Goal: Task Accomplishment & Management: Use online tool/utility

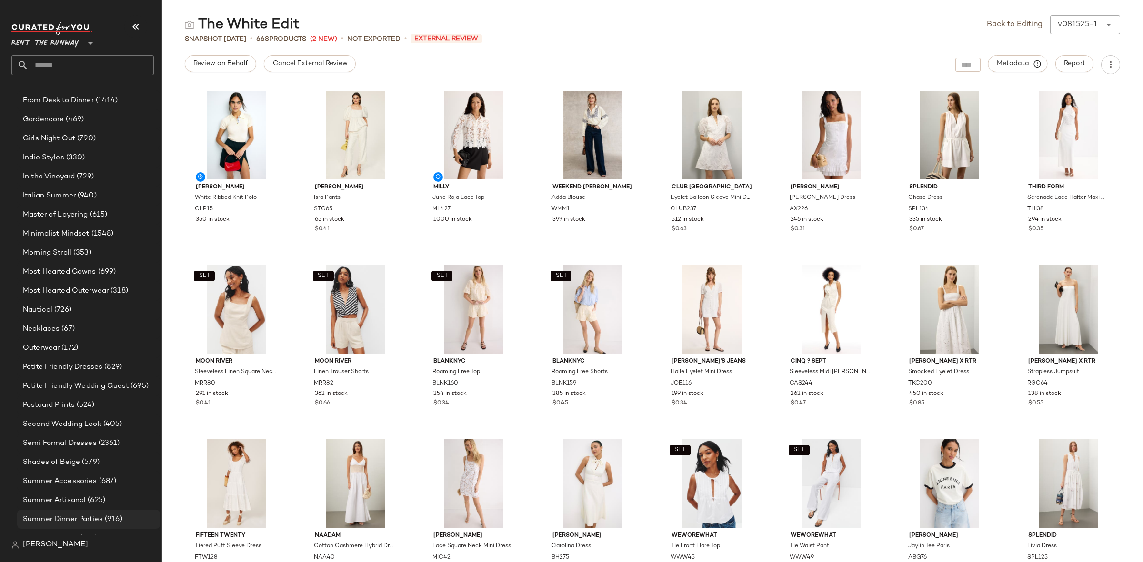
scroll to position [680, 0]
click at [77, 258] on span "(353)" at bounding box center [81, 257] width 20 height 11
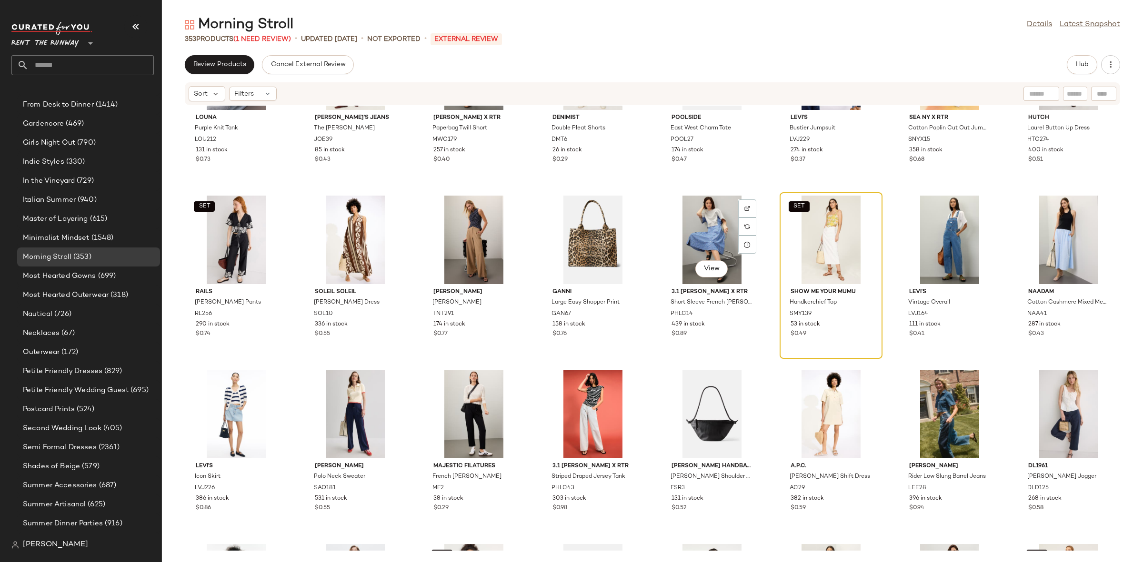
scroll to position [4271, 0]
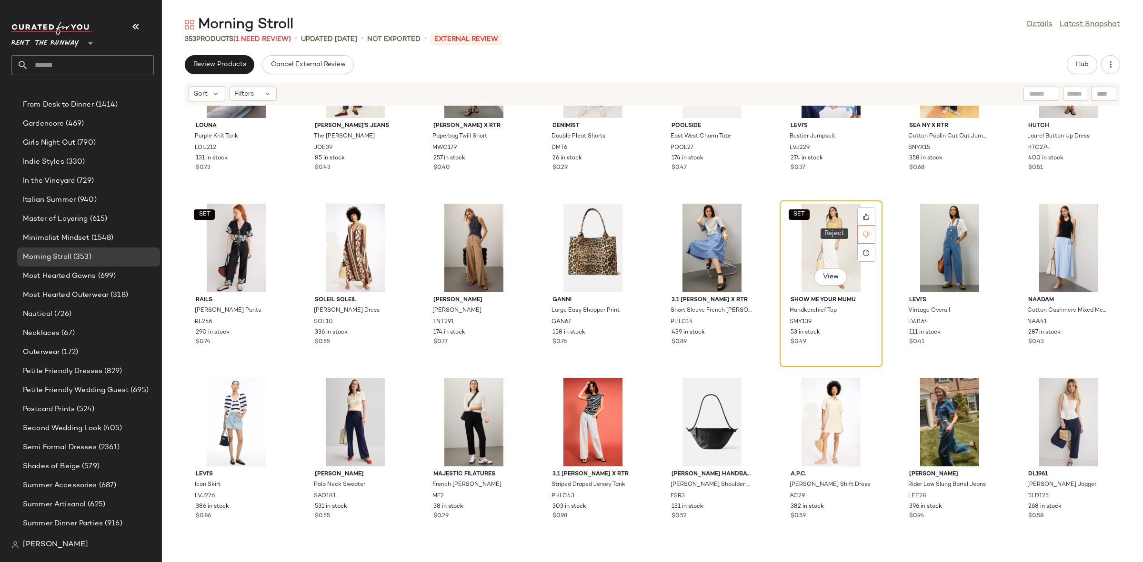
click at [863, 232] on icon at bounding box center [866, 235] width 6 height 6
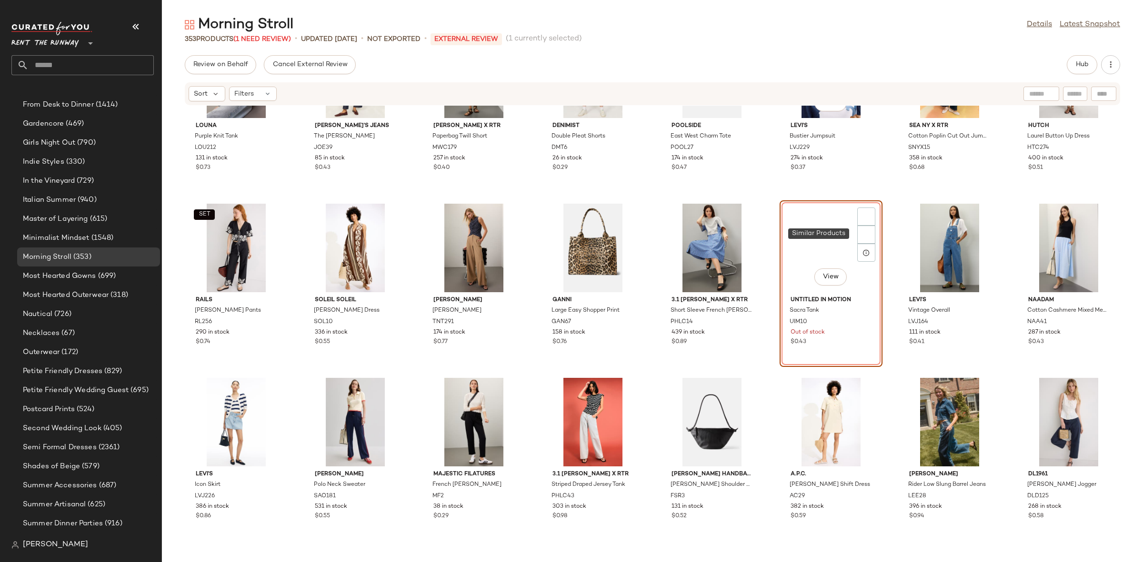
scroll to position [4182, 0]
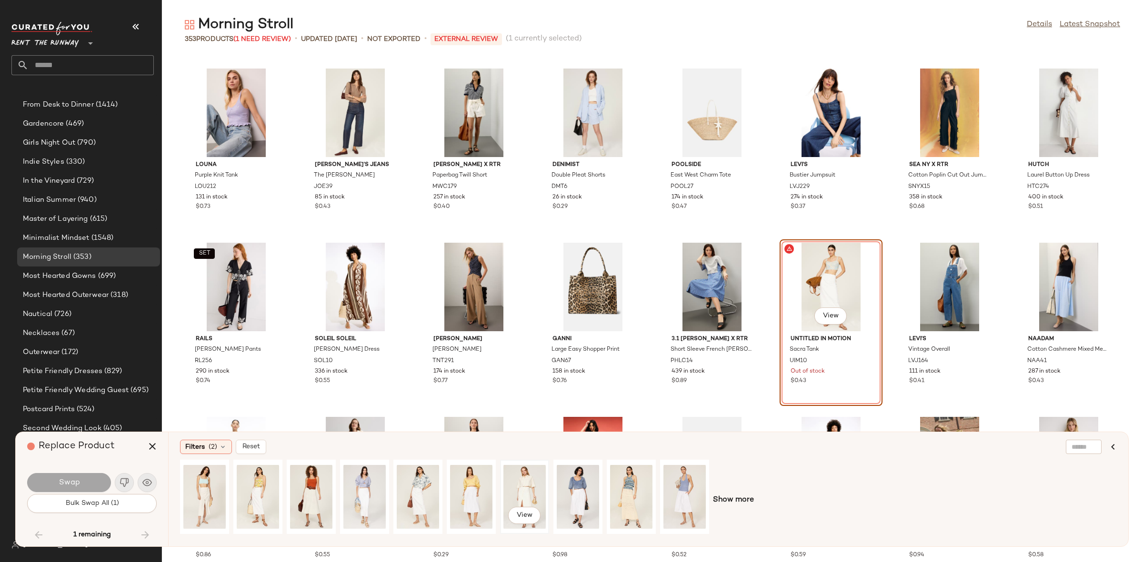
click at [517, 488] on div "View" at bounding box center [524, 497] width 42 height 68
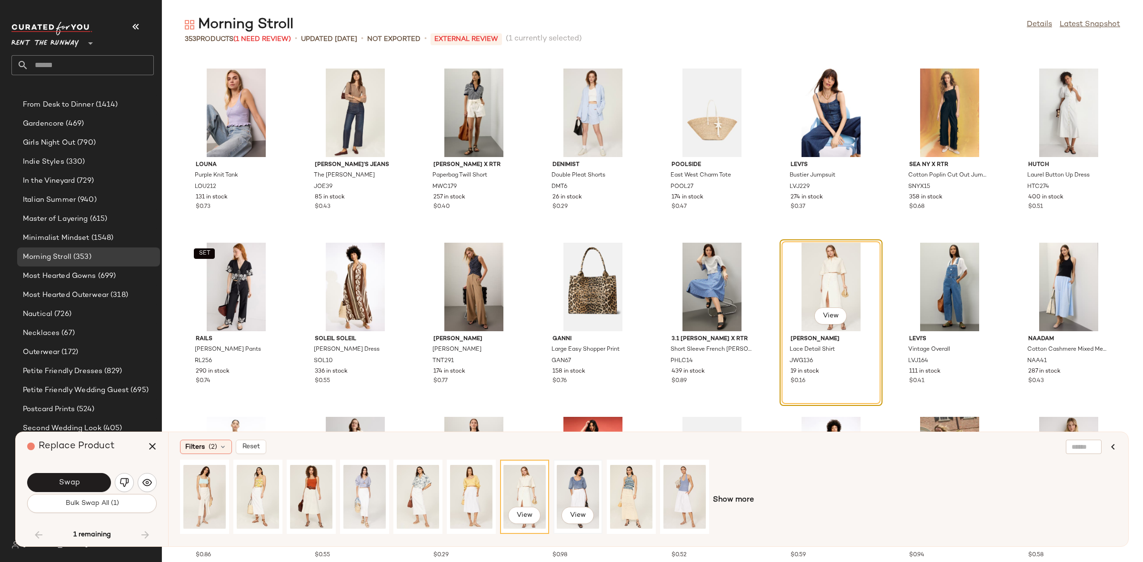
click at [572, 482] on div "View" at bounding box center [578, 497] width 42 height 68
click at [72, 478] on span "Swap" at bounding box center [68, 482] width 21 height 9
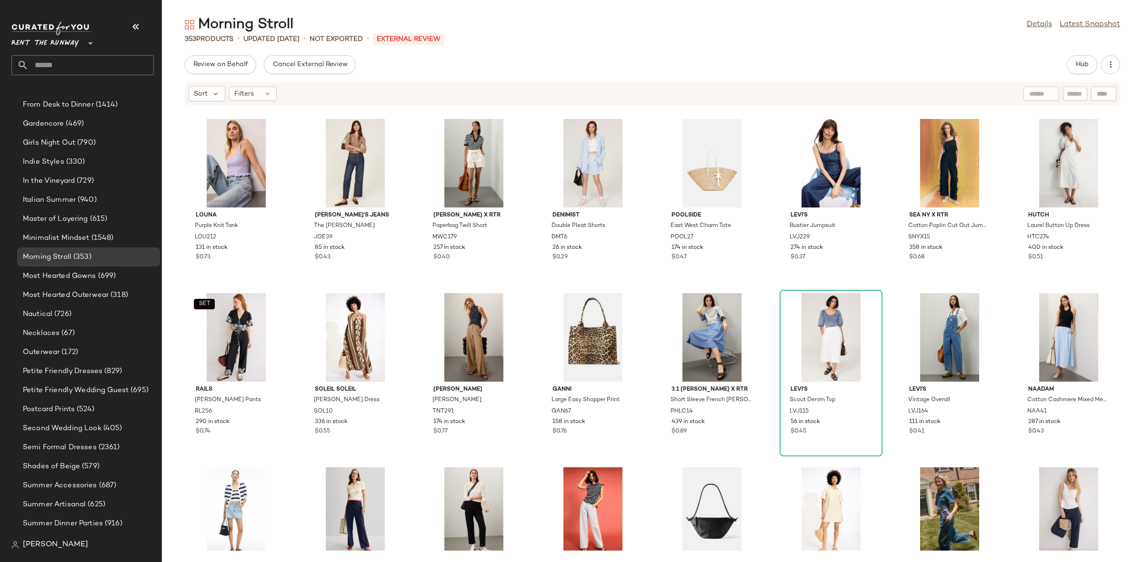
click at [1137, 351] on div "Louna Purple Knit Tank LOU212 131 in stock $0.73 [PERSON_NAME]'s Jeans The [PER…" at bounding box center [652, 328] width 981 height 445
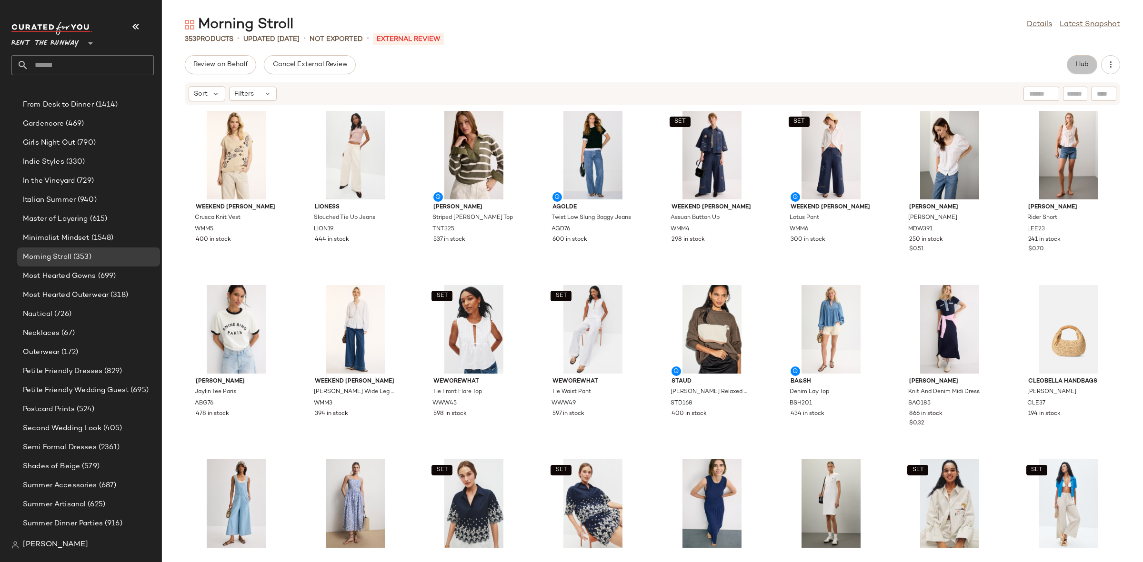
click at [1088, 58] on button "Hub" at bounding box center [1082, 64] width 30 height 19
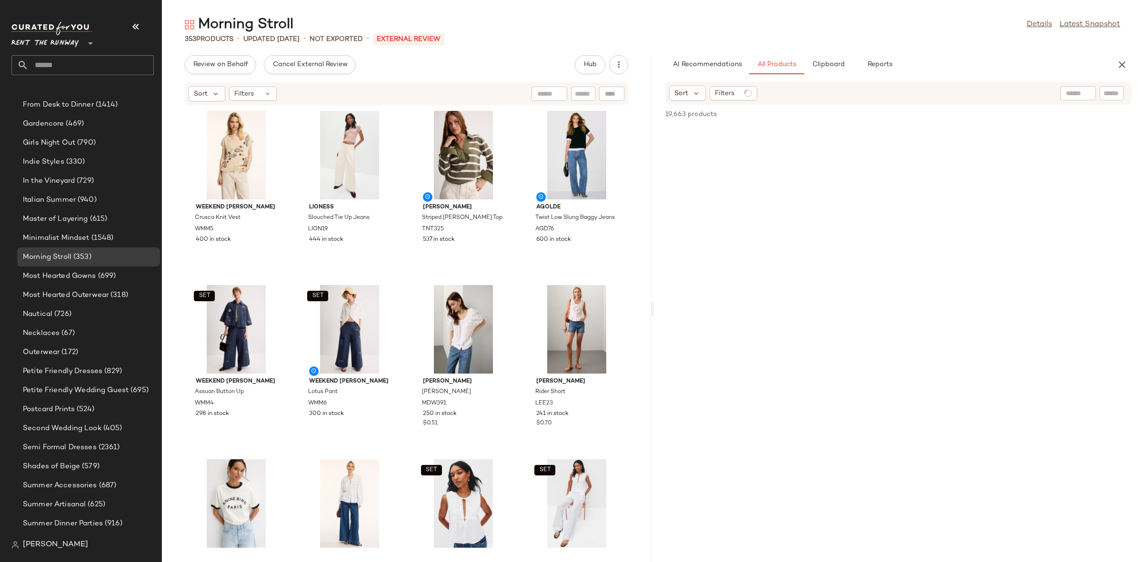
click at [399, 276] on div "Weekend [PERSON_NAME] Knit Vest WMM5 400 in stock Lioness Slouched Tie Up Jeans…" at bounding box center [406, 328] width 489 height 445
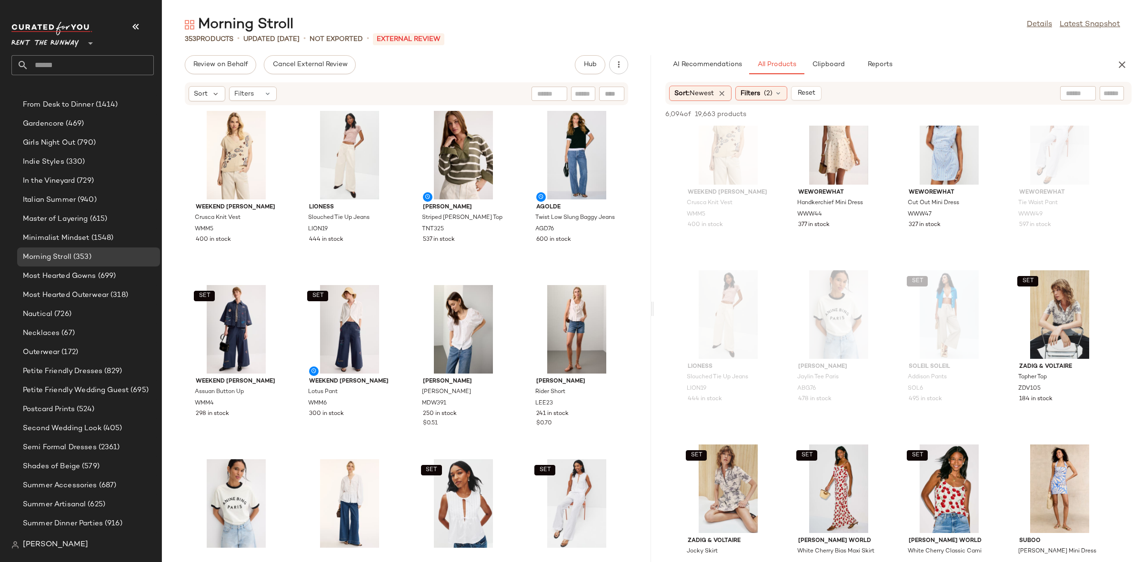
scroll to position [498, 0]
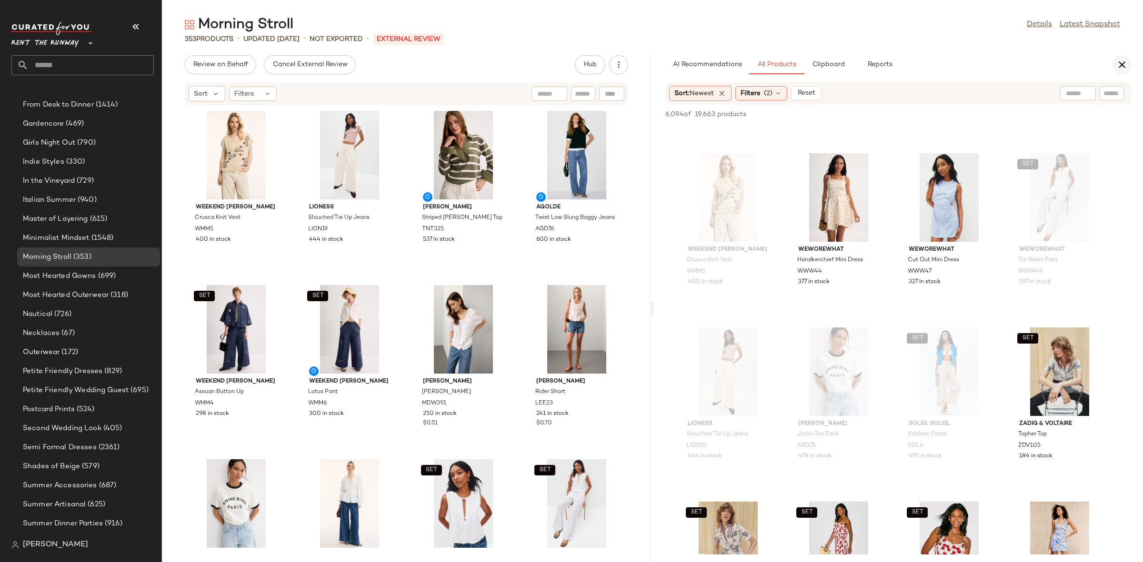
click at [1115, 62] on button "button" at bounding box center [1121, 64] width 19 height 19
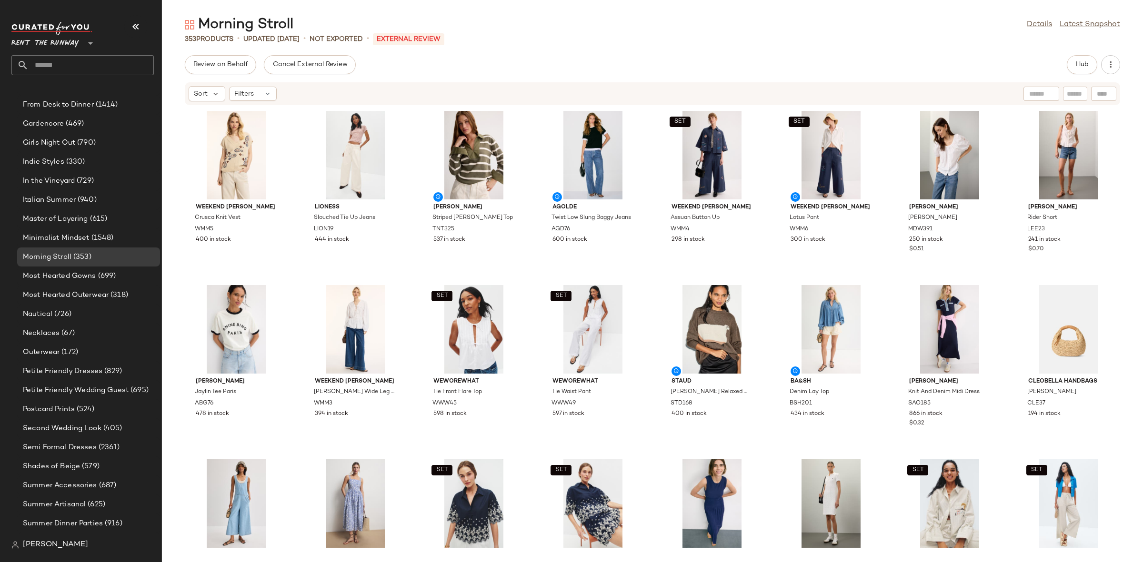
click at [420, 280] on div "Weekend [PERSON_NAME] Knit Vest WMM5 400 in stock Lioness Slouched Tie Up Jeans…" at bounding box center [652, 328] width 981 height 445
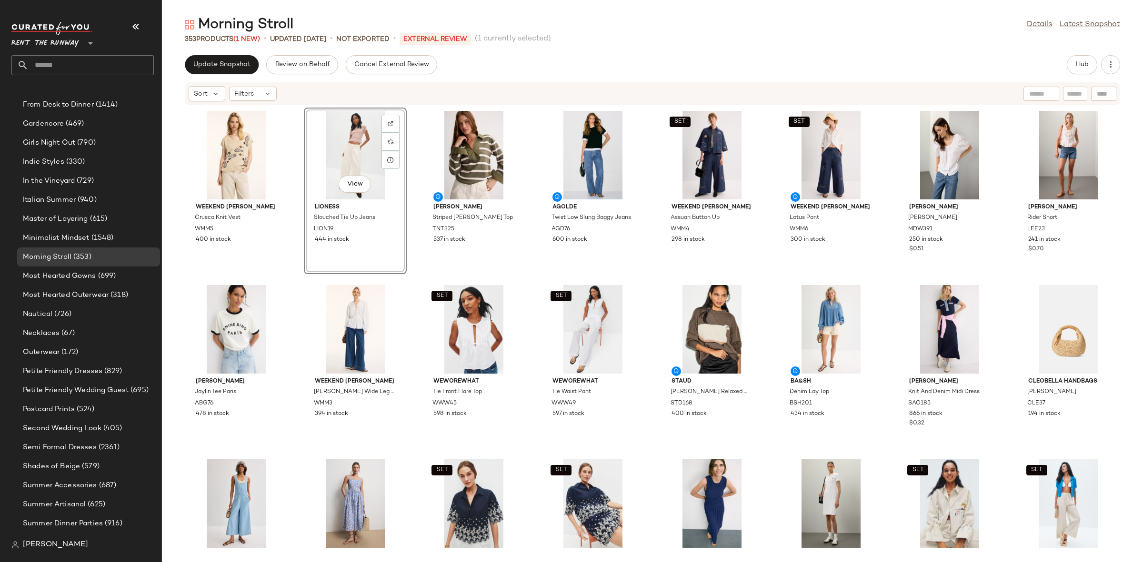
drag, startPoint x: 406, startPoint y: 139, endPoint x: 409, endPoint y: 135, distance: 5.4
click at [409, 135] on div "Weekend [PERSON_NAME] Knit Vest WMM5 400 in stock View Lioness Slouched Tie Up …" at bounding box center [652, 328] width 981 height 445
click at [229, 67] on span "Update Snapshot" at bounding box center [222, 65] width 58 height 8
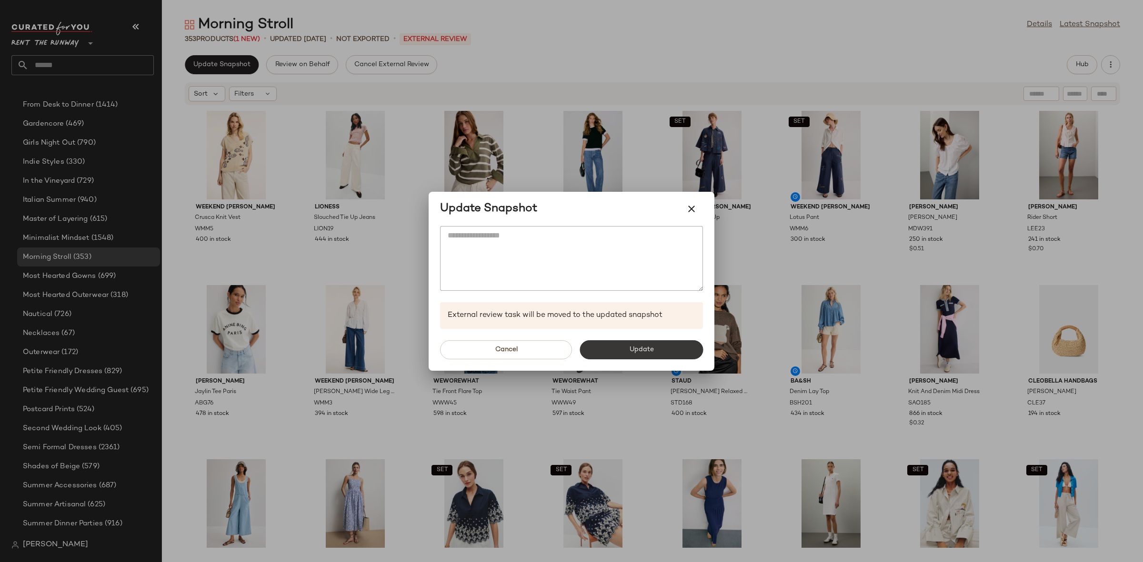
click at [629, 346] on span "Update" at bounding box center [640, 350] width 25 height 8
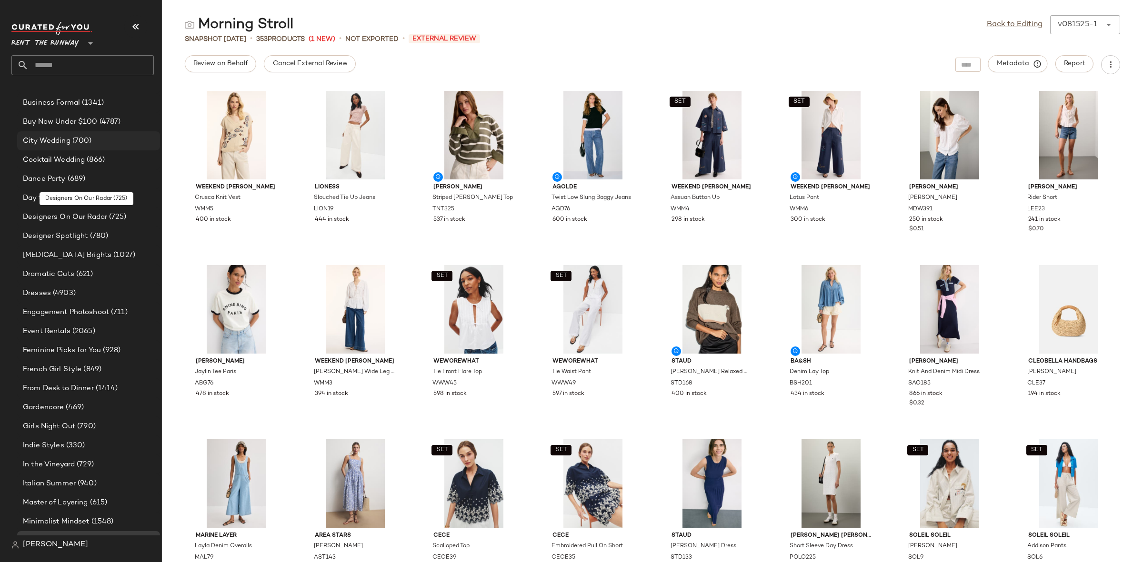
scroll to position [393, 0]
click at [79, 136] on div "City Wedding (700)" at bounding box center [88, 143] width 143 height 19
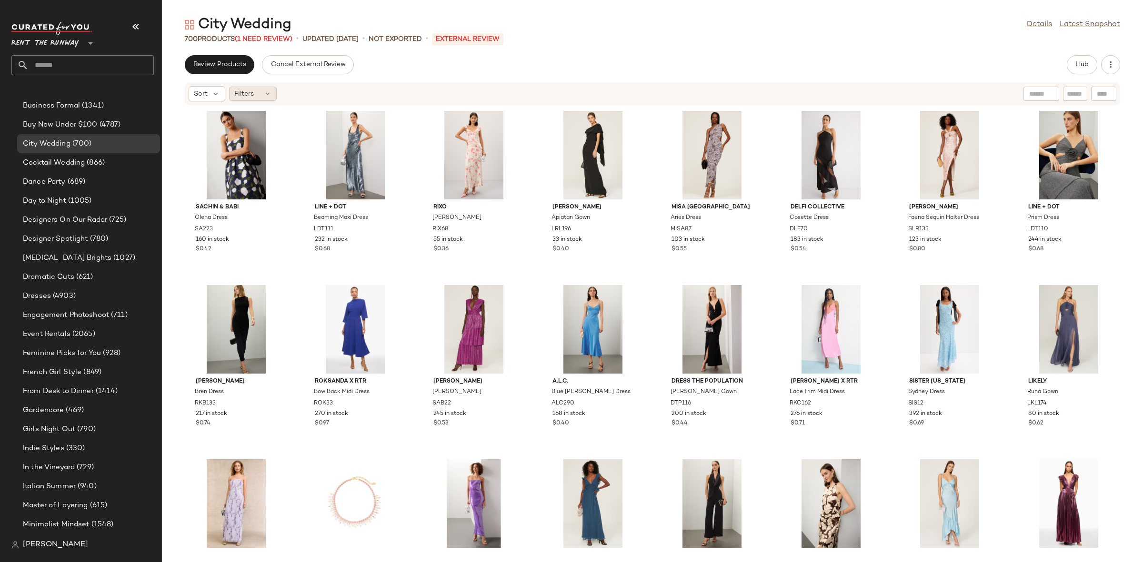
click at [267, 100] on div "Filters" at bounding box center [253, 94] width 48 height 14
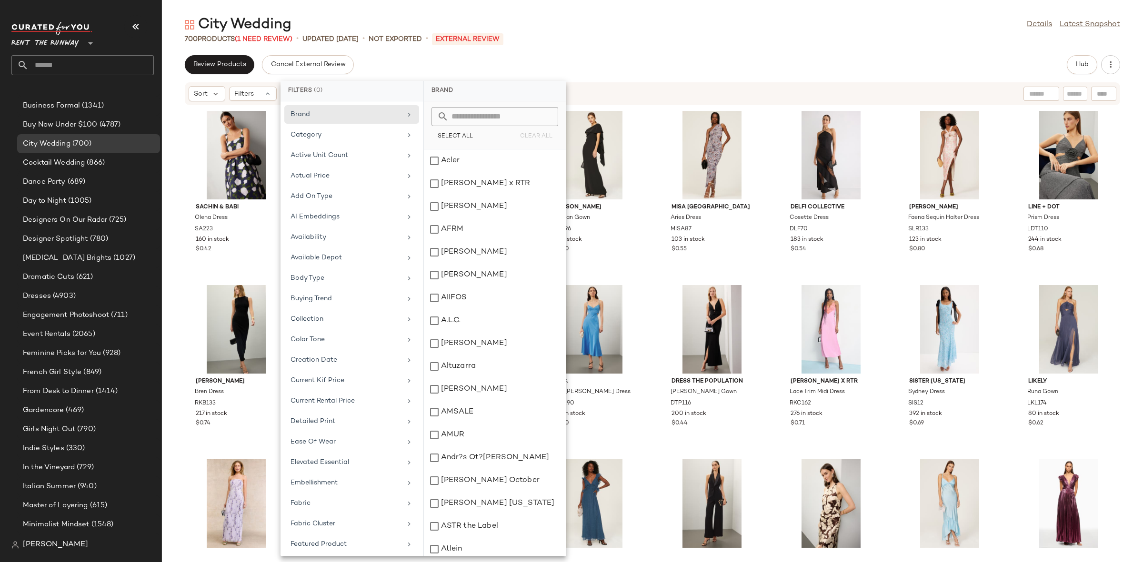
click at [650, 278] on div "Sachin & Babi Olena Dress SA223 160 in stock $0.42 Line + Dot Beaming Maxi Dres…" at bounding box center [652, 328] width 981 height 445
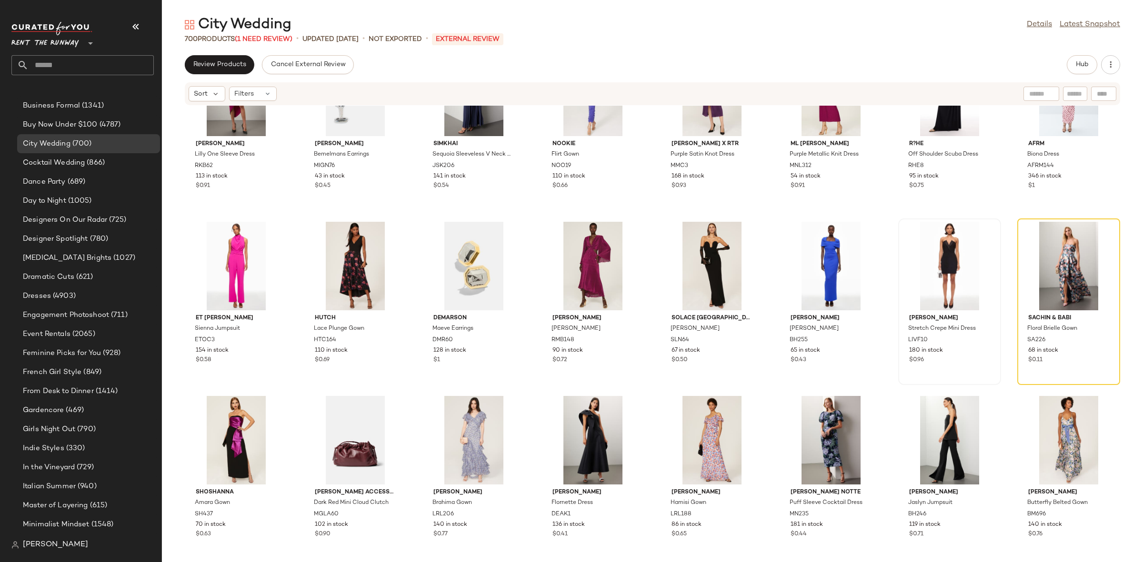
scroll to position [769, 0]
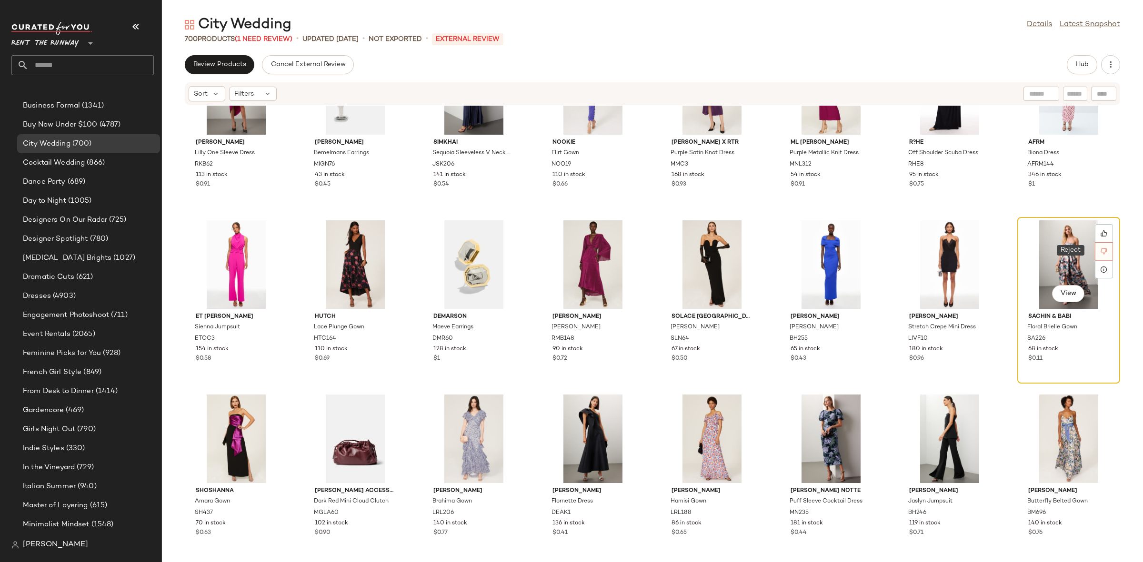
click at [1104, 250] on div at bounding box center [1104, 251] width 18 height 18
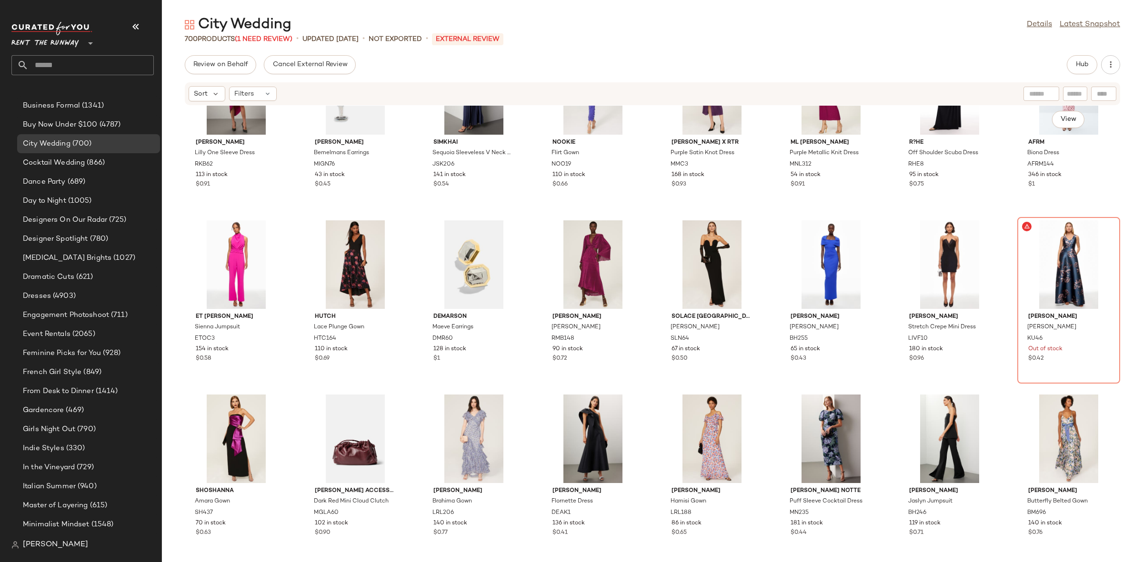
scroll to position [697, 0]
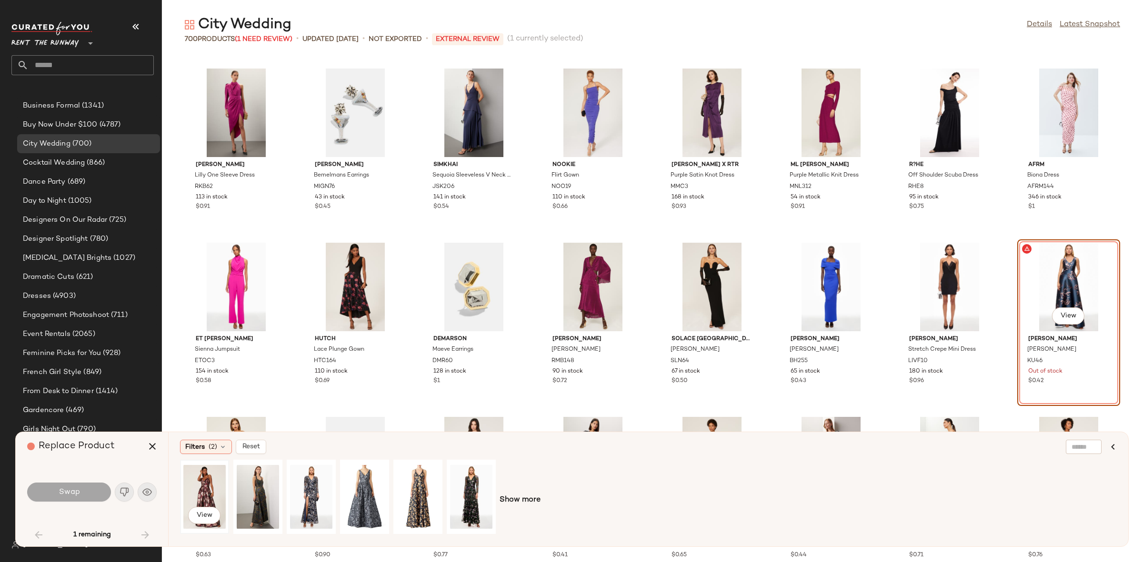
click at [212, 496] on div "View" at bounding box center [204, 497] width 42 height 68
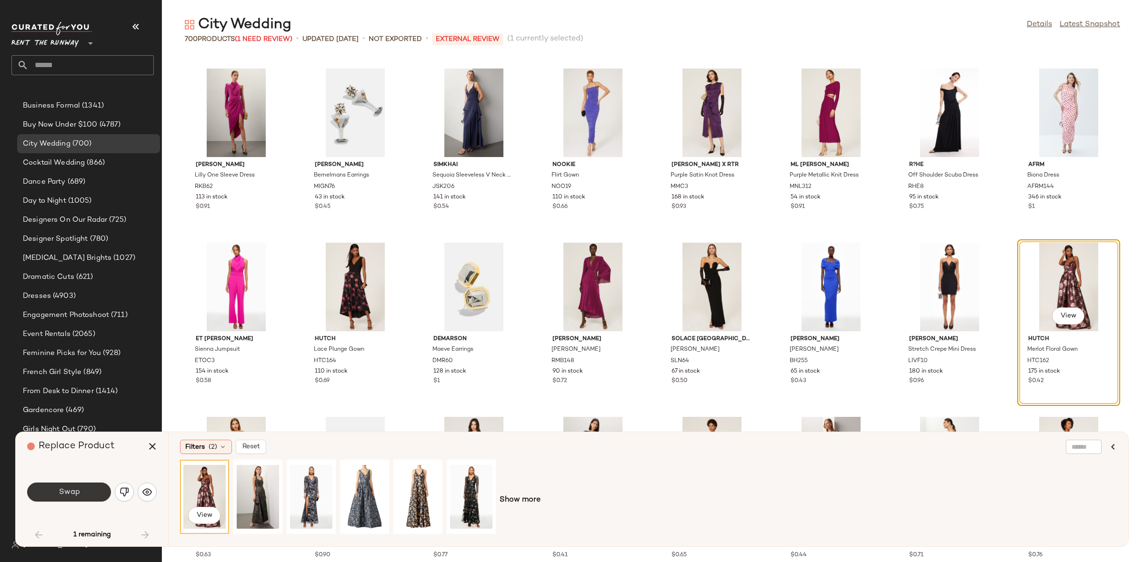
click at [74, 488] on span "Swap" at bounding box center [68, 492] width 21 height 9
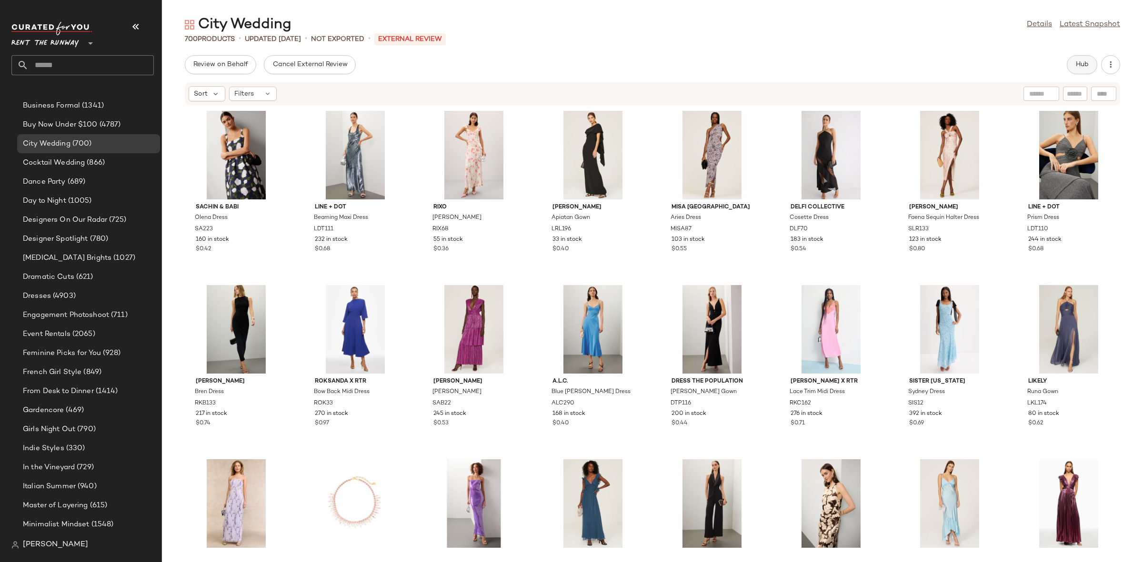
click at [1084, 58] on button "Hub" at bounding box center [1082, 64] width 30 height 19
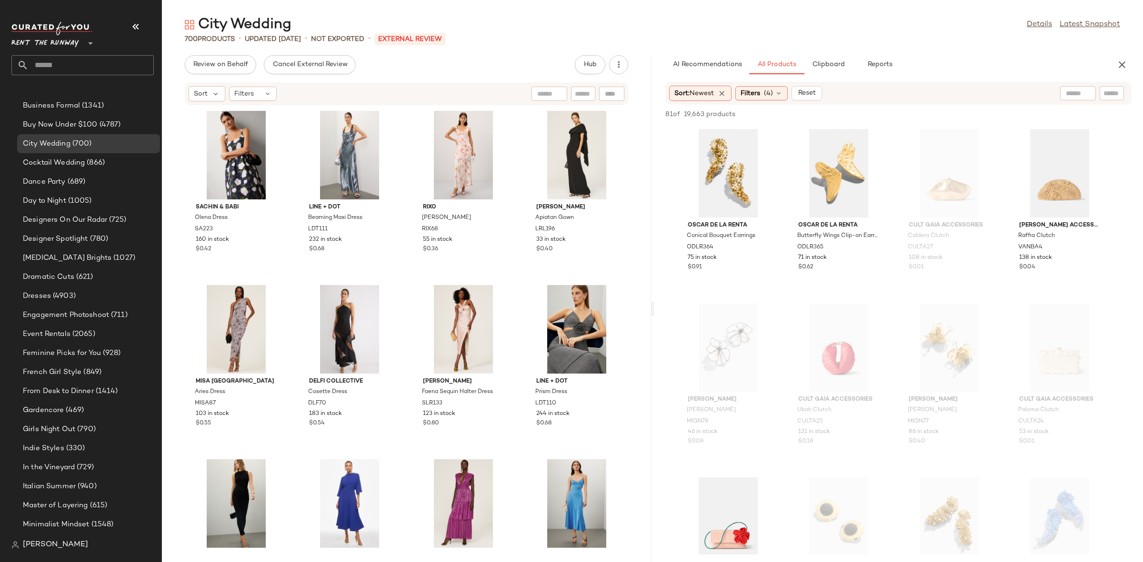
click at [405, 275] on div "Sachin & Babi Olena Dress SA223 160 in stock $0.42 Line + Dot Beaming Maxi Dres…" at bounding box center [406, 328] width 489 height 445
click at [770, 100] on div "Filters (4)" at bounding box center [761, 93] width 52 height 14
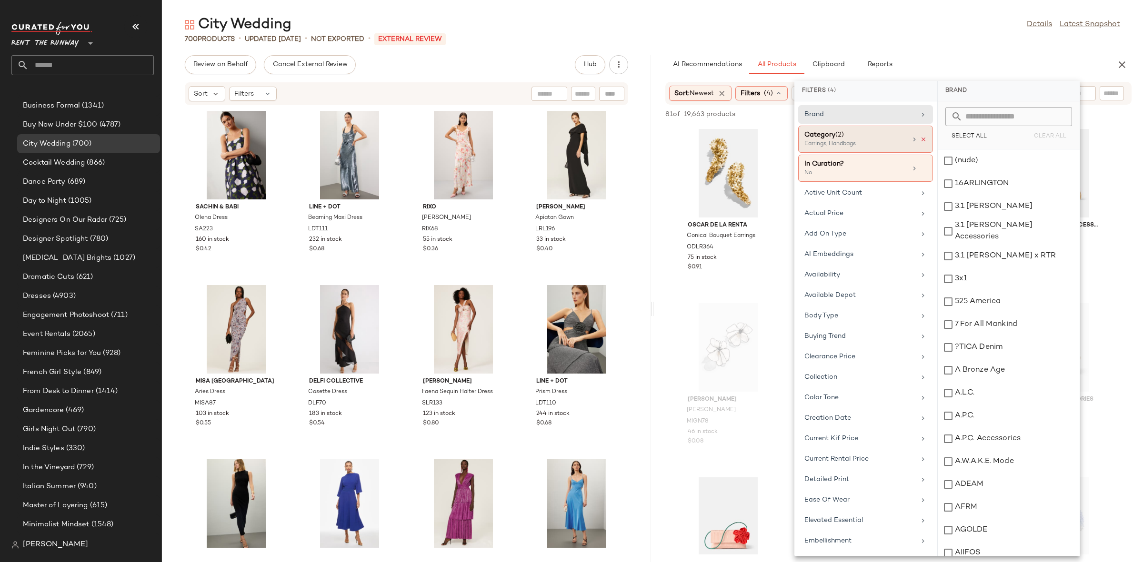
click at [921, 138] on icon at bounding box center [923, 139] width 7 height 7
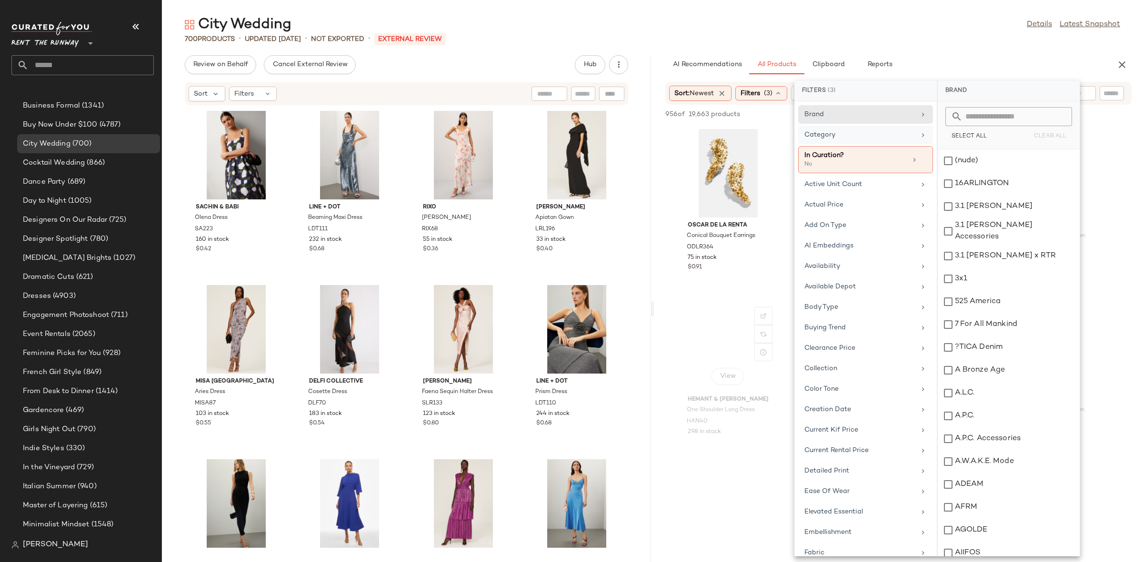
click at [737, 326] on div "View" at bounding box center [728, 347] width 96 height 89
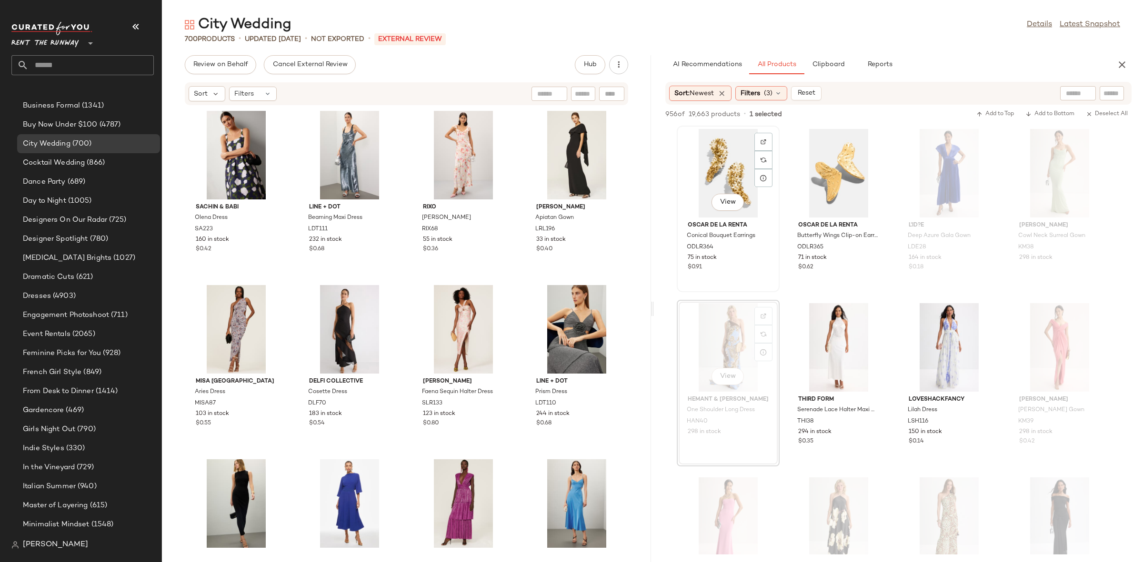
click at [736, 291] on div "View Oscar de la Renta Conical Bouquet Earrings ODLR364 75 in stock $0.91" at bounding box center [728, 209] width 103 height 167
click at [754, 291] on div "View Oscar de la Renta Conical Bouquet Earrings ODLR364 75 in stock $0.91" at bounding box center [728, 209] width 101 height 165
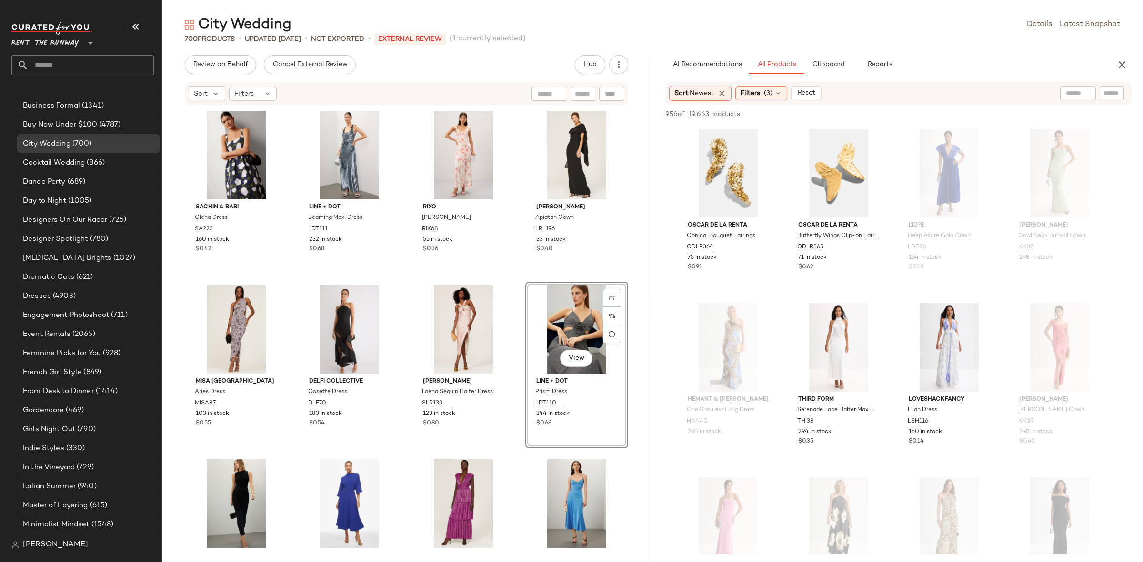
click at [515, 279] on div "Sachin & Babi Olena Dress SA223 160 in stock $0.42 Line + Dot Beaming Maxi Dres…" at bounding box center [406, 328] width 489 height 445
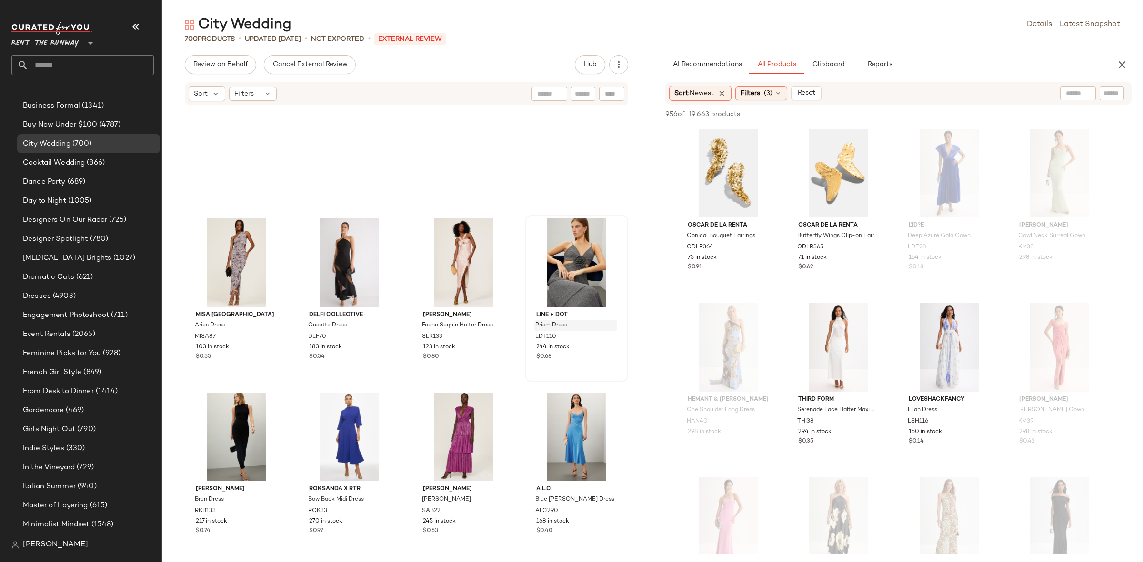
scroll to position [60, 0]
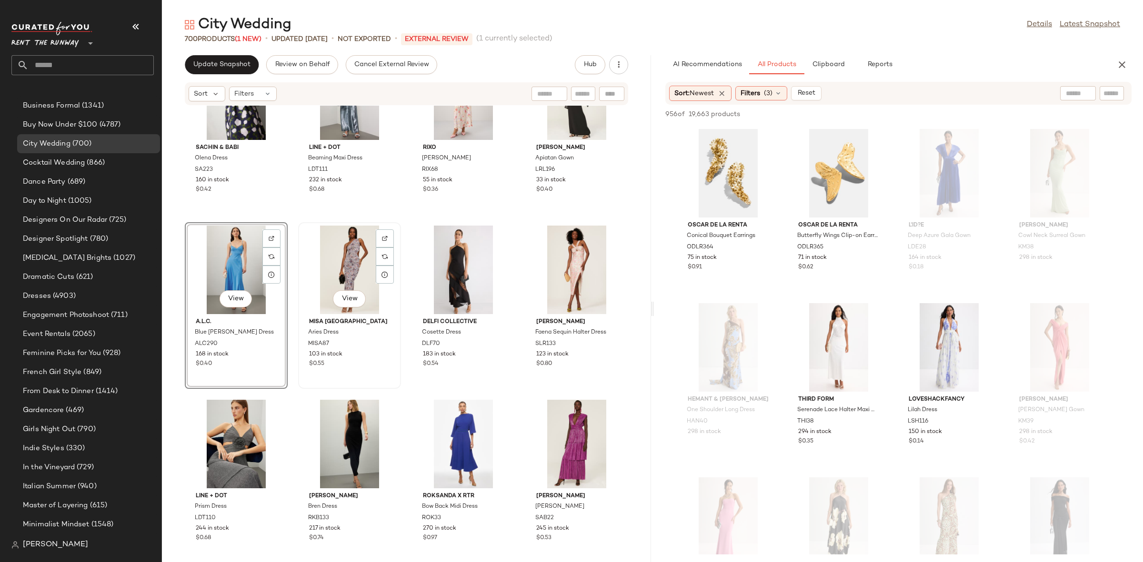
click at [298, 227] on div "View MISA Los Angeles Aries Dress MISA87 103 in stock $0.55" at bounding box center [349, 305] width 103 height 167
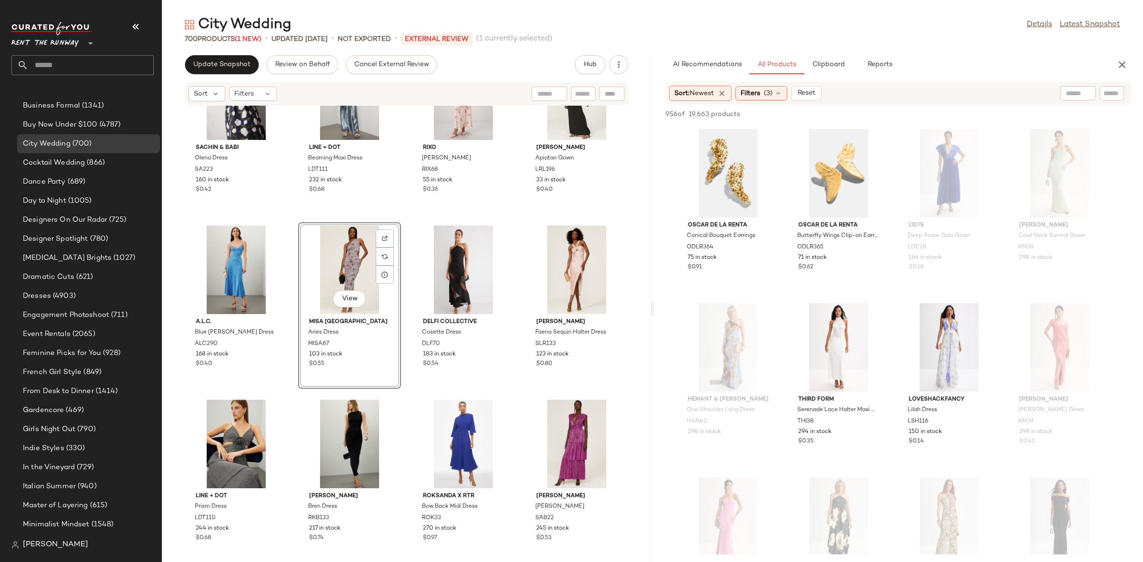
click at [294, 222] on div "Sachin & Babi Olena Dress SA223 160 in stock $0.42 Line + Dot Beaming Maxi Dres…" at bounding box center [406, 328] width 489 height 445
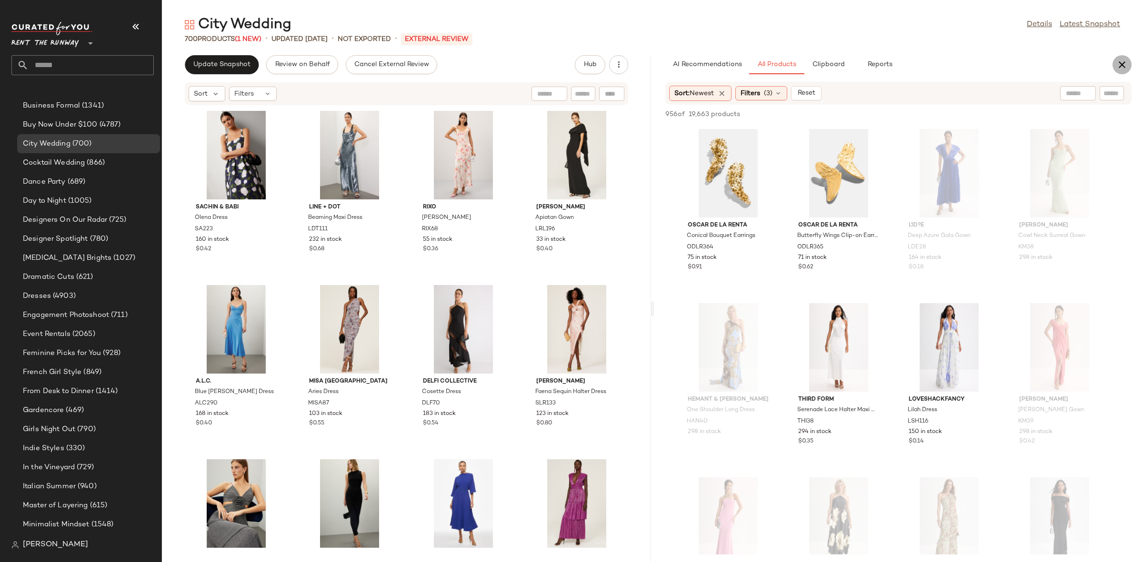
click at [1116, 66] on icon "button" at bounding box center [1121, 64] width 11 height 11
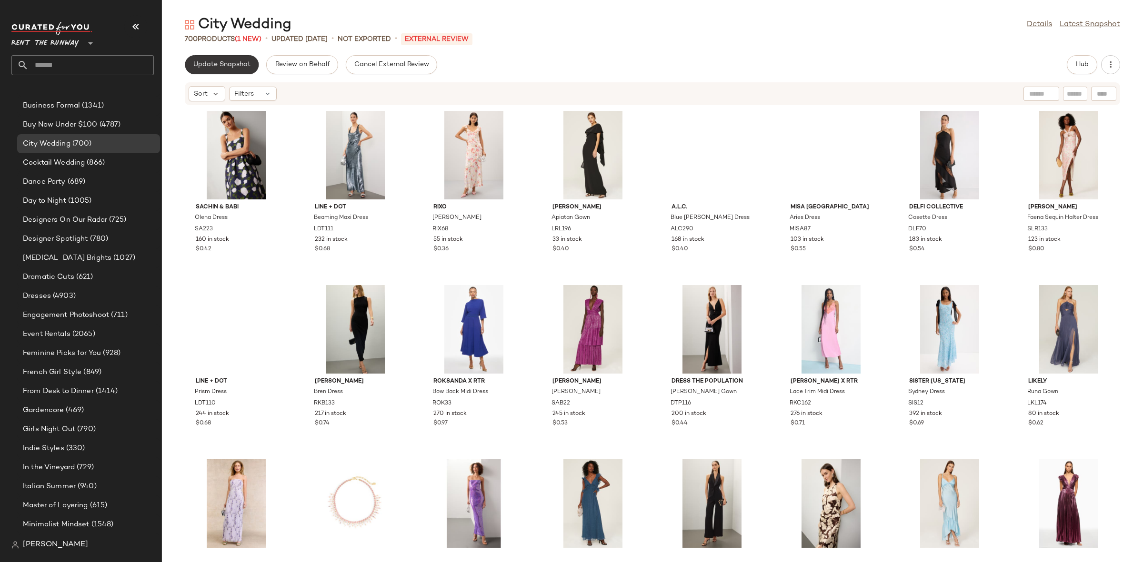
click at [240, 62] on span "Update Snapshot" at bounding box center [222, 65] width 58 height 8
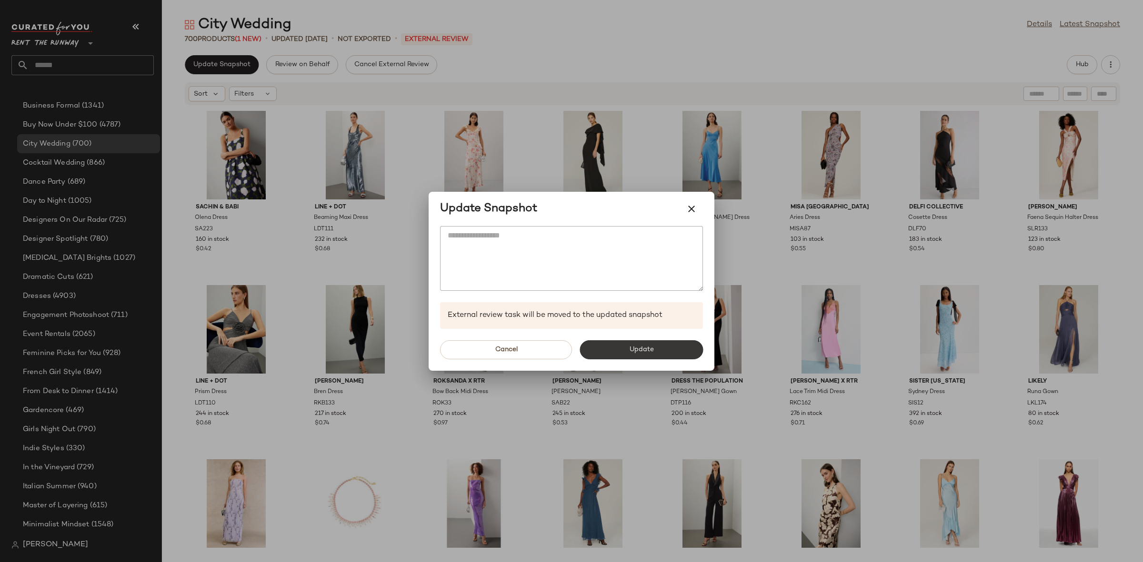
click at [608, 344] on button "Update" at bounding box center [640, 349] width 123 height 19
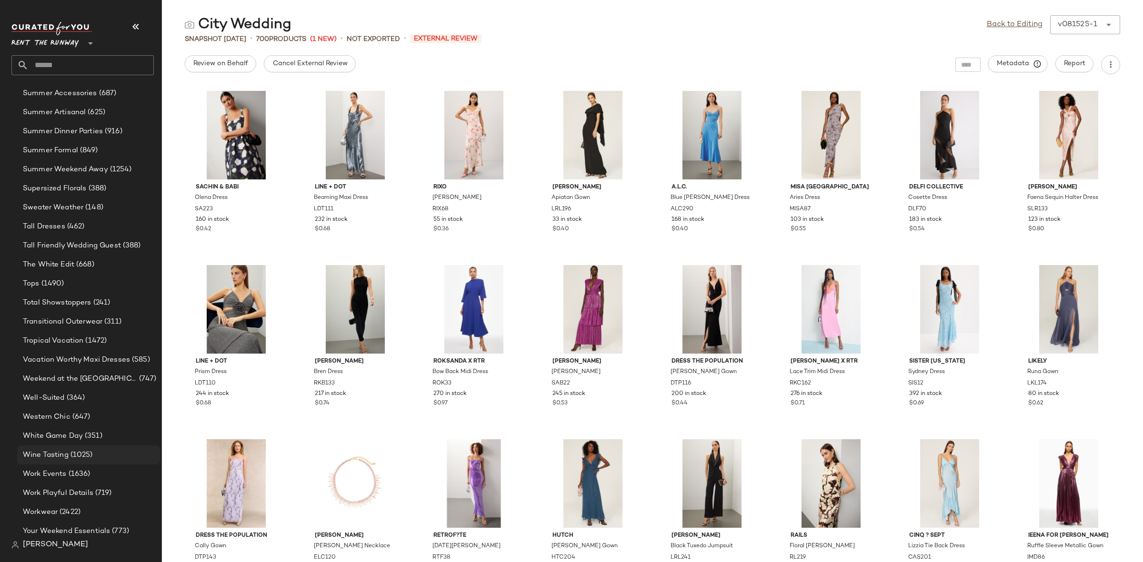
scroll to position [1077, 0]
click at [77, 492] on span "Work Playful Details" at bounding box center [58, 488] width 70 height 11
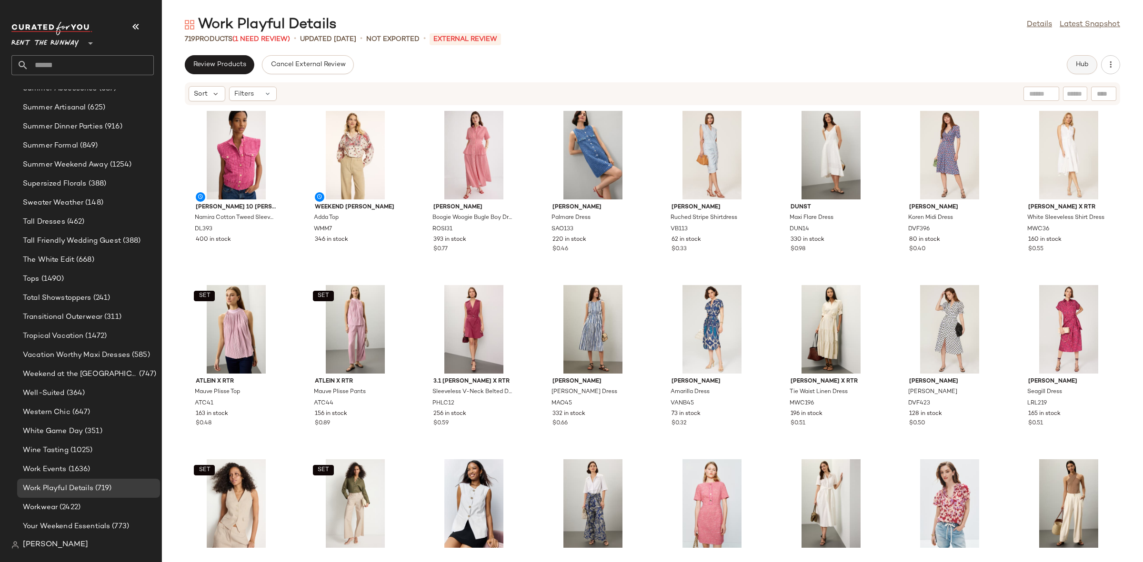
click at [1088, 71] on button "Hub" at bounding box center [1082, 64] width 30 height 19
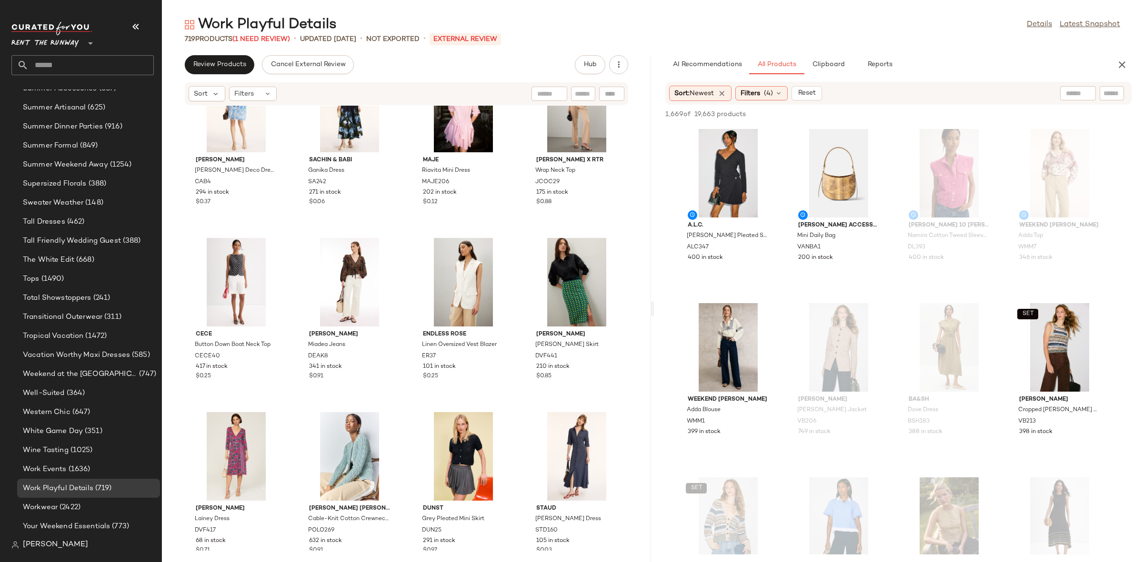
scroll to position [8812, 0]
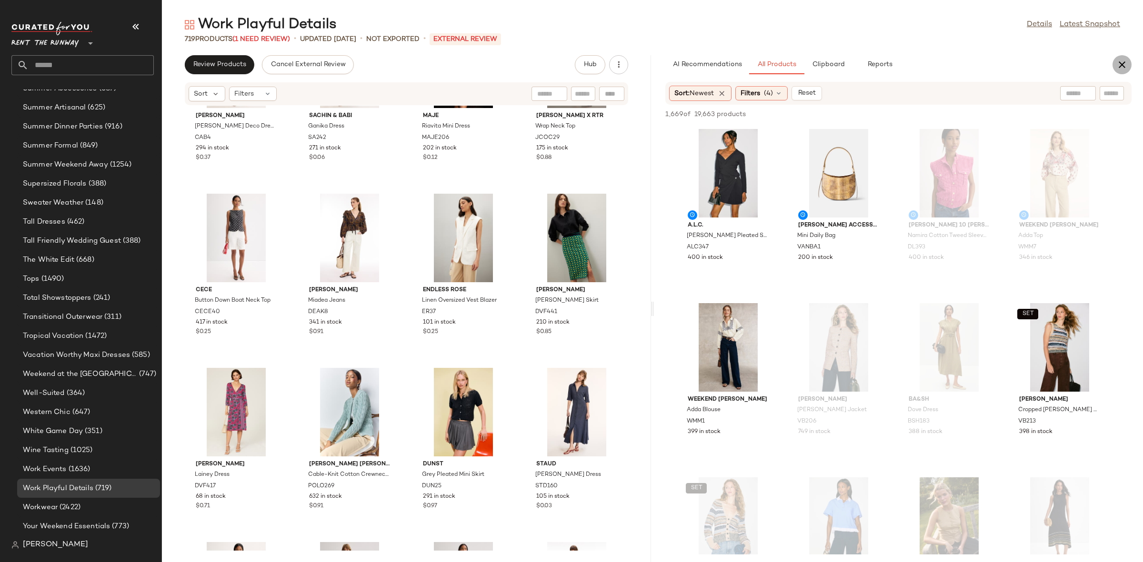
click at [1119, 58] on button "button" at bounding box center [1121, 64] width 19 height 19
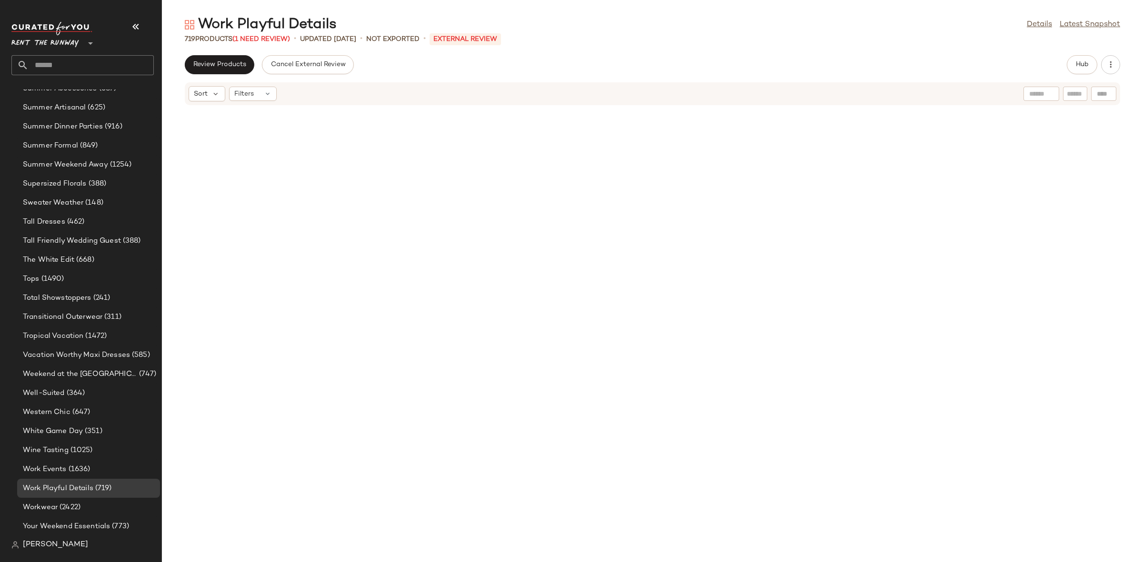
scroll to position [0, 0]
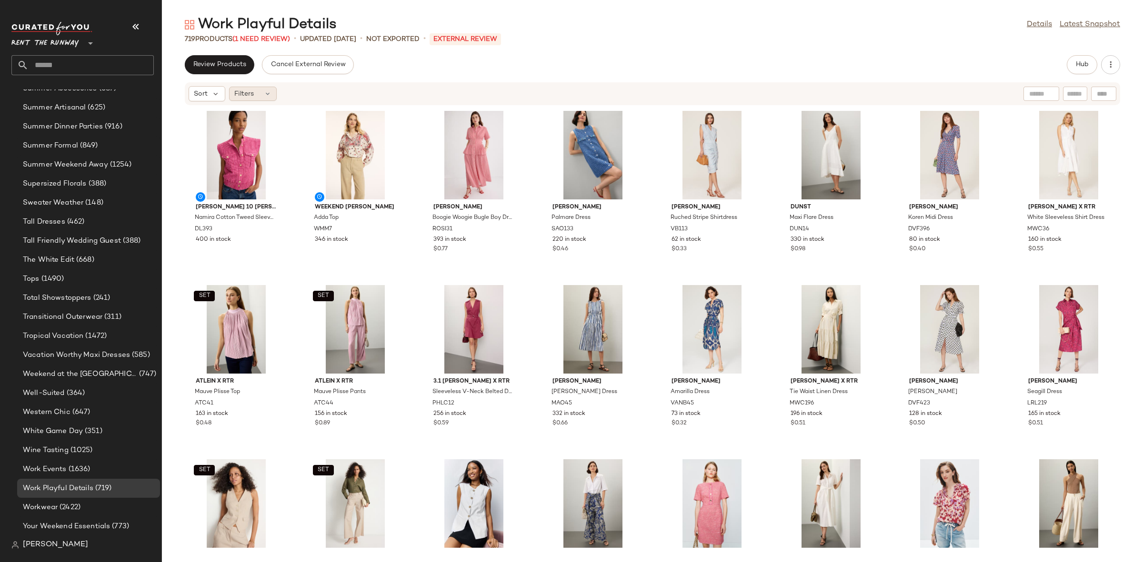
click at [253, 100] on div "Filters" at bounding box center [253, 94] width 48 height 14
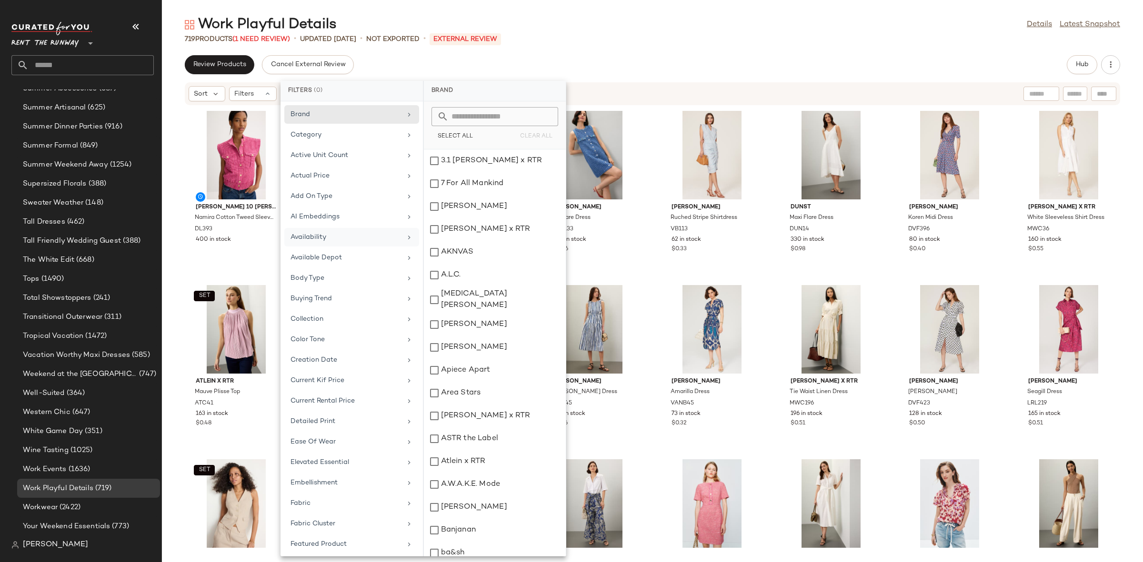
click at [325, 233] on div "Availability" at bounding box center [345, 237] width 111 height 10
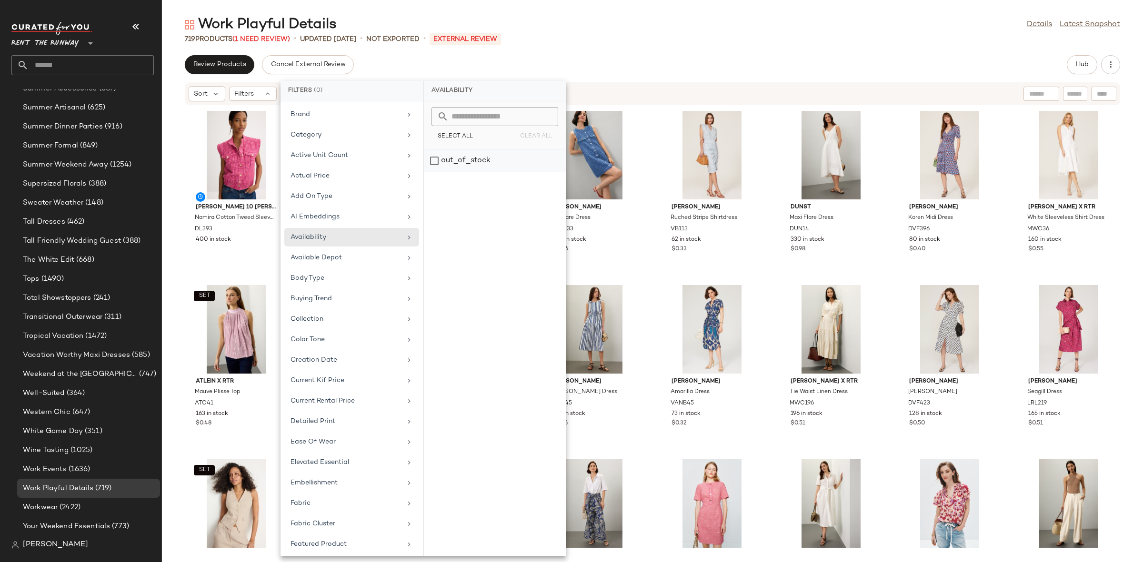
click at [496, 151] on div "out_of_stock" at bounding box center [495, 161] width 142 height 23
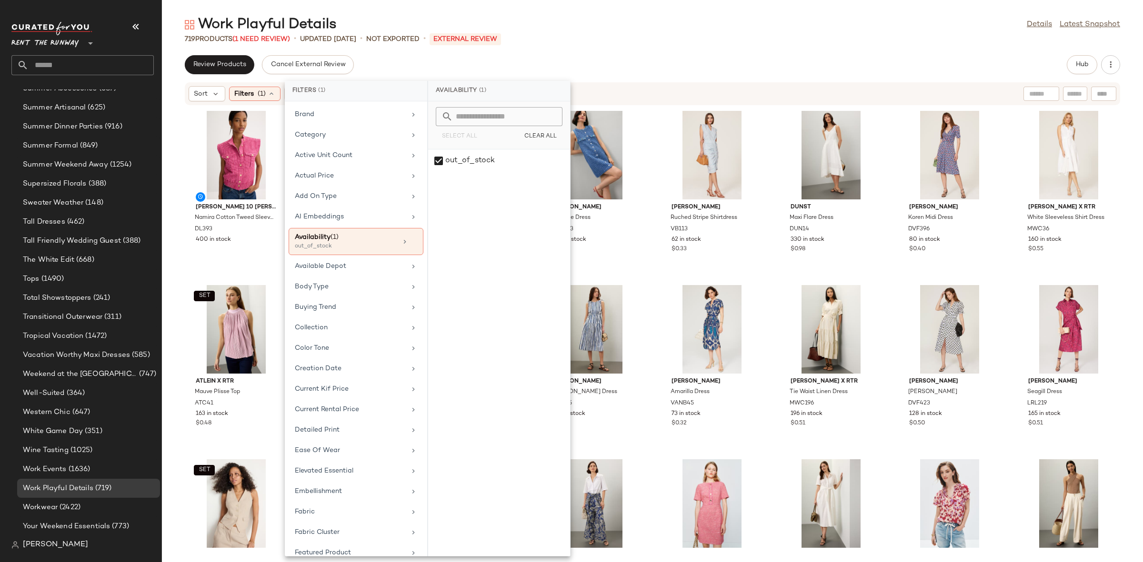
click at [651, 289] on div "Derek Lam 10 Crosby Namira Cotton Tweed Sleeveless Jacket DL393 400 in stock We…" at bounding box center [652, 328] width 981 height 445
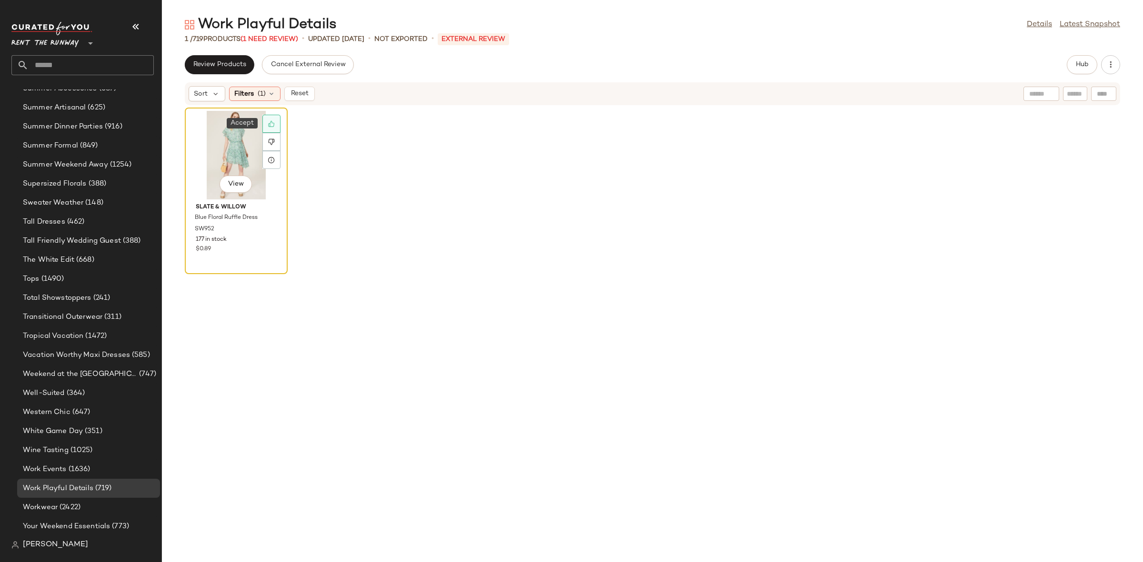
click at [266, 122] on div at bounding box center [271, 124] width 18 height 18
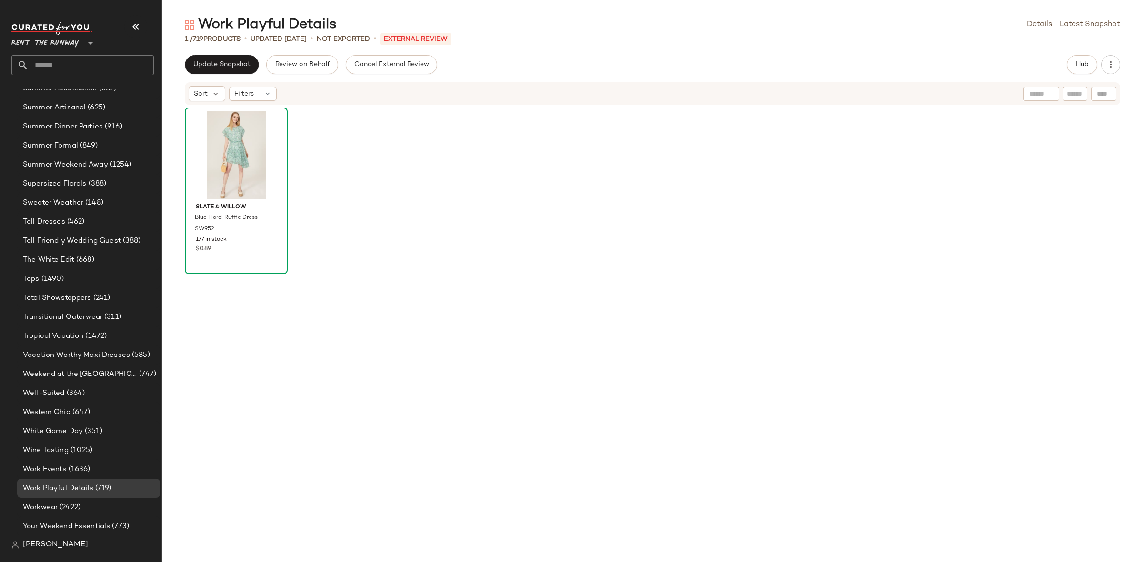
click at [320, 120] on div "Slate & Willow Blue Floral Ruffle Dress SW952 177 in stock $0.89" at bounding box center [652, 328] width 981 height 445
click at [212, 70] on button "Update Snapshot" at bounding box center [222, 64] width 74 height 19
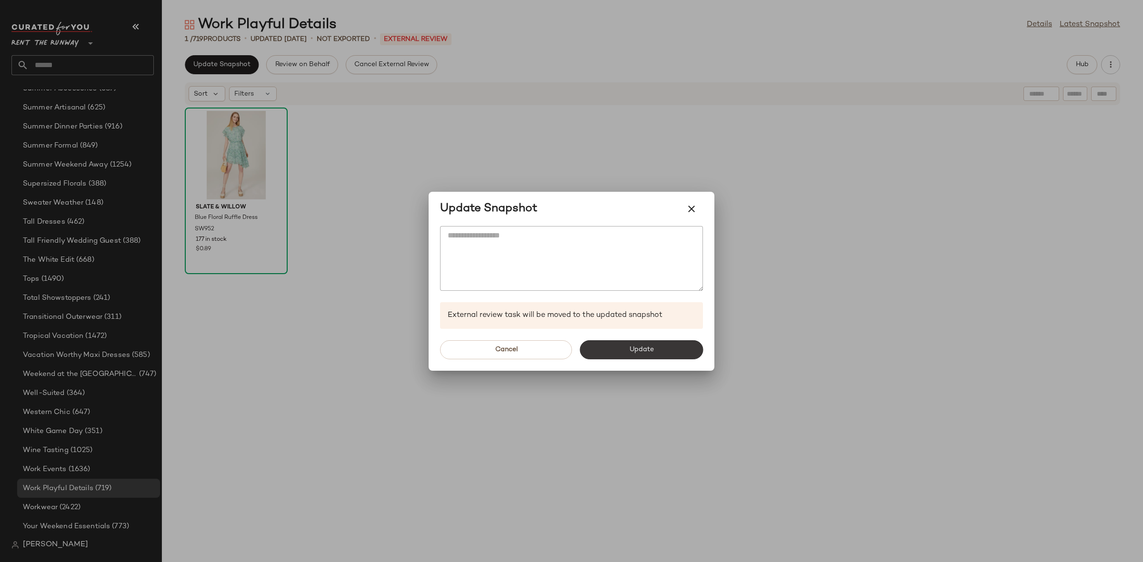
click at [618, 352] on button "Update" at bounding box center [640, 349] width 123 height 19
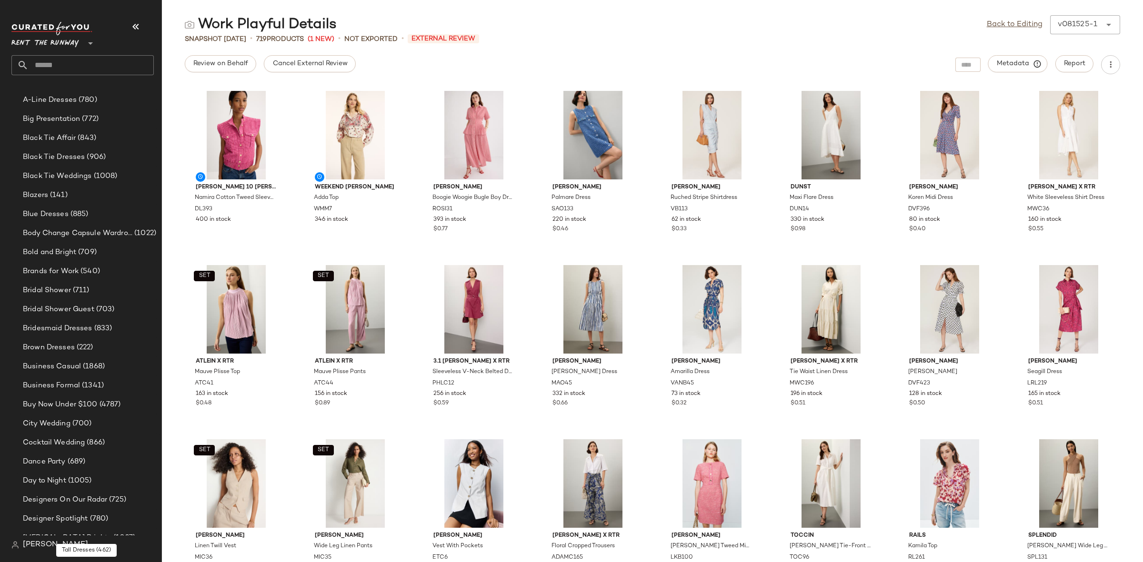
scroll to position [106, 0]
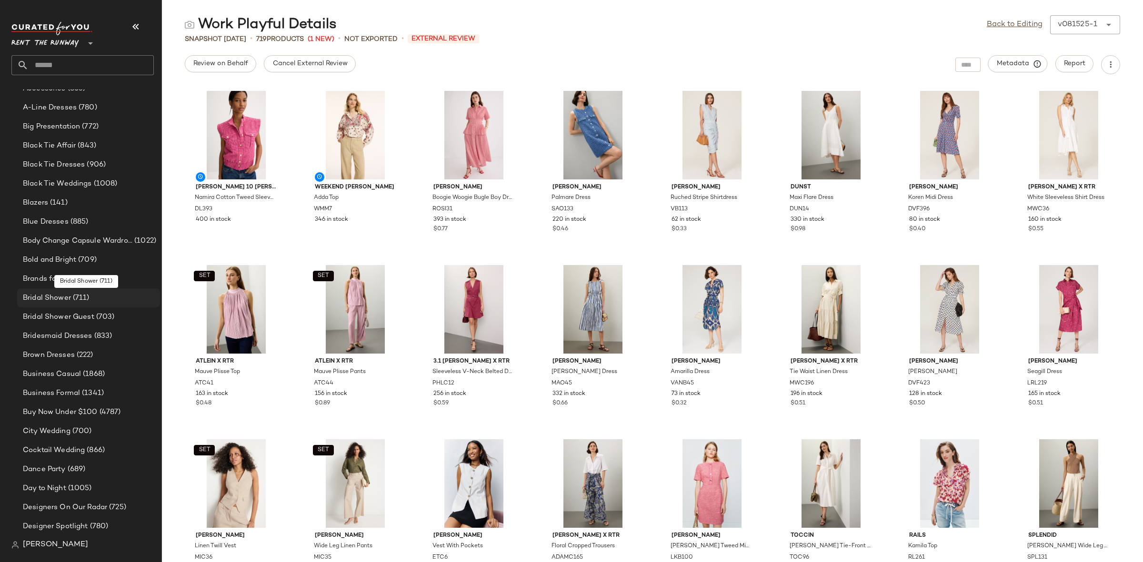
click at [94, 294] on div "Bridal Shower (711)" at bounding box center [88, 298] width 136 height 11
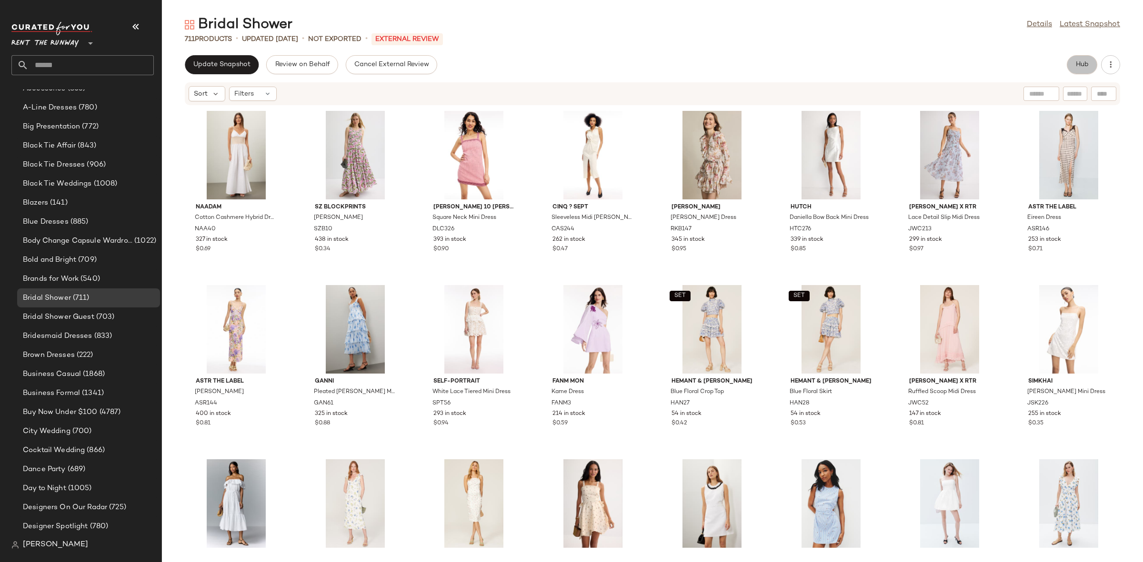
click at [1080, 70] on button "Hub" at bounding box center [1082, 64] width 30 height 19
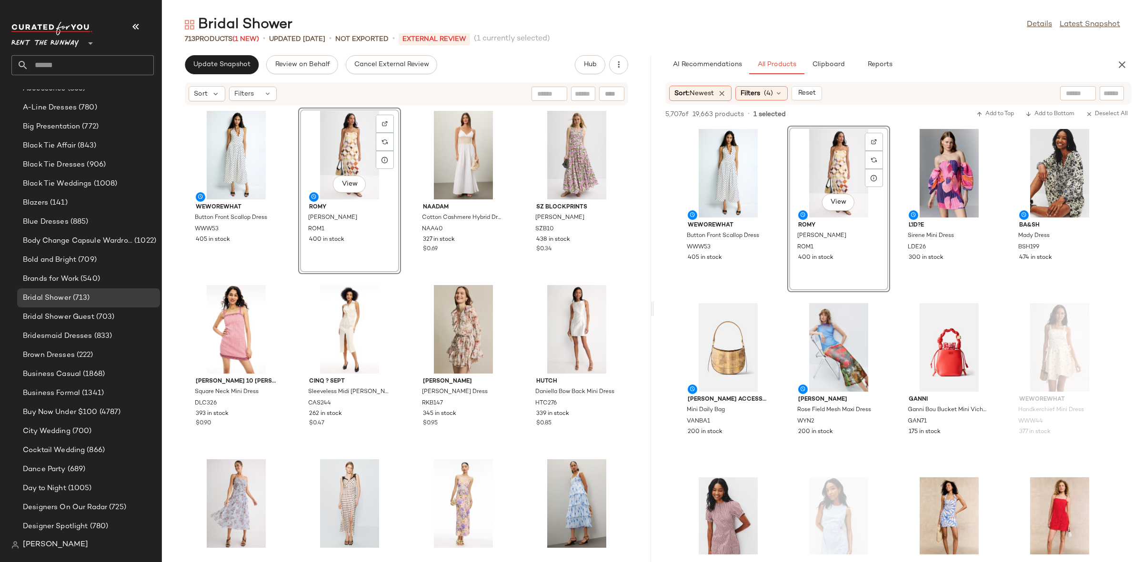
scroll to position [106, 0]
click at [405, 278] on div "WEWOREWHAT Button Front Scallop Dress WWW53 405 in stock View ROMY Rochelle Dre…" at bounding box center [406, 328] width 489 height 445
click at [1120, 59] on icon "button" at bounding box center [1121, 64] width 11 height 11
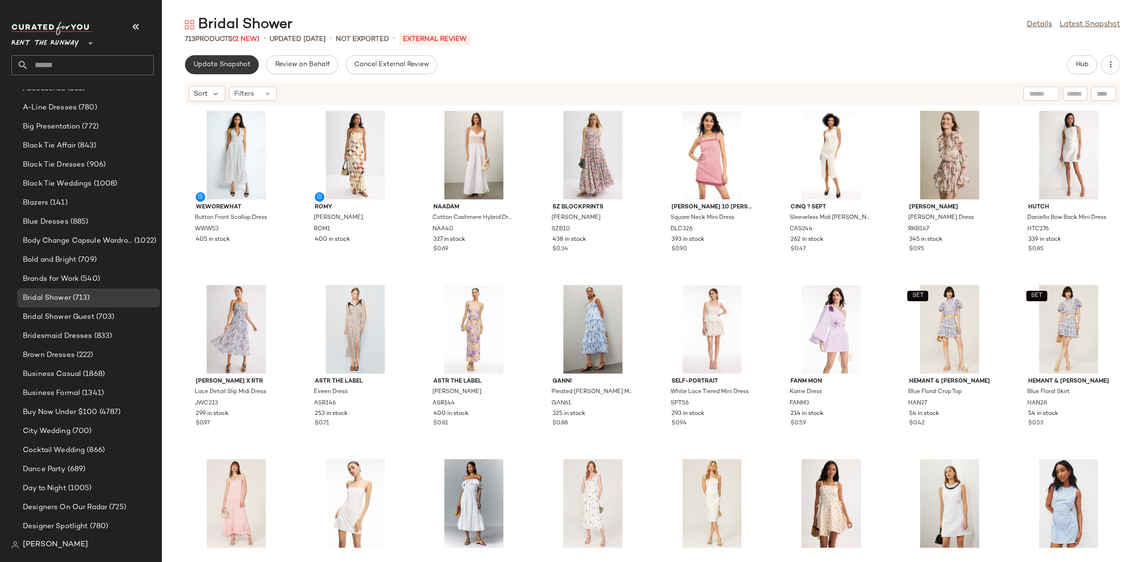
click at [238, 61] on span "Update Snapshot" at bounding box center [222, 65] width 58 height 8
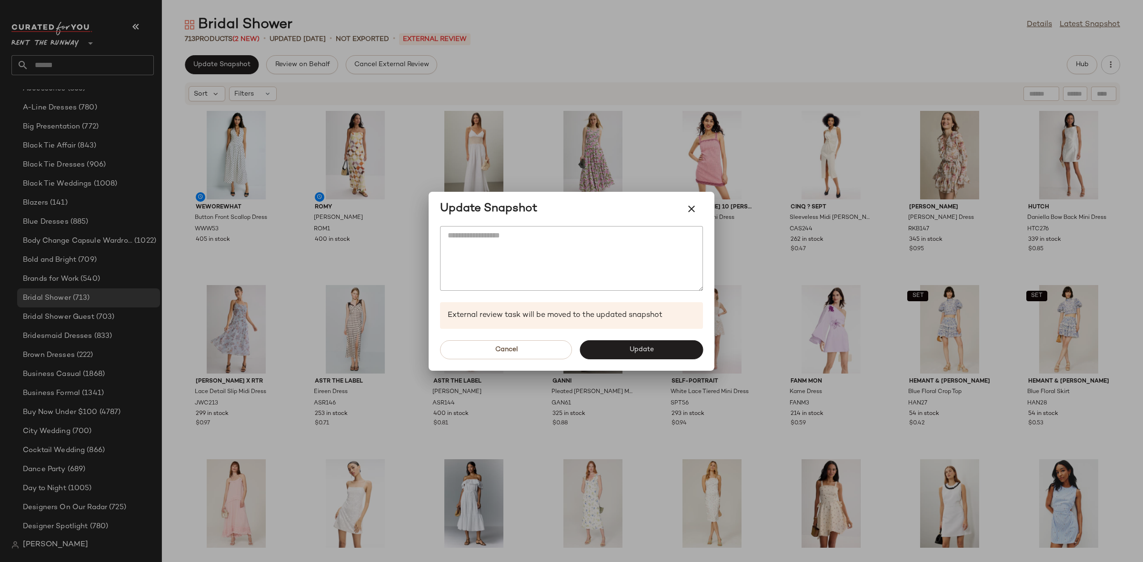
click at [797, 299] on div at bounding box center [571, 281] width 1143 height 562
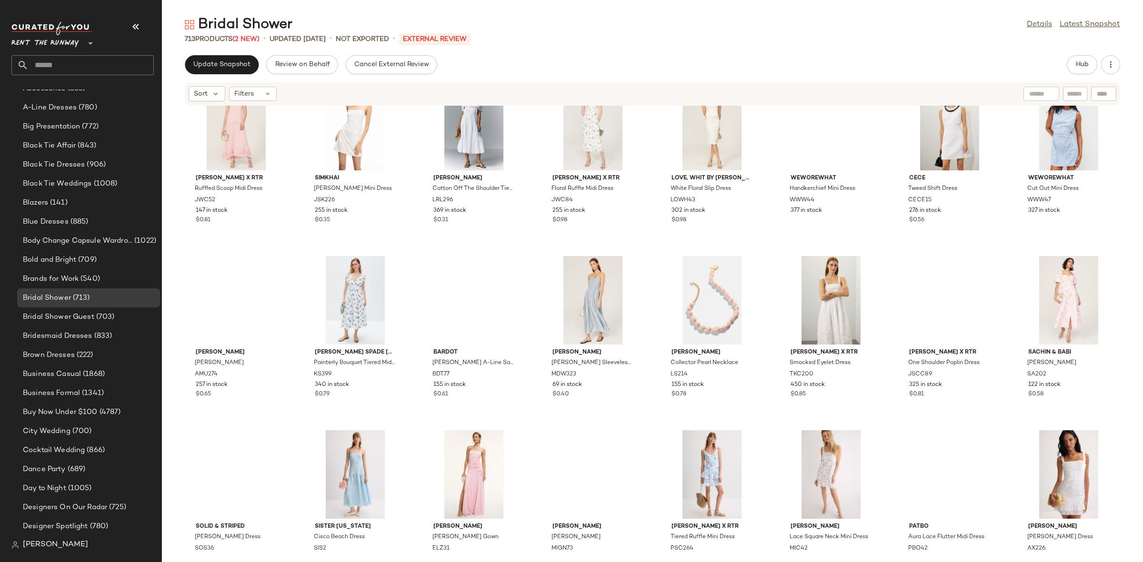
scroll to position [0, 0]
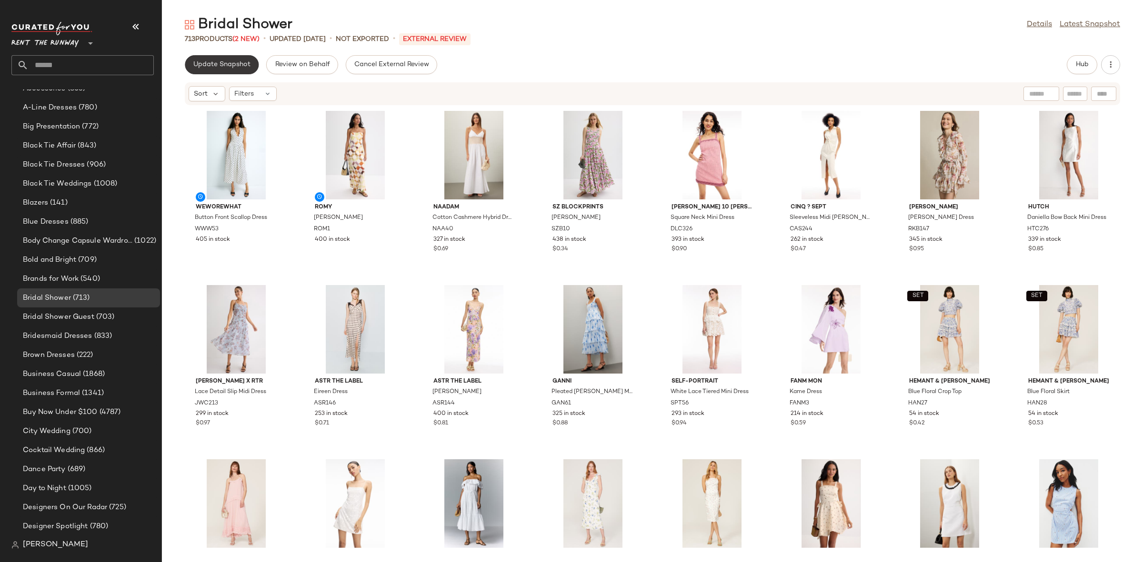
click at [240, 69] on button "Update Snapshot" at bounding box center [222, 64] width 74 height 19
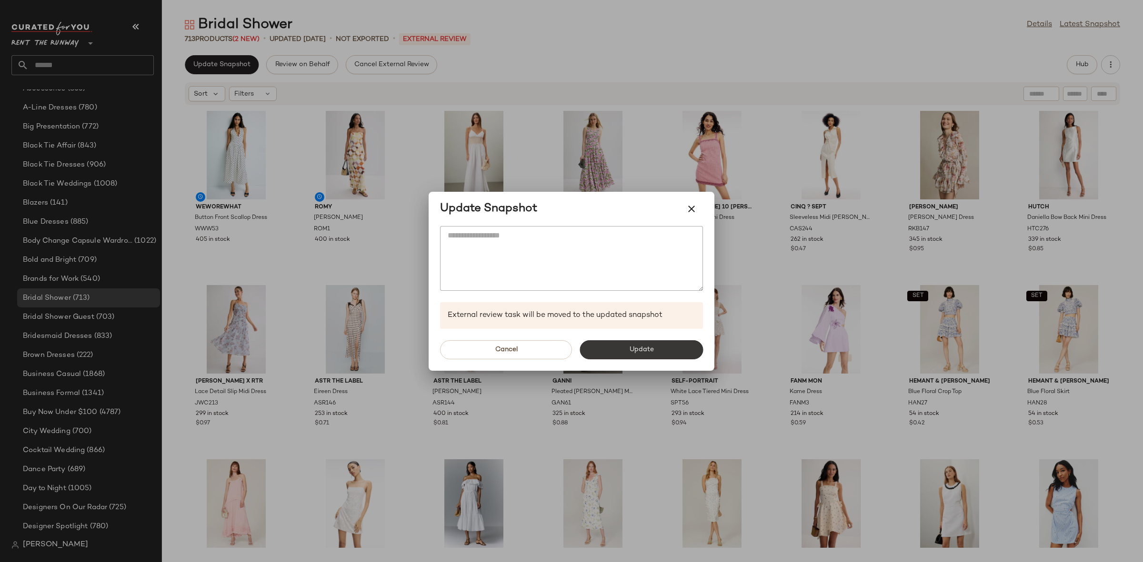
click at [656, 345] on button "Update" at bounding box center [640, 349] width 123 height 19
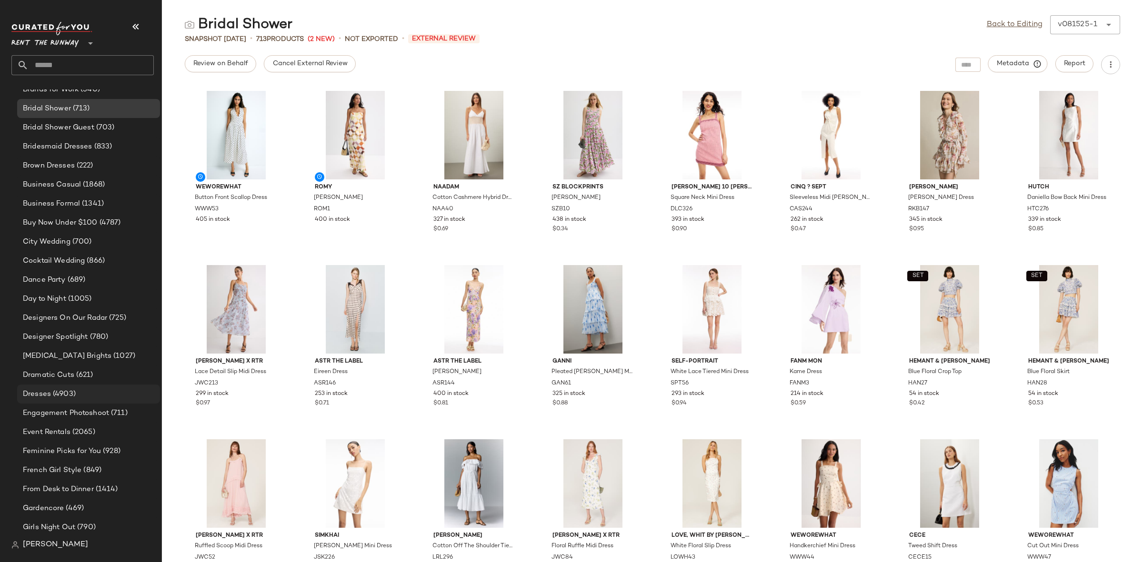
scroll to position [301, 0]
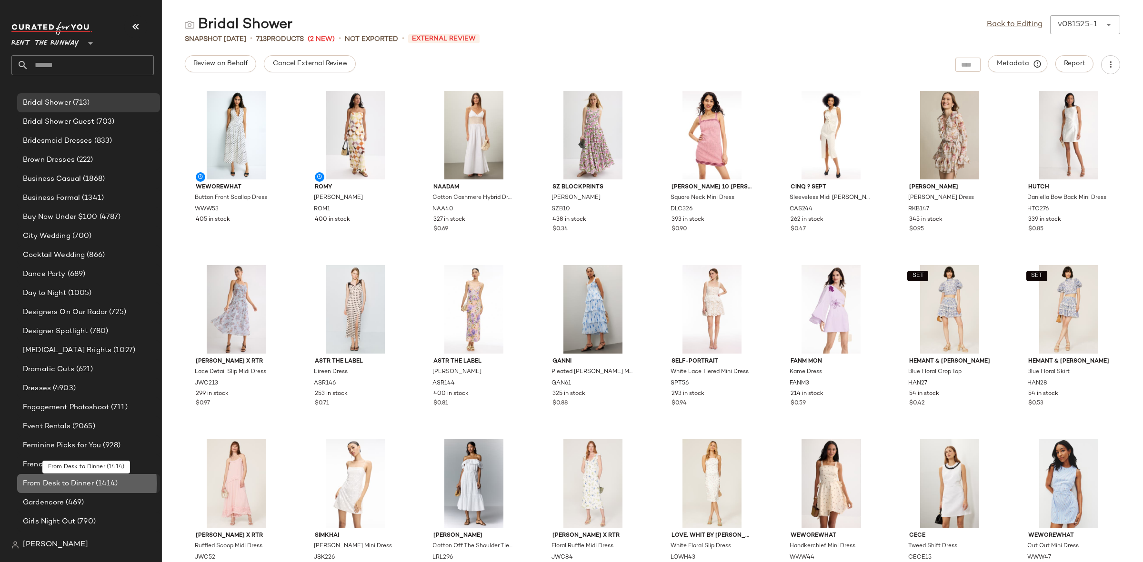
click at [75, 487] on span "From Desk to Dinner" at bounding box center [58, 483] width 71 height 11
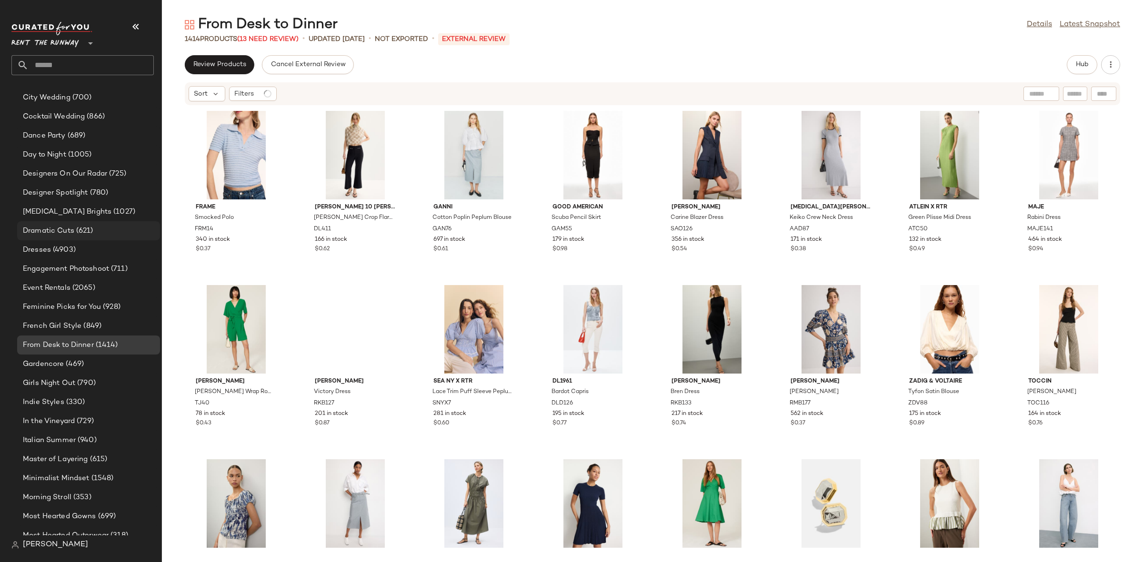
scroll to position [441, 0]
click at [1085, 69] on button "Hub" at bounding box center [1082, 64] width 30 height 19
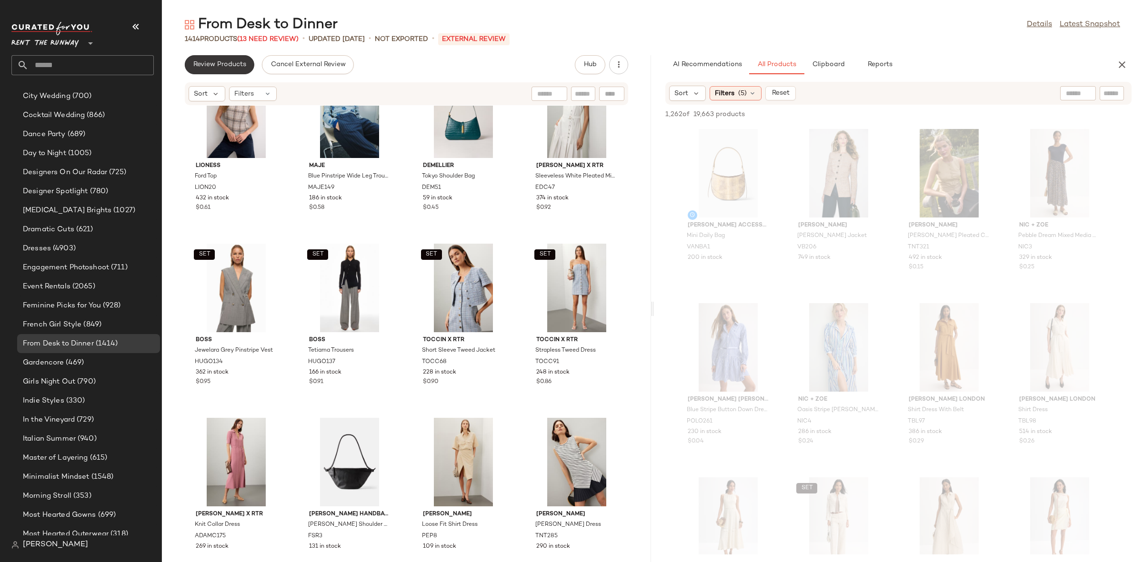
click at [234, 70] on button "Review Products" at bounding box center [220, 64] width 70 height 19
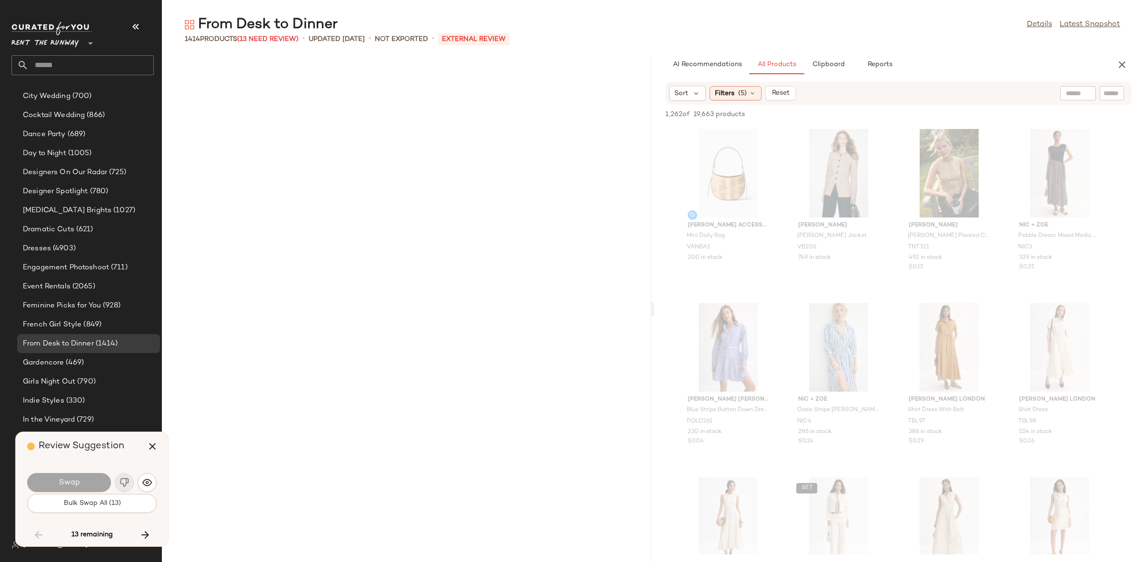
scroll to position [10281, 0]
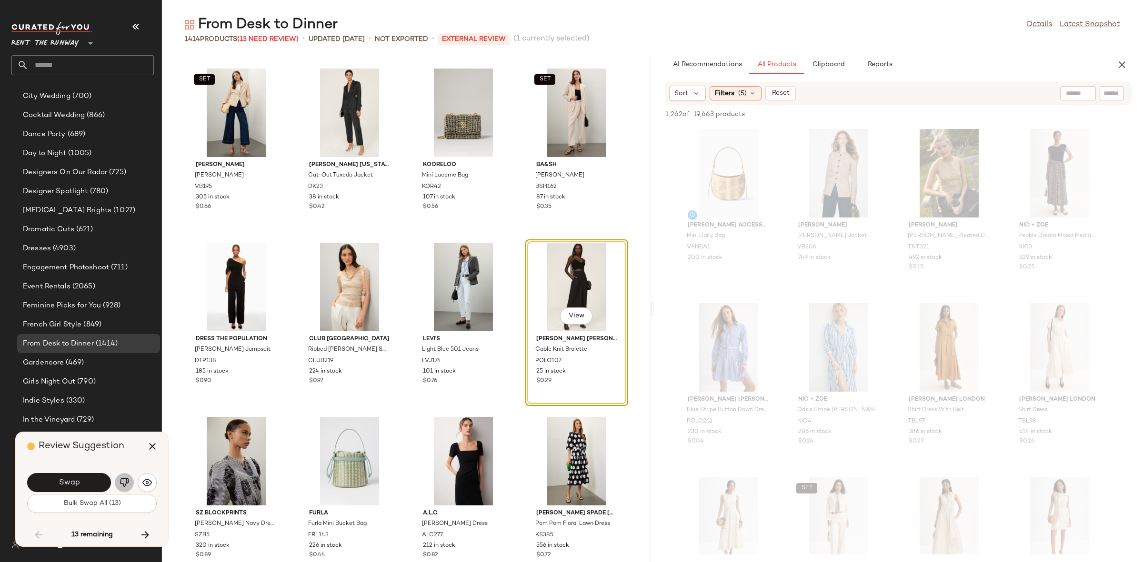
click at [124, 476] on button "button" at bounding box center [124, 482] width 19 height 19
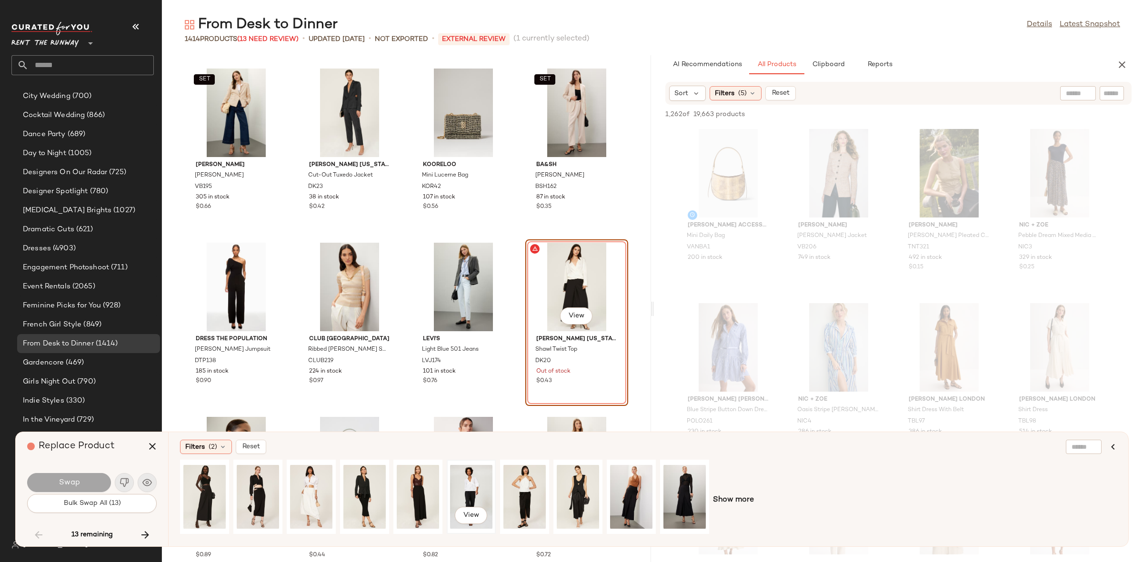
click at [457, 484] on div "View" at bounding box center [471, 497] width 42 height 68
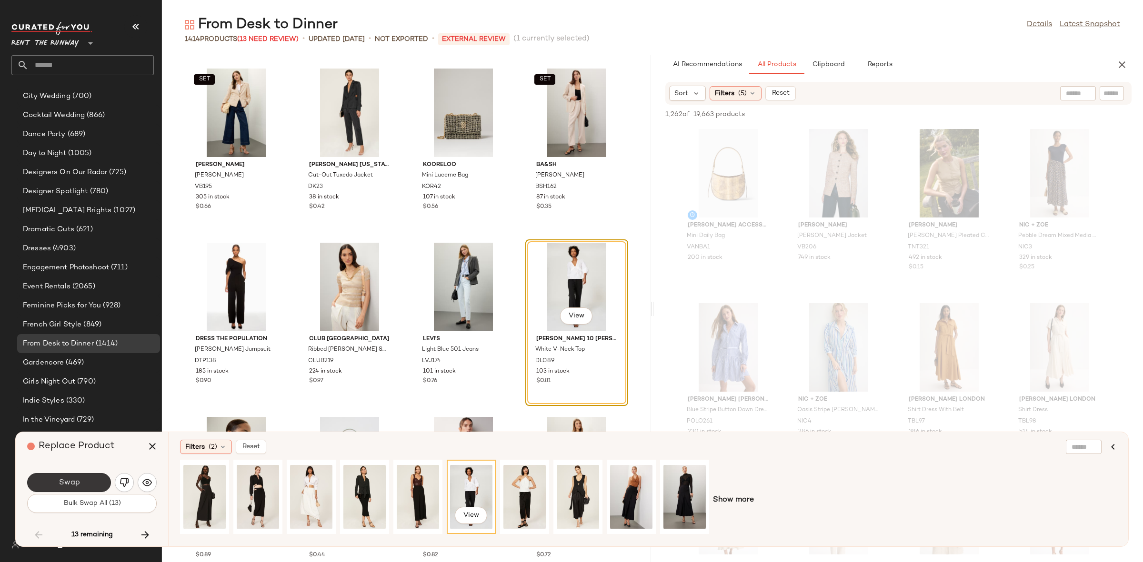
click at [91, 484] on button "Swap" at bounding box center [69, 482] width 84 height 19
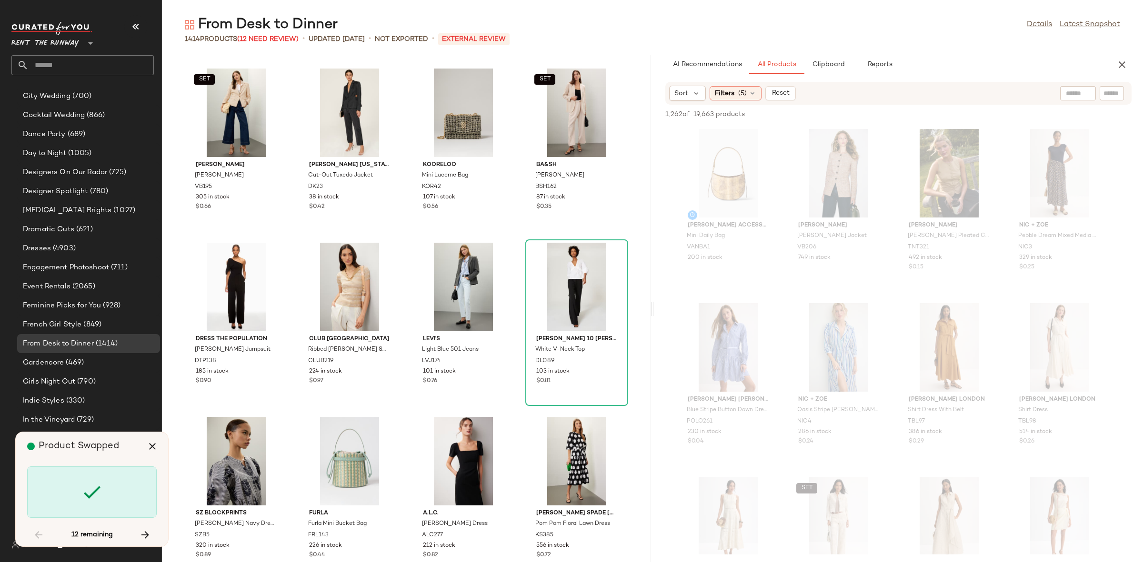
scroll to position [12198, 0]
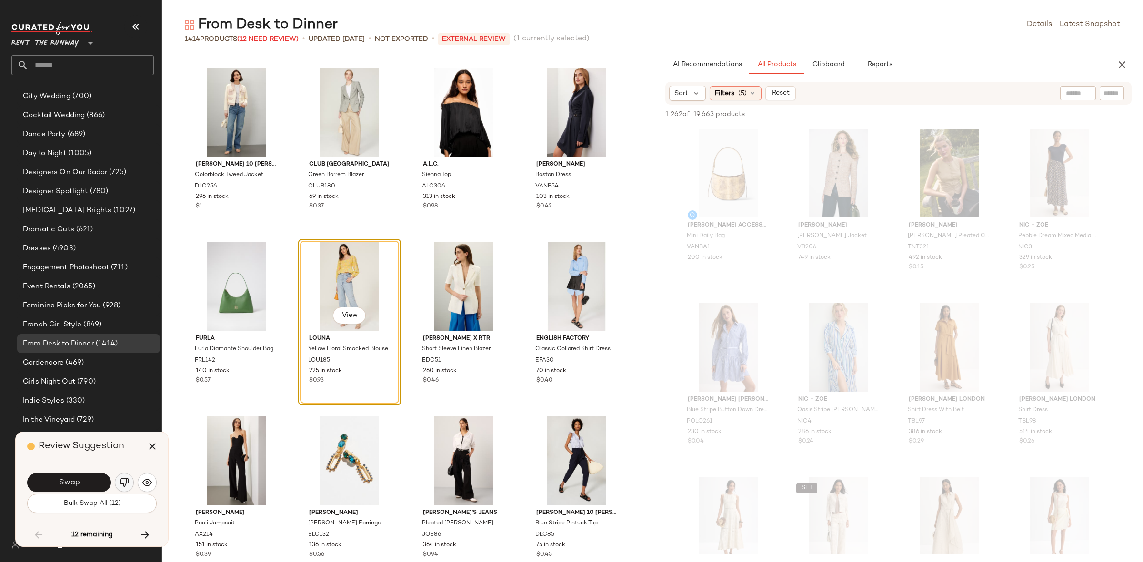
click at [129, 481] on img "button" at bounding box center [125, 483] width 10 height 10
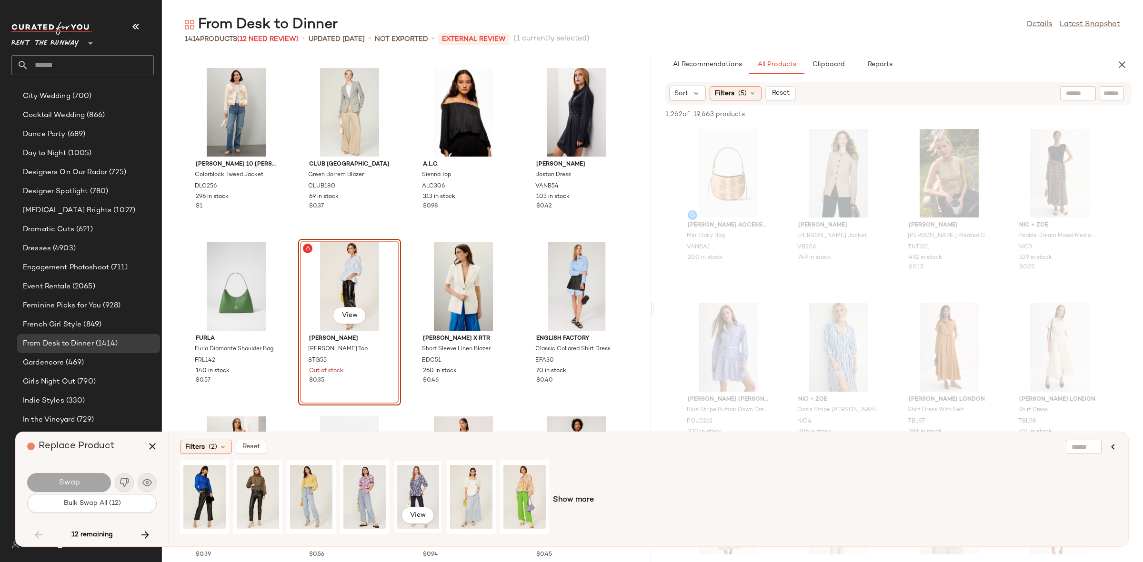
click at [418, 482] on div "View" at bounding box center [418, 497] width 42 height 68
click at [71, 482] on span "Swap" at bounding box center [68, 482] width 21 height 9
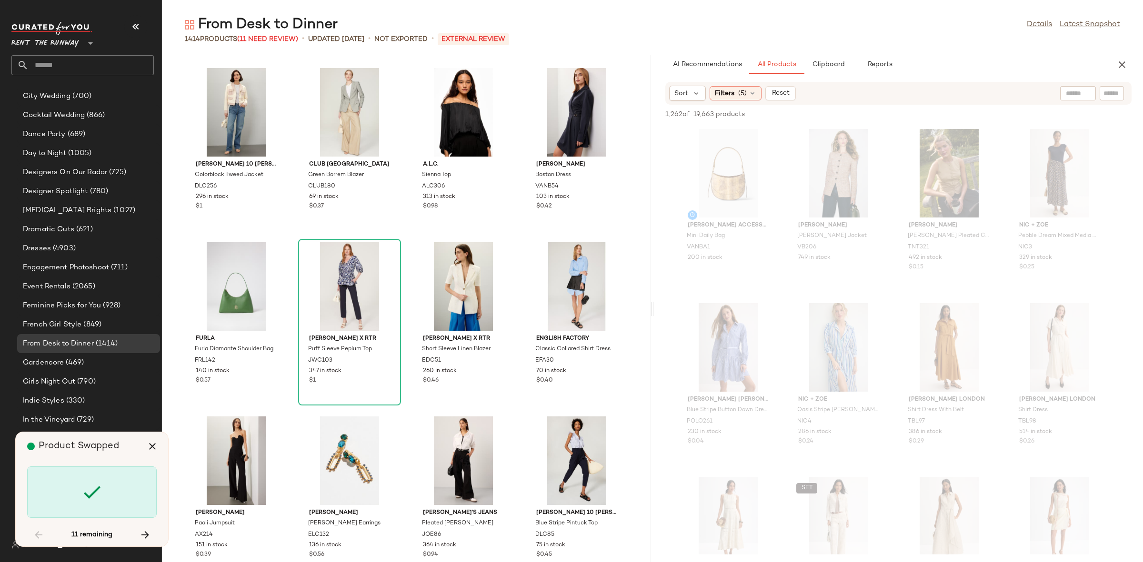
scroll to position [12895, 0]
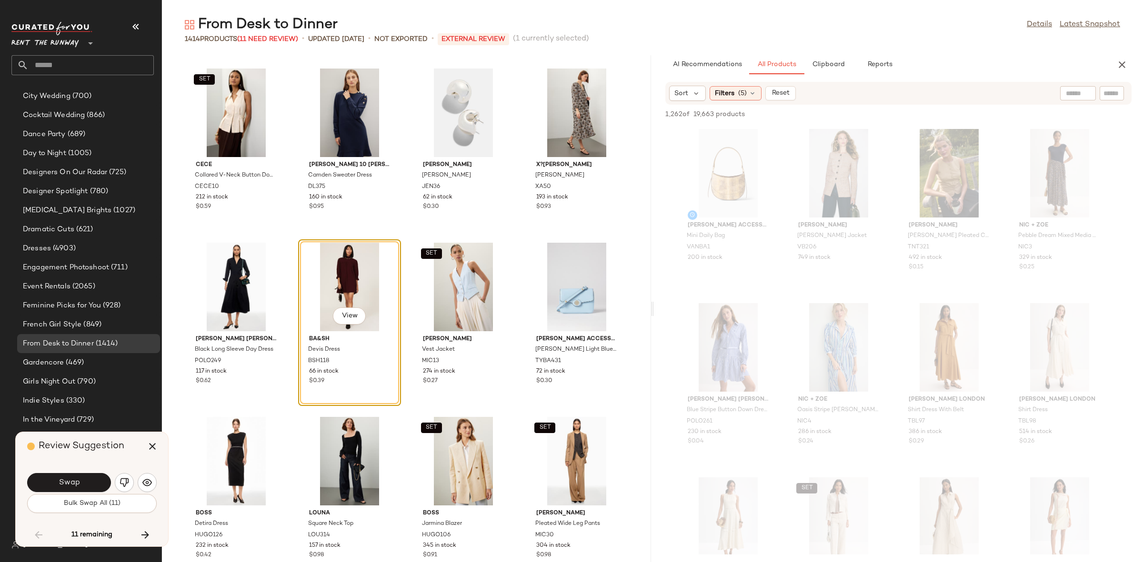
click at [71, 482] on span "Swap" at bounding box center [68, 482] width 21 height 9
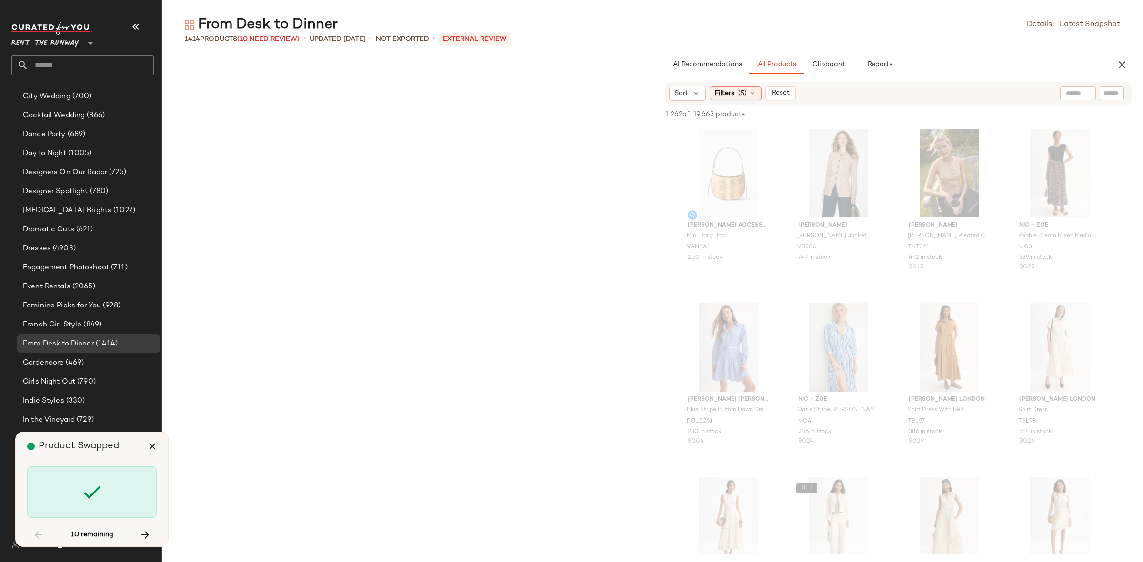
scroll to position [38162, 0]
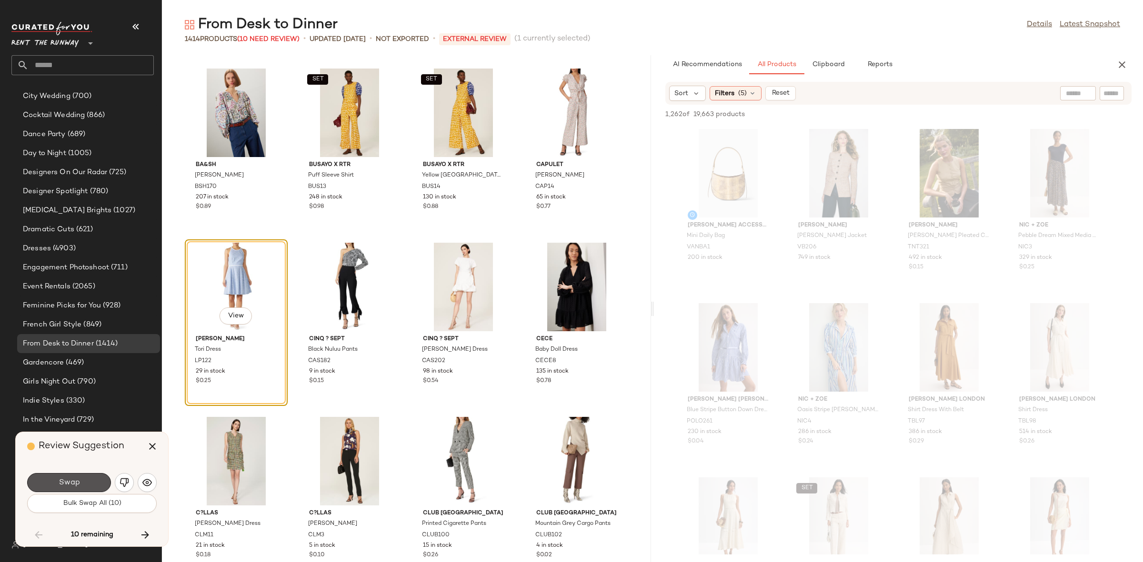
click at [71, 482] on span "Swap" at bounding box center [68, 482] width 21 height 9
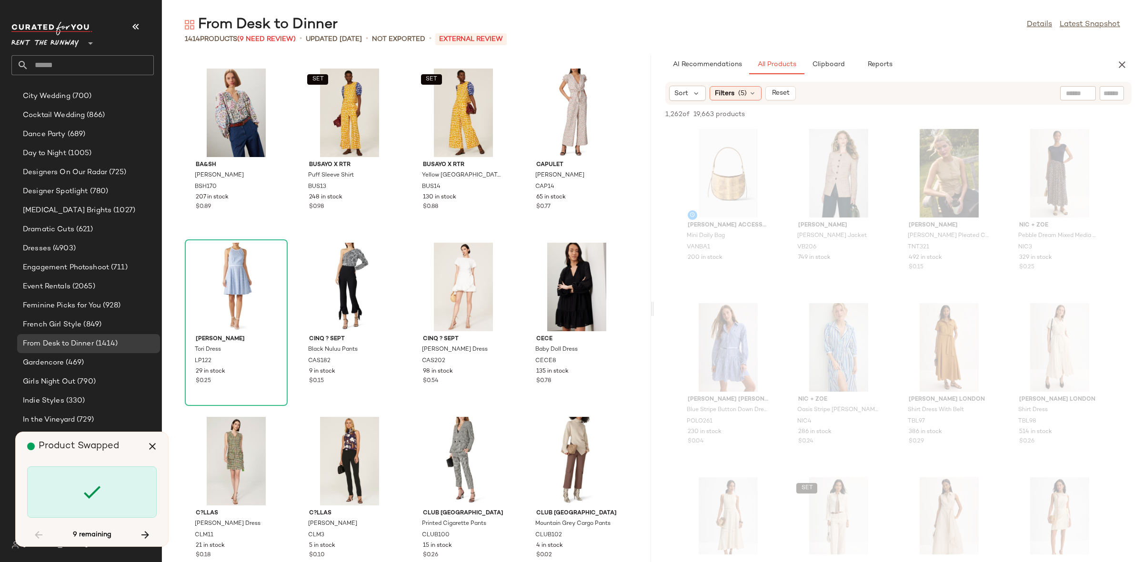
scroll to position [41648, 0]
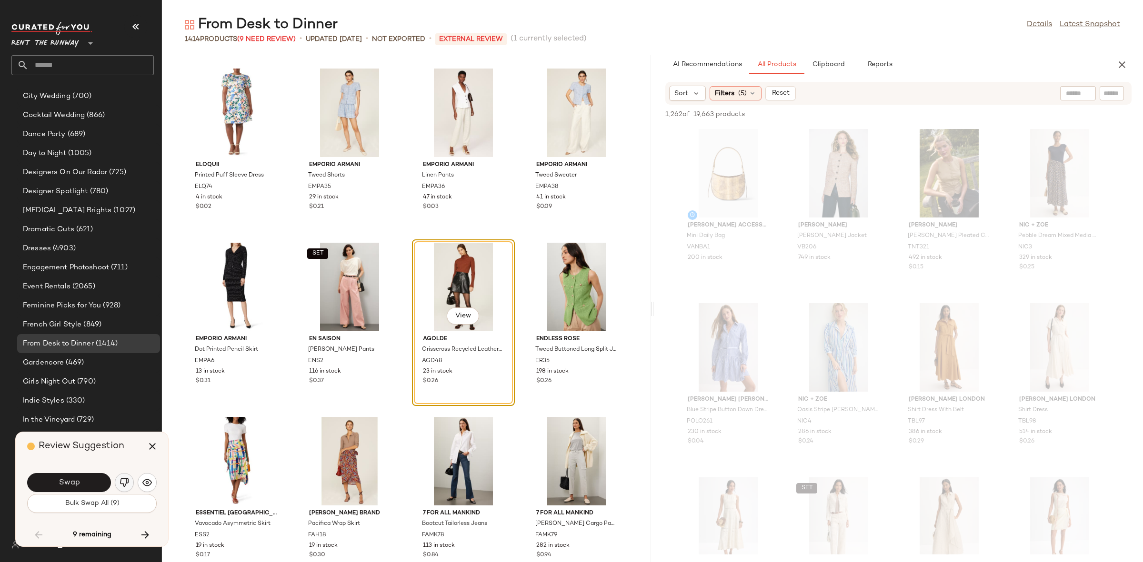
click at [121, 481] on img "button" at bounding box center [125, 483] width 10 height 10
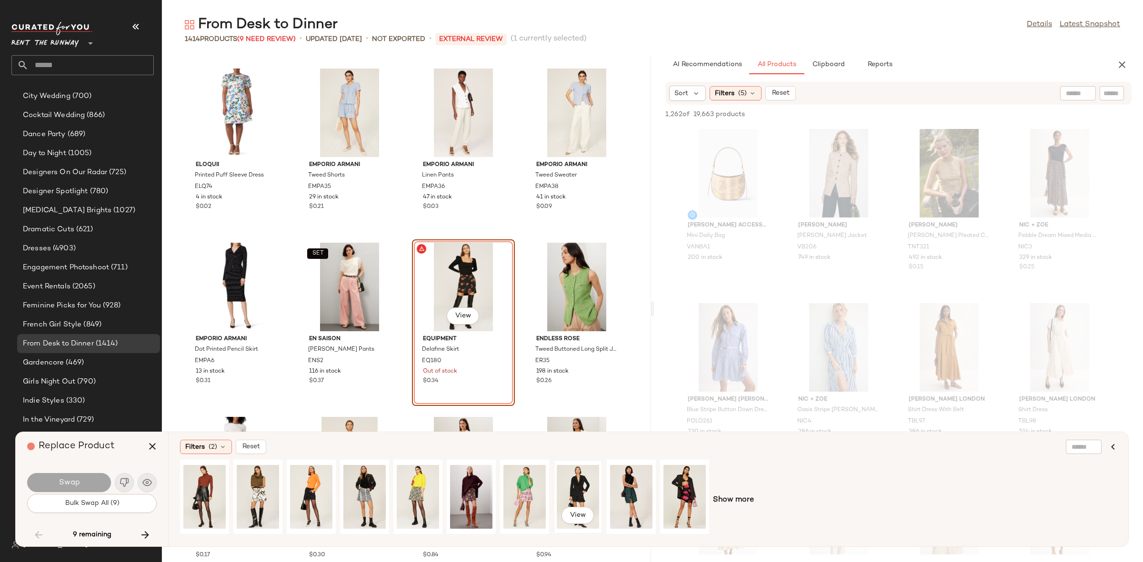
click at [585, 489] on div "View" at bounding box center [578, 497] width 42 height 68
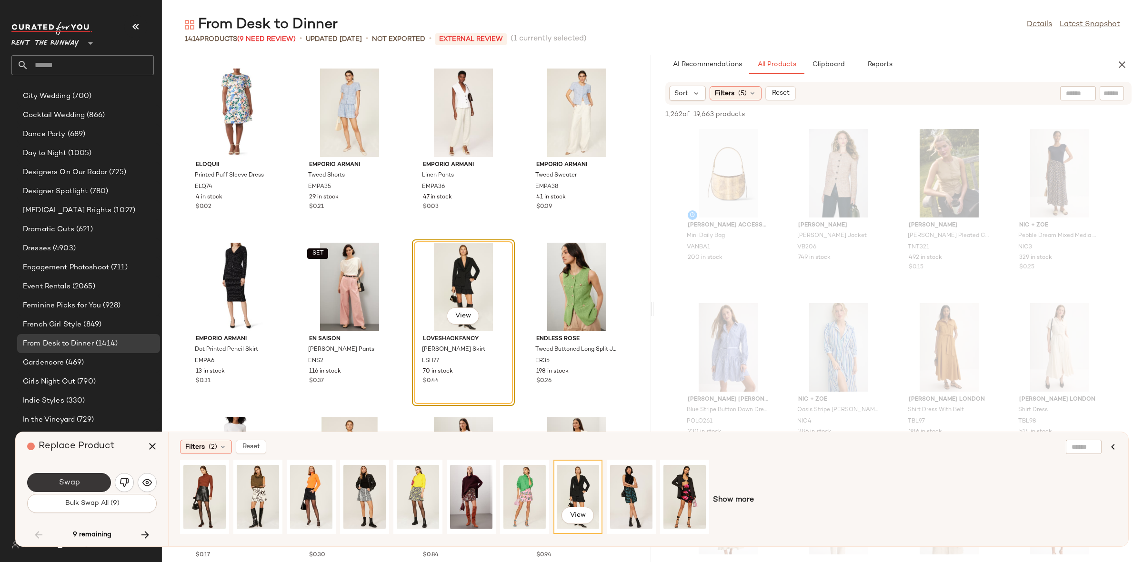
click at [70, 478] on button "Swap" at bounding box center [69, 482] width 84 height 19
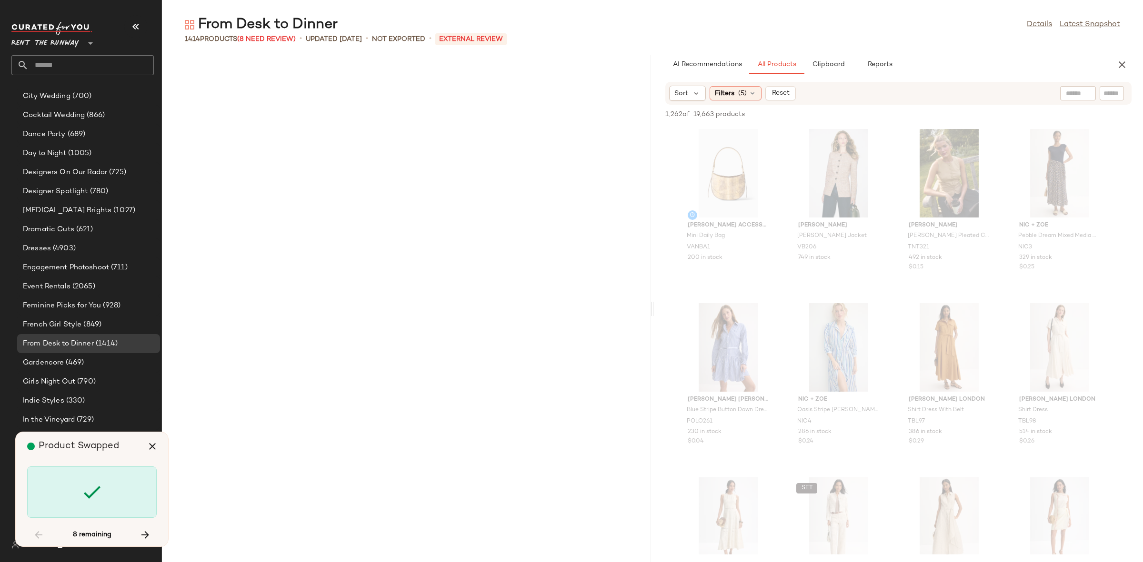
scroll to position [42694, 0]
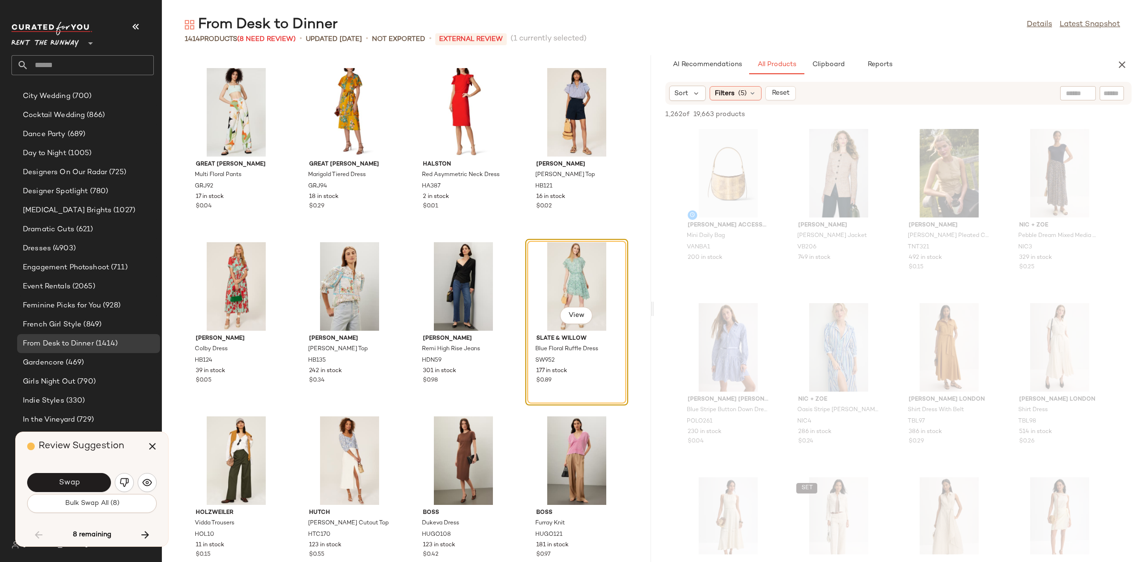
click at [73, 478] on span "Swap" at bounding box center [68, 482] width 21 height 9
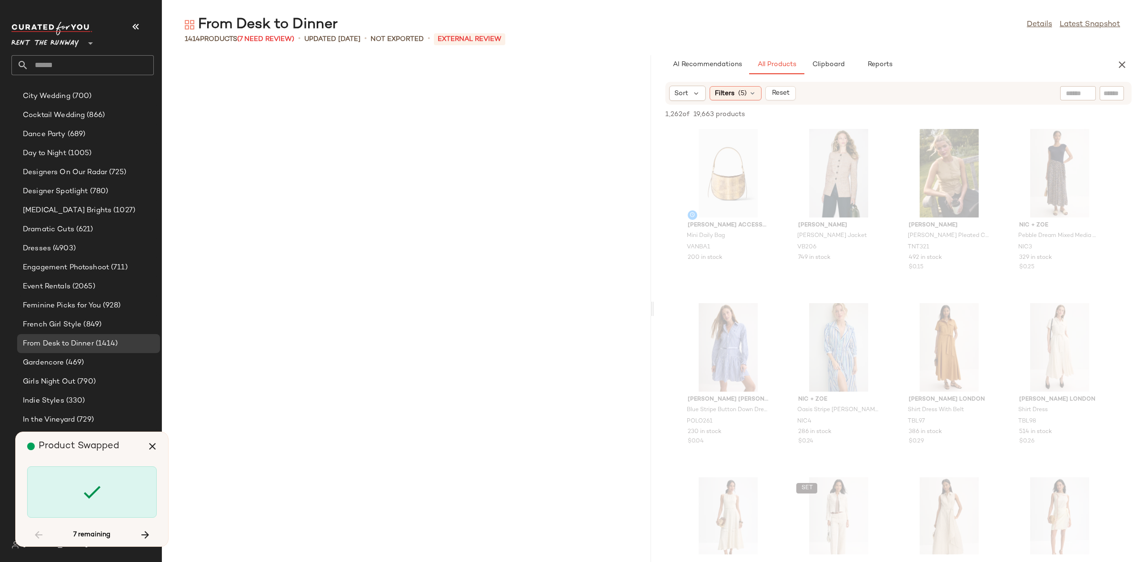
scroll to position [43913, 0]
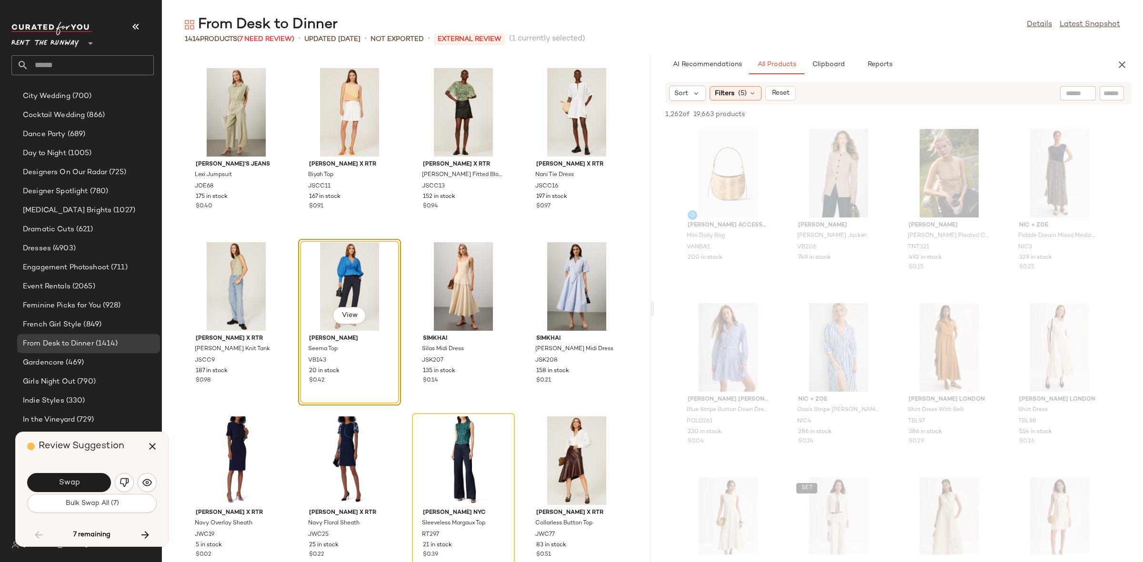
click at [73, 478] on span "Swap" at bounding box center [68, 482] width 21 height 9
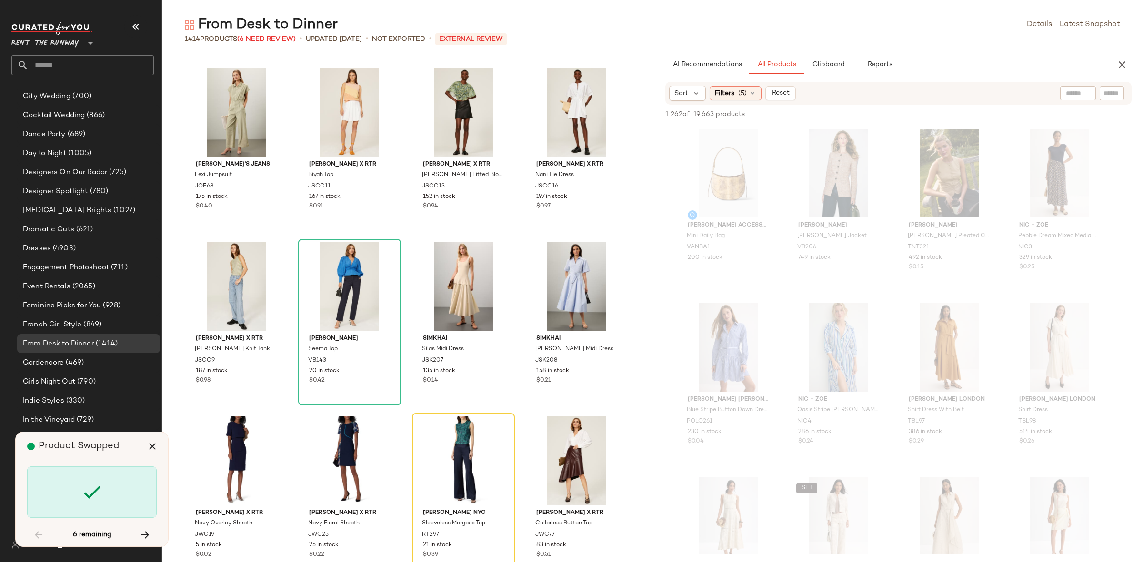
scroll to position [44087, 0]
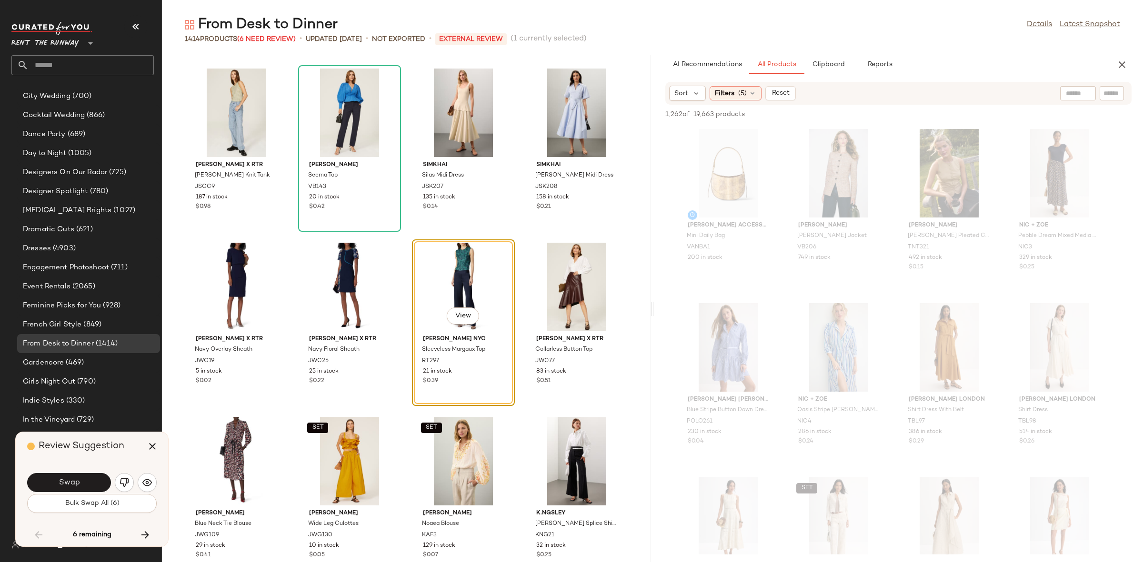
click at [73, 478] on span "Swap" at bounding box center [68, 482] width 21 height 9
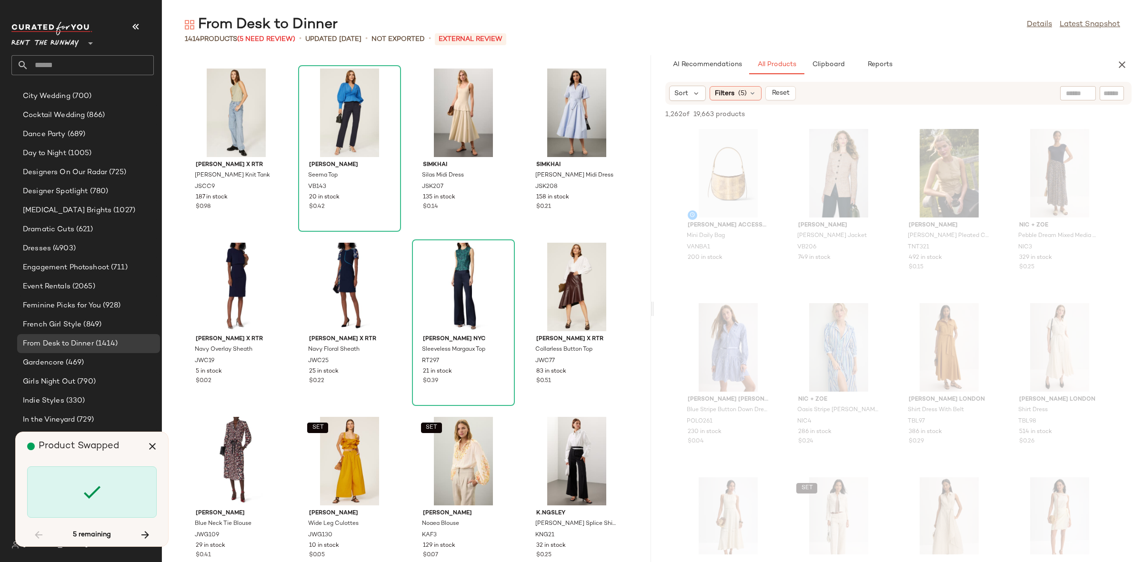
scroll to position [45133, 0]
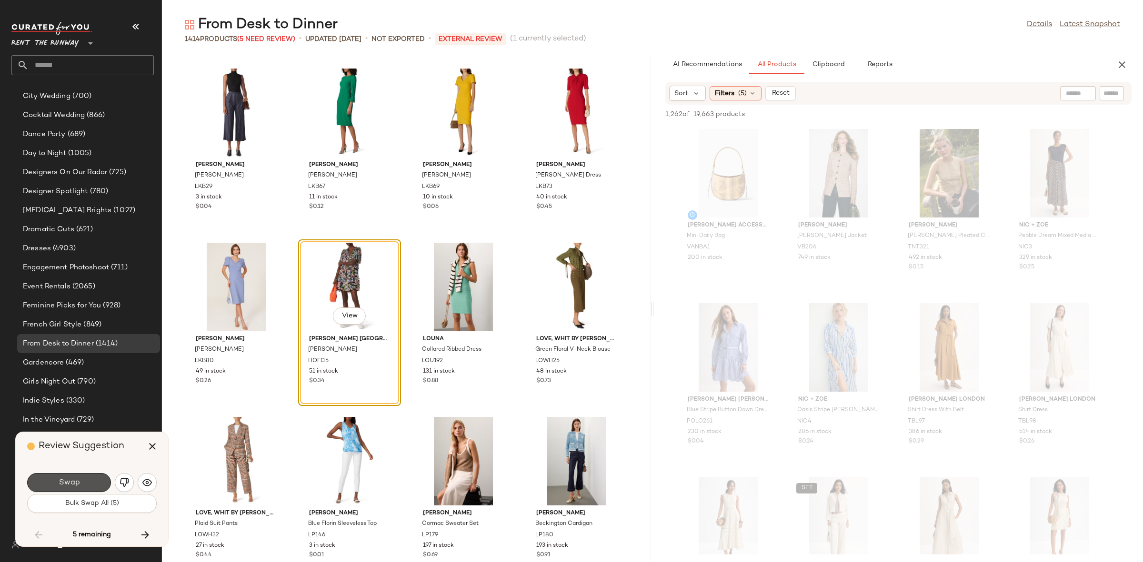
click at [73, 478] on span "Swap" at bounding box center [68, 482] width 21 height 9
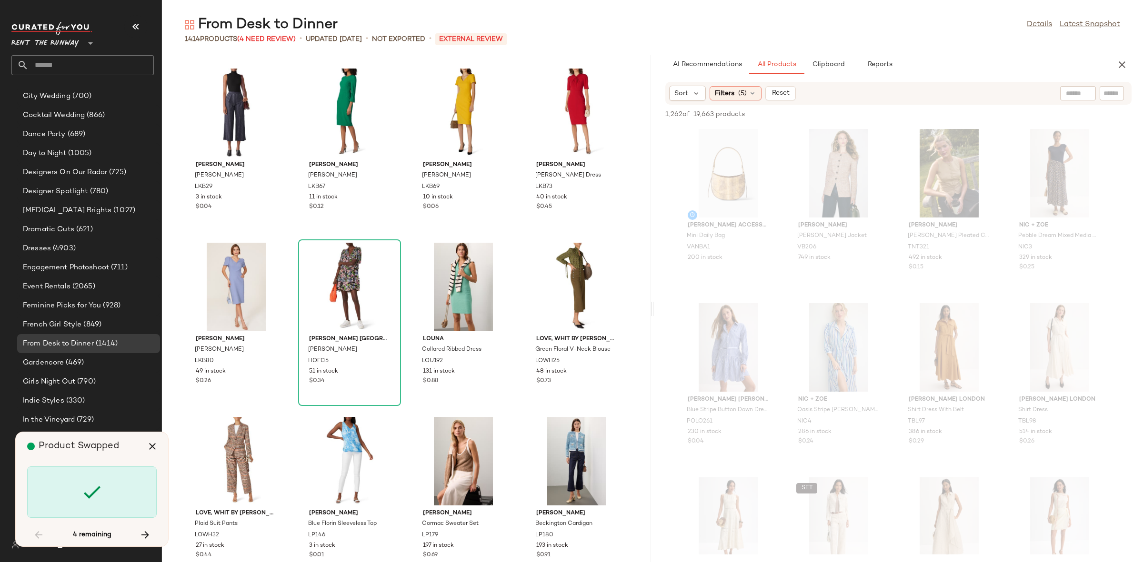
scroll to position [48793, 0]
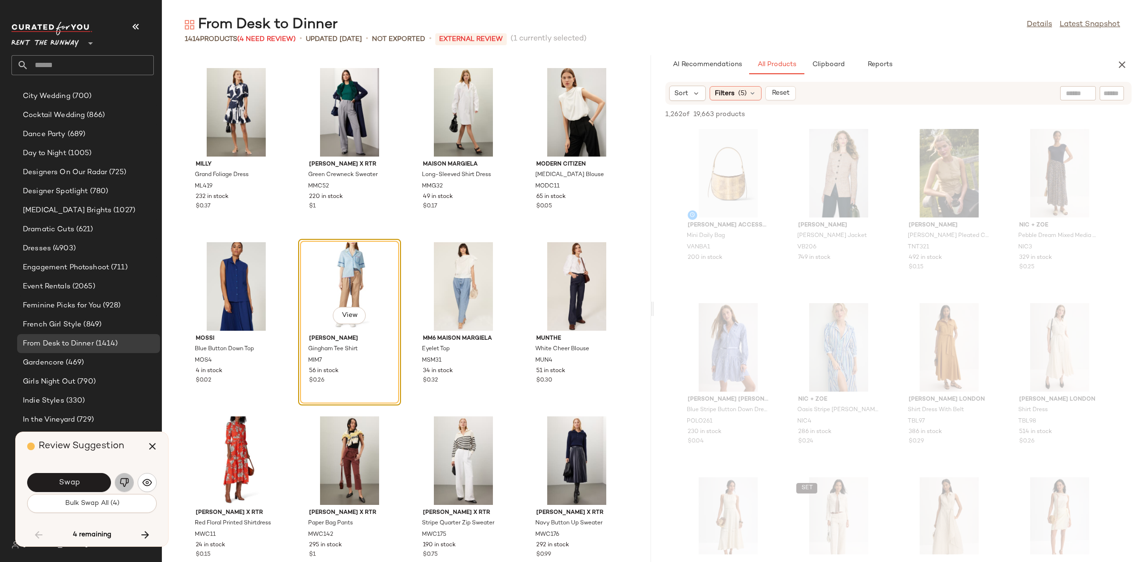
click at [126, 482] on img "button" at bounding box center [125, 483] width 10 height 10
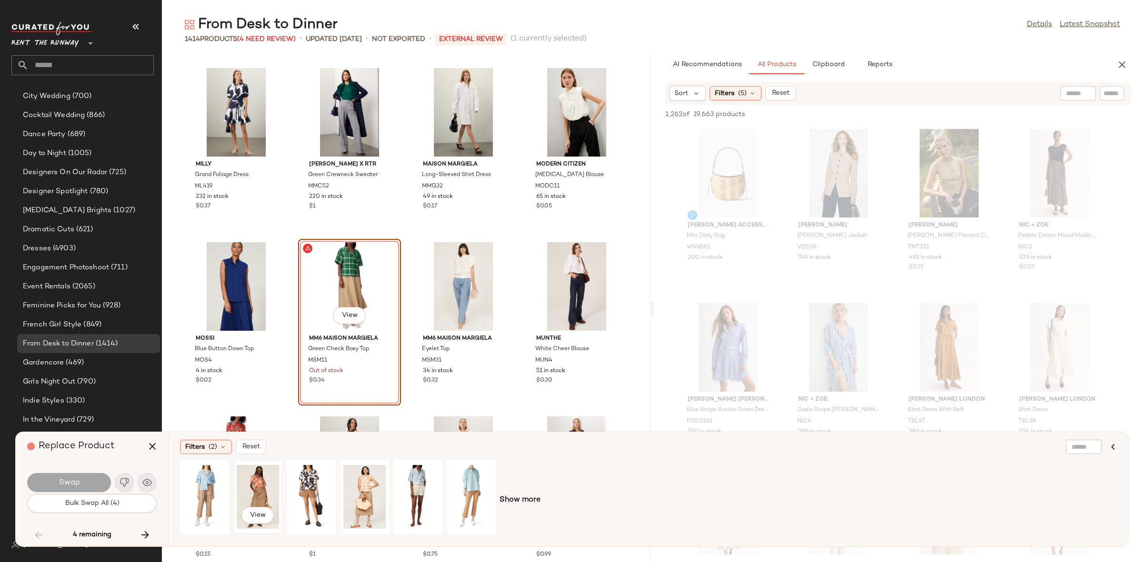
click at [259, 491] on div "View" at bounding box center [258, 497] width 42 height 68
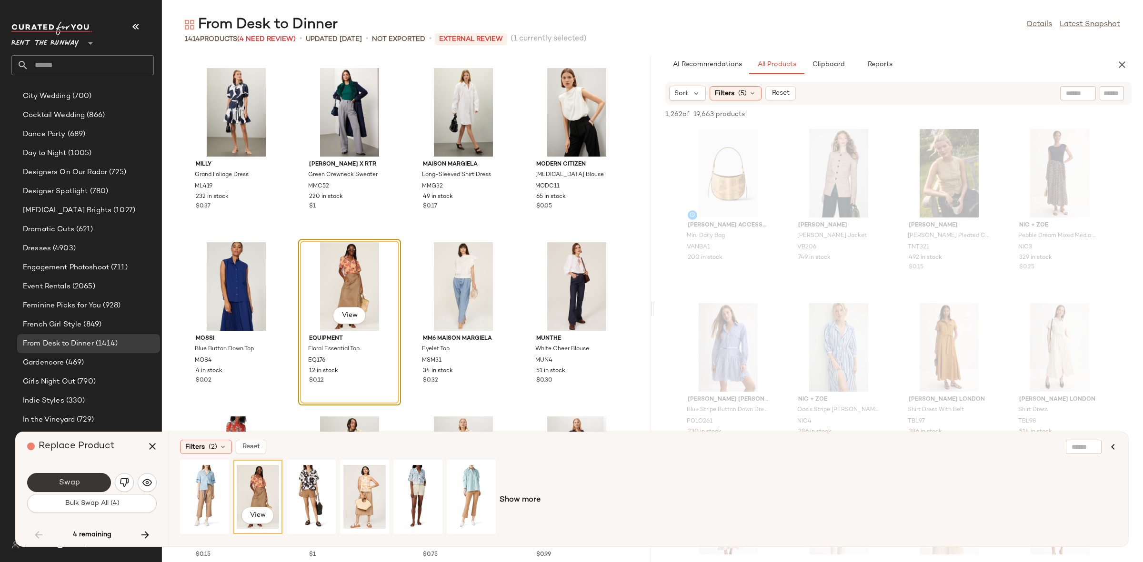
click at [49, 482] on button "Swap" at bounding box center [69, 482] width 84 height 19
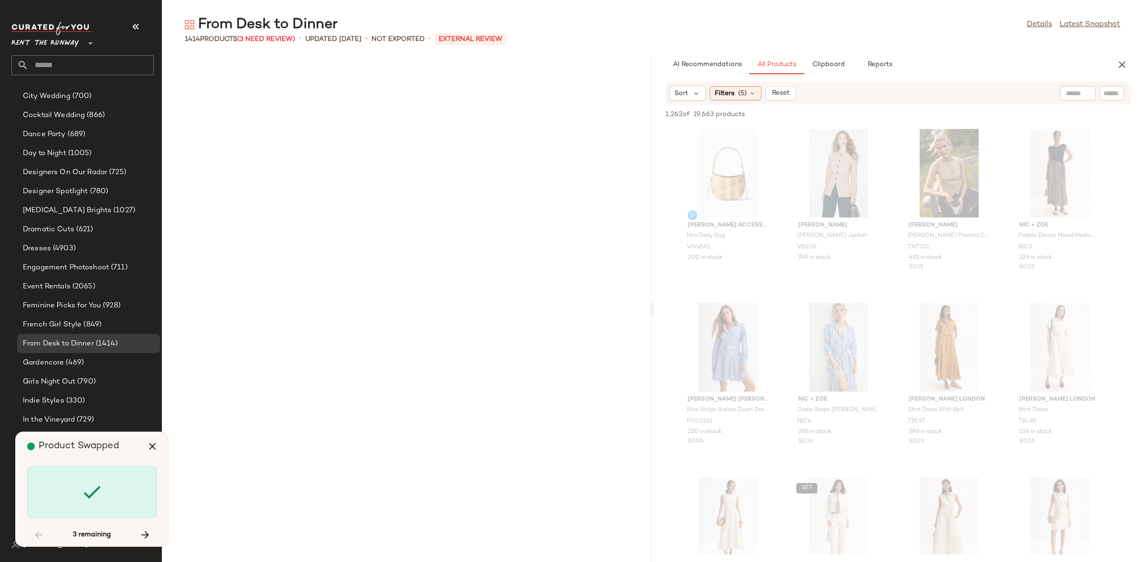
scroll to position [52974, 0]
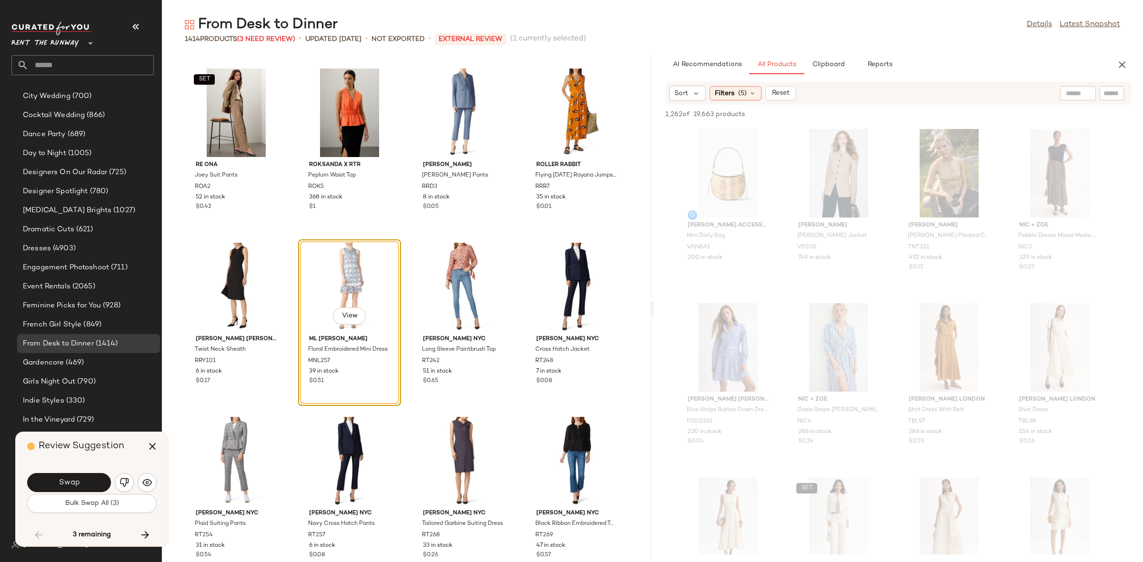
click at [54, 484] on button "Swap" at bounding box center [69, 482] width 84 height 19
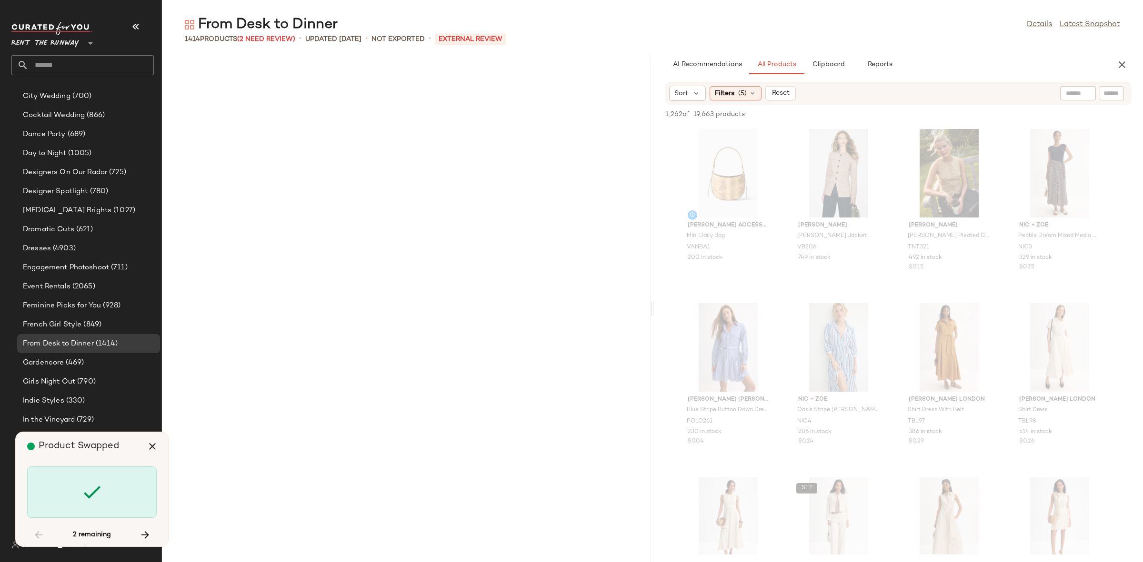
scroll to position [58551, 0]
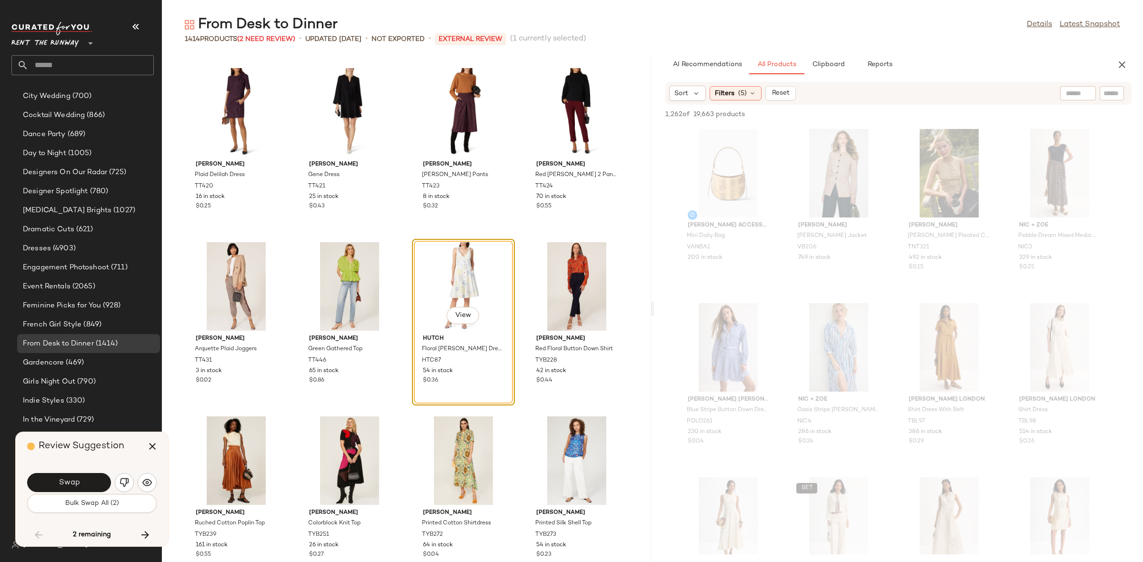
click at [54, 484] on button "Swap" at bounding box center [69, 482] width 84 height 19
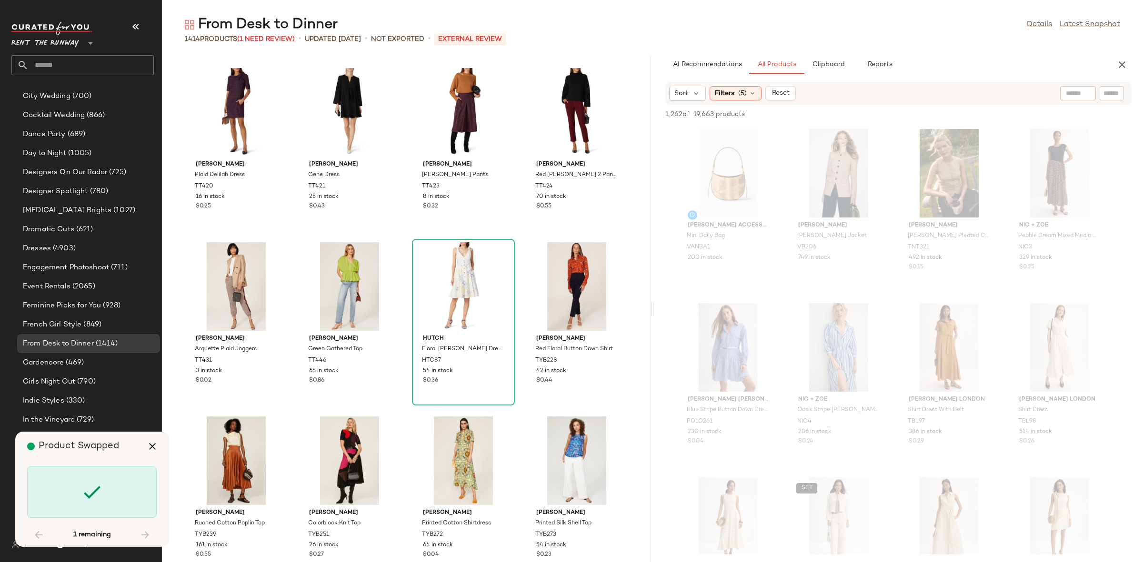
scroll to position [60816, 0]
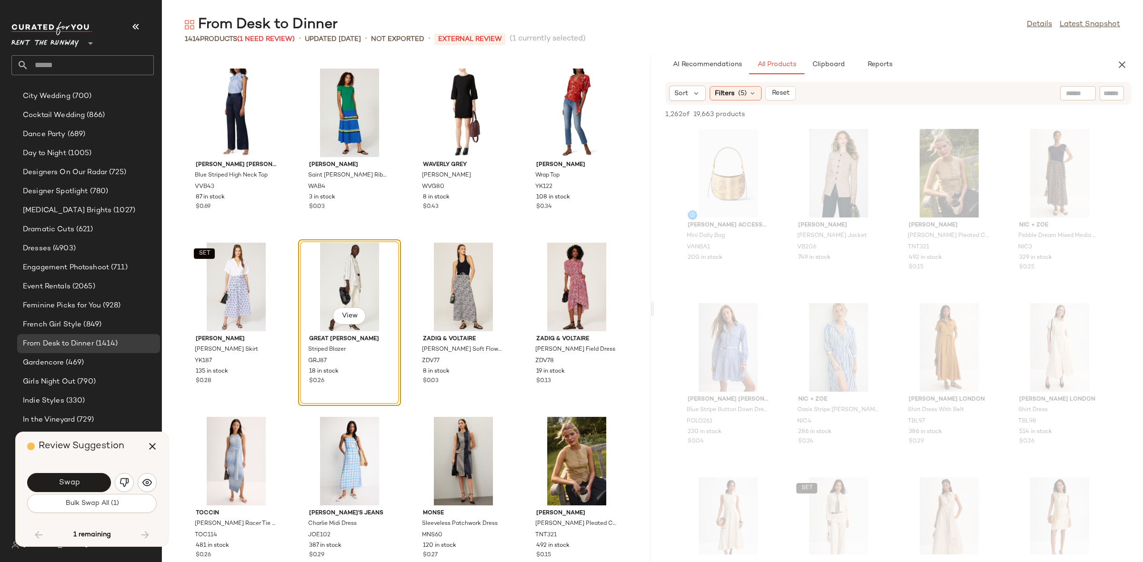
click at [54, 484] on button "Swap" at bounding box center [69, 482] width 84 height 19
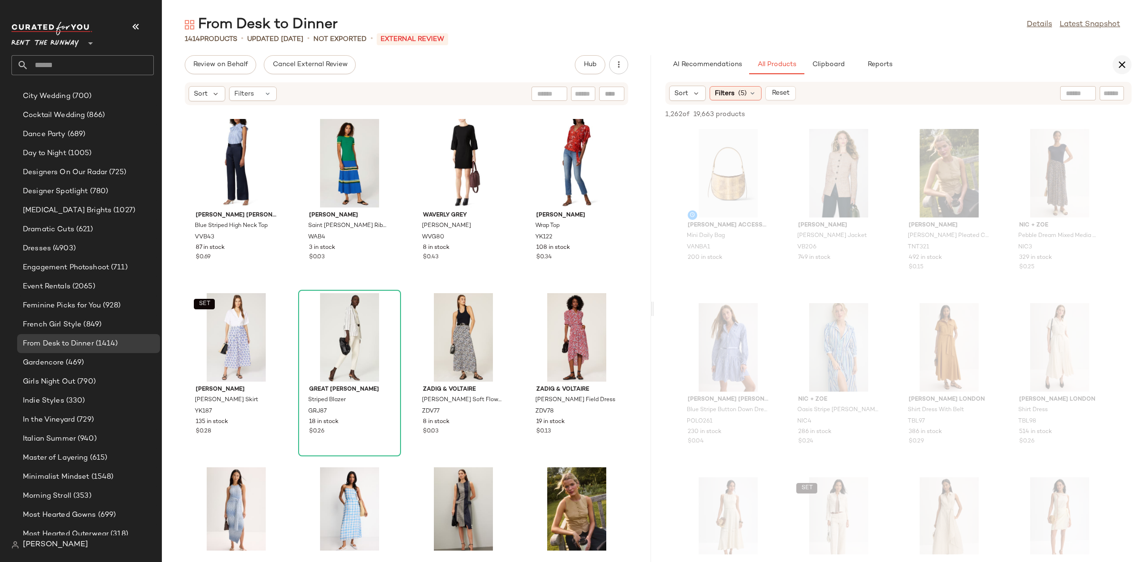
click at [1126, 66] on icon "button" at bounding box center [1121, 64] width 11 height 11
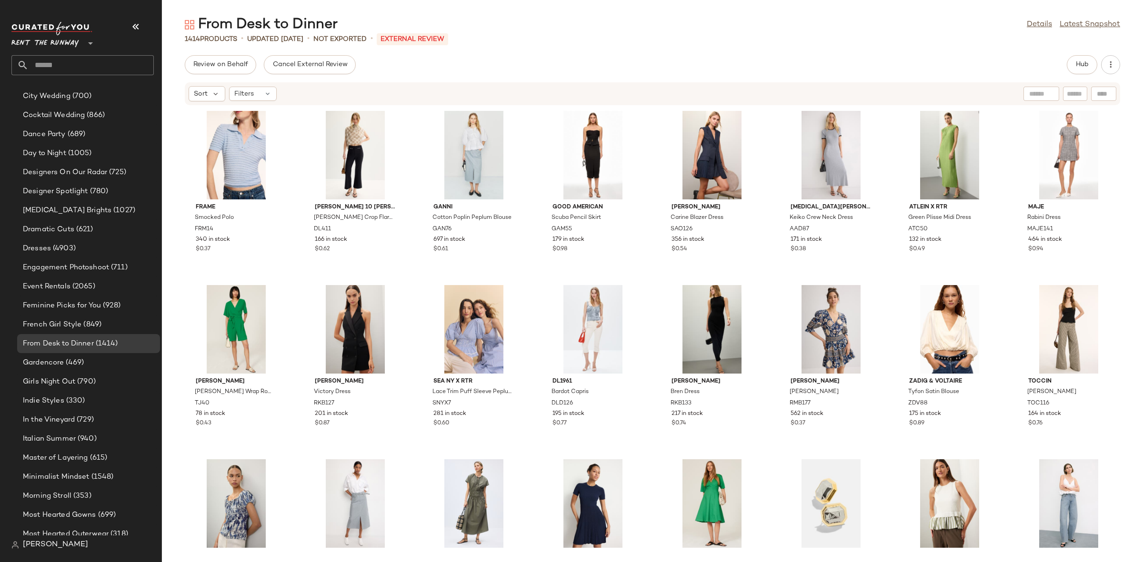
click at [654, 280] on div "FRAME Smocked Polo FRM14 340 in stock $0.37 Derek Lam 10 Crosby Dawson Crop Fla…" at bounding box center [652, 328] width 981 height 445
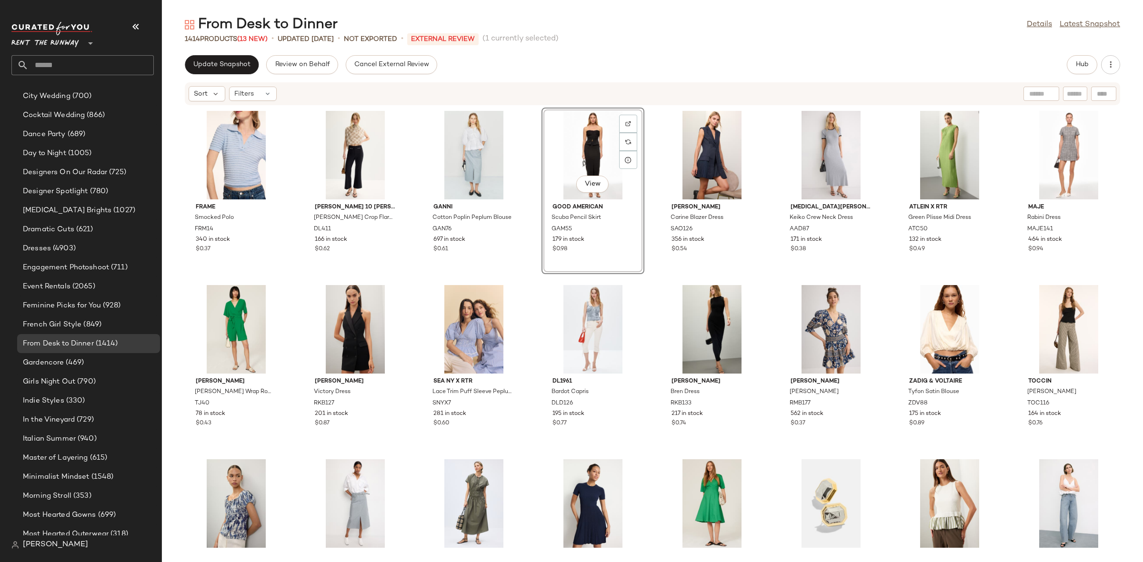
click at [534, 139] on div "FRAME Smocked Polo FRM14 340 in stock $0.37 Derek Lam 10 Crosby Dawson Crop Fla…" at bounding box center [652, 328] width 981 height 445
click at [195, 61] on span "Update Snapshot" at bounding box center [222, 65] width 58 height 8
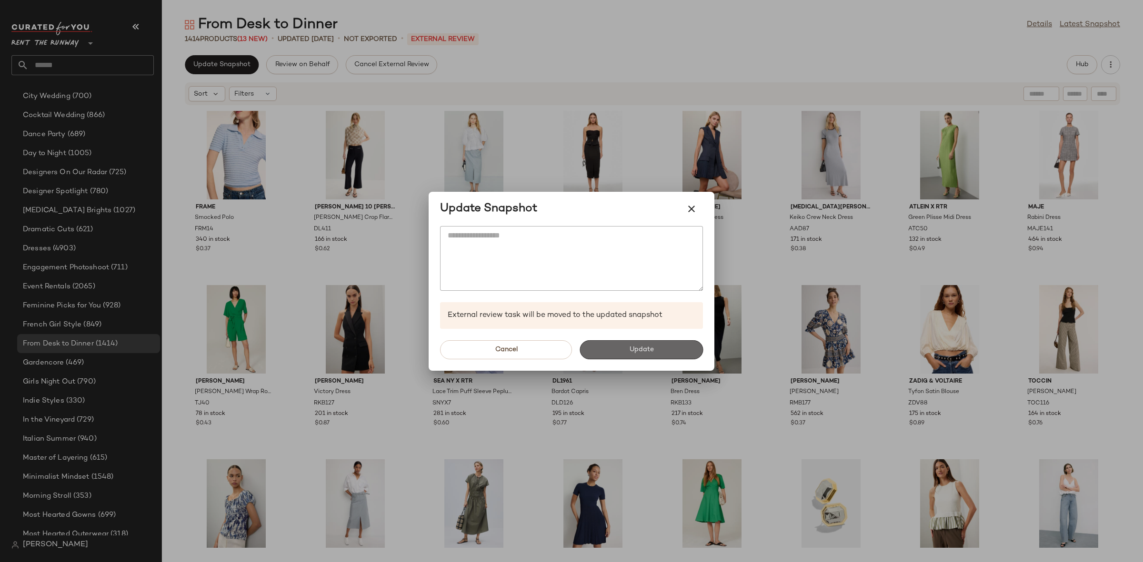
click at [640, 354] on button "Update" at bounding box center [640, 349] width 123 height 19
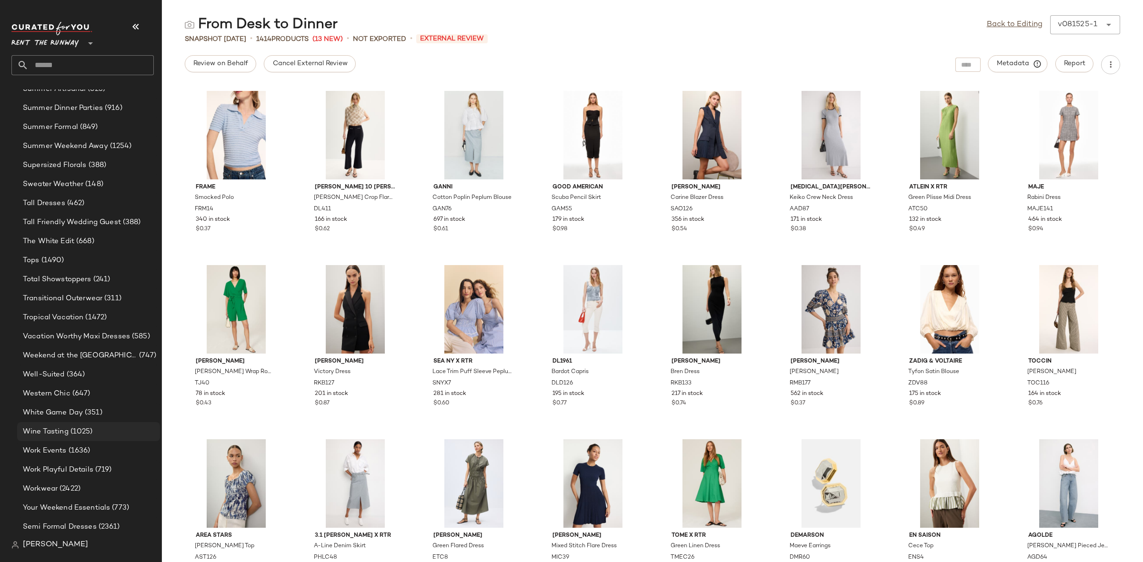
scroll to position [1106, 0]
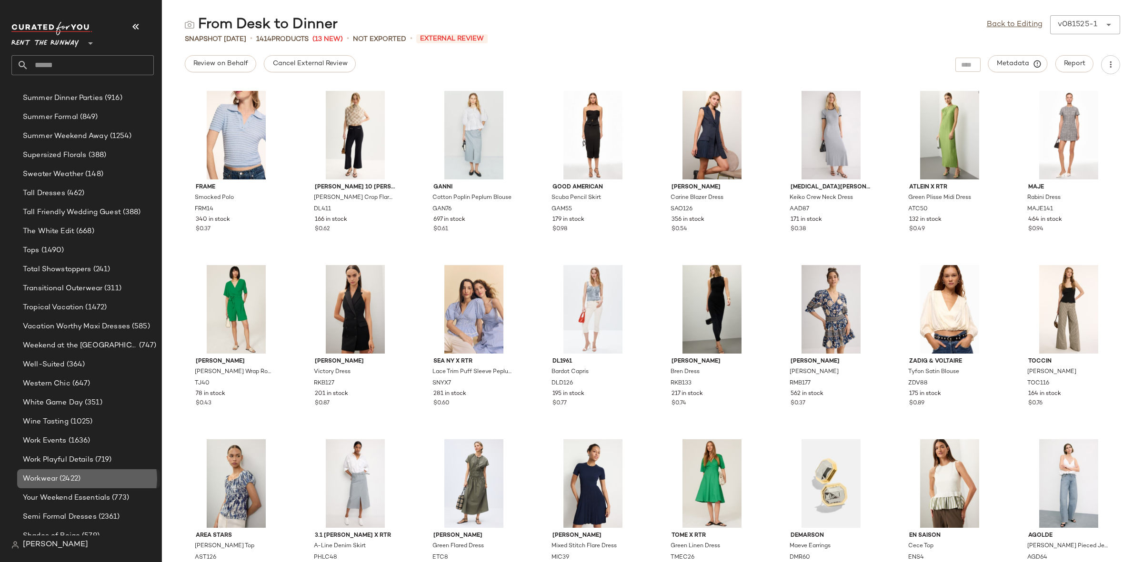
click at [86, 476] on div "Workwear (2422)" at bounding box center [88, 479] width 136 height 11
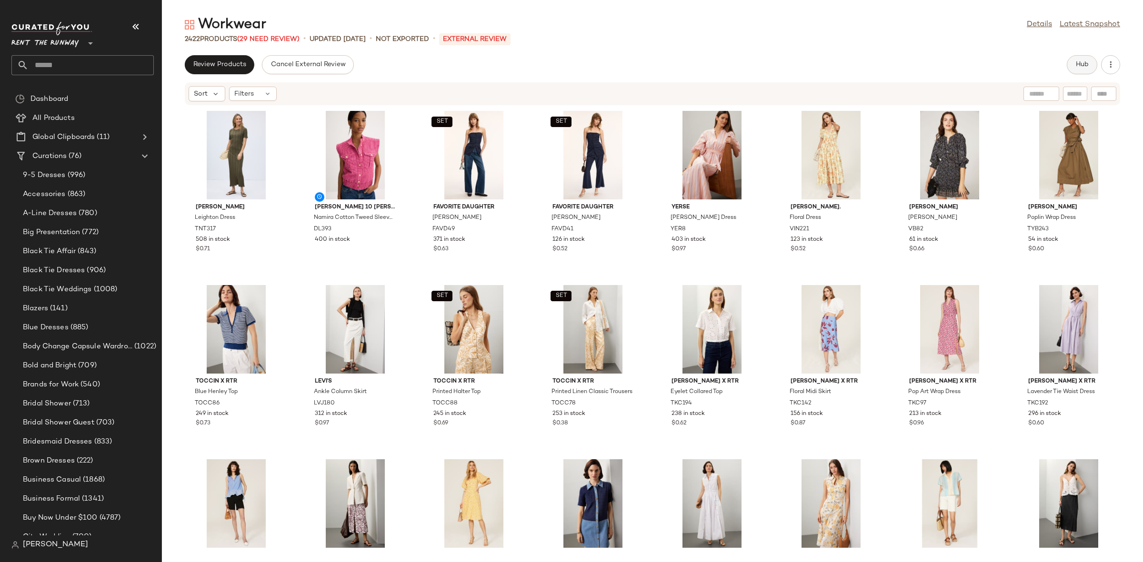
click at [1083, 65] on span "Hub" at bounding box center [1081, 65] width 13 height 8
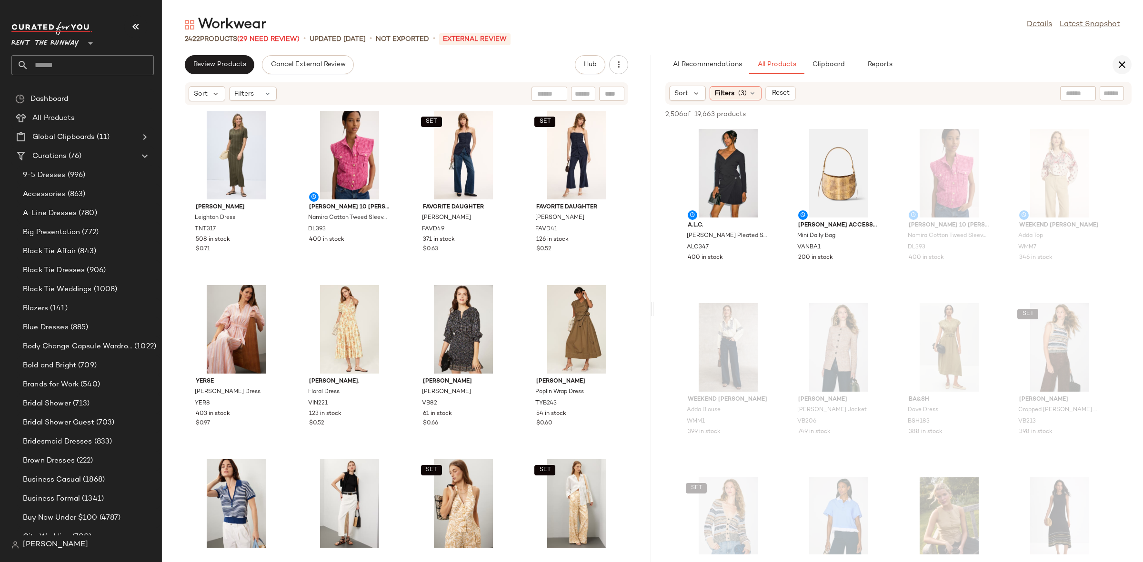
click at [1127, 66] on button "button" at bounding box center [1121, 64] width 19 height 19
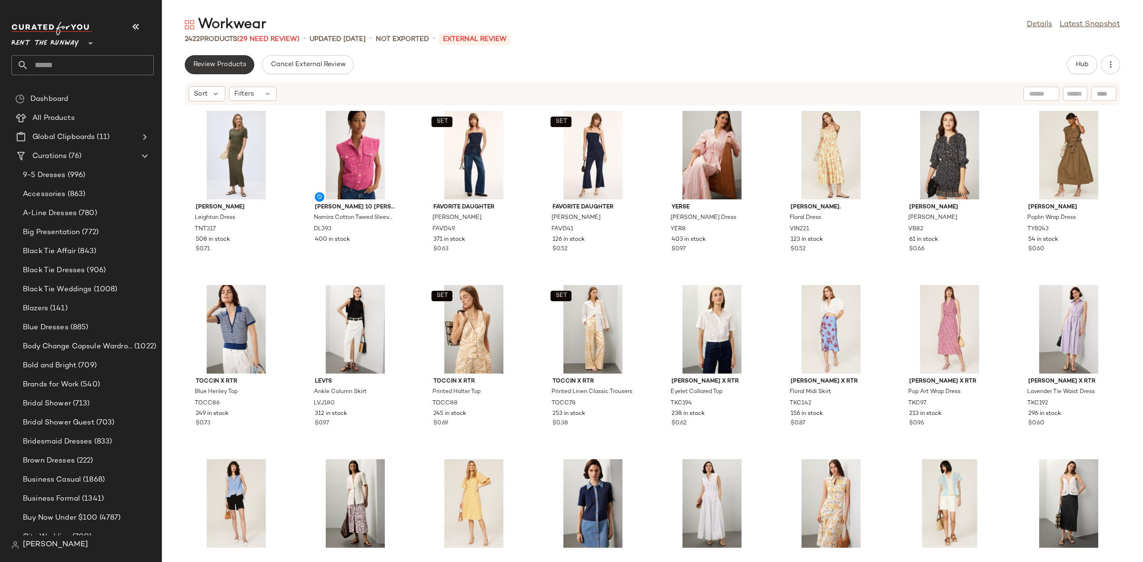
click at [248, 62] on button "Review Products" at bounding box center [220, 64] width 70 height 19
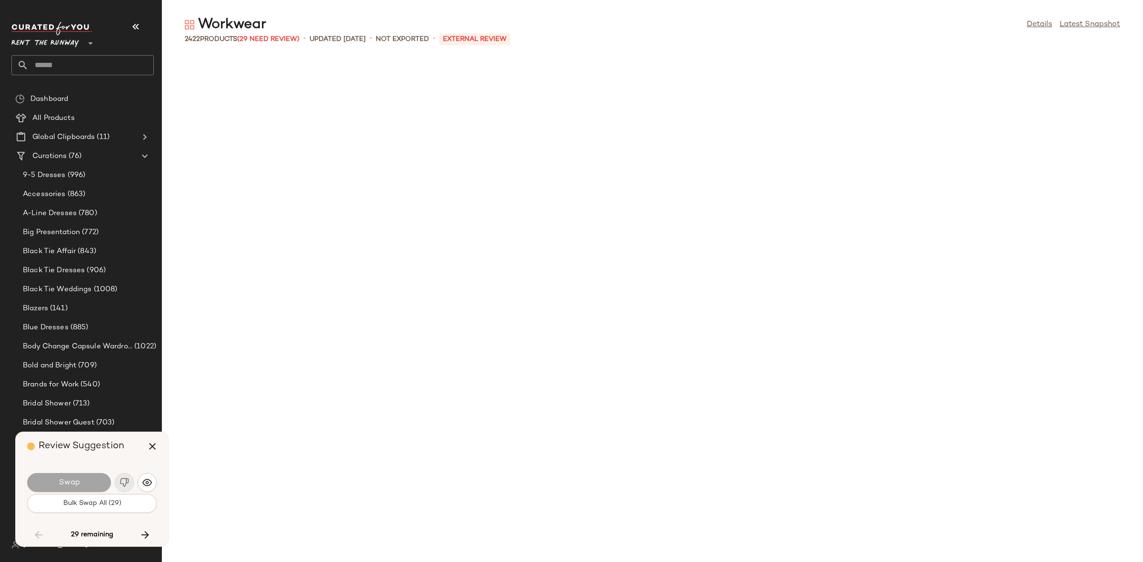
scroll to position [4531, 0]
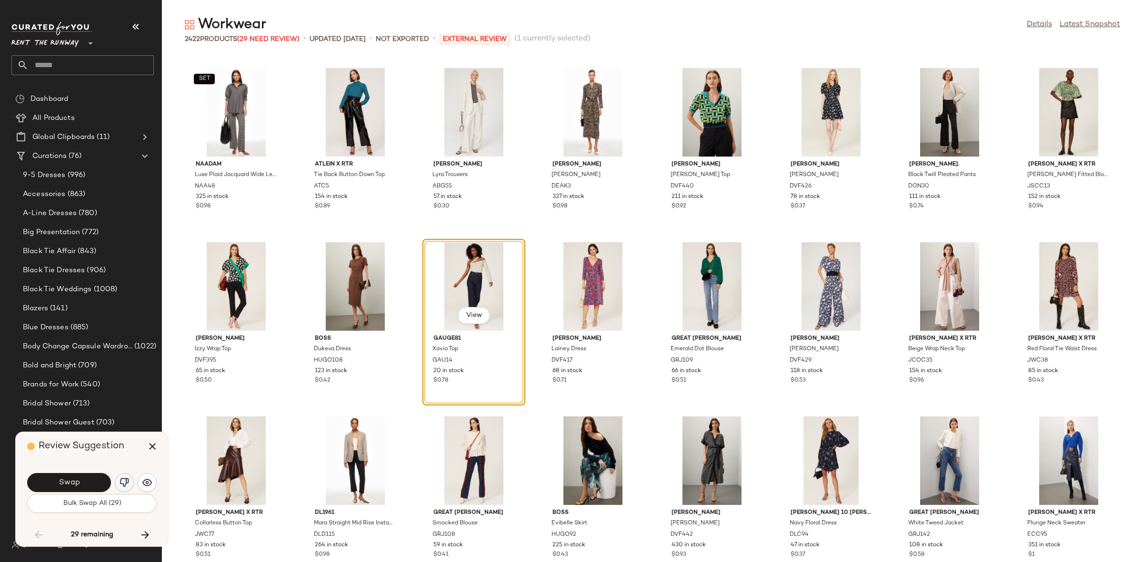
click at [120, 484] on img "button" at bounding box center [125, 483] width 10 height 10
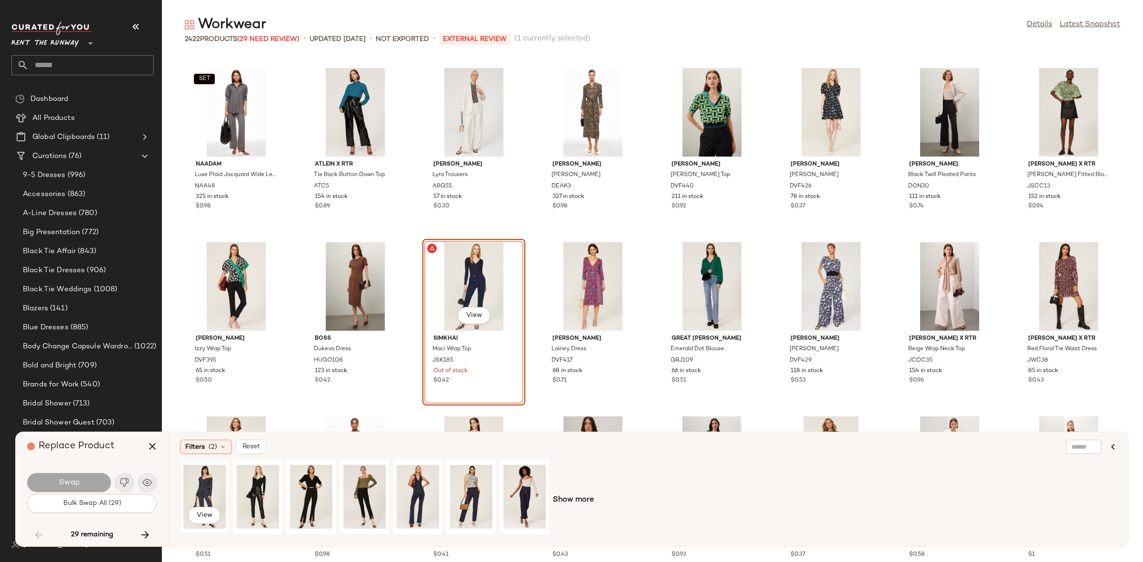
click at [208, 495] on div "View" at bounding box center [204, 497] width 42 height 68
click at [98, 483] on button "Swap" at bounding box center [69, 482] width 84 height 19
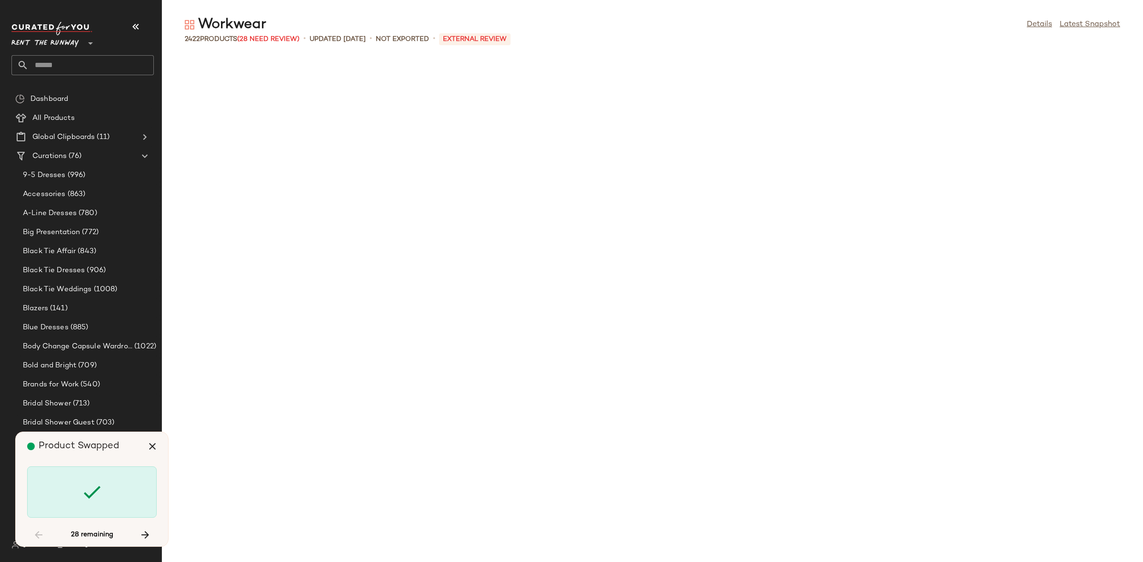
scroll to position [7145, 0]
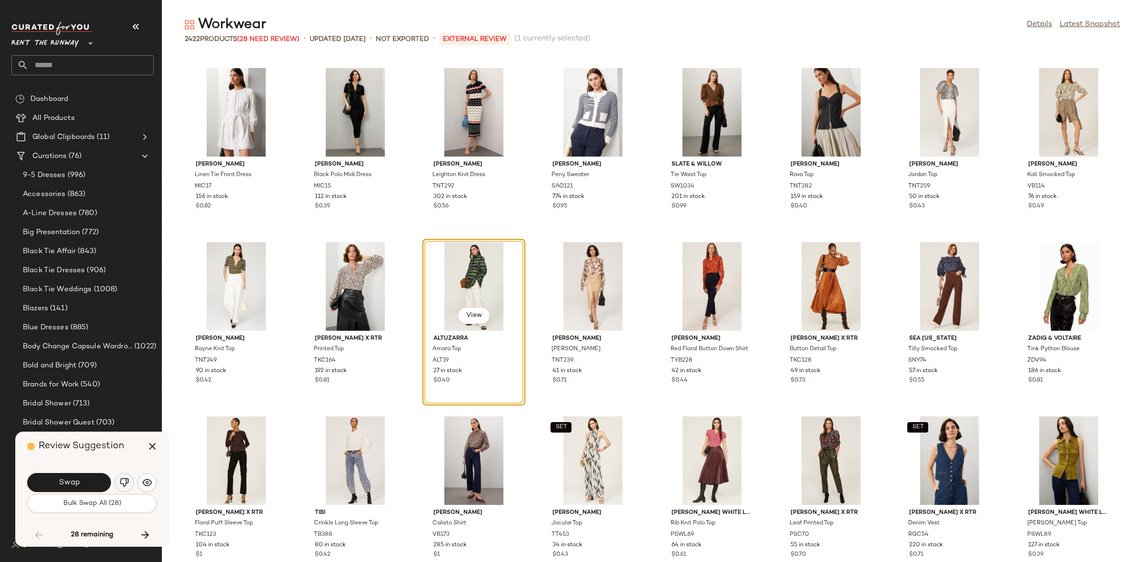
click at [120, 484] on img "button" at bounding box center [125, 483] width 10 height 10
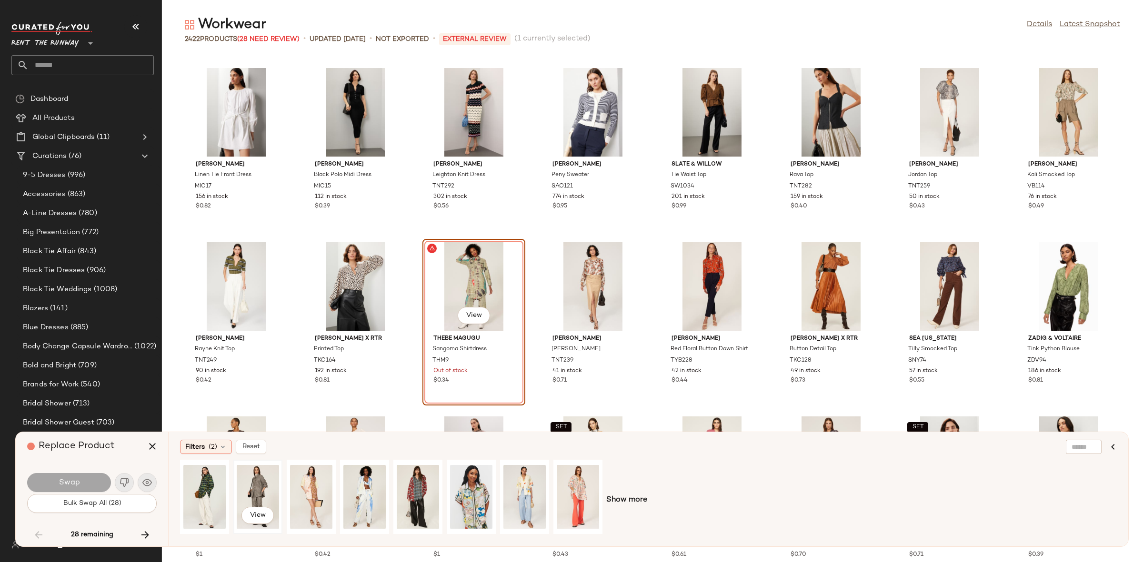
click at [243, 490] on div "View" at bounding box center [258, 497] width 42 height 68
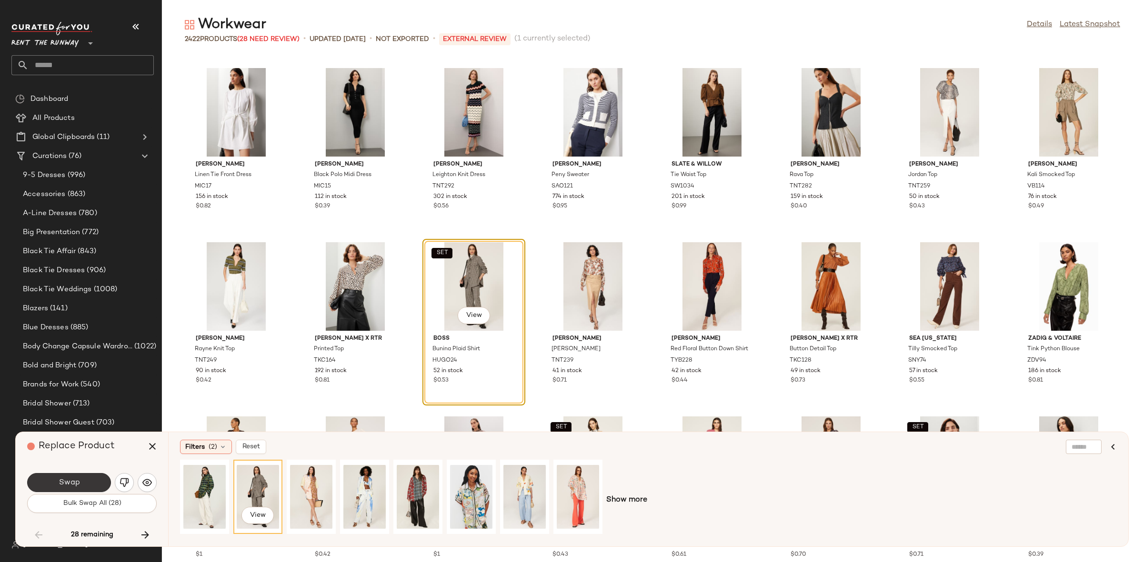
click at [90, 480] on button "Swap" at bounding box center [69, 482] width 84 height 19
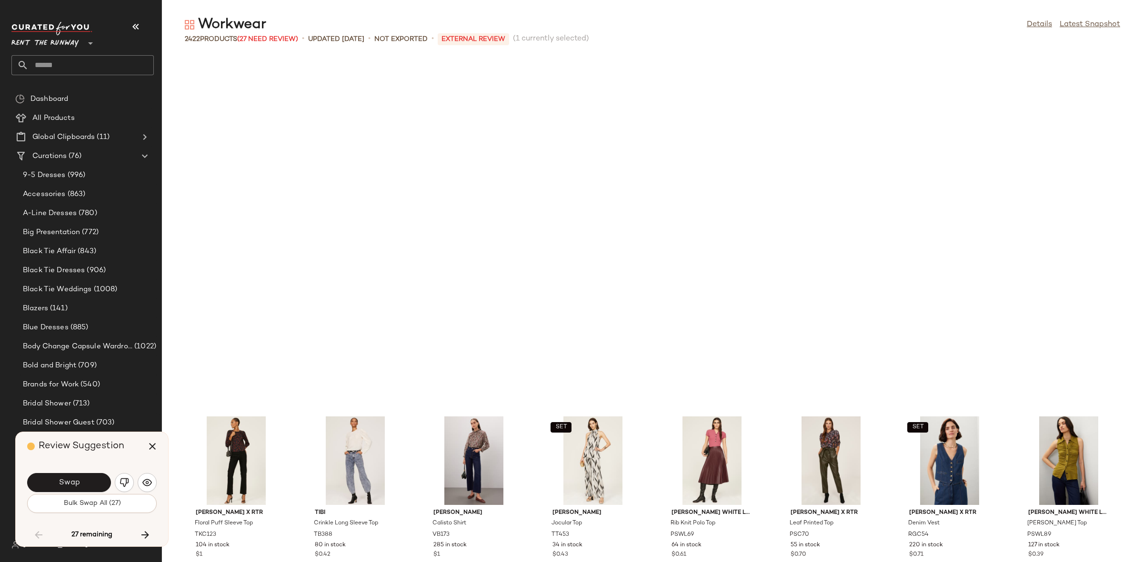
scroll to position [7493, 0]
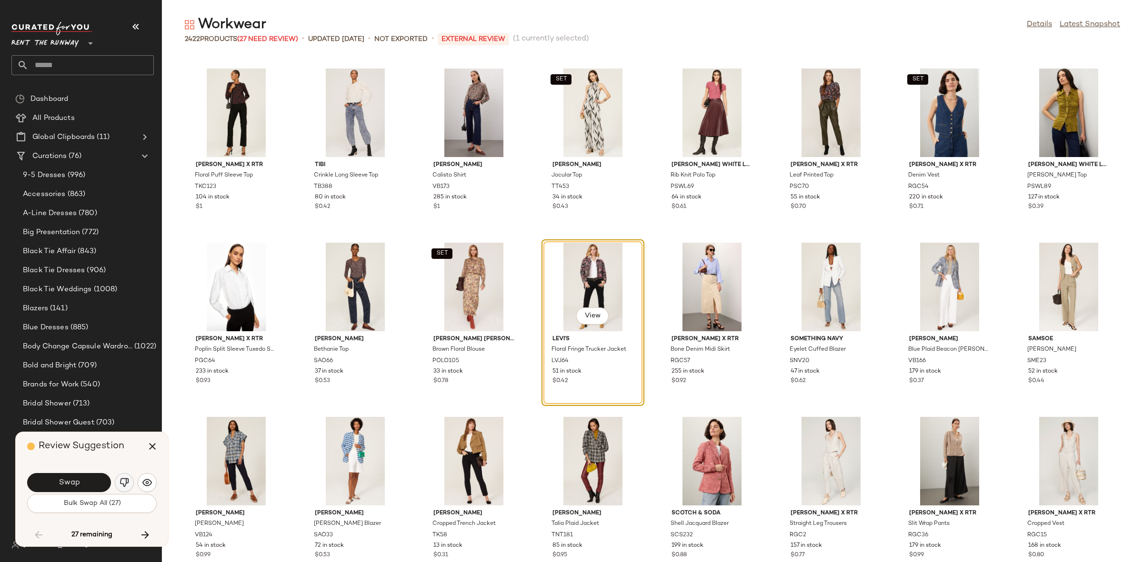
click at [129, 486] on img "button" at bounding box center [125, 483] width 10 height 10
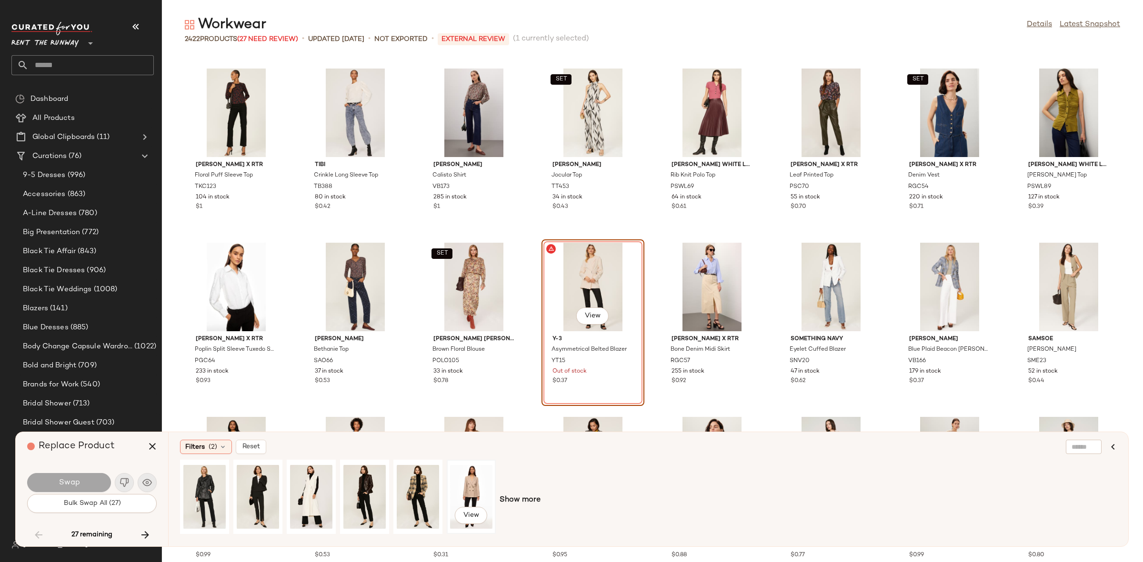
click at [464, 489] on div "View" at bounding box center [471, 497] width 42 height 68
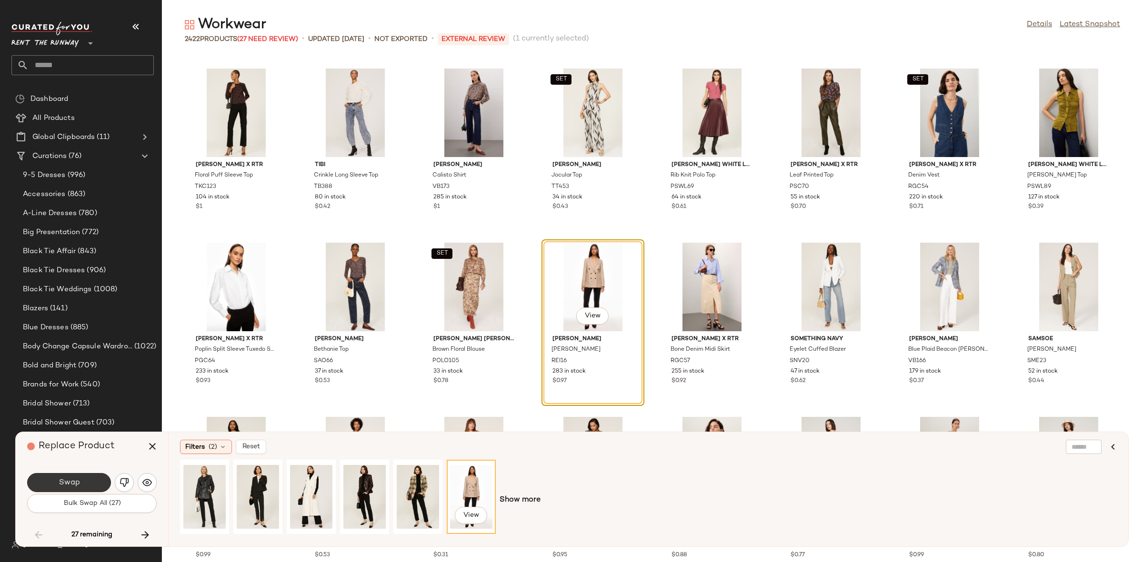
click at [65, 488] on button "Swap" at bounding box center [69, 482] width 84 height 19
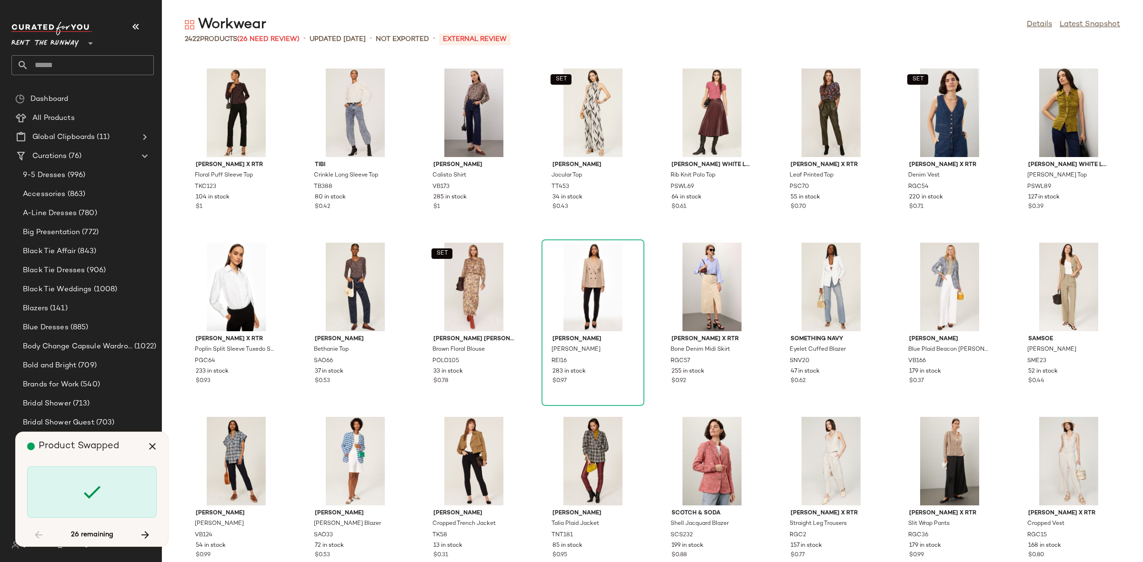
scroll to position [8016, 0]
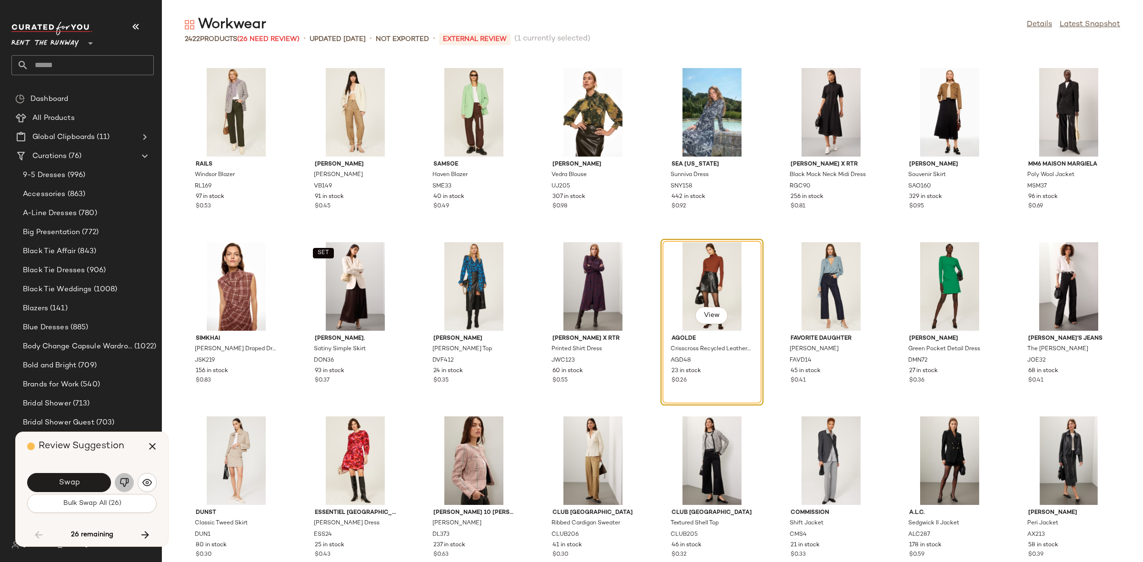
click at [125, 485] on img "button" at bounding box center [125, 483] width 10 height 10
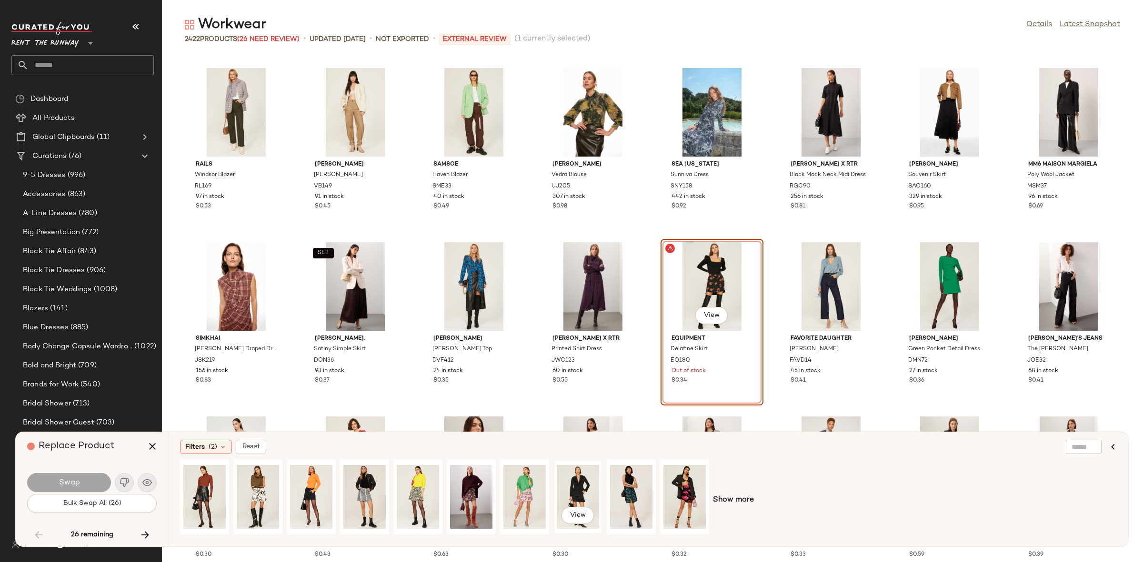
click at [572, 484] on div "View" at bounding box center [578, 497] width 42 height 68
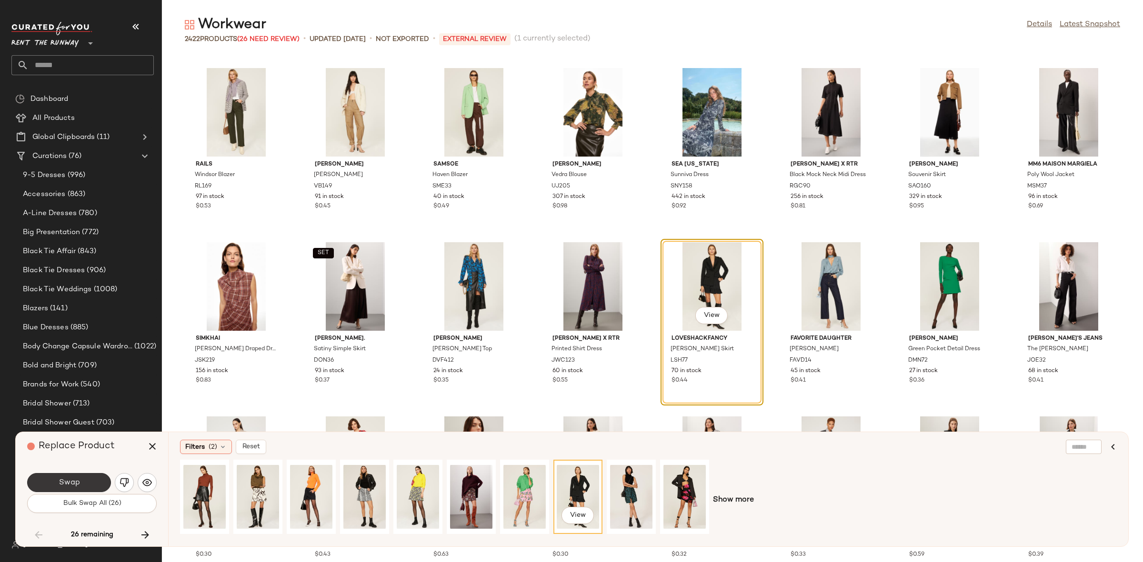
click at [70, 483] on span "Swap" at bounding box center [68, 482] width 21 height 9
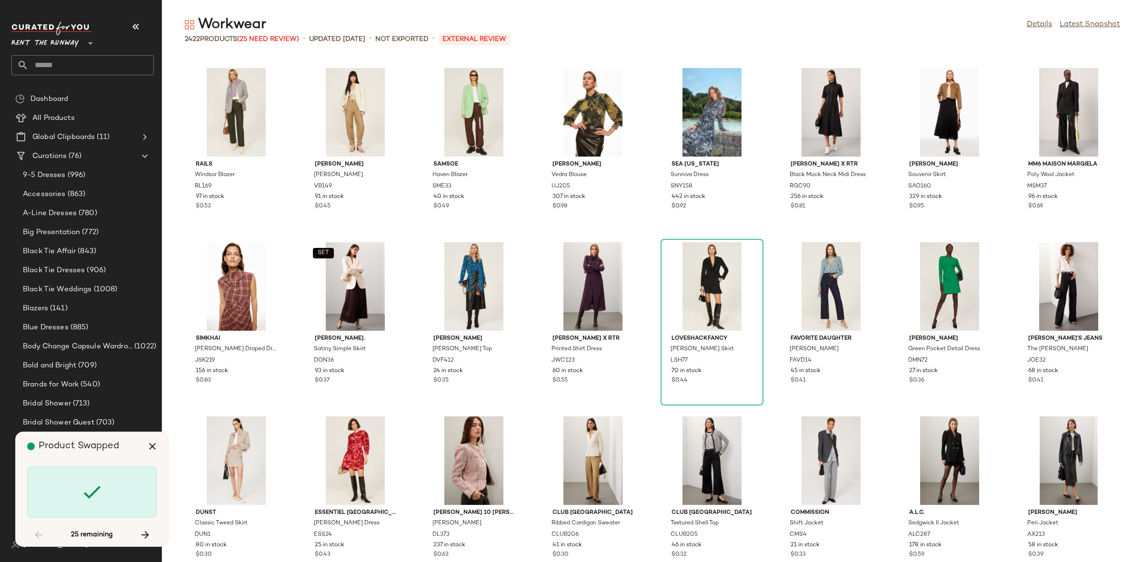
scroll to position [16903, 0]
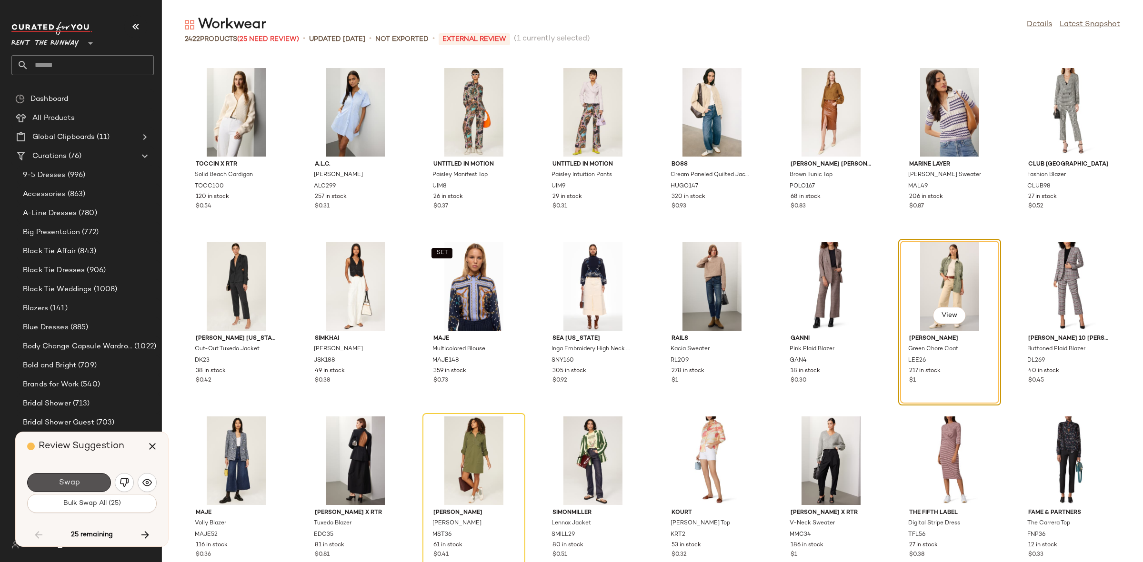
click at [70, 483] on span "Swap" at bounding box center [68, 482] width 21 height 9
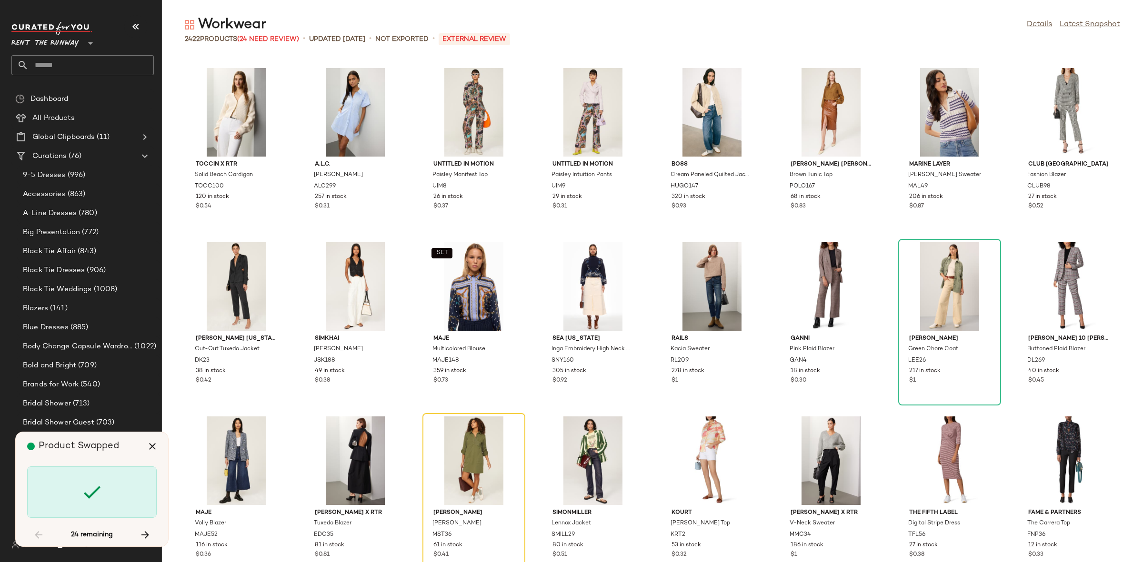
scroll to position [17077, 0]
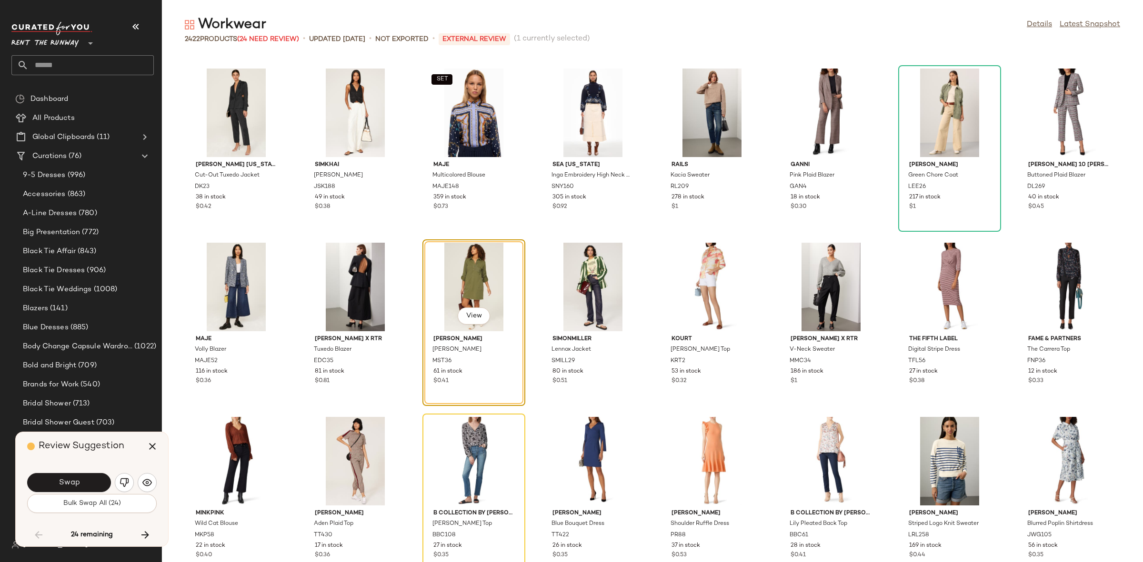
click at [70, 483] on span "Swap" at bounding box center [68, 482] width 21 height 9
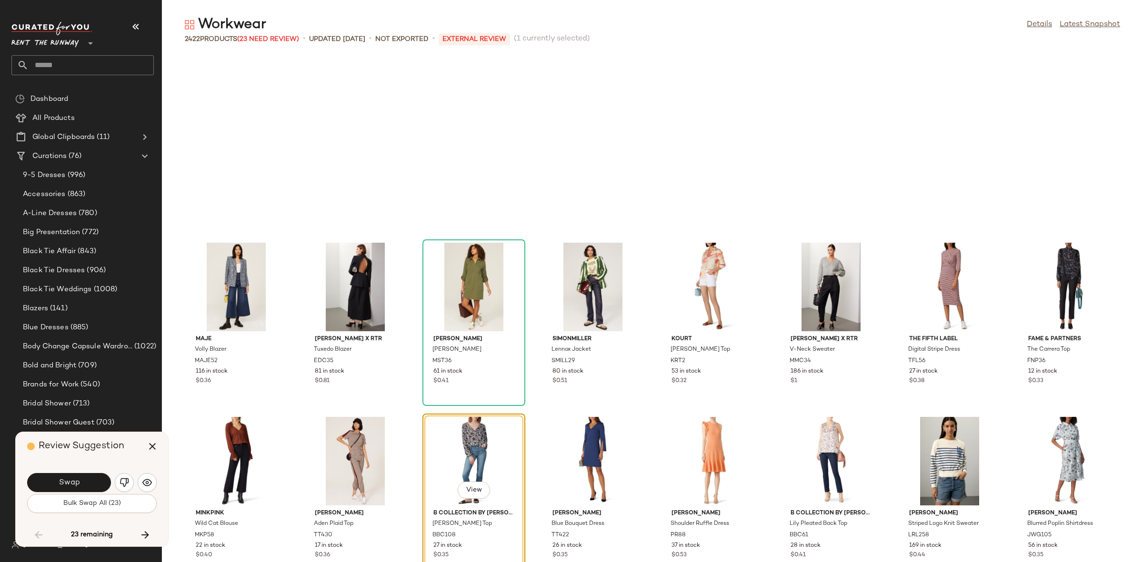
scroll to position [17251, 0]
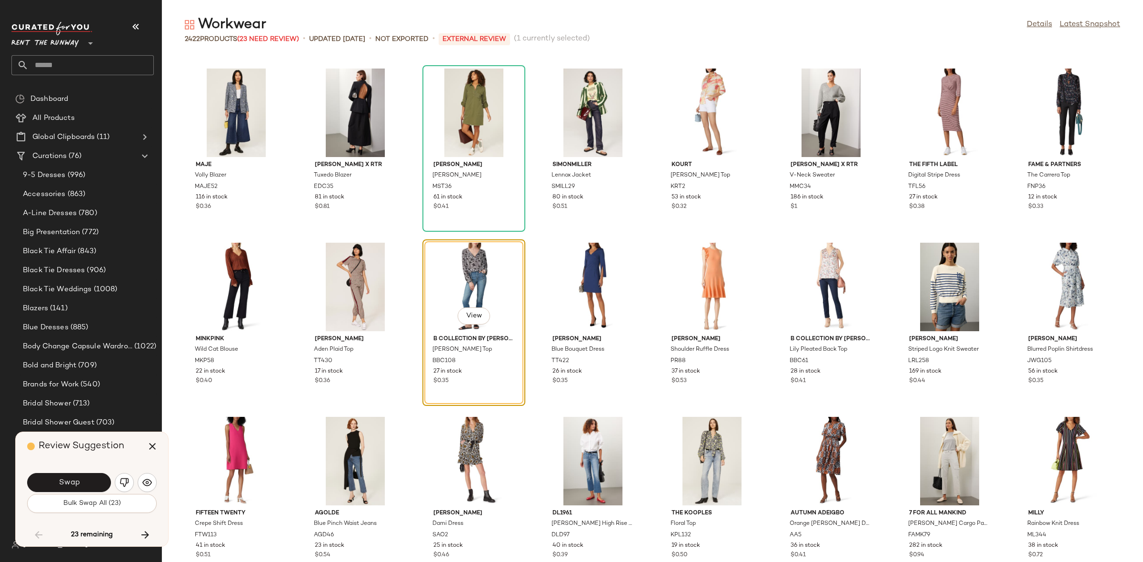
click at [70, 483] on span "Swap" at bounding box center [68, 482] width 21 height 9
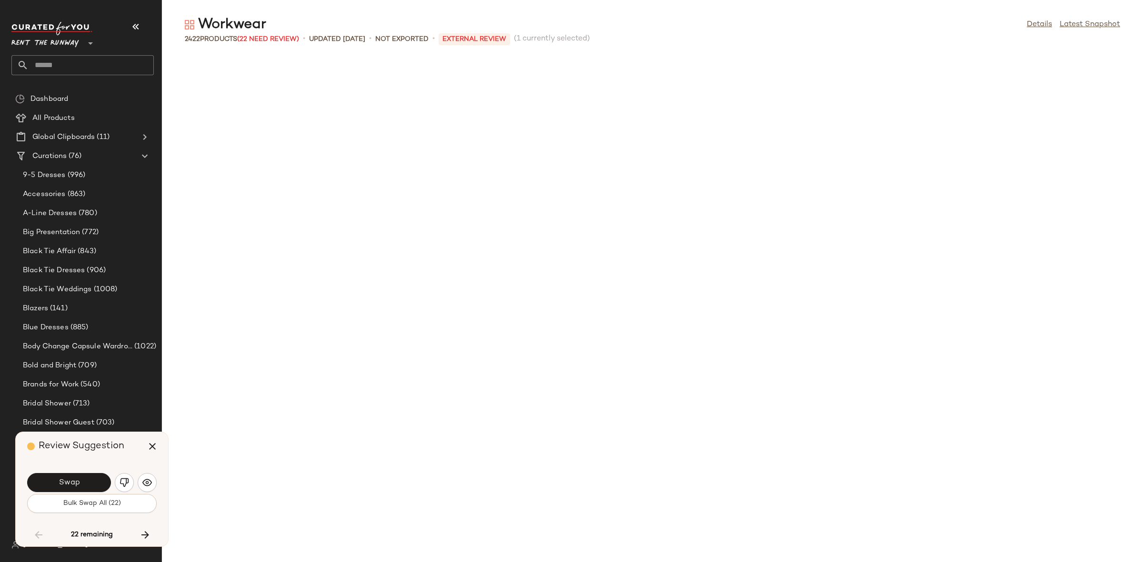
scroll to position [17774, 0]
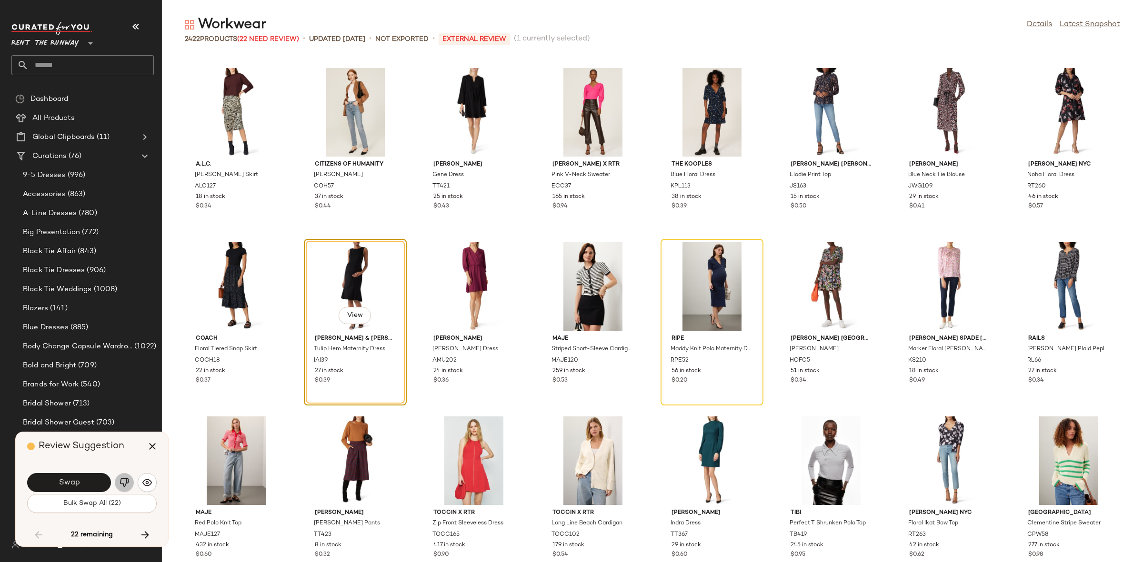
click at [117, 485] on button "button" at bounding box center [124, 482] width 19 height 19
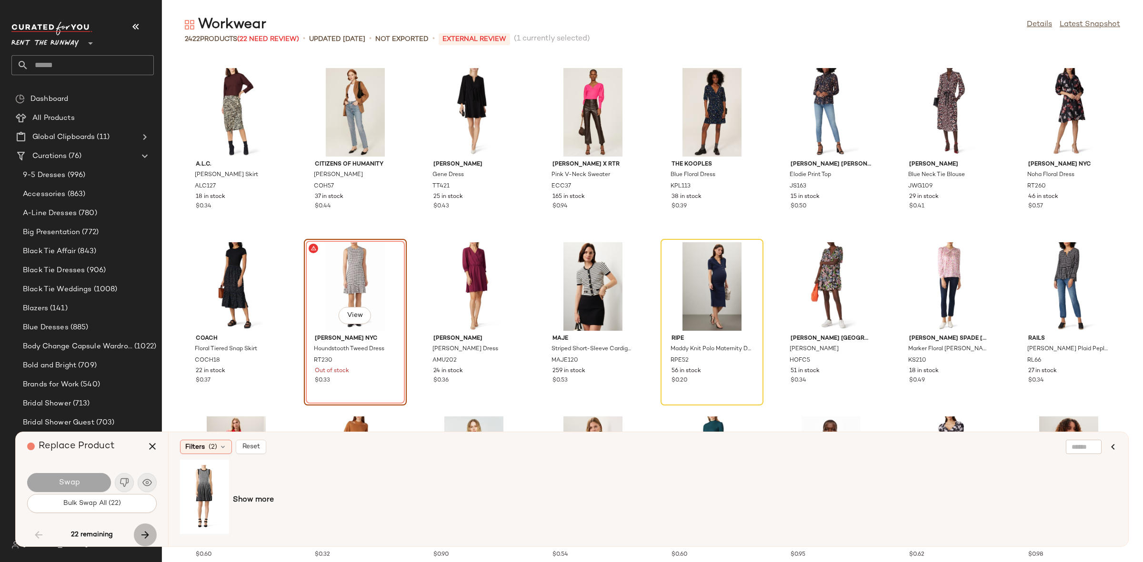
click at [150, 530] on icon "button" at bounding box center [145, 534] width 11 height 11
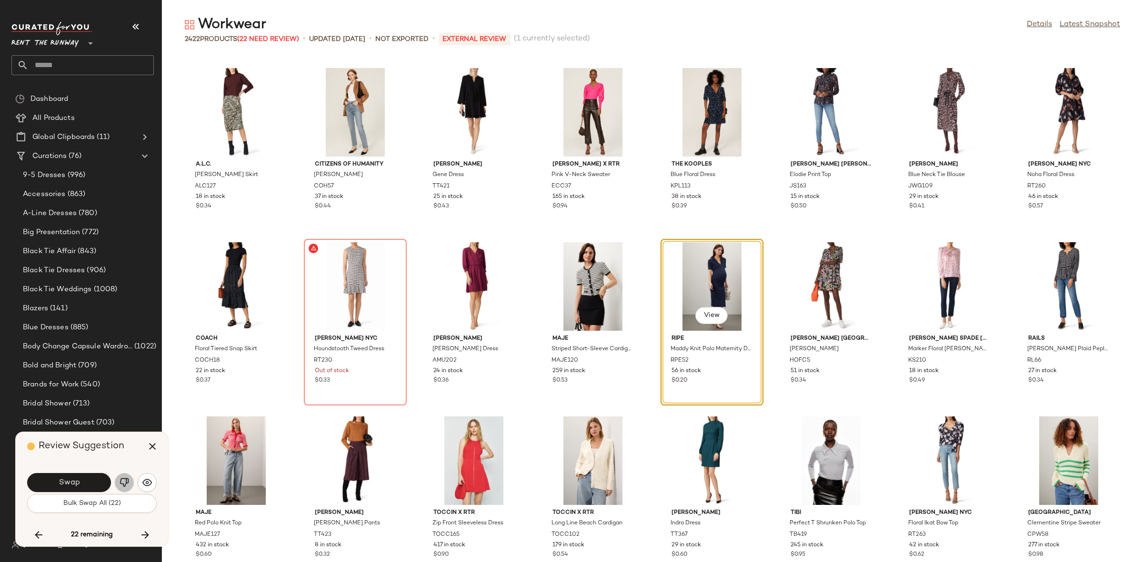
click at [120, 487] on img "button" at bounding box center [125, 483] width 10 height 10
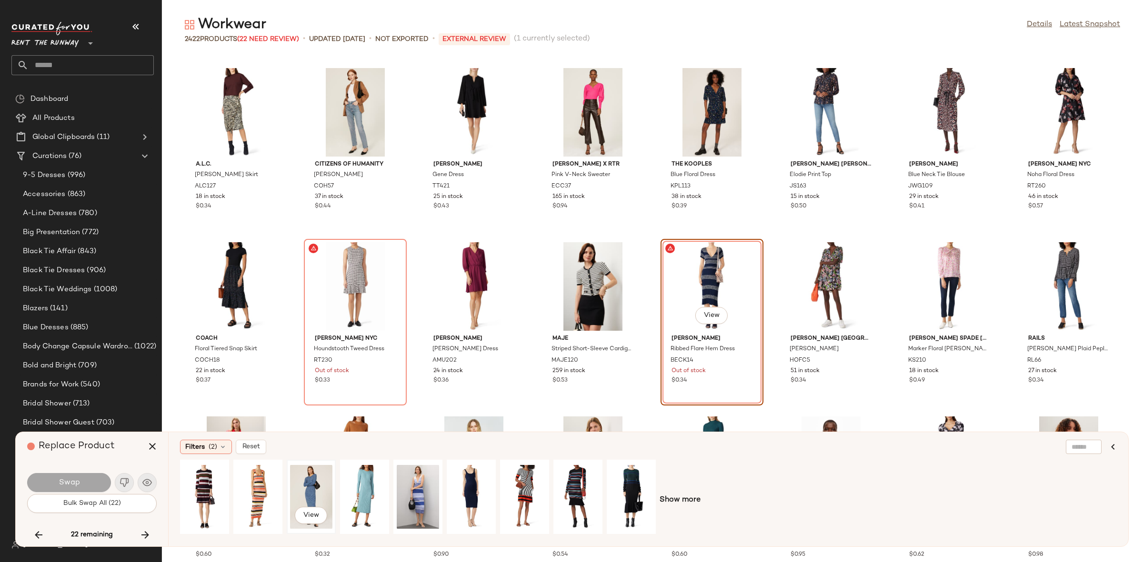
click at [297, 487] on div "View" at bounding box center [311, 497] width 42 height 68
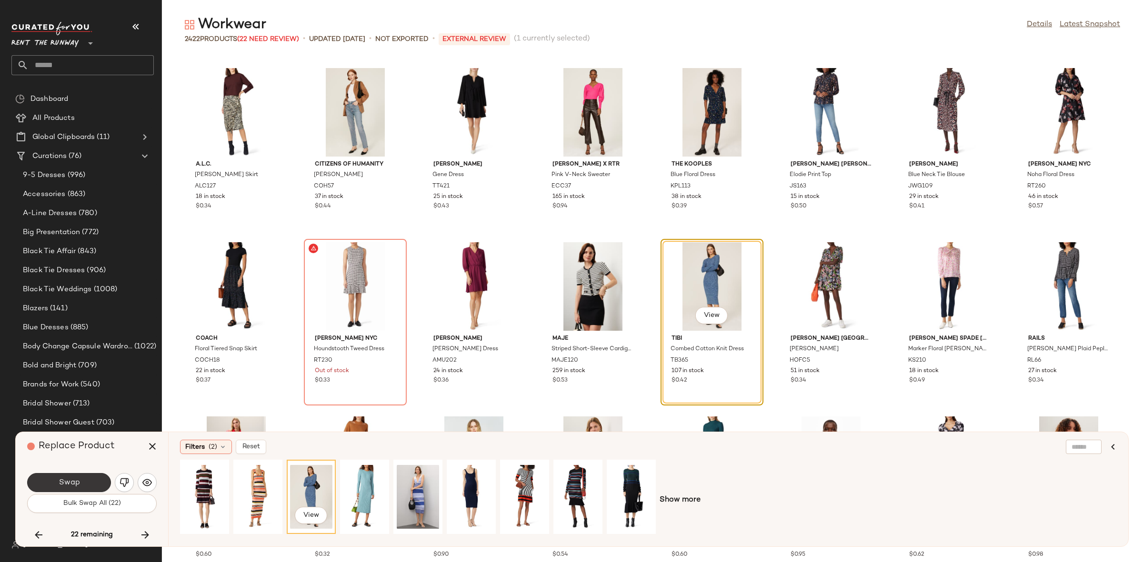
click at [91, 479] on button "Swap" at bounding box center [69, 482] width 84 height 19
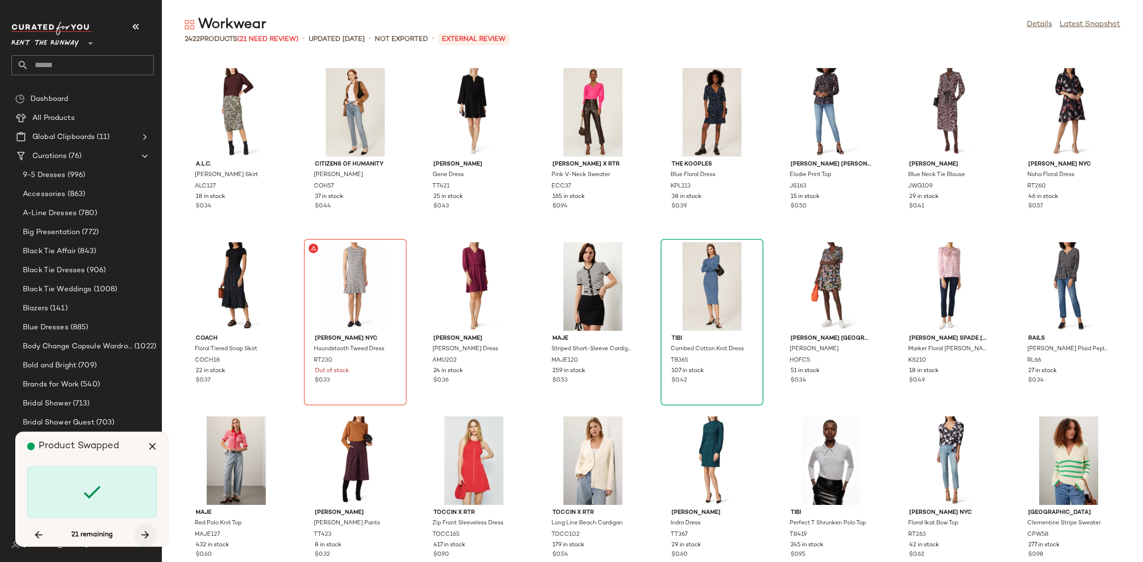
scroll to position [18472, 0]
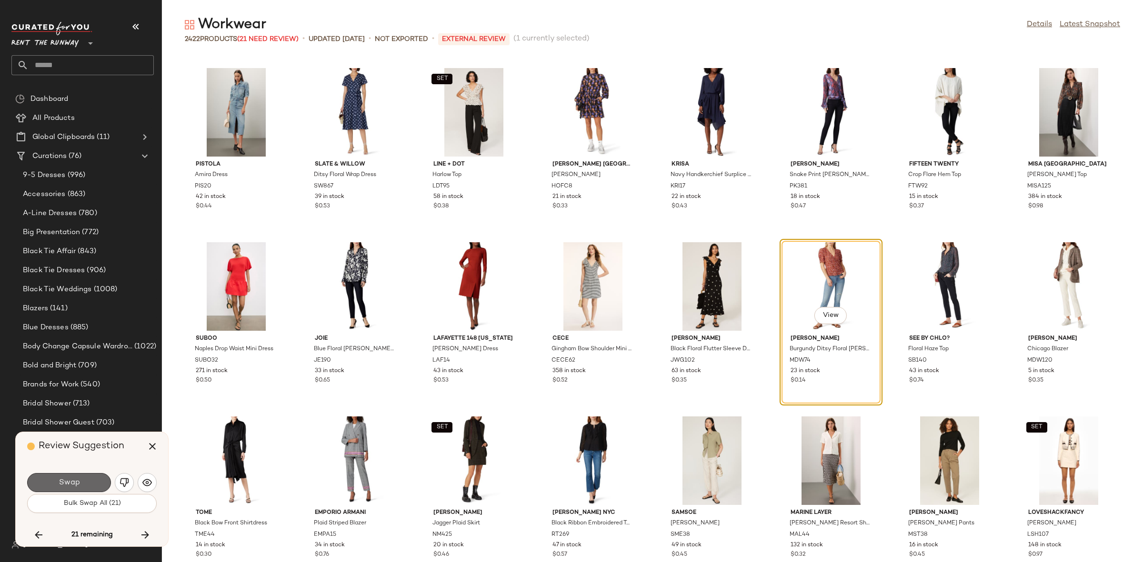
click at [94, 481] on button "Swap" at bounding box center [69, 482] width 84 height 19
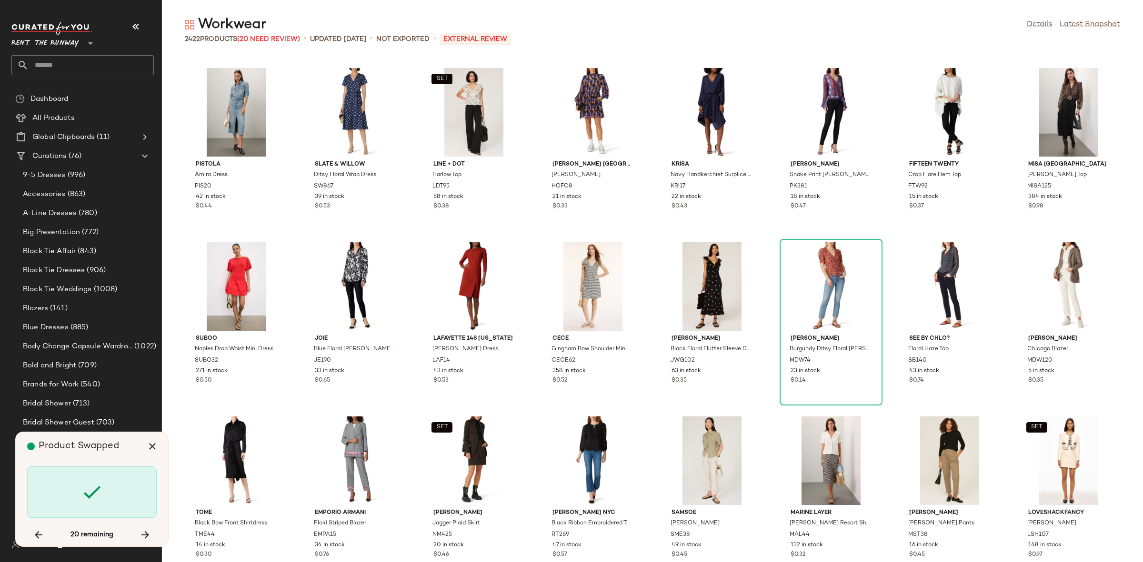
scroll to position [19169, 0]
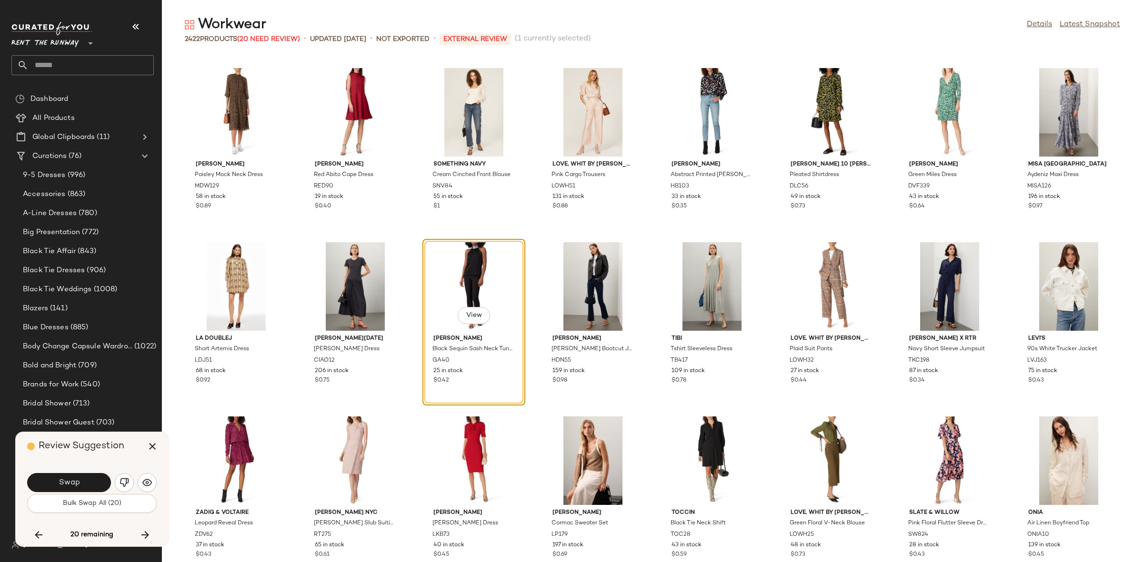
click at [94, 481] on button "Swap" at bounding box center [69, 482] width 84 height 19
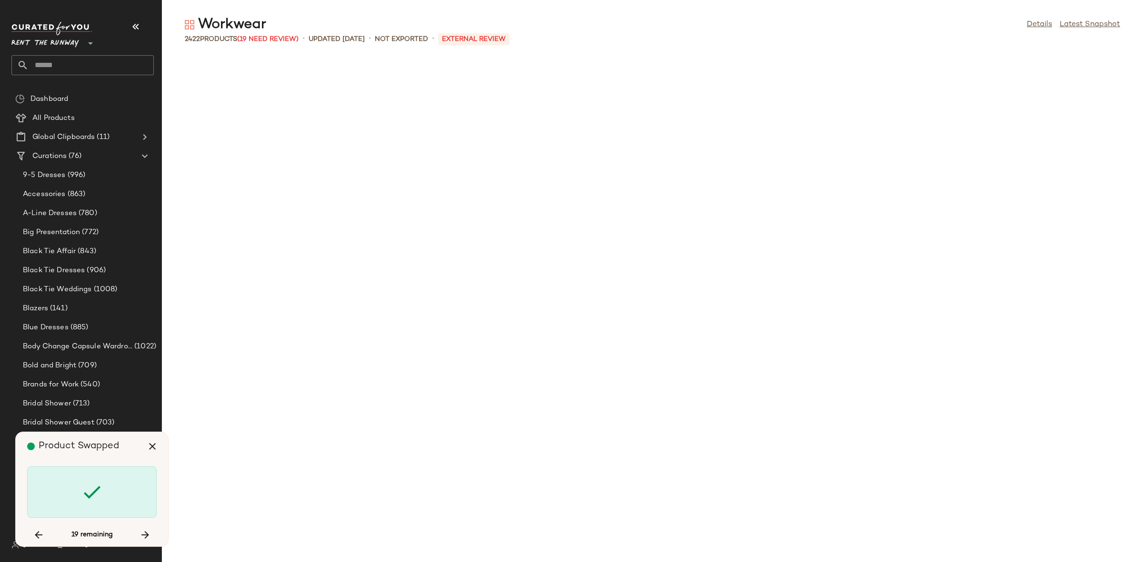
scroll to position [20040, 0]
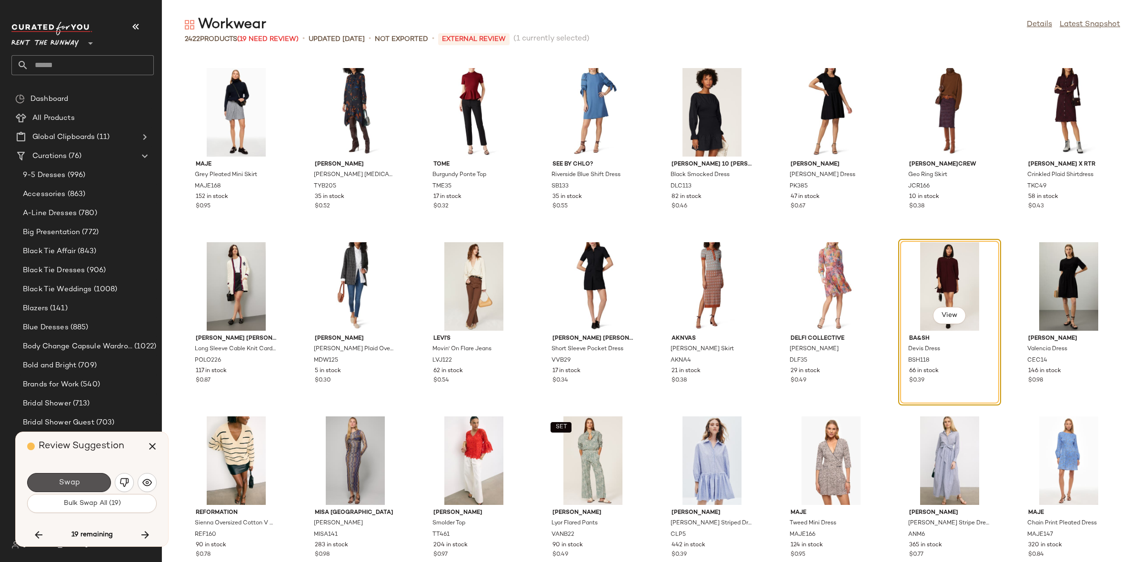
click at [92, 480] on button "Swap" at bounding box center [69, 482] width 84 height 19
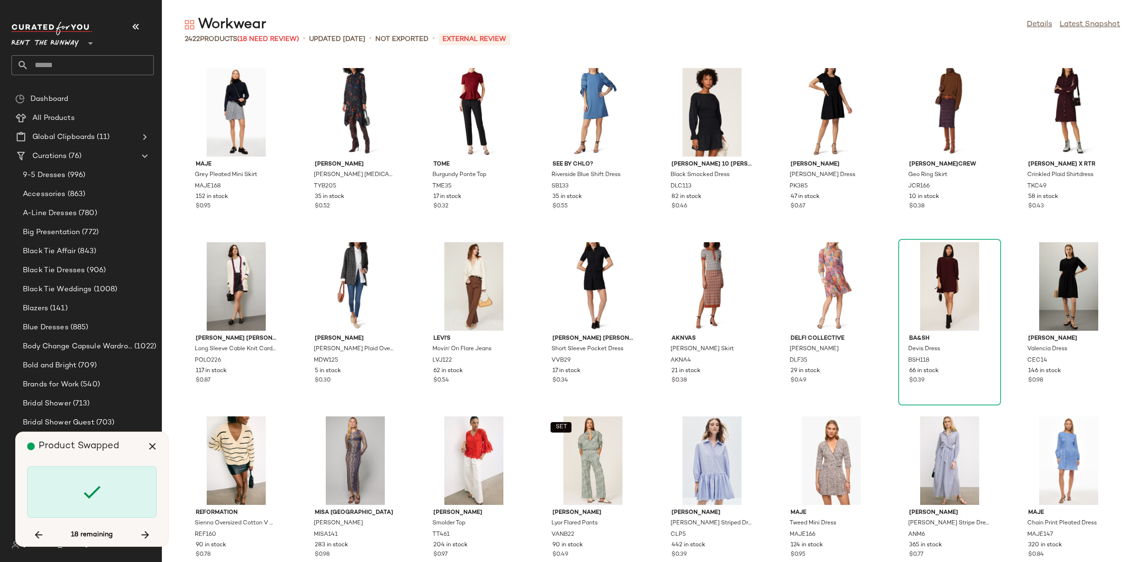
scroll to position [27707, 0]
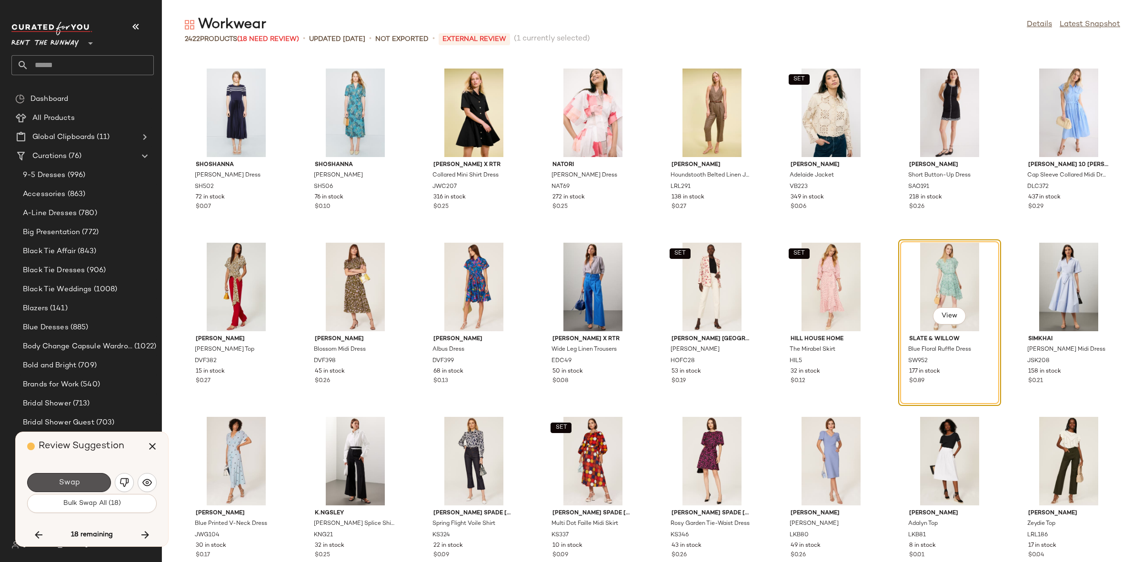
click at [92, 480] on button "Swap" at bounding box center [69, 482] width 84 height 19
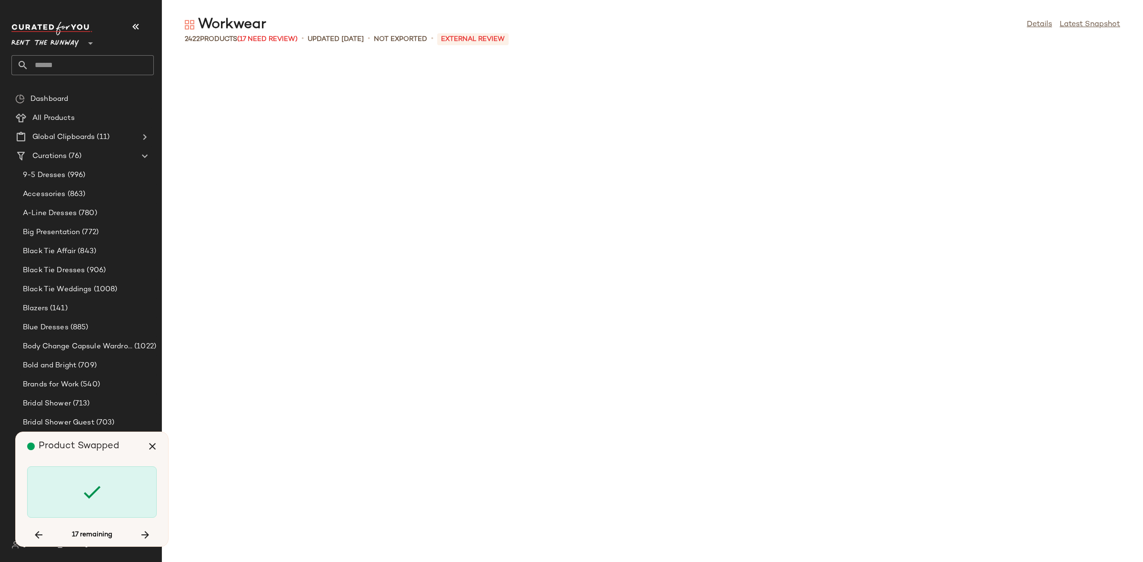
scroll to position [31018, 0]
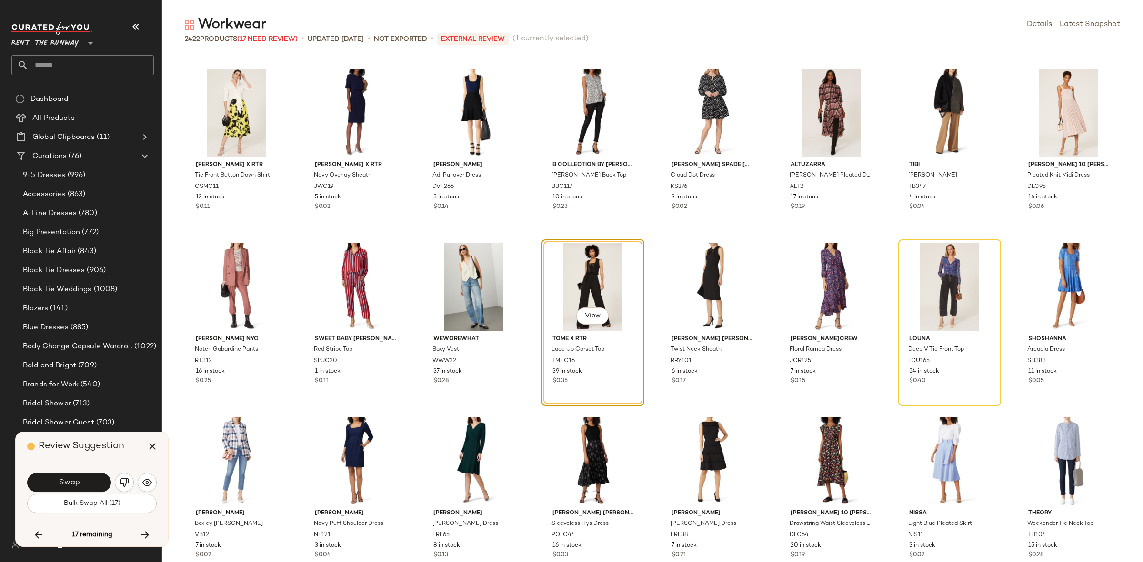
click at [92, 480] on button "Swap" at bounding box center [69, 482] width 84 height 19
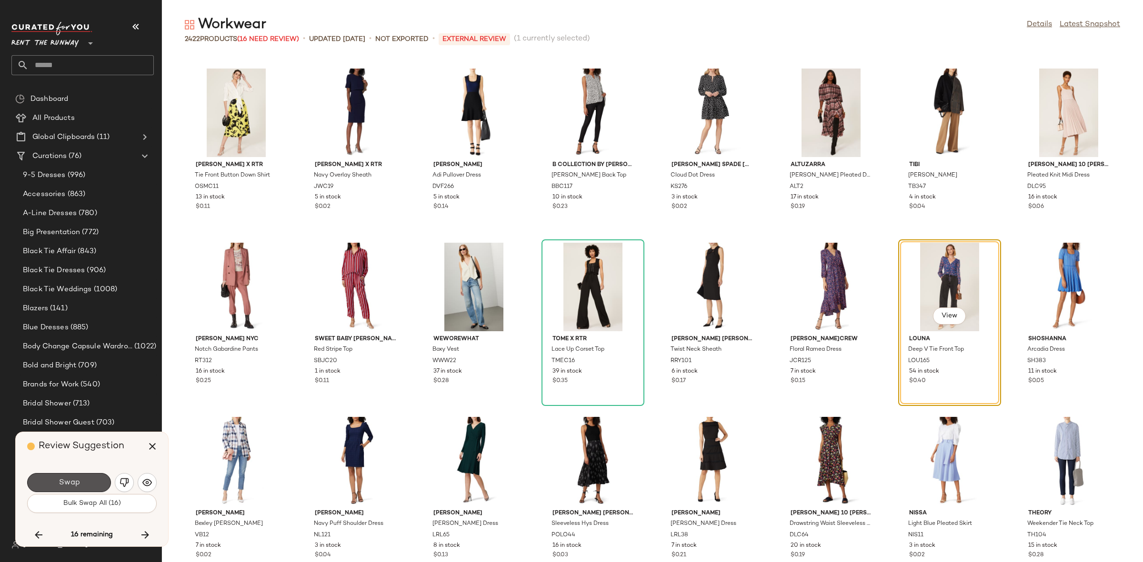
click at [92, 480] on button "Swap" at bounding box center [69, 482] width 84 height 19
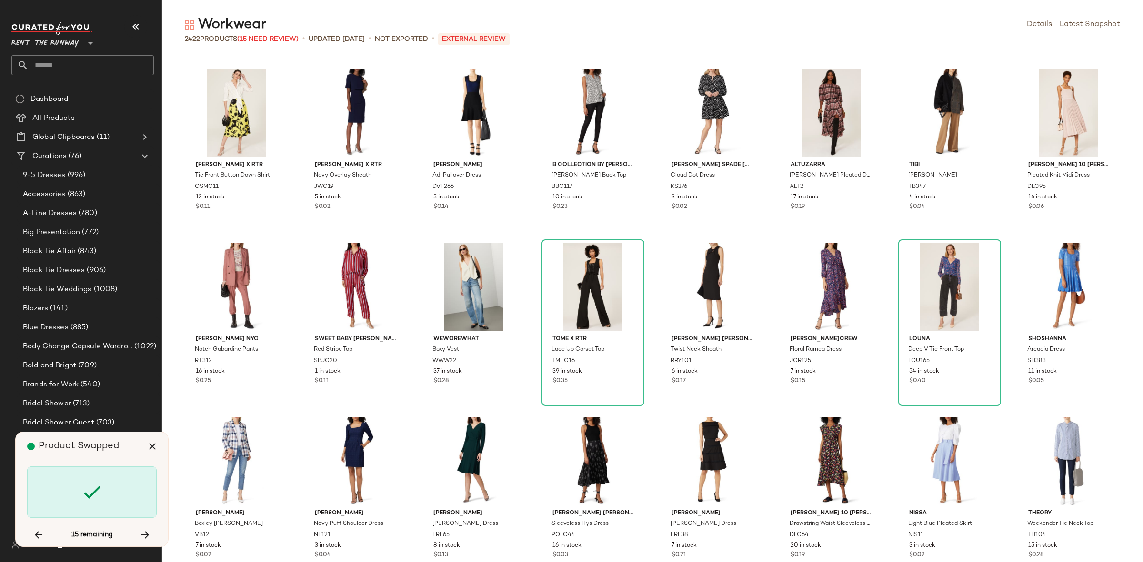
scroll to position [31889, 0]
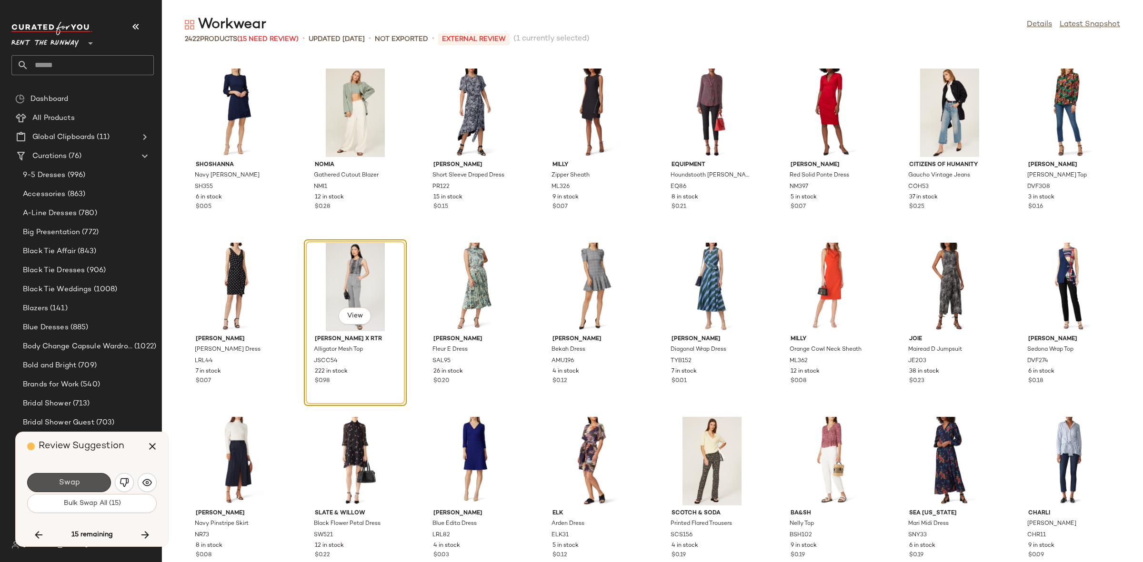
click at [92, 480] on button "Swap" at bounding box center [69, 482] width 84 height 19
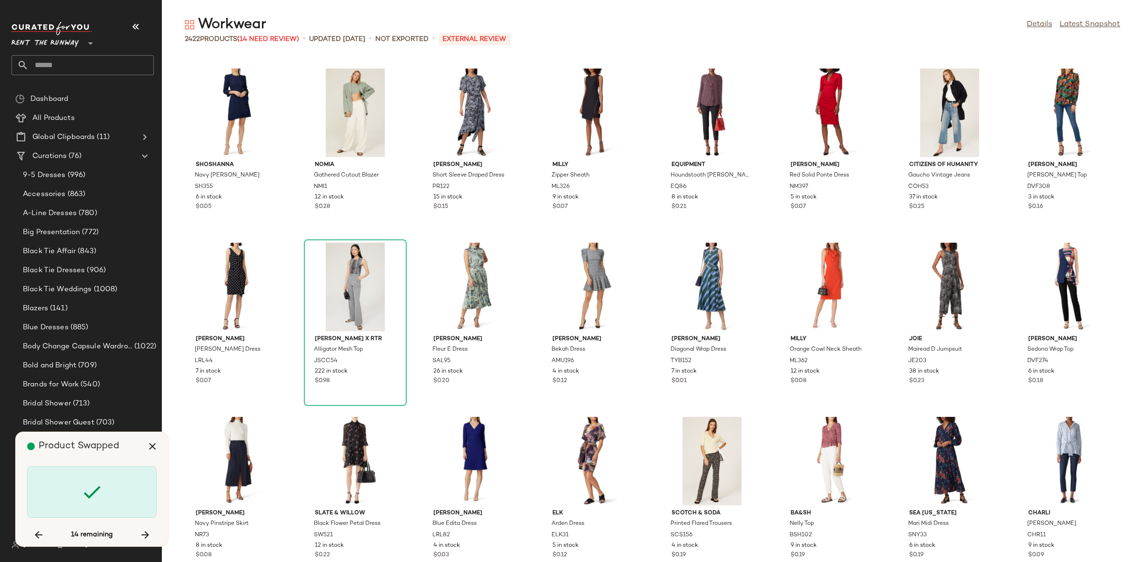
scroll to position [37117, 0]
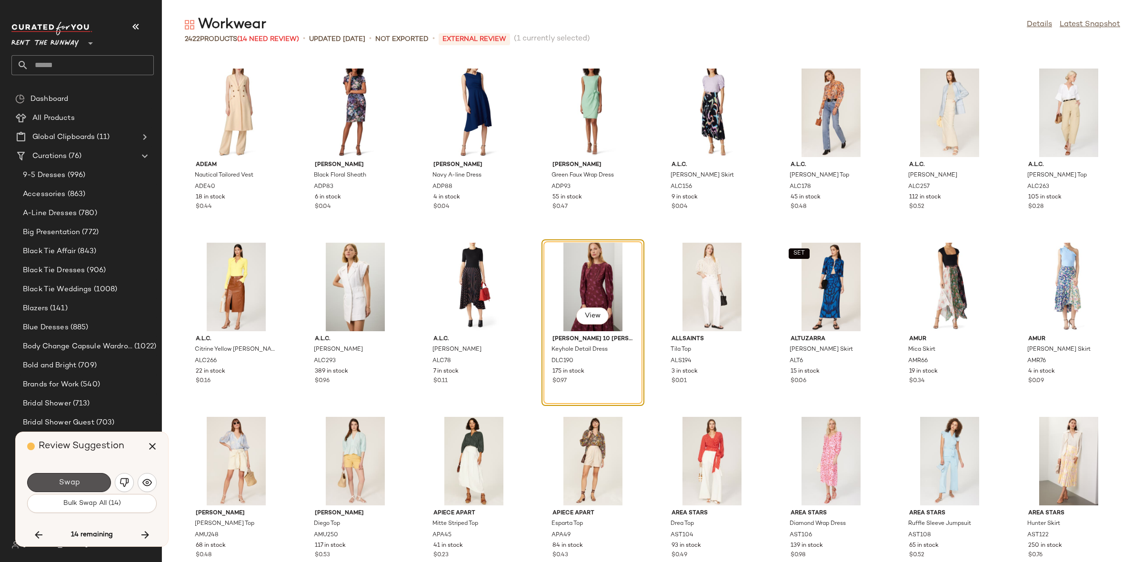
click at [92, 480] on button "Swap" at bounding box center [69, 482] width 84 height 19
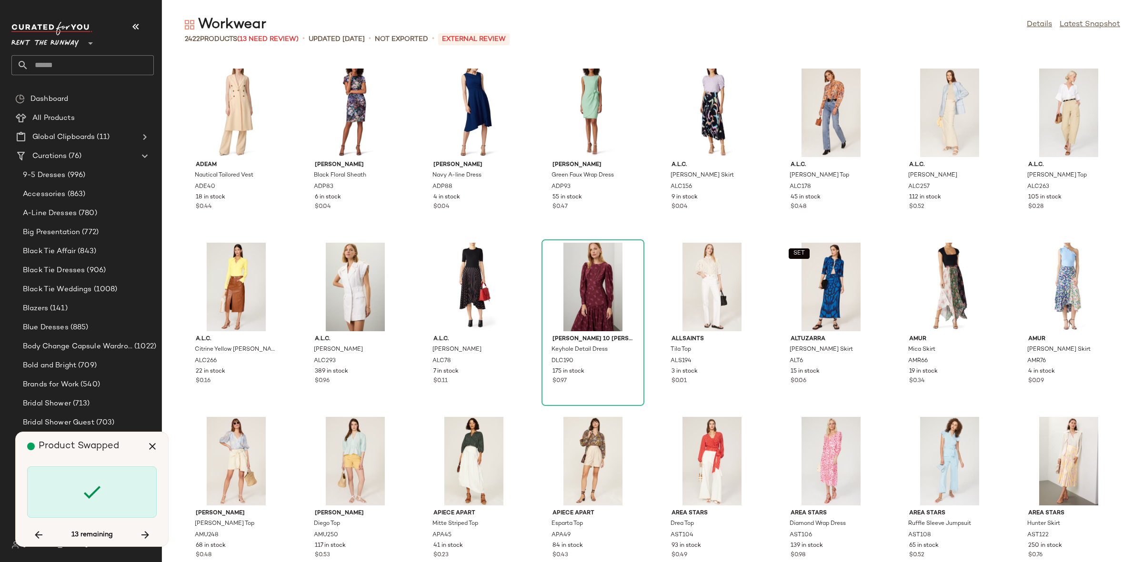
scroll to position [38686, 0]
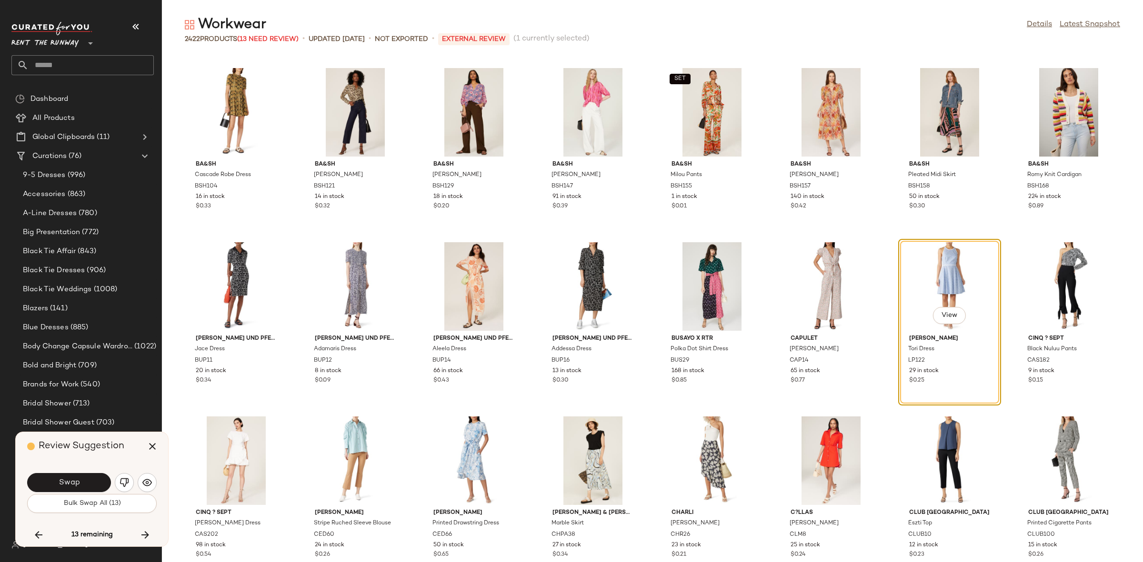
click at [92, 480] on button "Swap" at bounding box center [69, 482] width 84 height 19
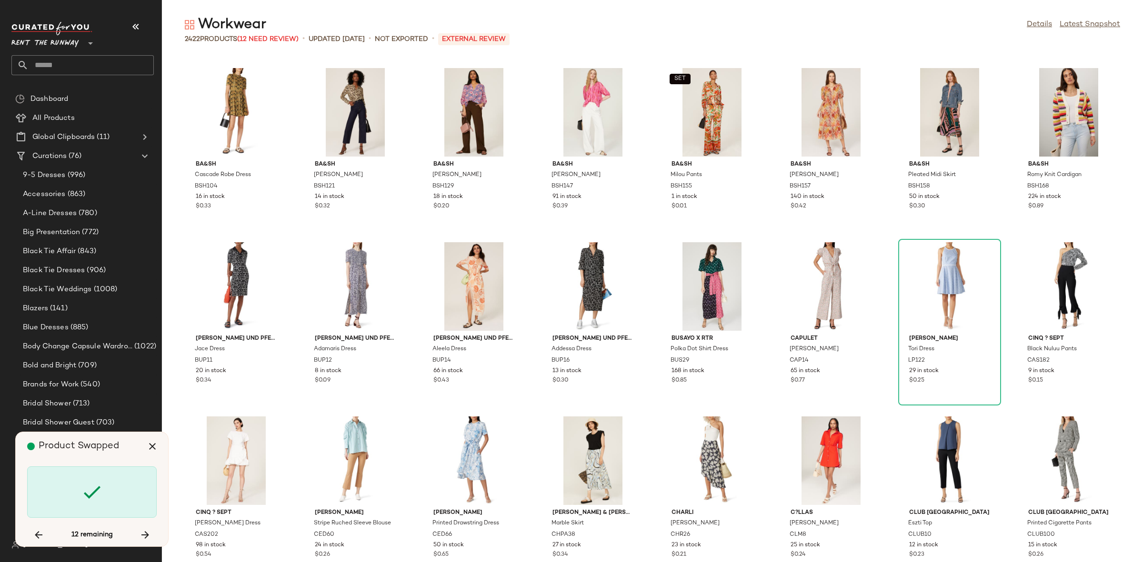
scroll to position [40776, 0]
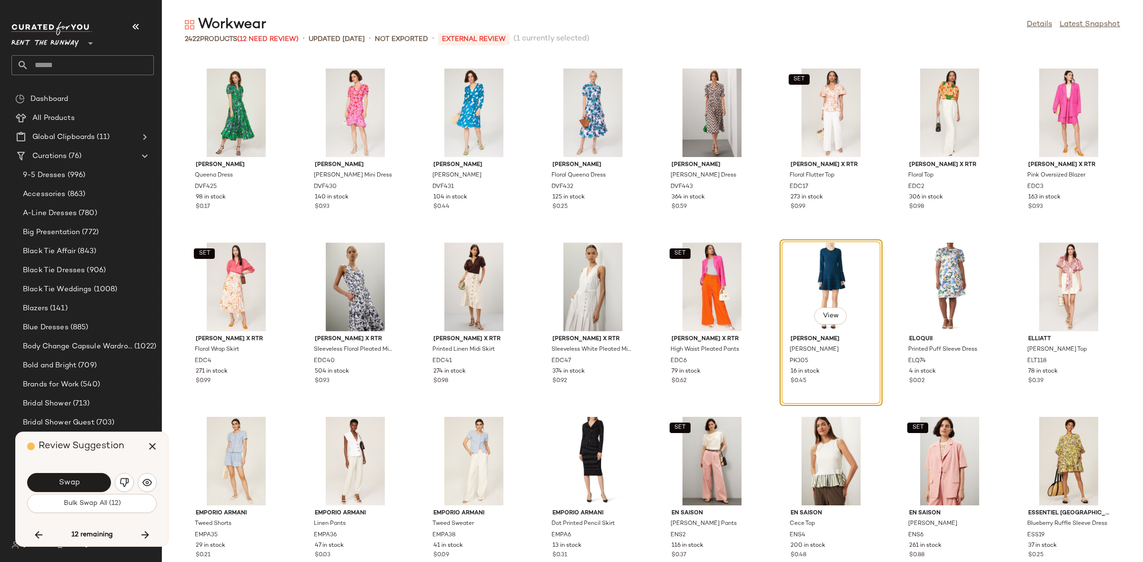
click at [92, 480] on button "Swap" at bounding box center [69, 482] width 84 height 19
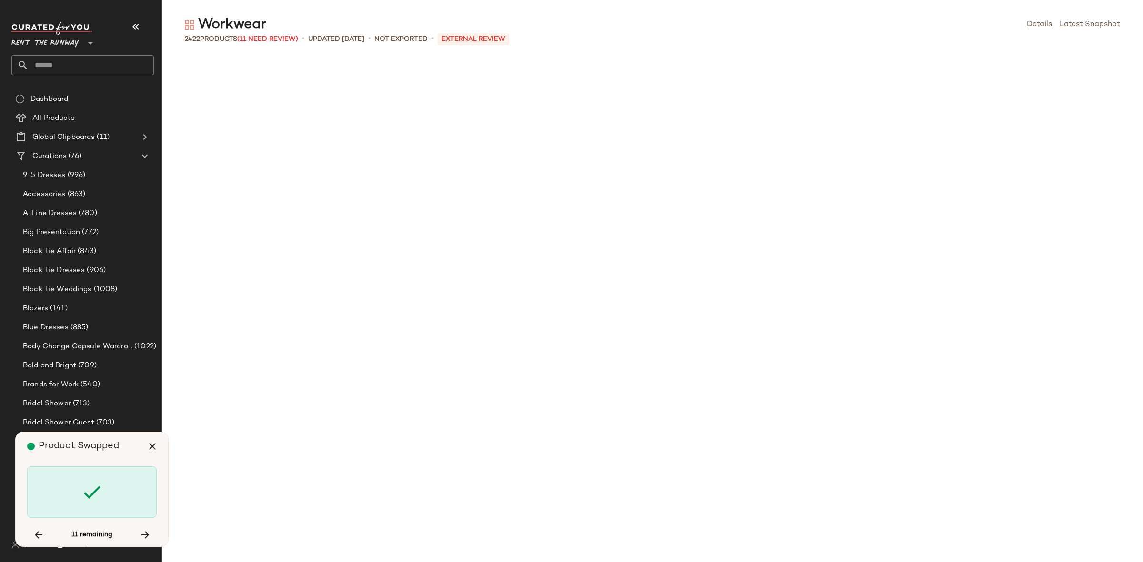
scroll to position [41648, 0]
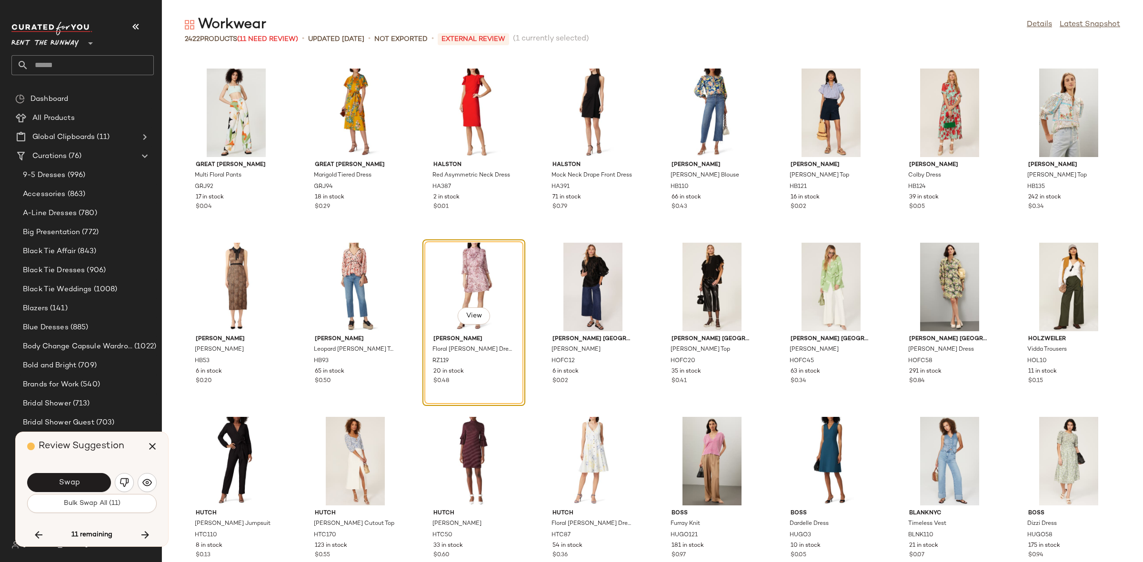
click at [92, 479] on button "Swap" at bounding box center [69, 482] width 84 height 19
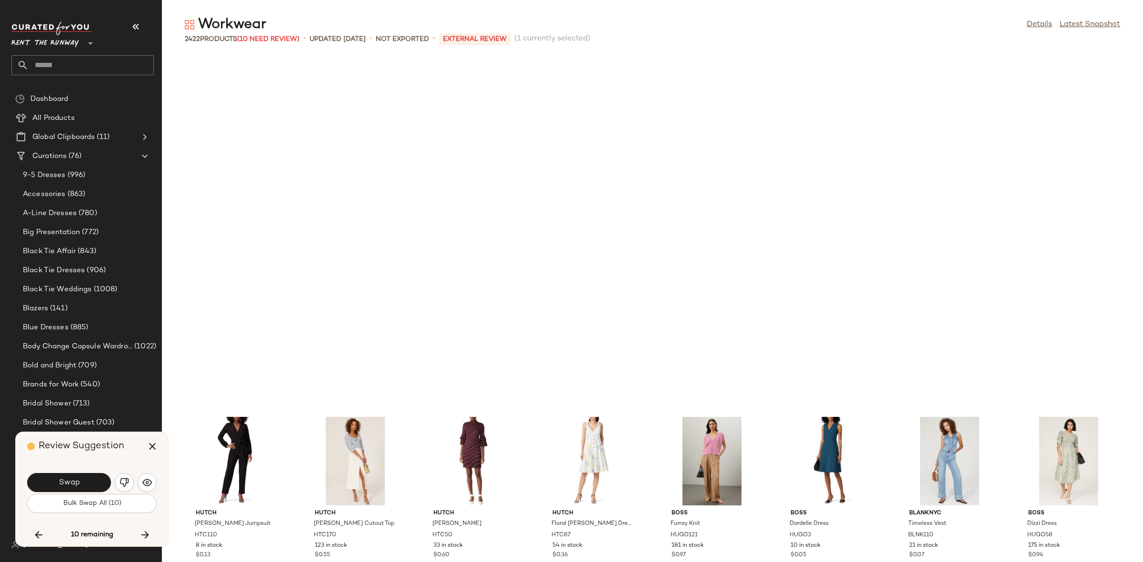
scroll to position [41997, 0]
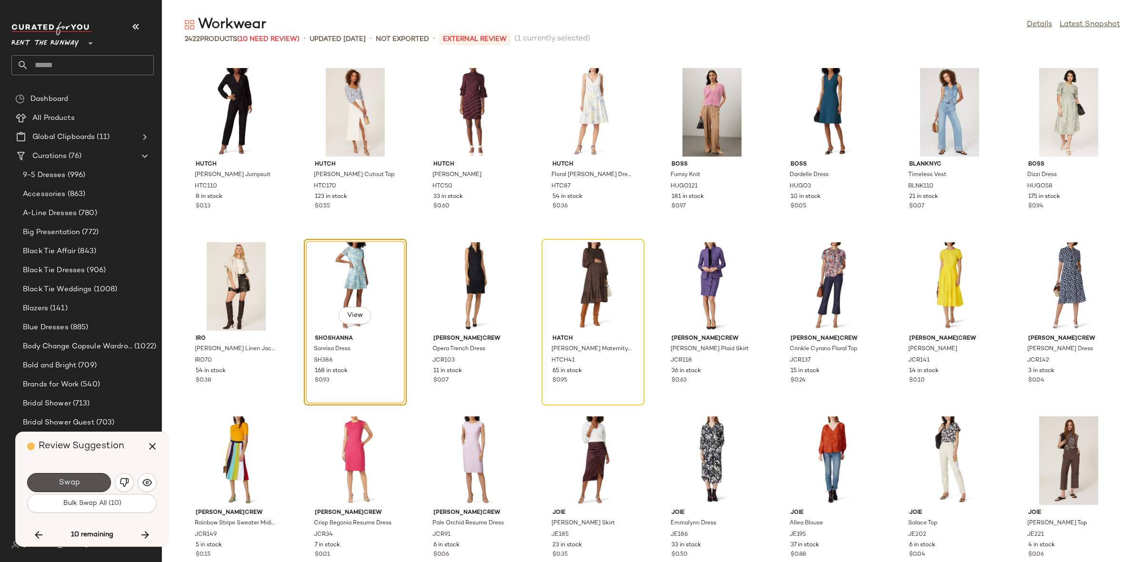
click at [92, 479] on button "Swap" at bounding box center [69, 482] width 84 height 19
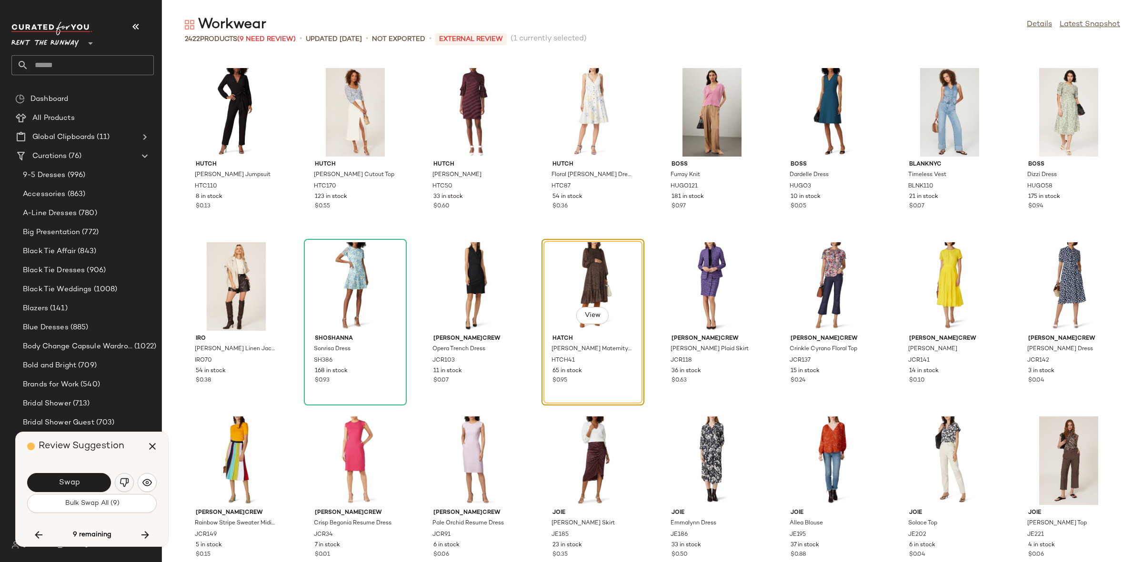
click at [128, 483] on img "button" at bounding box center [125, 483] width 10 height 10
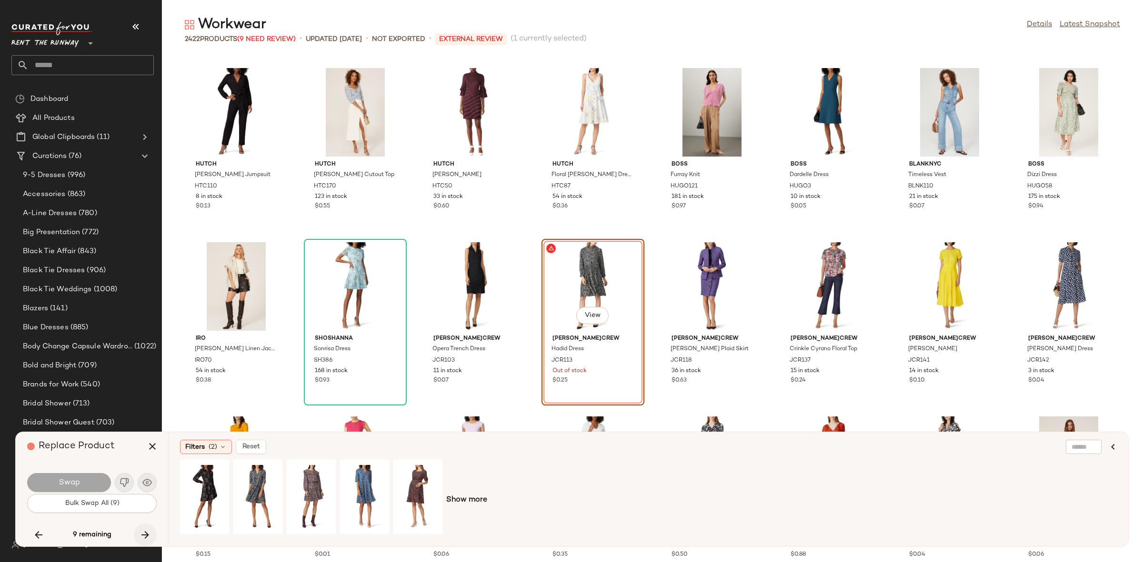
click at [143, 540] on icon "button" at bounding box center [145, 534] width 11 height 11
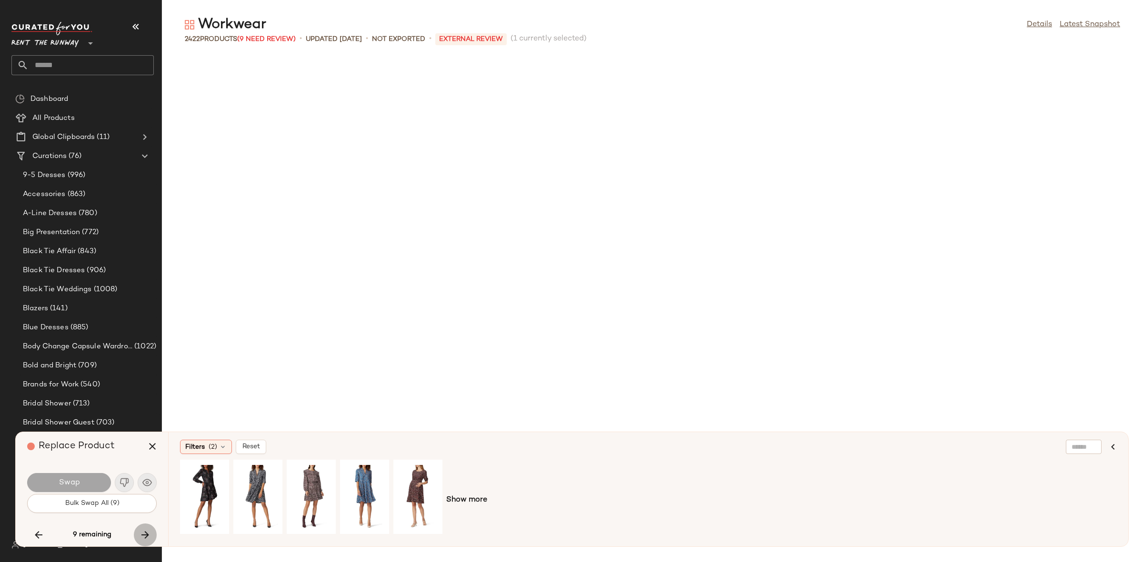
scroll to position [45656, 0]
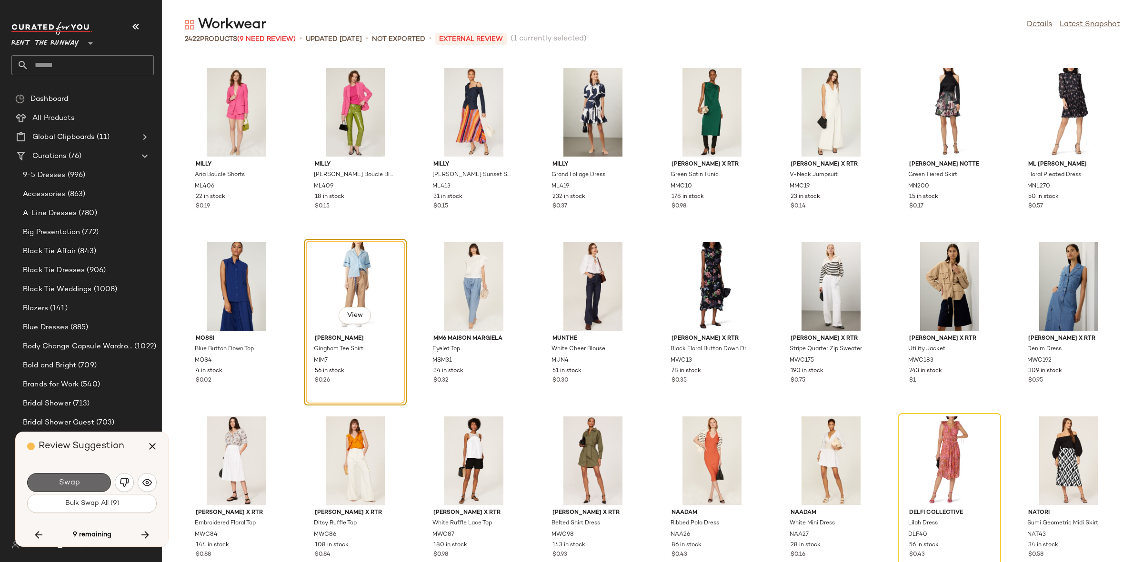
click at [91, 478] on button "Swap" at bounding box center [69, 482] width 84 height 19
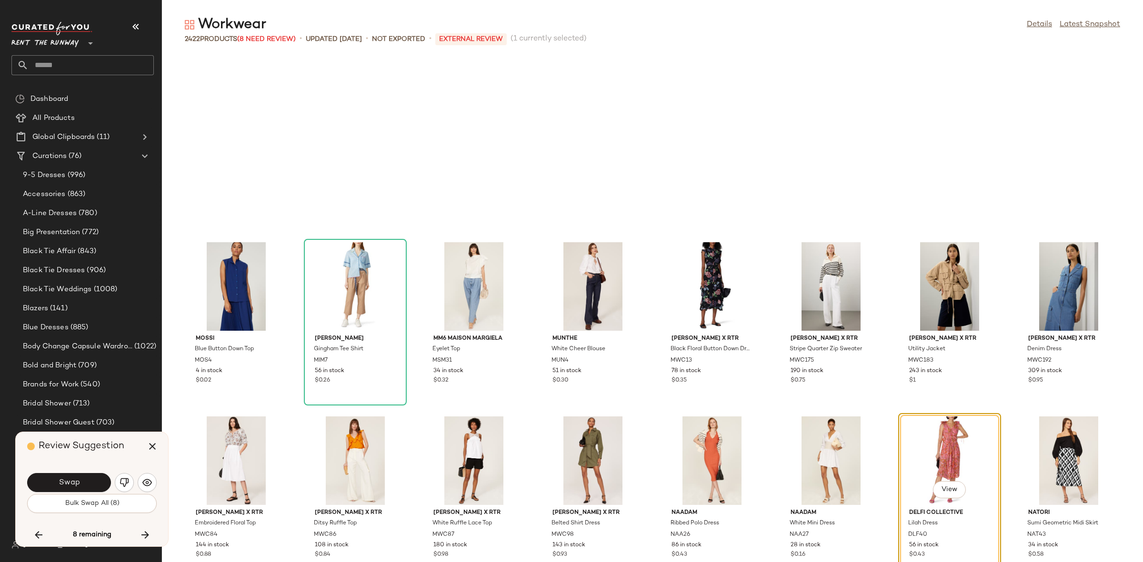
scroll to position [45830, 0]
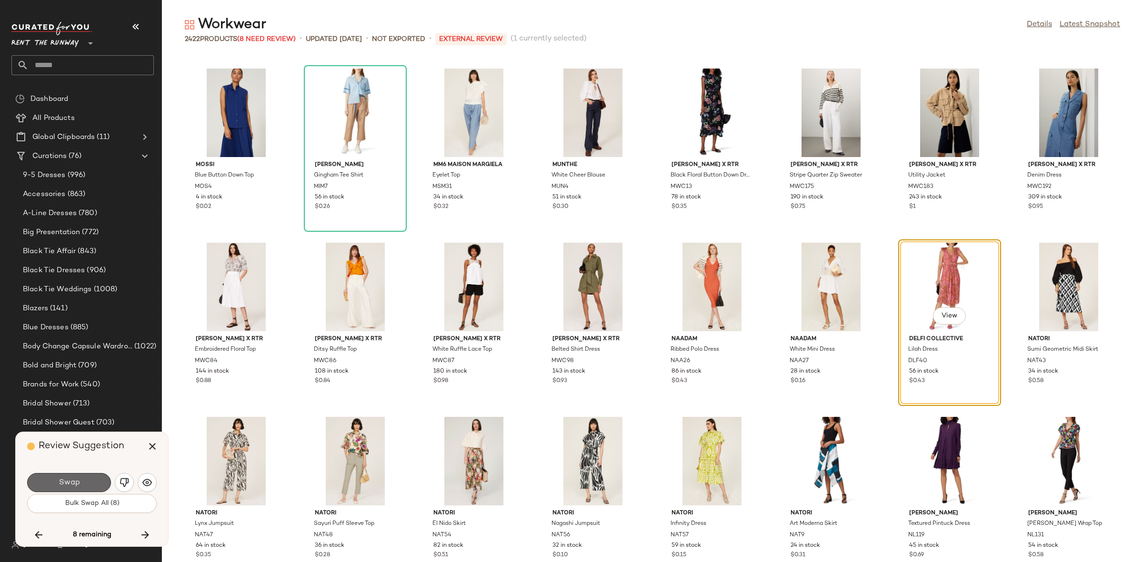
click at [94, 482] on button "Swap" at bounding box center [69, 482] width 84 height 19
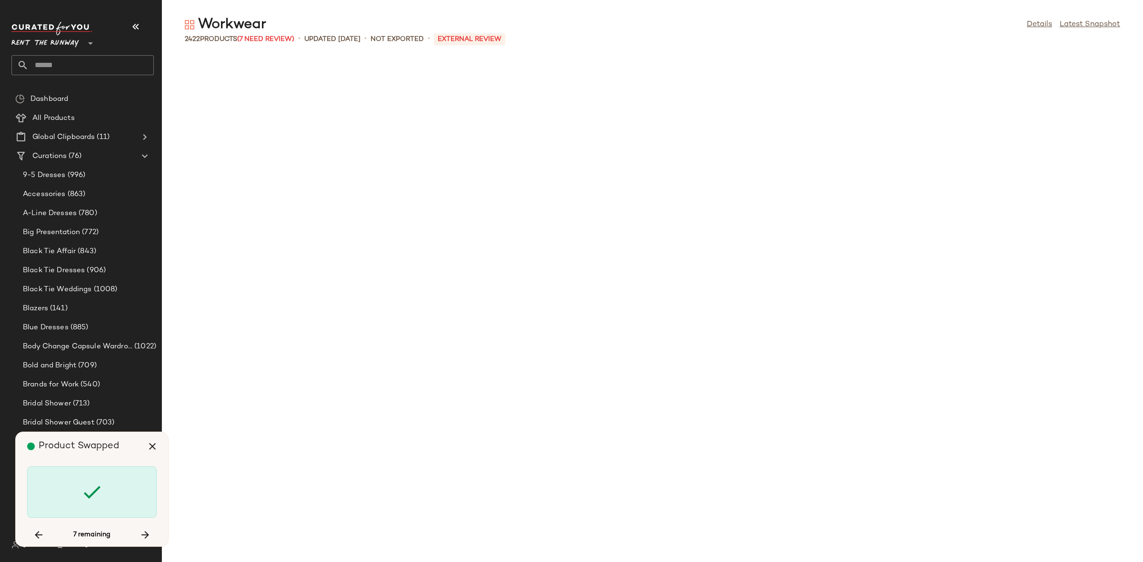
scroll to position [48618, 0]
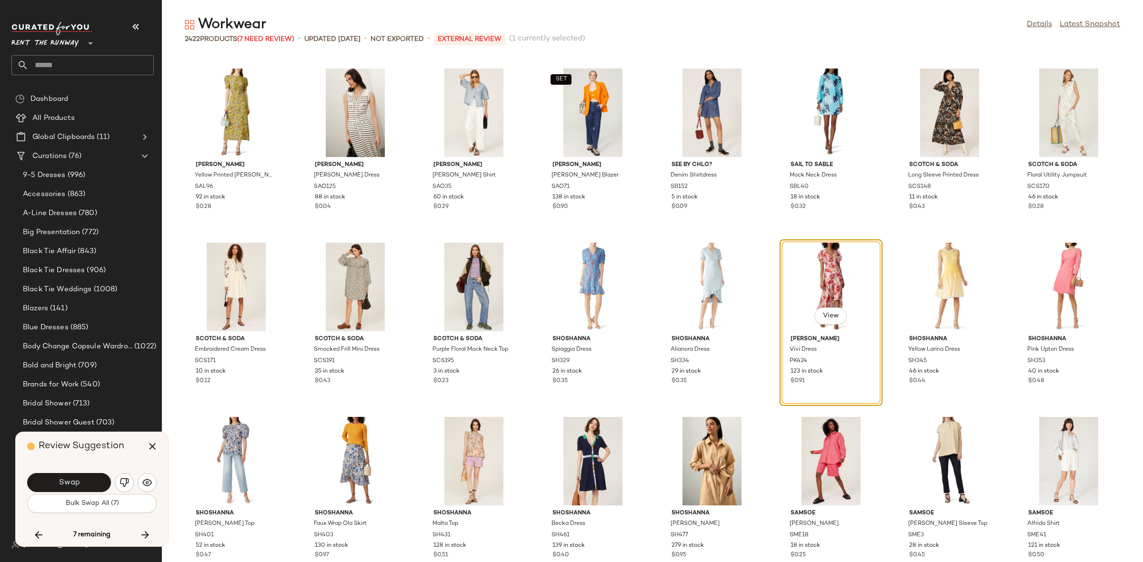
click at [94, 482] on button "Swap" at bounding box center [69, 482] width 84 height 19
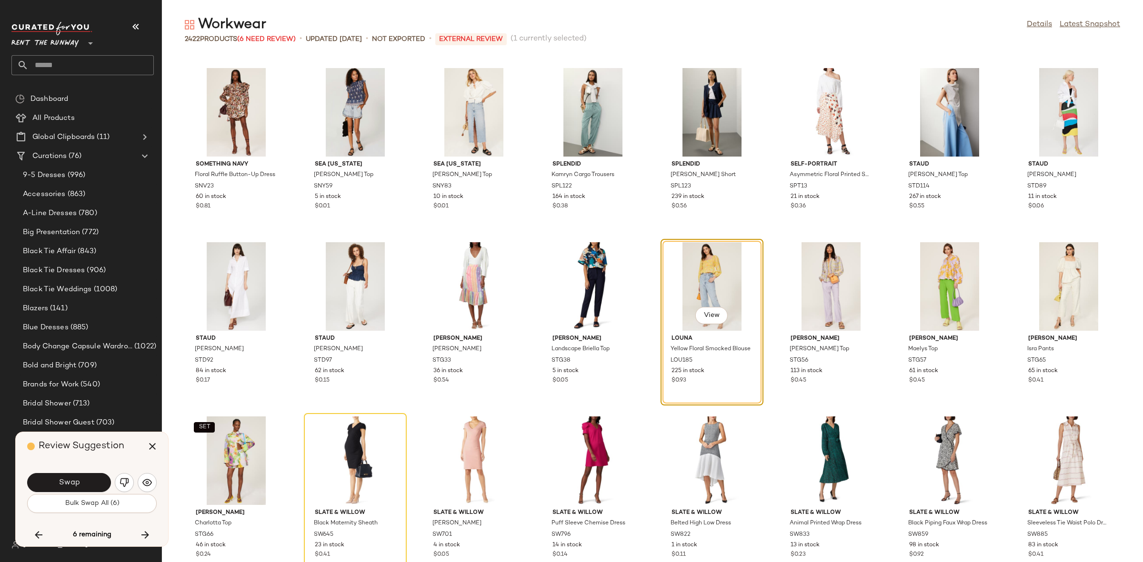
click at [94, 482] on button "Swap" at bounding box center [69, 482] width 84 height 19
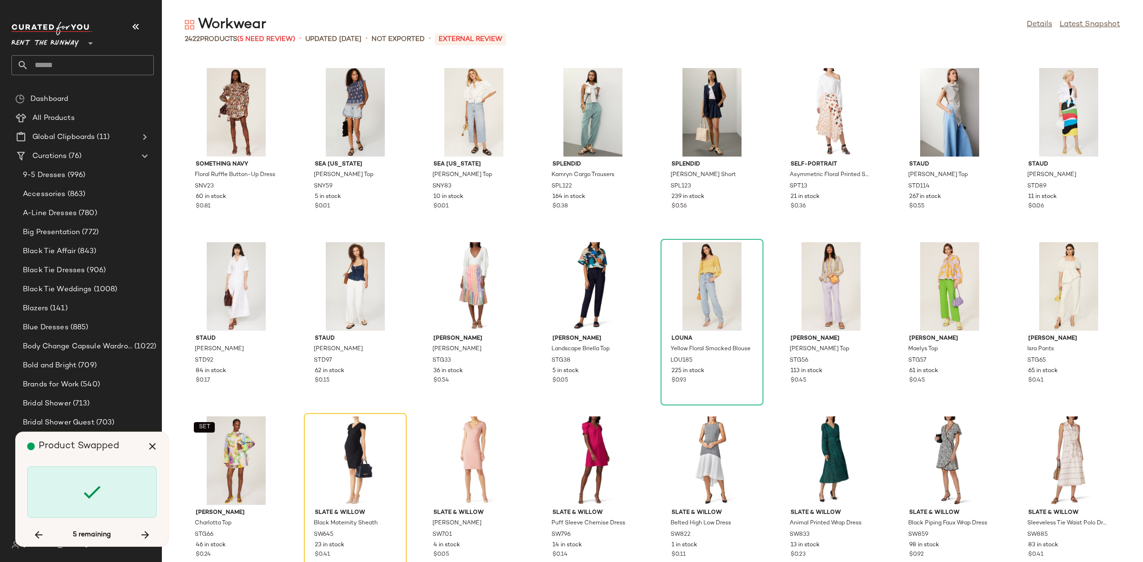
scroll to position [49315, 0]
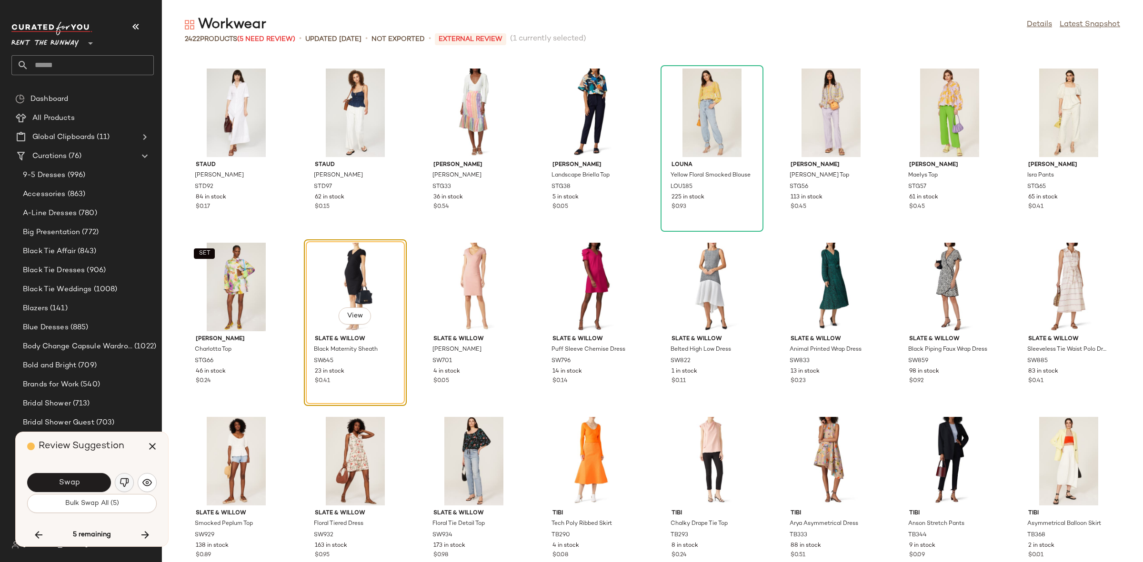
click at [120, 480] on img "button" at bounding box center [125, 483] width 10 height 10
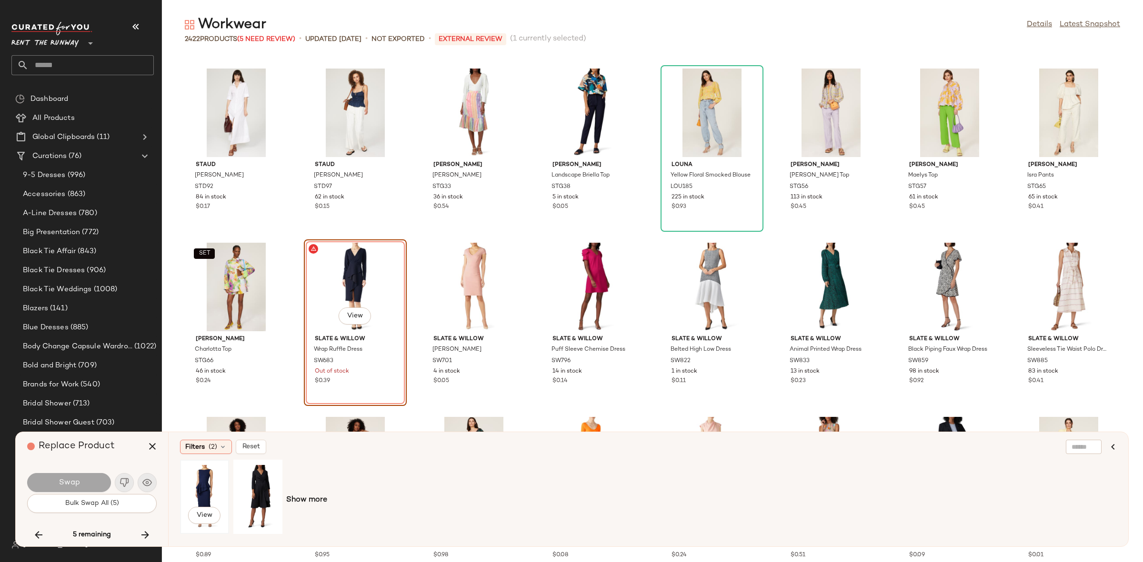
click at [204, 497] on div "View" at bounding box center [204, 497] width 42 height 68
click at [120, 469] on div "Swap Bulk Swap All (5)" at bounding box center [92, 492] width 130 height 51
click at [124, 479] on img "button" at bounding box center [125, 483] width 10 height 10
click at [145, 528] on button "button" at bounding box center [145, 535] width 23 height 23
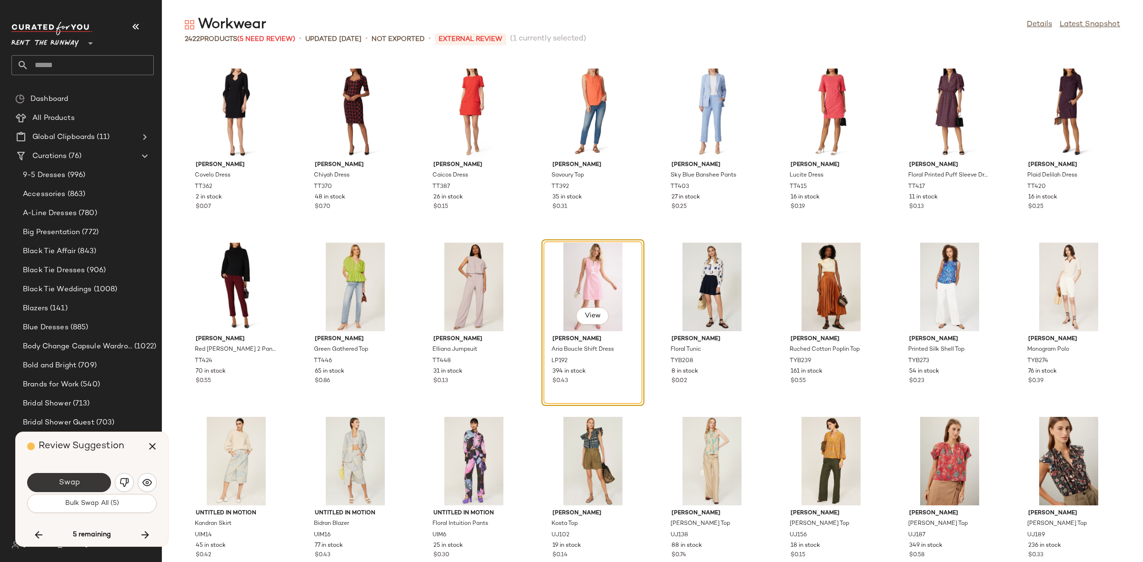
click at [70, 484] on span "Swap" at bounding box center [68, 482] width 21 height 9
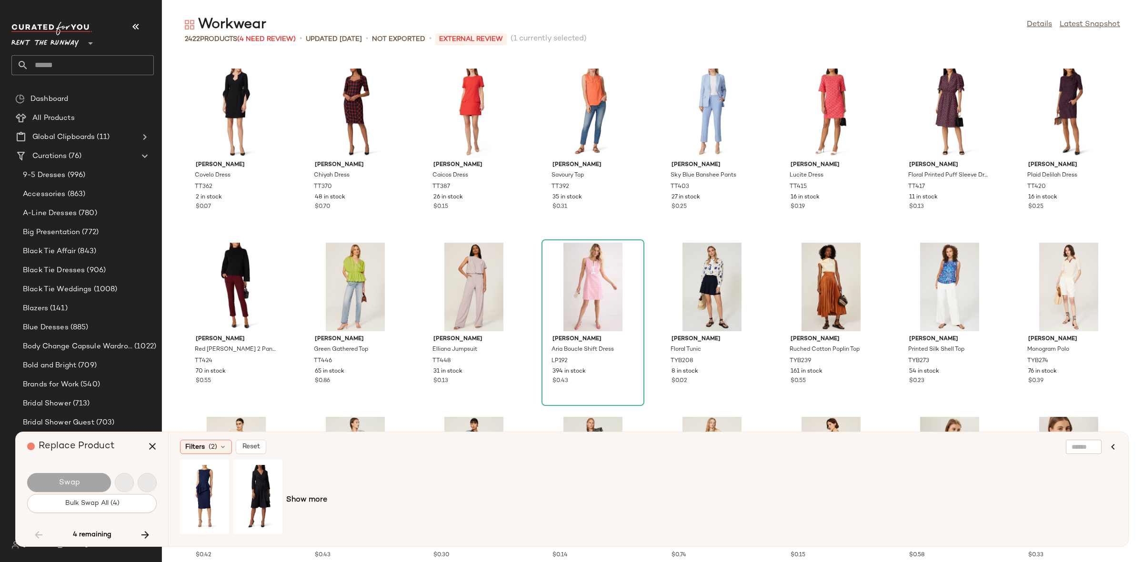
scroll to position [17774, 0]
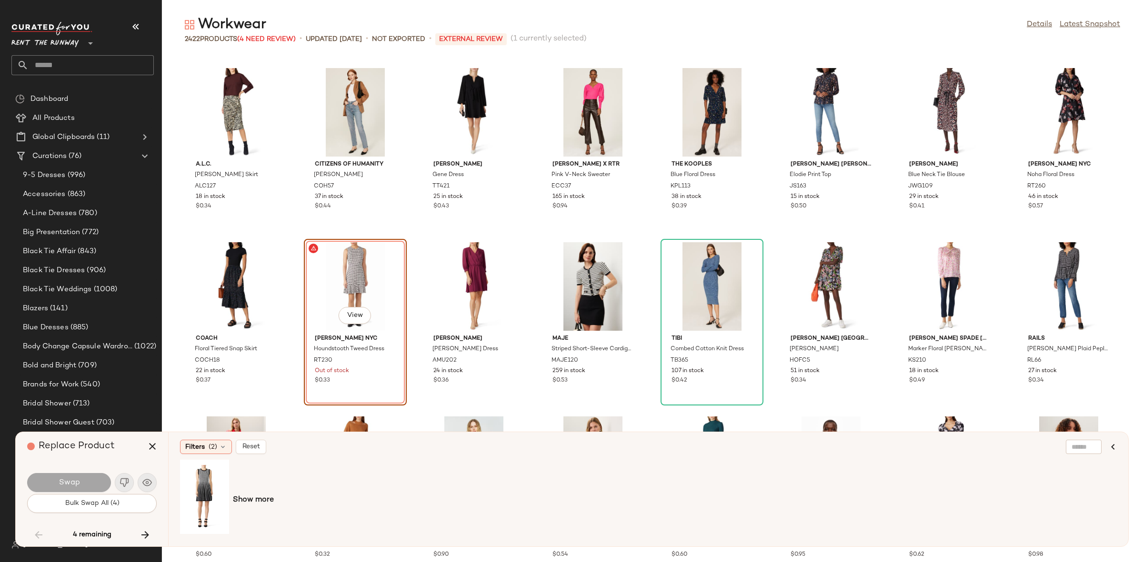
click at [70, 484] on div "Swap" at bounding box center [69, 482] width 84 height 19
click at [761, 417] on div "A.L.C. Metz Skirt ALC127 18 in stock $0.34 Citizens of Humanity Sabine Jeans CO…" at bounding box center [652, 308] width 981 height 507
click at [147, 441] on icon "button" at bounding box center [152, 446] width 11 height 11
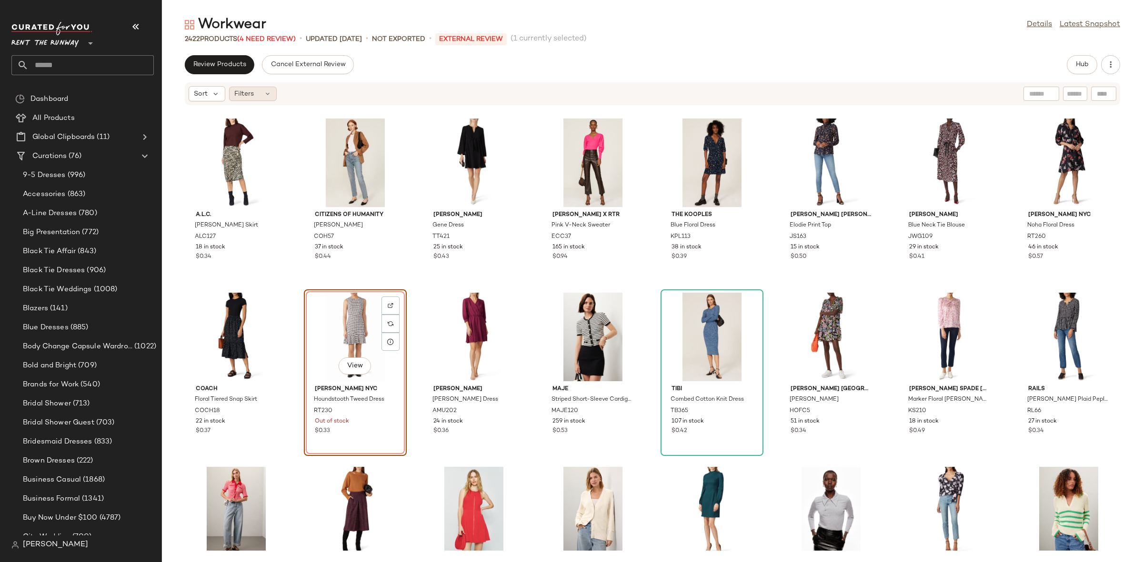
click at [250, 90] on span "Filters" at bounding box center [244, 94] width 20 height 10
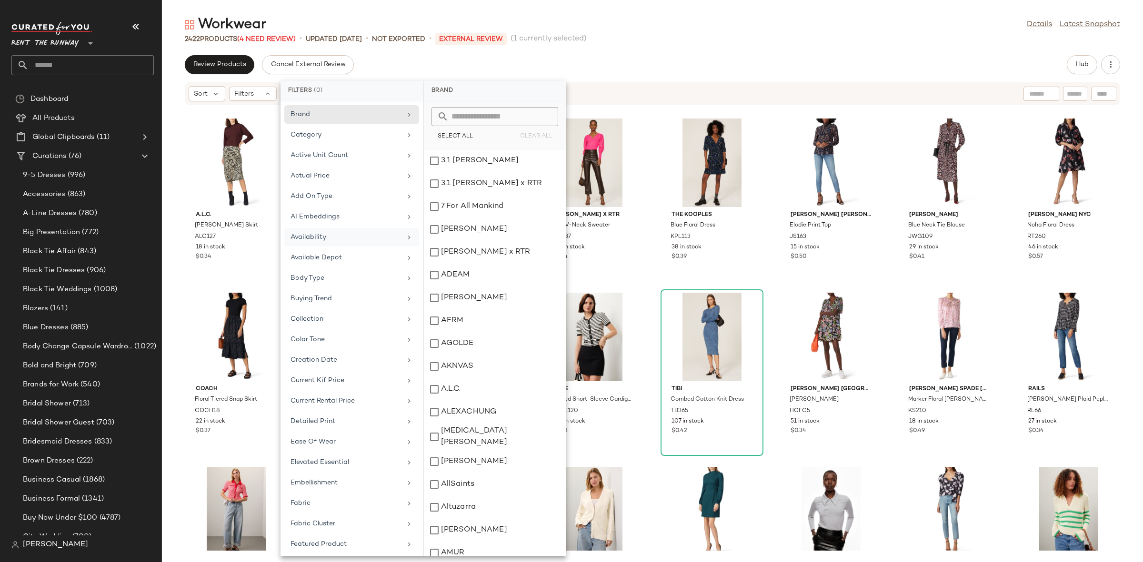
click at [316, 249] on div "Availability" at bounding box center [351, 258] width 135 height 19
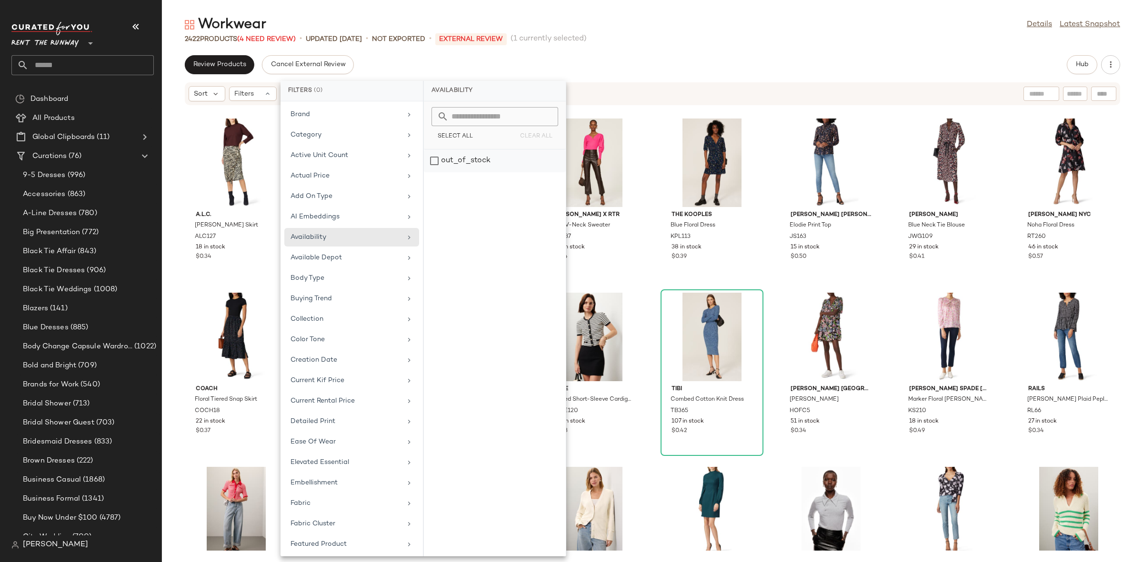
drag, startPoint x: 445, startPoint y: 177, endPoint x: 453, endPoint y: 158, distance: 20.7
click at [446, 175] on div "out_of_stock" at bounding box center [495, 353] width 142 height 407
click at [453, 158] on div "out_of_stock" at bounding box center [495, 161] width 142 height 23
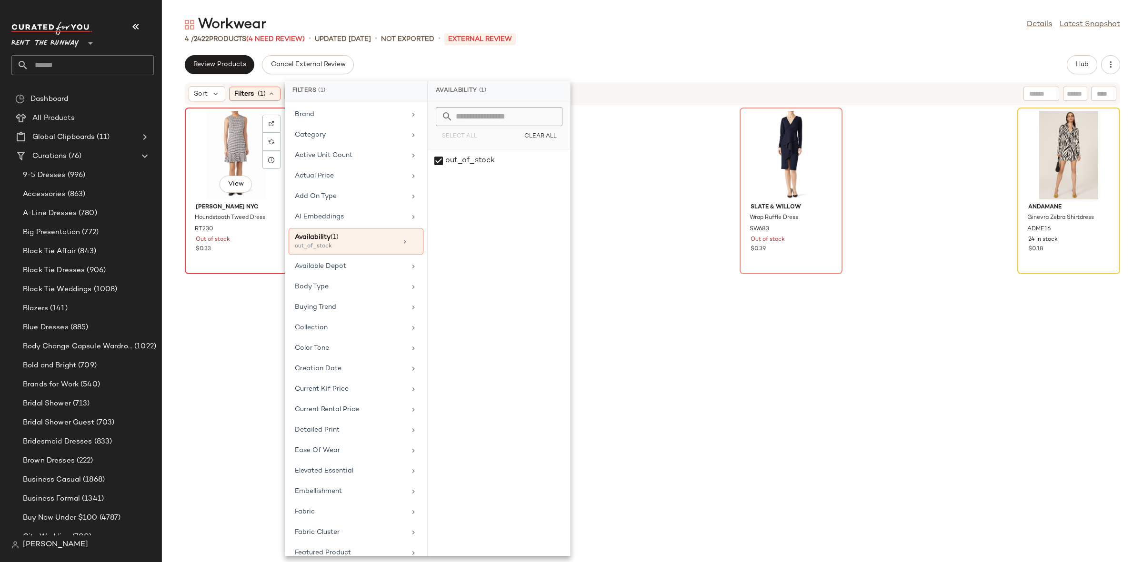
click at [220, 162] on div "View" at bounding box center [236, 155] width 96 height 89
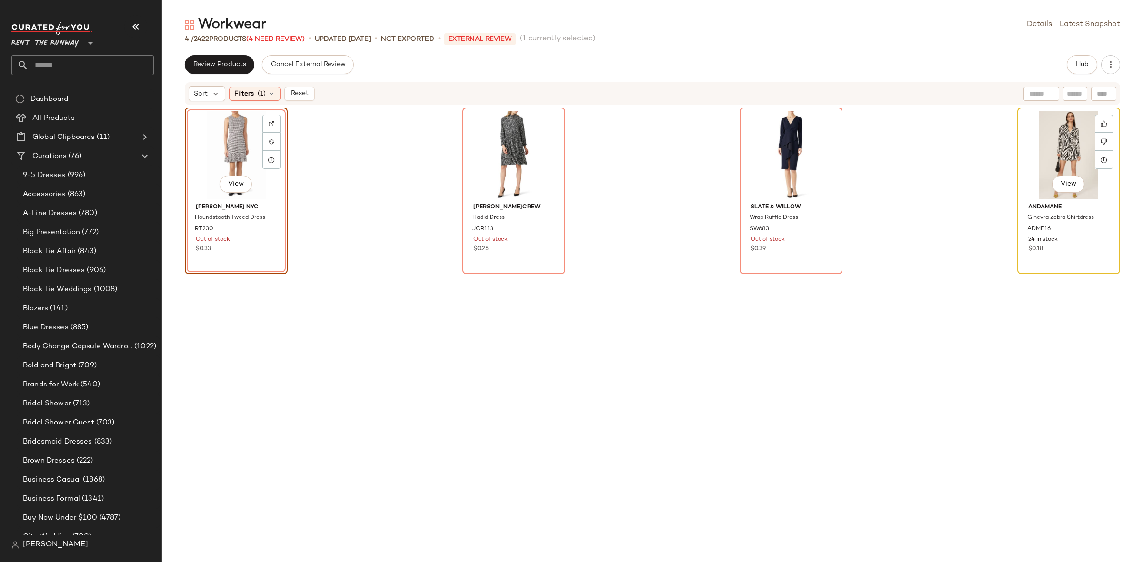
click at [1060, 149] on div "View" at bounding box center [1068, 155] width 96 height 89
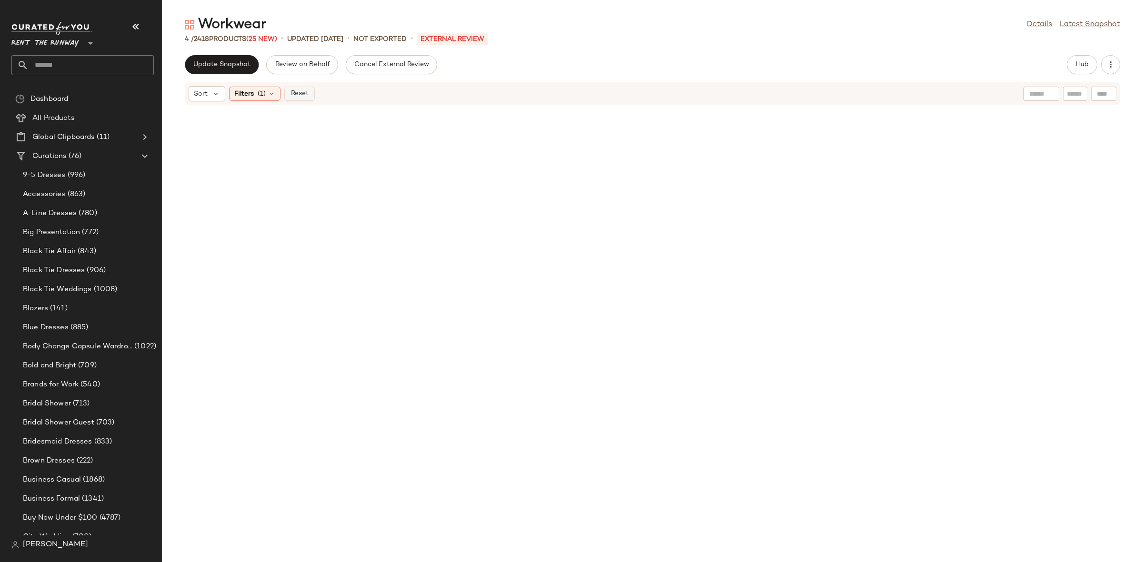
click at [284, 97] on button "Reset" at bounding box center [299, 94] width 30 height 14
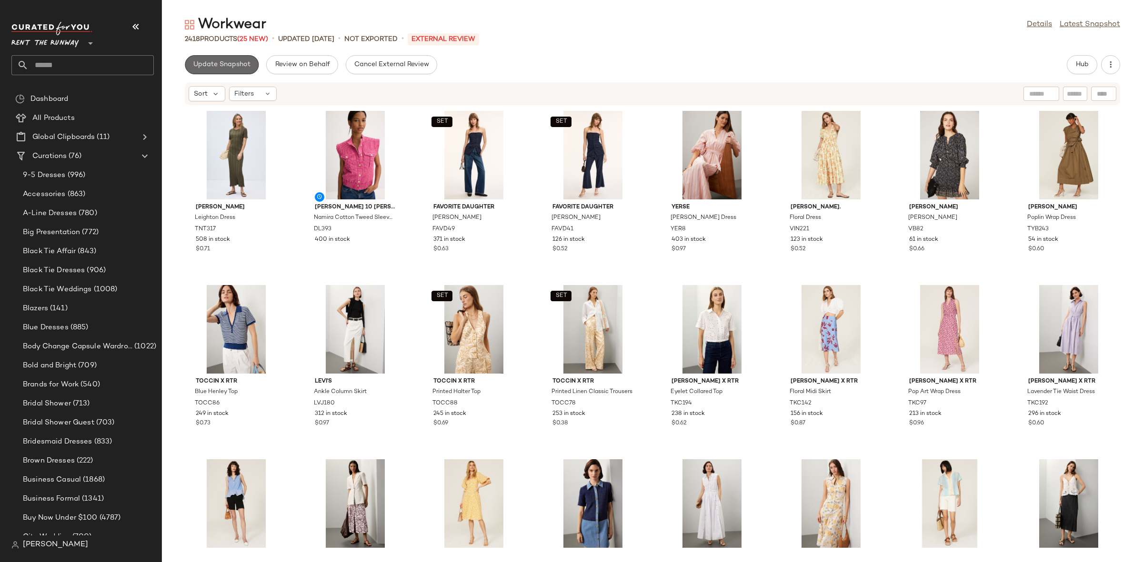
click at [227, 68] on span "Update Snapshot" at bounding box center [222, 65] width 58 height 8
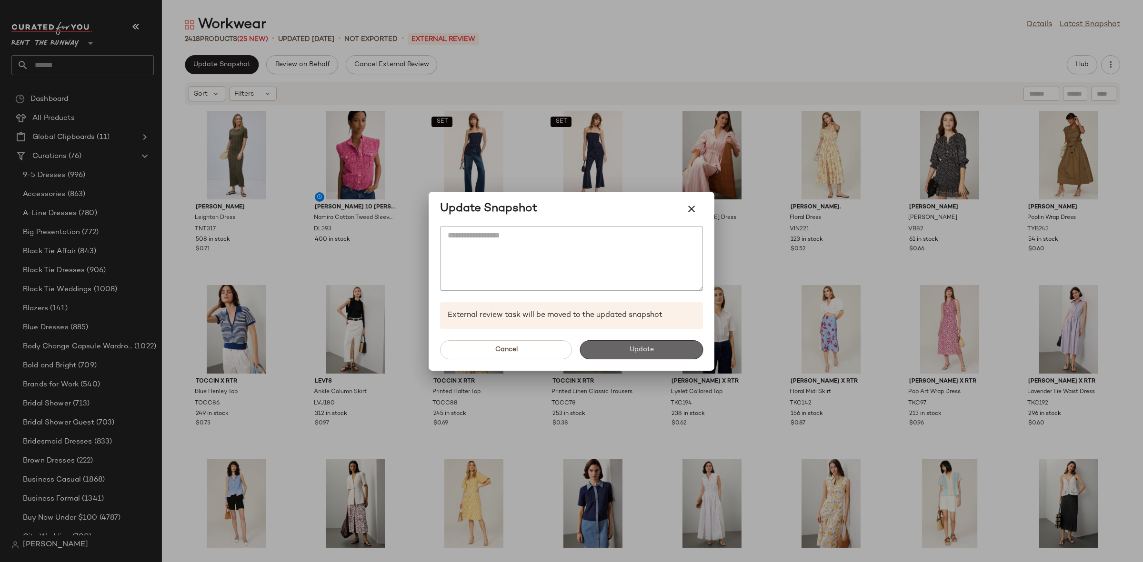
click at [619, 354] on button "Update" at bounding box center [640, 349] width 123 height 19
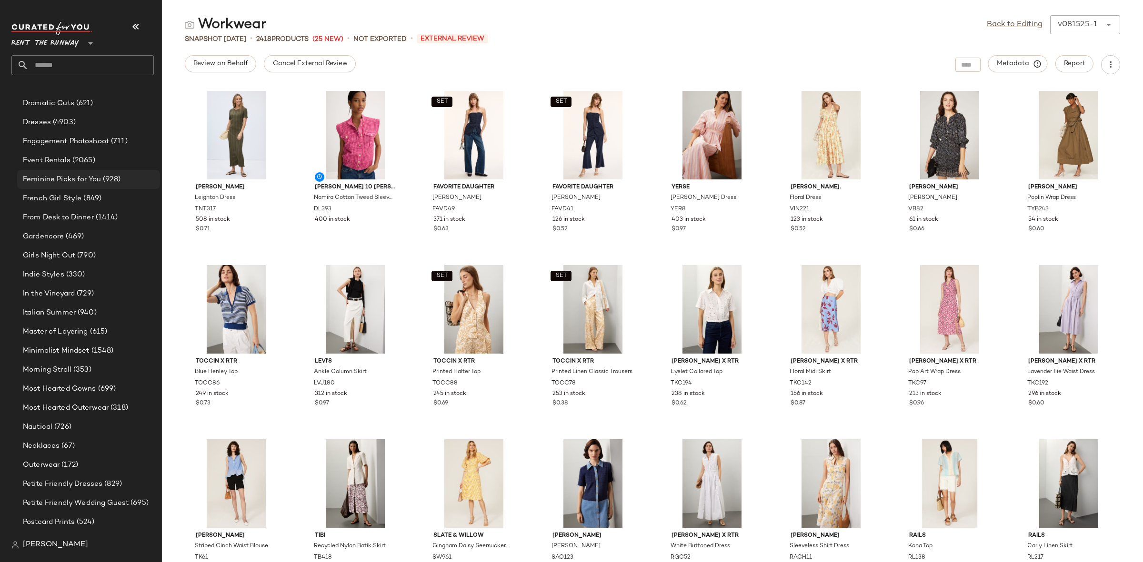
scroll to position [568, 0]
click at [58, 345] on span "Minimalist Mindset" at bounding box center [56, 350] width 67 height 11
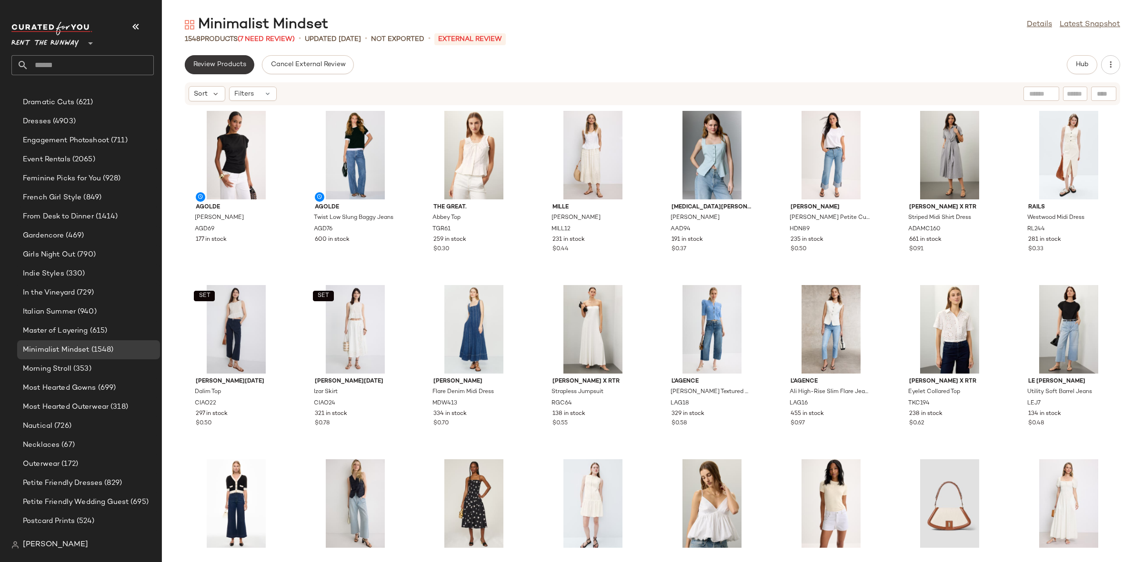
click at [236, 64] on span "Review Products" at bounding box center [219, 65] width 53 height 8
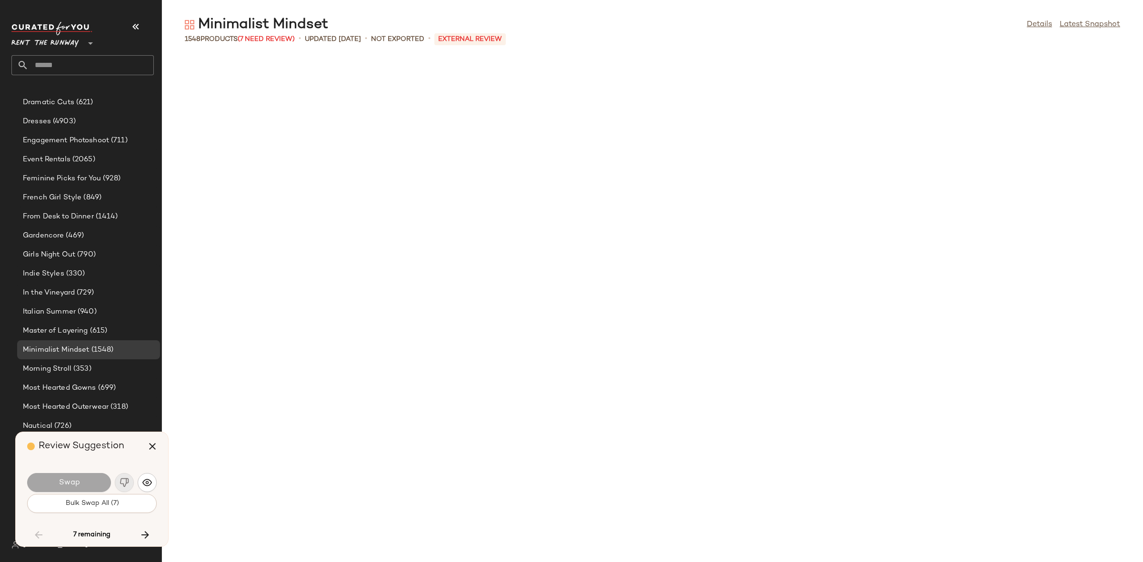
scroll to position [15858, 0]
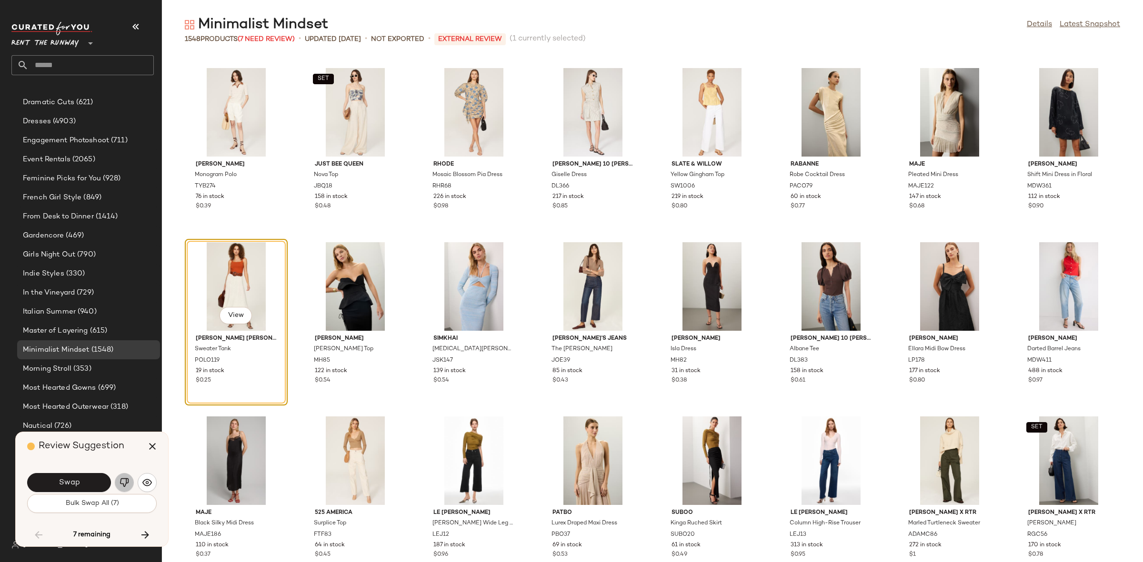
click at [124, 486] on img "button" at bounding box center [125, 483] width 10 height 10
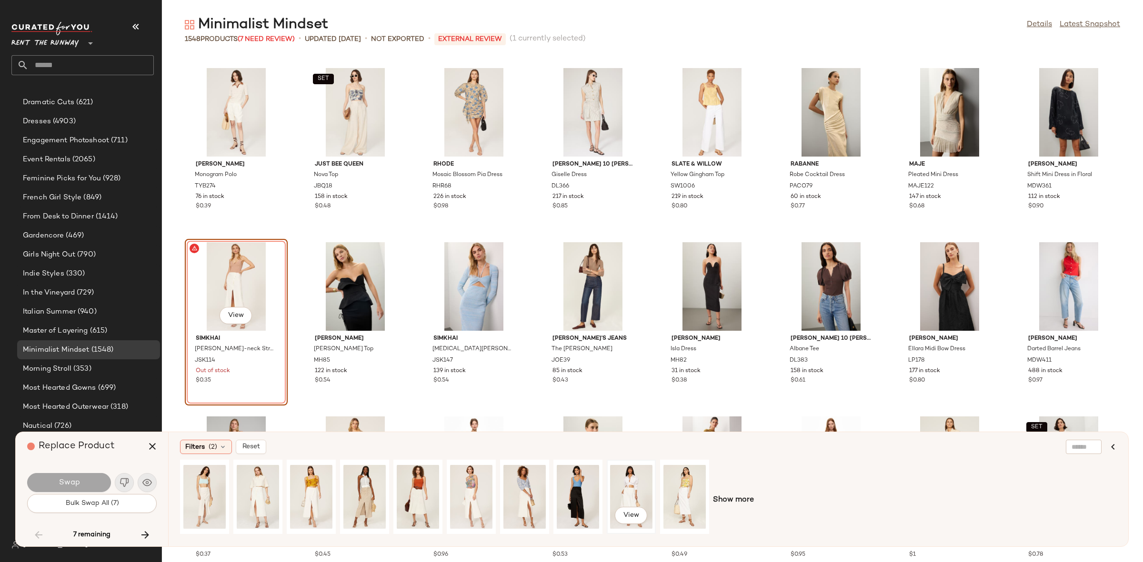
click at [648, 484] on div "View" at bounding box center [631, 497] width 42 height 68
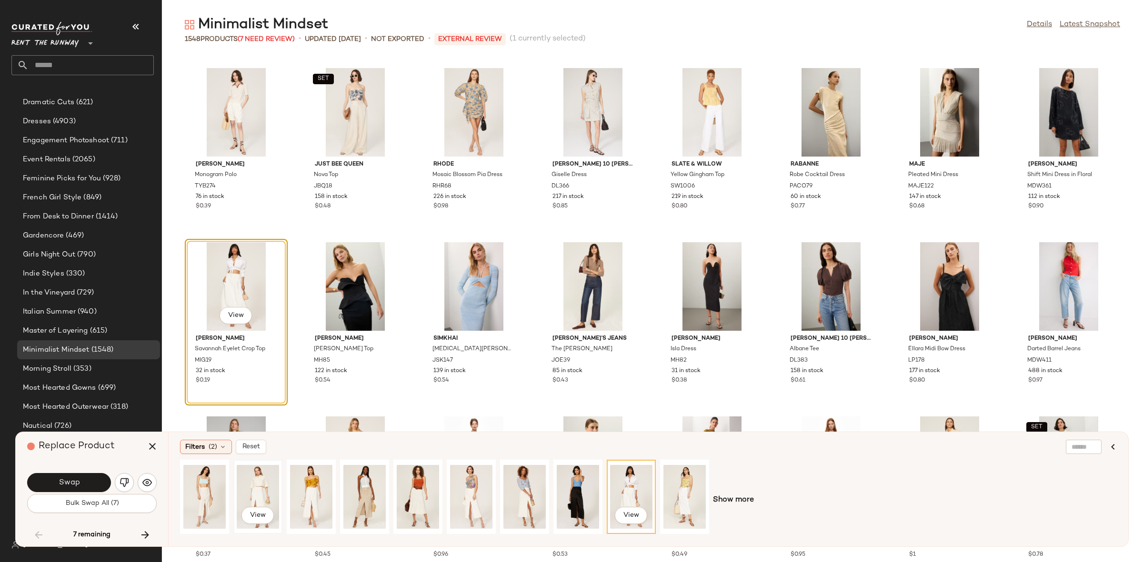
click at [255, 501] on div "View" at bounding box center [258, 497] width 42 height 68
click at [352, 489] on div "View" at bounding box center [364, 497] width 42 height 68
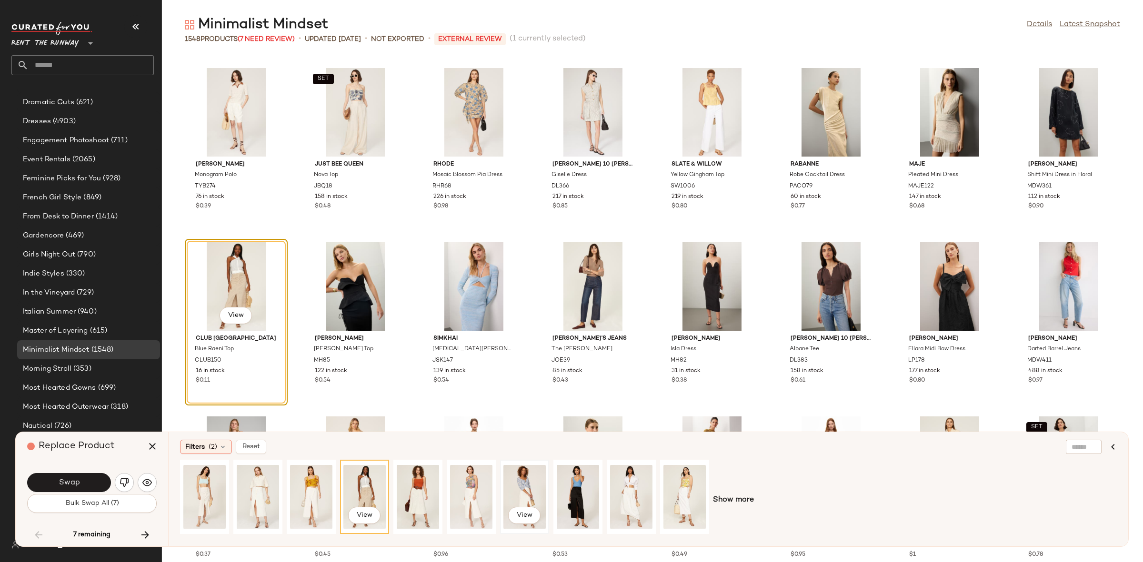
click at [514, 488] on div "View" at bounding box center [524, 497] width 42 height 68
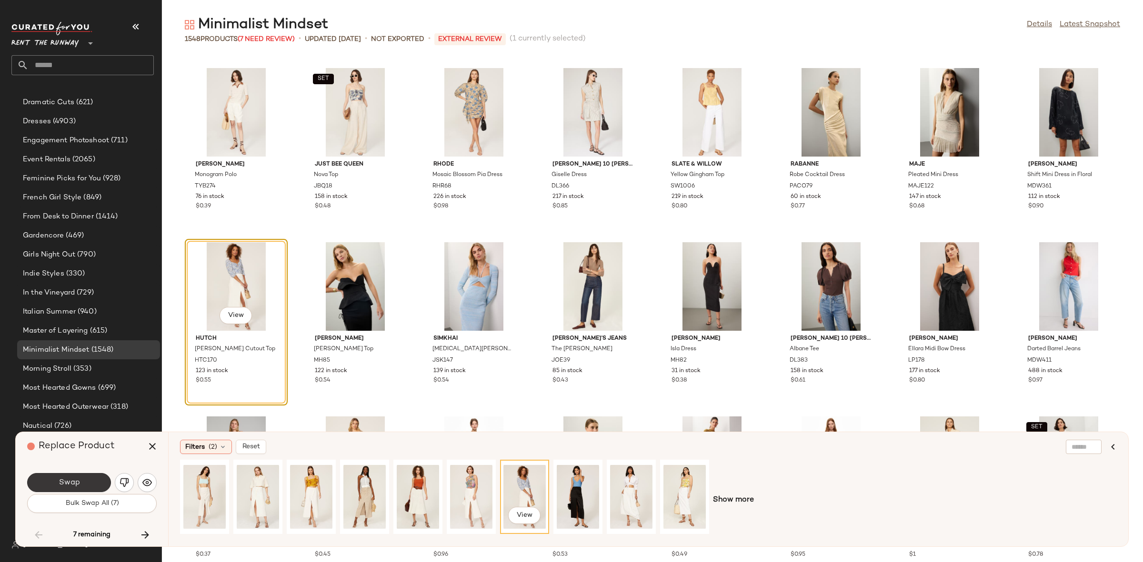
click at [81, 484] on button "Swap" at bounding box center [69, 482] width 84 height 19
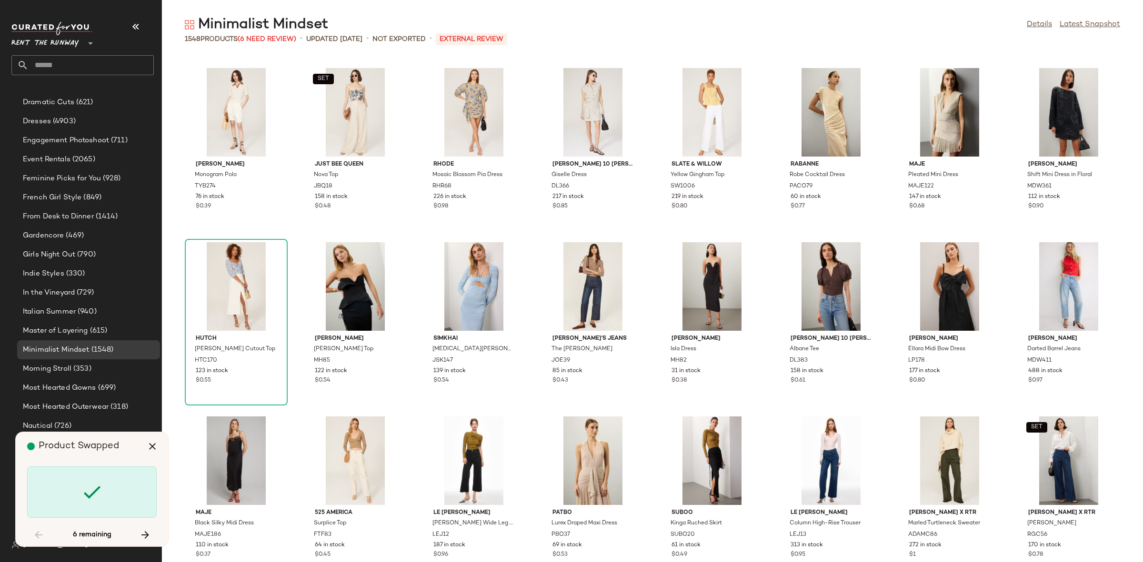
scroll to position [25790, 0]
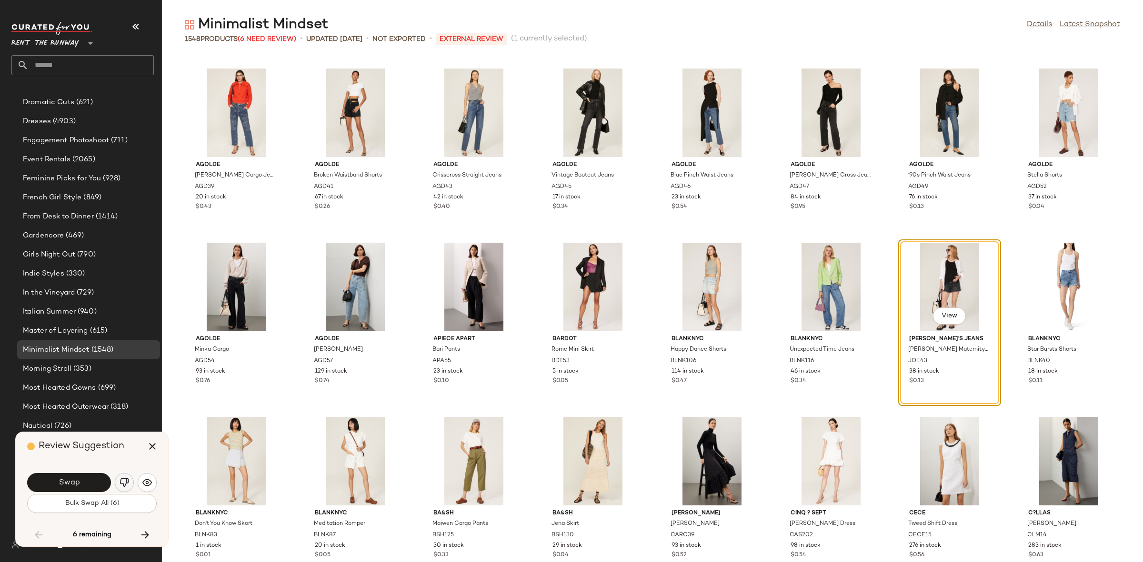
click at [122, 481] on img "button" at bounding box center [125, 483] width 10 height 10
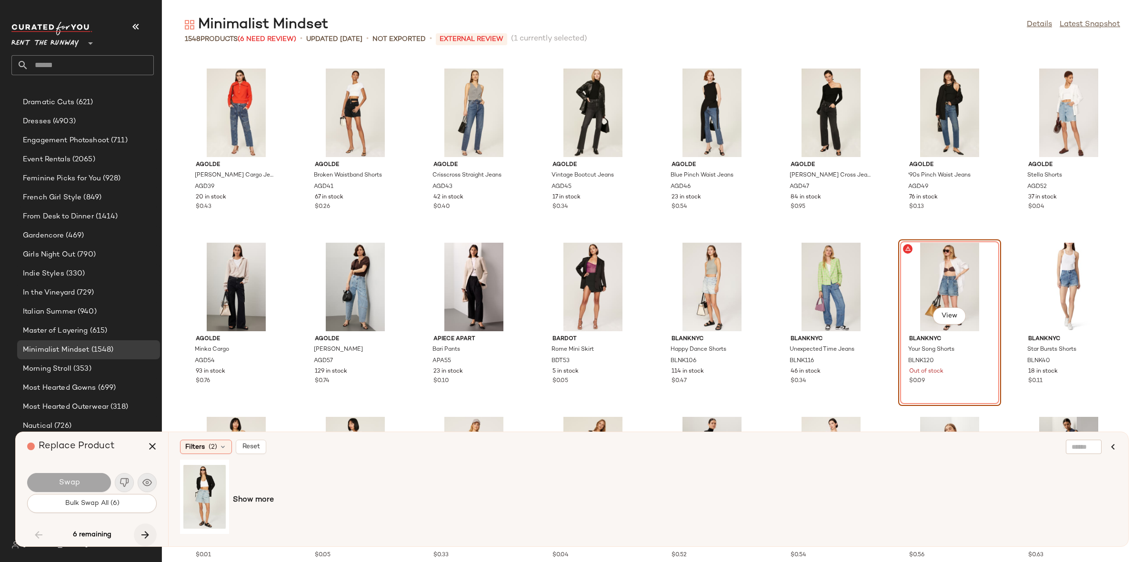
click at [148, 534] on icon "button" at bounding box center [145, 534] width 11 height 11
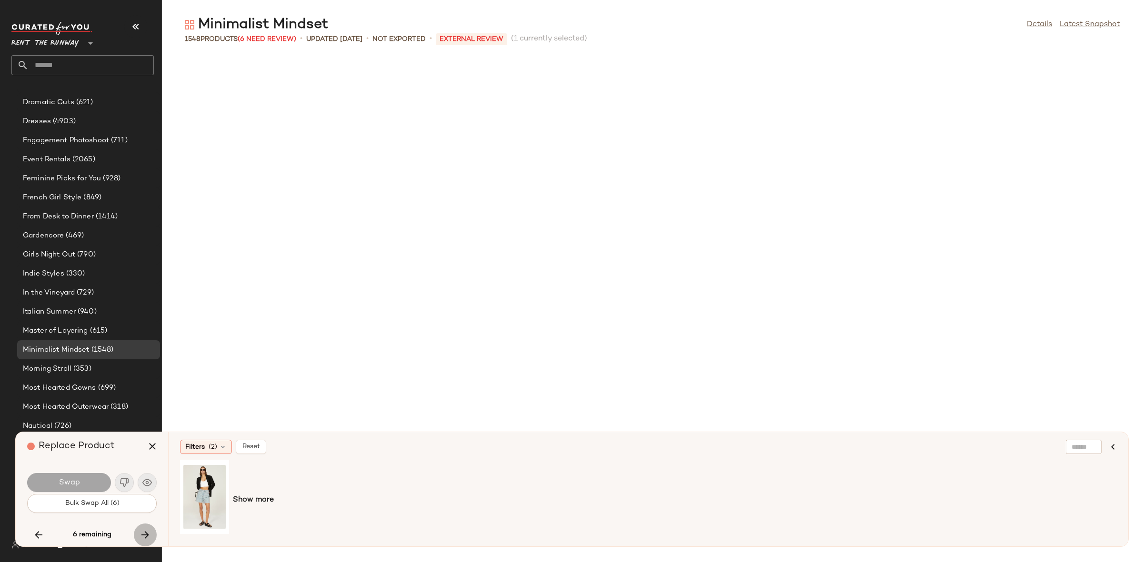
scroll to position [28404, 0]
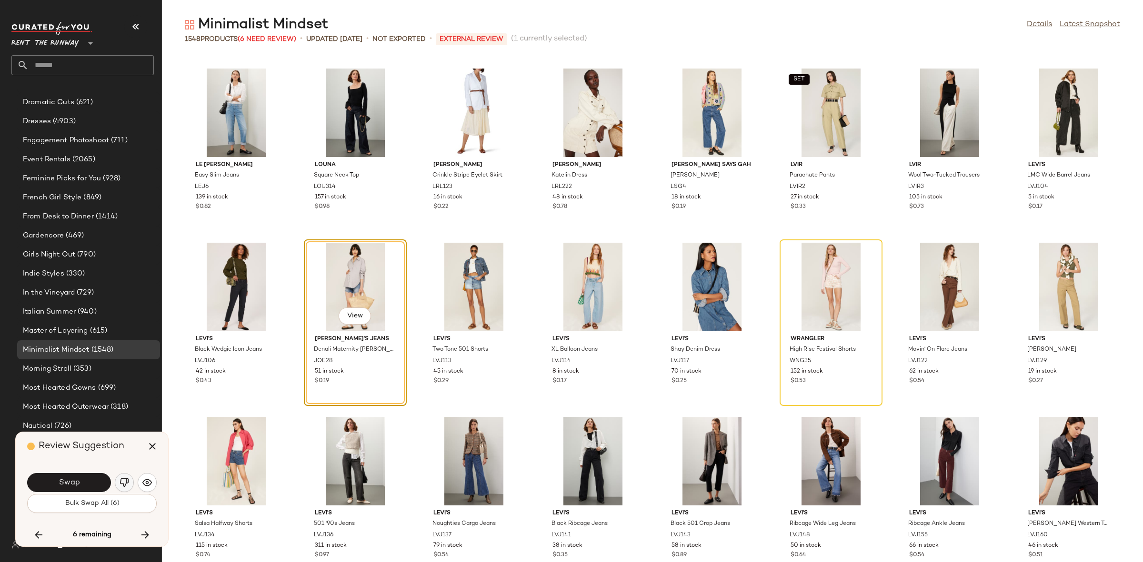
click at [117, 478] on button "button" at bounding box center [124, 482] width 19 height 19
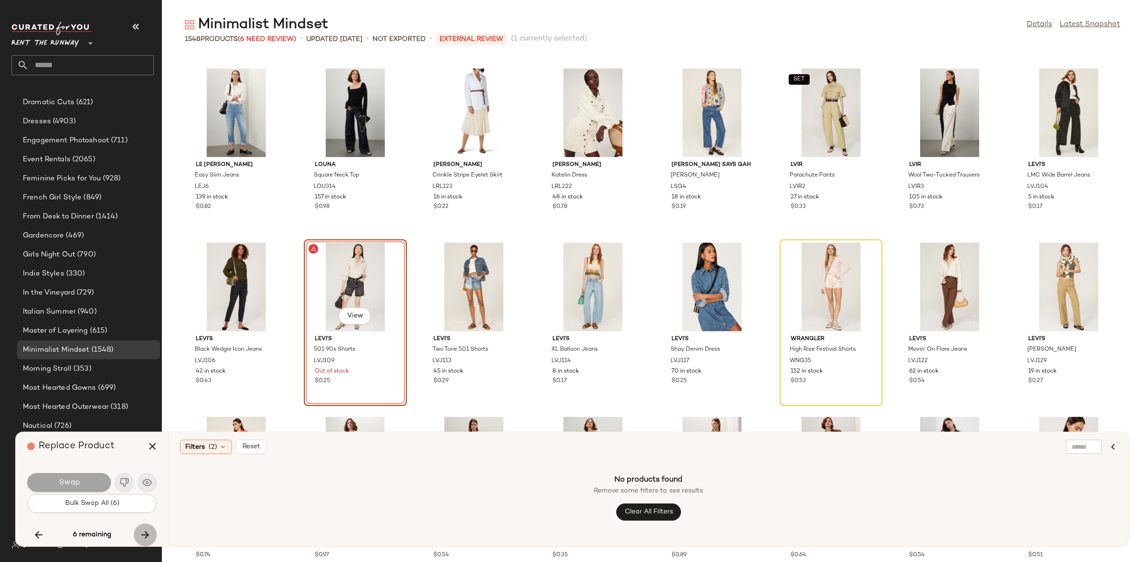
click at [152, 529] on button "button" at bounding box center [145, 535] width 23 height 23
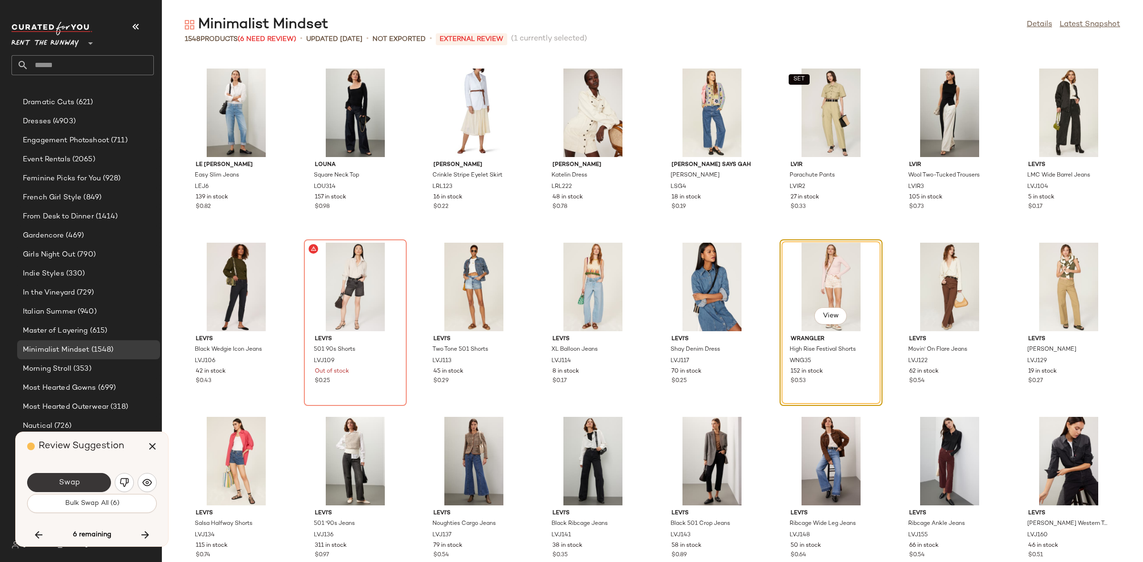
click at [75, 480] on span "Swap" at bounding box center [68, 482] width 21 height 9
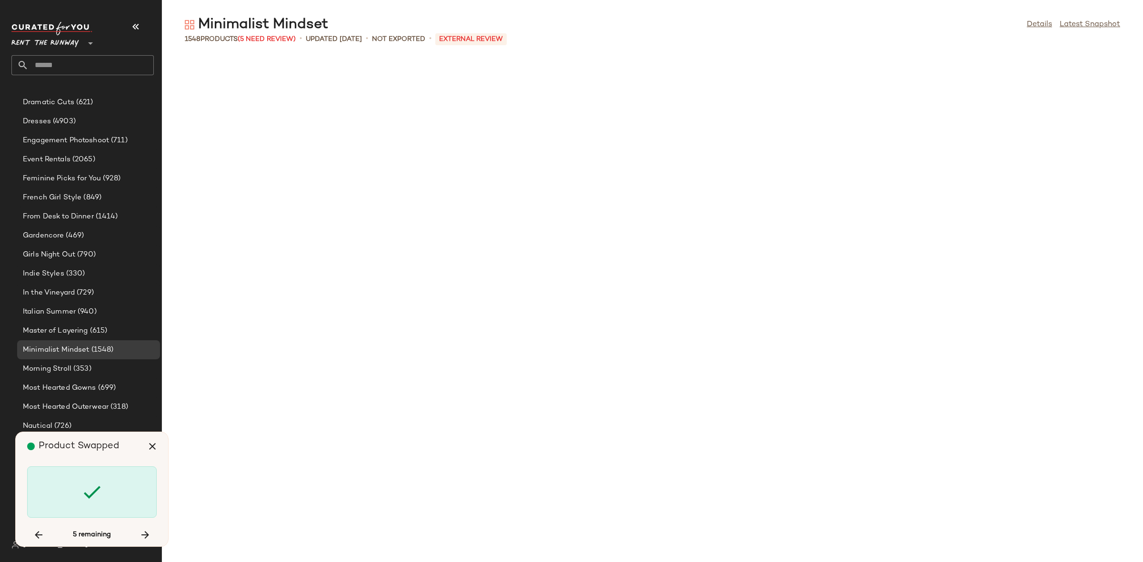
scroll to position [31192, 0]
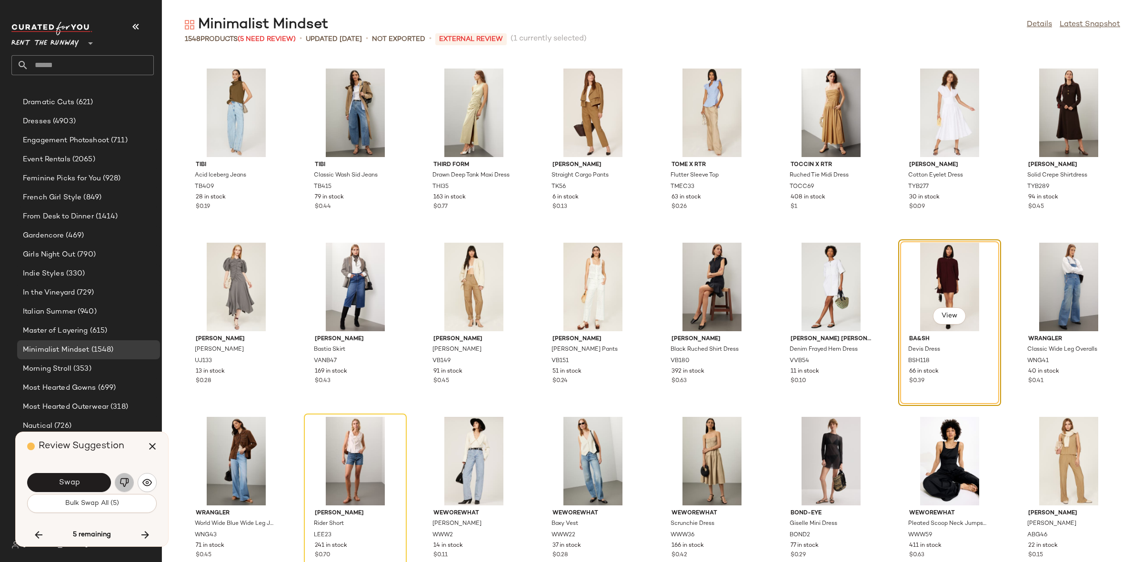
click at [122, 486] on img "button" at bounding box center [125, 483] width 10 height 10
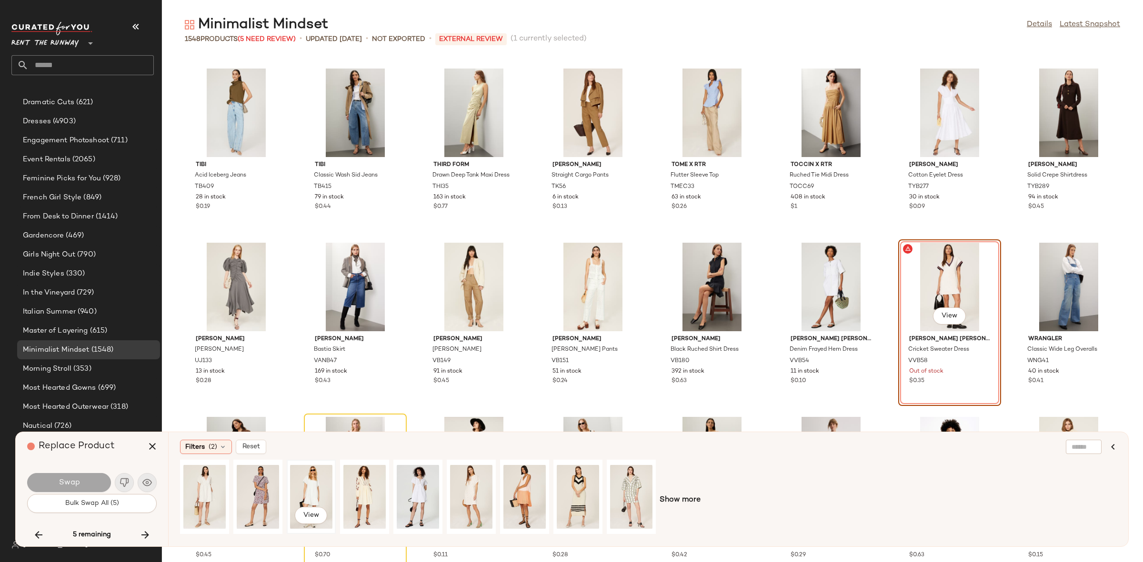
click at [322, 495] on div "View" at bounding box center [311, 497] width 42 height 68
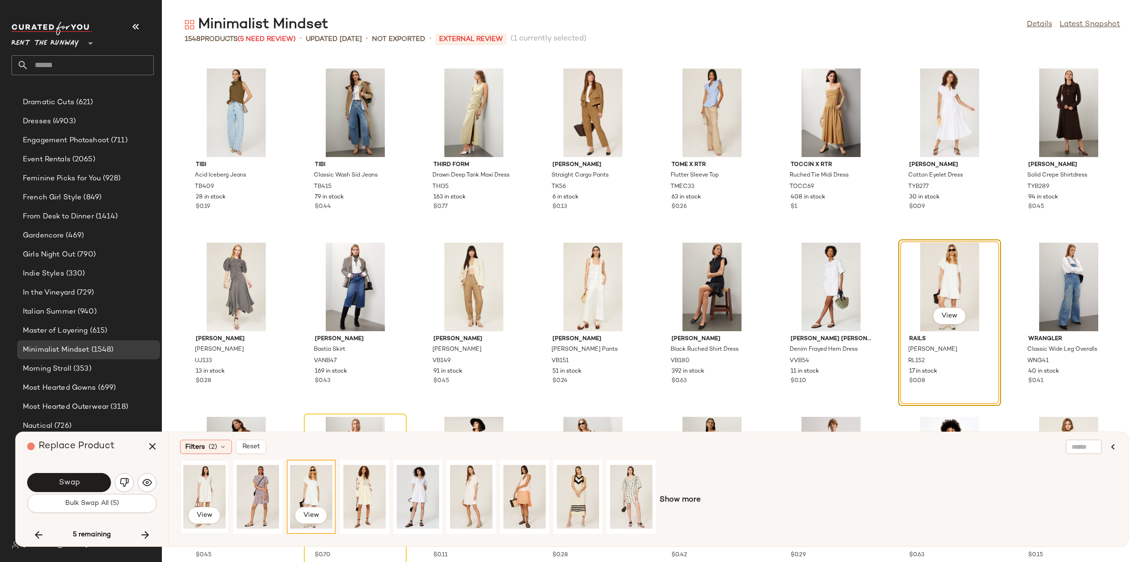
click at [202, 495] on div "View" at bounding box center [204, 497] width 42 height 68
click at [76, 478] on button "Swap" at bounding box center [69, 482] width 84 height 19
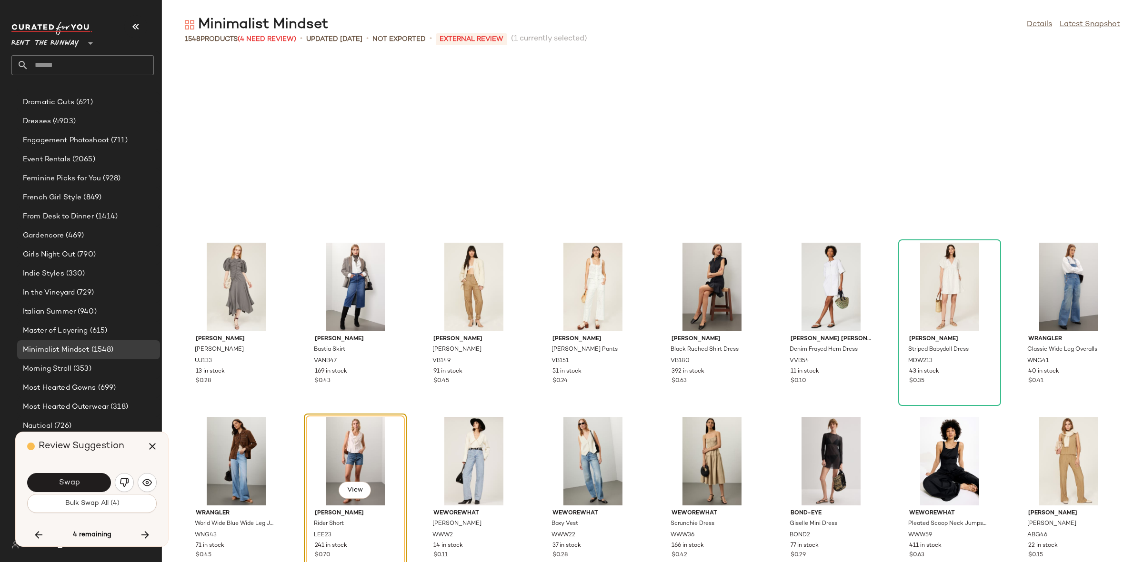
scroll to position [31367, 0]
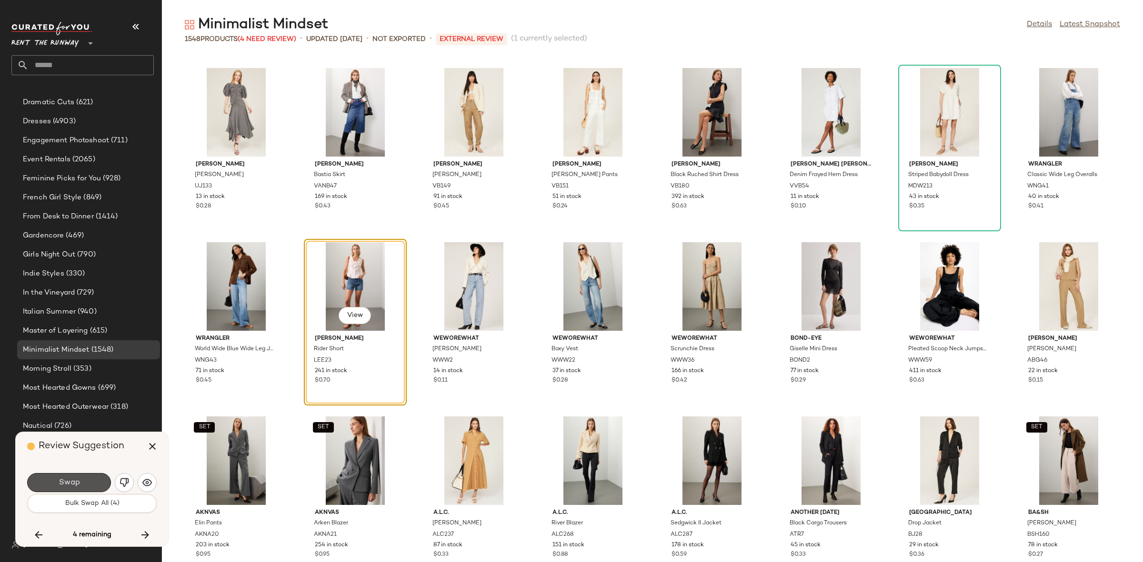
click at [76, 478] on button "Swap" at bounding box center [69, 482] width 84 height 19
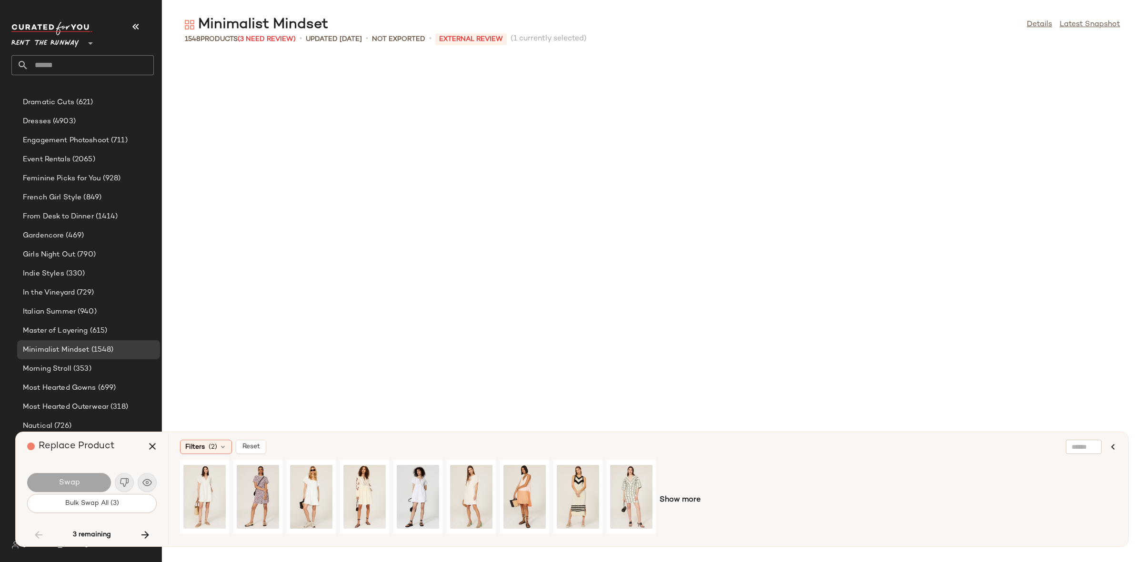
scroll to position [25790, 0]
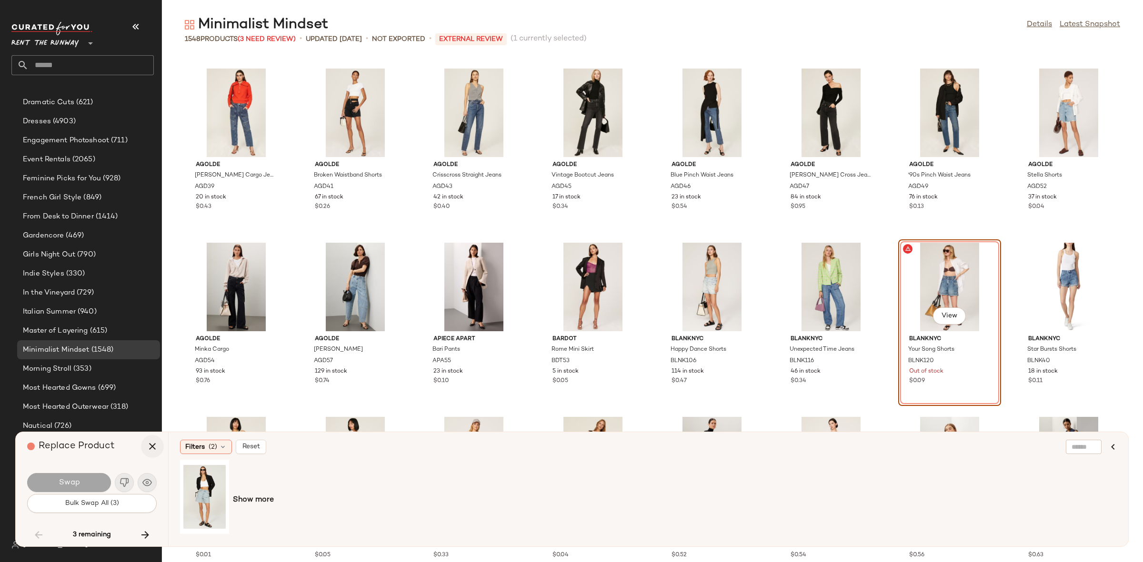
click at [153, 446] on icon "button" at bounding box center [152, 446] width 11 height 11
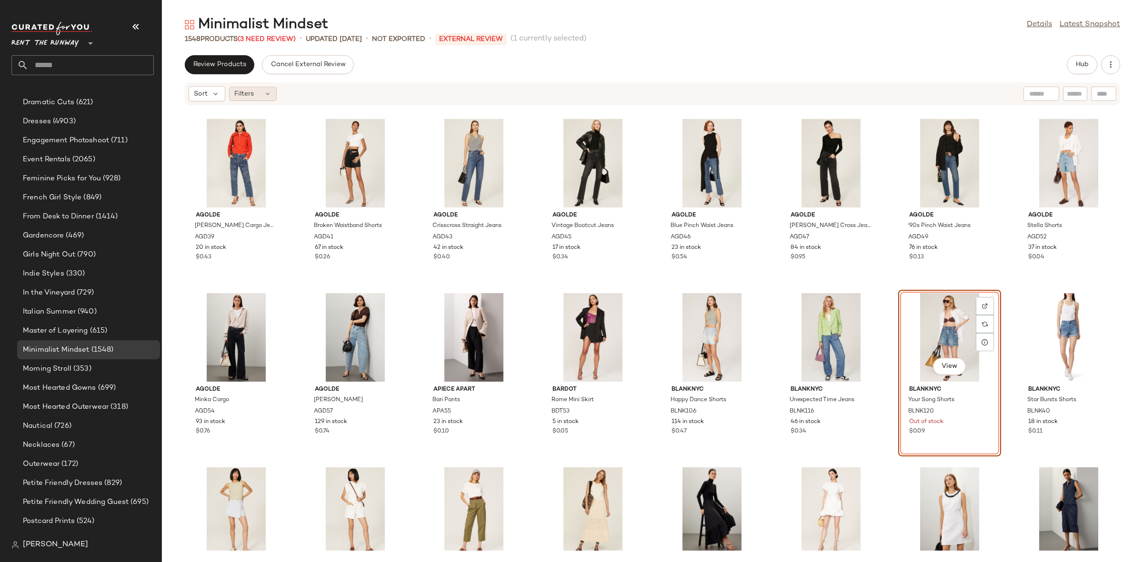
click at [243, 99] on span "Filters" at bounding box center [244, 94] width 20 height 10
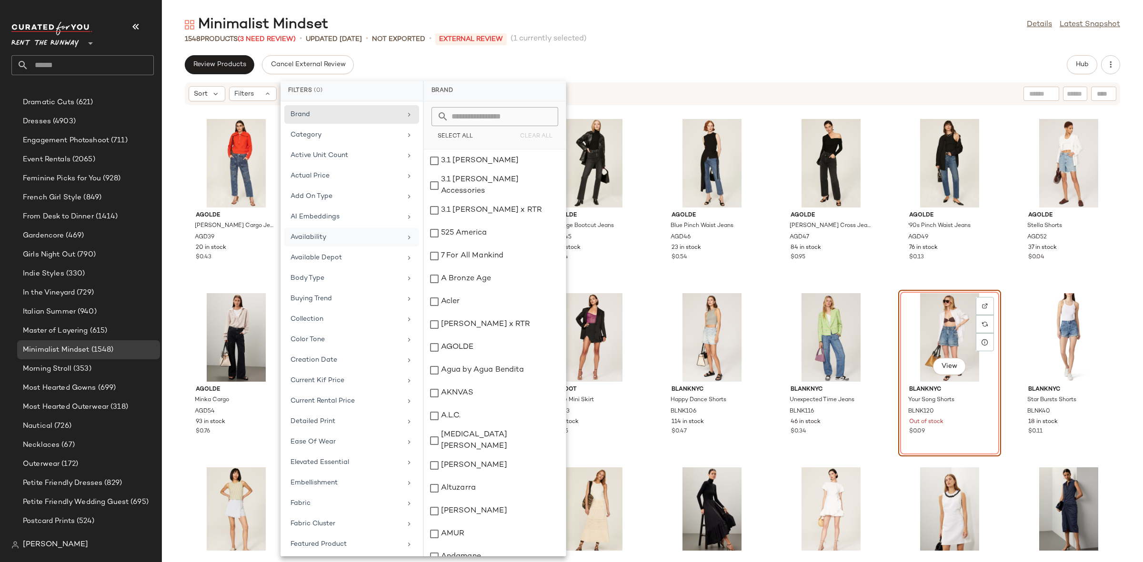
click at [322, 241] on div "Availability" at bounding box center [345, 237] width 111 height 10
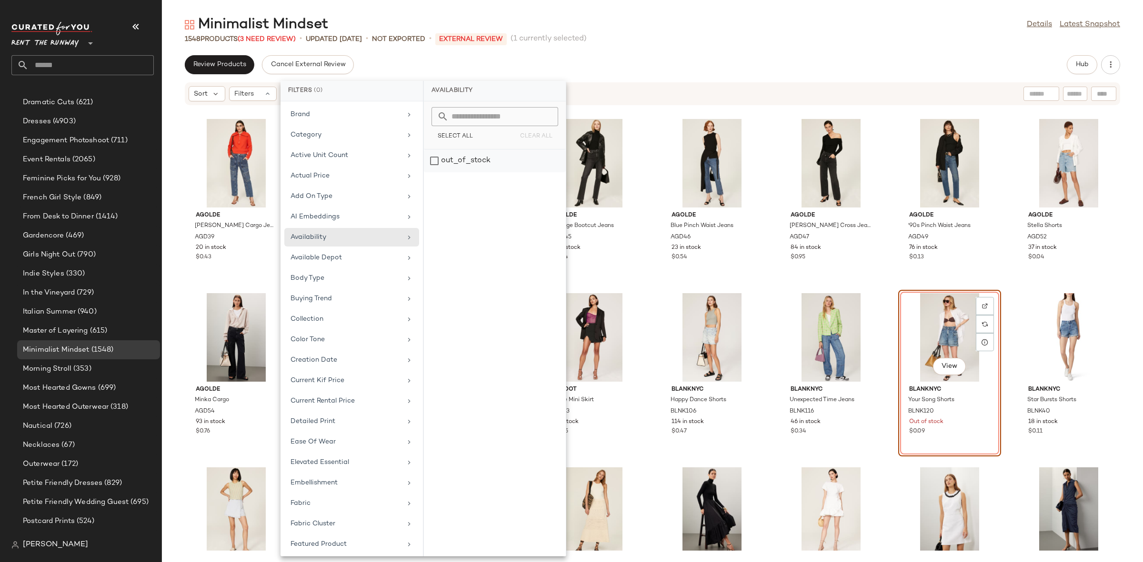
click at [442, 163] on div "out_of_stock" at bounding box center [495, 161] width 142 height 23
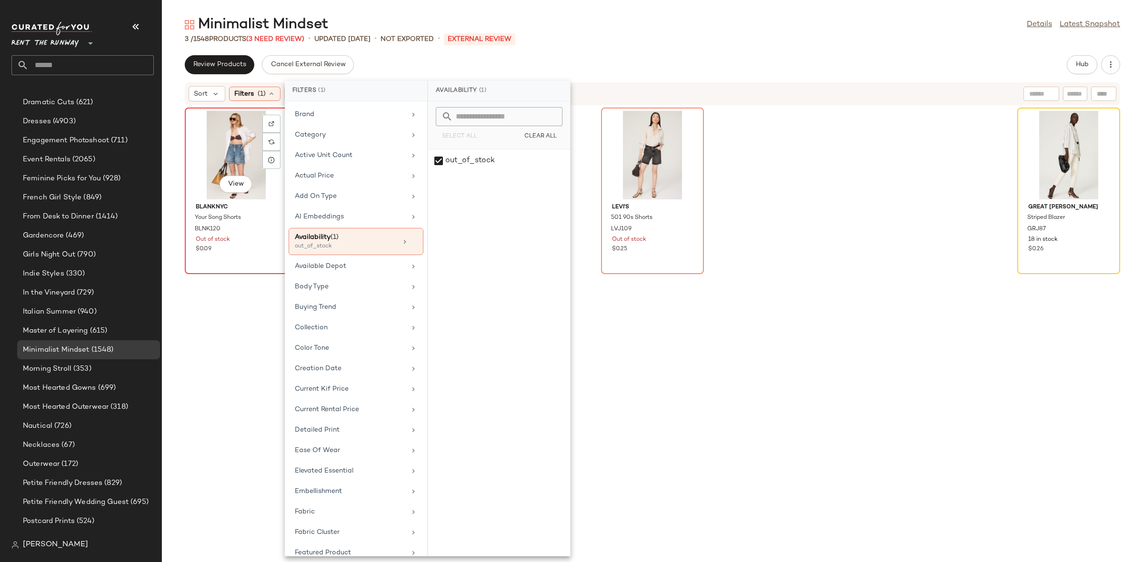
click at [241, 148] on div "View" at bounding box center [236, 155] width 96 height 89
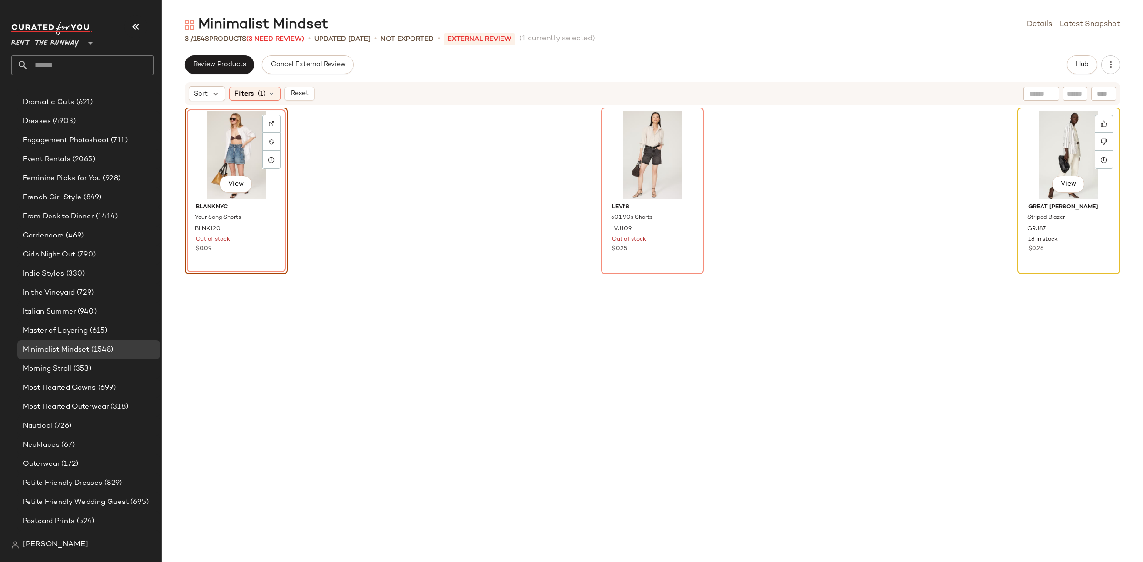
click at [1027, 147] on div "View" at bounding box center [1068, 155] width 96 height 89
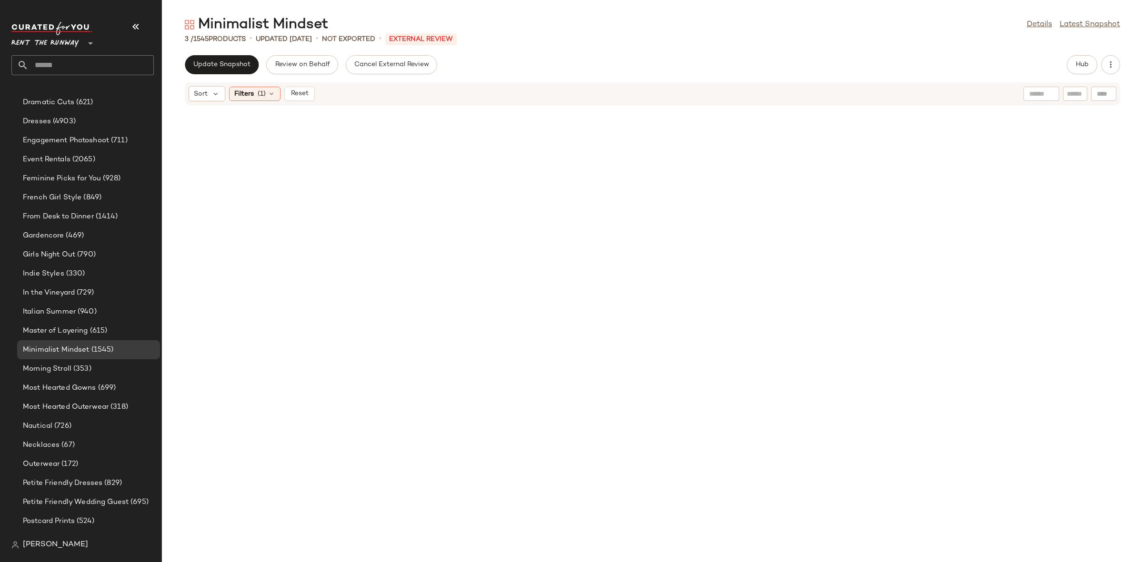
scroll to position [568, 0]
click at [305, 94] on span "Reset" at bounding box center [299, 94] width 18 height 8
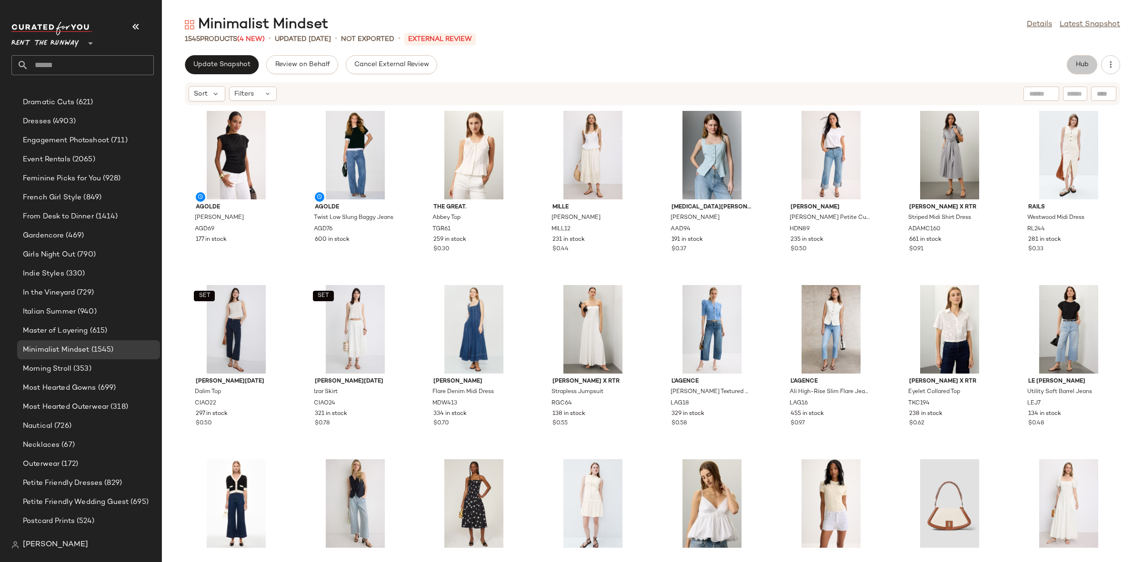
click at [1075, 74] on div "Update Snapshot Review on Behalf Cancel External Review Hub Sort Filters AGOLDE…" at bounding box center [652, 308] width 981 height 507
click at [1080, 71] on button "Hub" at bounding box center [1082, 64] width 30 height 19
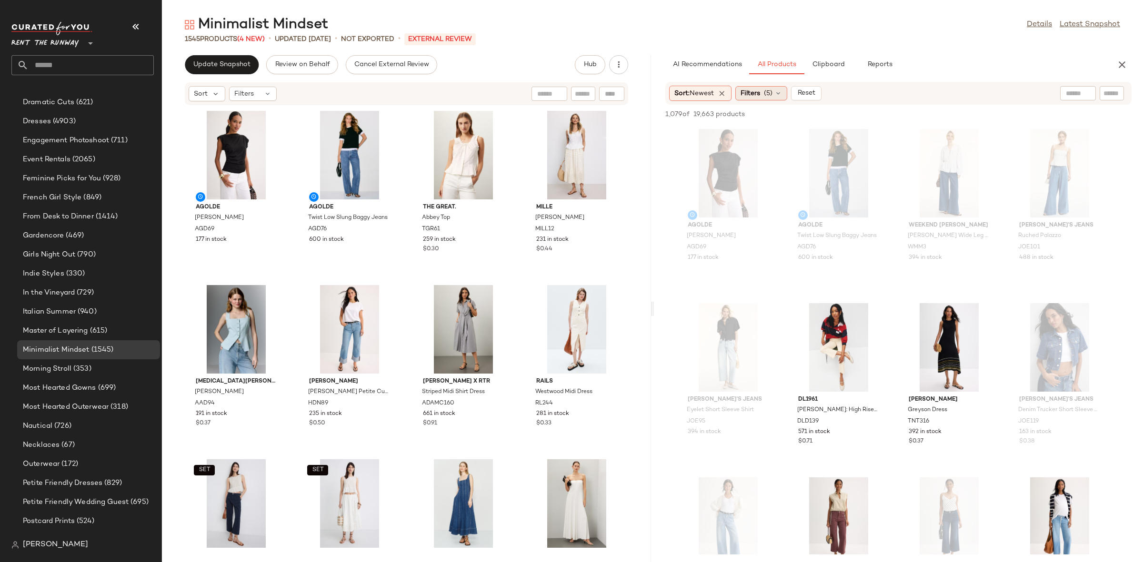
click at [754, 94] on span "Filters" at bounding box center [750, 94] width 20 height 10
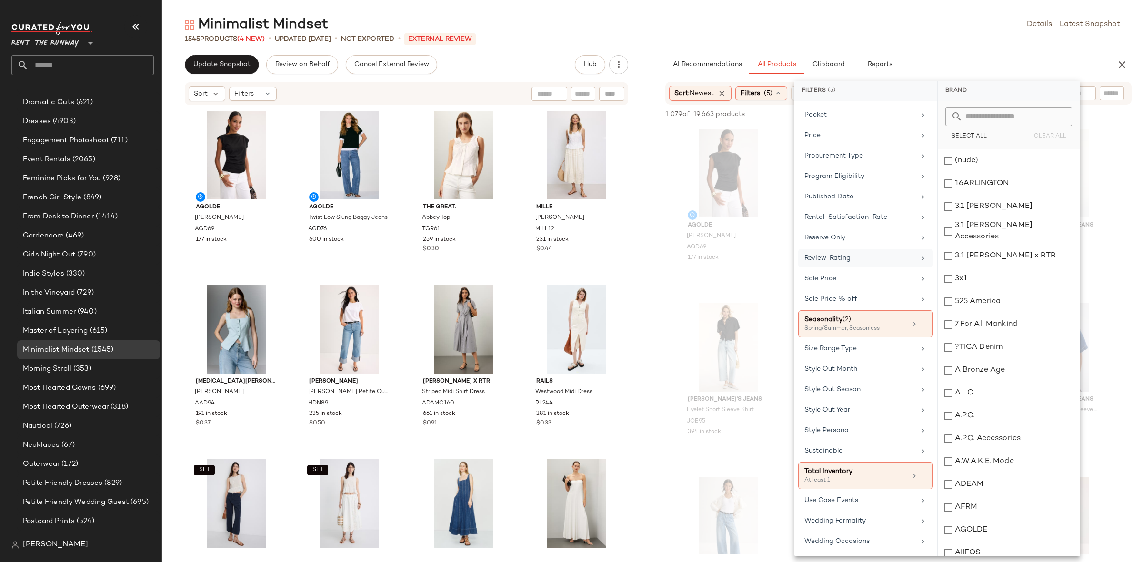
scroll to position [857, 0]
drag, startPoint x: 758, startPoint y: 297, endPoint x: 769, endPoint y: 291, distance: 12.8
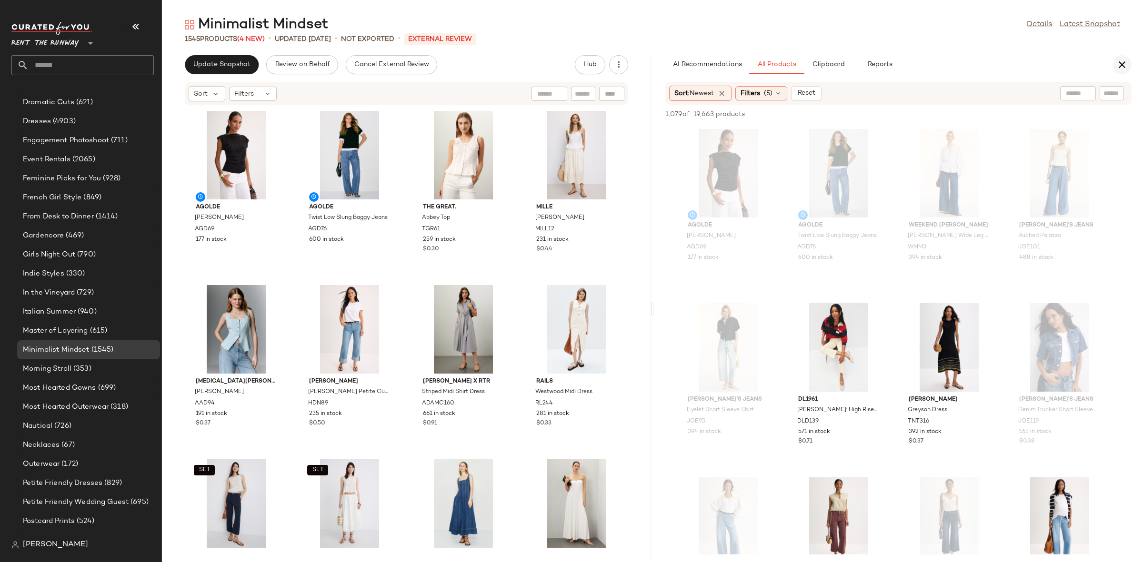
click at [1116, 59] on icon "button" at bounding box center [1121, 64] width 11 height 11
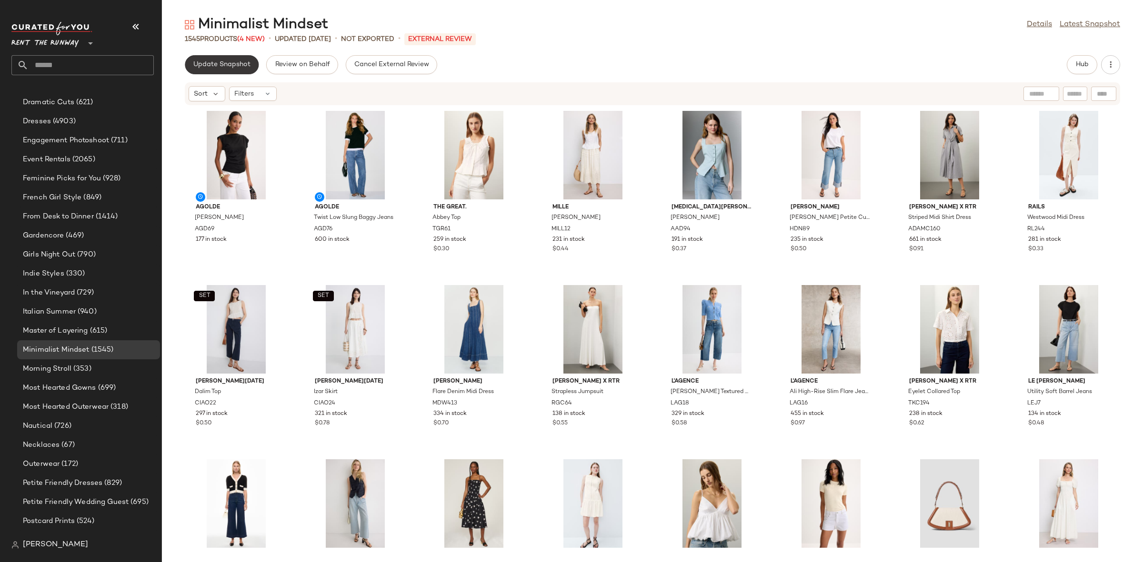
click at [222, 65] on span "Update Snapshot" at bounding box center [222, 65] width 58 height 8
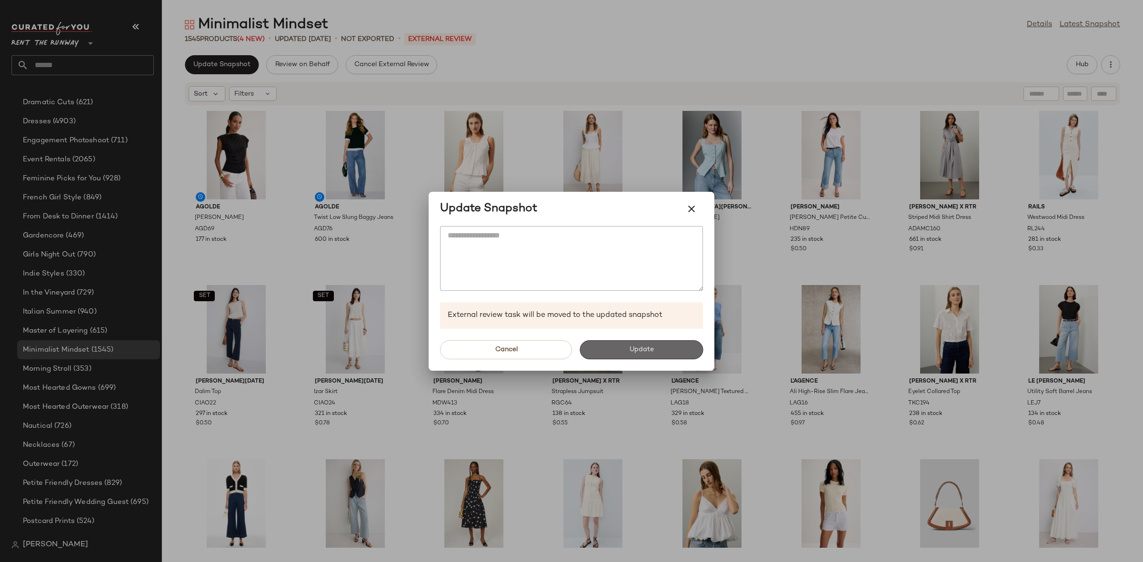
click at [628, 359] on button "Update" at bounding box center [640, 349] width 123 height 19
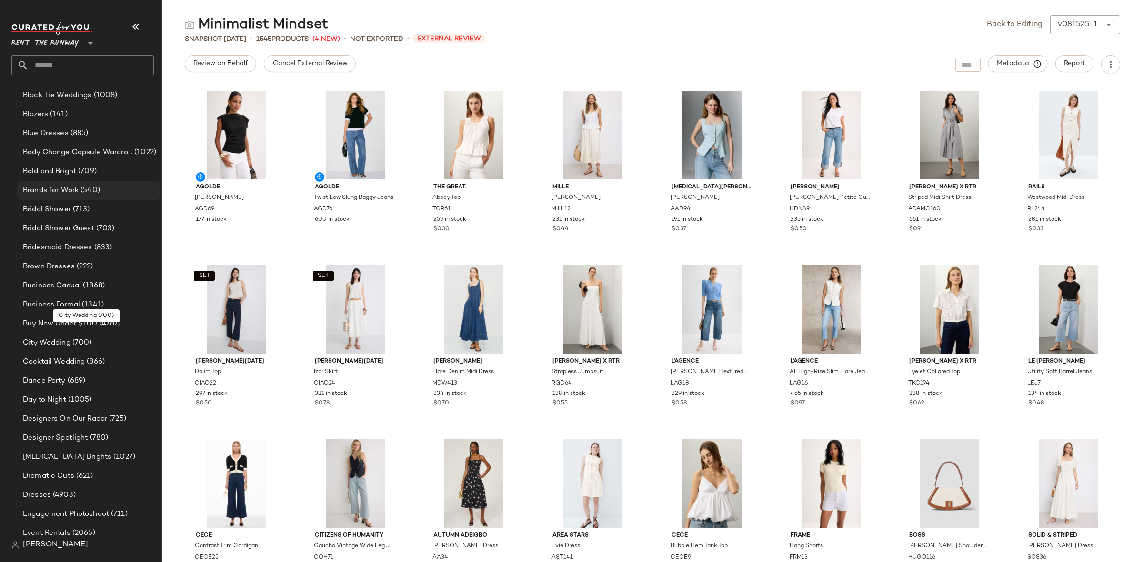
scroll to position [175, 0]
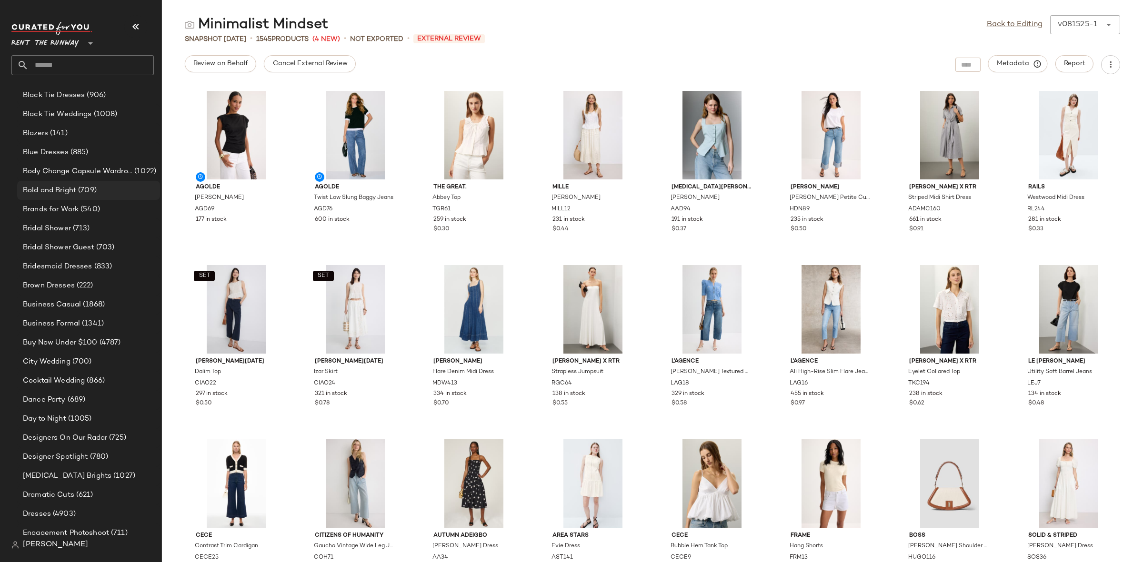
click at [63, 187] on span "Bold and Bright" at bounding box center [49, 190] width 53 height 11
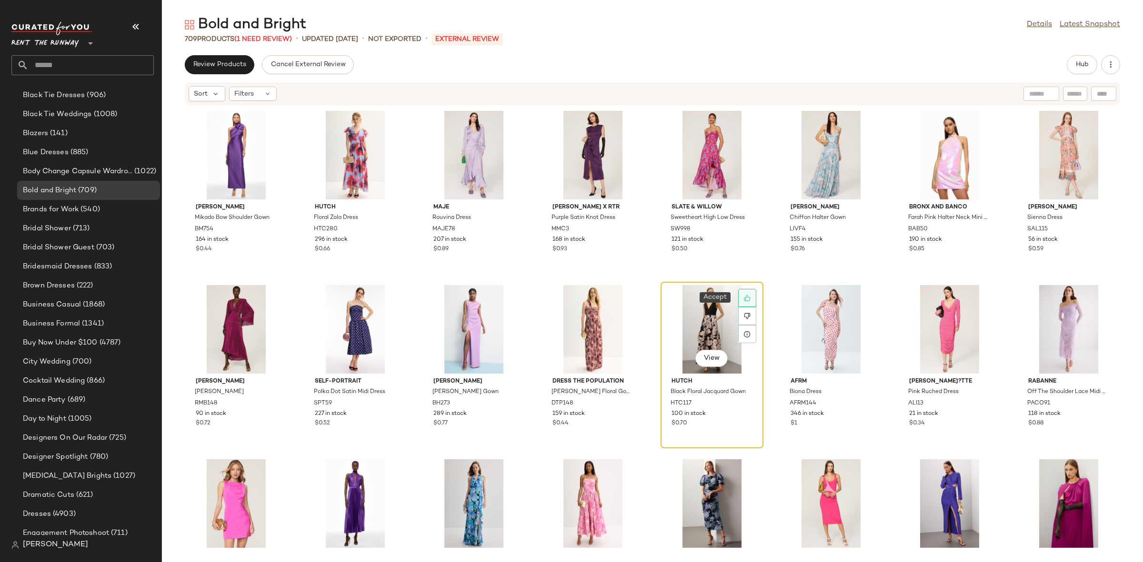
click at [744, 293] on div at bounding box center [747, 298] width 18 height 18
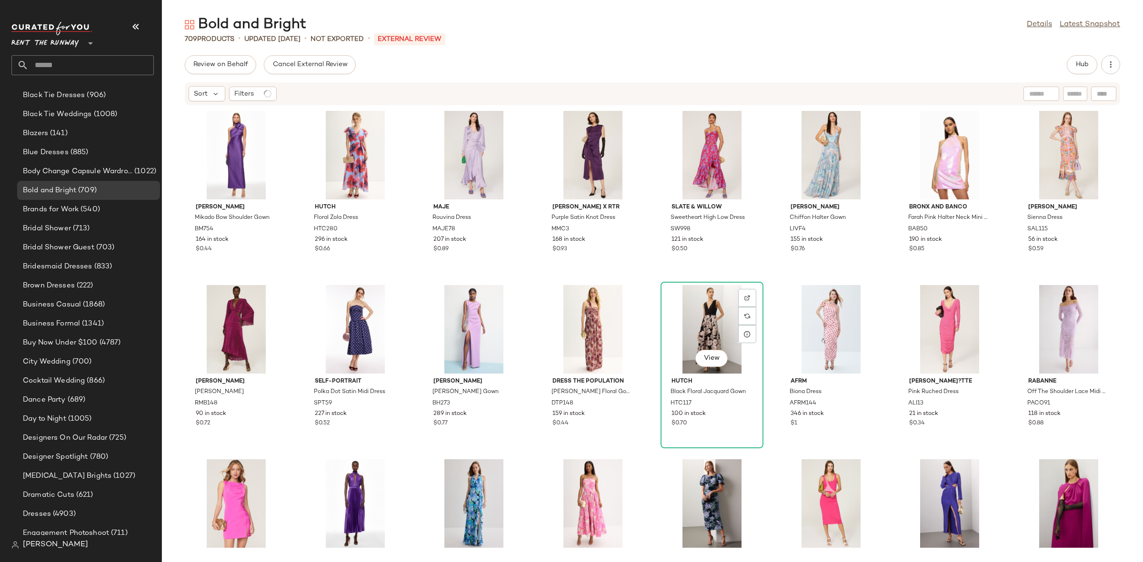
click at [776, 280] on div "Badgley Mischka Mikado Bow Shoulder Gown BM754 164 in stock $0.44 Hutch Floral …" at bounding box center [652, 328] width 981 height 445
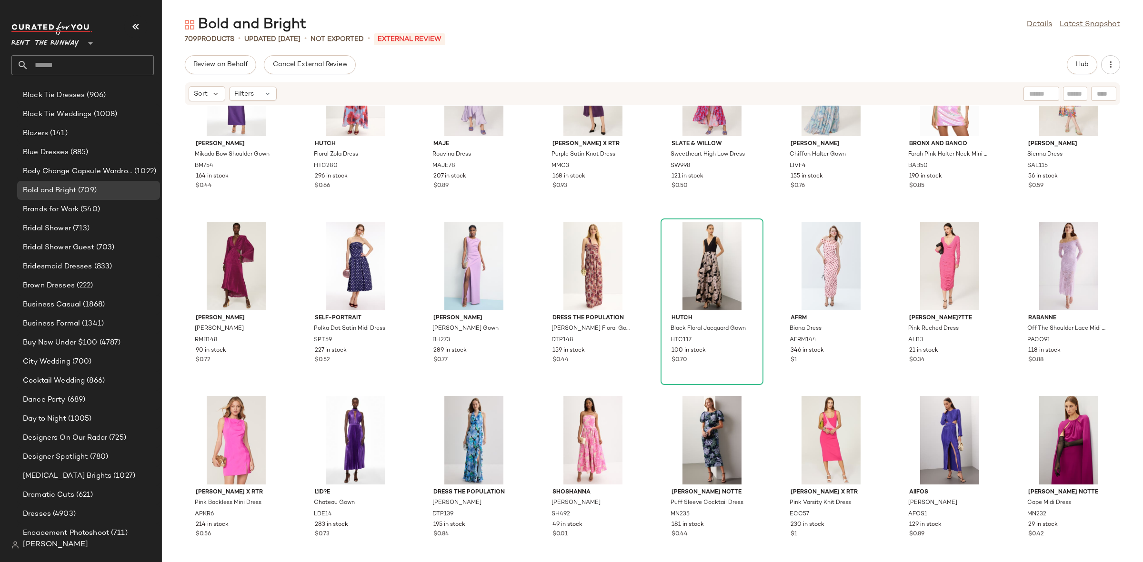
scroll to position [53, 0]
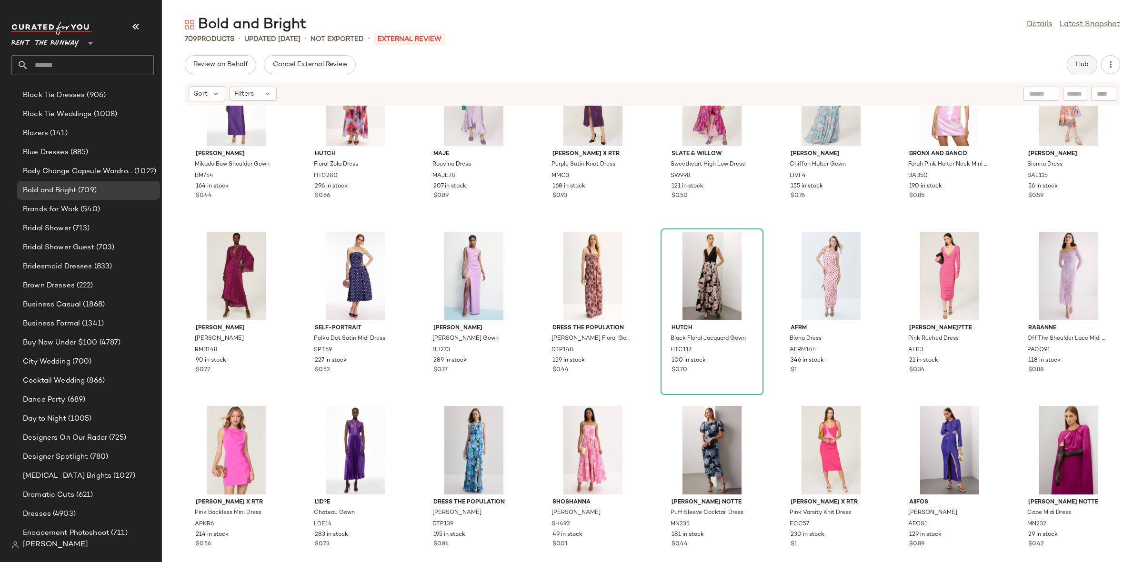
click at [1077, 59] on div "Bold and Bright Details Latest Snapshot 709 Products • updated Aug 14th • Not E…" at bounding box center [652, 288] width 981 height 547
click at [1077, 59] on button "Hub" at bounding box center [1082, 64] width 30 height 19
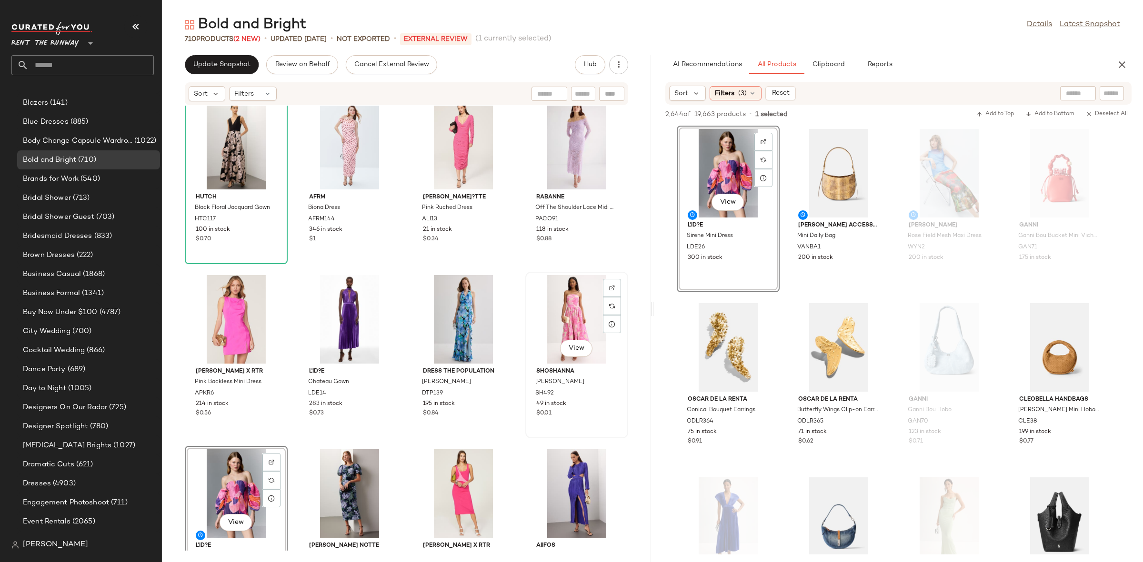
scroll to position [175, 0]
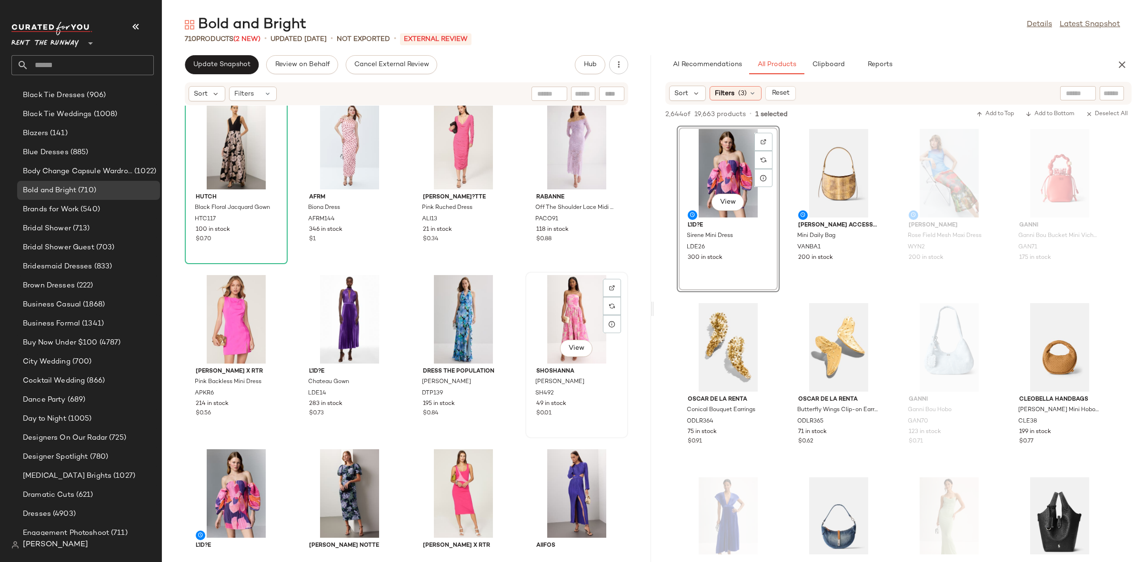
click at [549, 312] on div "View" at bounding box center [576, 319] width 96 height 89
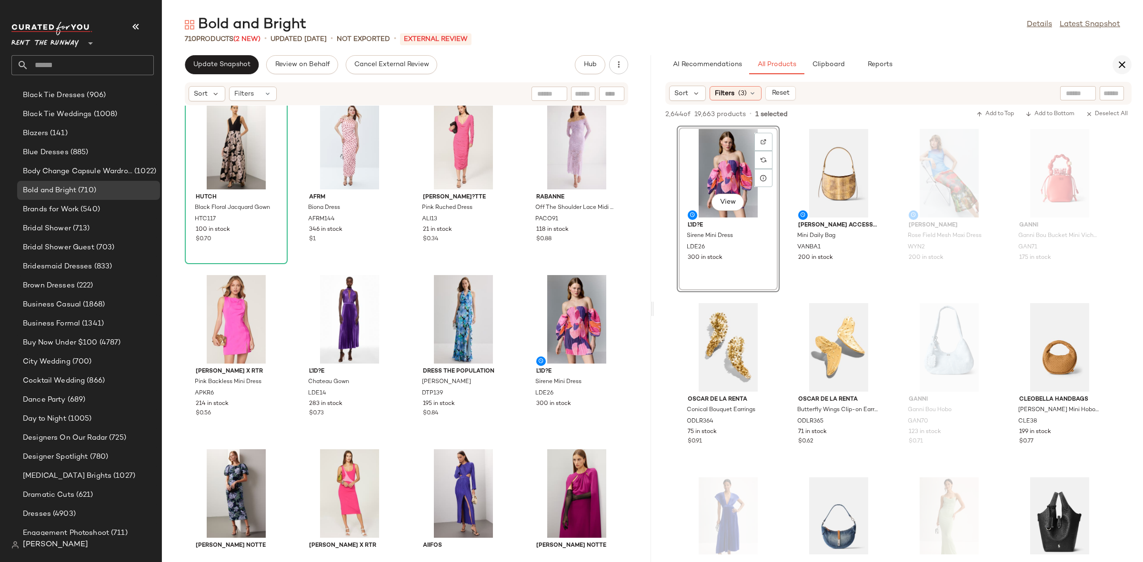
click at [1120, 60] on icon "button" at bounding box center [1121, 64] width 11 height 11
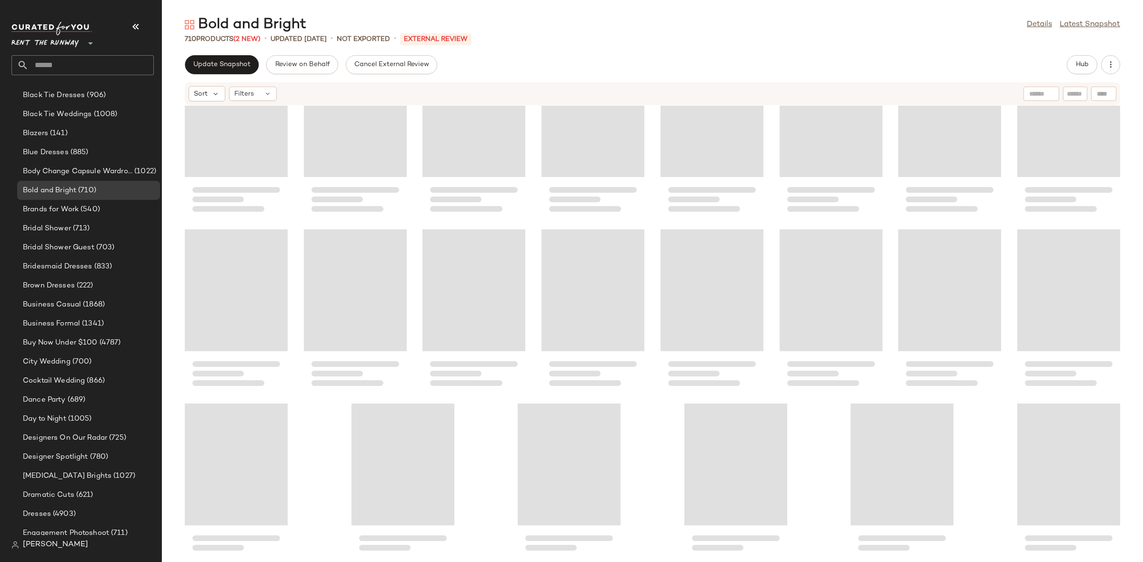
scroll to position [15047, 0]
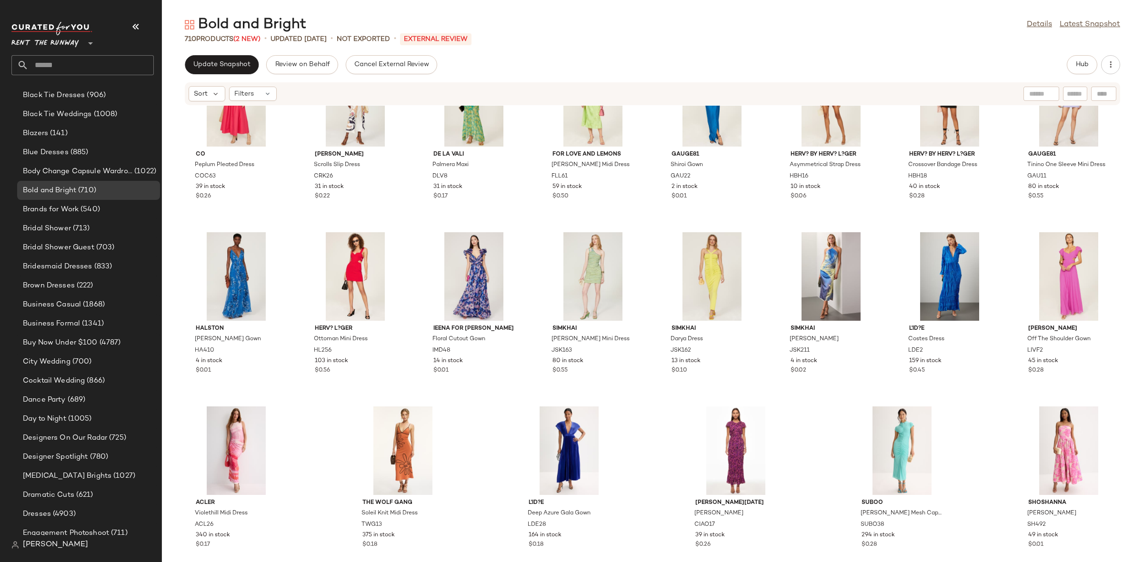
click at [1136, 545] on div "Co Peplum Pleated Dress COC63 39 in stock $0.26 CAROLINA K Scrolls Slip Dress C…" at bounding box center [652, 328] width 981 height 445
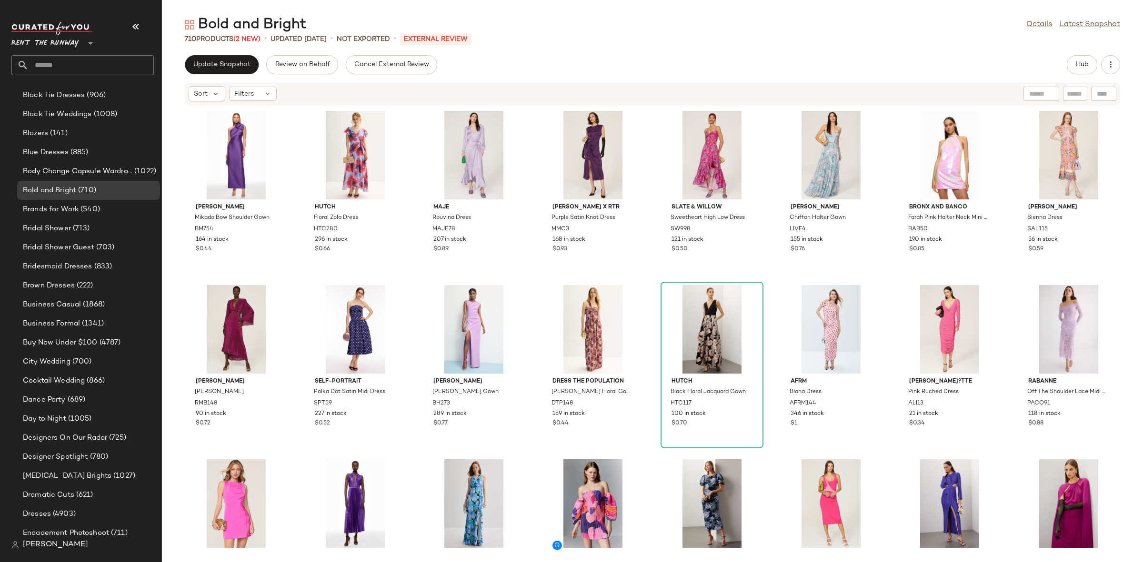
click at [654, 273] on div "Badgley Mischka Mikado Bow Shoulder Gown BM754 164 in stock $0.44 Hutch Floral …" at bounding box center [652, 328] width 981 height 445
click at [224, 59] on button "Update Snapshot" at bounding box center [222, 64] width 74 height 19
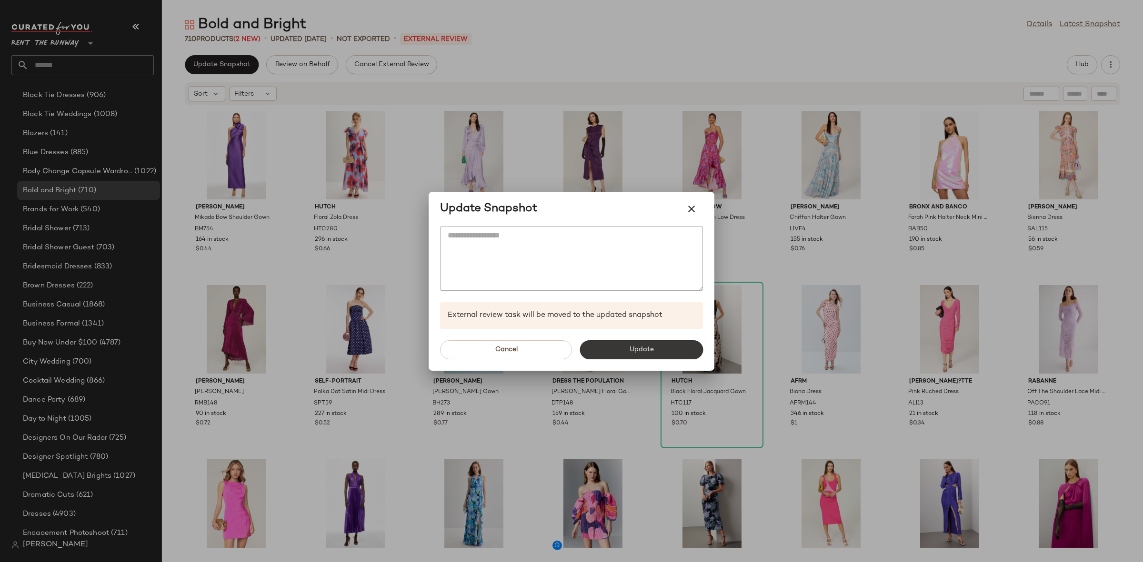
click at [623, 351] on button "Update" at bounding box center [640, 349] width 123 height 19
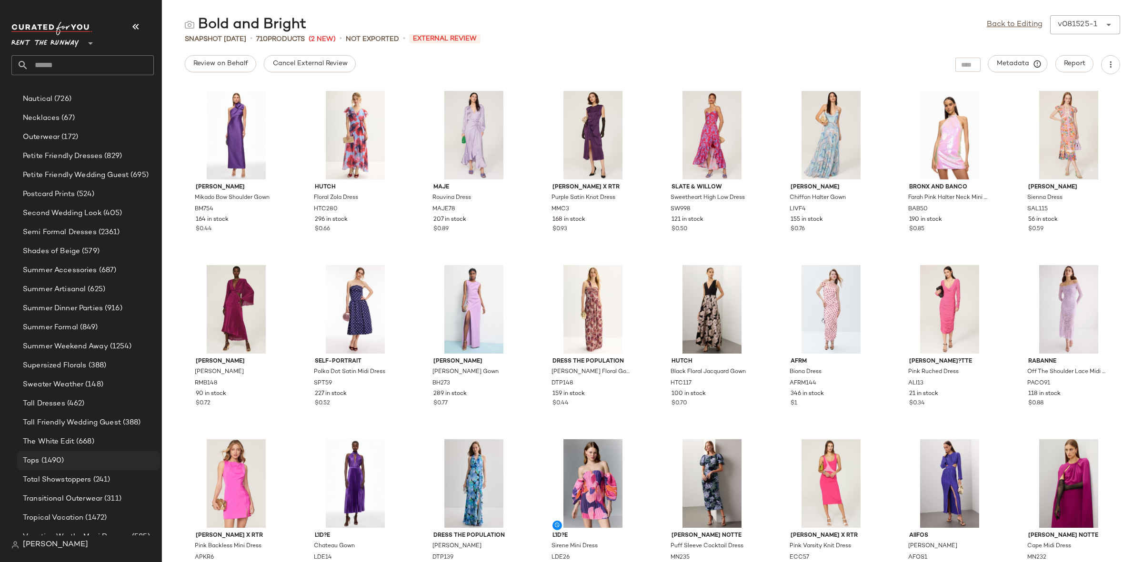
scroll to position [963, 0]
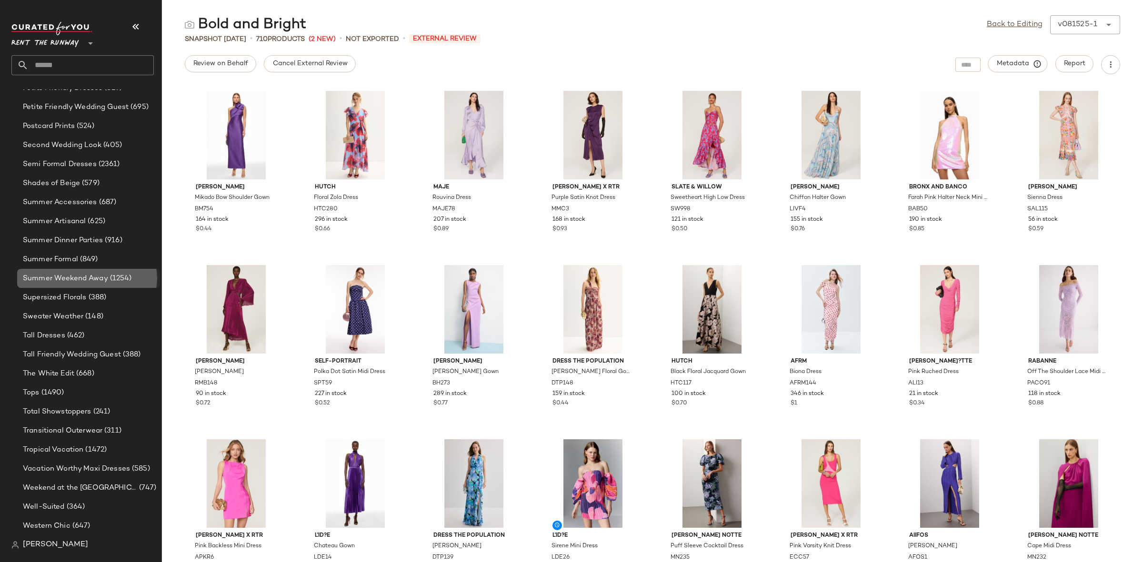
click at [69, 279] on span "Summer Weekend Away" at bounding box center [65, 278] width 85 height 11
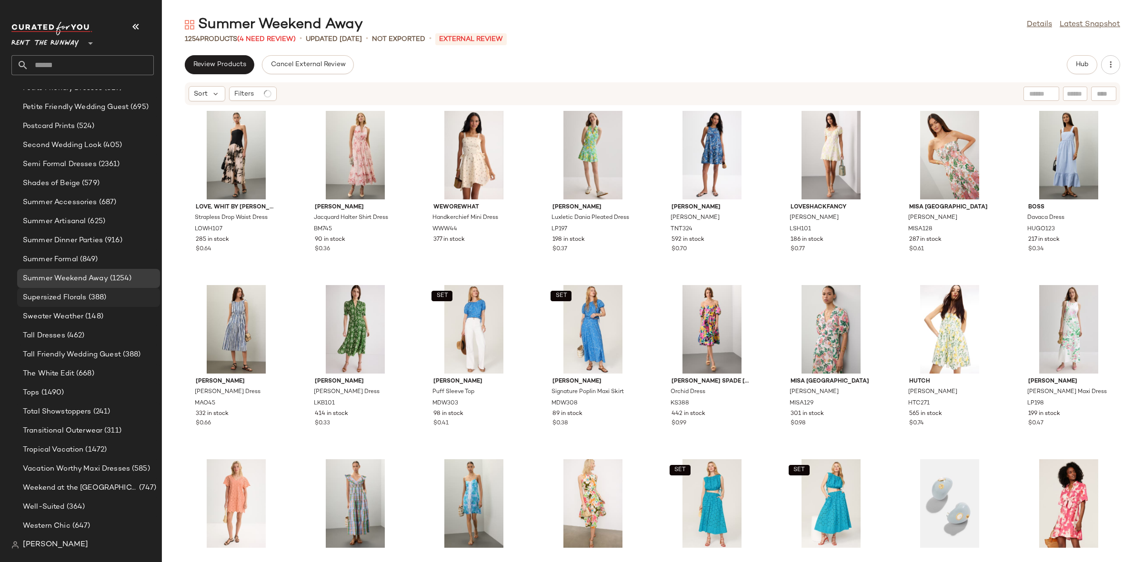
click at [55, 293] on span "Supersized Florals" at bounding box center [55, 297] width 64 height 11
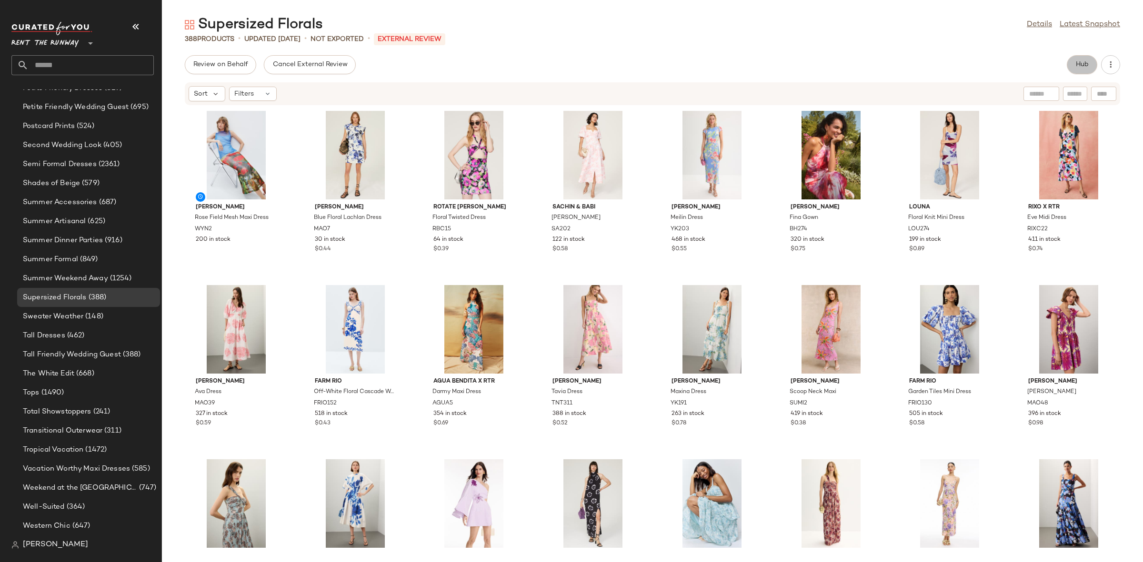
click at [1080, 61] on span "Hub" at bounding box center [1081, 65] width 13 height 8
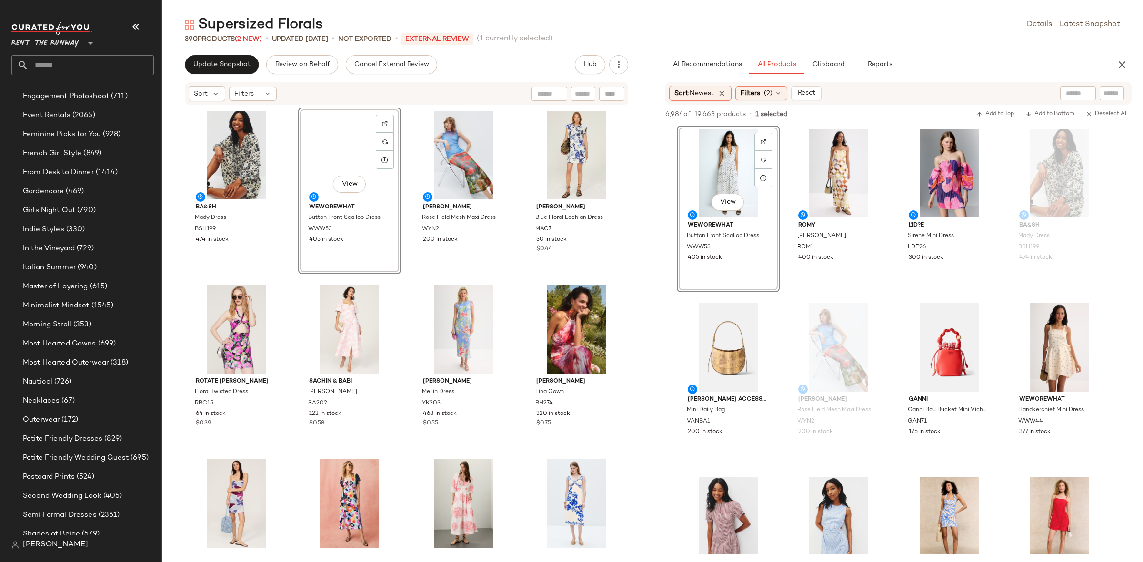
scroll to position [963, 0]
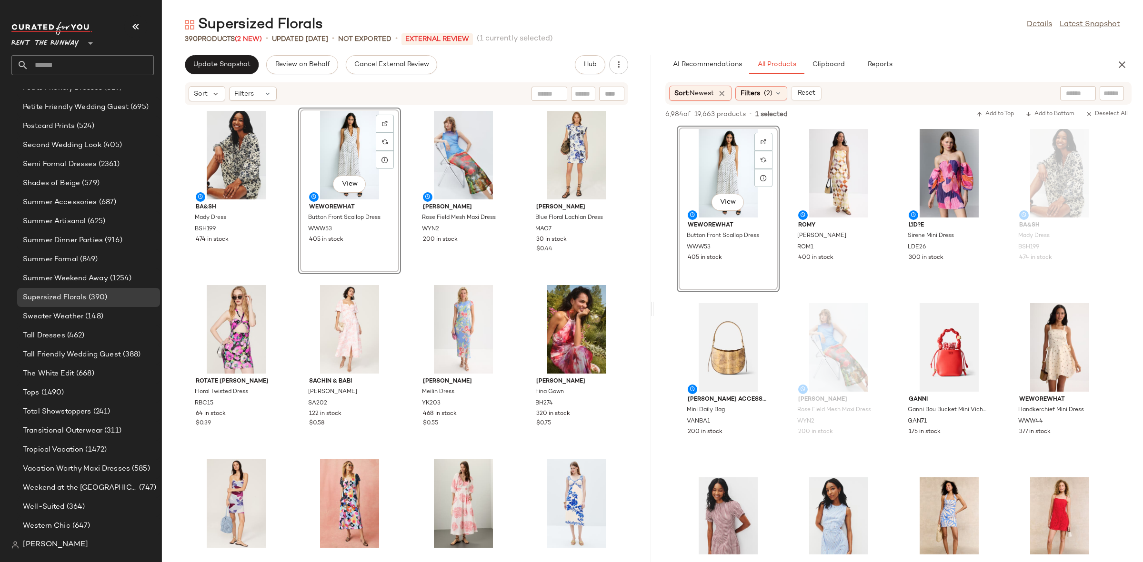
click at [403, 277] on div "ba&sh Mady Dress BSH199 474 in stock View WEWOREWHAT Button Front Scallop Dress…" at bounding box center [406, 328] width 489 height 445
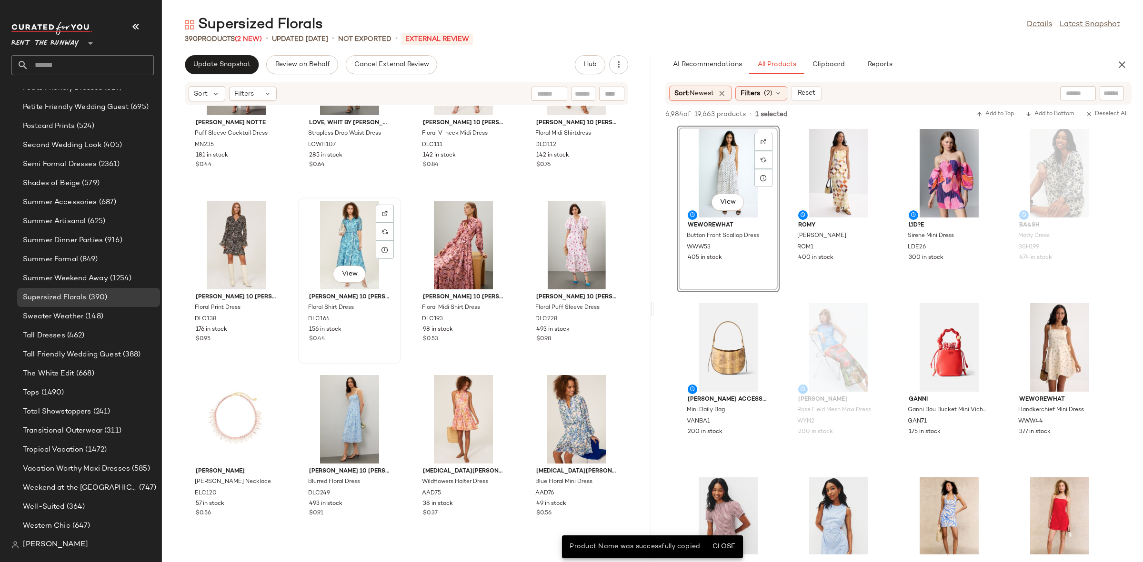
click at [387, 262] on div "View" at bounding box center [349, 245] width 96 height 89
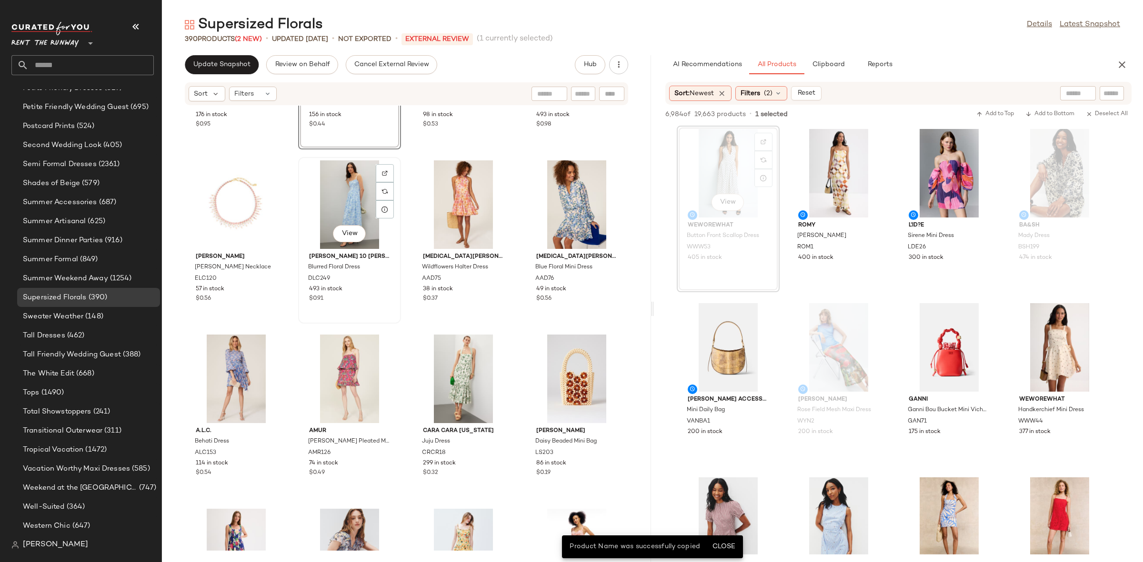
scroll to position [1915, 0]
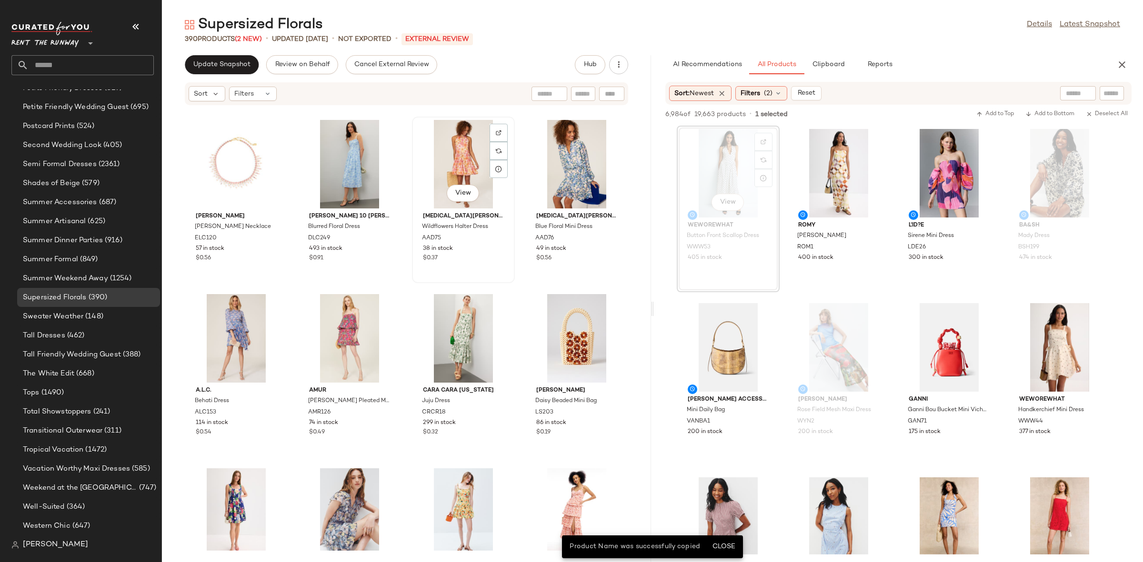
click at [418, 149] on div "View" at bounding box center [463, 164] width 96 height 89
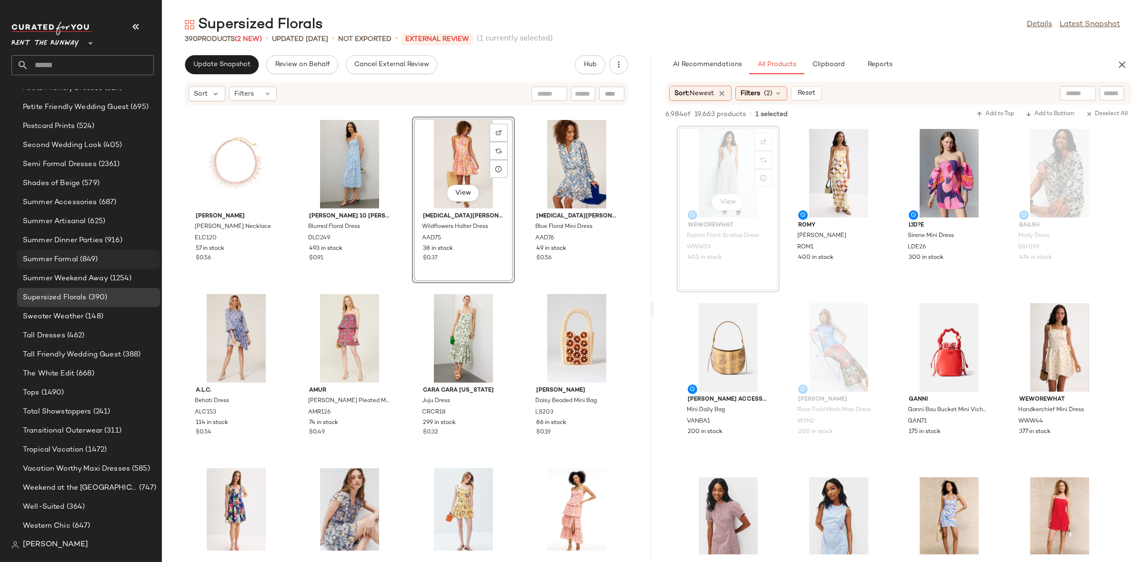
click at [152, 260] on div "Summer Formal (849)" at bounding box center [88, 259] width 143 height 19
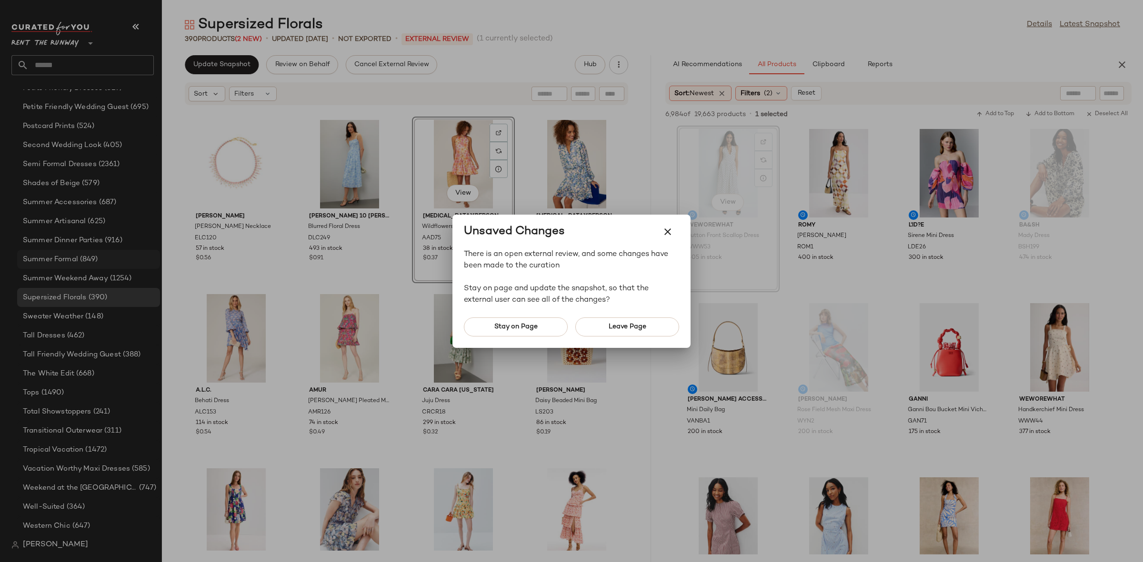
click at [152, 260] on div at bounding box center [571, 281] width 1143 height 562
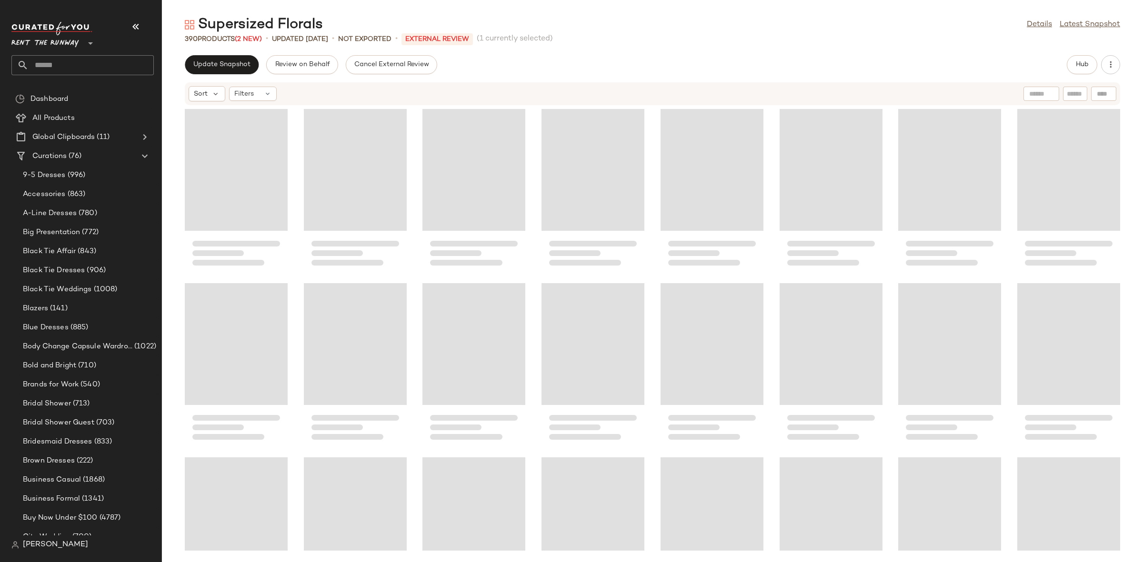
scroll to position [705, 0]
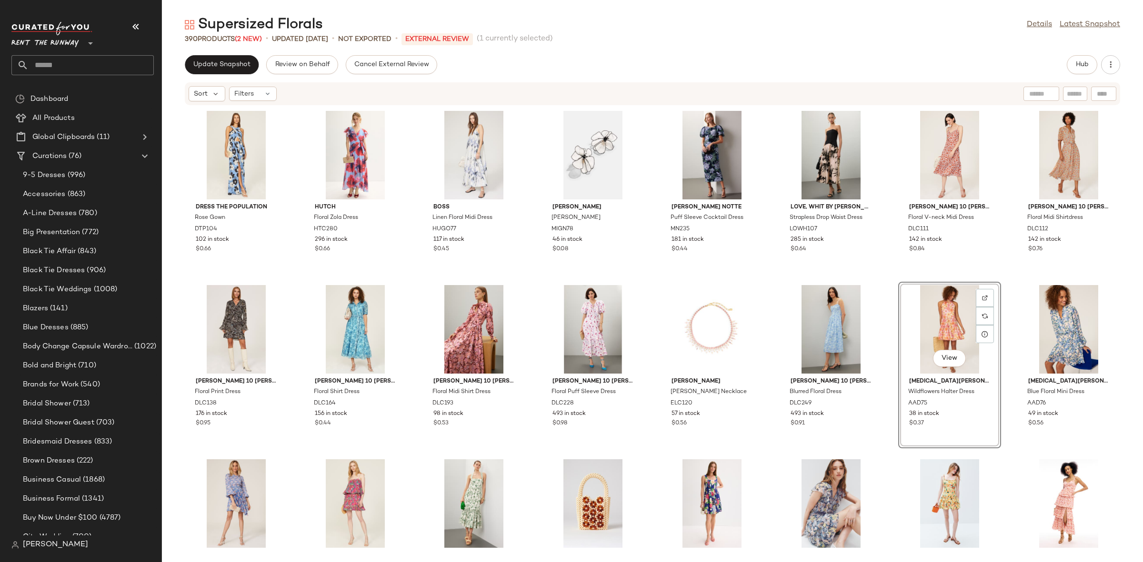
click at [888, 278] on div "Dress The Population Rose Gown DTP104 102 in stock $0.66 Hutch Floral Zola Dres…" at bounding box center [652, 328] width 981 height 445
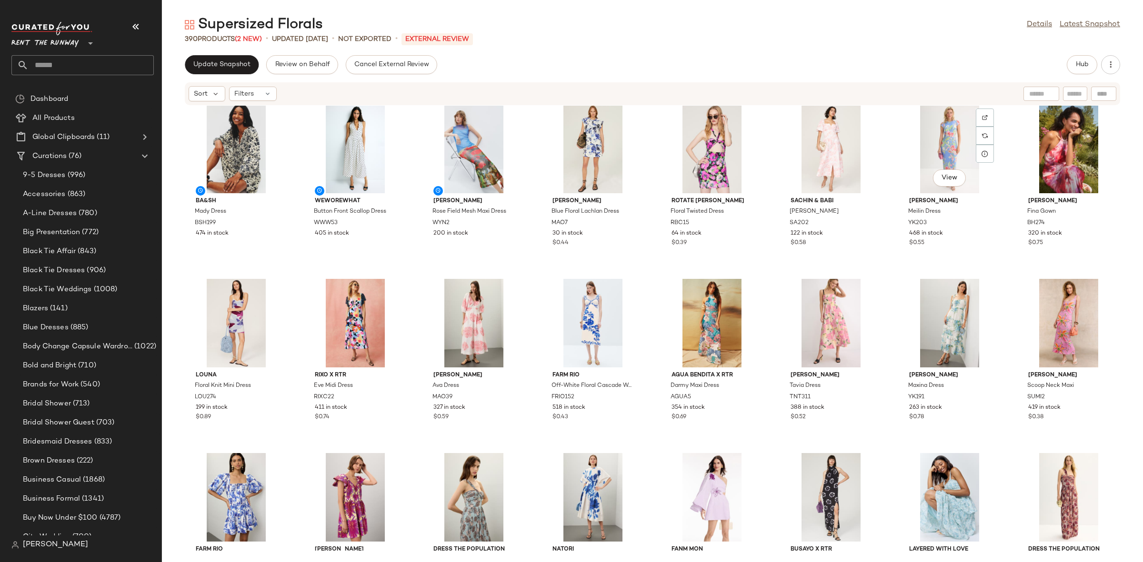
scroll to position [6, 0]
click at [1069, 68] on button "Hub" at bounding box center [1082, 64] width 30 height 19
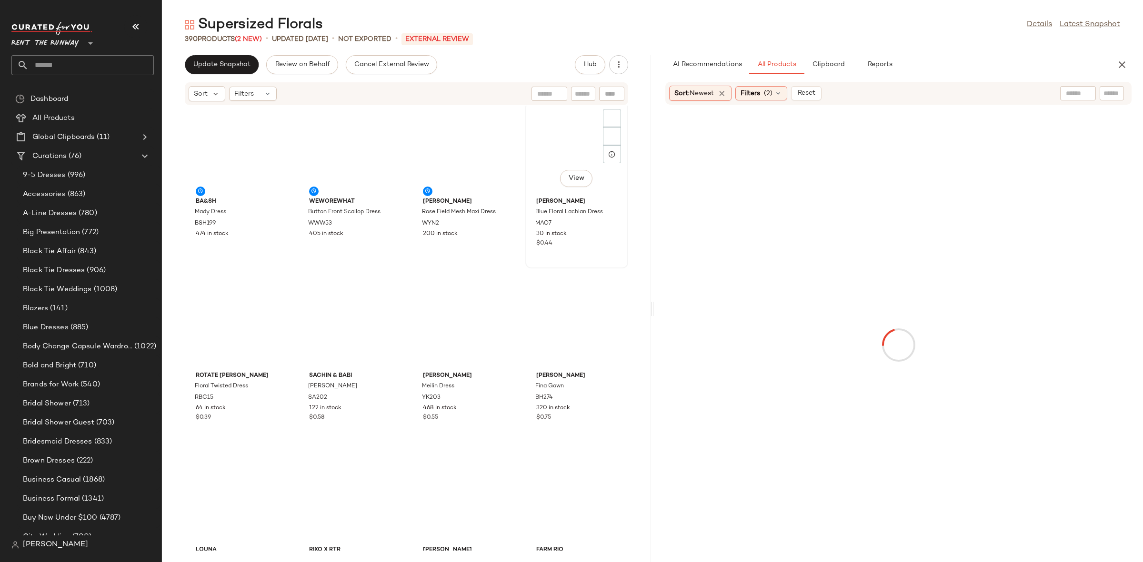
scroll to position [0, 0]
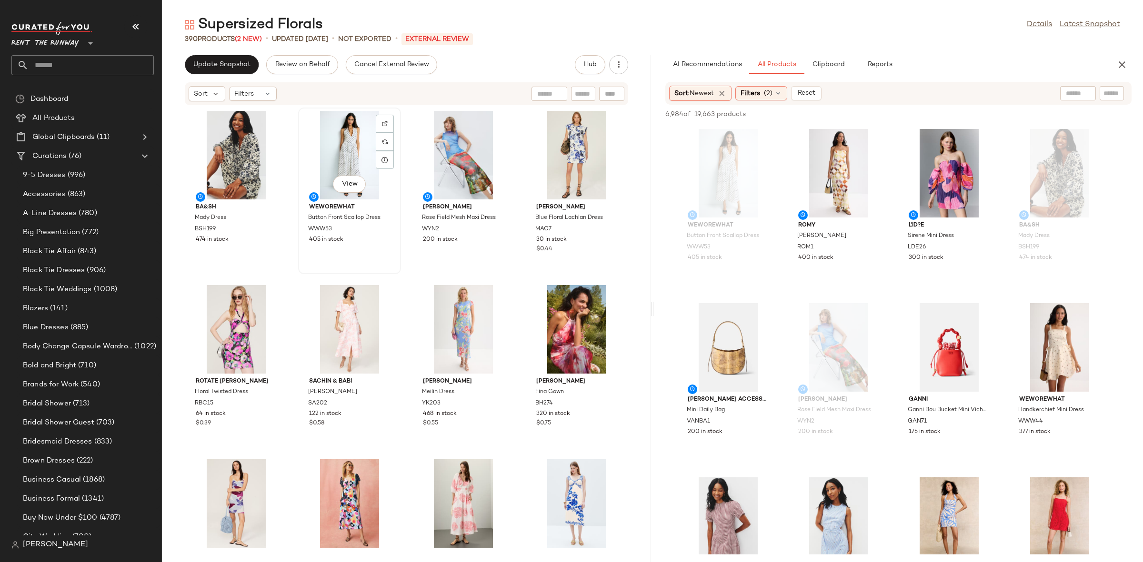
click at [348, 157] on div "View" at bounding box center [349, 155] width 96 height 89
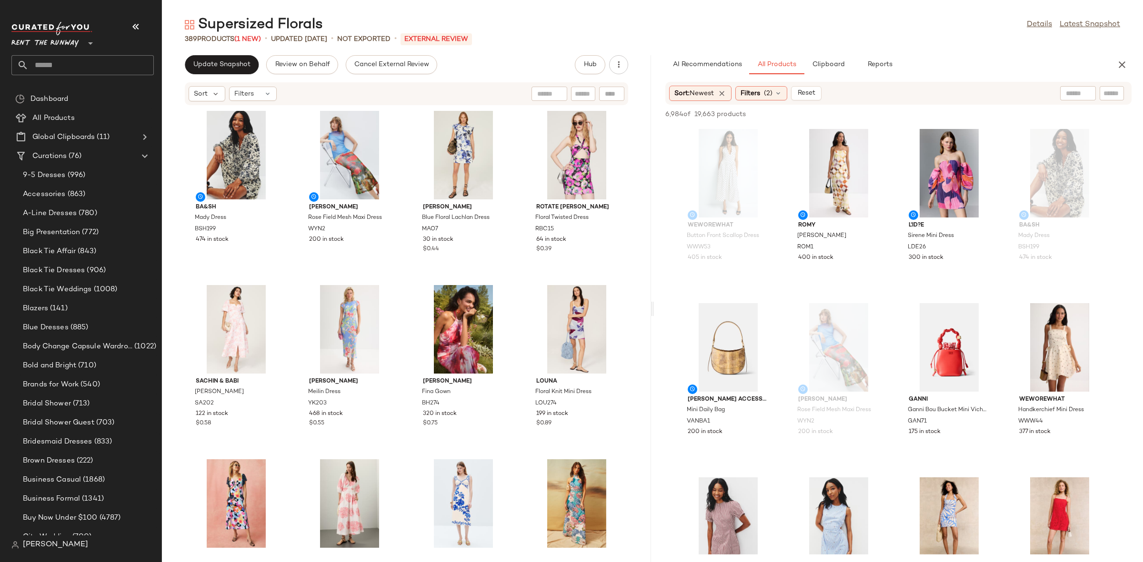
click at [310, 84] on div "Sort Filters" at bounding box center [406, 93] width 443 height 23
click at [303, 88] on div "Sort Filters" at bounding box center [345, 93] width 312 height 15
click at [1120, 68] on icon "button" at bounding box center [1121, 64] width 11 height 11
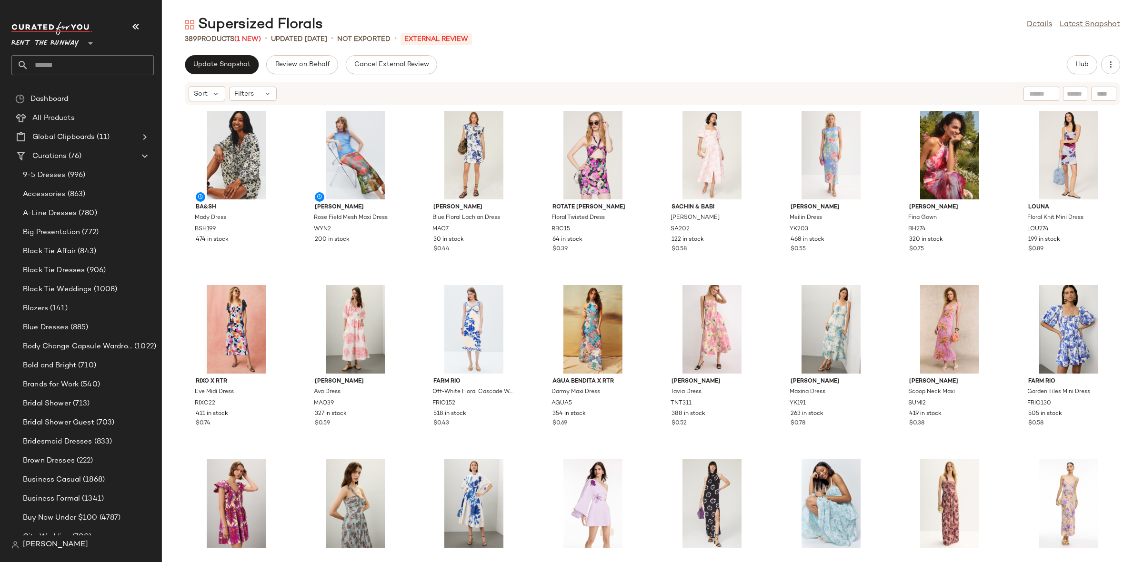
click at [596, 92] on div "Sort Filters" at bounding box center [591, 93] width 804 height 15
click at [217, 69] on button "Update Snapshot" at bounding box center [222, 64] width 74 height 19
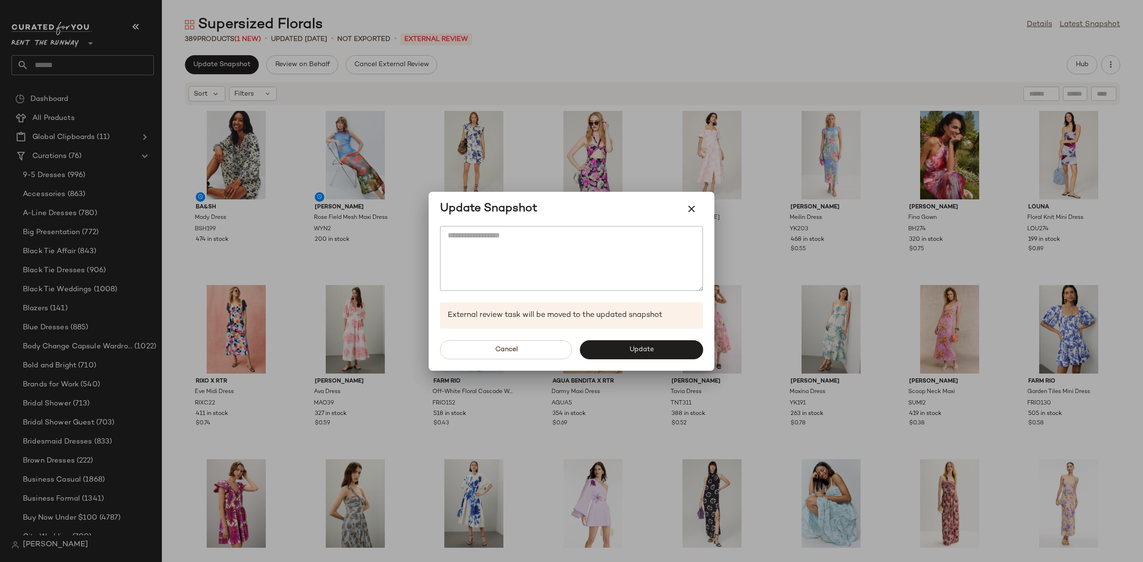
click at [631, 350] on span "Update" at bounding box center [640, 350] width 25 height 8
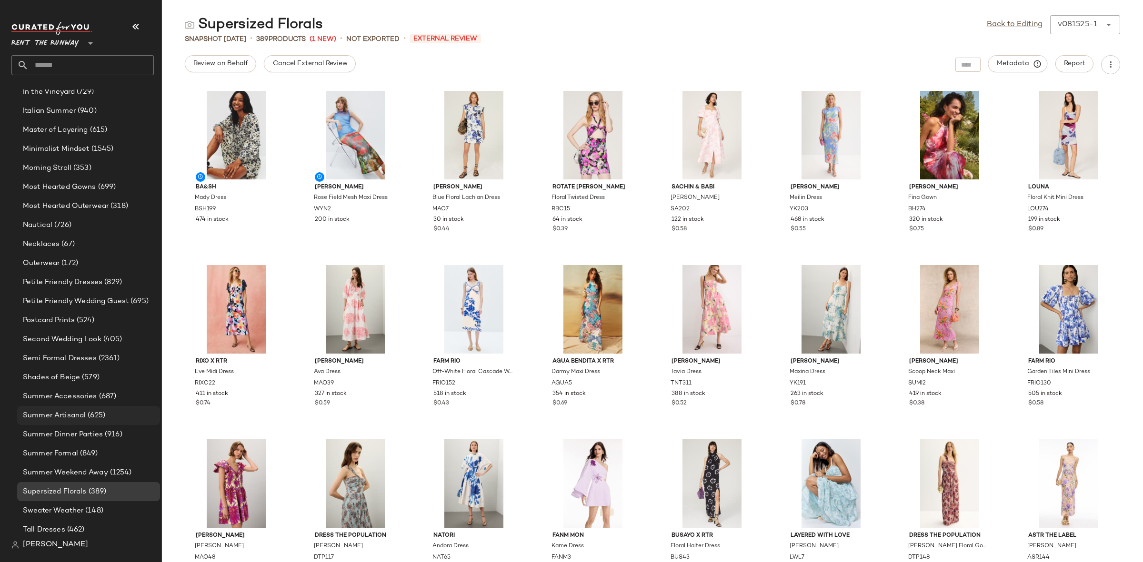
scroll to position [773, 0]
click at [98, 465] on span "Summer Weekend Away" at bounding box center [65, 469] width 85 height 11
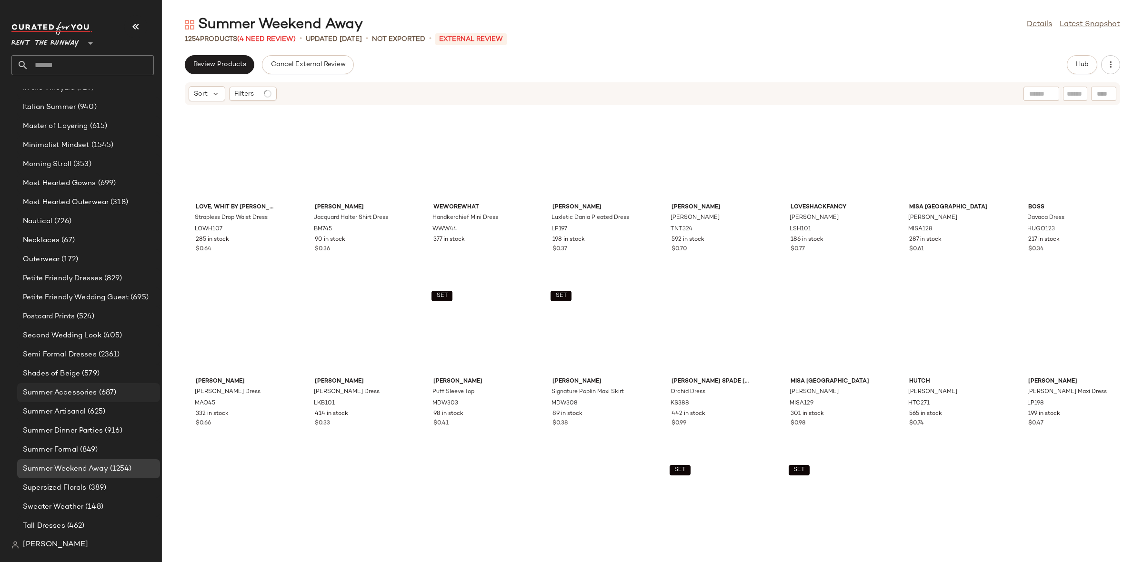
click at [152, 397] on div "Summer Accessories (687)" at bounding box center [88, 392] width 143 height 19
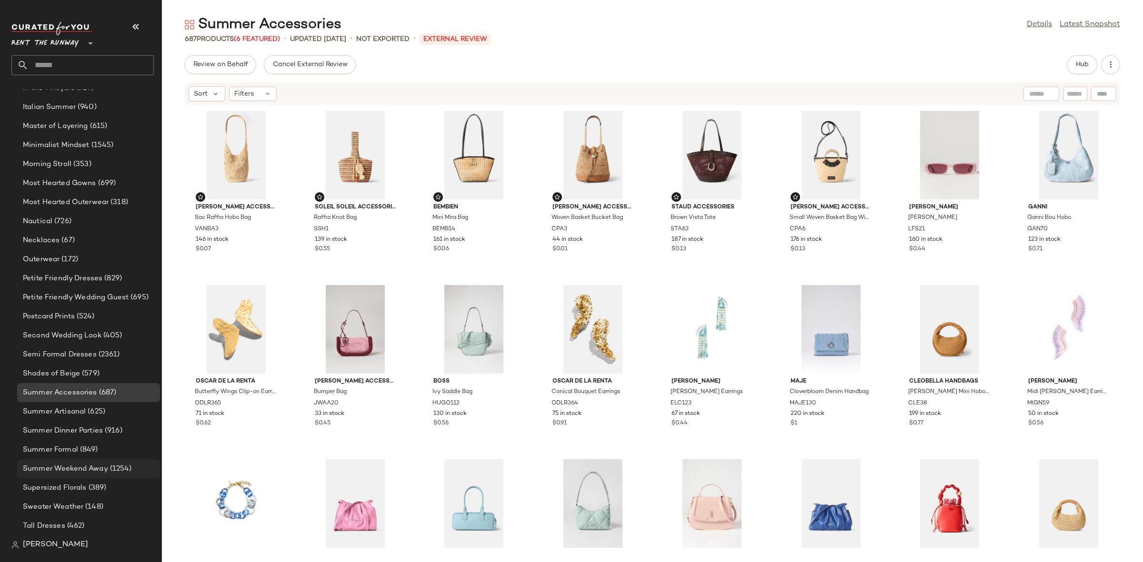
click at [94, 462] on div "Summer Weekend Away (1254)" at bounding box center [88, 468] width 143 height 19
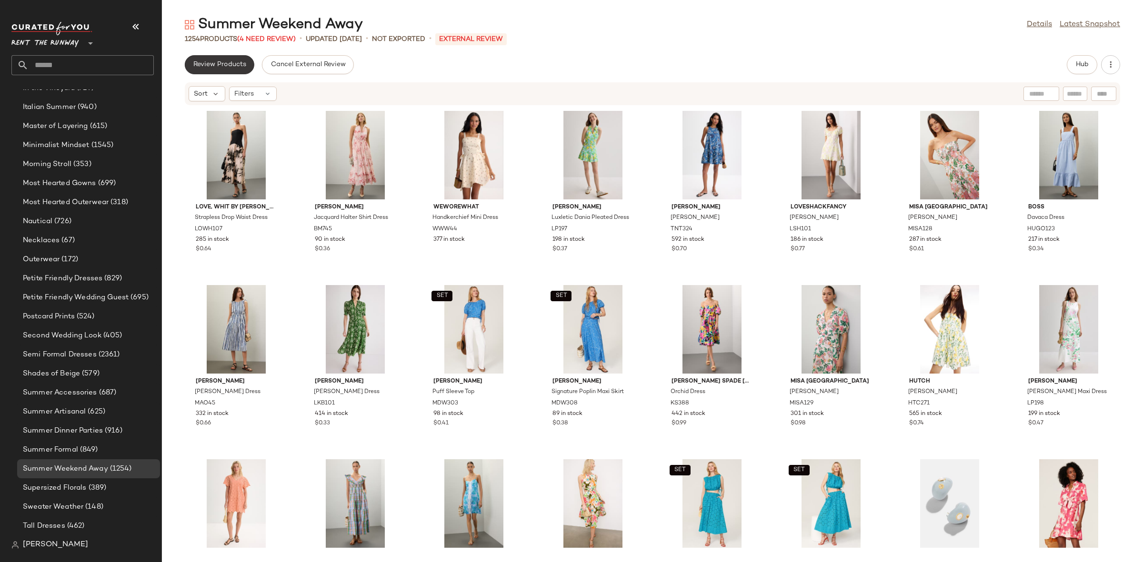
click at [202, 64] on span "Review Products" at bounding box center [219, 65] width 53 height 8
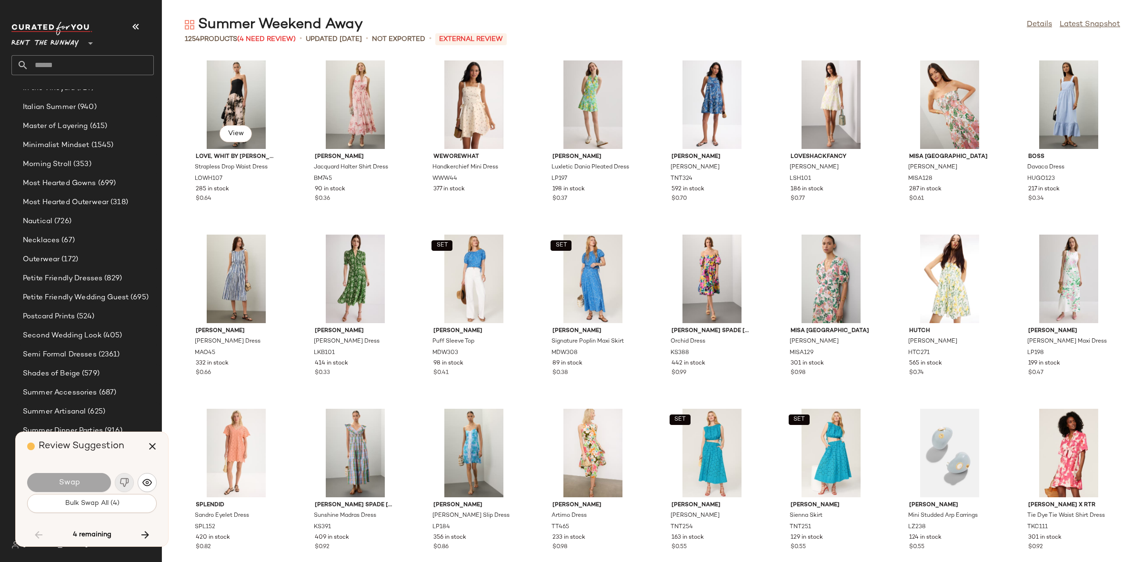
scroll to position [9584, 0]
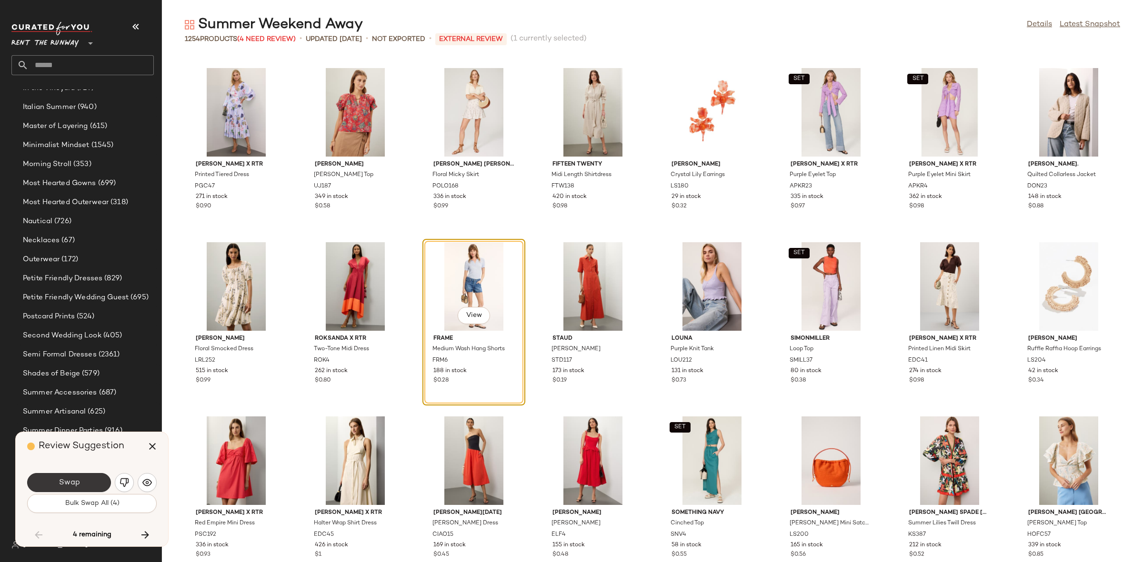
click at [89, 479] on button "Swap" at bounding box center [69, 482] width 84 height 19
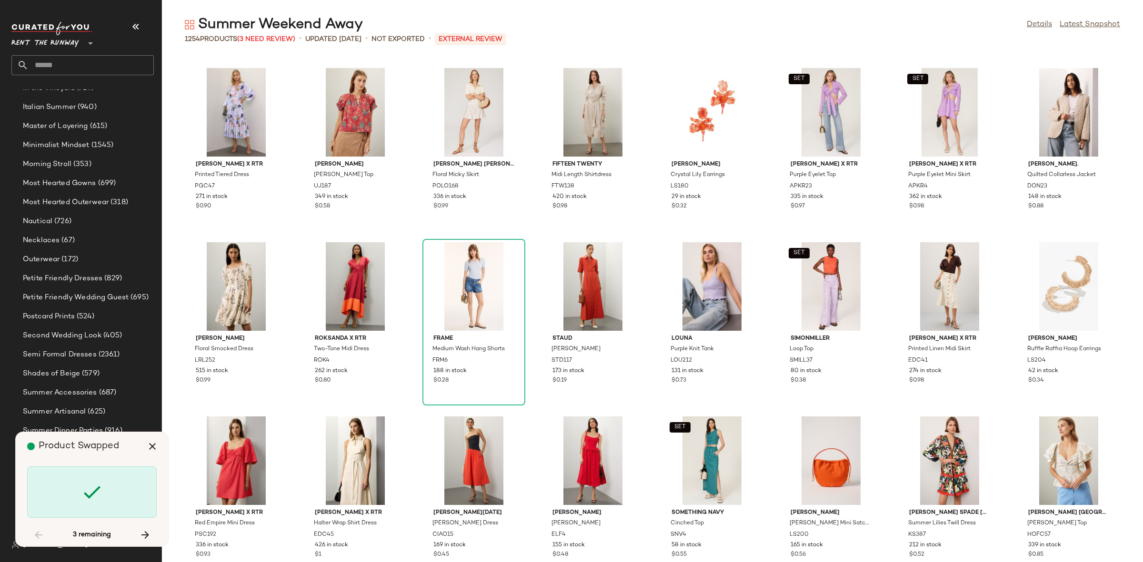
scroll to position [22305, 0]
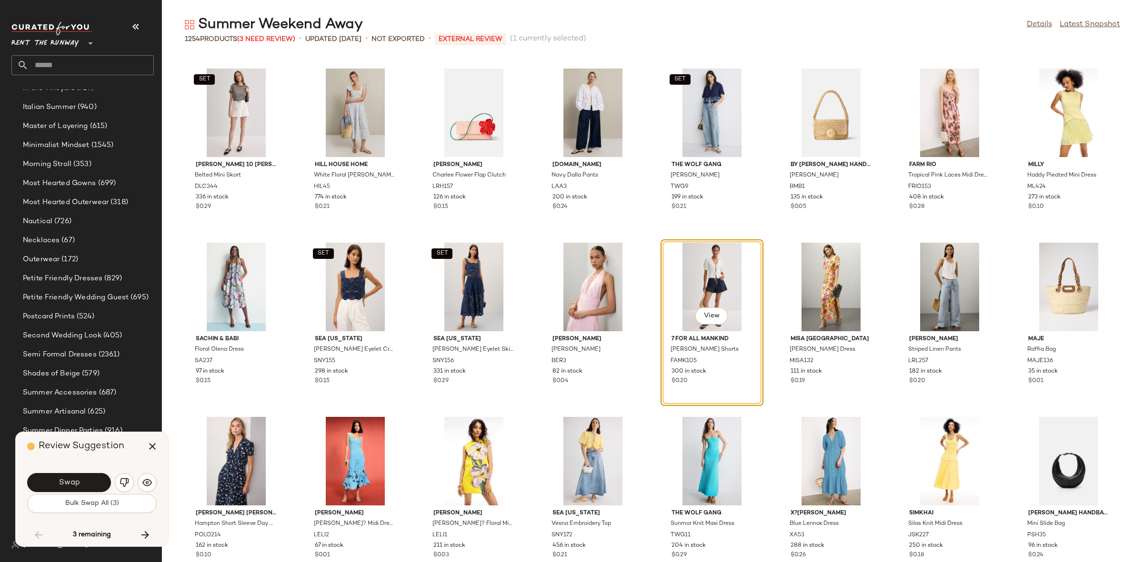
click at [89, 479] on button "Swap" at bounding box center [69, 482] width 84 height 19
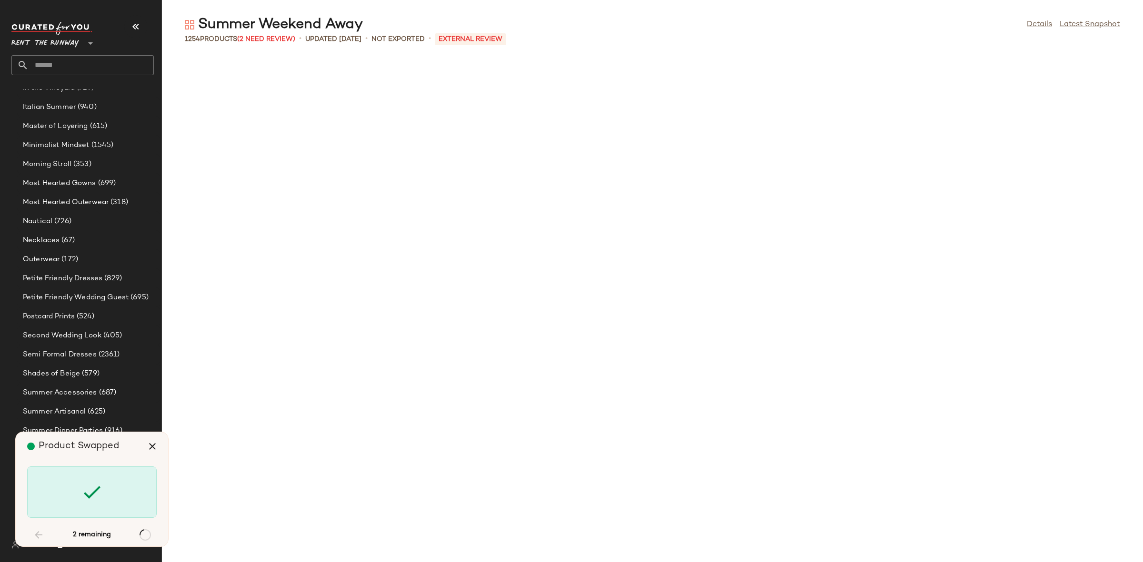
scroll to position [24396, 0]
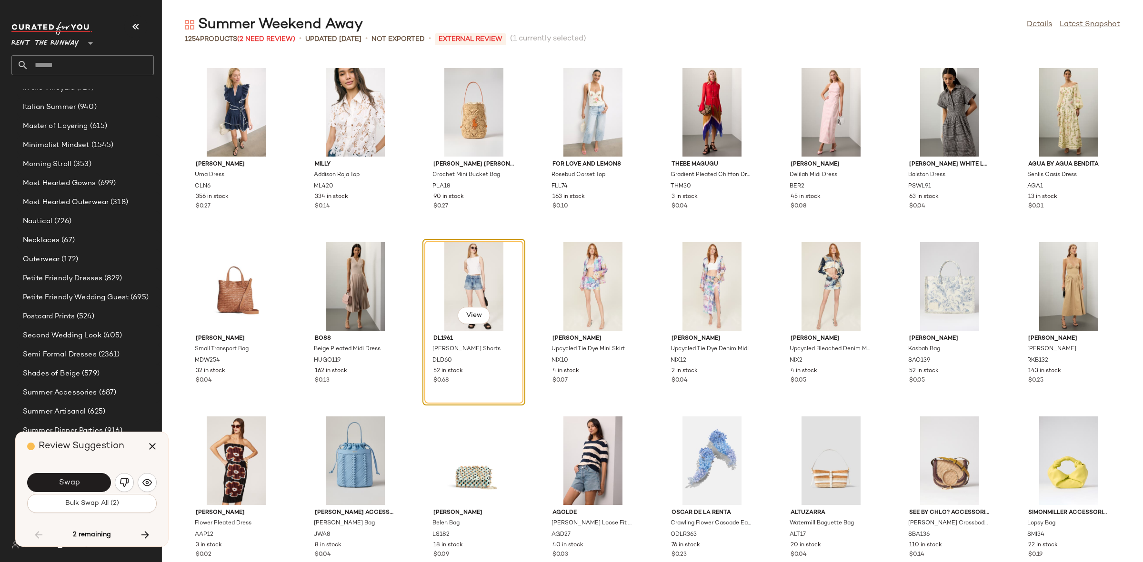
click at [89, 479] on button "Swap" at bounding box center [69, 482] width 84 height 19
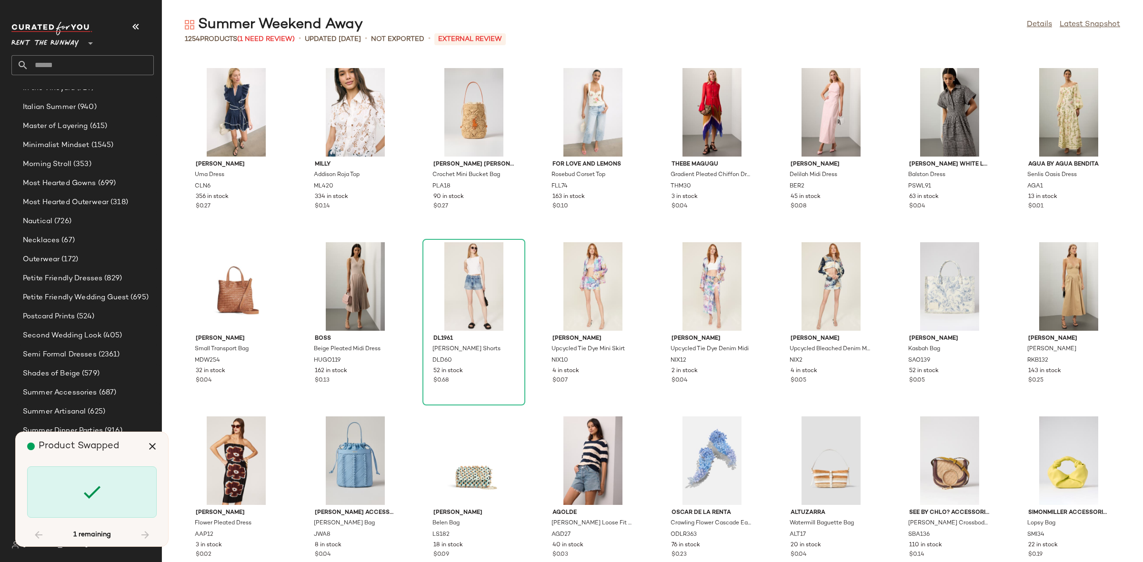
scroll to position [24745, 0]
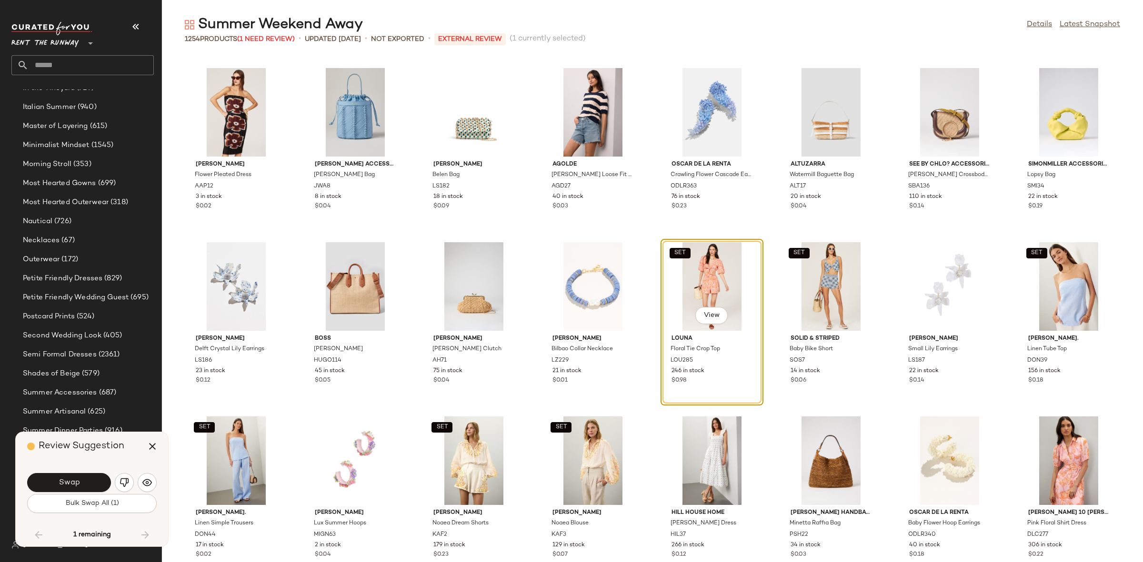
click at [89, 479] on button "Swap" at bounding box center [69, 482] width 84 height 19
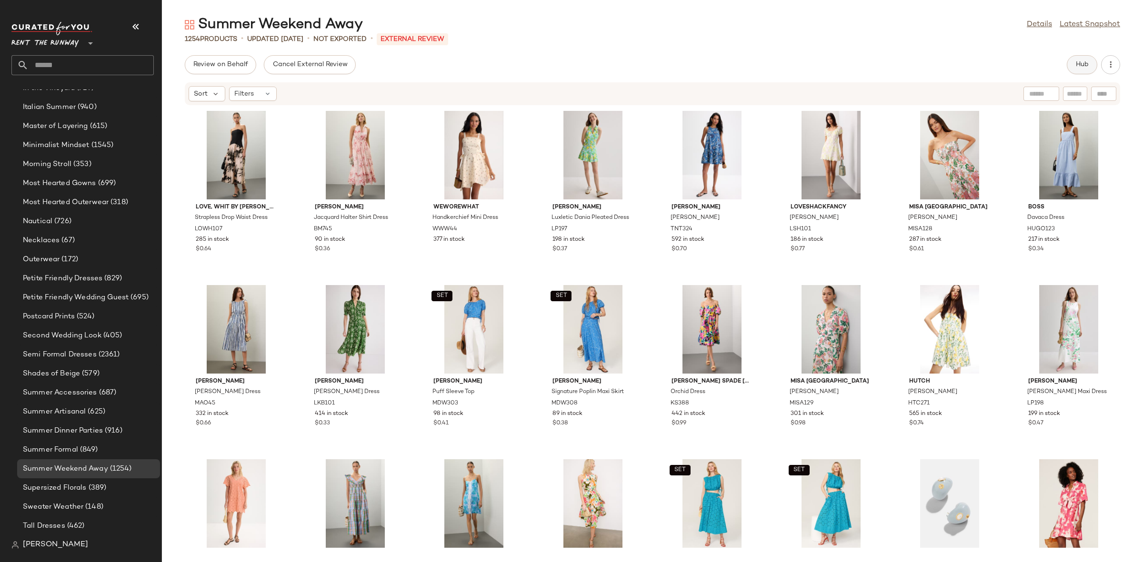
click at [1078, 61] on span "Hub" at bounding box center [1081, 65] width 13 height 8
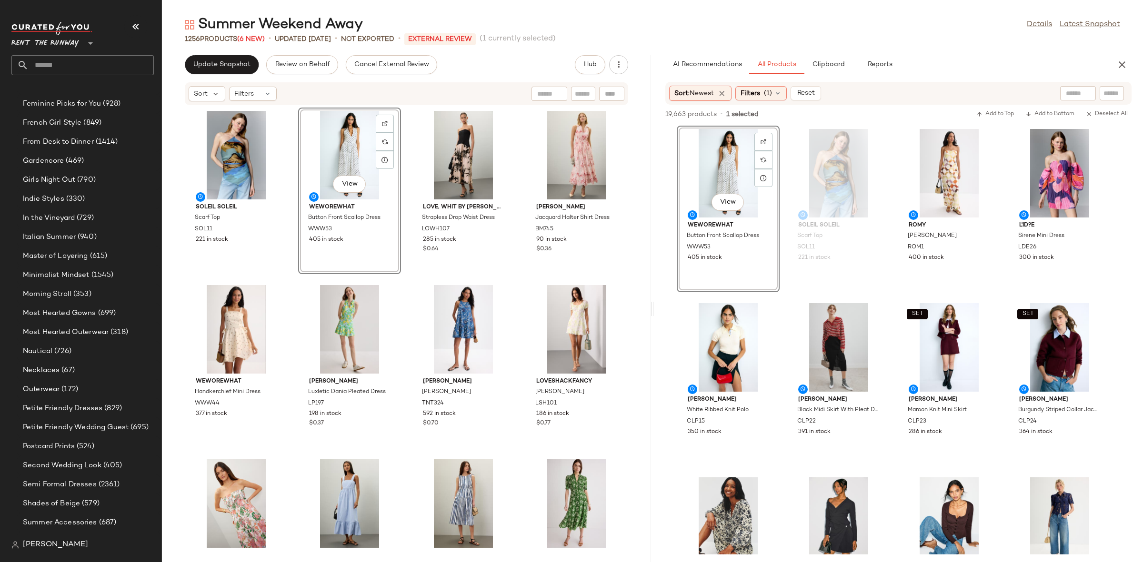
scroll to position [773, 0]
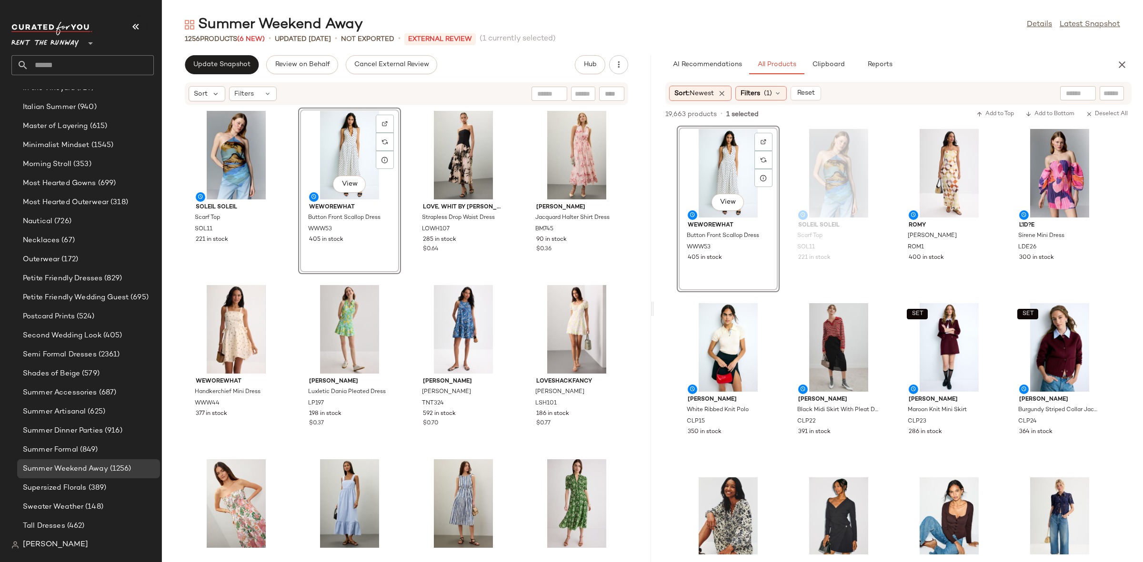
click at [409, 278] on div "Soleil Soleil Scarf Top SOL11 221 in stock View WEWOREWHAT Button Front Scallop…" at bounding box center [406, 328] width 489 height 445
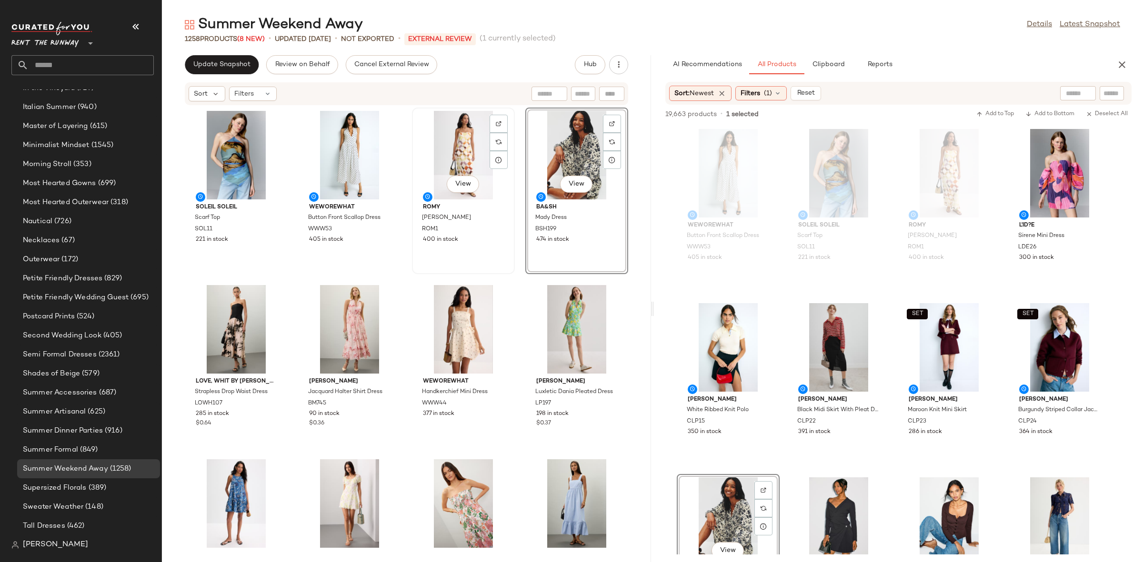
click at [509, 263] on div "View ROMY Rochelle Dress ROM1 400 in stock" at bounding box center [463, 191] width 101 height 165
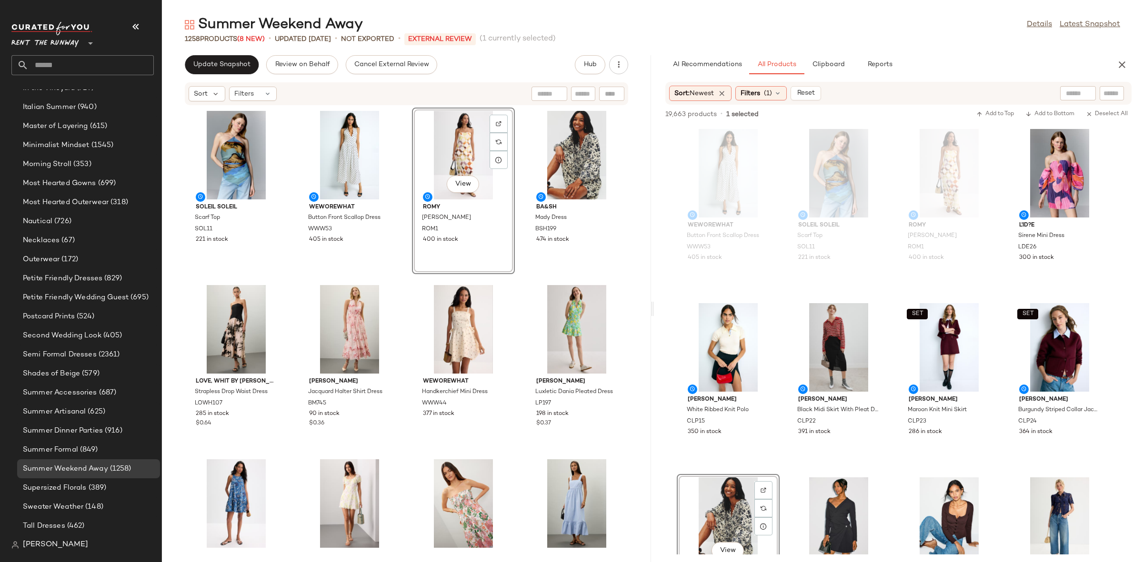
click at [515, 270] on div "Soleil Soleil Scarf Top SOL11 221 in stock WEWOREWHAT Button Front Scallop Dres…" at bounding box center [406, 328] width 489 height 445
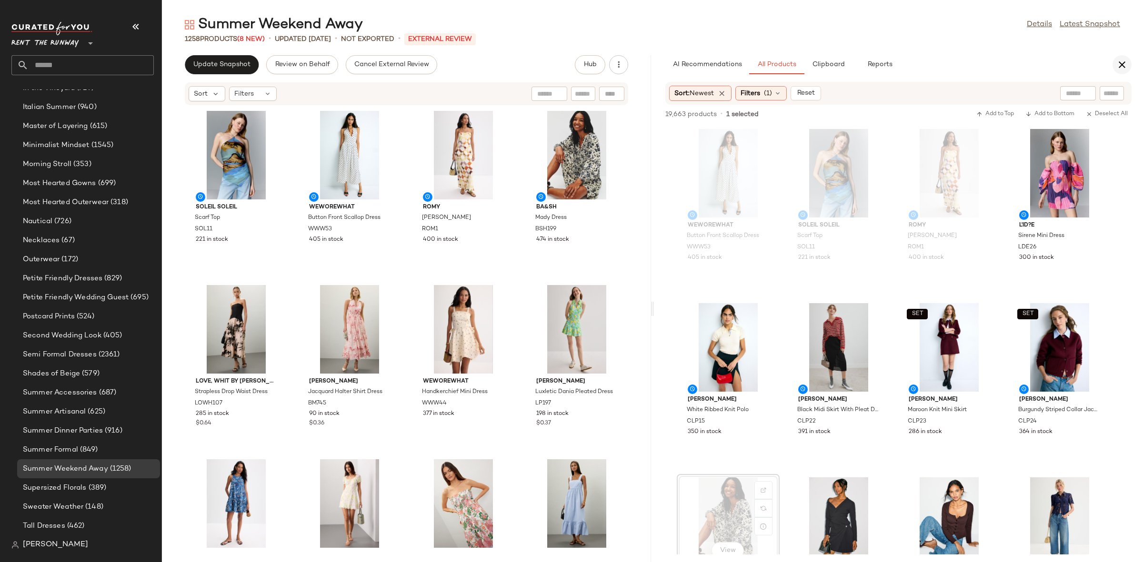
click at [1125, 65] on icon "button" at bounding box center [1121, 64] width 11 height 11
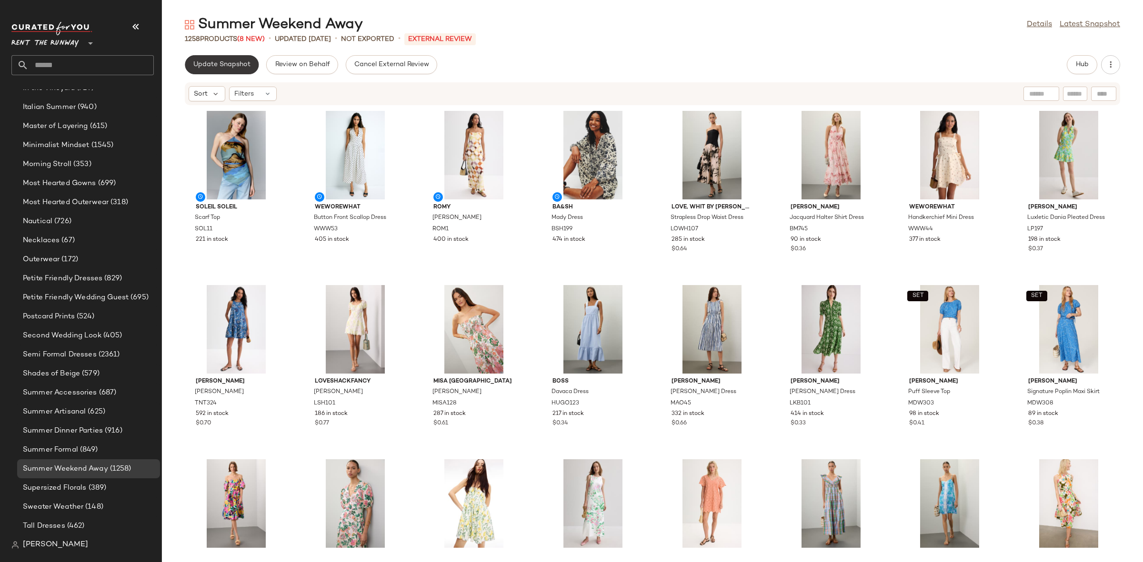
click at [243, 67] on span "Update Snapshot" at bounding box center [222, 65] width 58 height 8
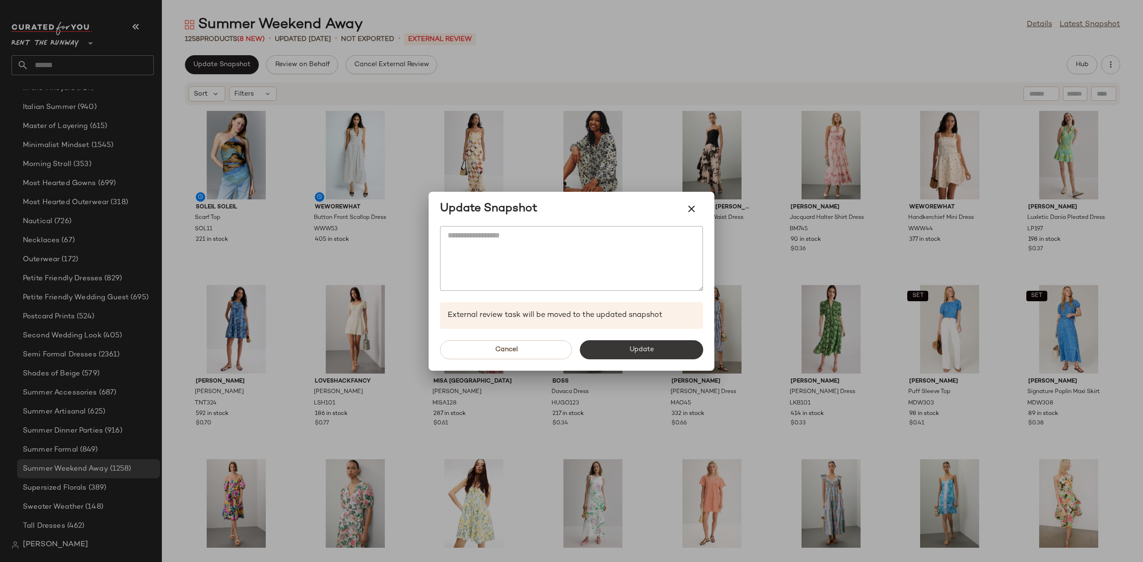
click at [640, 359] on button "Update" at bounding box center [640, 349] width 123 height 19
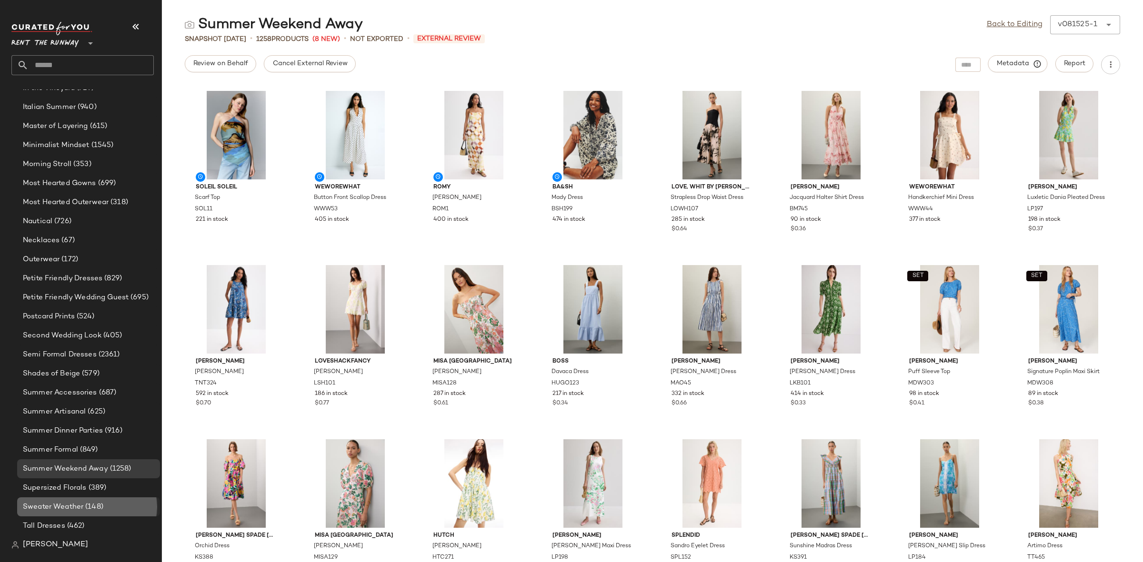
click at [95, 512] on span "(148)" at bounding box center [93, 507] width 20 height 11
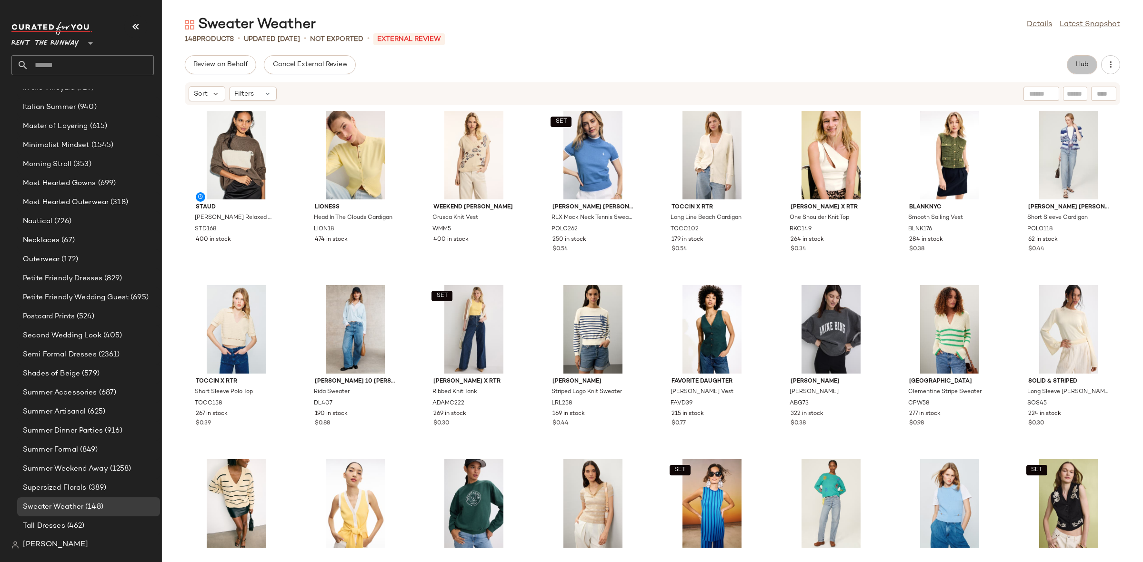
click at [1069, 68] on button "Hub" at bounding box center [1082, 64] width 30 height 19
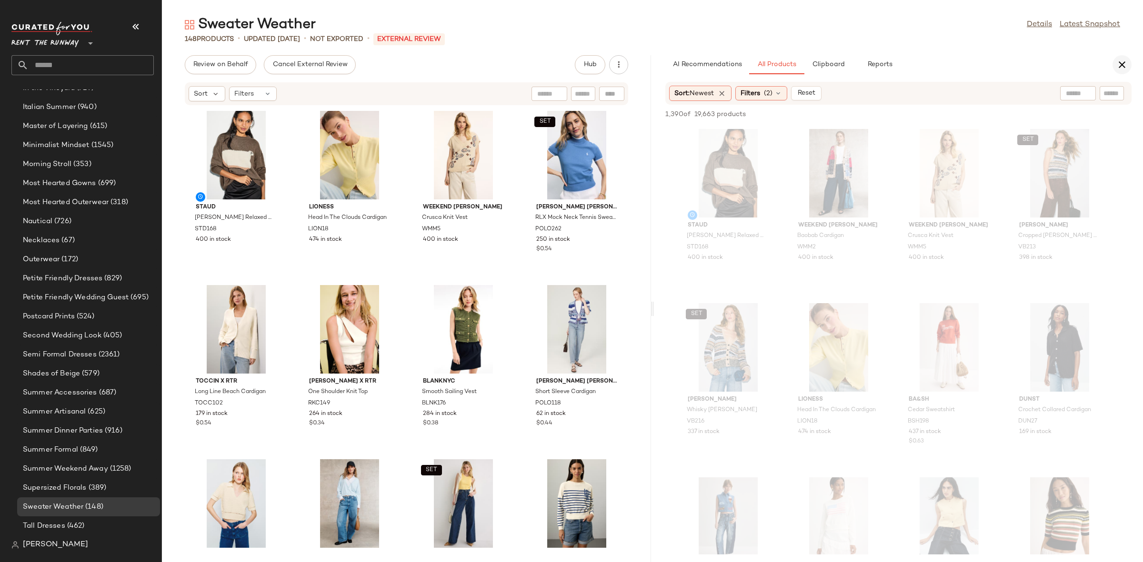
click at [1127, 69] on button "button" at bounding box center [1121, 64] width 19 height 19
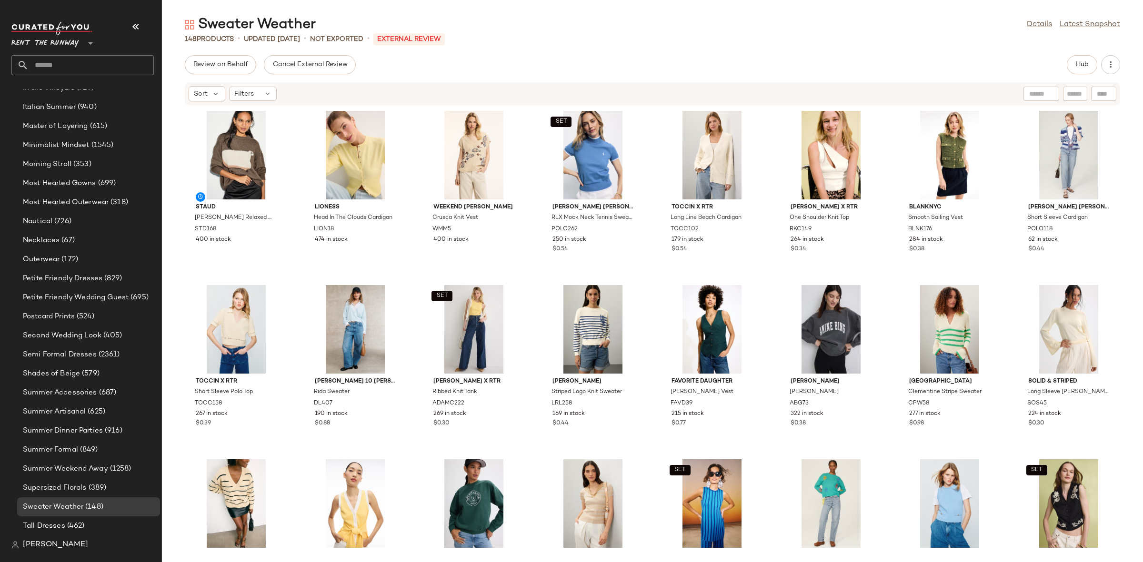
scroll to position [1077, 0]
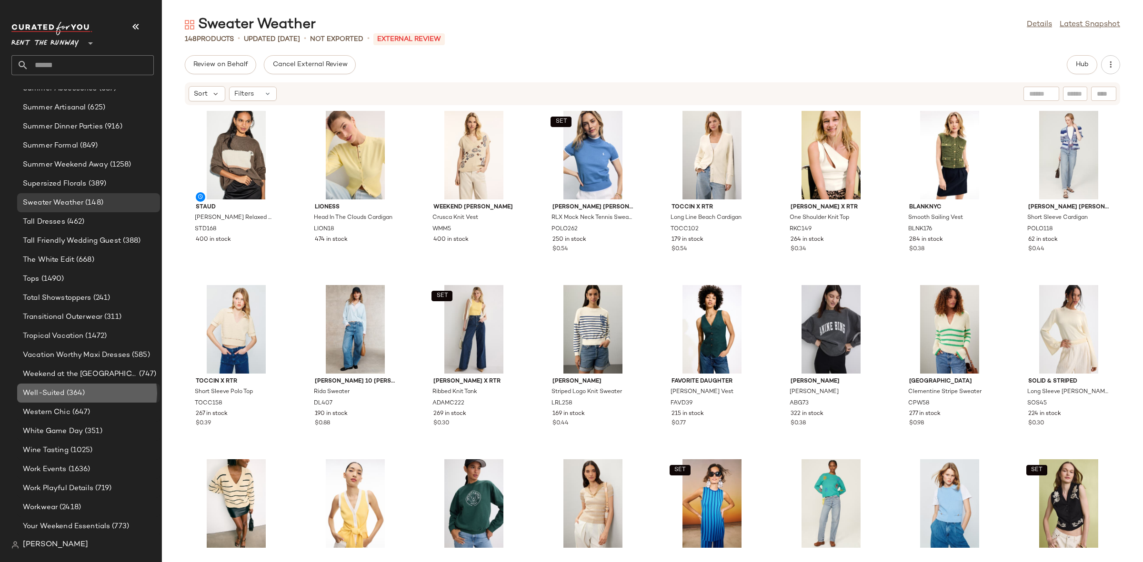
click at [60, 399] on div "Well-Suited (364)" at bounding box center [88, 393] width 143 height 19
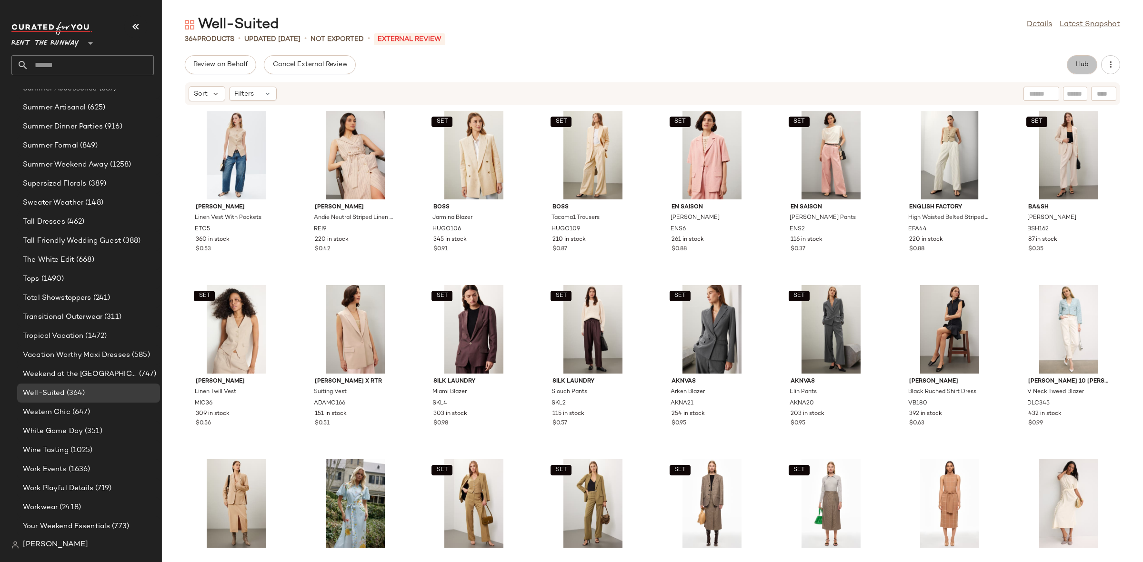
click at [1068, 62] on button "Hub" at bounding box center [1082, 64] width 30 height 19
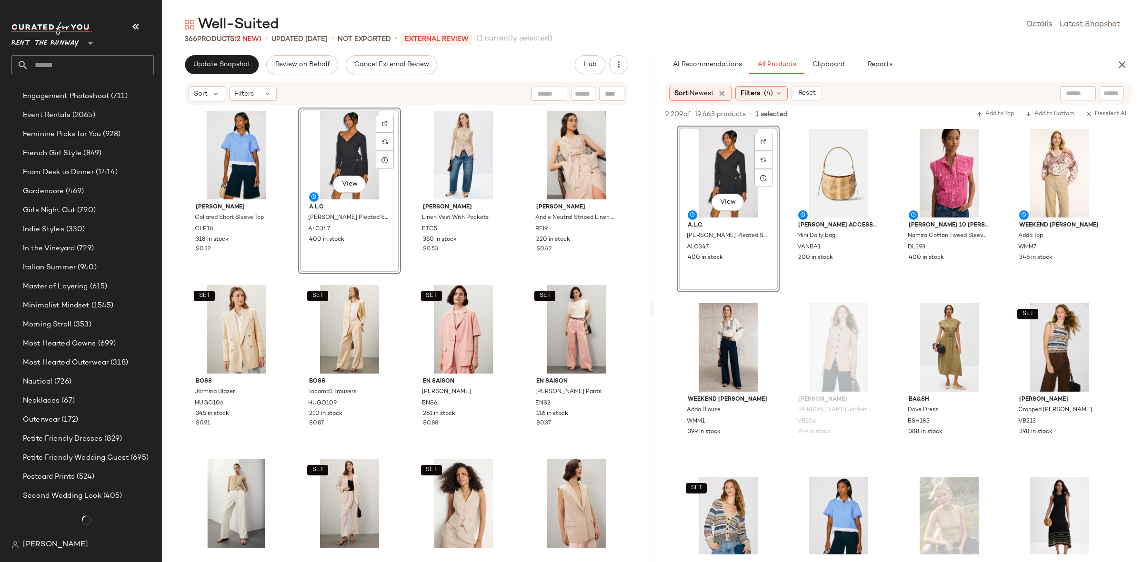
scroll to position [1077, 0]
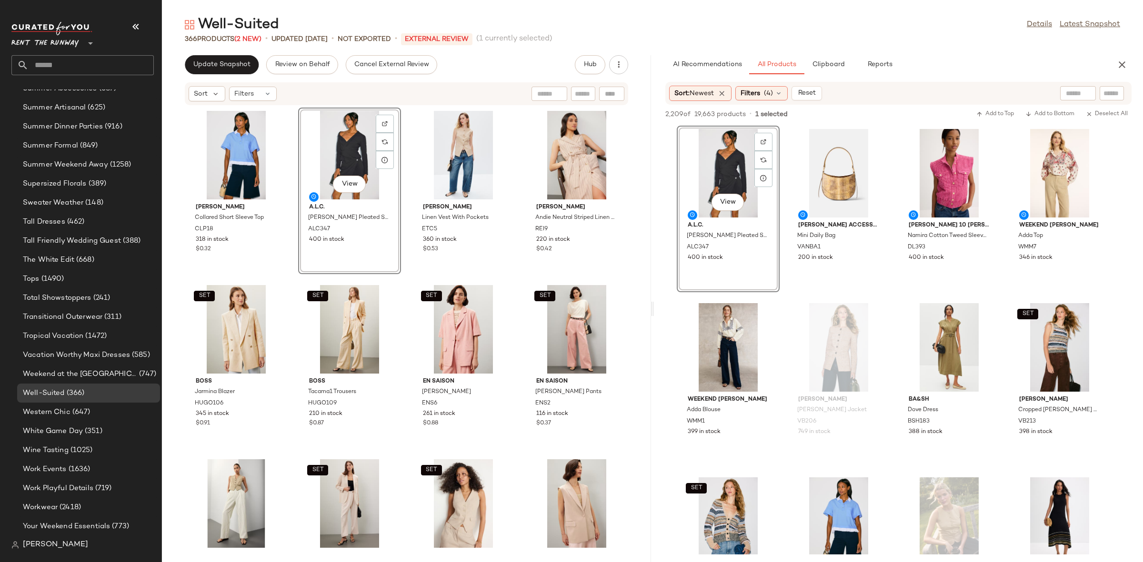
click at [402, 285] on div "Claudie Pierlot Collared Short Sleeve Top CLP18 318 in stock $0.32 View A.L.C. …" at bounding box center [406, 328] width 489 height 445
click at [1127, 65] on icon "button" at bounding box center [1121, 64] width 11 height 11
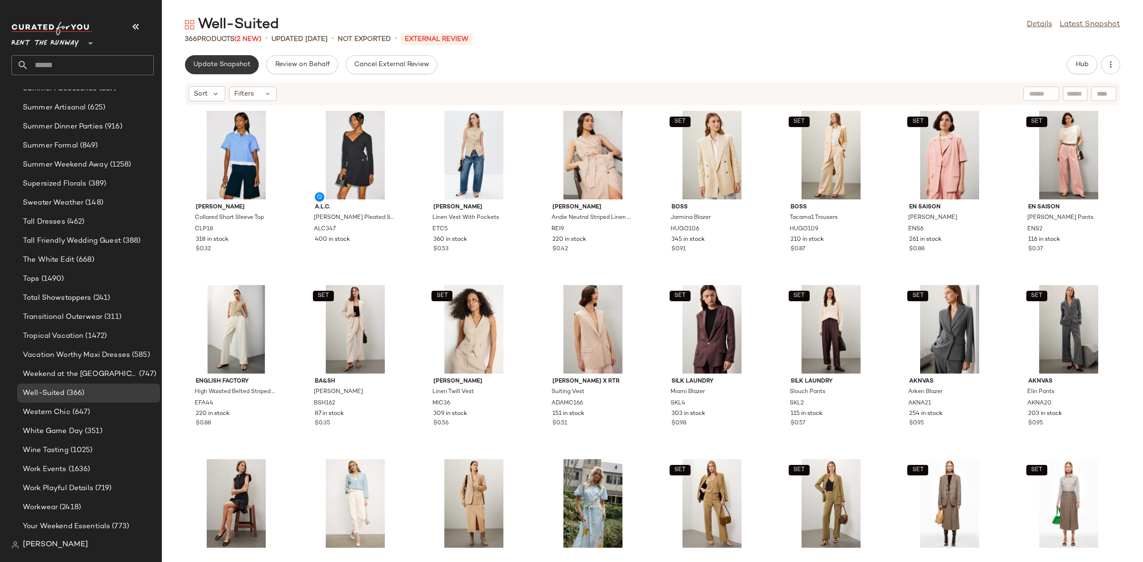
click at [219, 63] on span "Update Snapshot" at bounding box center [222, 65] width 58 height 8
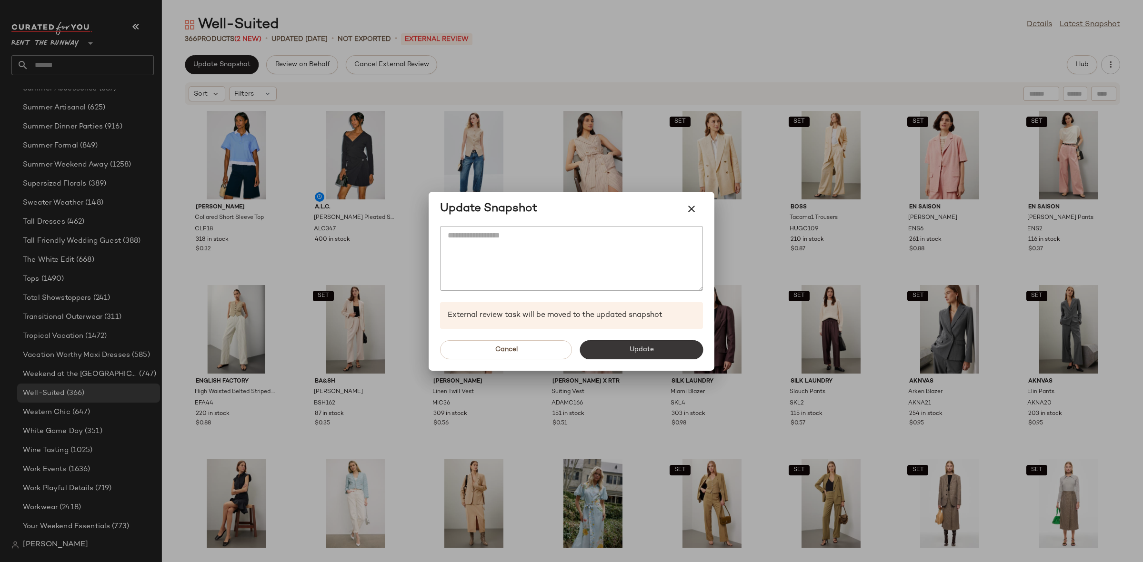
click at [662, 349] on button "Update" at bounding box center [640, 349] width 123 height 19
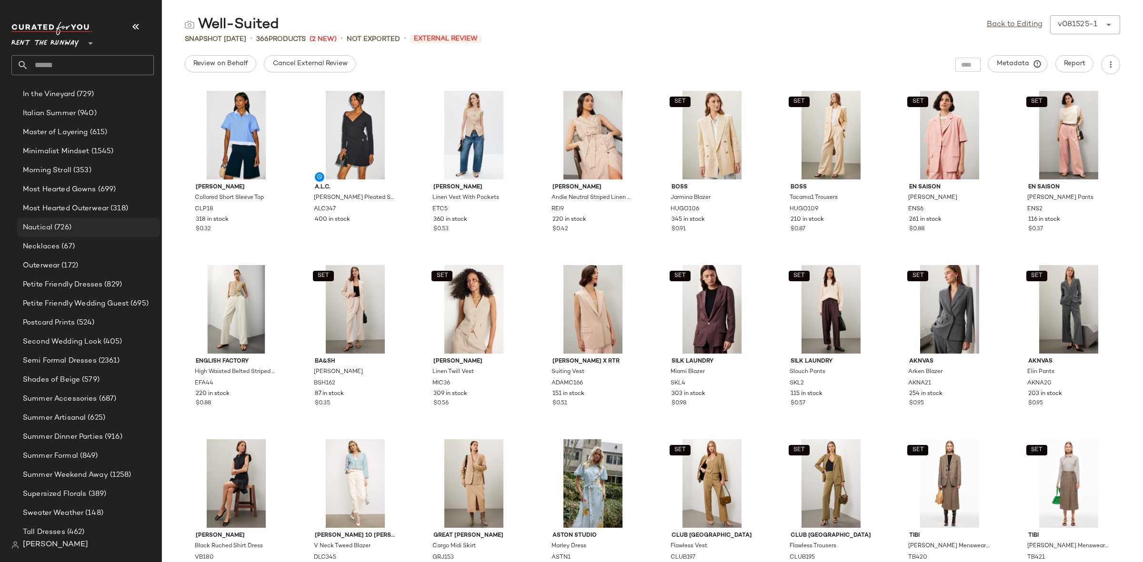
scroll to position [750, 0]
click at [70, 168] on span "Minimalist Mindset" at bounding box center [56, 167] width 67 height 11
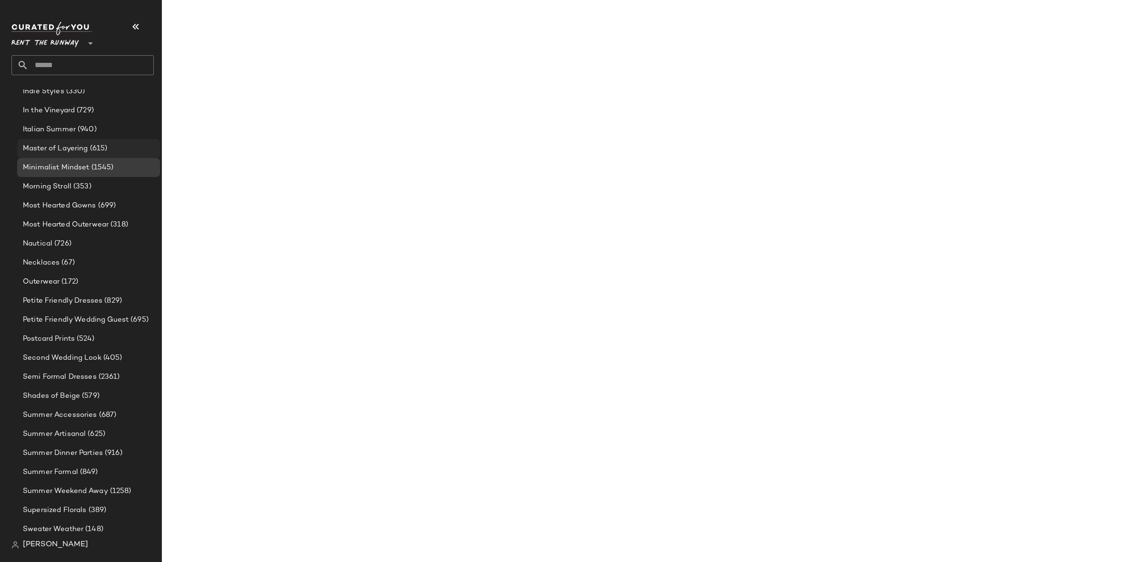
click at [65, 145] on span "Master of Layering" at bounding box center [55, 148] width 65 height 11
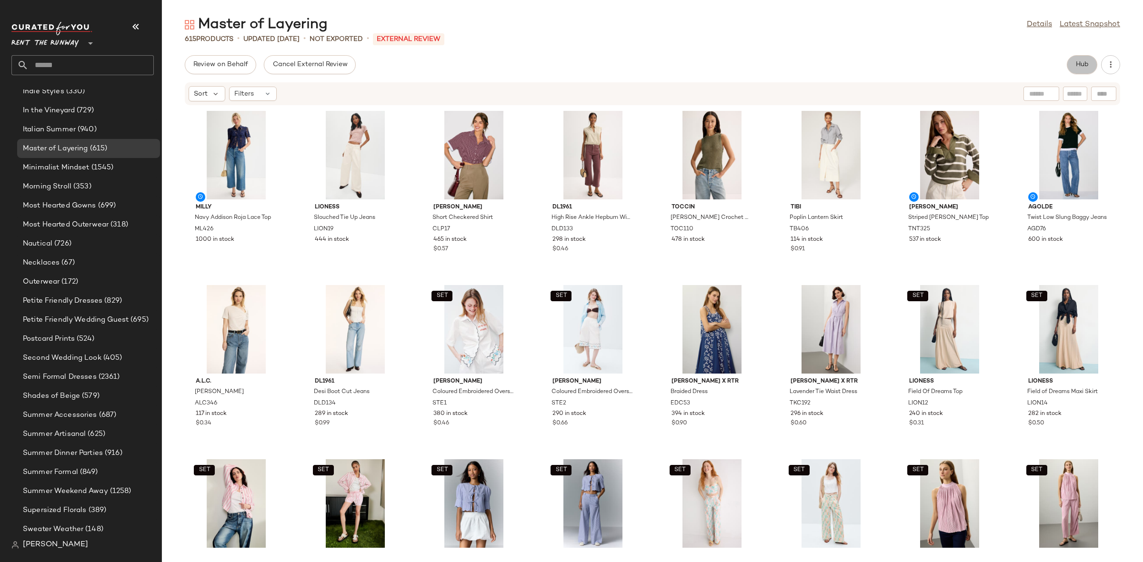
click at [1079, 57] on button "Hub" at bounding box center [1082, 64] width 30 height 19
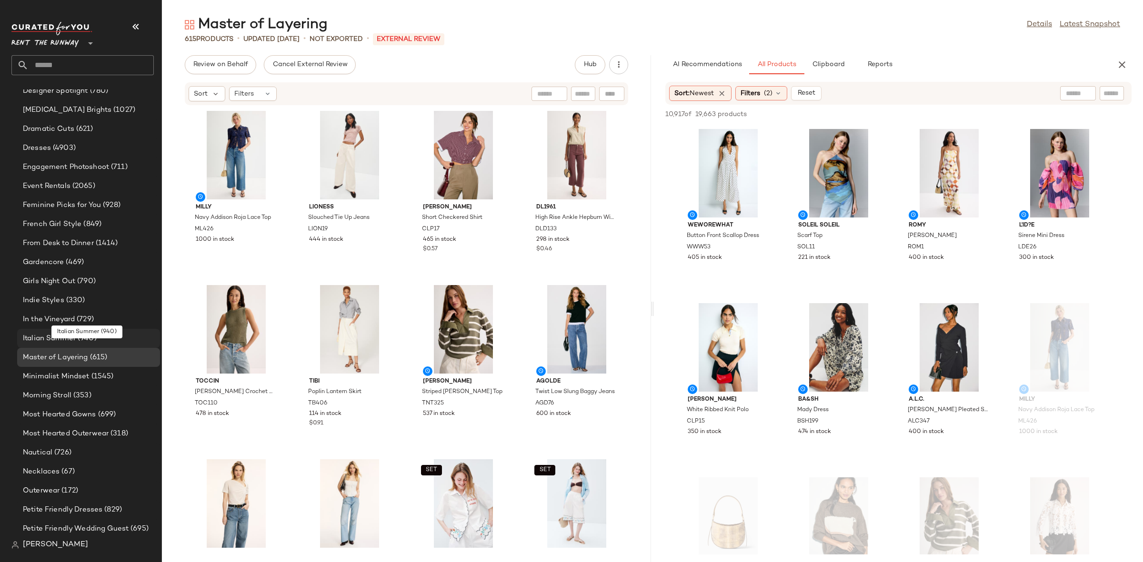
scroll to position [531, 0]
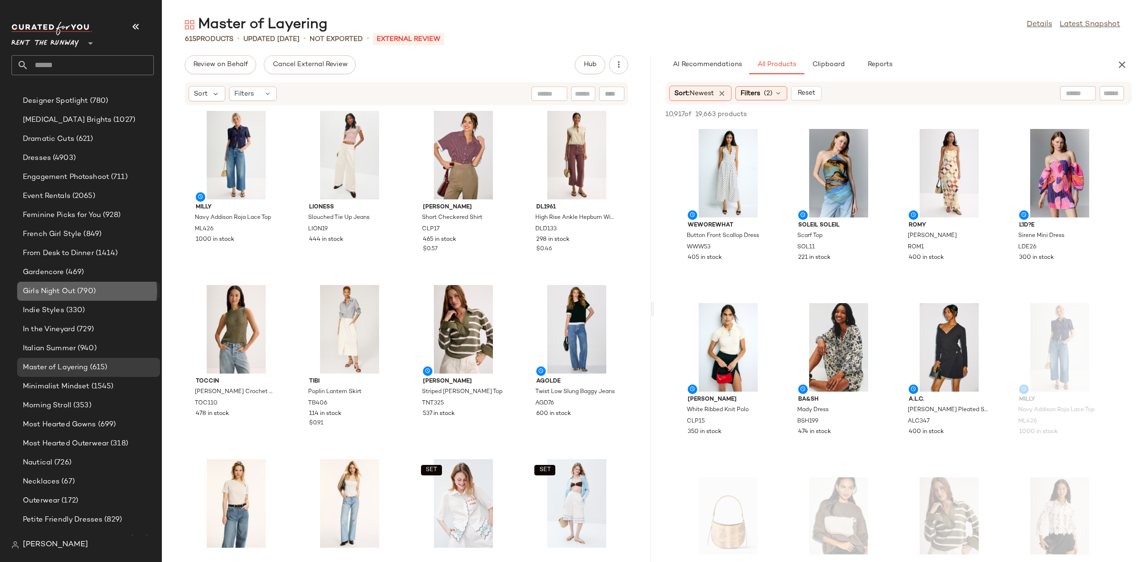
click at [71, 282] on div "Girls Night Out (790)" at bounding box center [88, 291] width 143 height 19
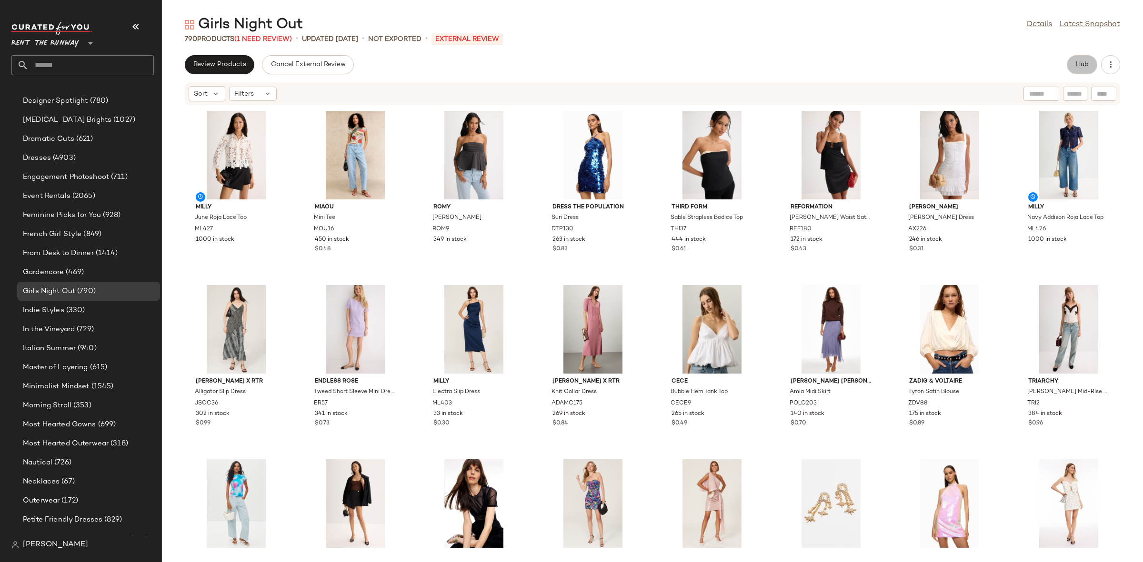
click at [1082, 62] on span "Hub" at bounding box center [1081, 65] width 13 height 8
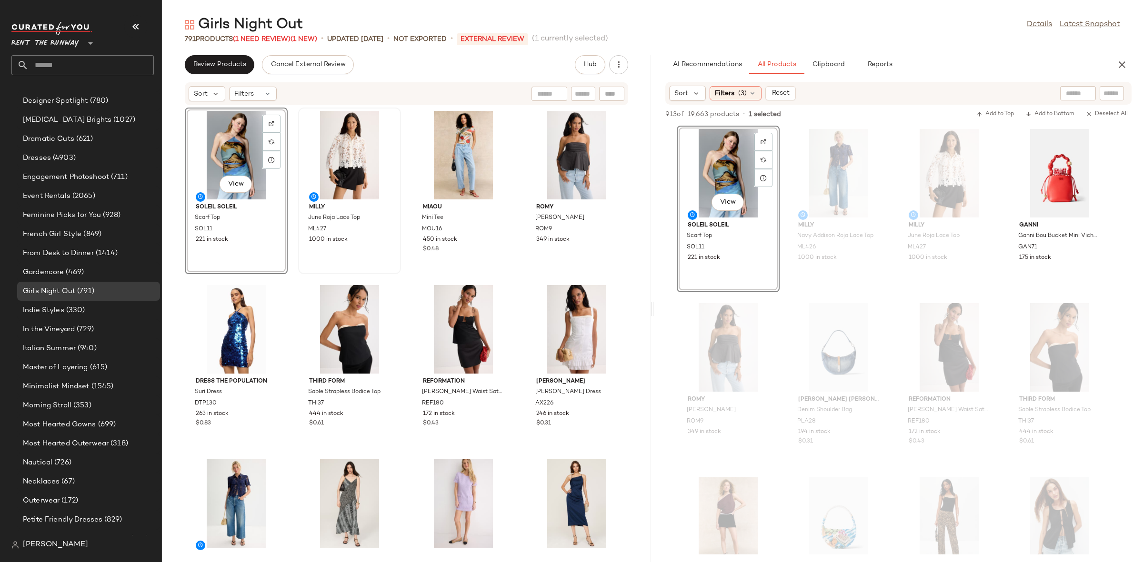
scroll to position [531, 0]
click at [292, 276] on div "View Soleil Soleil Scarf Top SOL11 221 in stock Milly June Roja Lace Top ML427 …" at bounding box center [406, 328] width 489 height 445
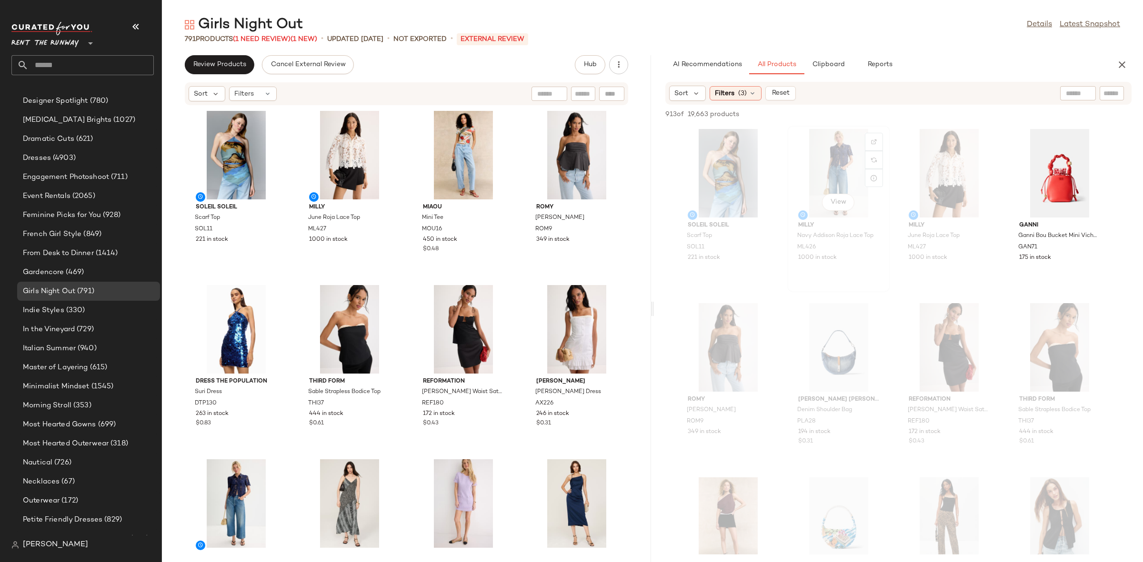
click at [788, 150] on div "View Milly Navy Addison Roja Lace Top ML426 1000 in stock" at bounding box center [838, 209] width 101 height 165
click at [731, 87] on div "Filters (3)" at bounding box center [735, 93] width 52 height 14
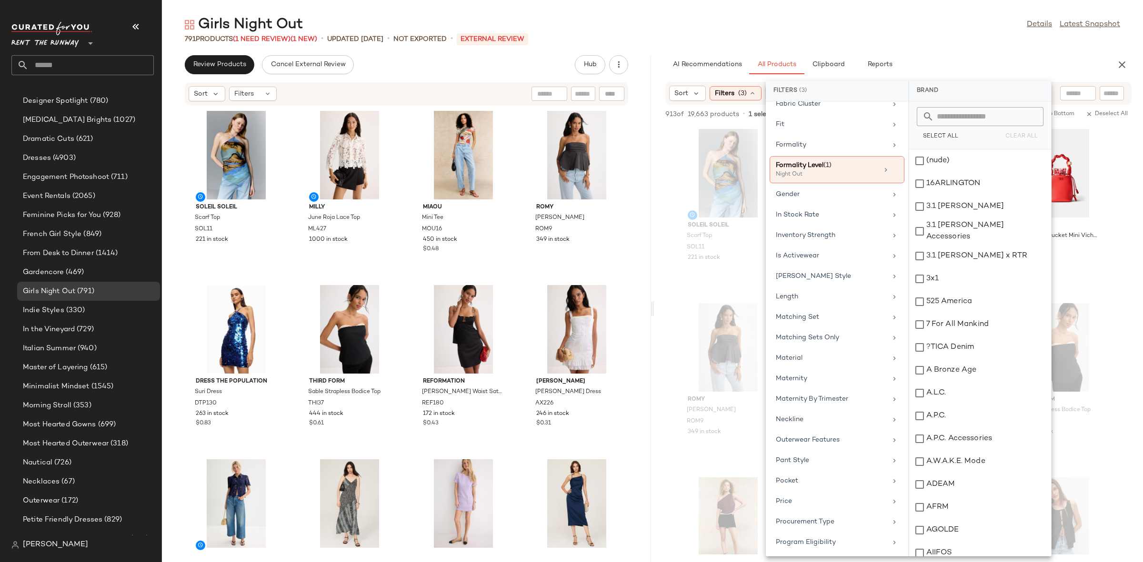
scroll to position [443, 0]
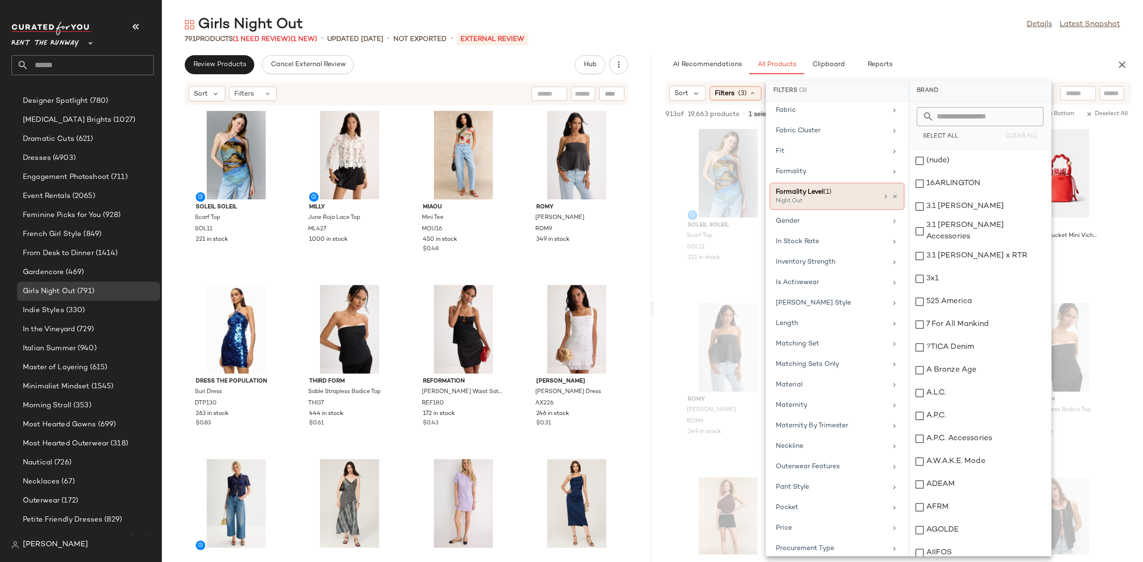
click at [818, 204] on div "Night Out" at bounding box center [823, 201] width 95 height 9
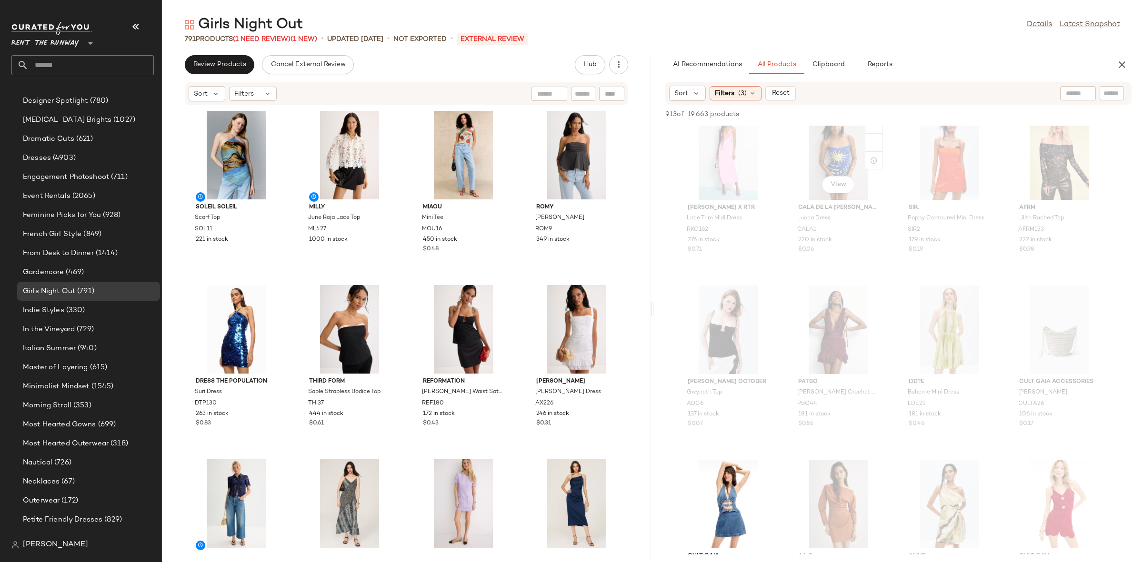
scroll to position [4421, 0]
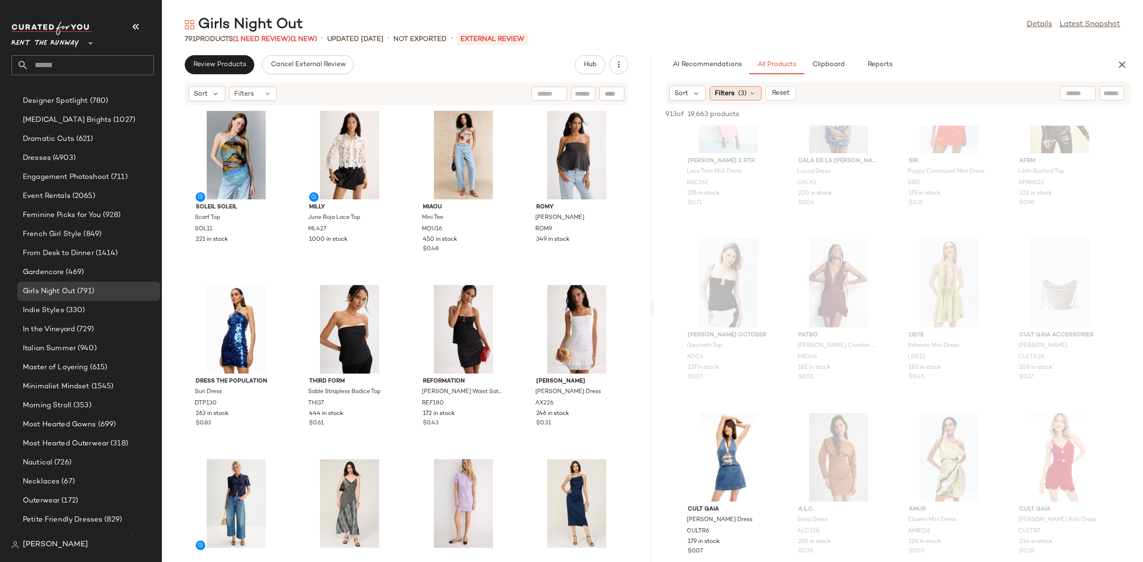
click at [728, 95] on span "Filters" at bounding box center [725, 94] width 20 height 10
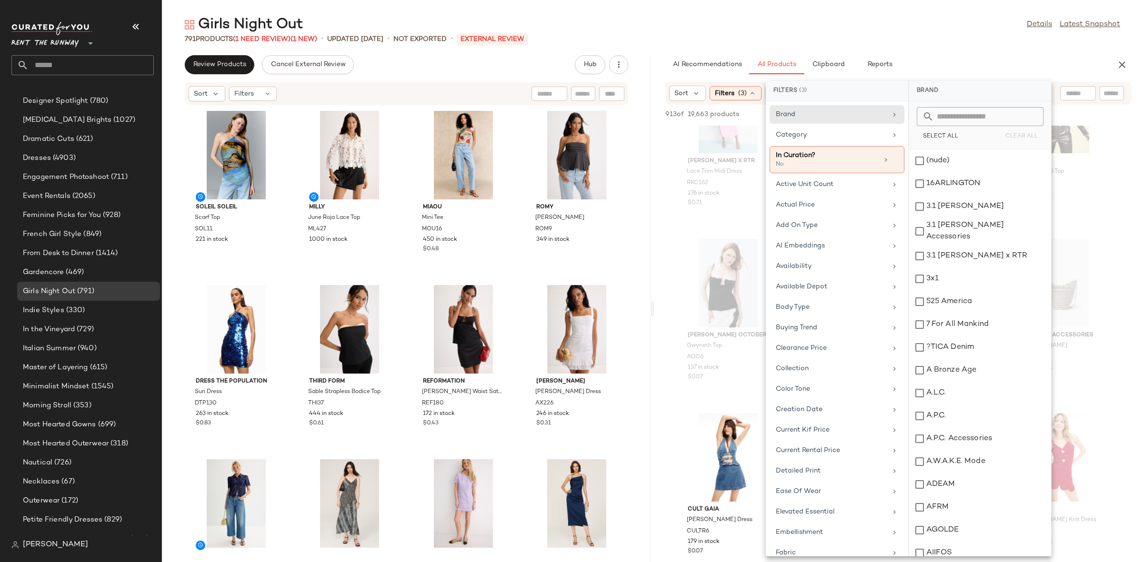
click at [728, 95] on span "Filters" at bounding box center [725, 94] width 20 height 10
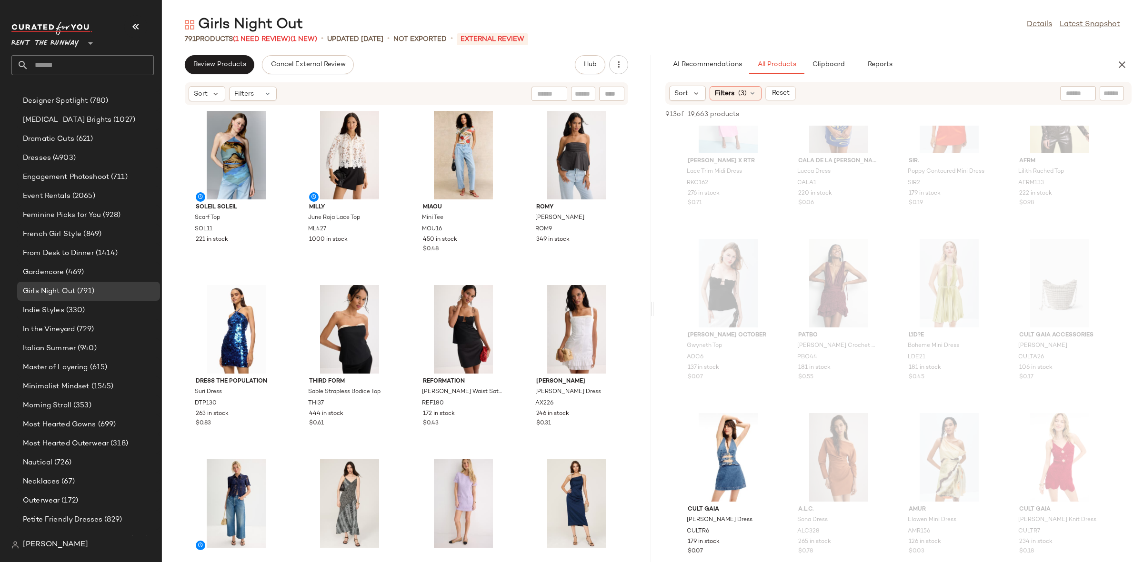
click at [728, 95] on span "Filters" at bounding box center [725, 94] width 20 height 10
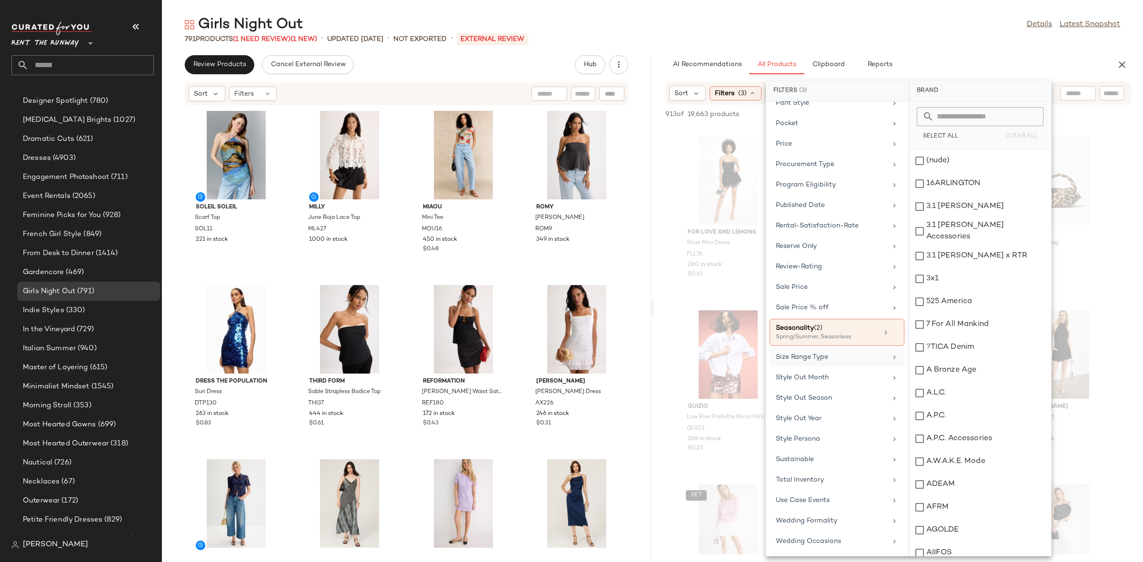
scroll to position [840, 0]
click at [820, 497] on div "Use Case Events" at bounding box center [831, 501] width 111 height 10
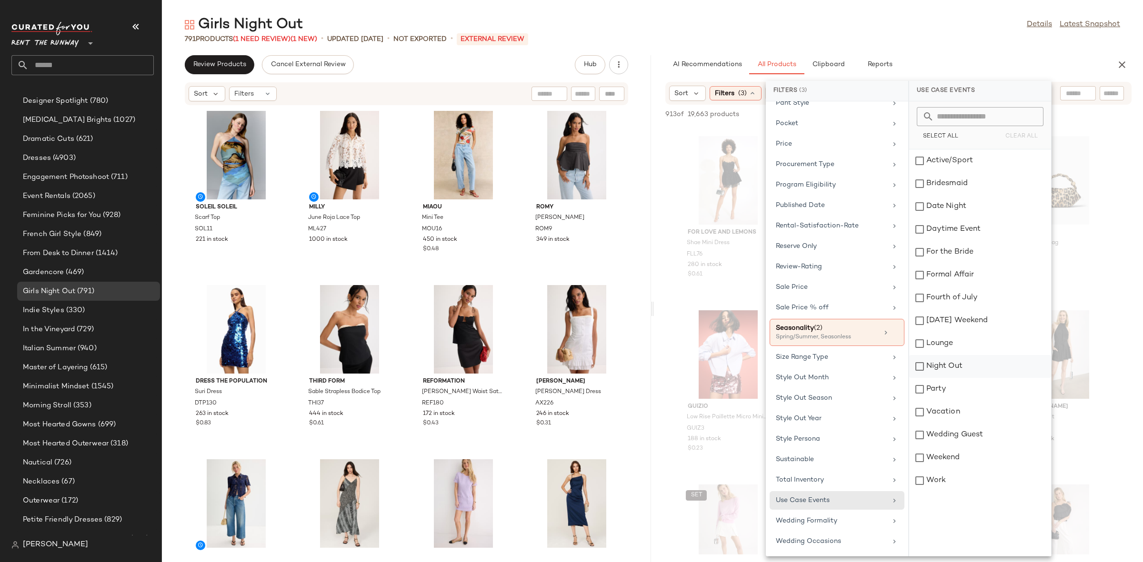
click at [964, 378] on div "Night Out" at bounding box center [980, 389] width 142 height 23
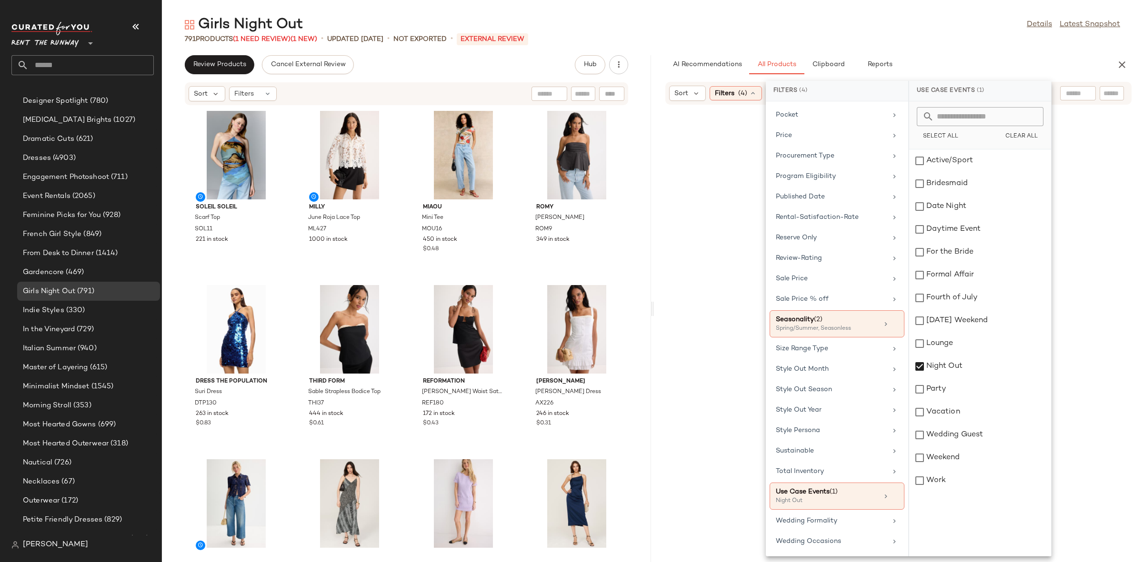
click at [1095, 299] on div at bounding box center [898, 345] width 485 height 477
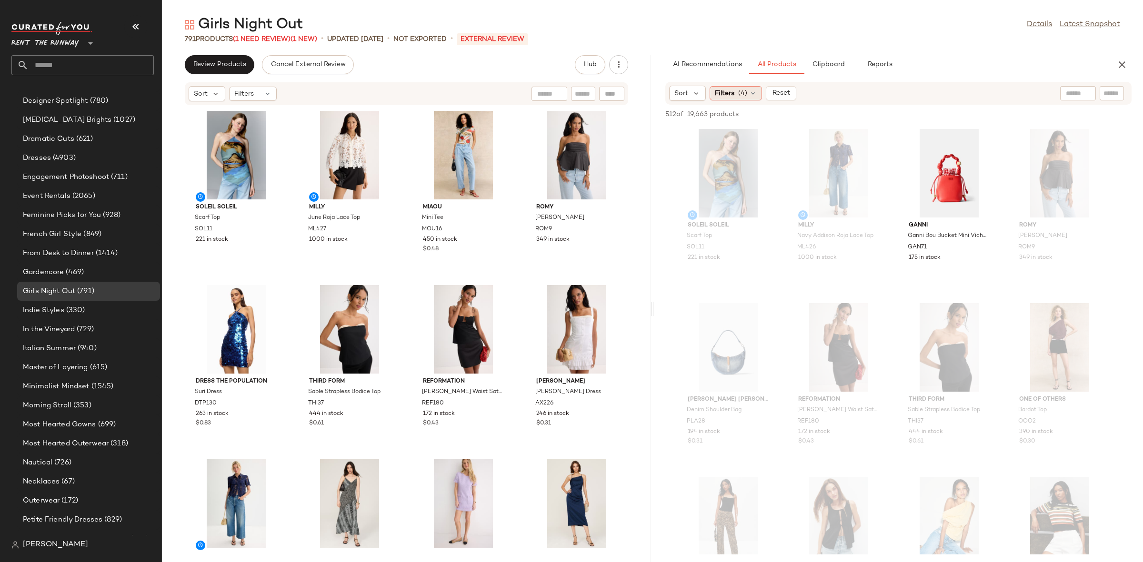
click at [724, 96] on span "Filters" at bounding box center [725, 94] width 20 height 10
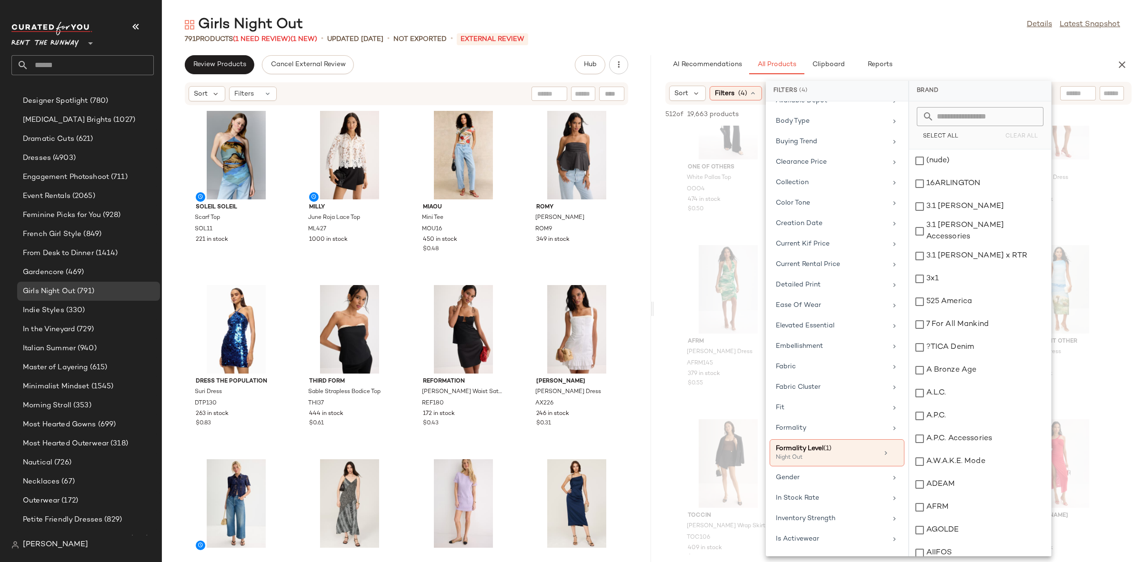
scroll to position [214, 0]
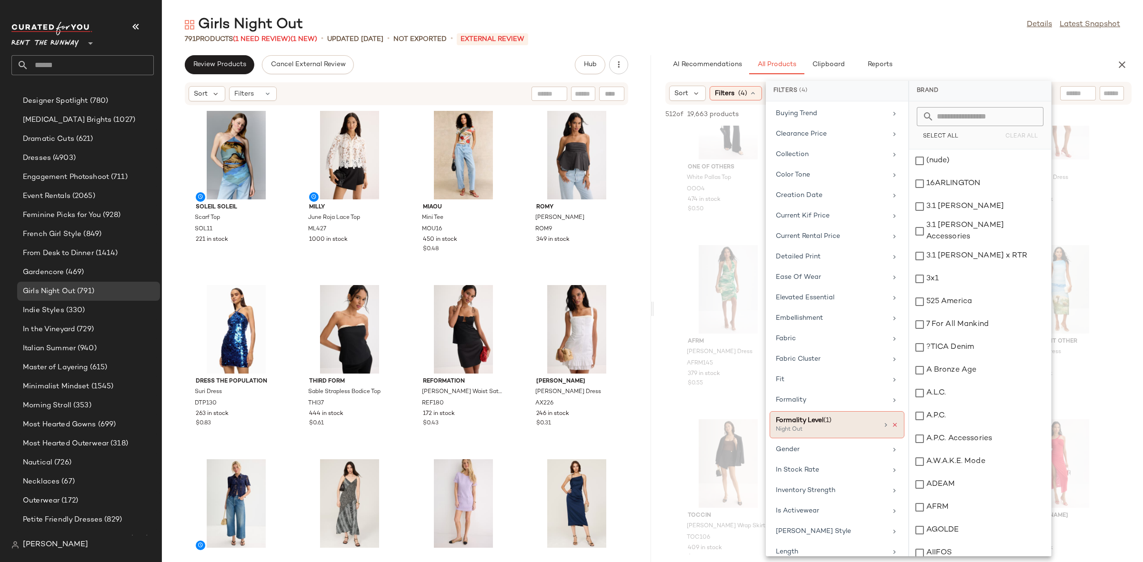
click at [892, 429] on icon at bounding box center [894, 425] width 7 height 7
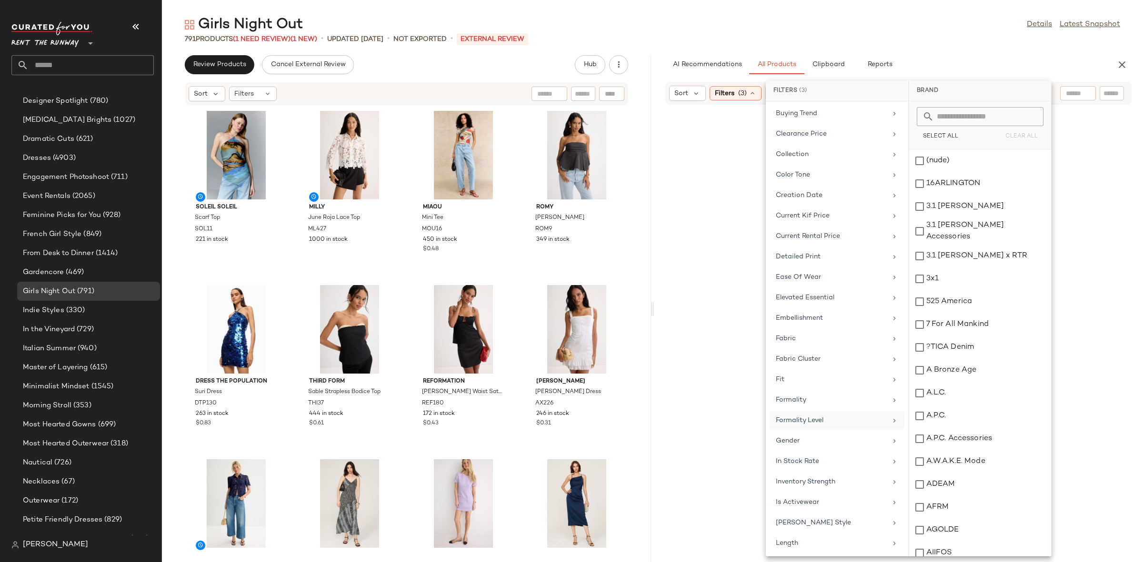
click at [716, 287] on div at bounding box center [898, 345] width 485 height 477
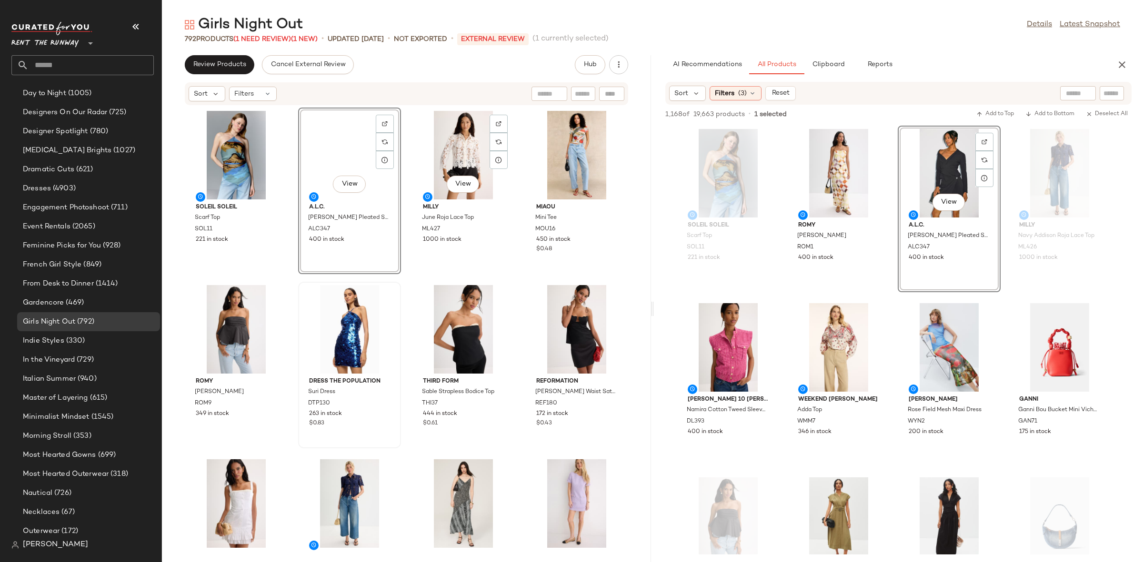
scroll to position [531, 0]
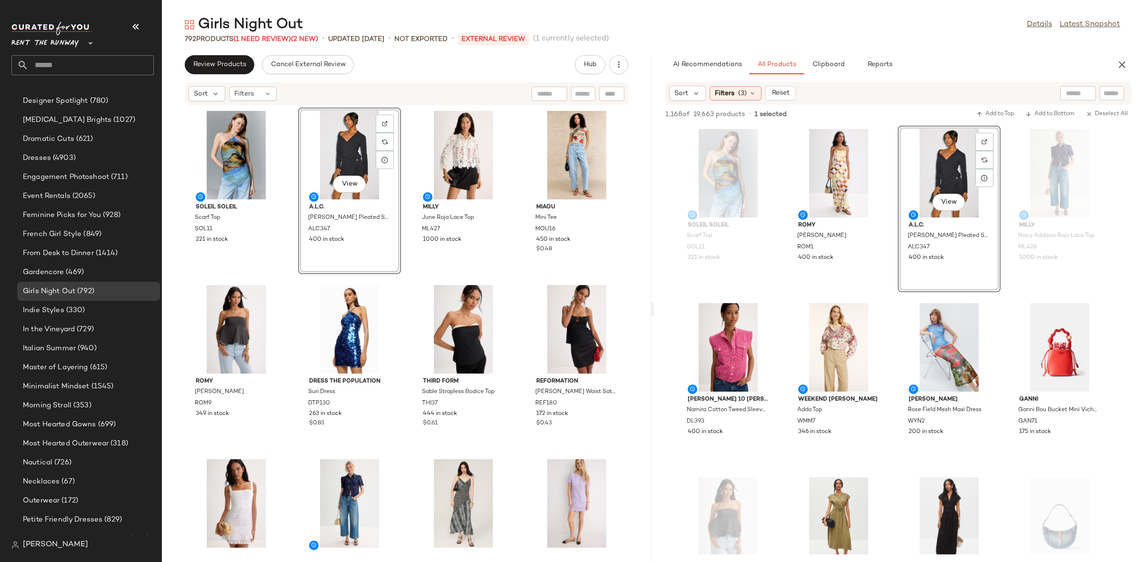
click at [401, 279] on div "Soleil Soleil Scarf Top SOL11 221 in stock View A.L.C. Callen Pleated Skirt ALC…" at bounding box center [406, 328] width 489 height 445
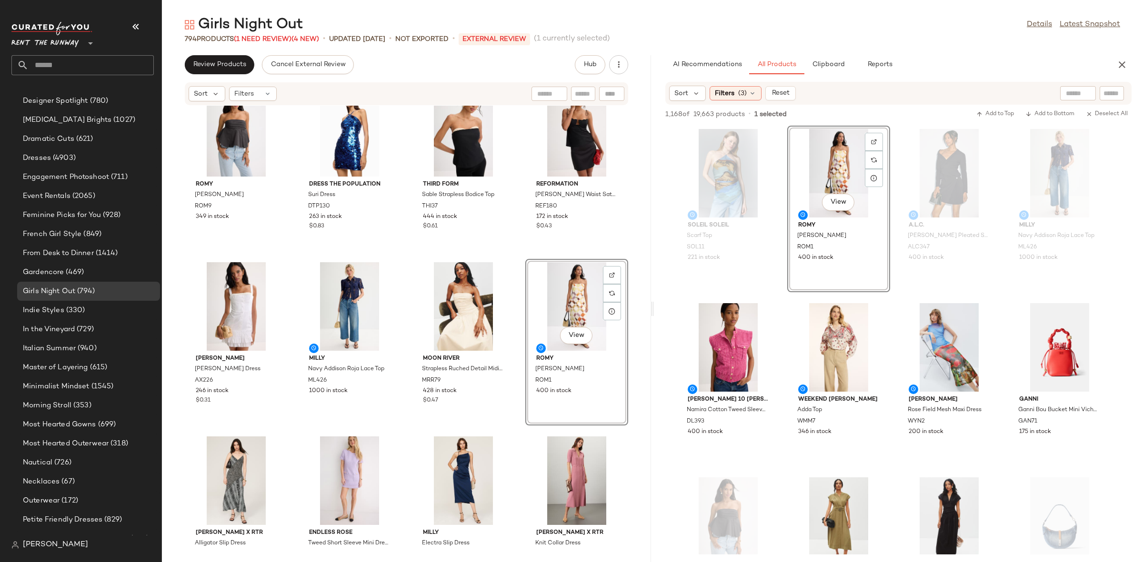
click at [518, 257] on div "ROMY Bella Bustier ROM9 349 in stock Dress The Population Suri Dress DTP130 263…" at bounding box center [406, 328] width 489 height 445
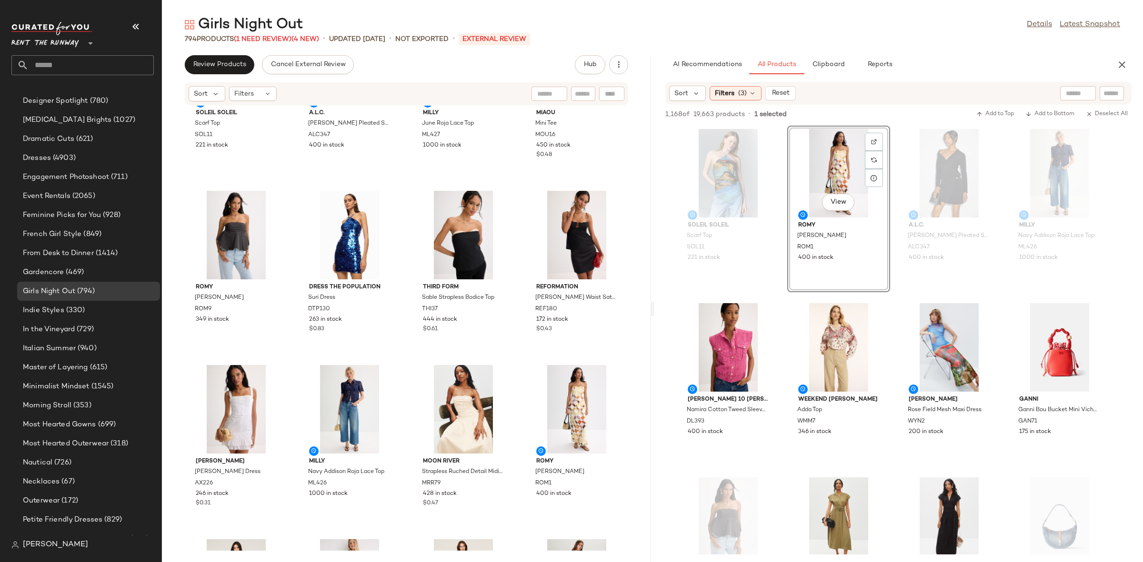
scroll to position [0, 0]
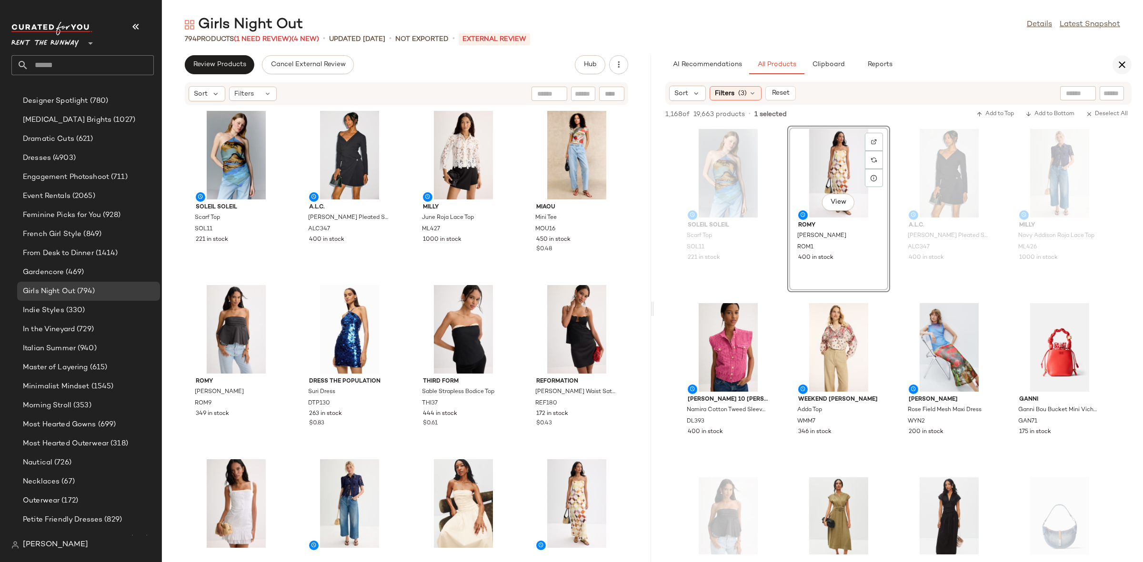
click at [1120, 60] on icon "button" at bounding box center [1121, 64] width 11 height 11
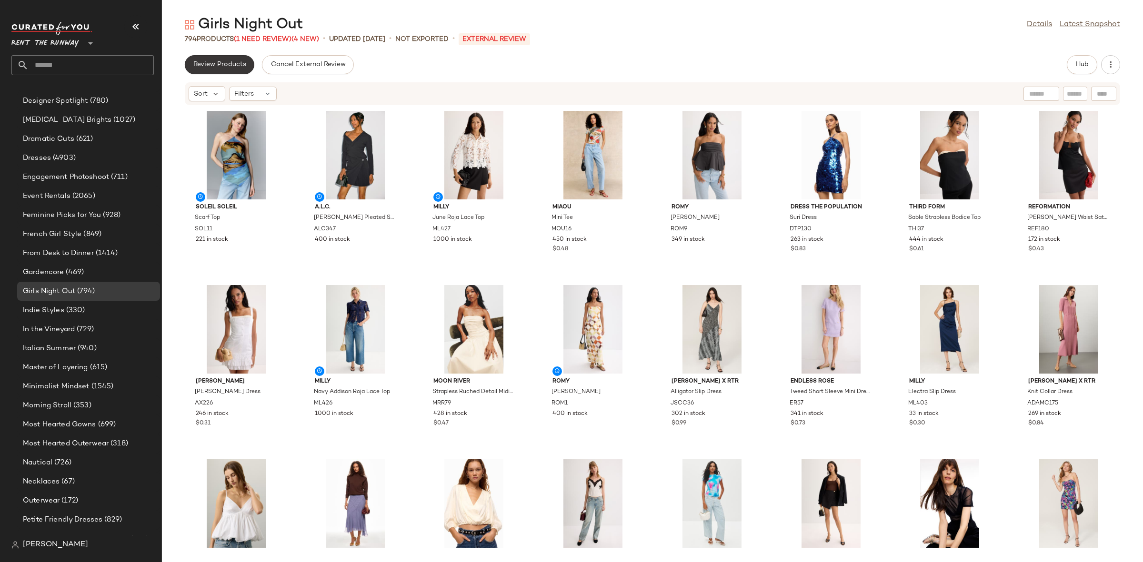
click at [215, 65] on span "Review Products" at bounding box center [219, 65] width 53 height 8
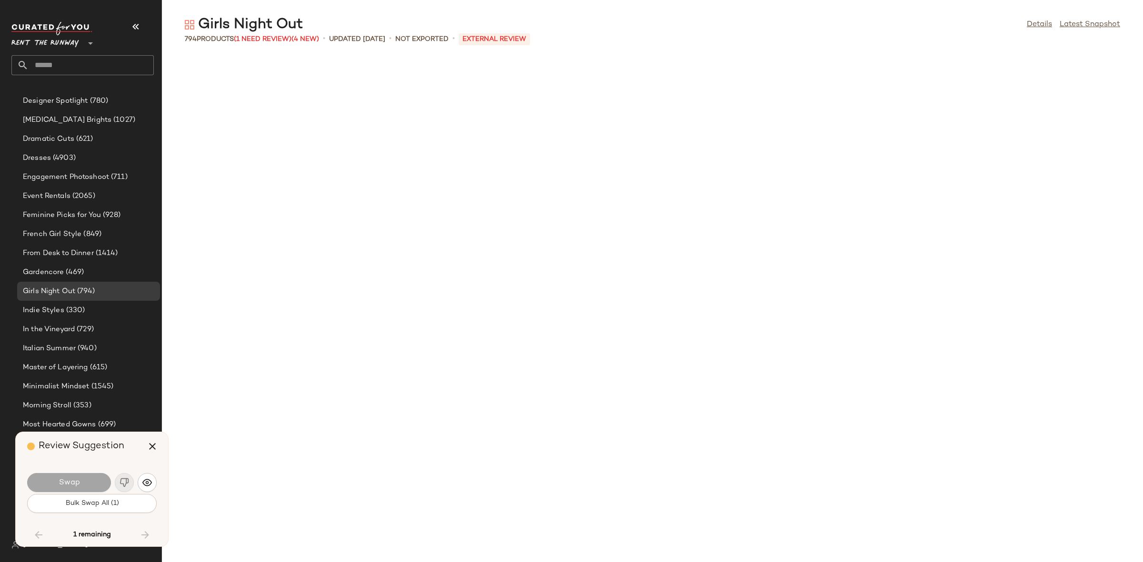
scroll to position [2614, 0]
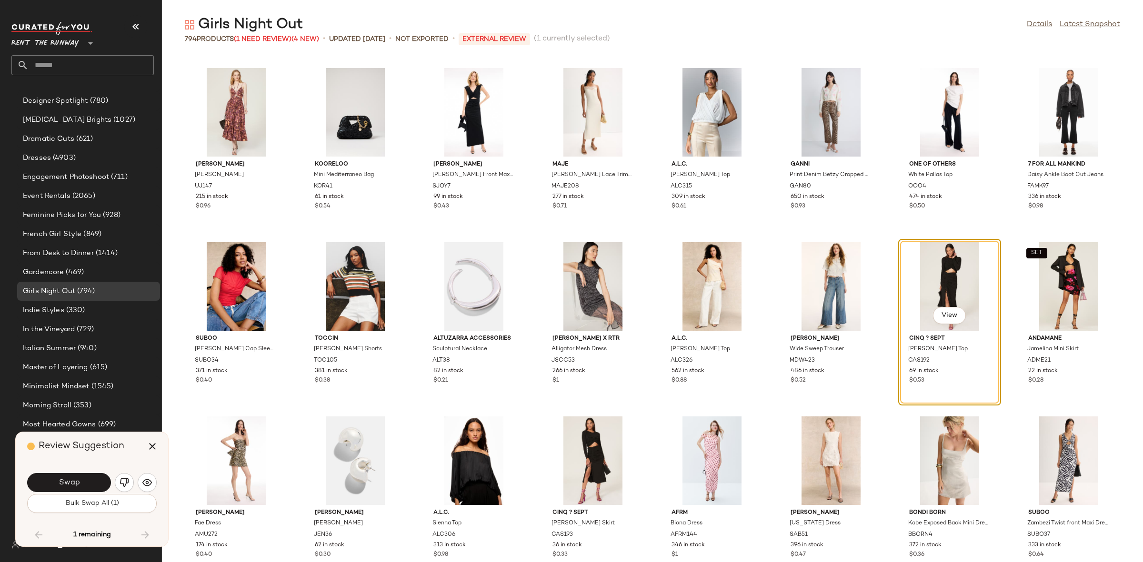
click at [73, 481] on span "Swap" at bounding box center [68, 482] width 21 height 9
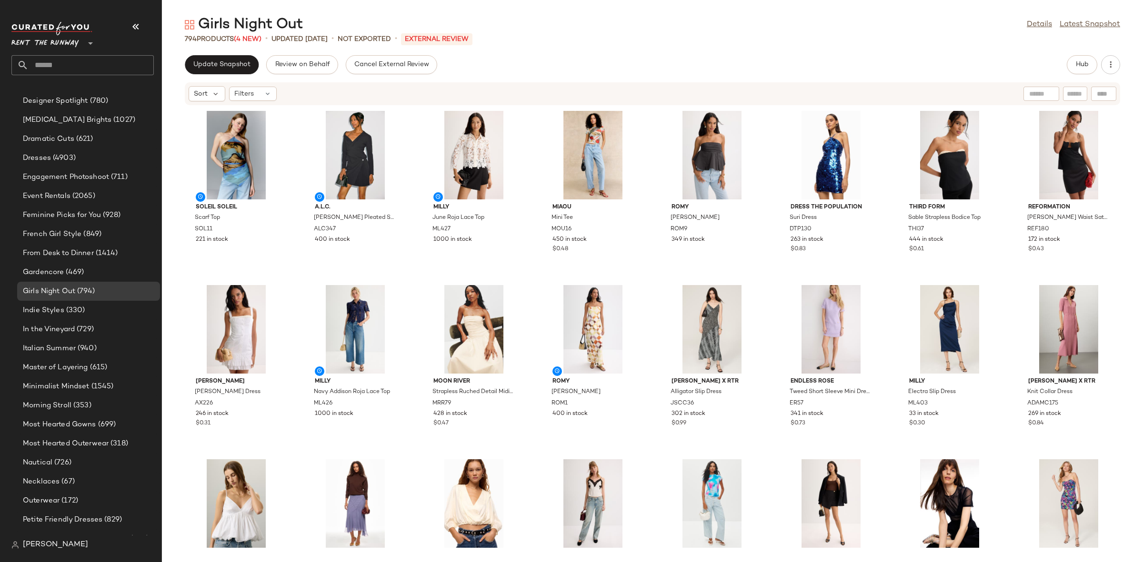
click at [238, 78] on div "Update Snapshot Review on Behalf Cancel External Review Hub Sort Filters Soleil…" at bounding box center [652, 308] width 981 height 507
click at [235, 74] on div "Update Snapshot Review on Behalf Cancel External Review Hub Sort Filters Soleil…" at bounding box center [652, 308] width 981 height 507
click at [233, 72] on button "Update Snapshot" at bounding box center [222, 64] width 74 height 19
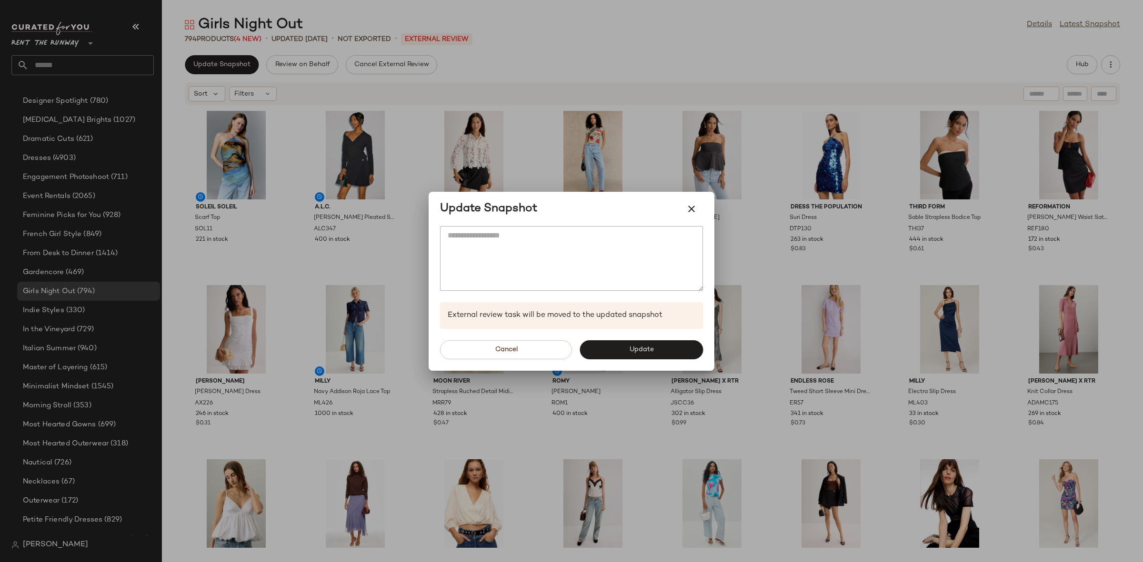
click at [658, 360] on div "Cancel Update" at bounding box center [572, 350] width 286 height 42
click at [654, 345] on button "Update" at bounding box center [640, 349] width 123 height 19
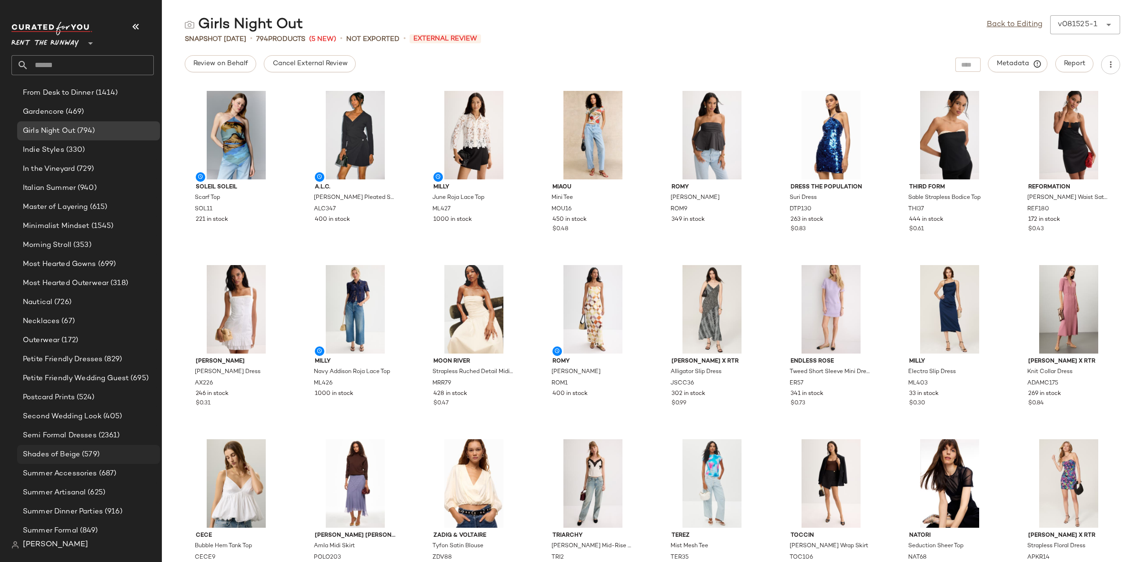
scroll to position [700, 0]
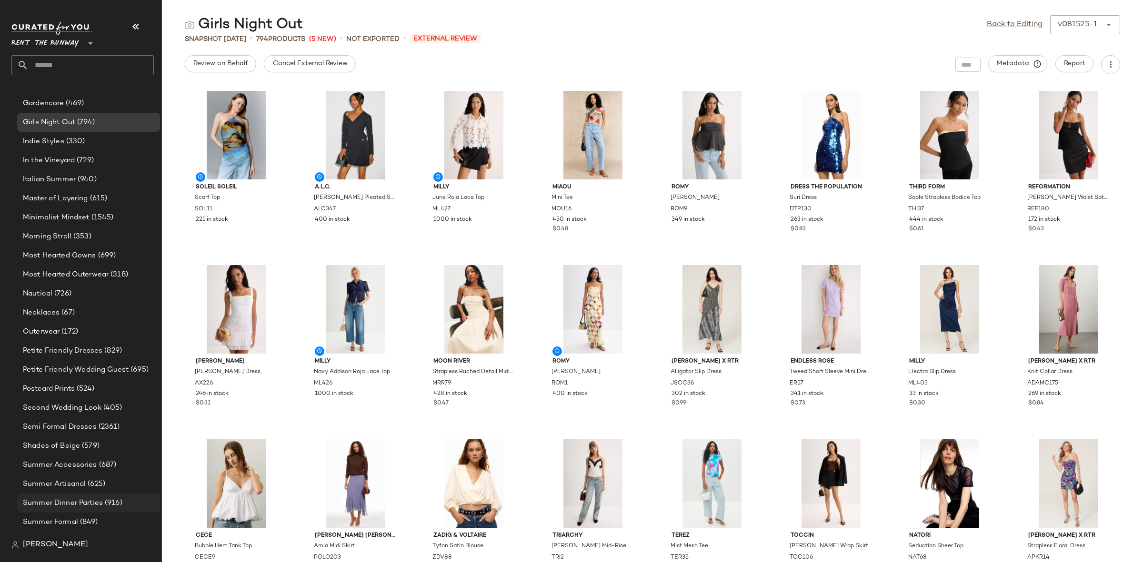
click at [90, 497] on div "Summer Dinner Parties (916)" at bounding box center [88, 503] width 143 height 19
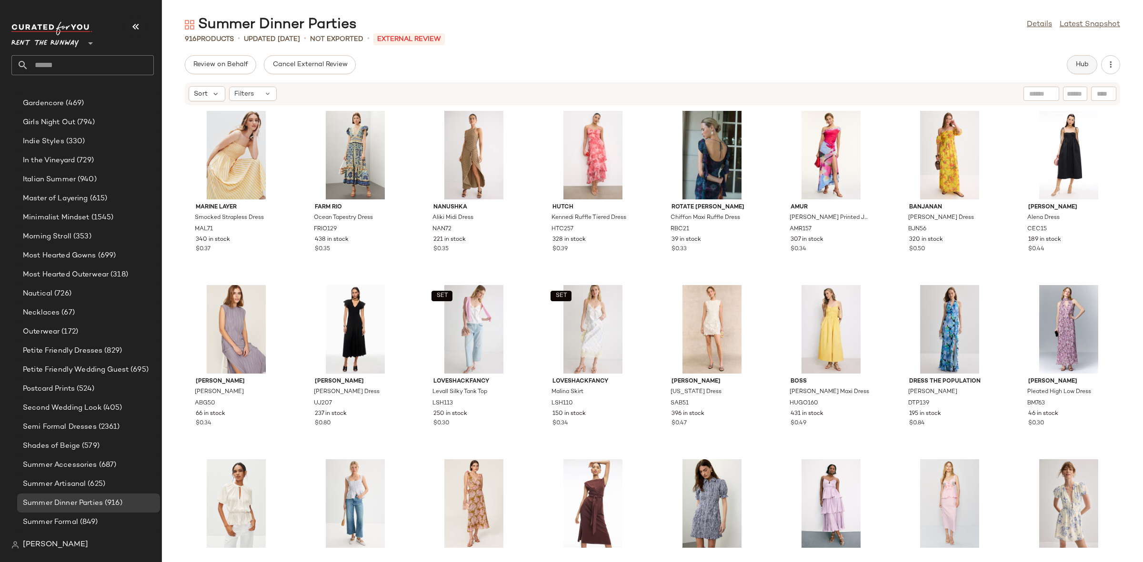
click at [1091, 65] on button "Hub" at bounding box center [1082, 64] width 30 height 19
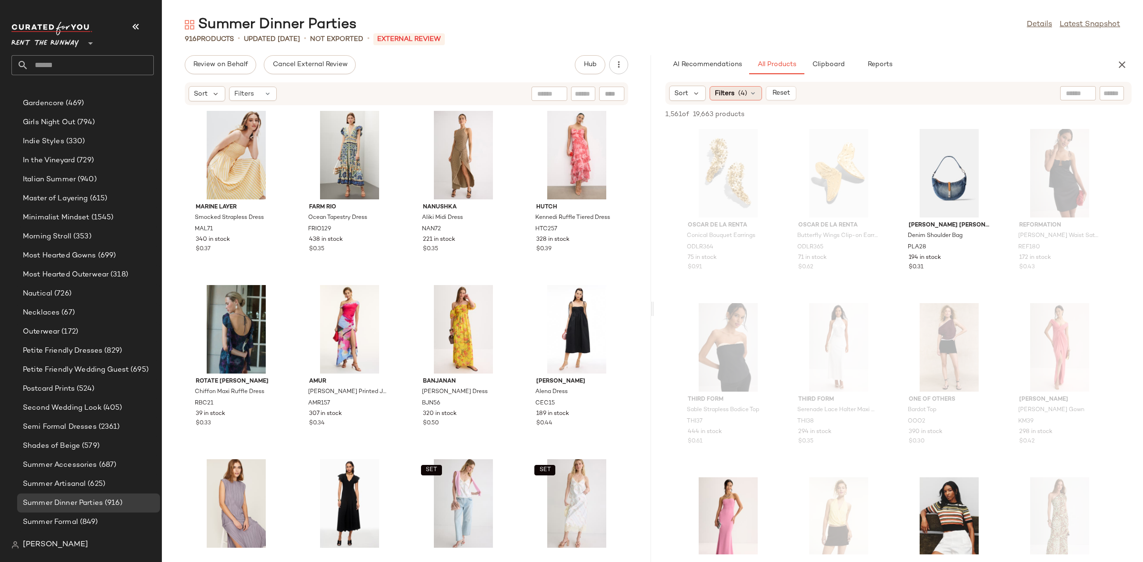
click at [720, 97] on span "Filters" at bounding box center [725, 94] width 20 height 10
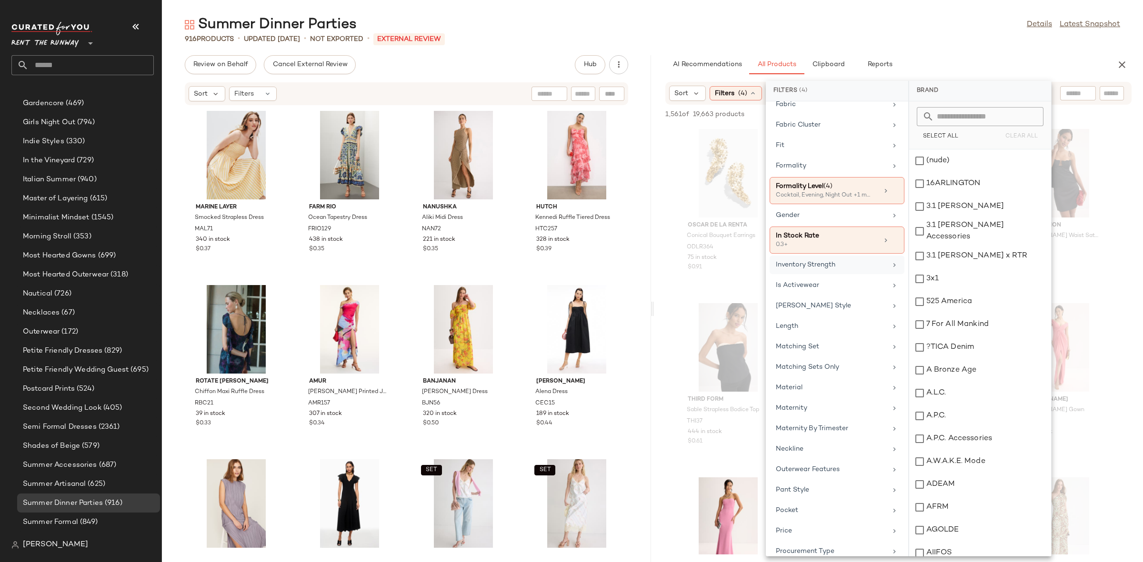
scroll to position [470, 0]
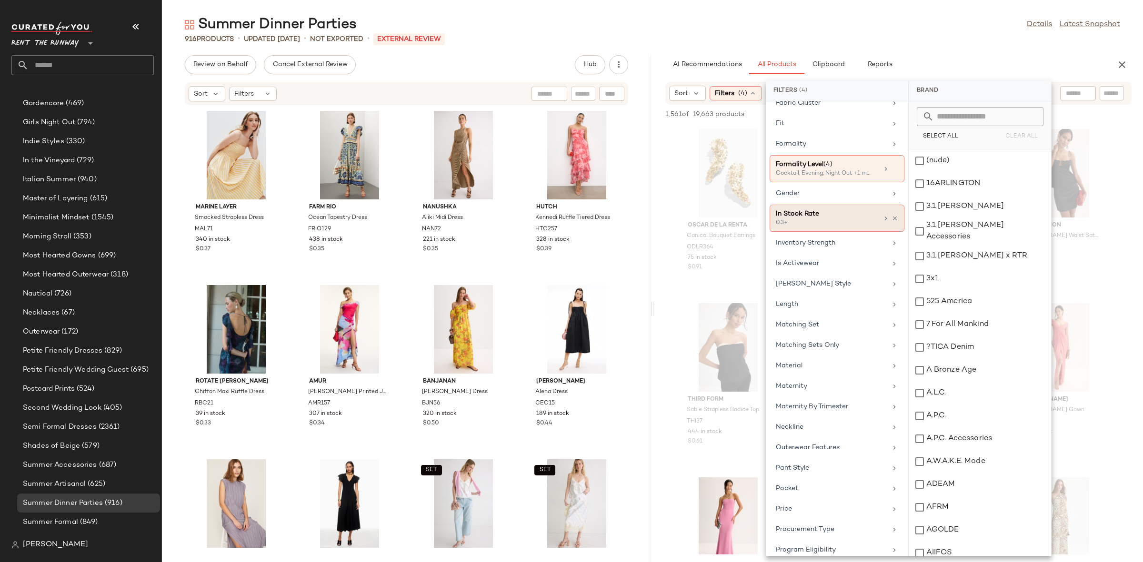
click at [889, 220] on div at bounding box center [890, 219] width 16 height 8
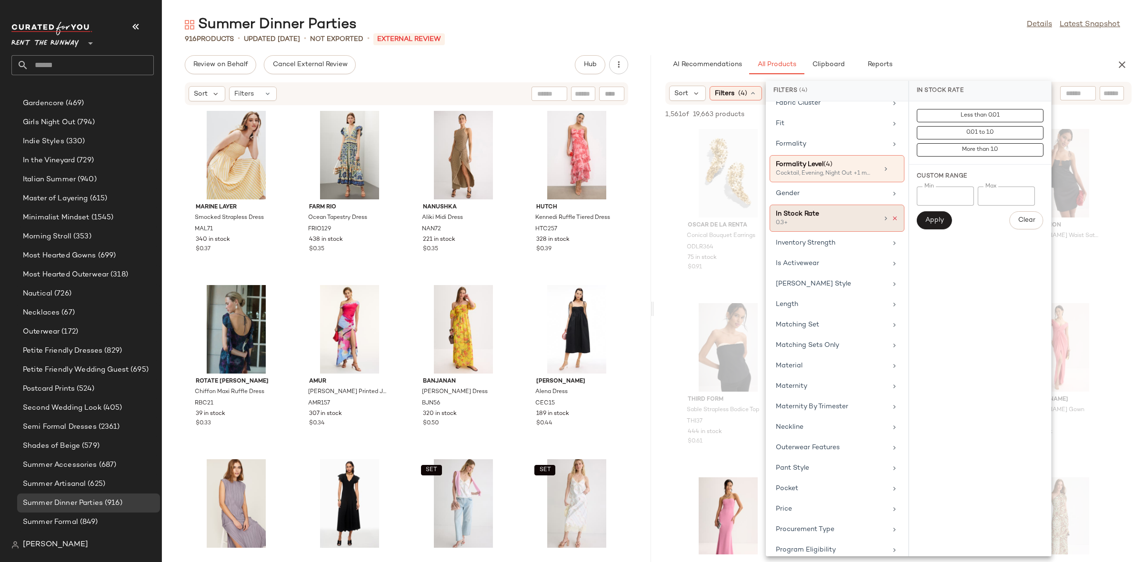
click at [892, 222] on icon at bounding box center [894, 218] width 7 height 7
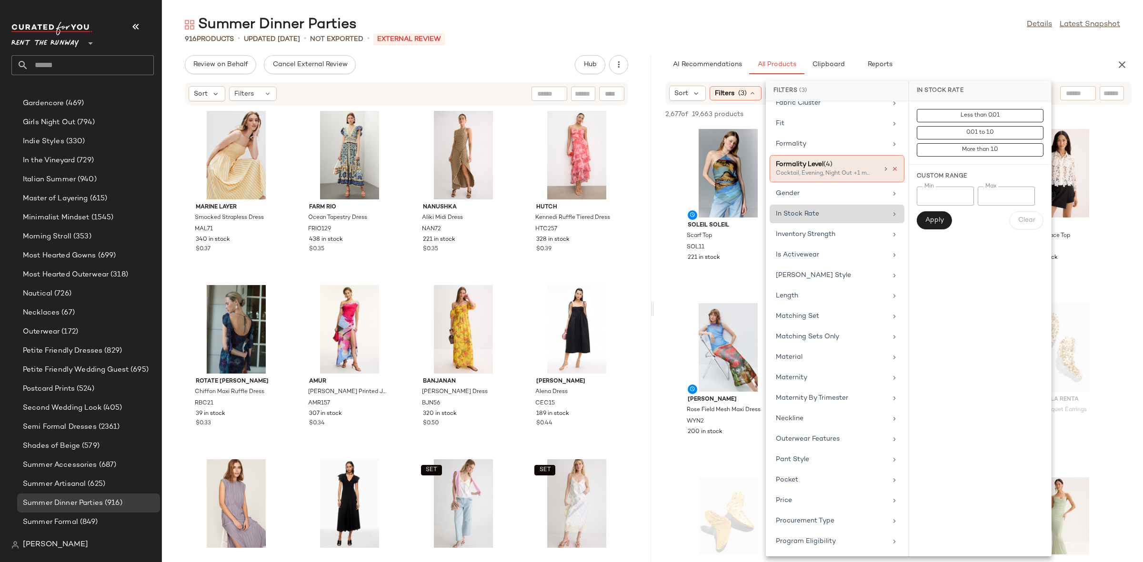
click at [891, 172] on icon at bounding box center [894, 169] width 7 height 7
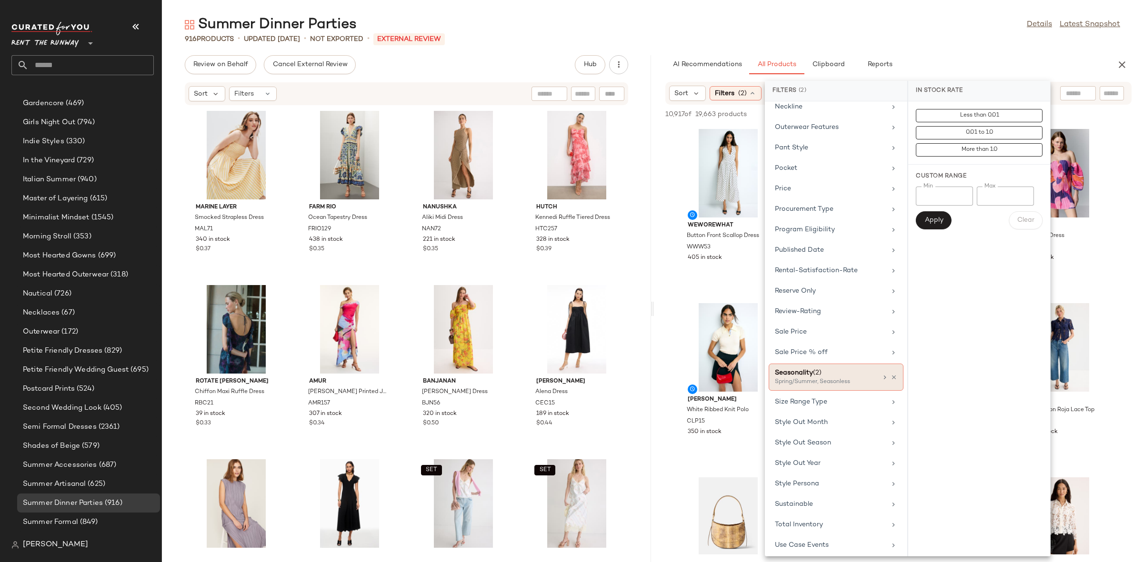
scroll to position [831, 0]
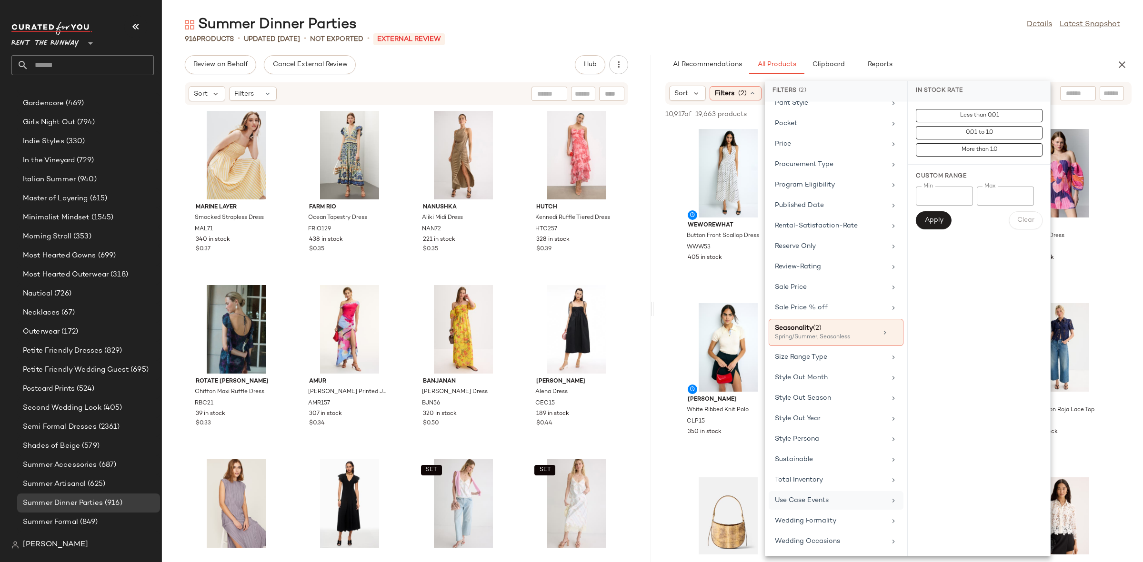
click at [820, 502] on div "Use Case Events" at bounding box center [830, 501] width 111 height 10
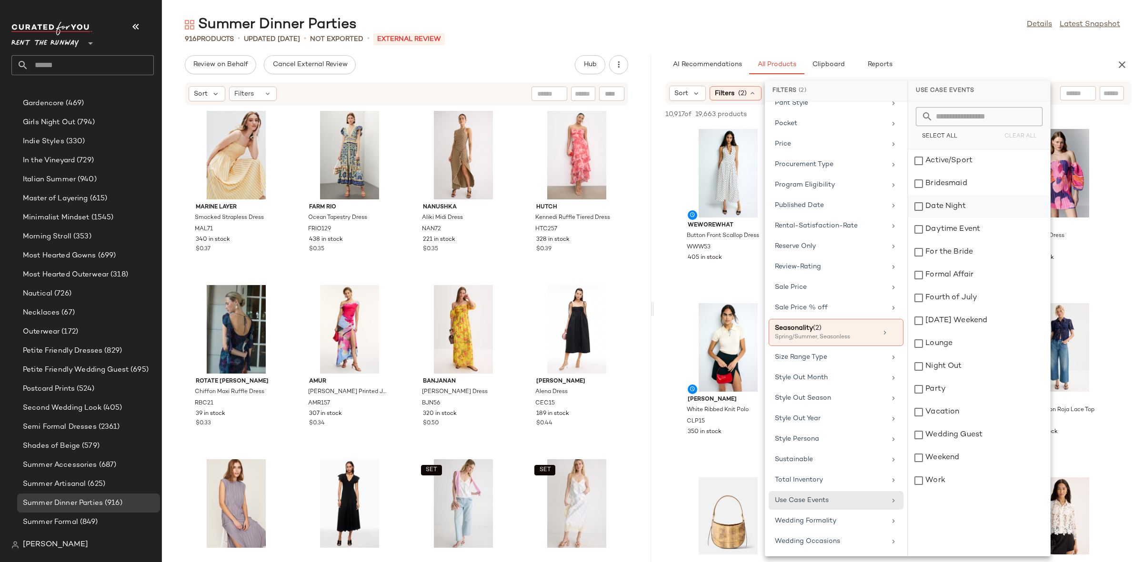
click at [965, 218] on div "Date Night" at bounding box center [979, 229] width 142 height 23
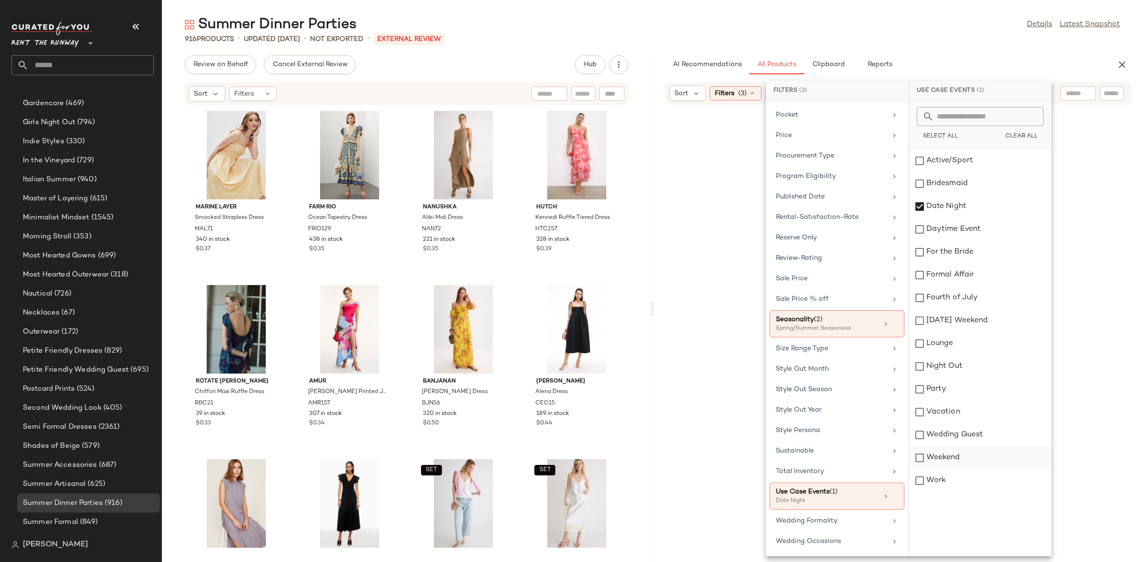
click at [976, 469] on div "Weekend" at bounding box center [980, 480] width 142 height 23
click at [965, 378] on div "Night Out" at bounding box center [980, 389] width 142 height 23
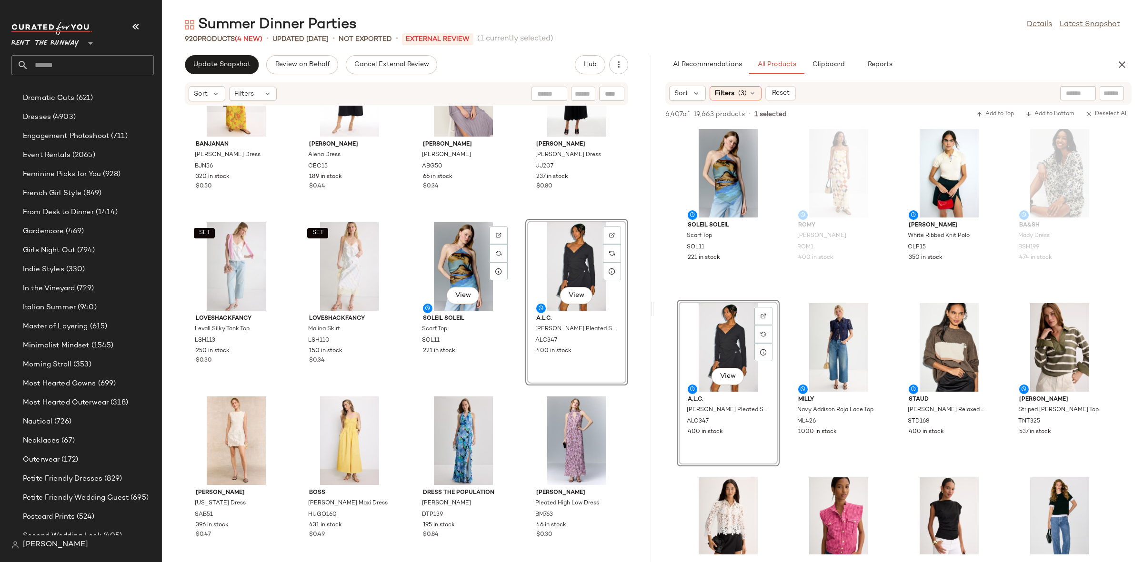
scroll to position [700, 0]
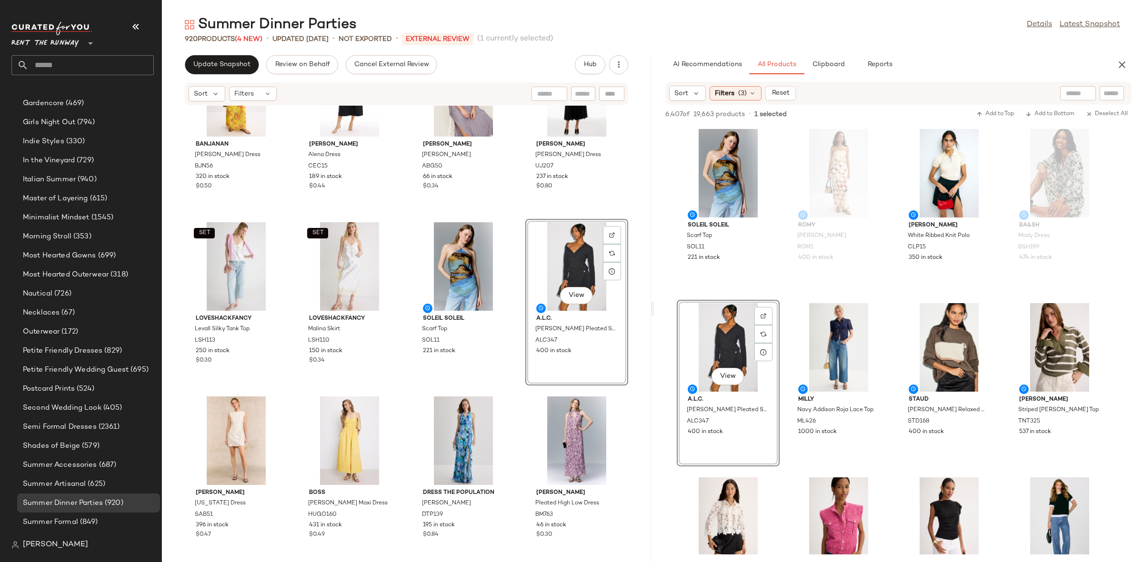
click at [510, 217] on div "Banjanan Farida Dress BJN56 320 in stock $0.50 Cecilie Bahnsen Alena Dress CEC1…" at bounding box center [406, 328] width 489 height 445
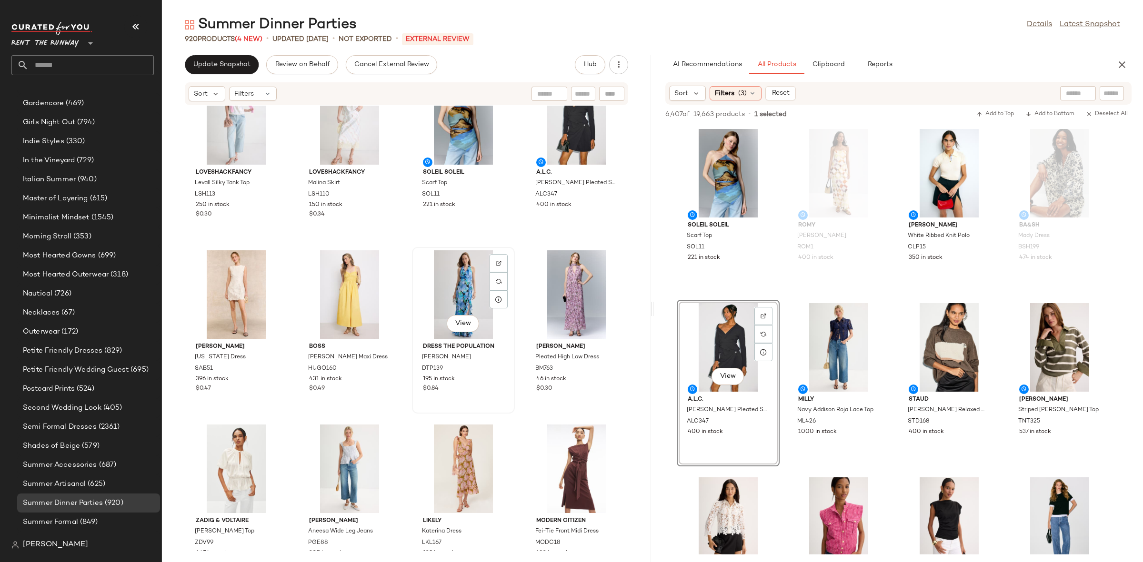
scroll to position [527, 0]
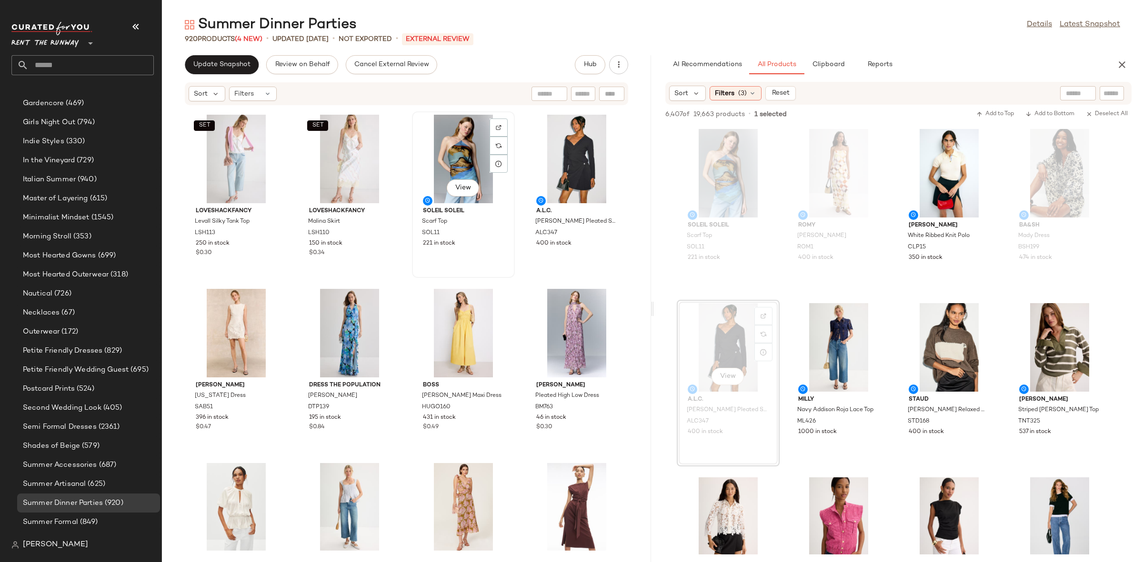
click at [413, 271] on div "View Soleil Soleil Scarf Top SOL11 221 in stock" at bounding box center [463, 194] width 101 height 165
click at [409, 281] on div "SET LoveShackFancy Levall Silky Tank Top LSH113 250 in stock $0.30 SET LoveShac…" at bounding box center [406, 328] width 489 height 445
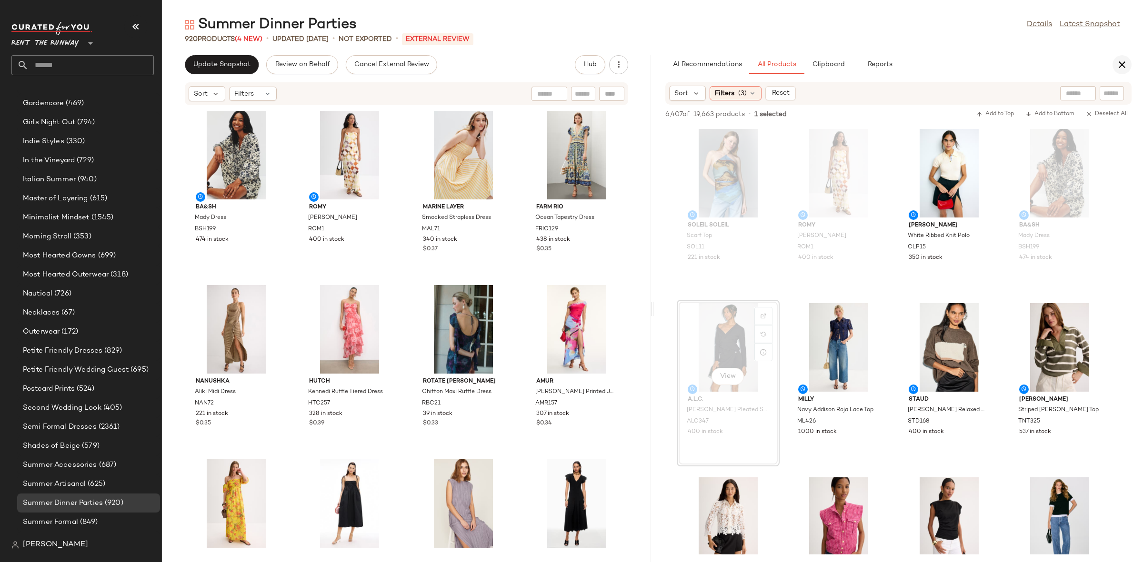
click at [1126, 64] on icon "button" at bounding box center [1121, 64] width 11 height 11
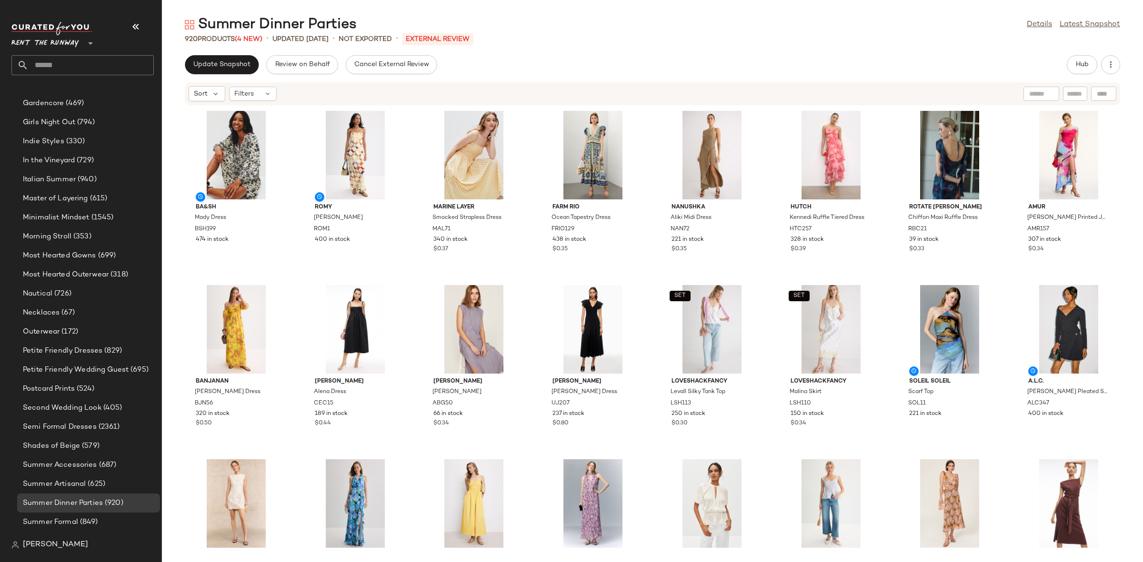
click at [411, 271] on div "ba&sh Mady Dress BSH199 474 in stock ROMY Rochelle Dress ROM1 400 in stock Mari…" at bounding box center [652, 328] width 981 height 445
click at [227, 61] on span "Update Snapshot" at bounding box center [222, 65] width 58 height 8
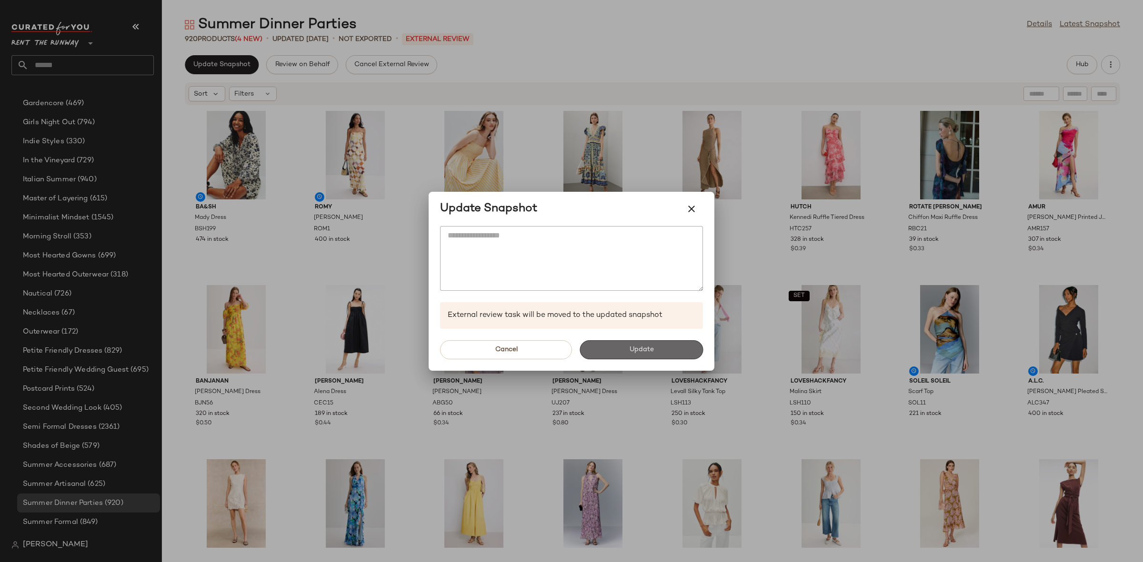
click at [633, 348] on span "Update" at bounding box center [640, 350] width 25 height 8
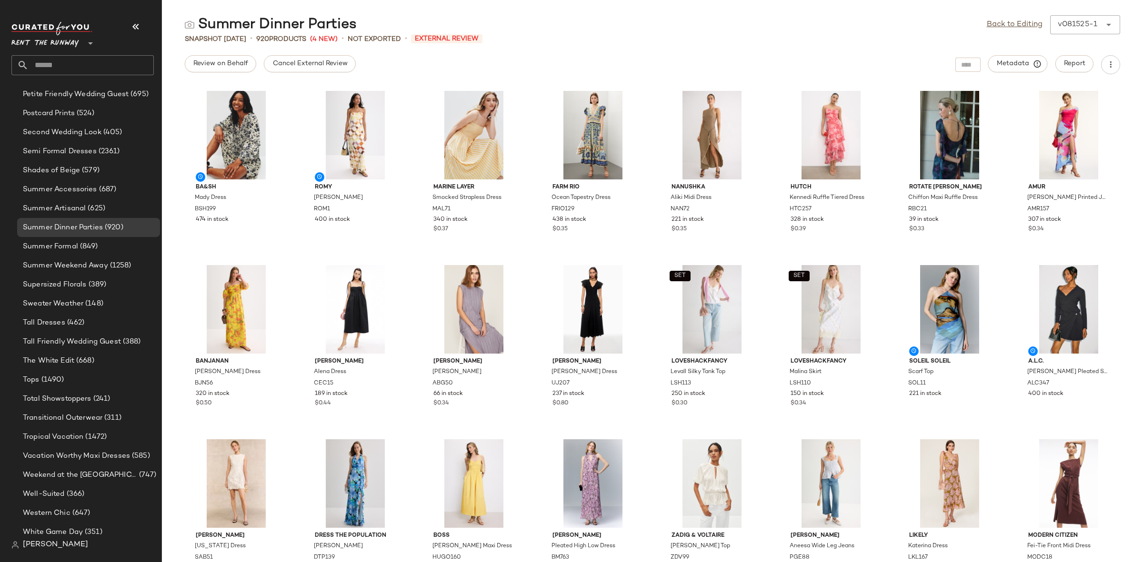
scroll to position [1077, 0]
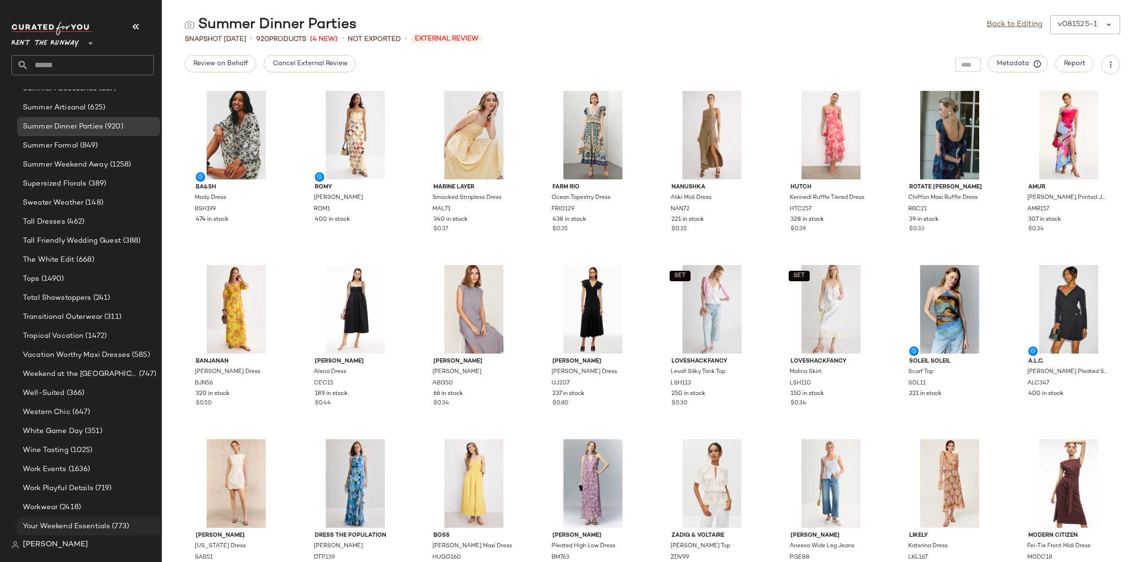
click at [50, 531] on span "Your Weekend Essentials" at bounding box center [66, 526] width 87 height 11
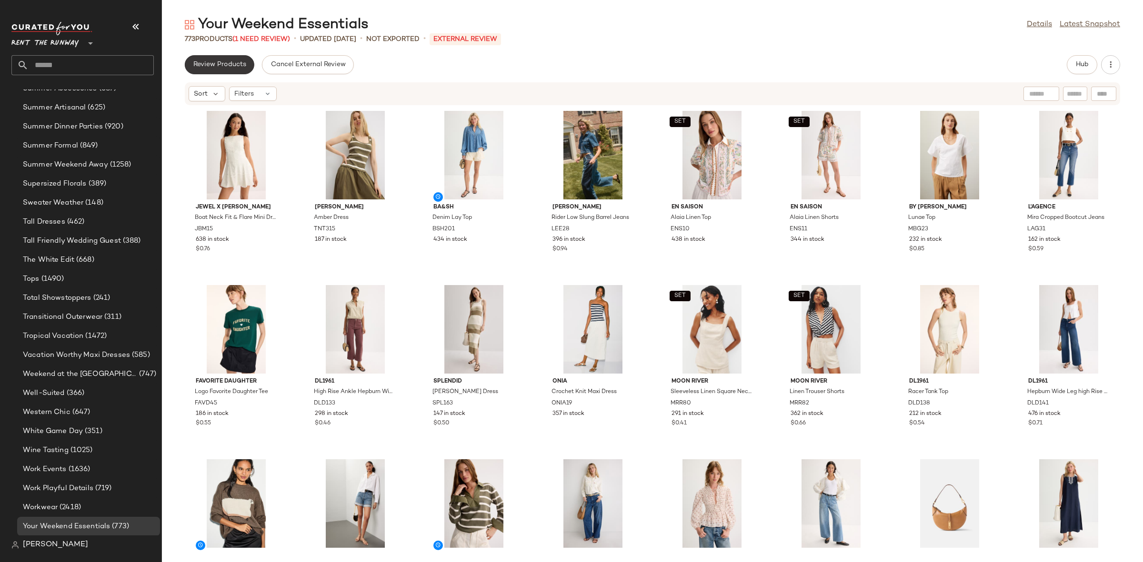
click at [216, 67] on span "Review Products" at bounding box center [219, 65] width 53 height 8
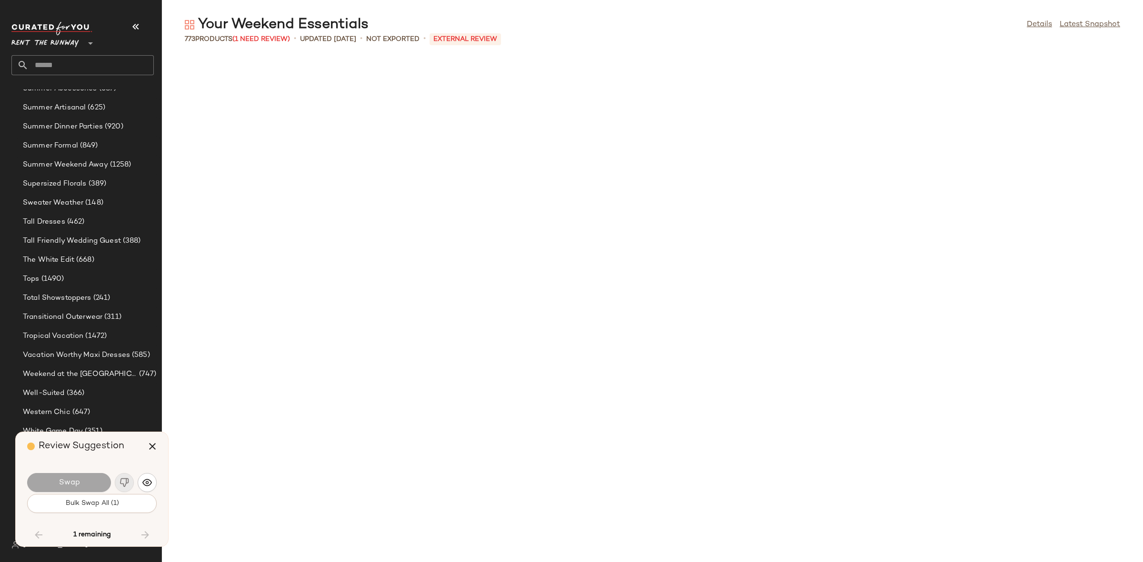
scroll to position [14986, 0]
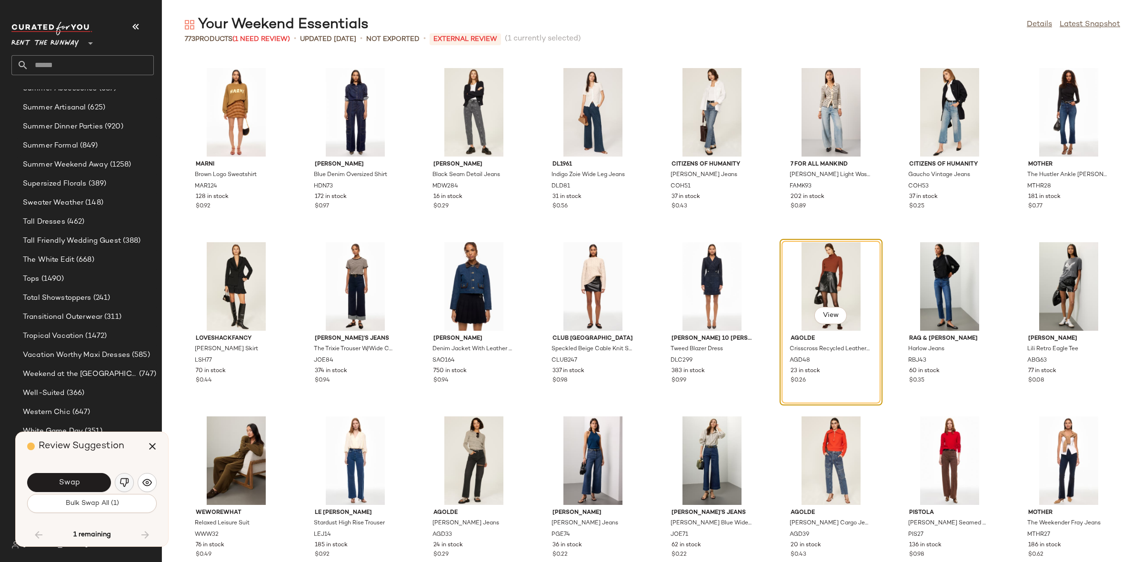
click at [120, 483] on img "button" at bounding box center [125, 483] width 10 height 10
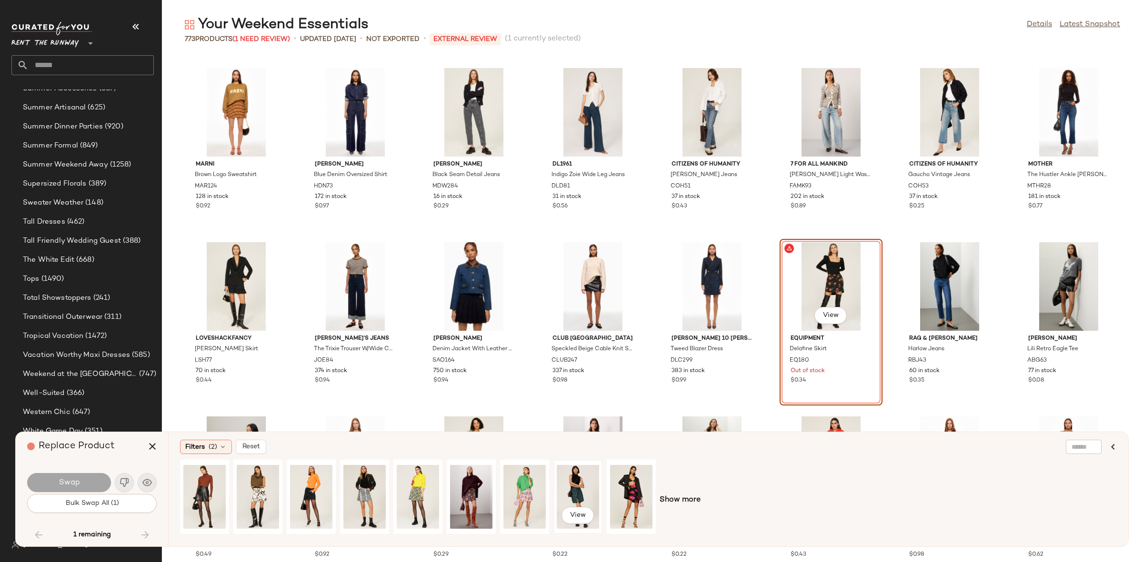
click at [560, 488] on div "View" at bounding box center [578, 497] width 42 height 68
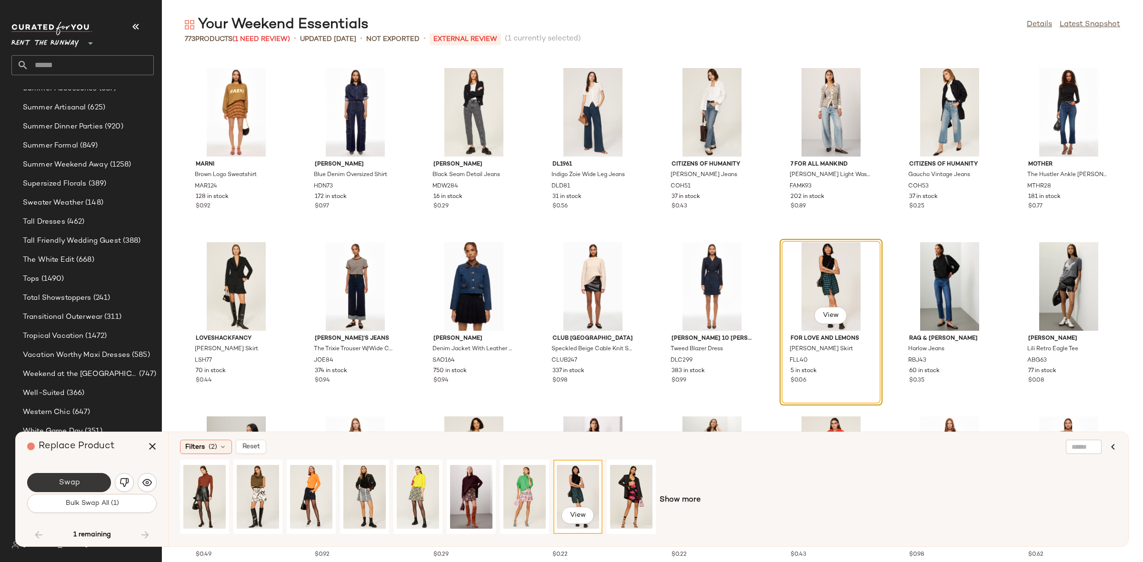
click at [78, 482] on span "Swap" at bounding box center [68, 482] width 21 height 9
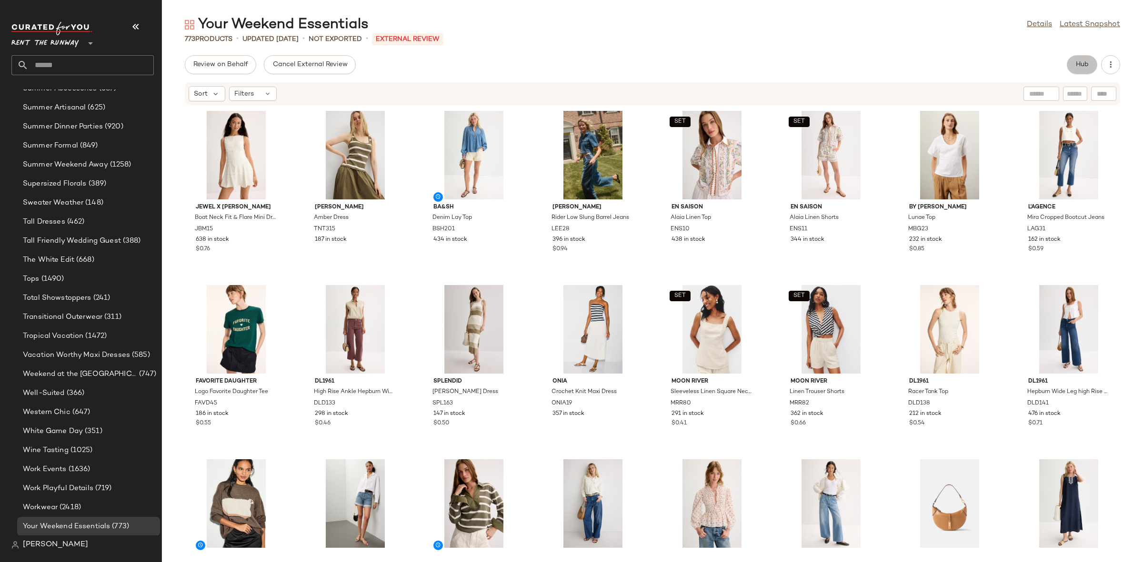
click at [1091, 66] on button "Hub" at bounding box center [1082, 64] width 30 height 19
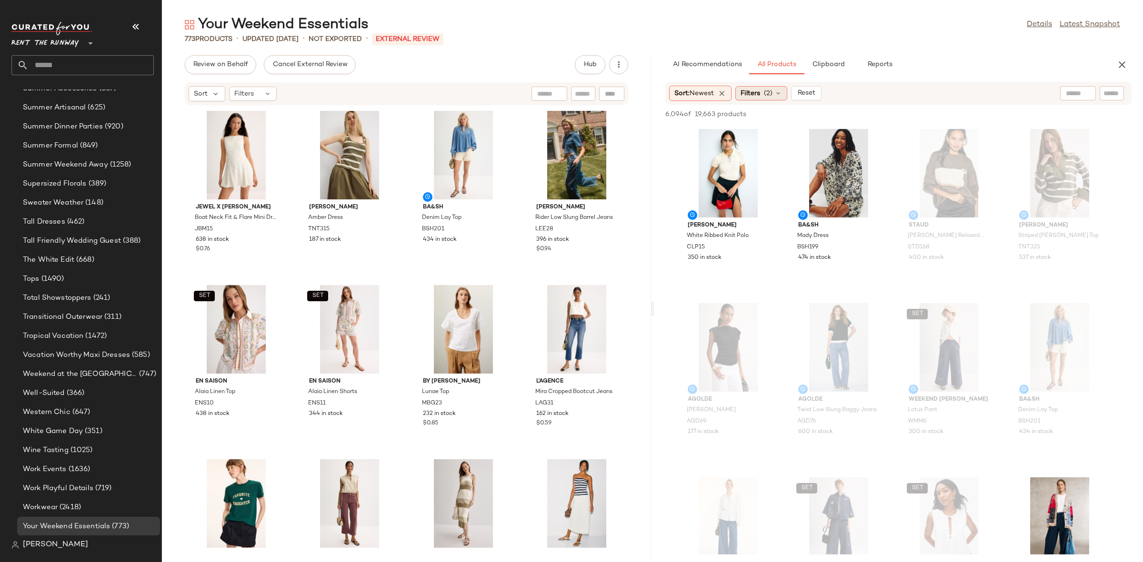
click at [768, 94] on span "(2)" at bounding box center [768, 94] width 9 height 10
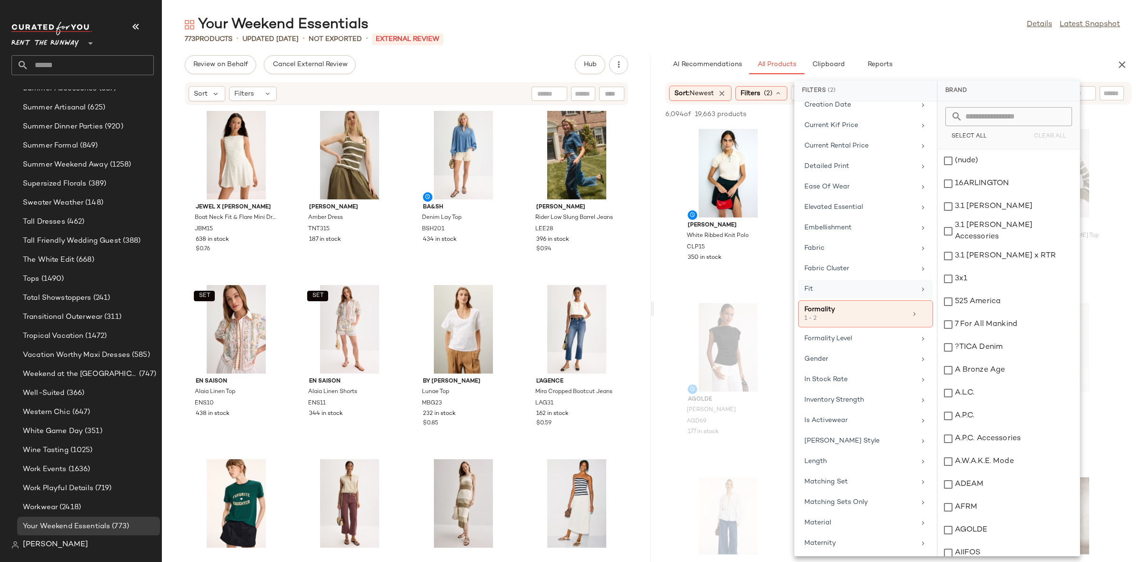
scroll to position [303, 0]
click at [920, 319] on icon at bounding box center [923, 315] width 7 height 7
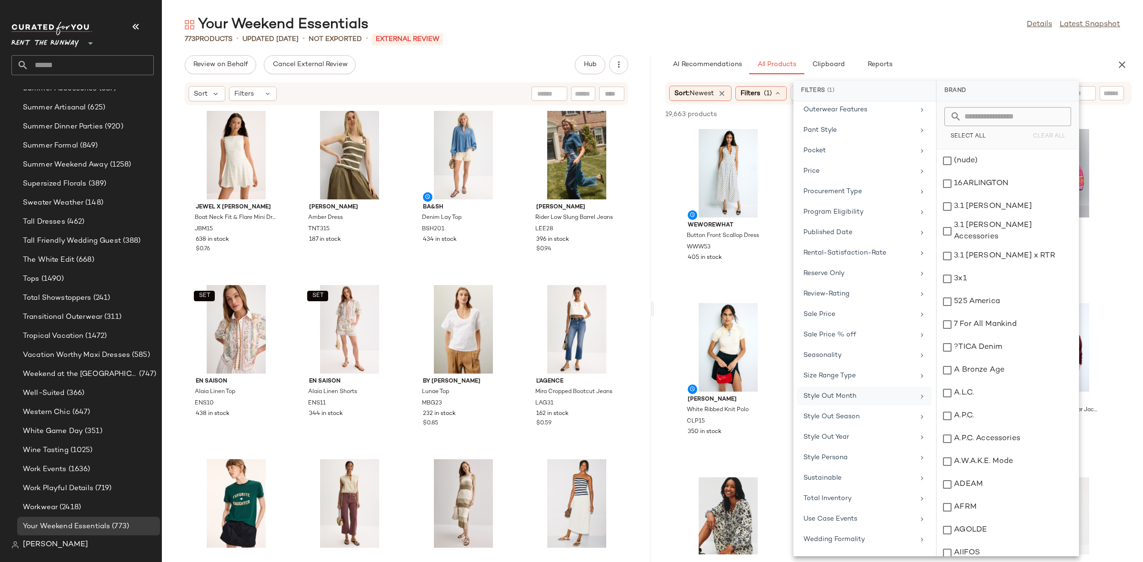
scroll to position [823, 0]
click at [839, 498] on div "Use Case Events" at bounding box center [858, 501] width 111 height 10
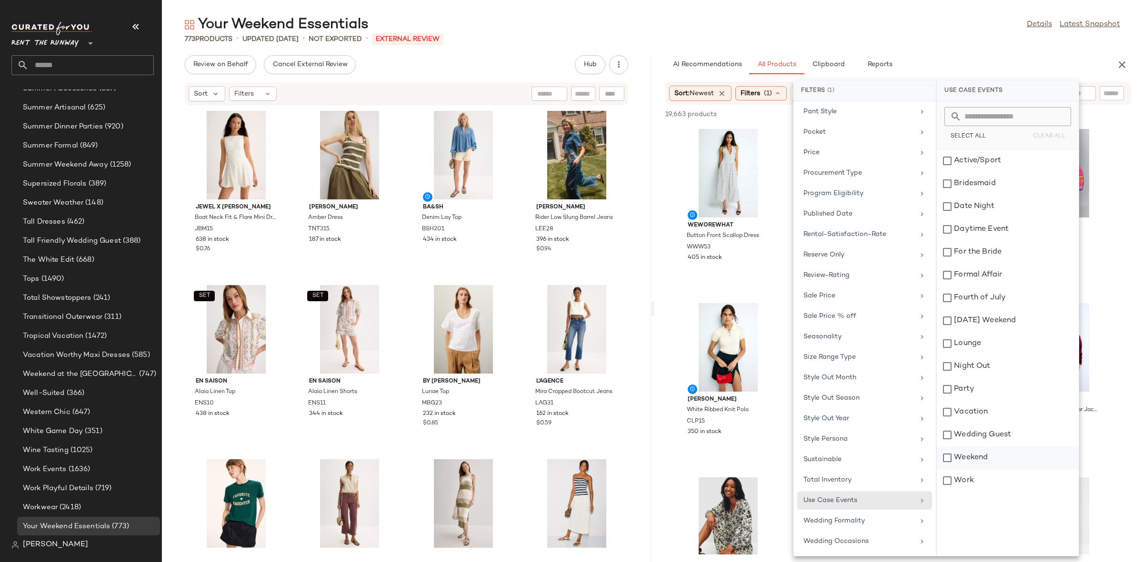
click at [971, 469] on div "Weekend" at bounding box center [1008, 480] width 142 height 23
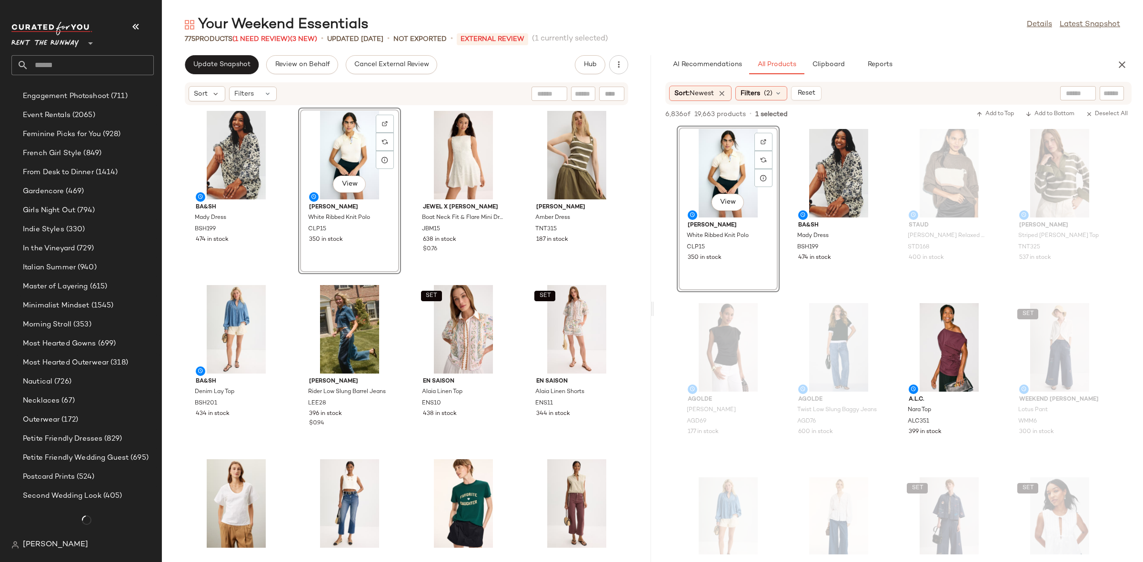
scroll to position [1077, 0]
click at [400, 284] on div "ba&sh Mady Dress BSH199 474 in stock View Claudie Pierlot White Ribbed Knit Pol…" at bounding box center [406, 328] width 489 height 445
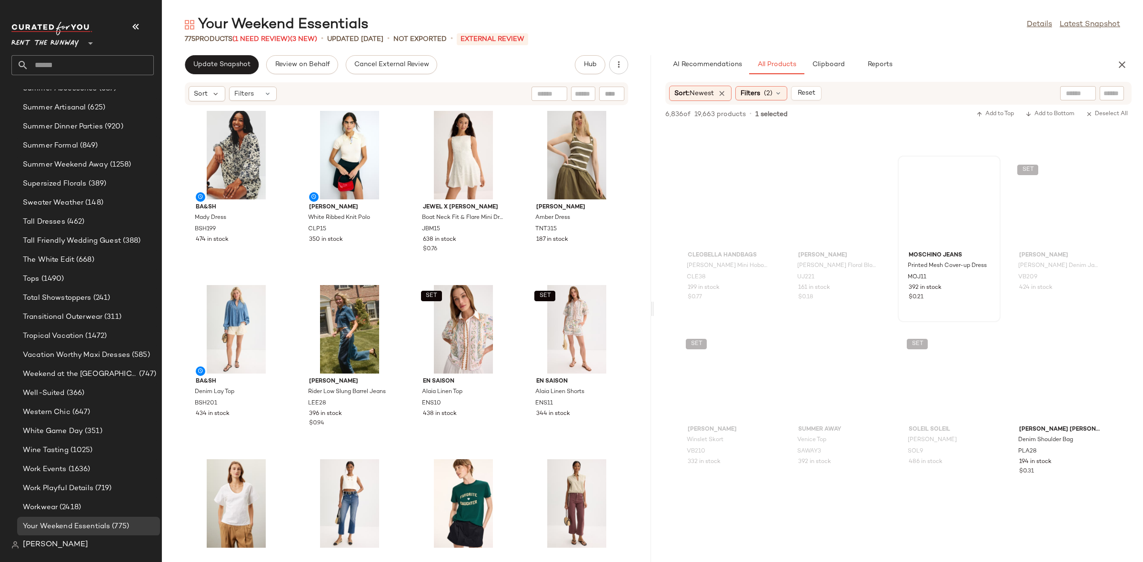
scroll to position [1367, 0]
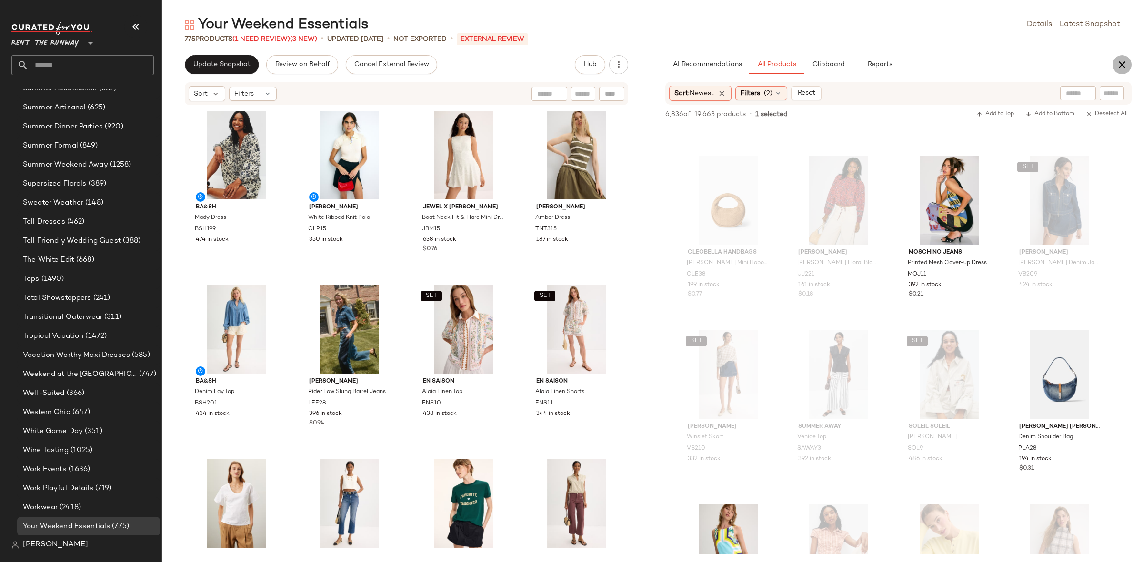
click at [1120, 67] on icon "button" at bounding box center [1121, 64] width 11 height 11
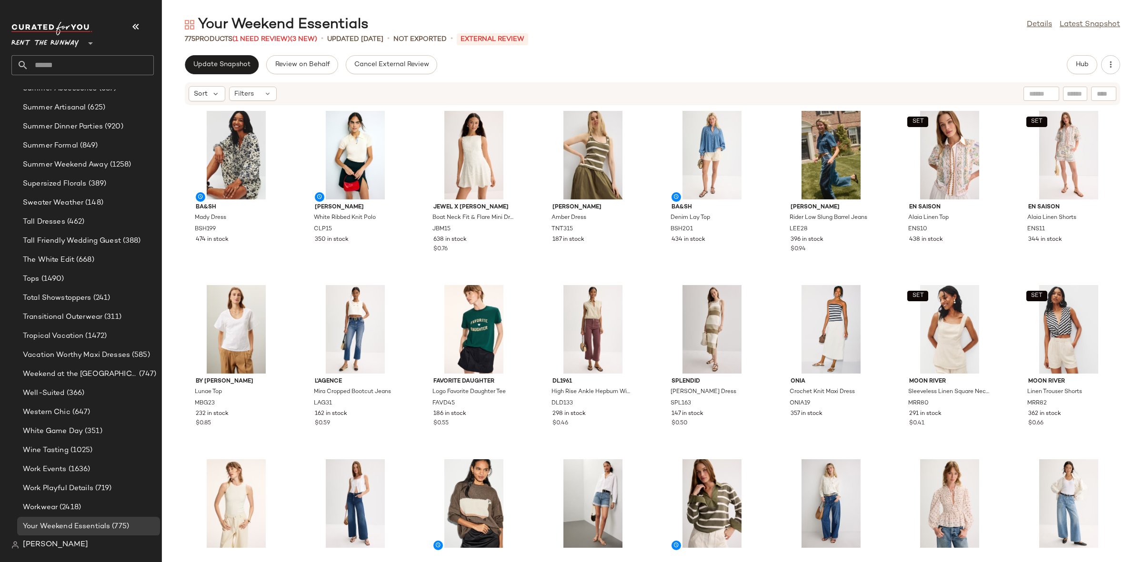
click at [413, 286] on div "ba&sh Mady Dress BSH199 474 in stock Claudie Pierlot White Ribbed Knit Polo CLP…" at bounding box center [652, 328] width 981 height 445
click at [234, 72] on button "Update Snapshot" at bounding box center [222, 64] width 74 height 19
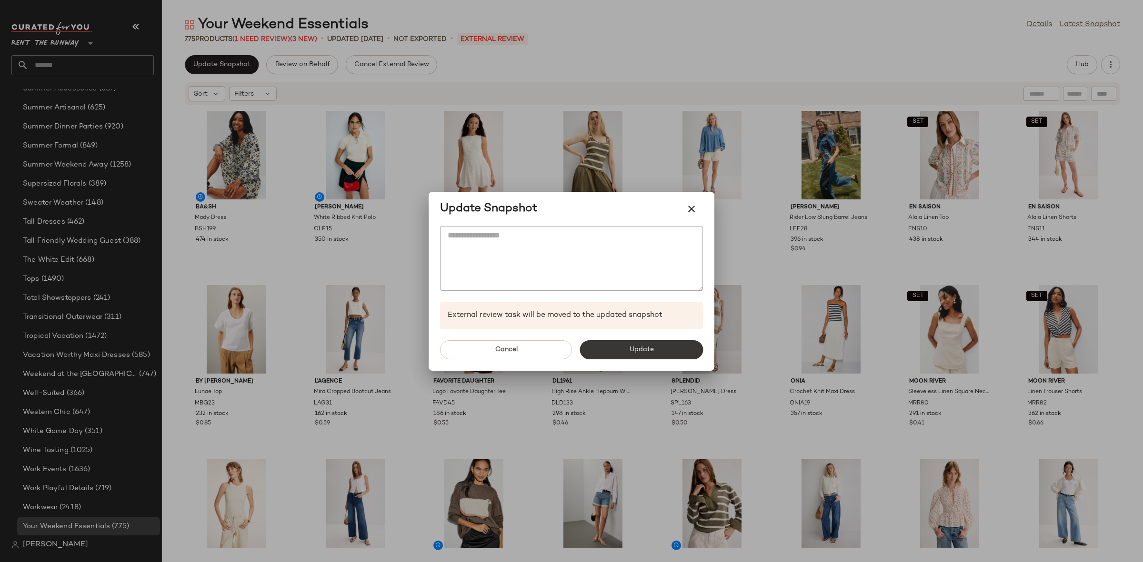
click at [635, 350] on span "Update" at bounding box center [640, 350] width 25 height 8
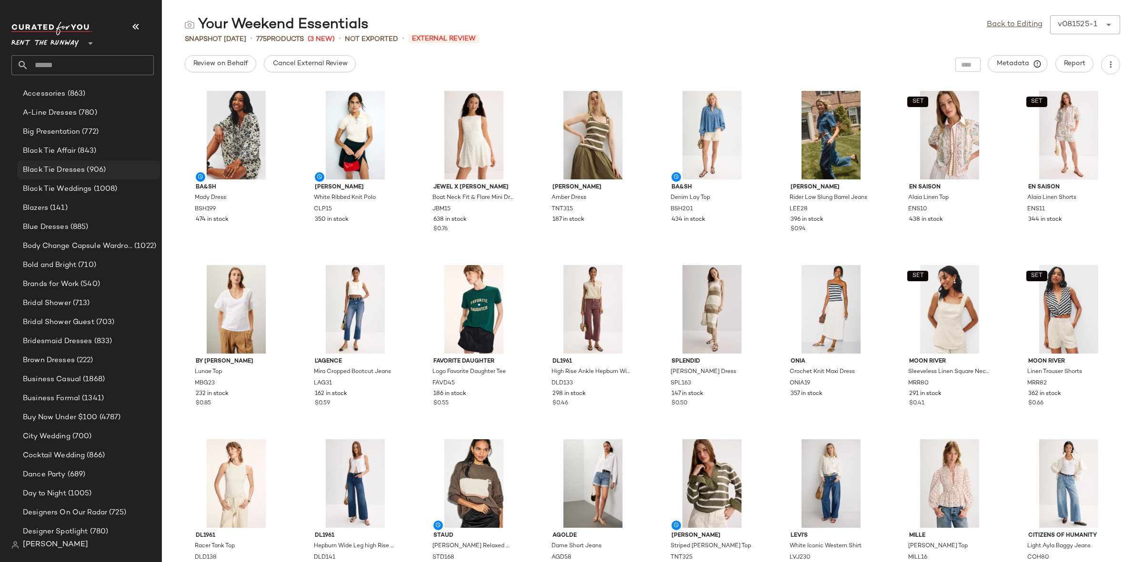
scroll to position [98, 0]
click at [69, 140] on div "Big Presentation (772)" at bounding box center [88, 134] width 143 height 19
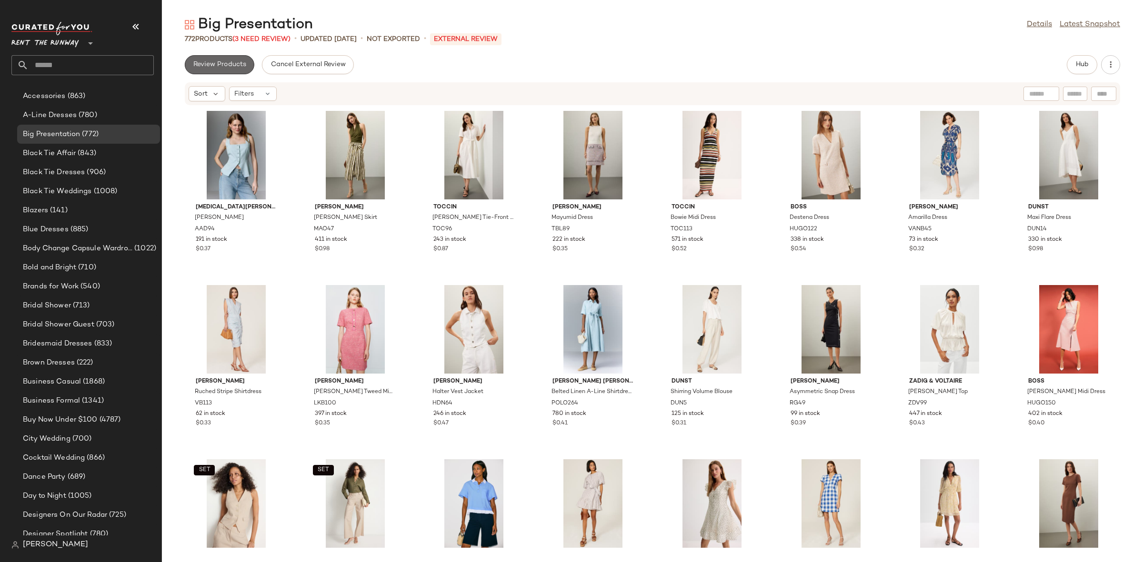
click at [219, 64] on span "Review Products" at bounding box center [219, 65] width 53 height 8
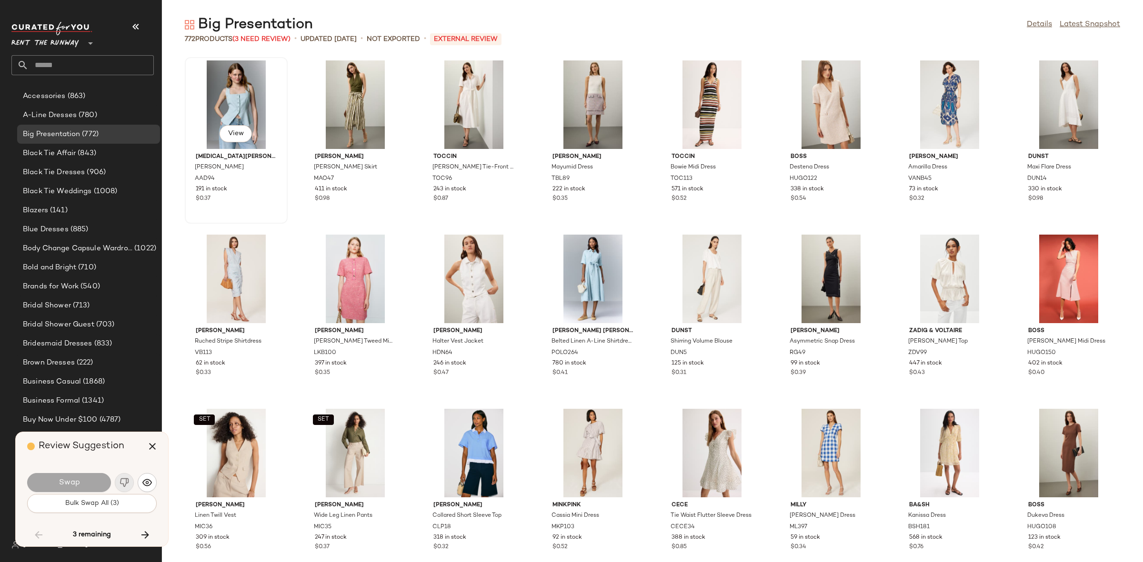
scroll to position [3834, 0]
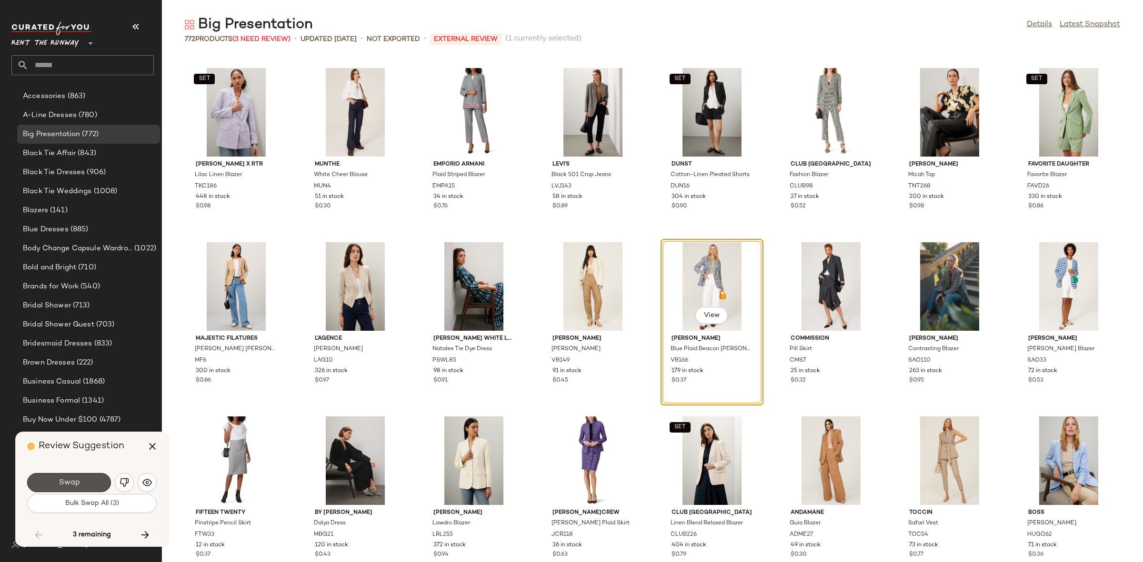
click at [70, 483] on span "Swap" at bounding box center [68, 482] width 21 height 9
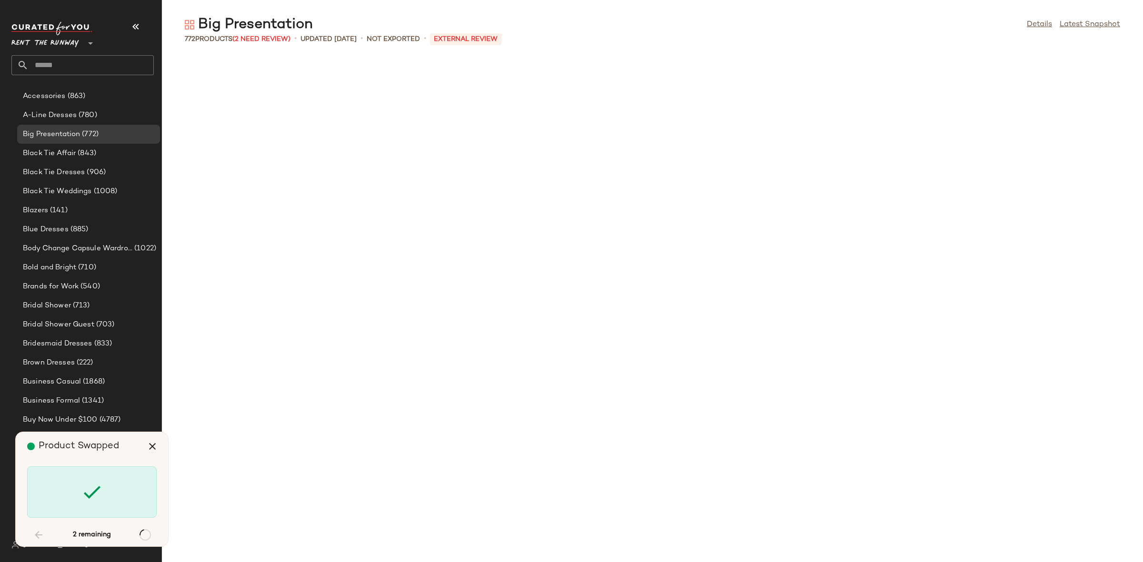
scroll to position [8016, 0]
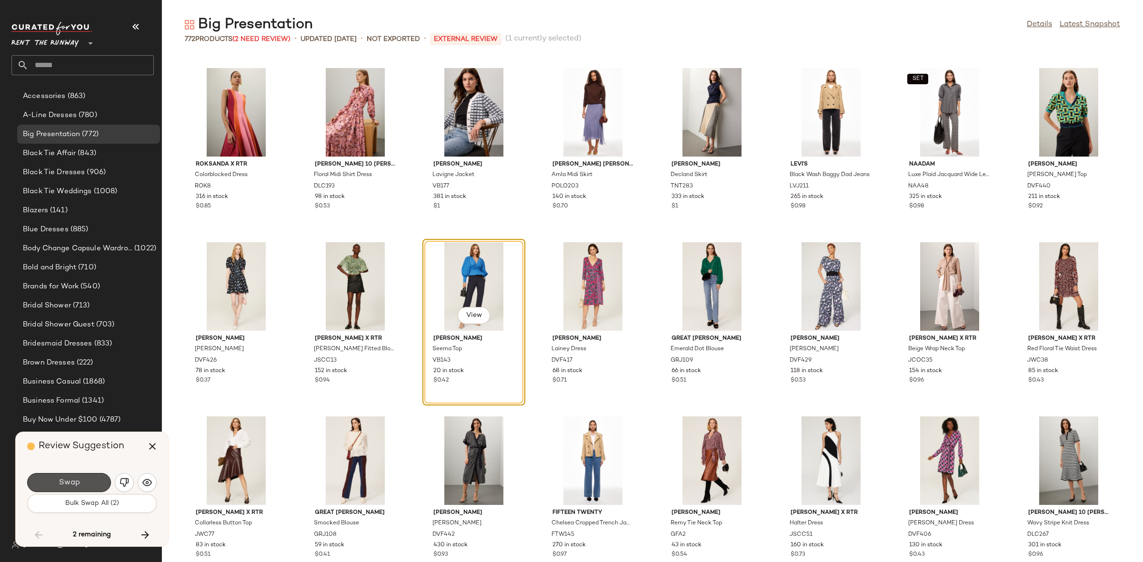
click at [70, 483] on span "Swap" at bounding box center [68, 482] width 21 height 9
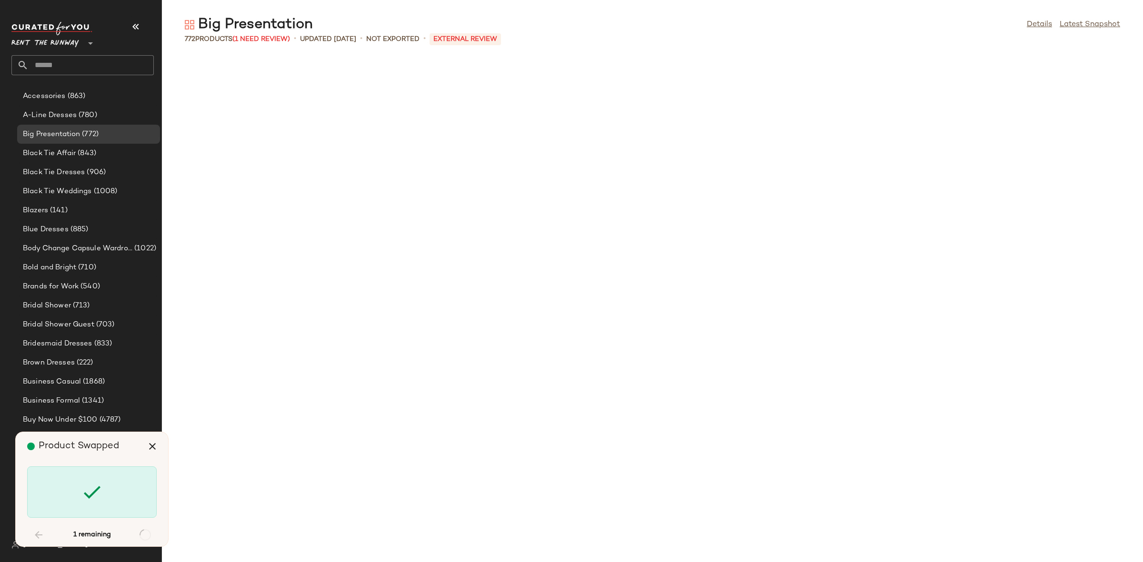
scroll to position [16380, 0]
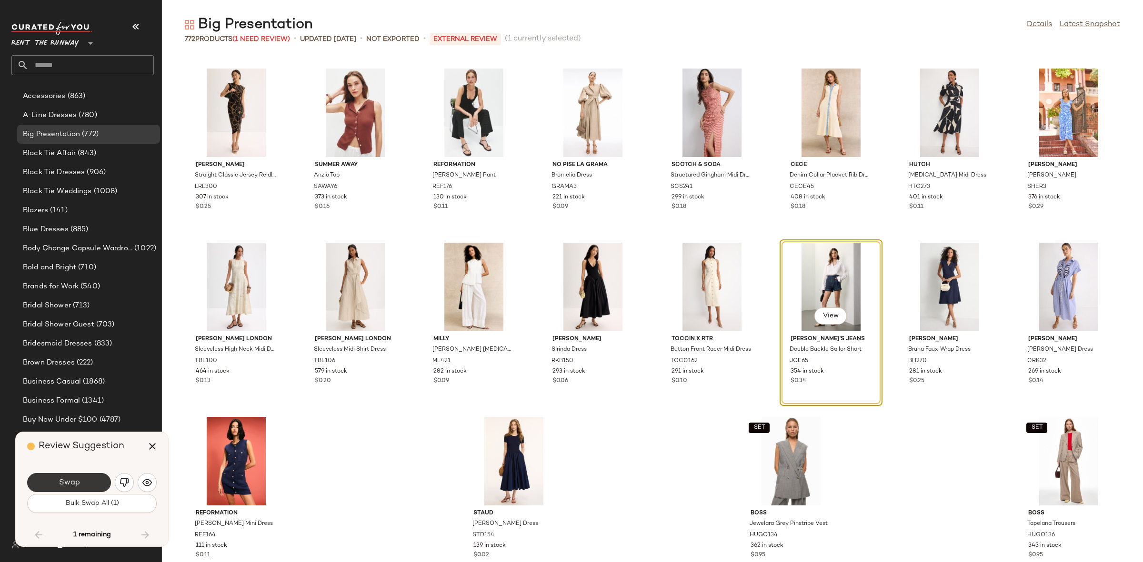
click at [68, 480] on span "Swap" at bounding box center [68, 482] width 21 height 9
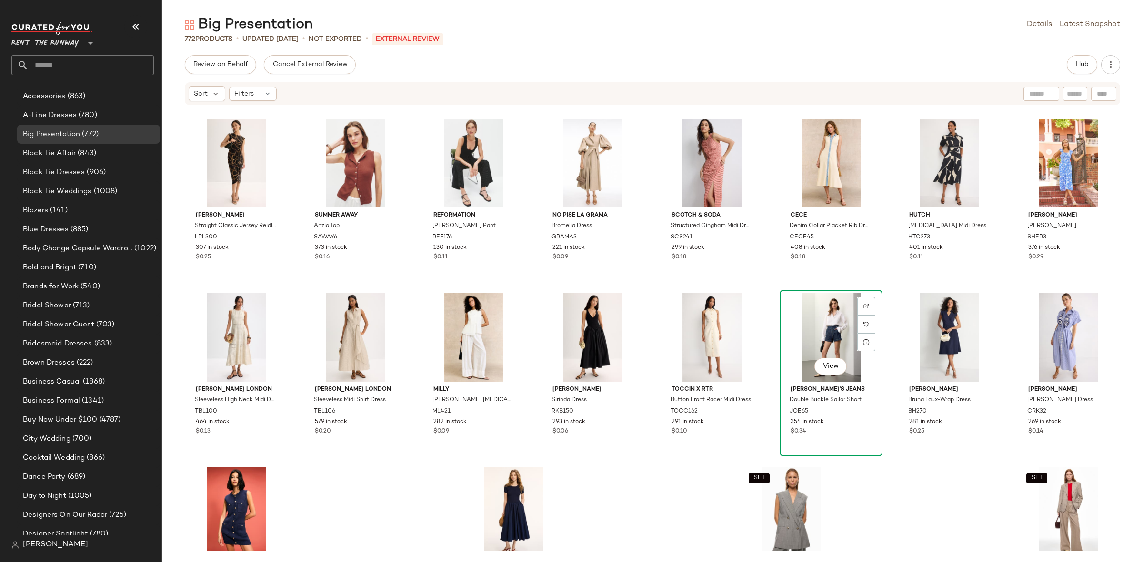
click at [811, 329] on div "View" at bounding box center [831, 337] width 96 height 89
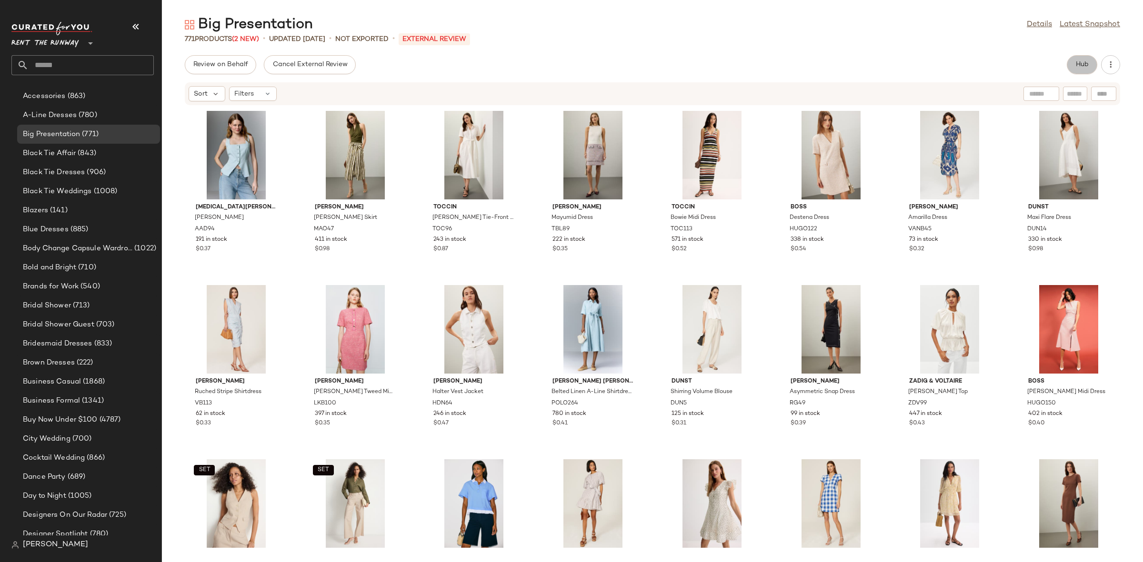
click at [1090, 67] on button "Hub" at bounding box center [1082, 64] width 30 height 19
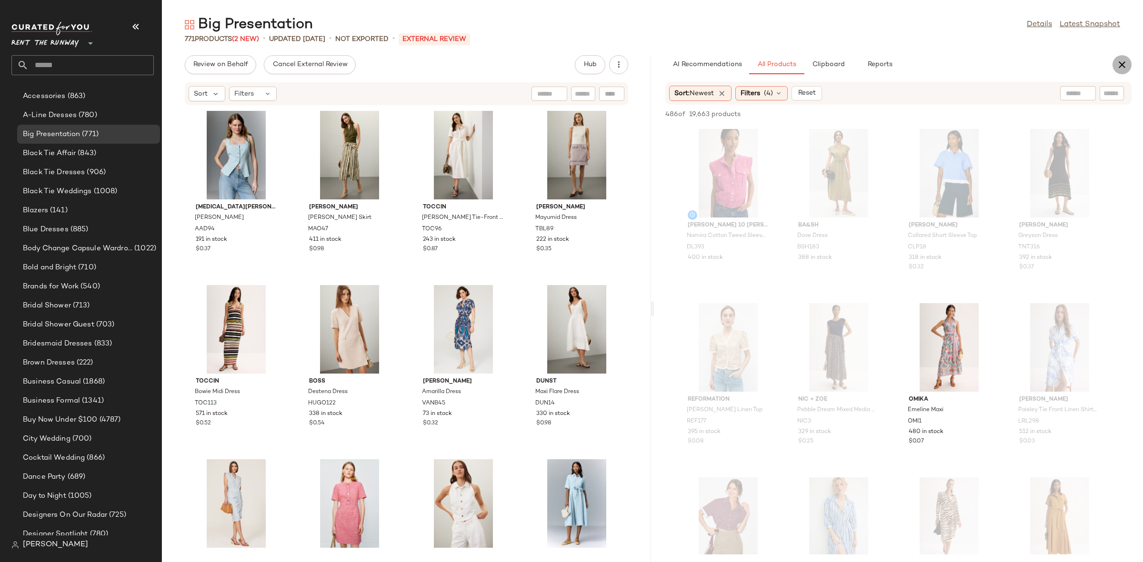
click at [1124, 67] on icon "button" at bounding box center [1121, 64] width 11 height 11
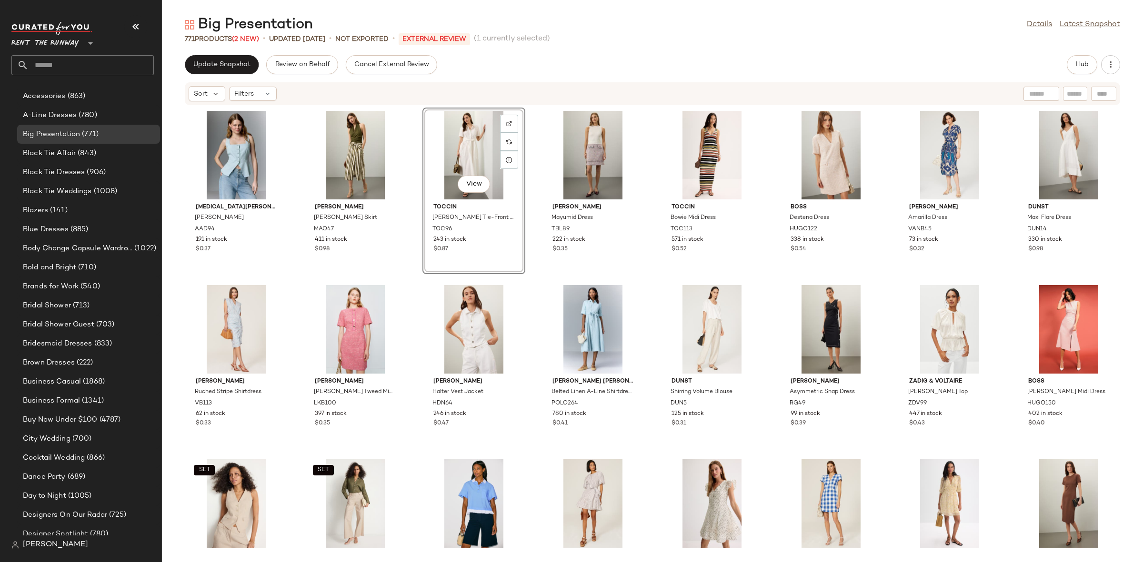
click at [408, 161] on div "Alexia Admor Adeline Vest AAD94 191 in stock $0.37 Marie Oliver Marti Skirt MAO…" at bounding box center [652, 328] width 981 height 445
click at [209, 66] on span "Update Snapshot" at bounding box center [222, 65] width 58 height 8
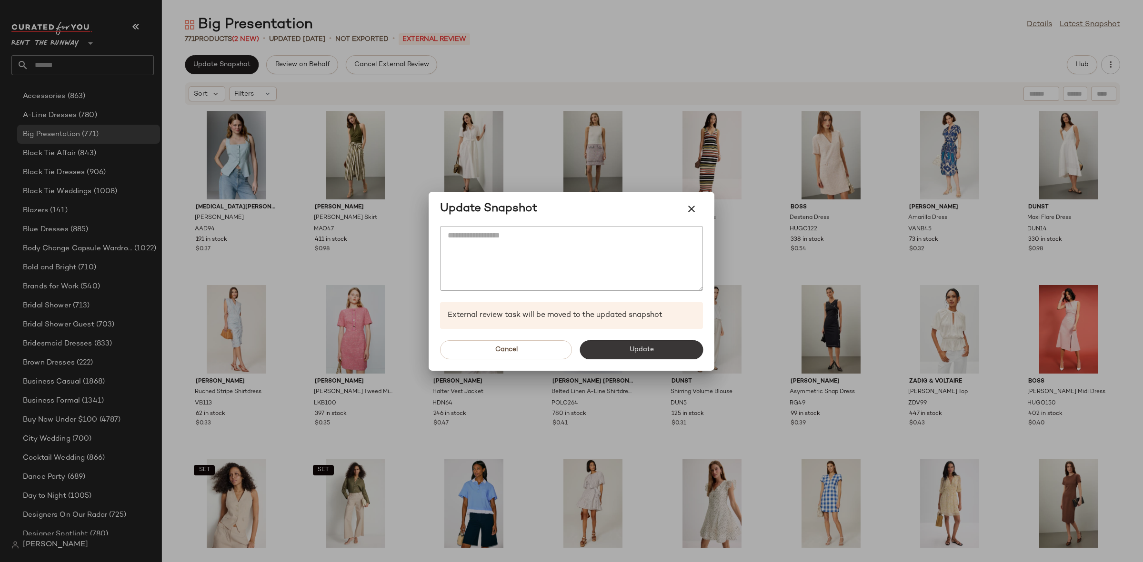
click at [636, 352] on span "Update" at bounding box center [640, 350] width 25 height 8
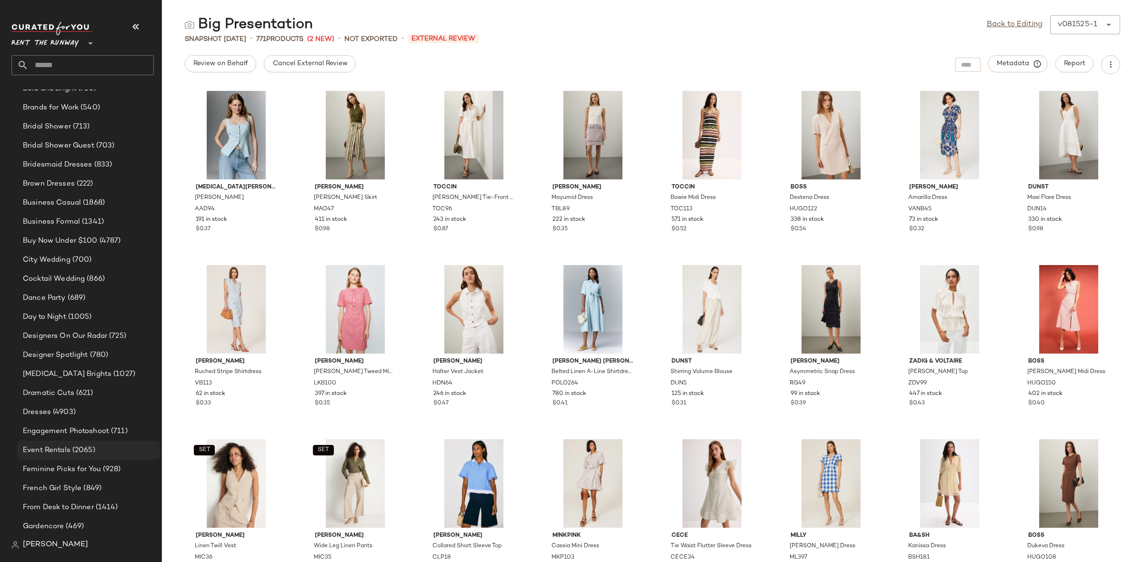
scroll to position [298, 0]
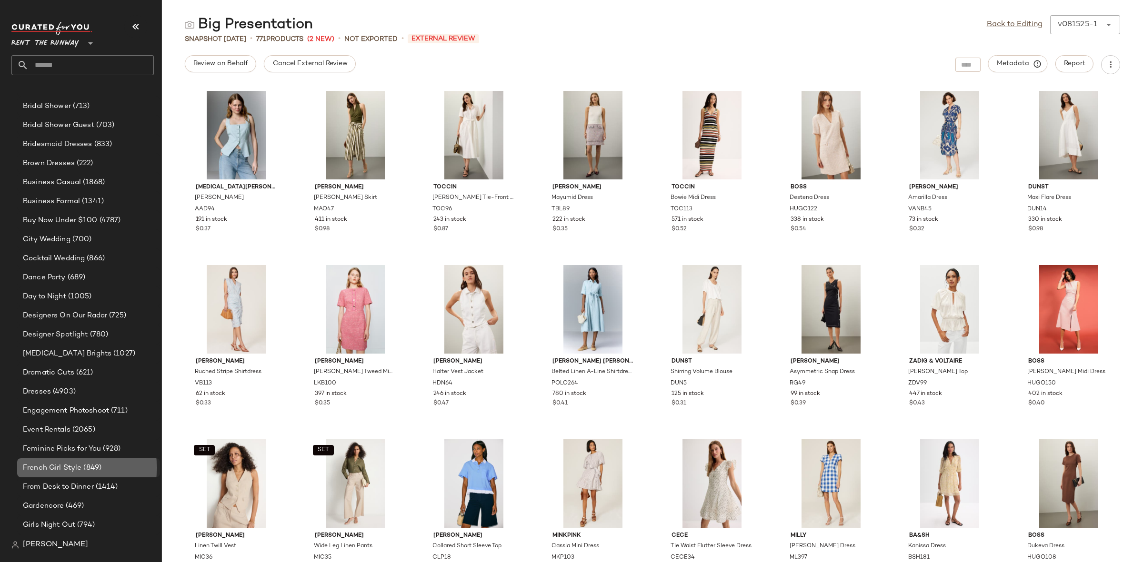
click at [87, 459] on div "French Girl Style (849)" at bounding box center [88, 468] width 143 height 19
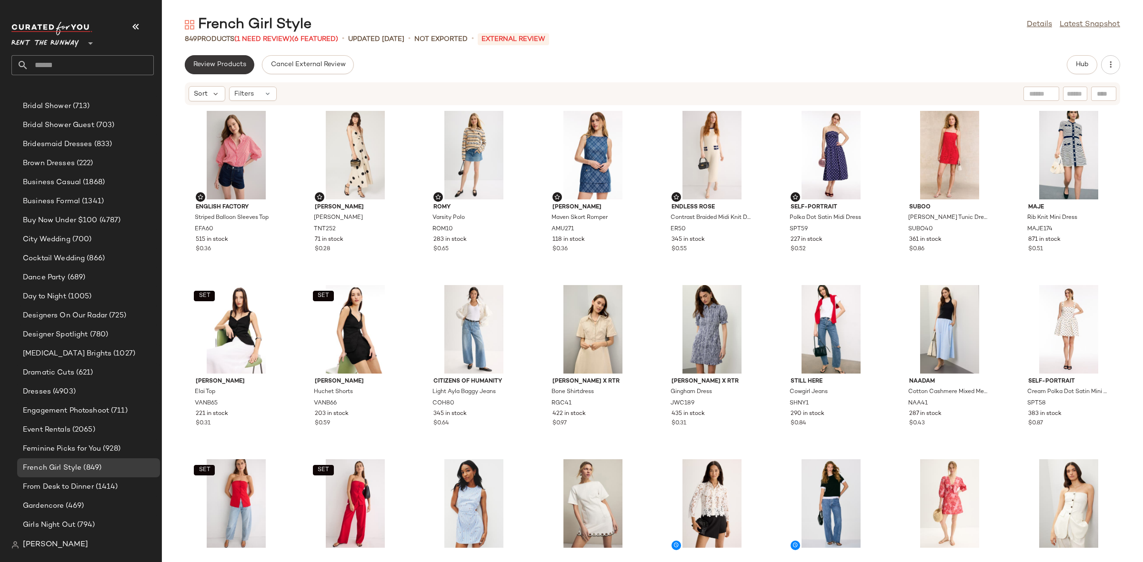
click at [205, 69] on button "Review Products" at bounding box center [220, 64] width 70 height 19
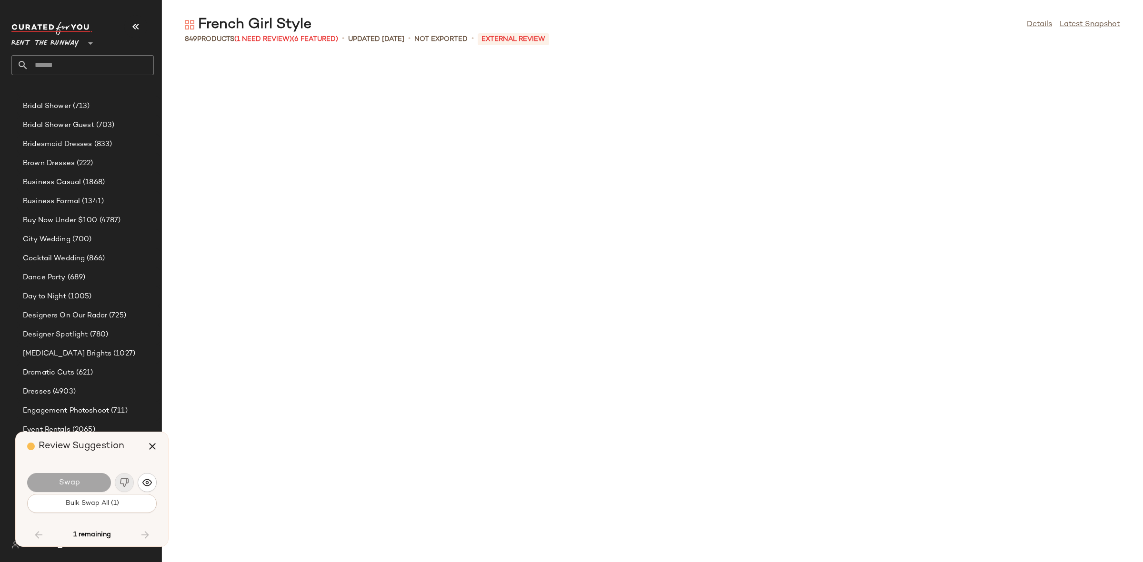
scroll to position [6970, 0]
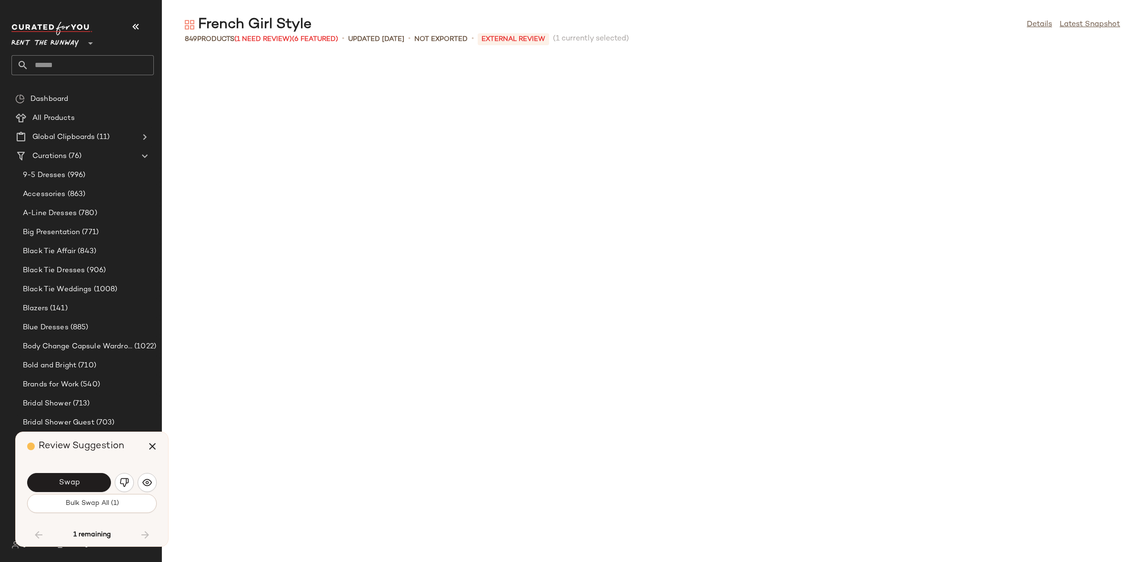
scroll to position [6970, 0]
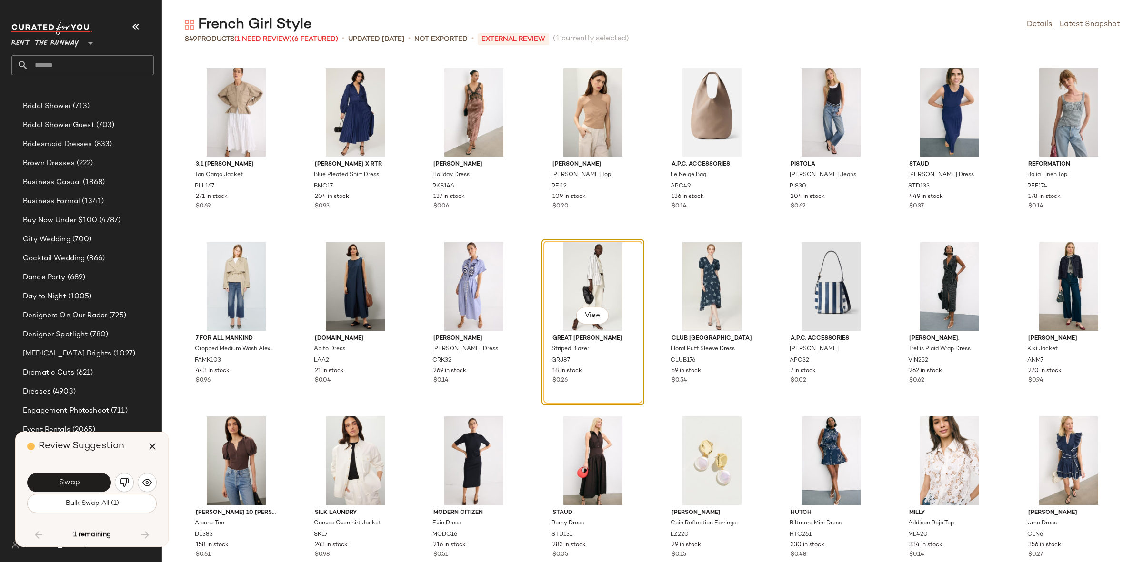
click at [64, 487] on span "Swap" at bounding box center [68, 482] width 21 height 9
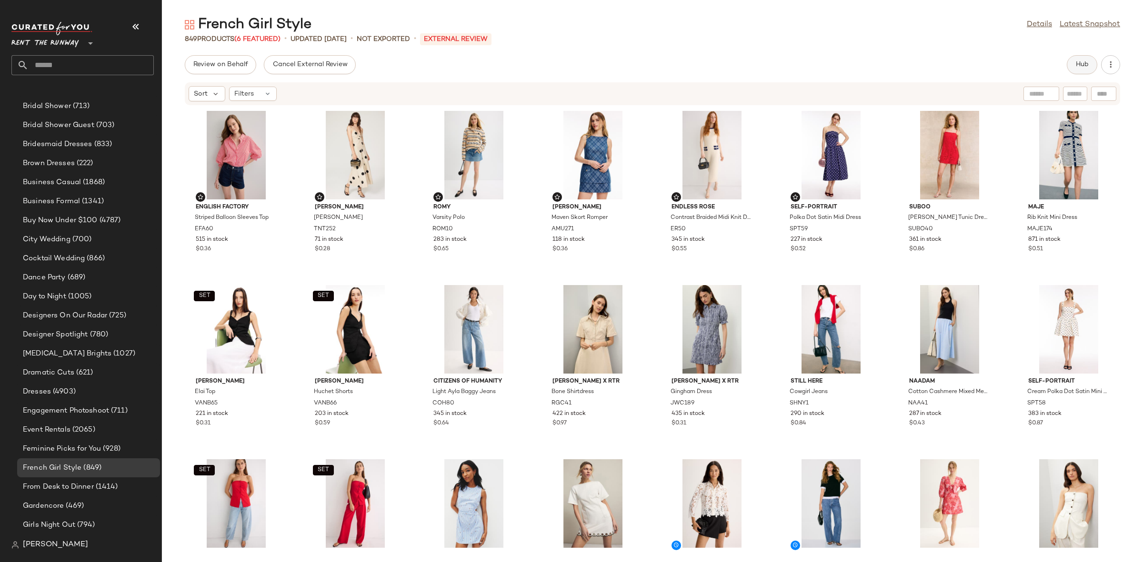
click at [1070, 67] on button "Hub" at bounding box center [1082, 64] width 30 height 19
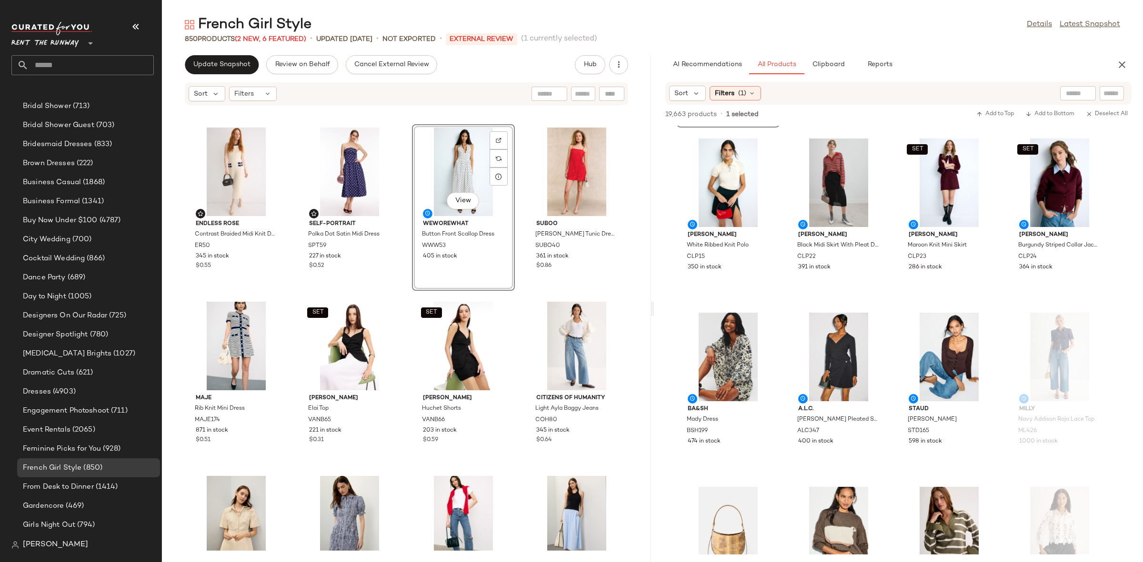
scroll to position [106, 0]
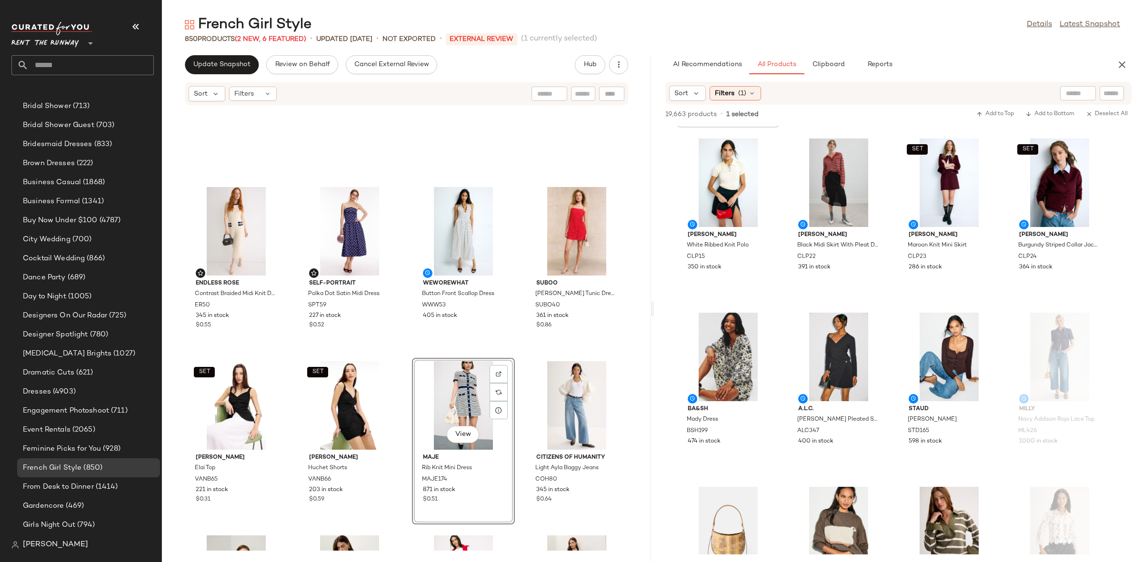
click at [514, 348] on div "Endless Rose Contrast Braided Midi Knit Dress ER50 345 in stock $0.55 Self-Port…" at bounding box center [406, 328] width 489 height 445
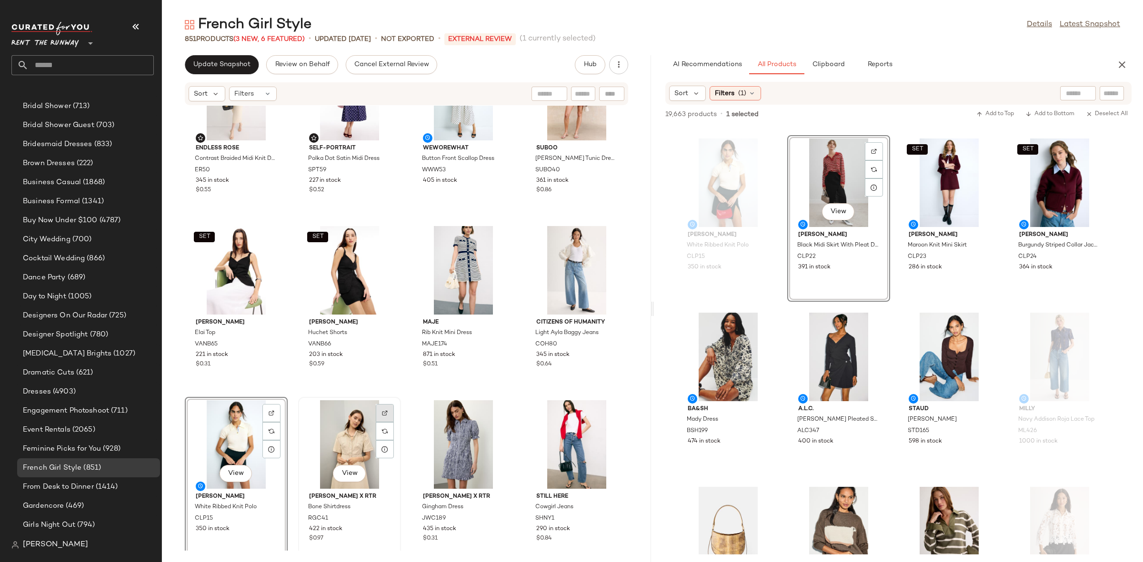
scroll to position [298, 0]
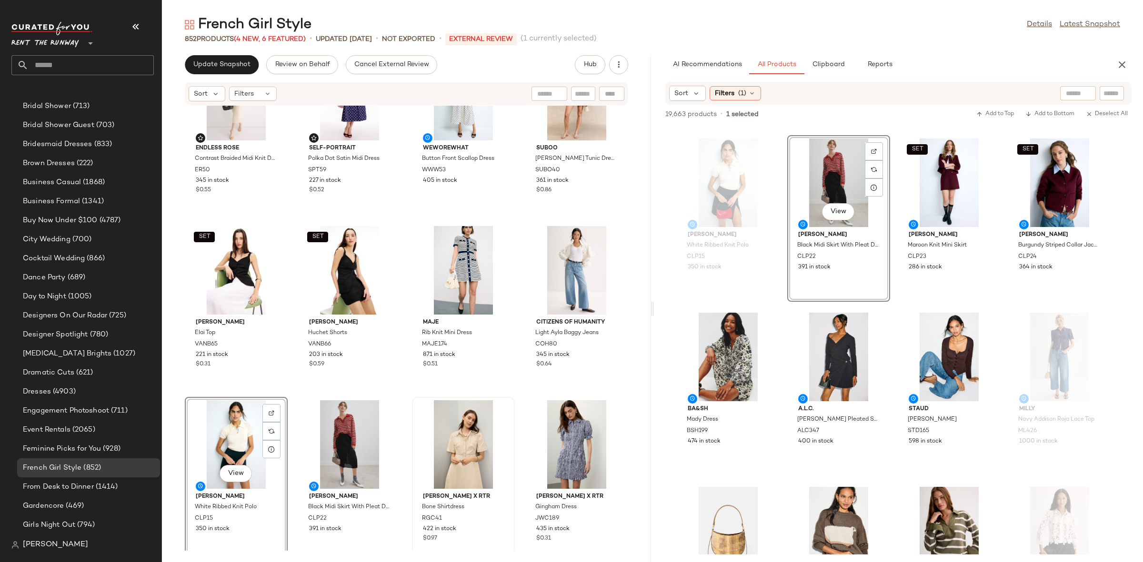
click at [412, 389] on div "Maje Rib Knit Mini Dress MAJE174 871 in stock $0.51" at bounding box center [463, 306] width 103 height 167
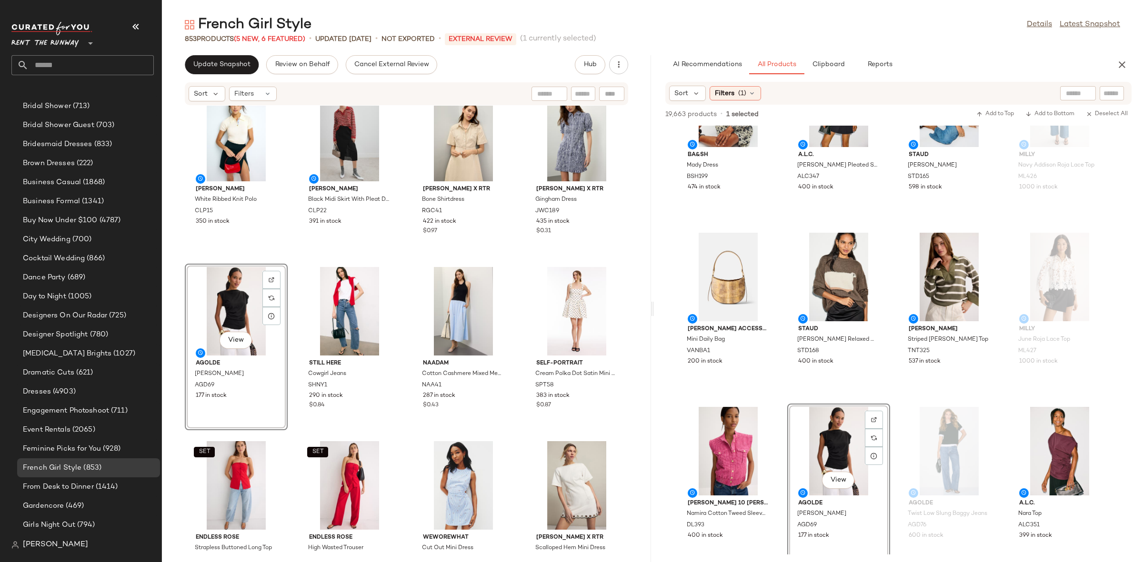
click at [294, 254] on div "Claudie Pierlot White Ribbed Knit Polo CLP15 350 in stock Claudie Pierlot Black…" at bounding box center [406, 328] width 489 height 445
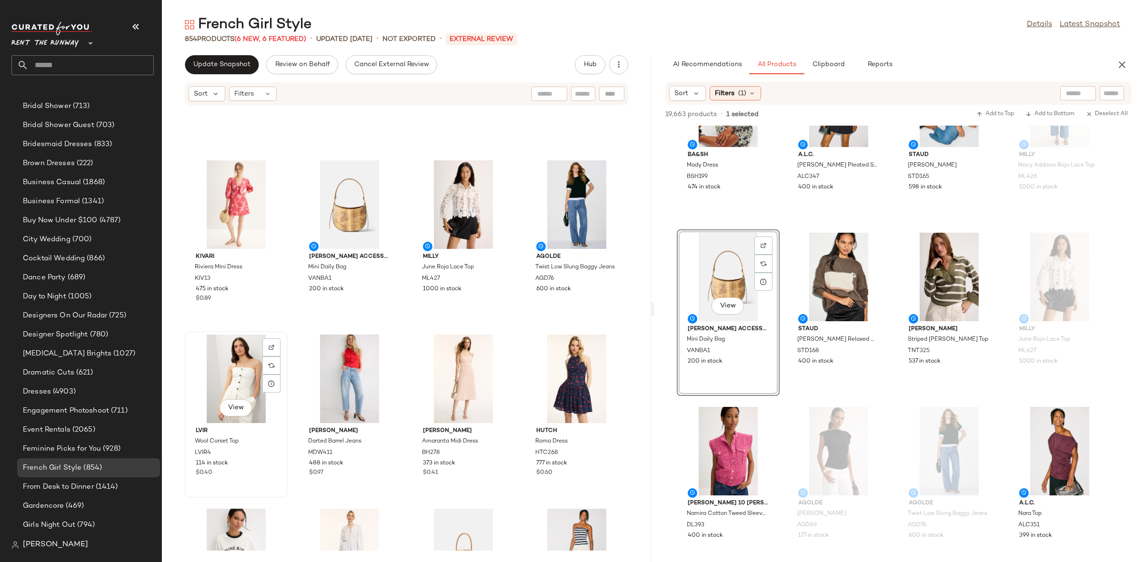
click at [280, 332] on div "View LVIR Wool Corset Top LVIR4 114 in stock $0.40" at bounding box center [236, 414] width 101 height 165
click at [287, 322] on div "KIVARI Riviera Mini Dress KIV13 475 in stock $0.89" at bounding box center [236, 240] width 103 height 167
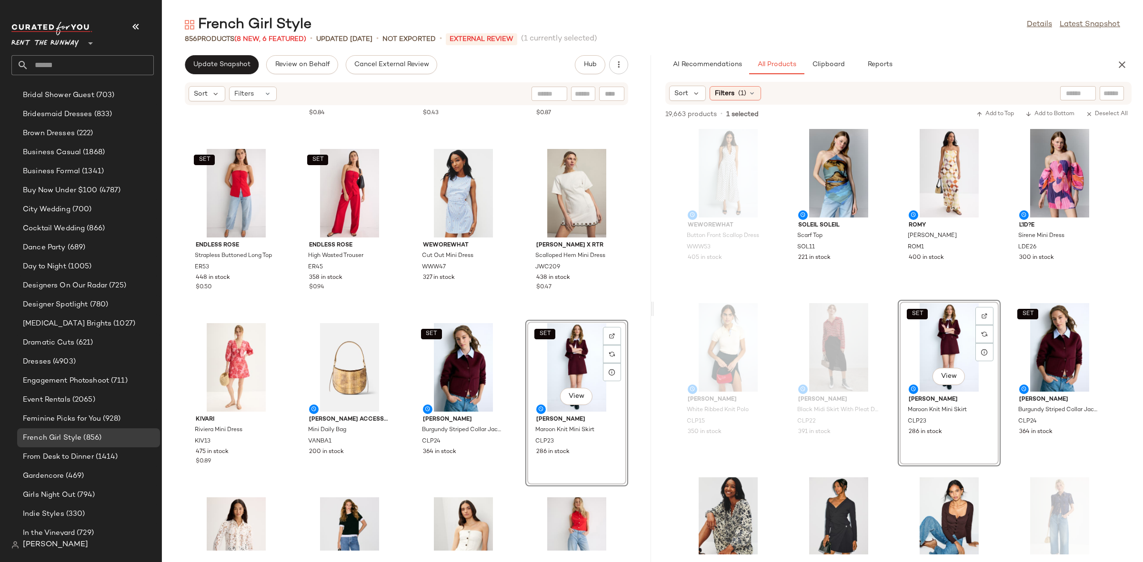
scroll to position [298, 0]
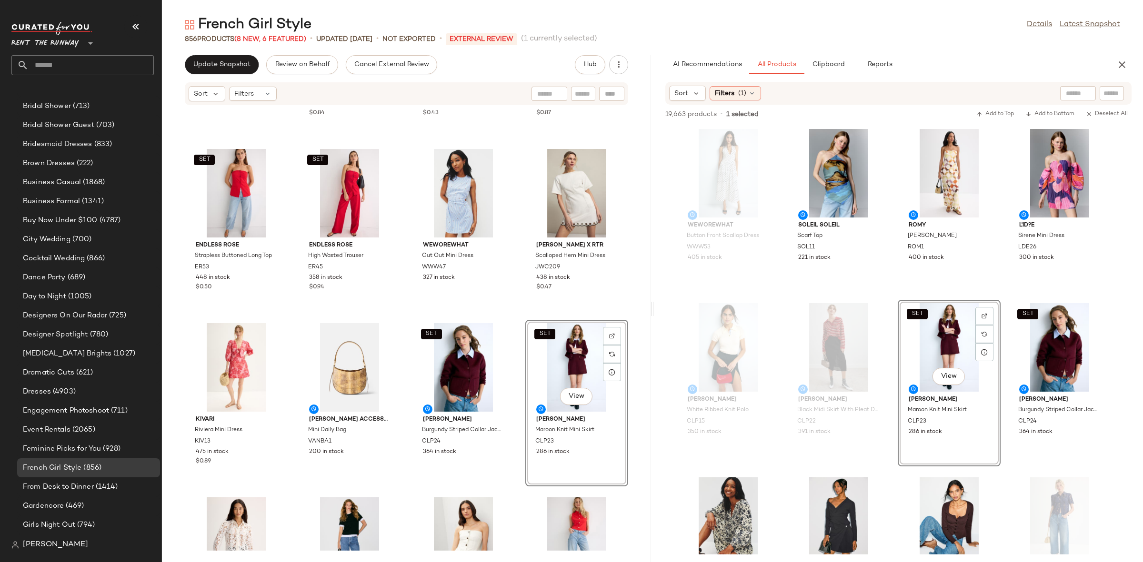
click at [517, 312] on div "AGOLDE Beth Tee AGD69 177 in stock Still Here Cowgirl Jeans SHNY1 290 in stock …" at bounding box center [406, 328] width 489 height 445
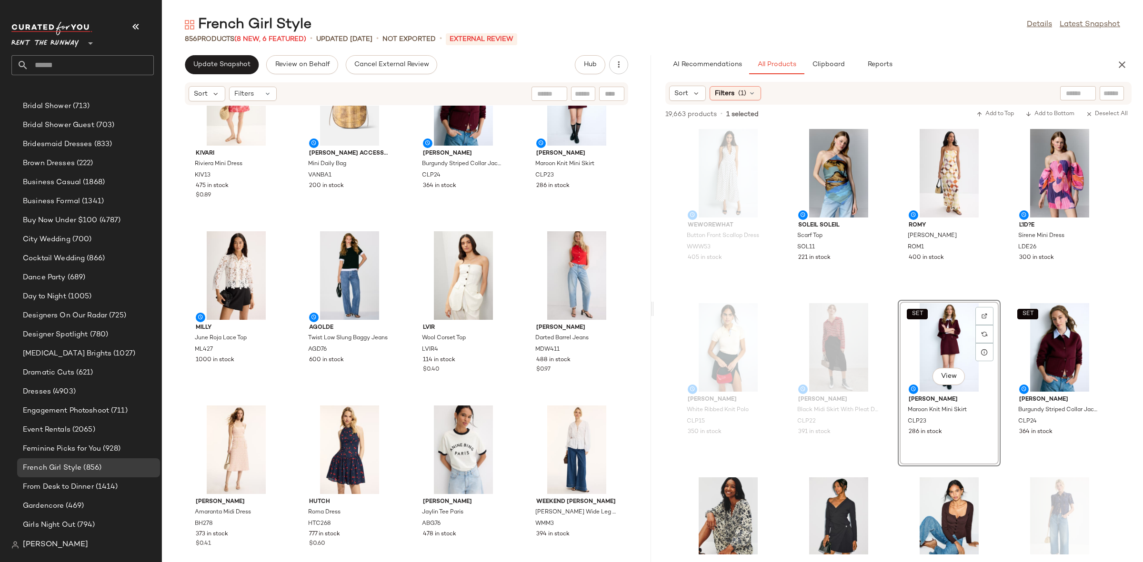
scroll to position [1106, 0]
click at [446, 268] on div "View" at bounding box center [463, 276] width 96 height 89
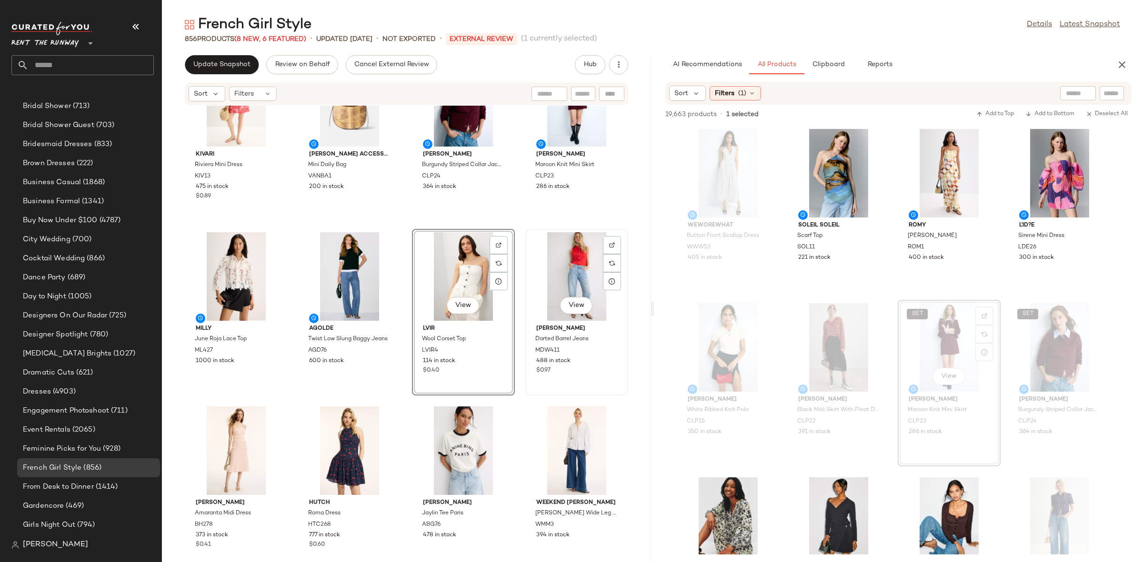
click at [569, 268] on div "View" at bounding box center [576, 276] width 96 height 89
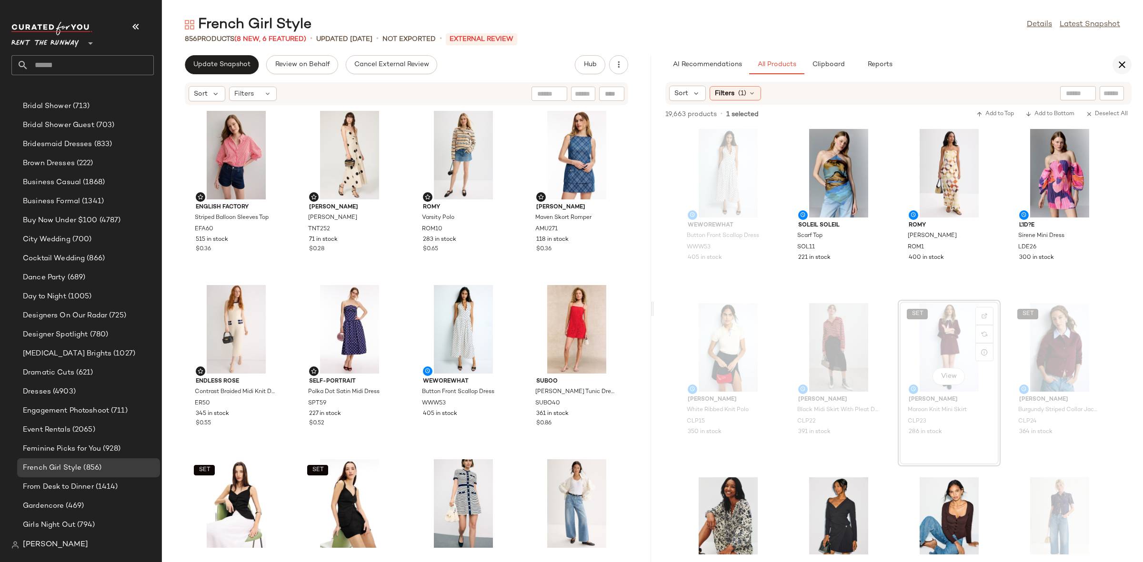
click at [1116, 65] on icon "button" at bounding box center [1121, 64] width 11 height 11
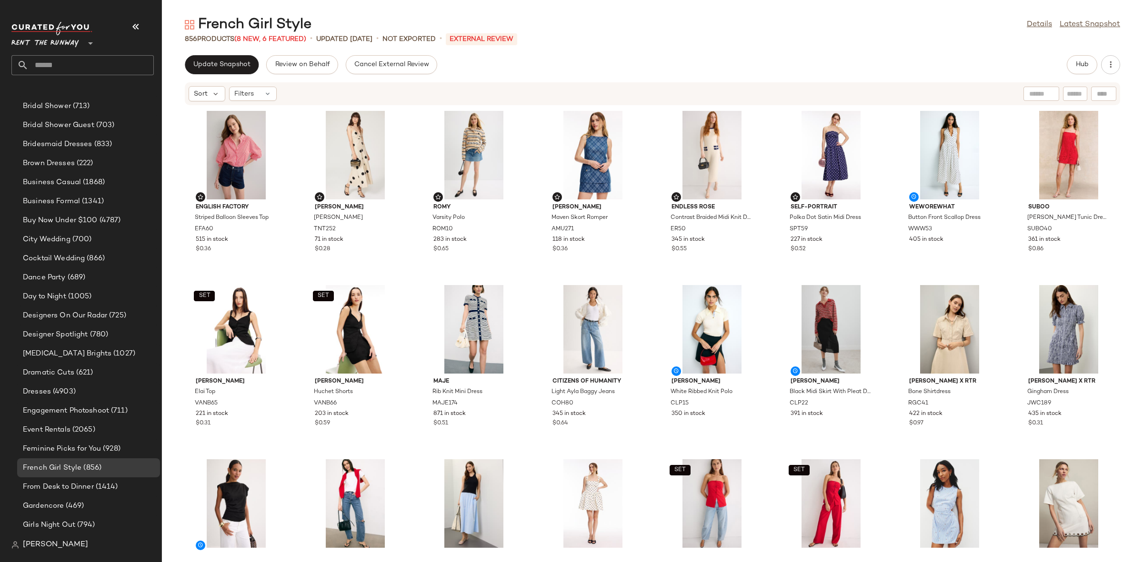
click at [663, 279] on div "English Factory Striped Balloon Sleeves Top EFA60 515 in stock $0.36 Tanya Tayl…" at bounding box center [652, 328] width 981 height 445
click at [216, 72] on button "Update Snapshot" at bounding box center [222, 64] width 74 height 19
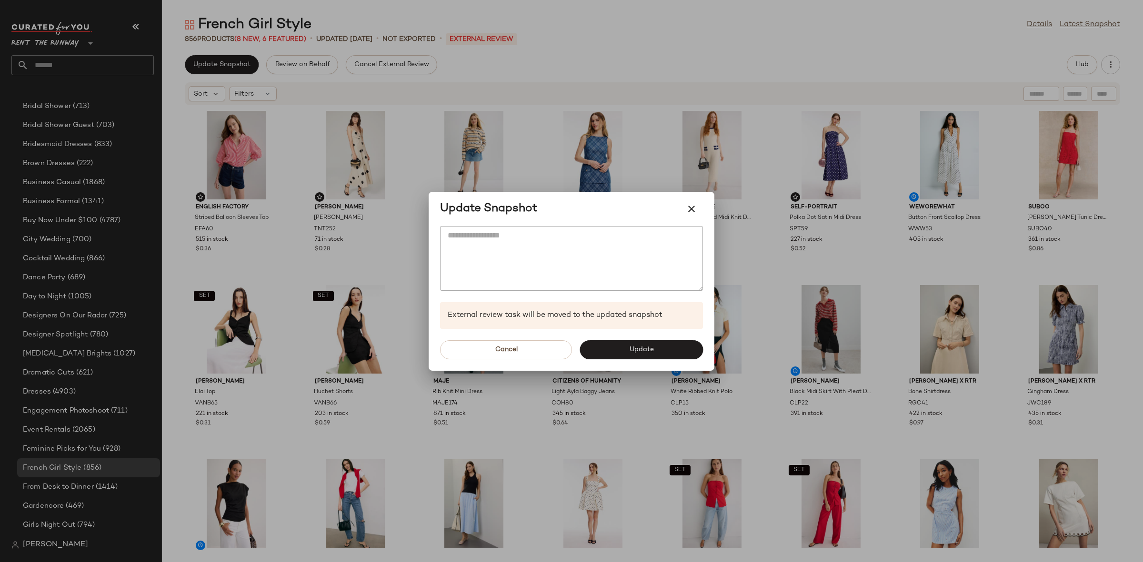
click at [658, 361] on div "Cancel Update" at bounding box center [572, 350] width 286 height 42
click at [657, 349] on button "Update" at bounding box center [640, 349] width 123 height 19
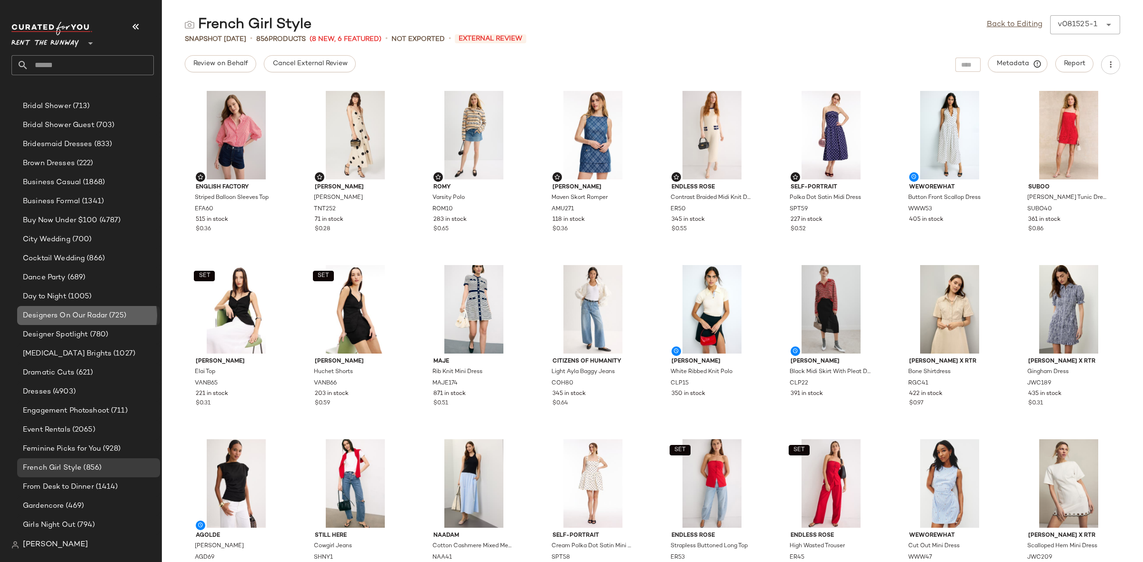
click at [93, 313] on span "Designers On Our Radar" at bounding box center [65, 315] width 84 height 11
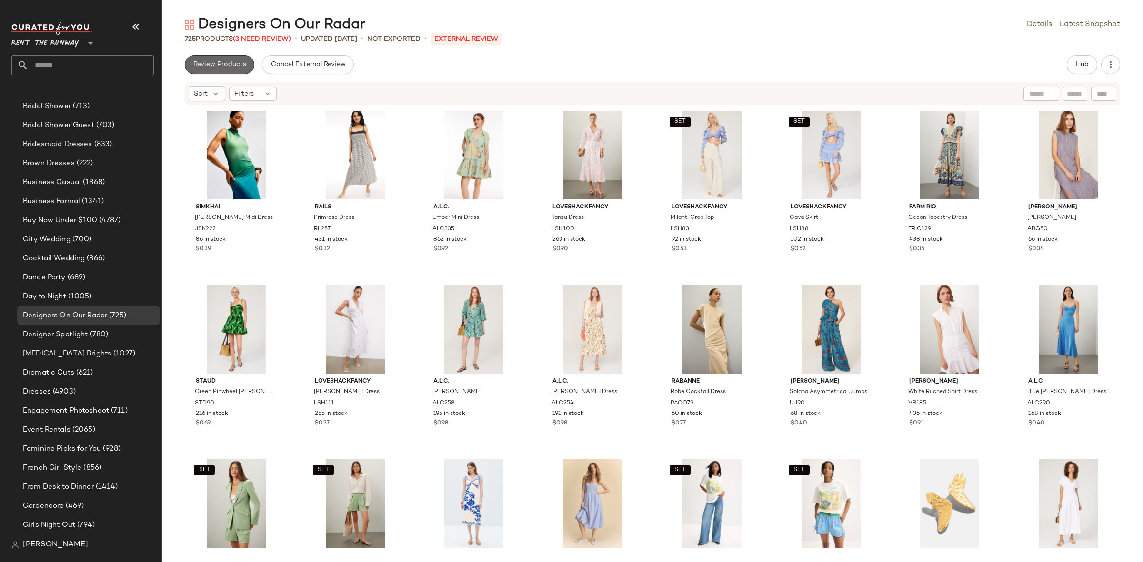
click at [237, 67] on span "Review Products" at bounding box center [219, 65] width 53 height 8
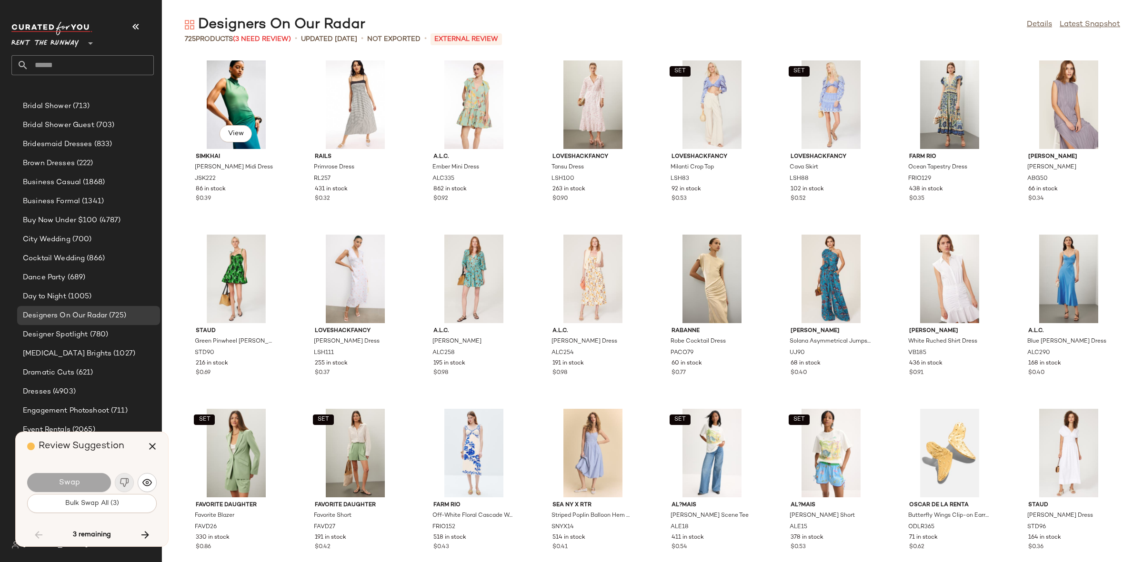
scroll to position [5402, 0]
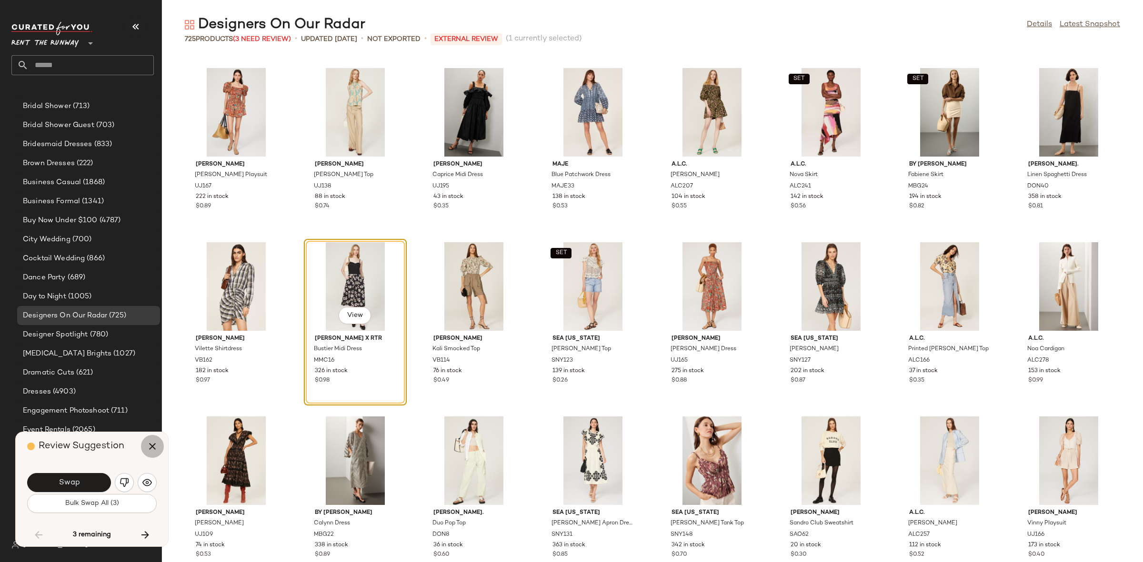
click at [160, 440] on button "button" at bounding box center [152, 446] width 23 height 23
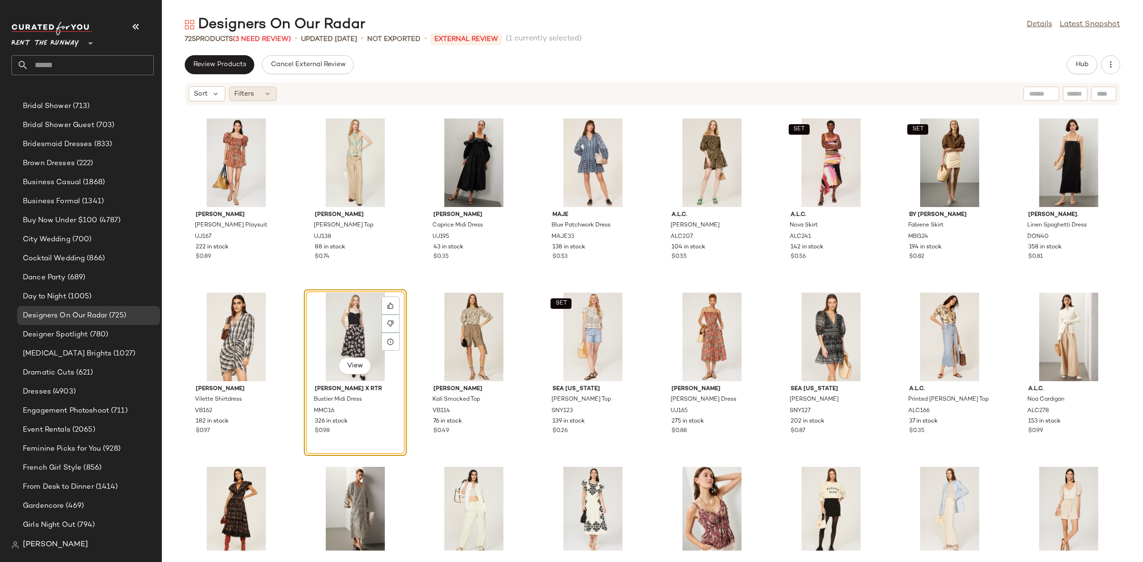
click at [250, 99] on span "Filters" at bounding box center [244, 94] width 20 height 10
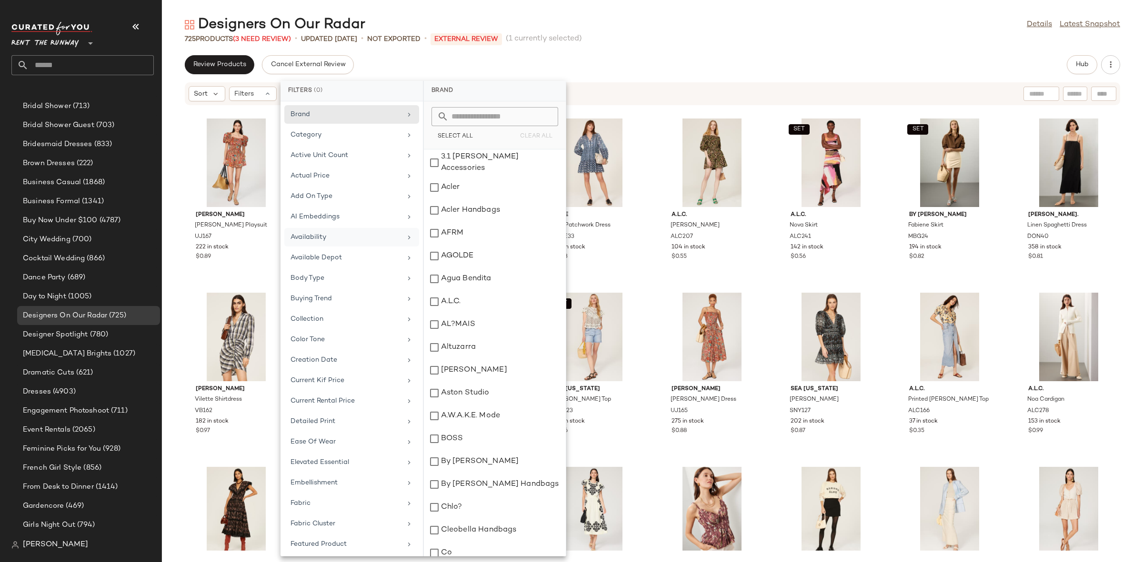
click at [333, 236] on div "Availability" at bounding box center [345, 237] width 111 height 10
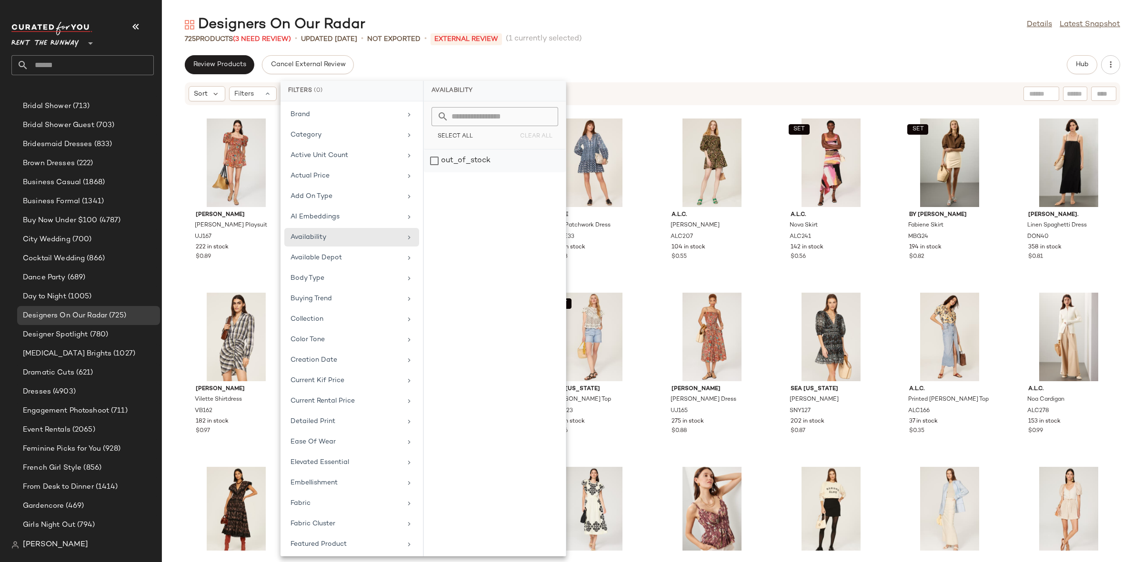
click at [477, 164] on div "out_of_stock" at bounding box center [495, 161] width 142 height 23
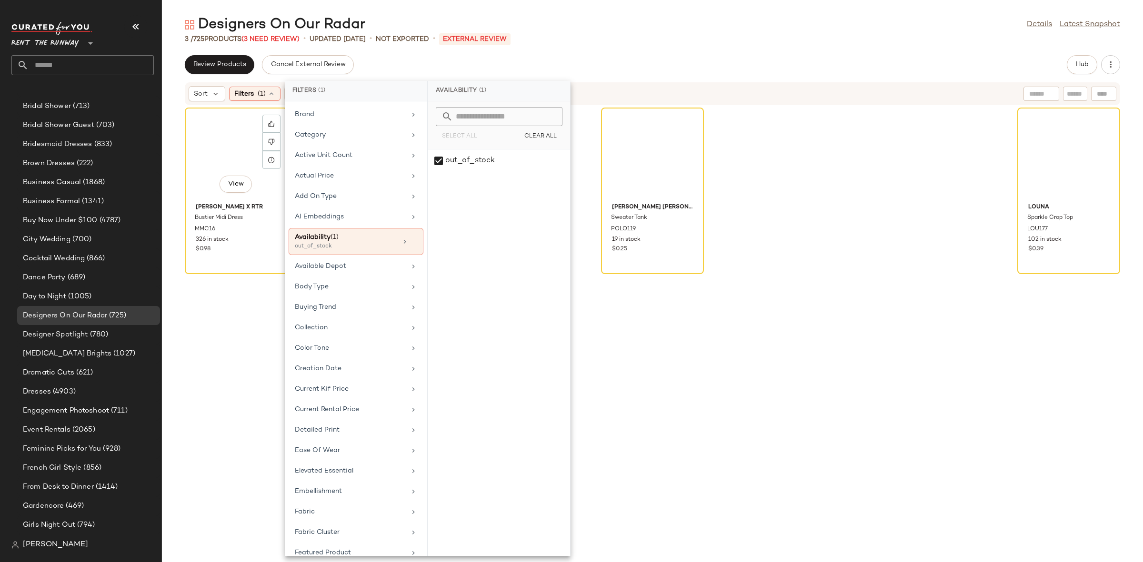
click at [250, 150] on div "View" at bounding box center [236, 155] width 96 height 89
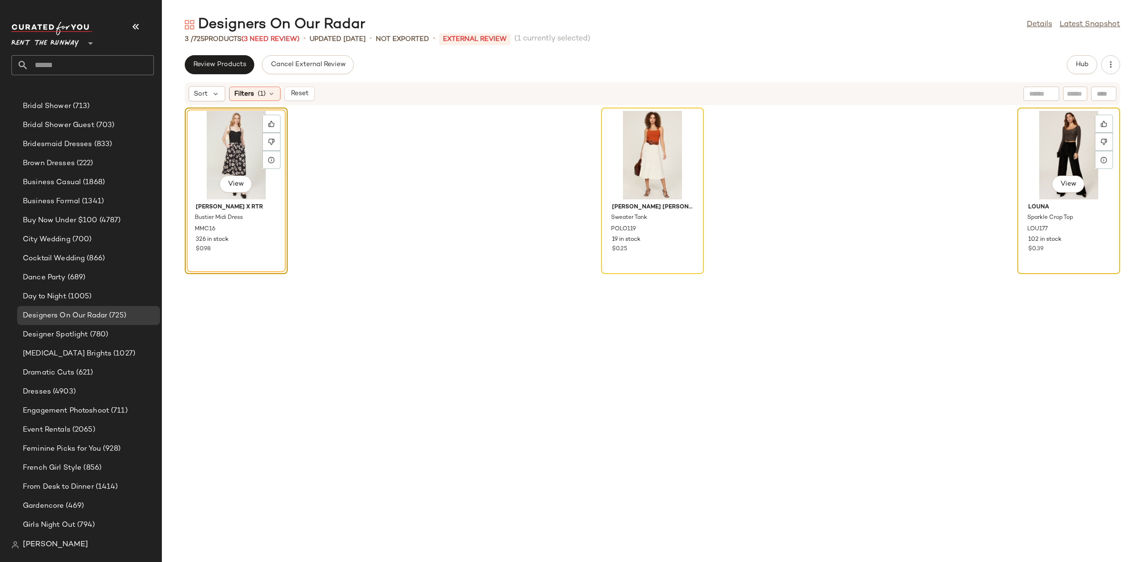
click at [1055, 158] on div "View" at bounding box center [1068, 155] width 96 height 89
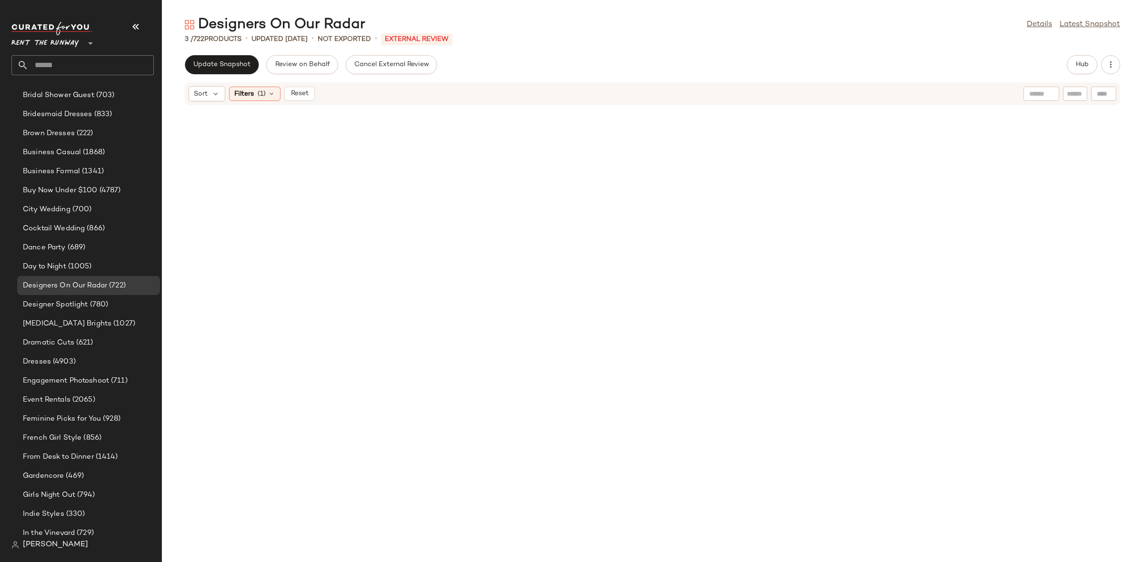
scroll to position [298, 0]
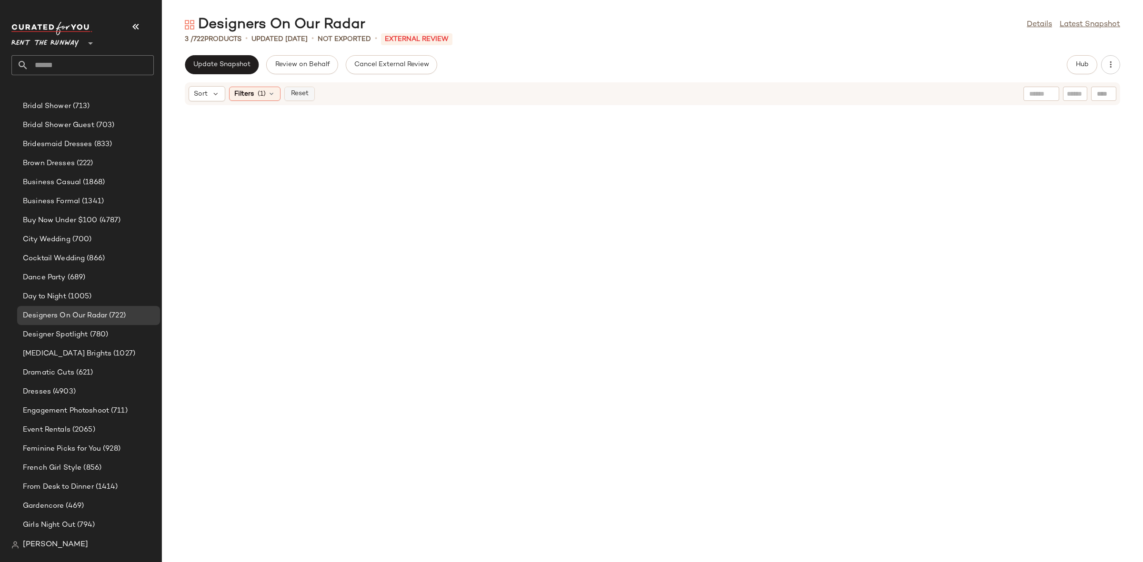
click at [296, 90] on span "Reset" at bounding box center [299, 94] width 18 height 8
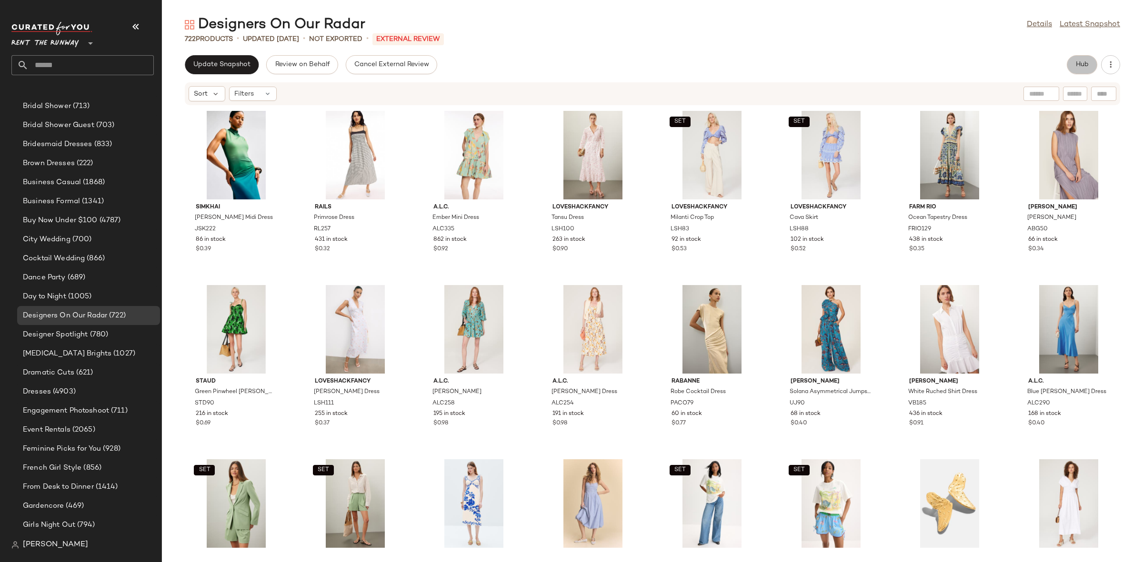
click at [1085, 69] on button "Hub" at bounding box center [1082, 64] width 30 height 19
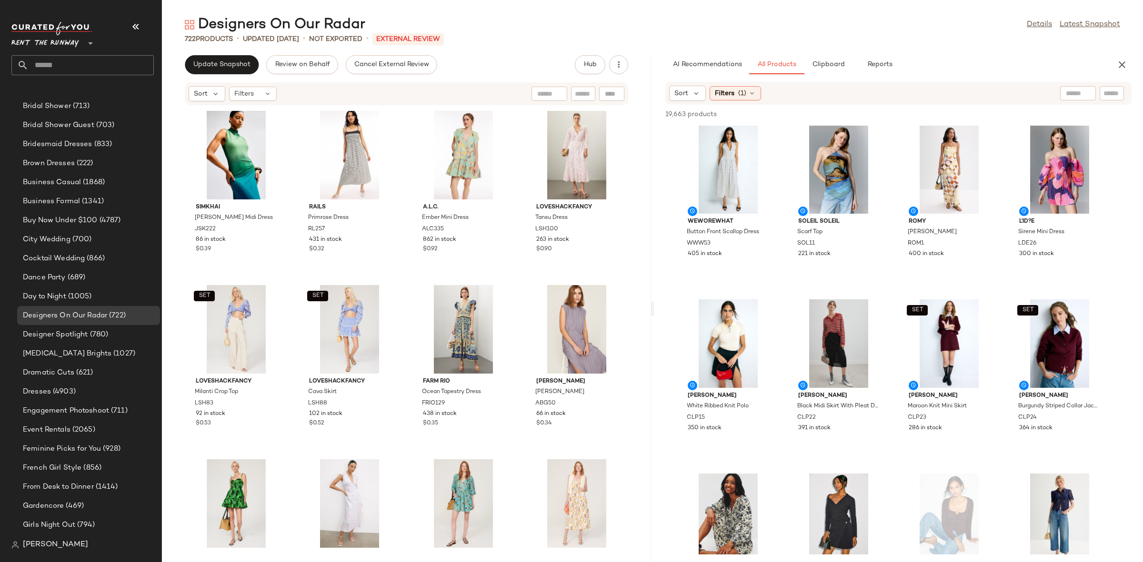
scroll to position [0, 0]
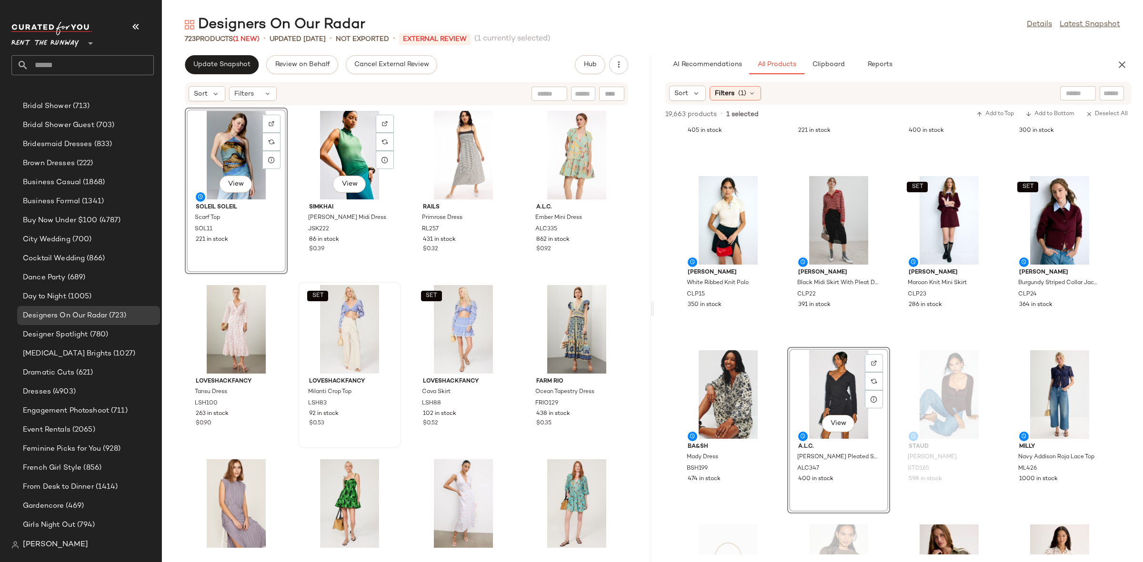
scroll to position [298, 0]
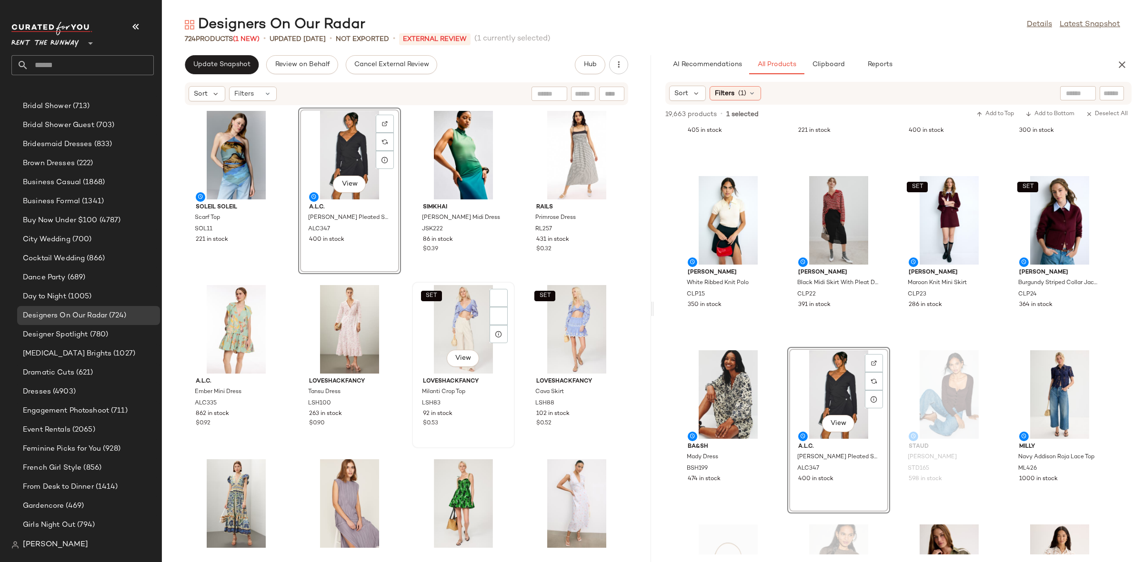
click at [412, 288] on div "SET View LoveShackFancy Milanti Crop Top LSH83 92 in stock $0.53" at bounding box center [463, 365] width 103 height 167
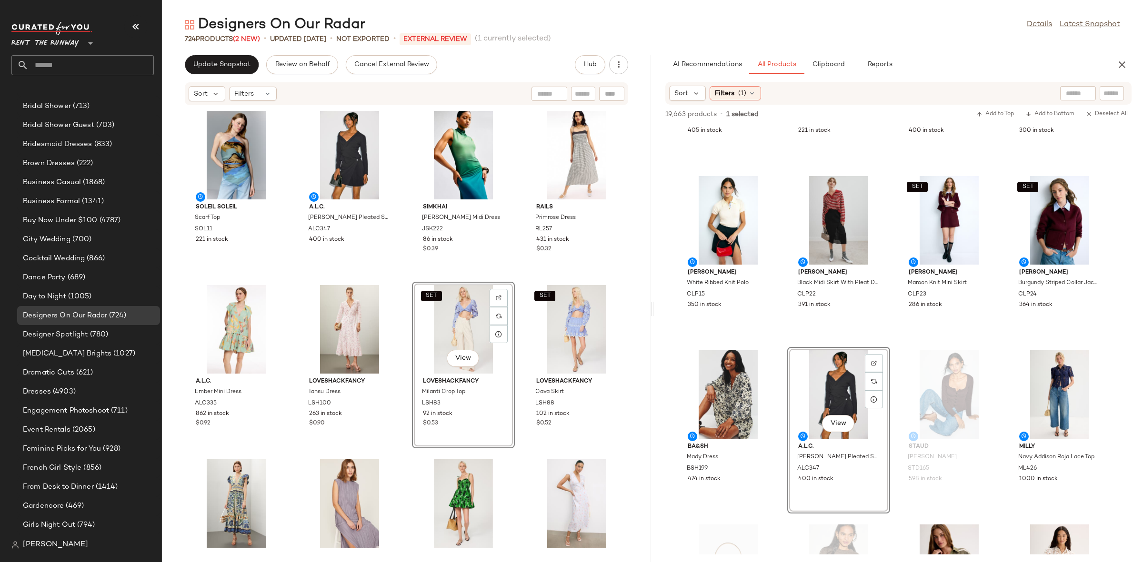
click at [404, 274] on div "Soleil Soleil Scarf Top SOL11 221 in stock A.L.C. Callen Pleated Skirt ALC347 4…" at bounding box center [406, 328] width 489 height 445
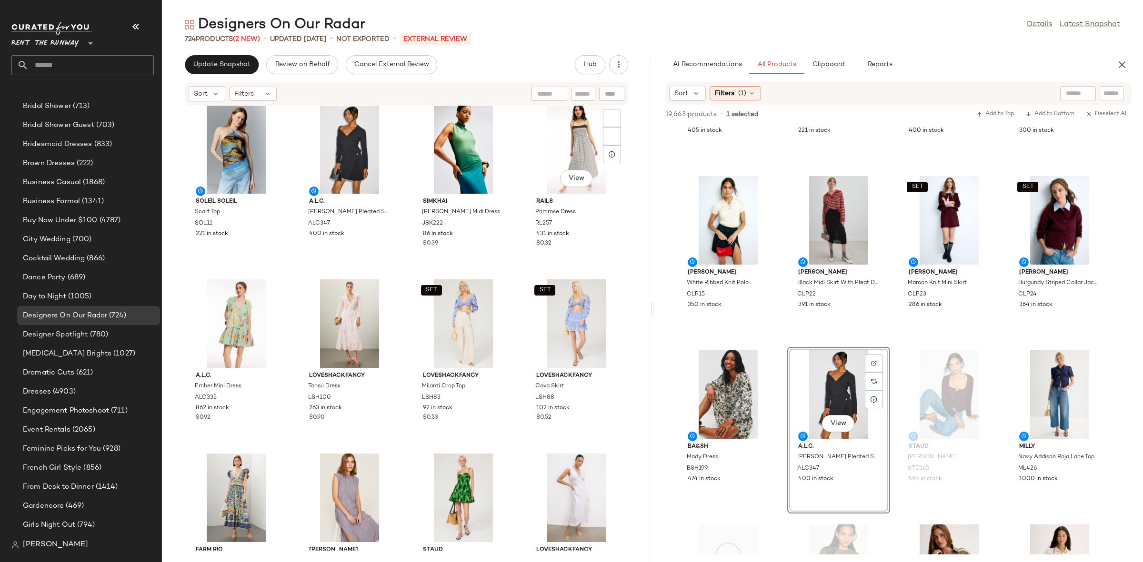
scroll to position [5, 0]
click at [1118, 58] on button "button" at bounding box center [1121, 64] width 19 height 19
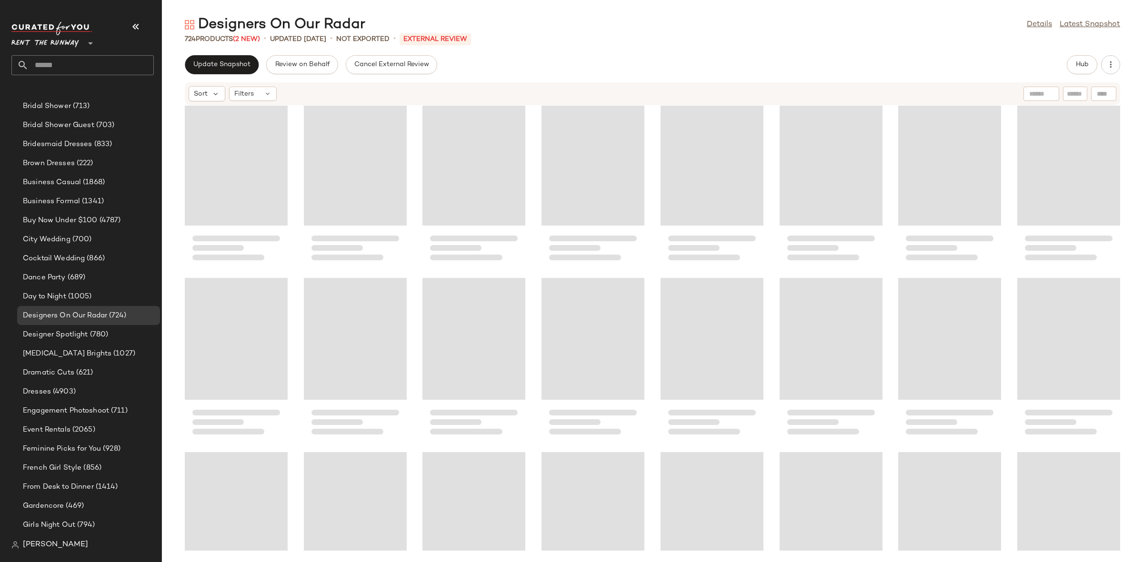
scroll to position [0, 0]
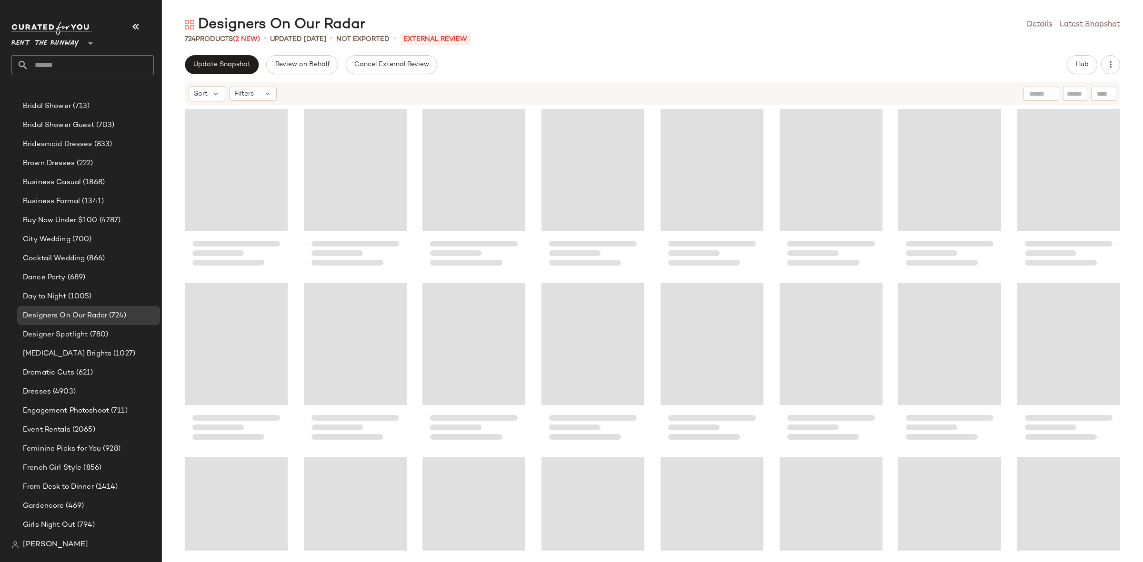
click at [416, 274] on div at bounding box center [652, 328] width 981 height 445
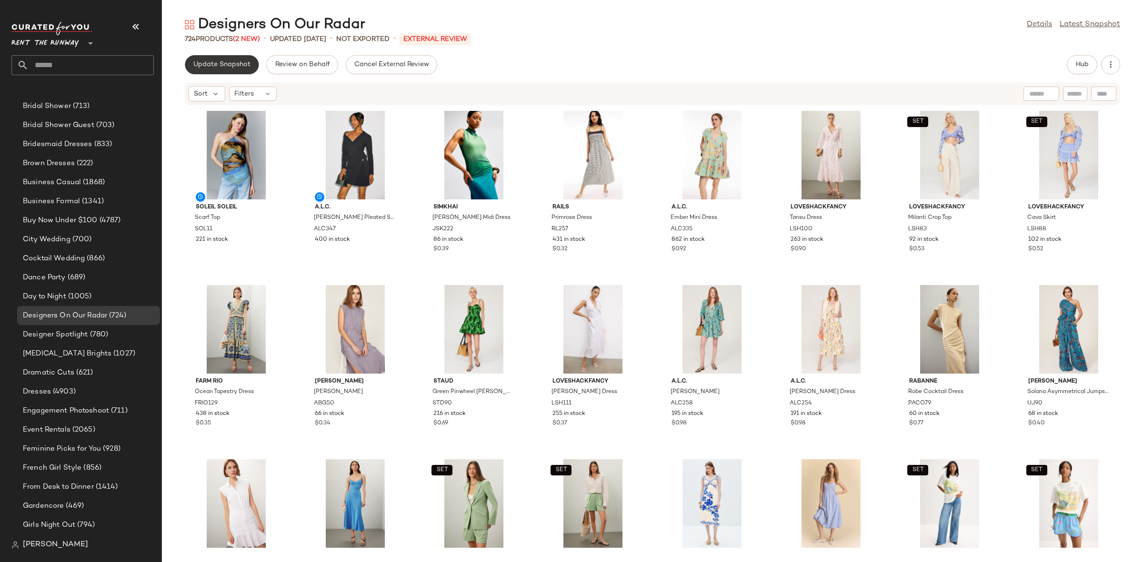
click at [216, 56] on button "Update Snapshot" at bounding box center [222, 64] width 74 height 19
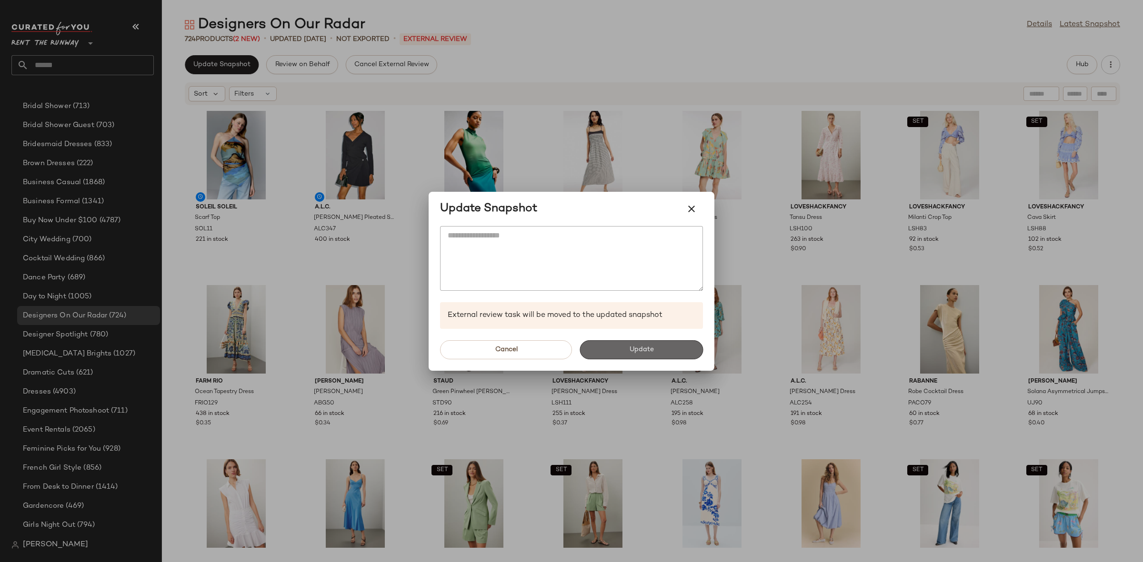
click at [657, 359] on button "Update" at bounding box center [640, 349] width 123 height 19
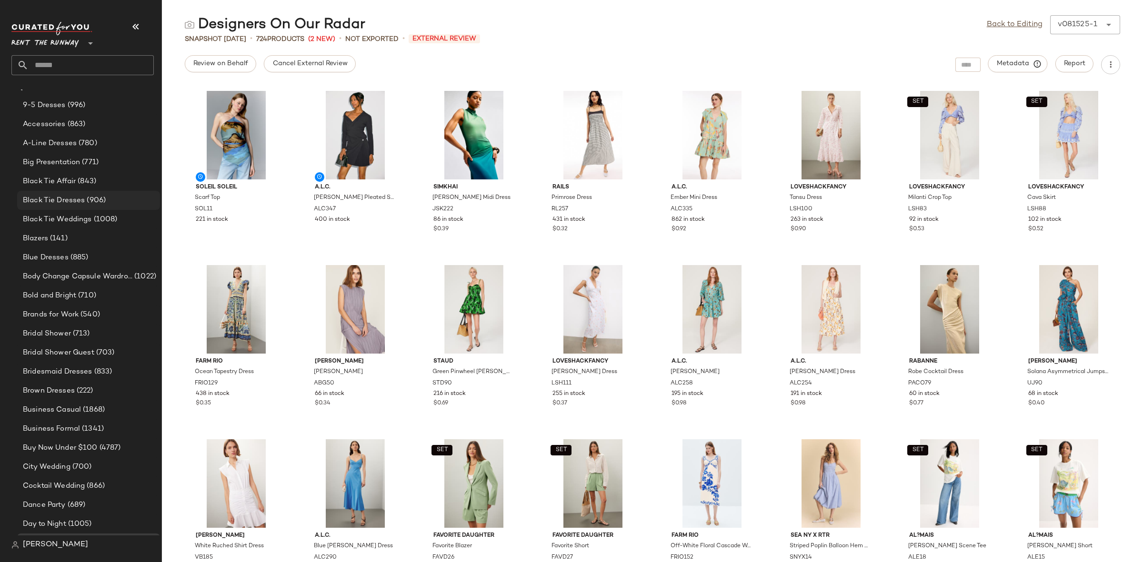
scroll to position [56, 0]
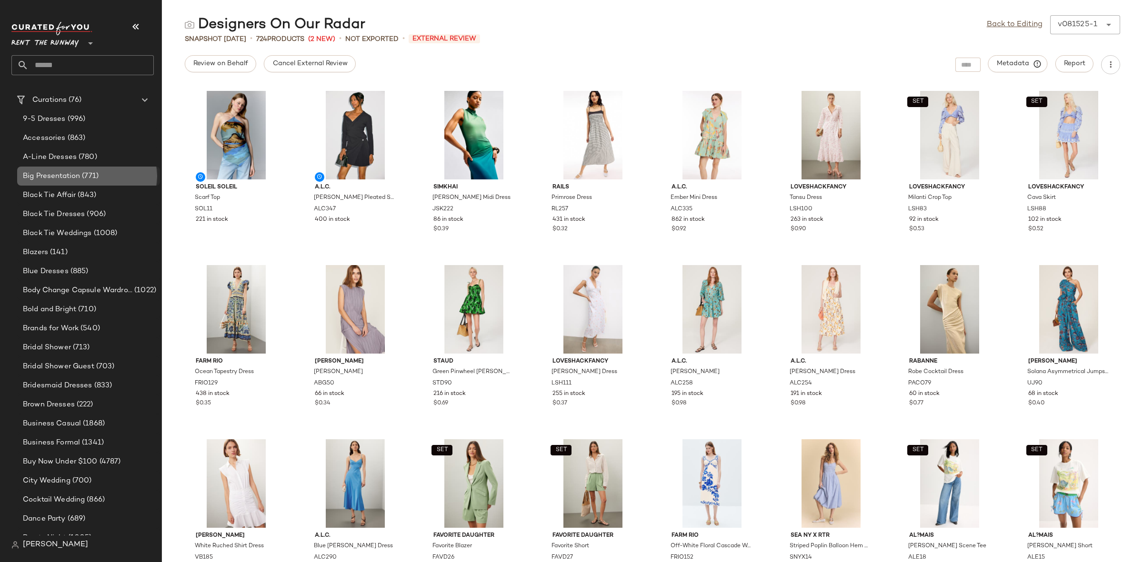
click at [75, 179] on span "Big Presentation" at bounding box center [51, 176] width 57 height 11
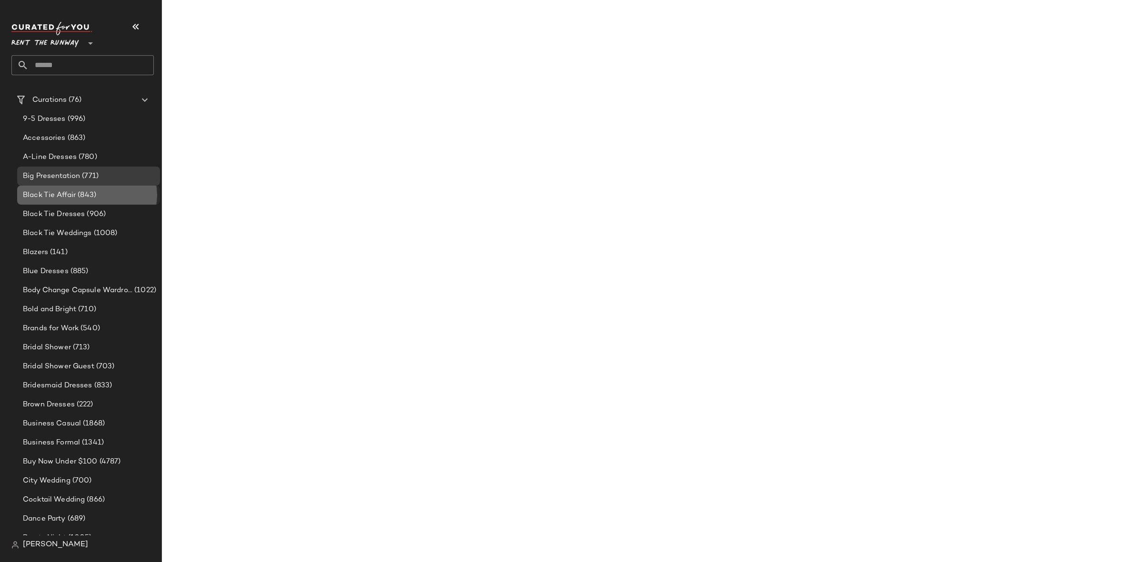
click at [72, 198] on span "Black Tie Affair" at bounding box center [49, 195] width 53 height 11
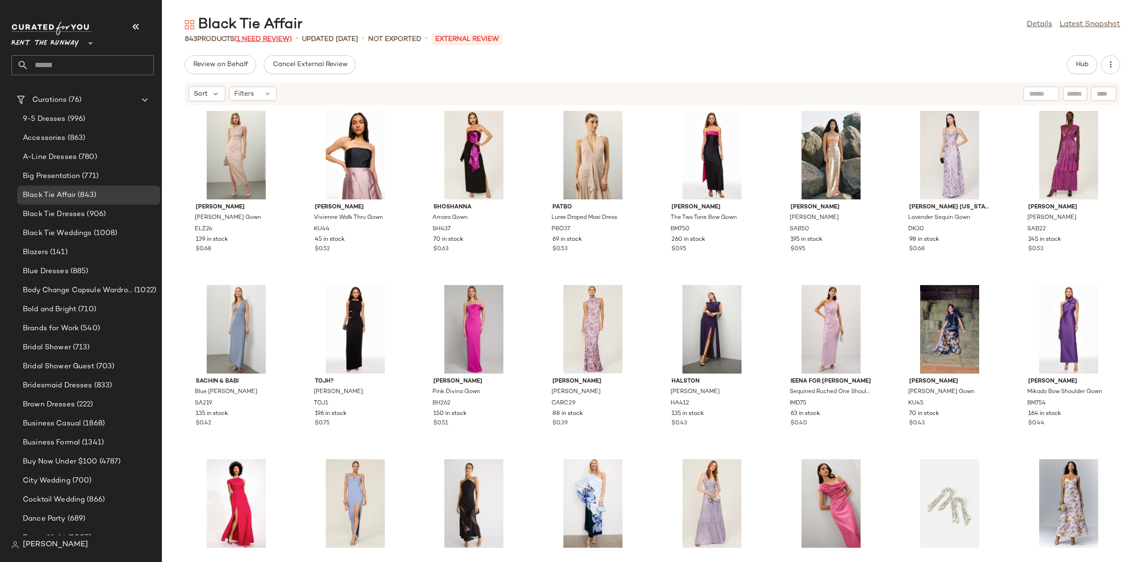
click at [256, 38] on span "(1 Need Review)" at bounding box center [263, 39] width 58 height 7
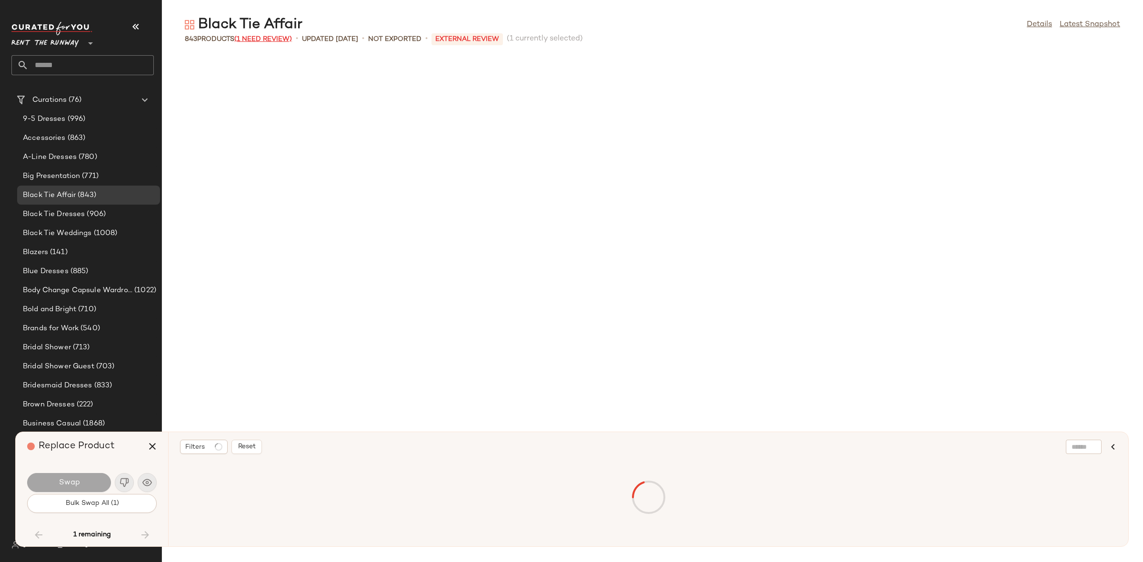
scroll to position [2614, 0]
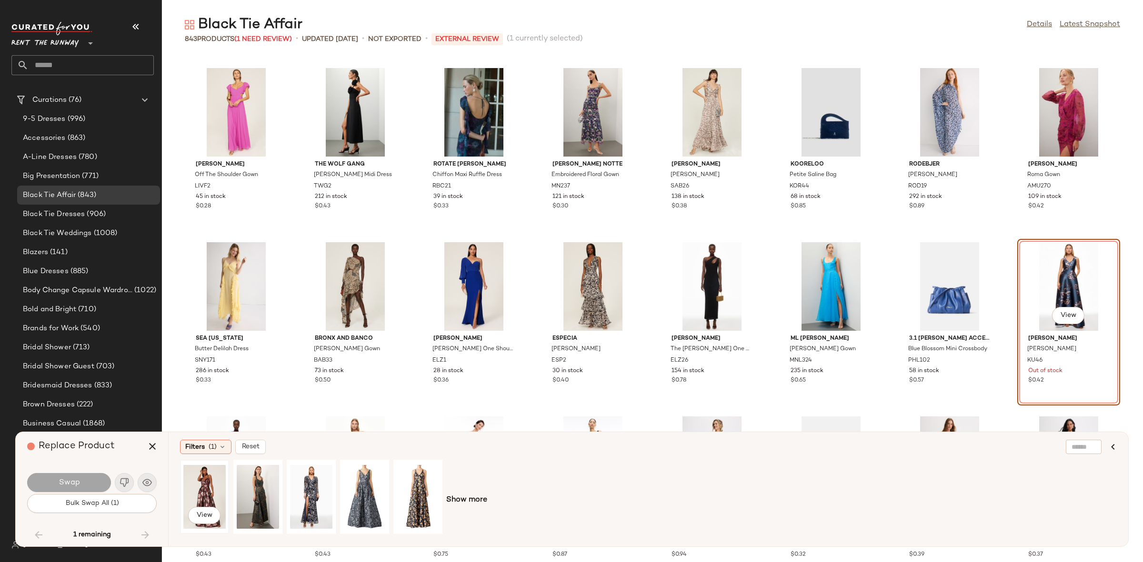
click at [209, 481] on div "View" at bounding box center [204, 497] width 42 height 68
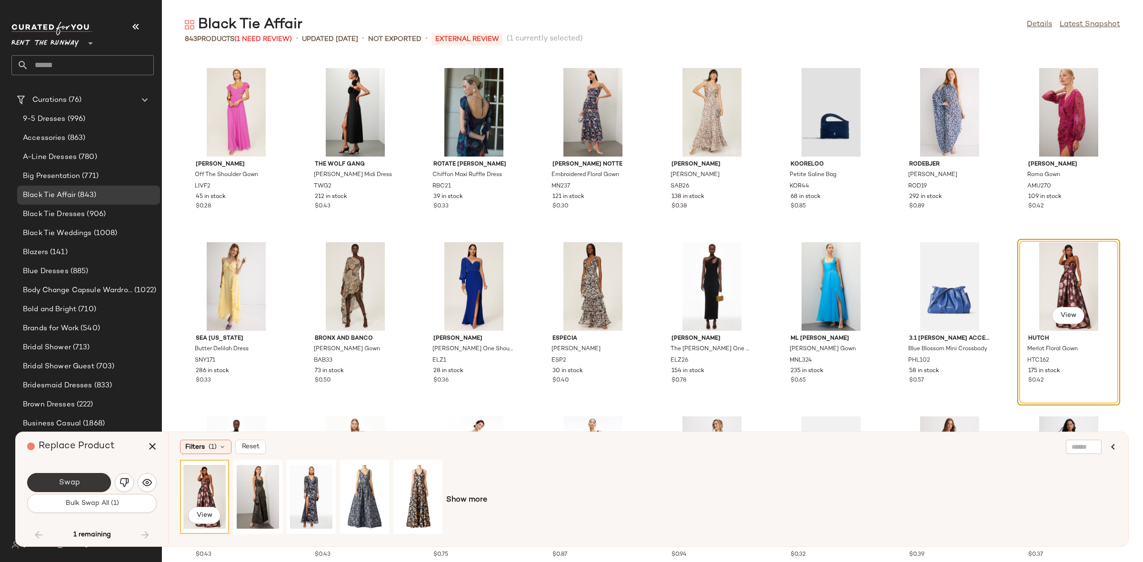
click at [77, 478] on span "Swap" at bounding box center [68, 482] width 21 height 9
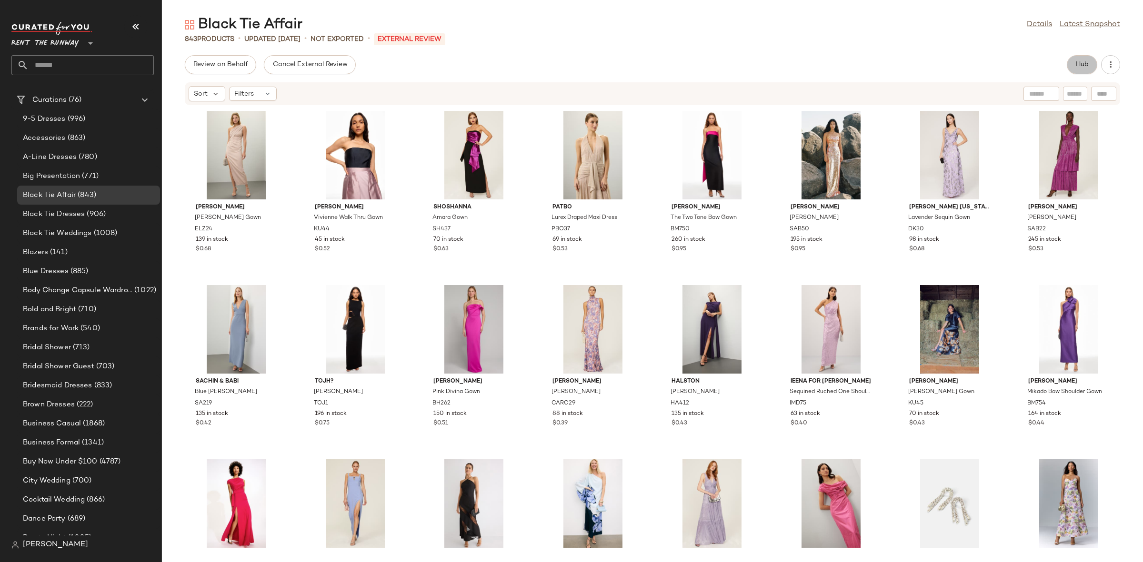
click at [1086, 59] on button "Hub" at bounding box center [1082, 64] width 30 height 19
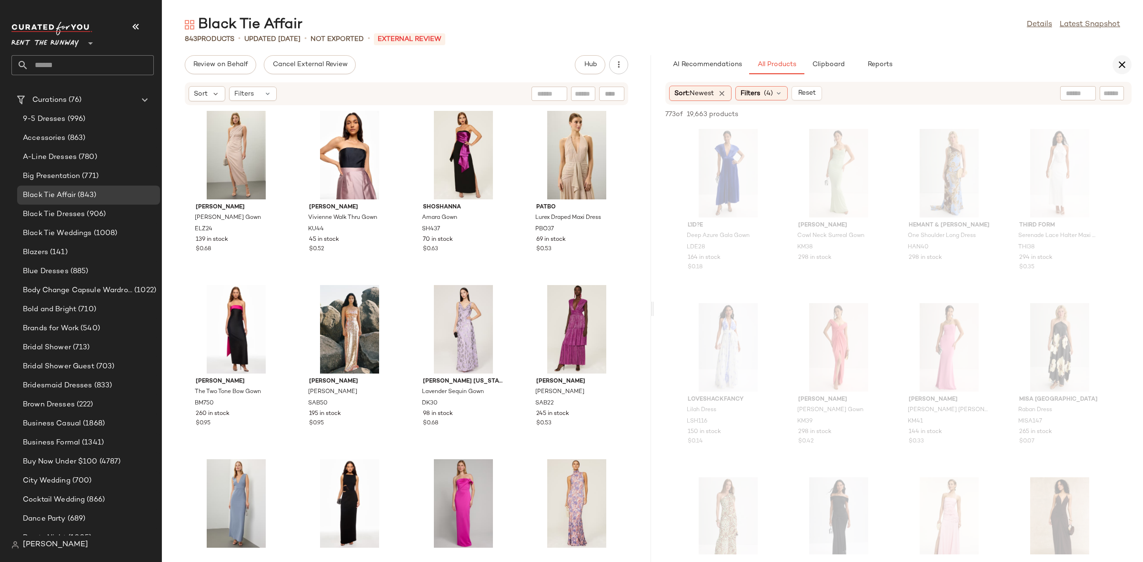
click at [1123, 68] on icon "button" at bounding box center [1121, 64] width 11 height 11
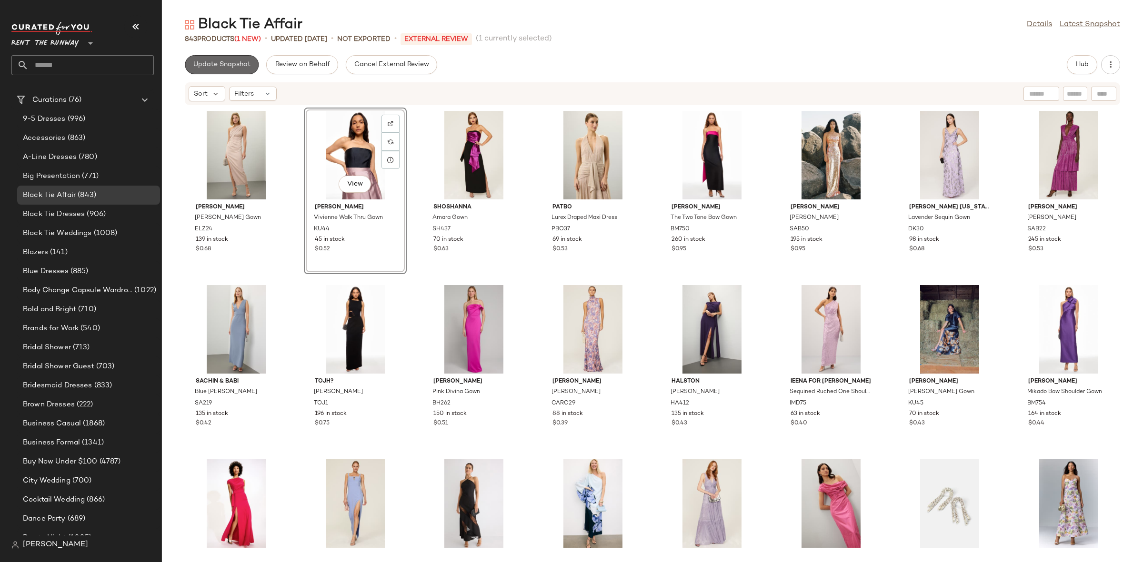
click at [231, 70] on button "Update Snapshot" at bounding box center [222, 64] width 74 height 19
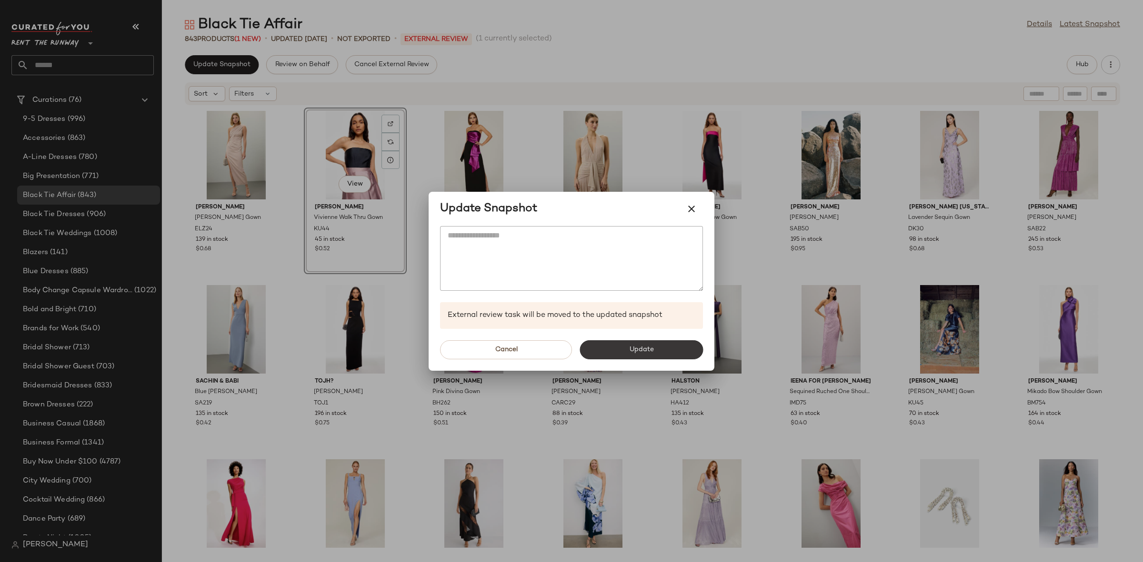
click at [637, 350] on span "Update" at bounding box center [640, 350] width 25 height 8
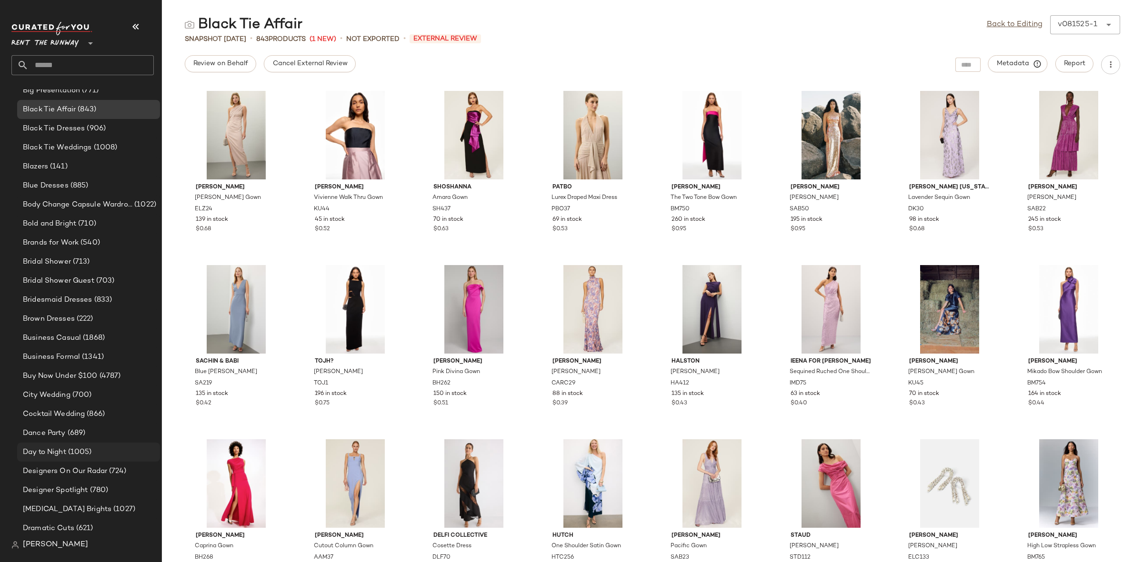
scroll to position [153, 0]
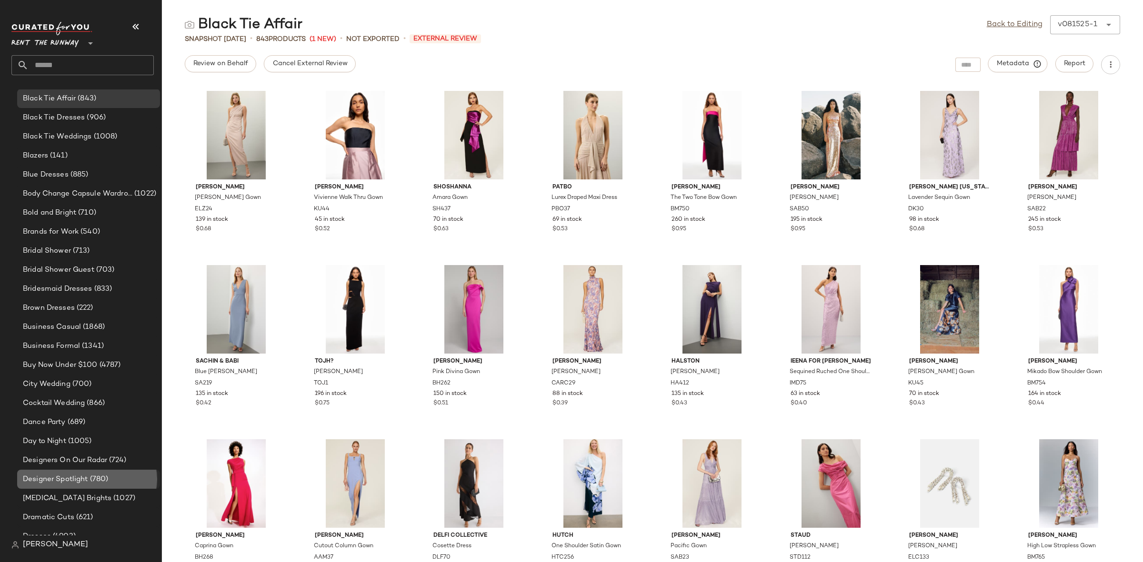
click at [58, 471] on div "Designer Spotlight (780)" at bounding box center [88, 479] width 143 height 19
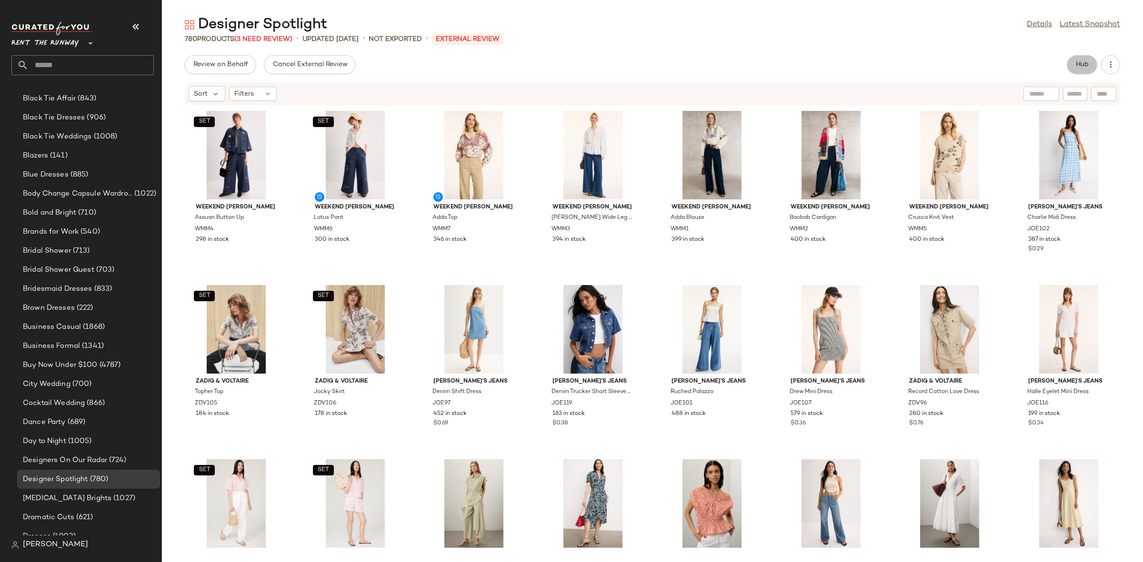
click at [1090, 68] on button "Hub" at bounding box center [1082, 64] width 30 height 19
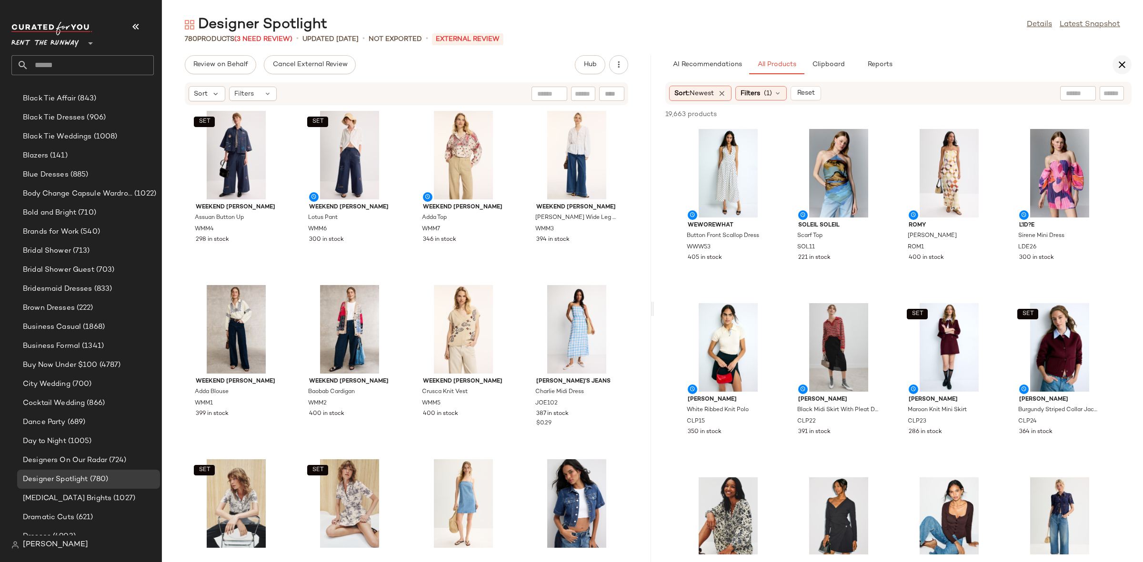
click at [1122, 66] on icon "button" at bounding box center [1121, 64] width 11 height 11
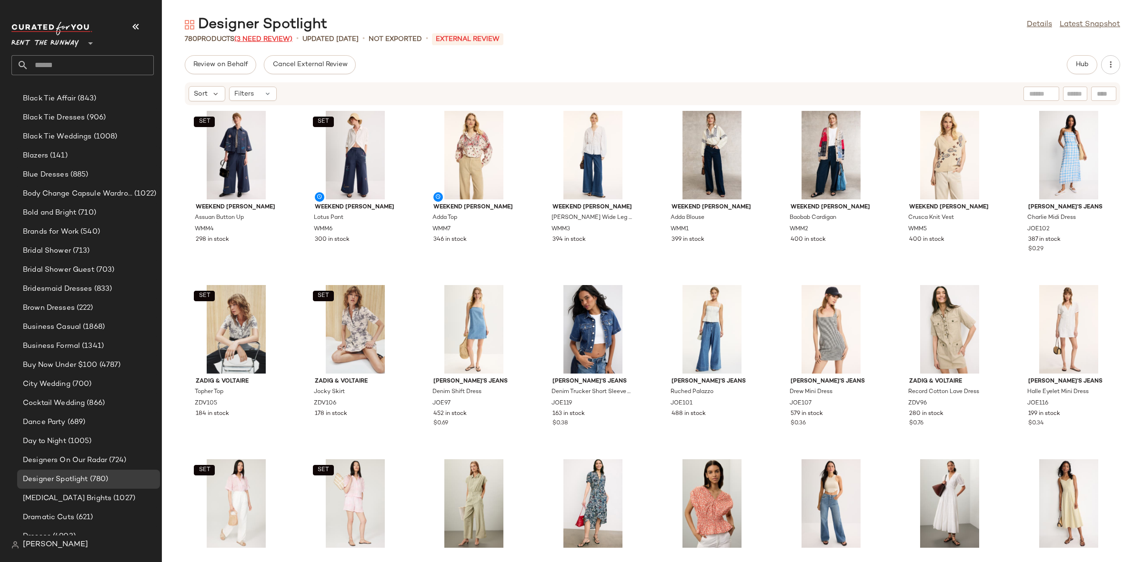
click at [273, 37] on span "(3 Need Review)" at bounding box center [263, 39] width 58 height 7
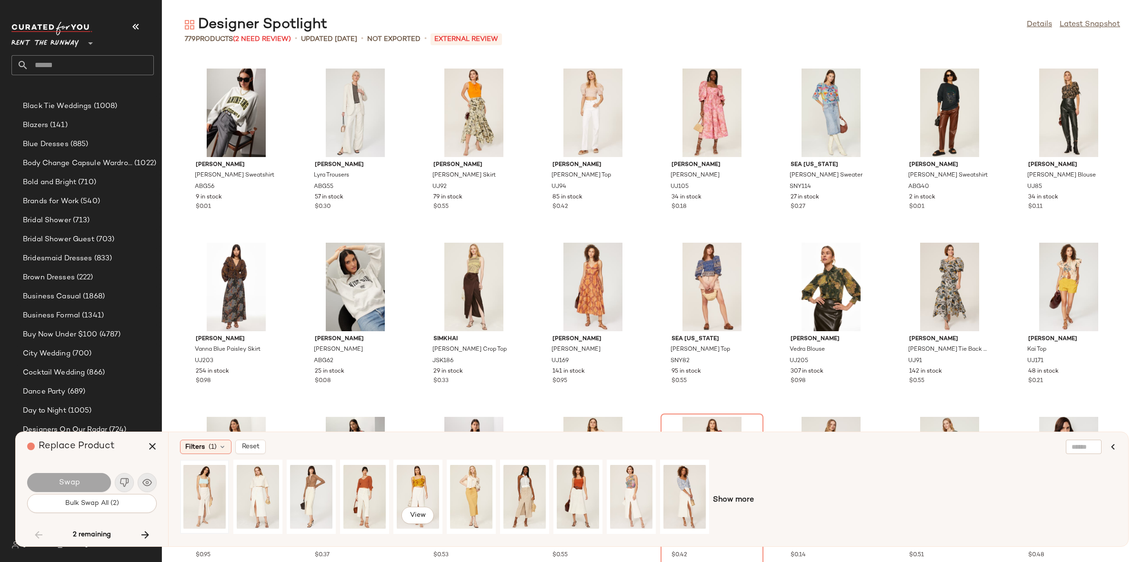
scroll to position [153, 0]
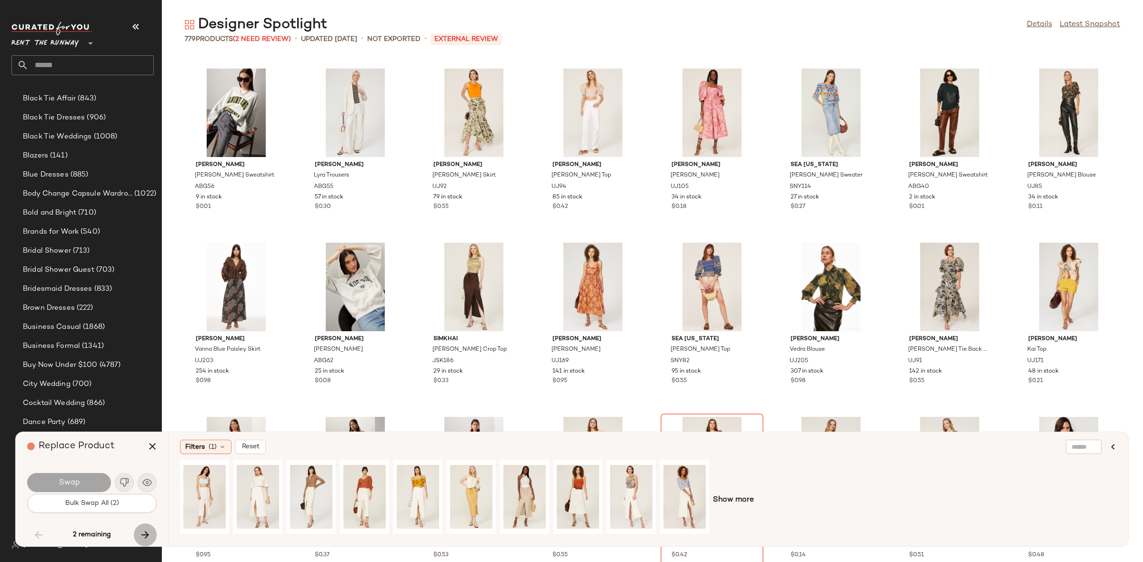
click at [152, 530] on button "button" at bounding box center [145, 535] width 23 height 23
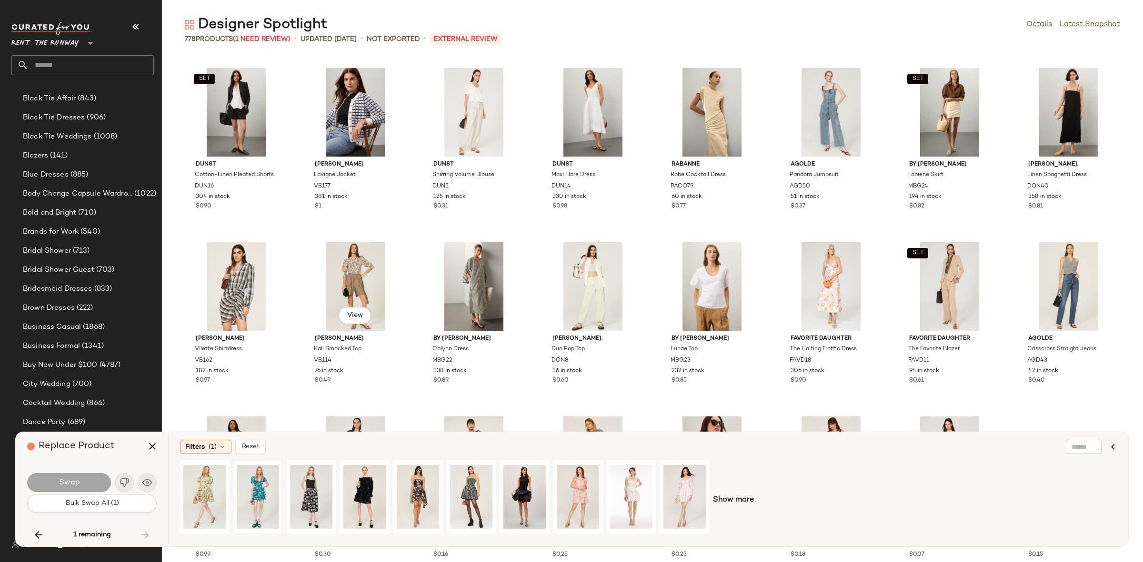
scroll to position [153, 0]
click at [45, 531] on button "button" at bounding box center [38, 535] width 23 height 23
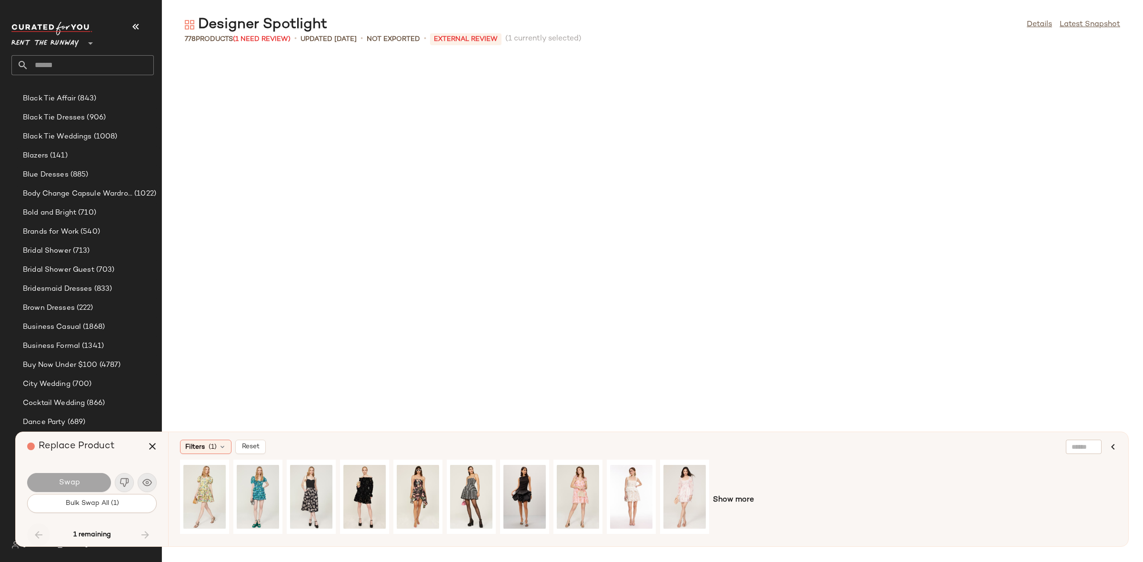
scroll to position [10456, 0]
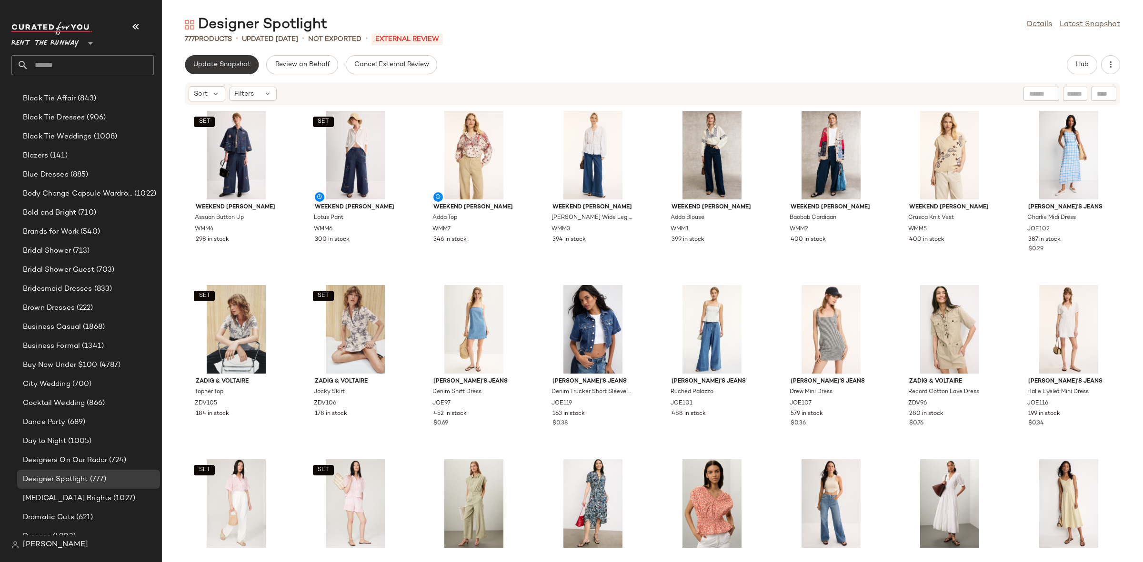
click at [243, 66] on span "Update Snapshot" at bounding box center [222, 65] width 58 height 8
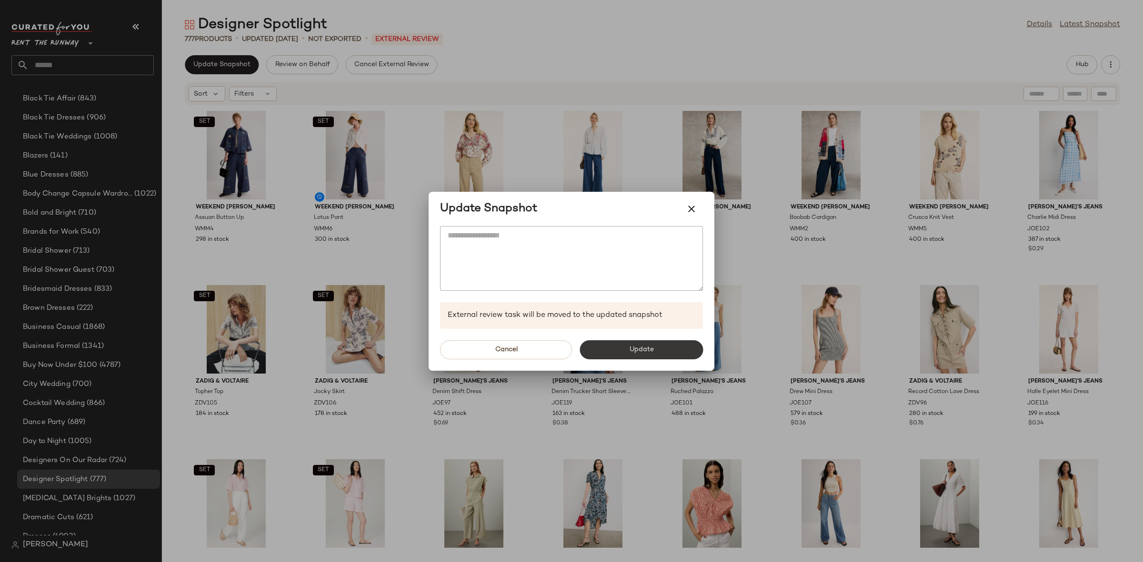
click at [596, 358] on button "Update" at bounding box center [640, 349] width 123 height 19
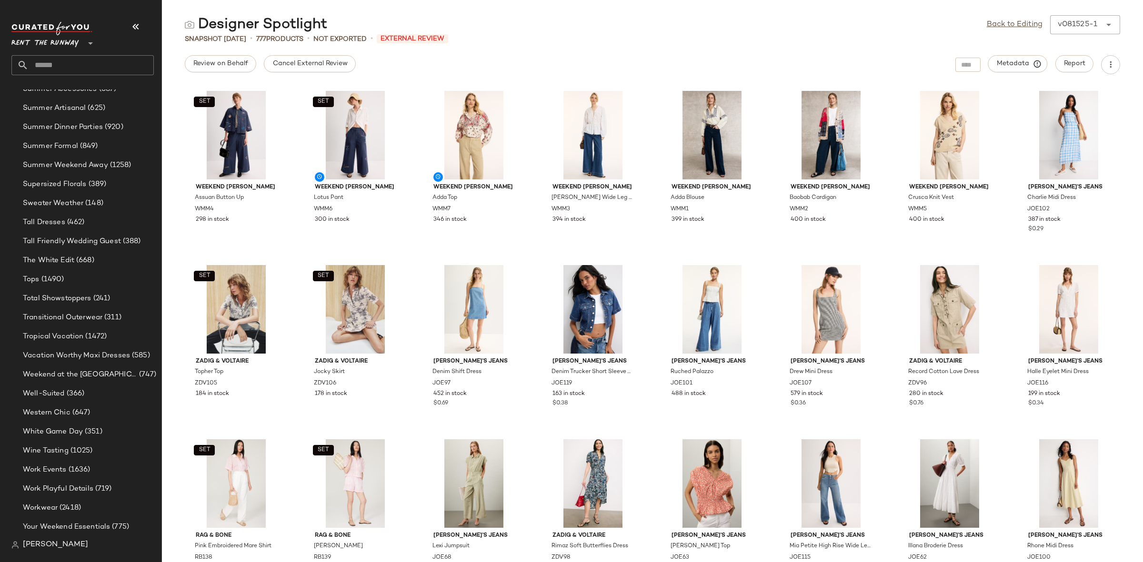
scroll to position [1077, 0]
click at [50, 429] on span "White Game Day" at bounding box center [53, 431] width 60 height 11
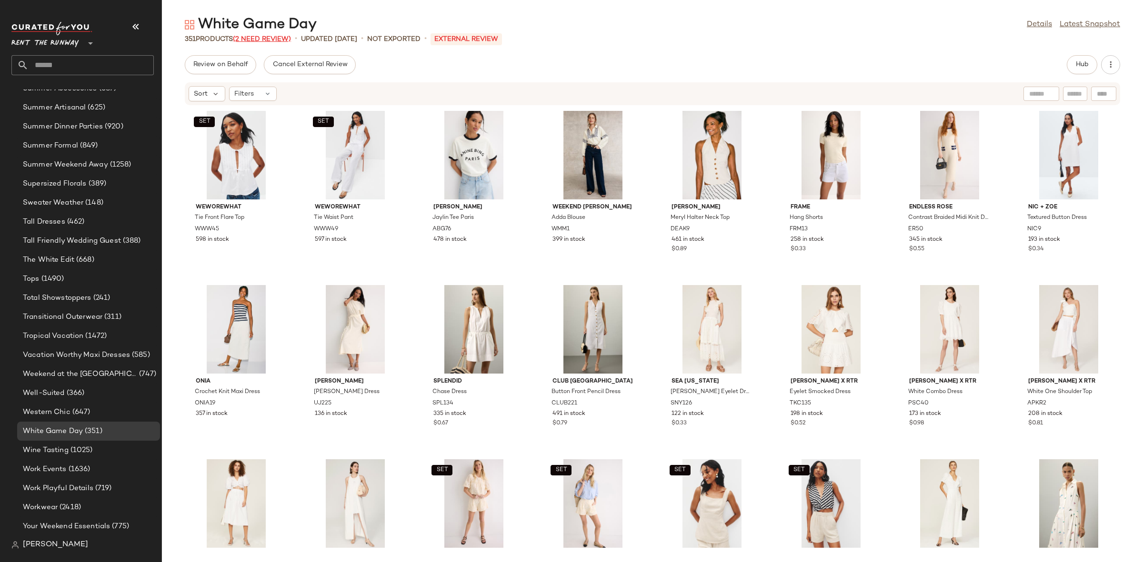
click at [249, 40] on span "(2 Need Review)" at bounding box center [262, 39] width 58 height 7
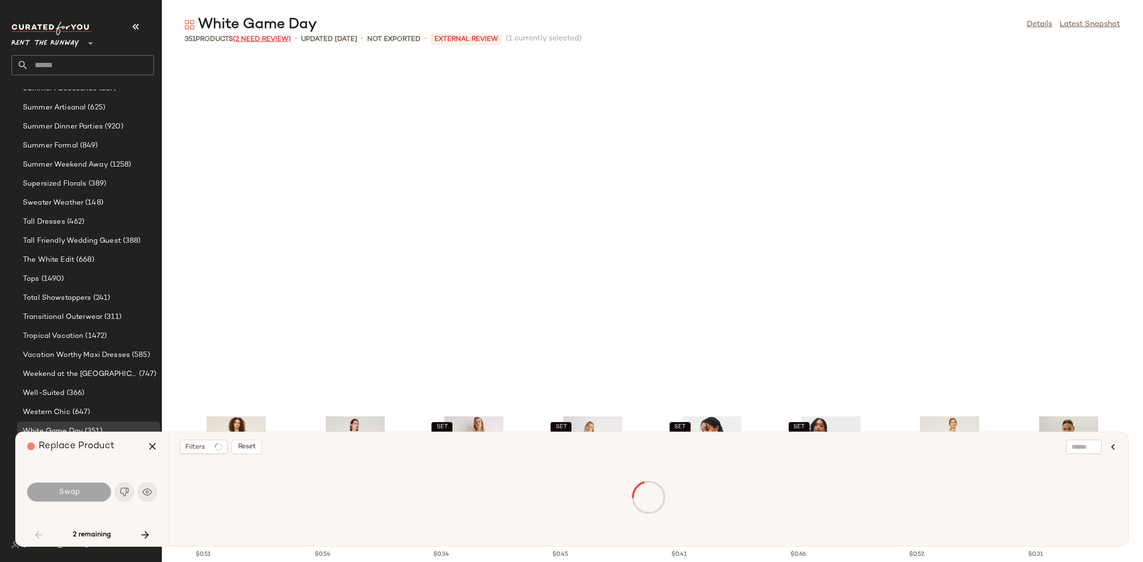
scroll to position [356, 0]
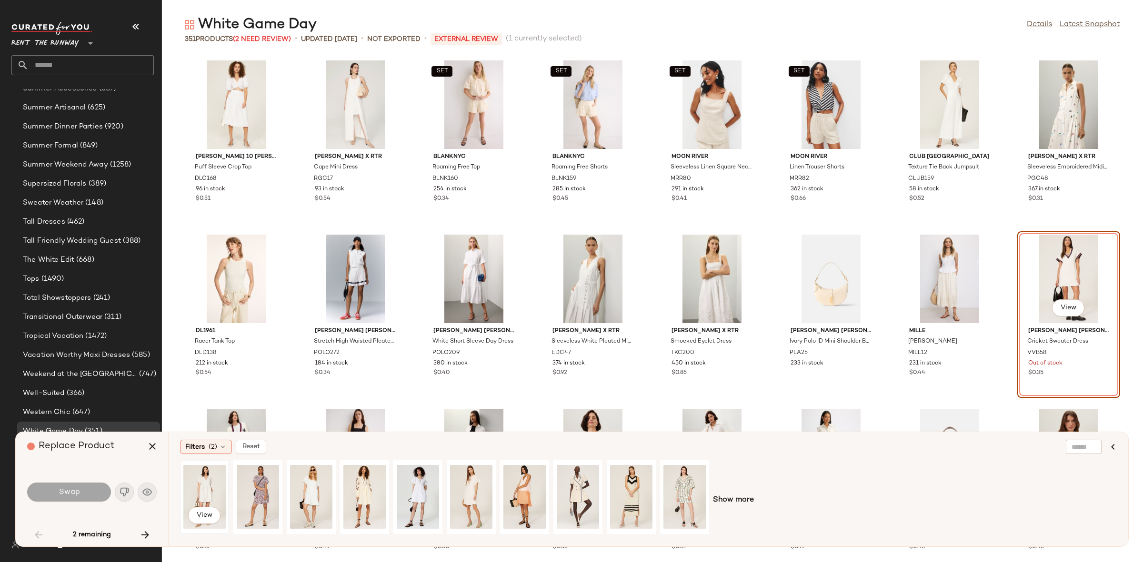
click at [201, 492] on div "View" at bounding box center [204, 497] width 42 height 68
click at [63, 493] on span "Swap" at bounding box center [68, 492] width 21 height 9
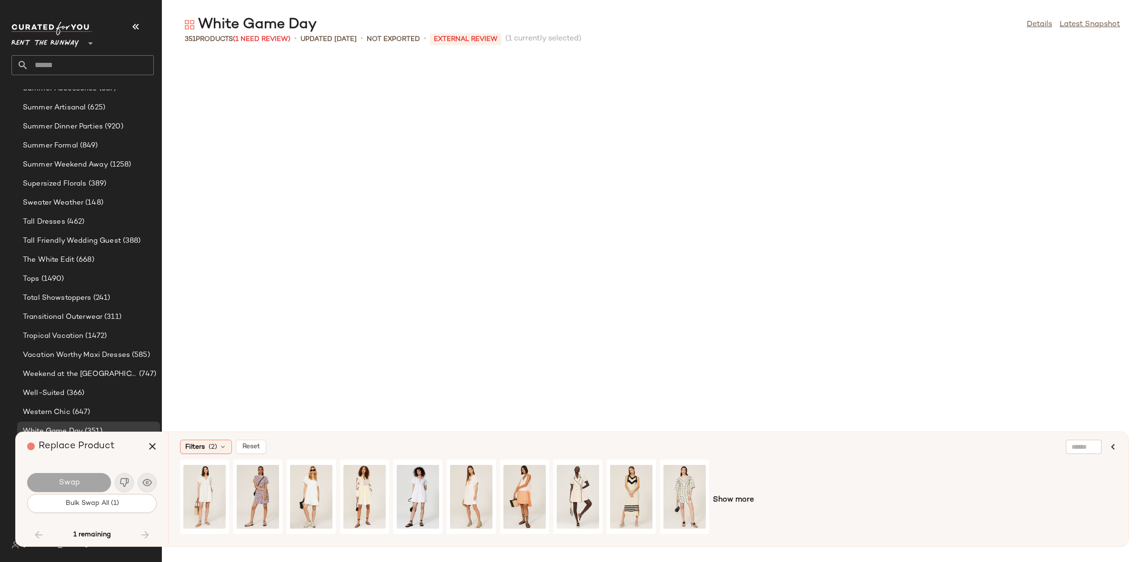
scroll to position [3310, 0]
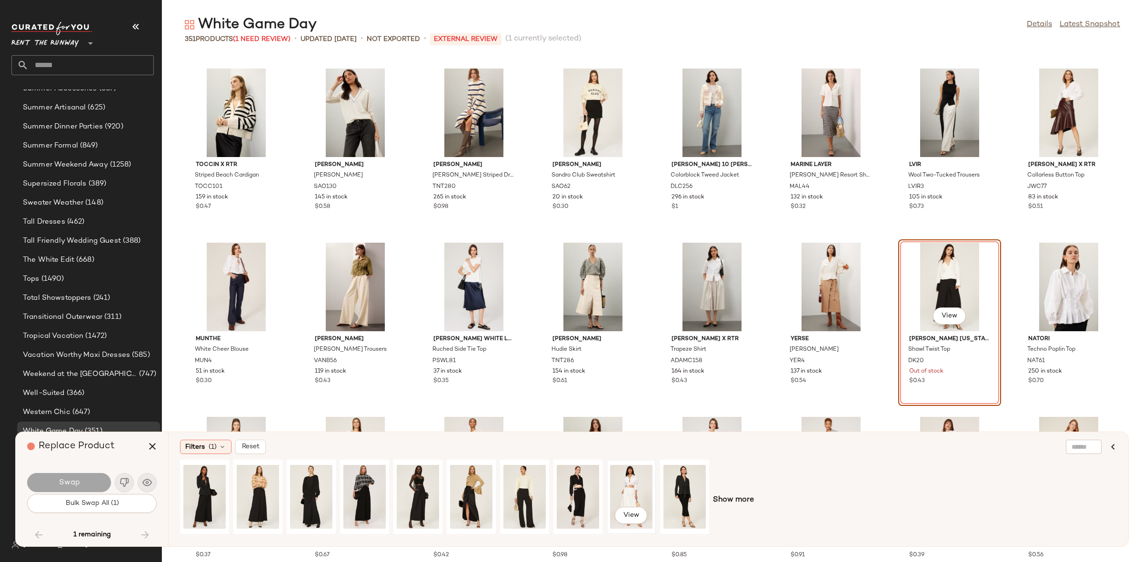
click at [623, 490] on div "View" at bounding box center [631, 497] width 42 height 68
click at [65, 474] on button "Swap" at bounding box center [69, 482] width 84 height 19
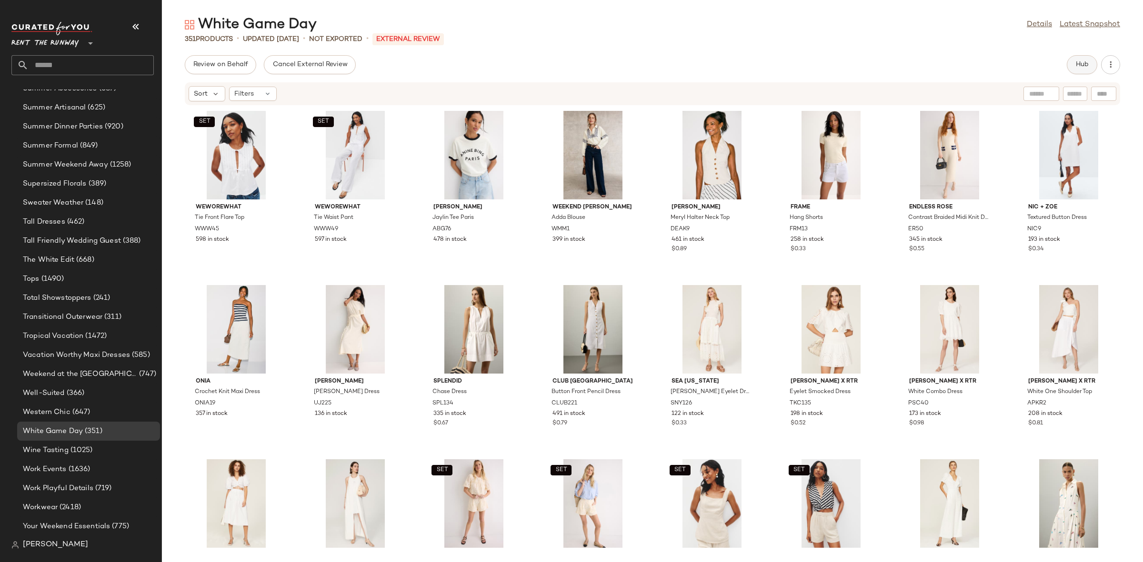
click at [1086, 65] on span "Hub" at bounding box center [1081, 65] width 13 height 8
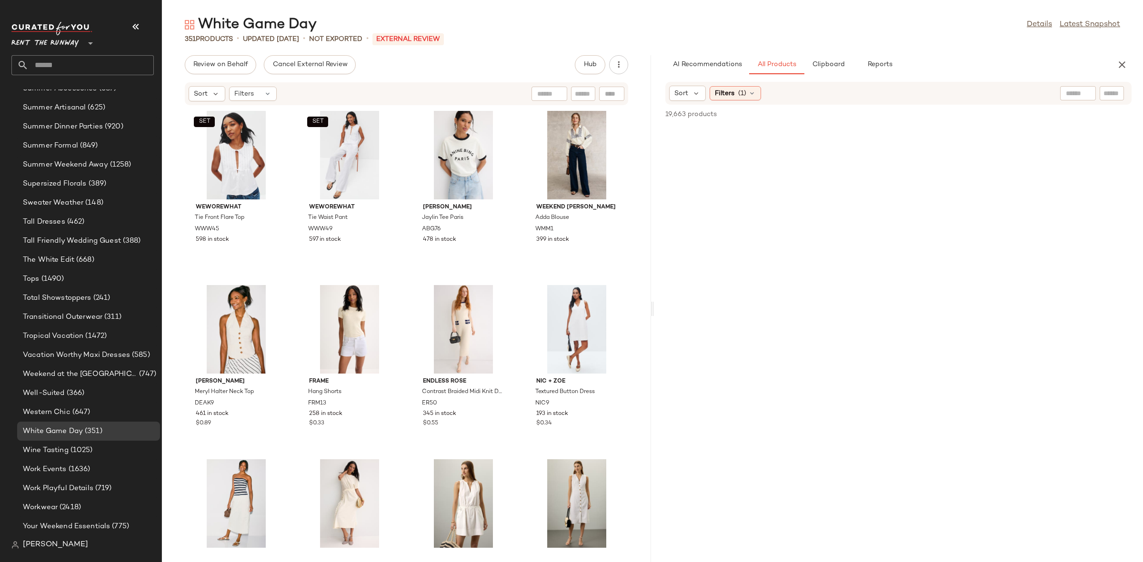
click at [409, 280] on div "SET WEWOREWHAT Tie Front Flare Top WWW45 598 in stock SET WEWOREWHAT Tie Waist …" at bounding box center [406, 328] width 489 height 445
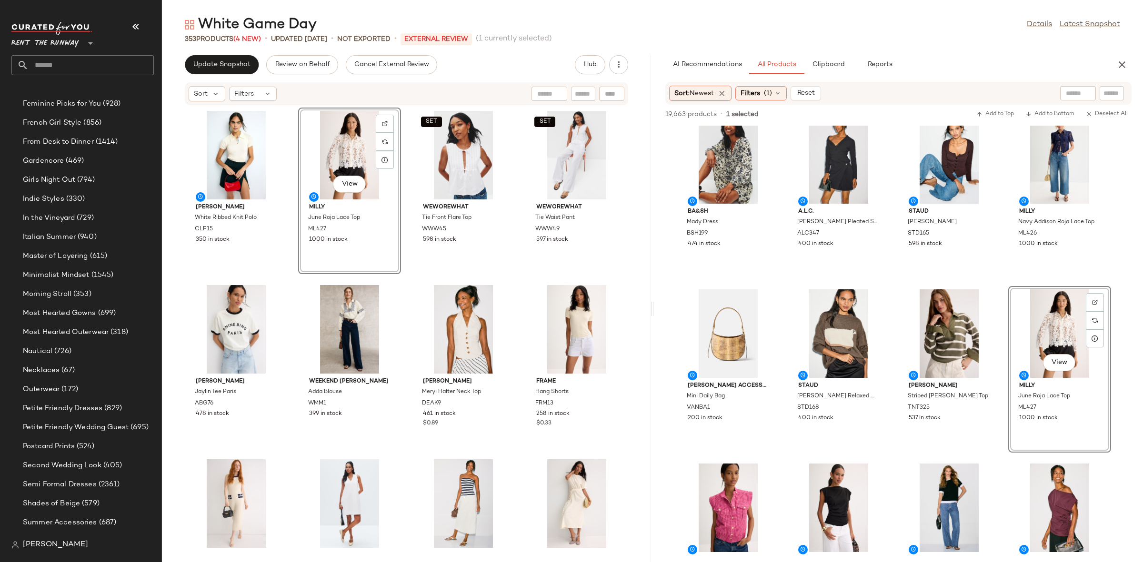
scroll to position [1077, 0]
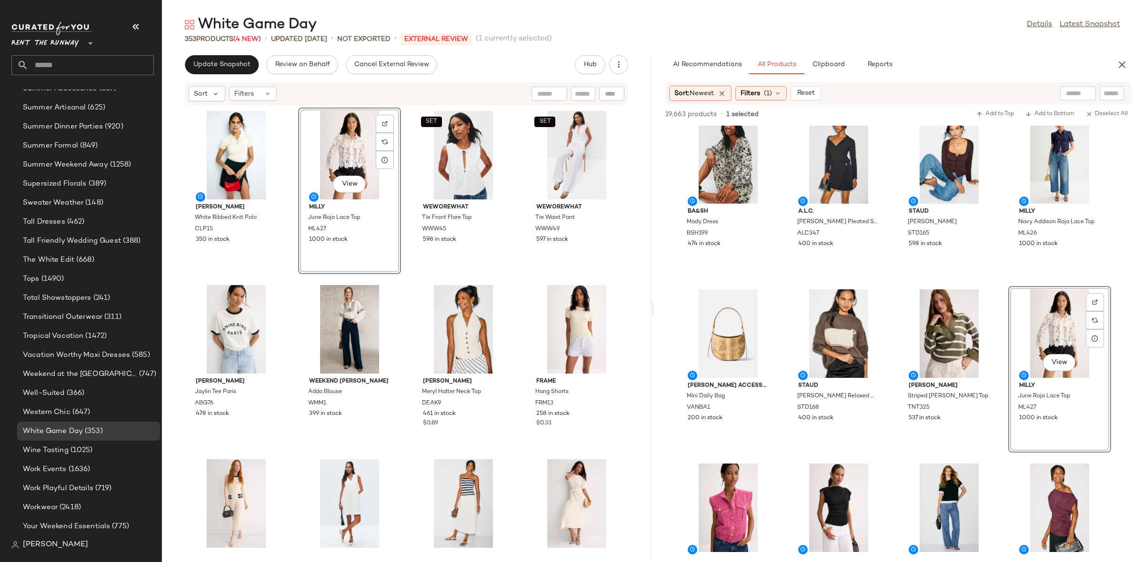
click at [406, 281] on div "Claudie Pierlot White Ribbed Knit Polo CLP15 350 in stock View Milly June Roja …" at bounding box center [406, 328] width 489 height 445
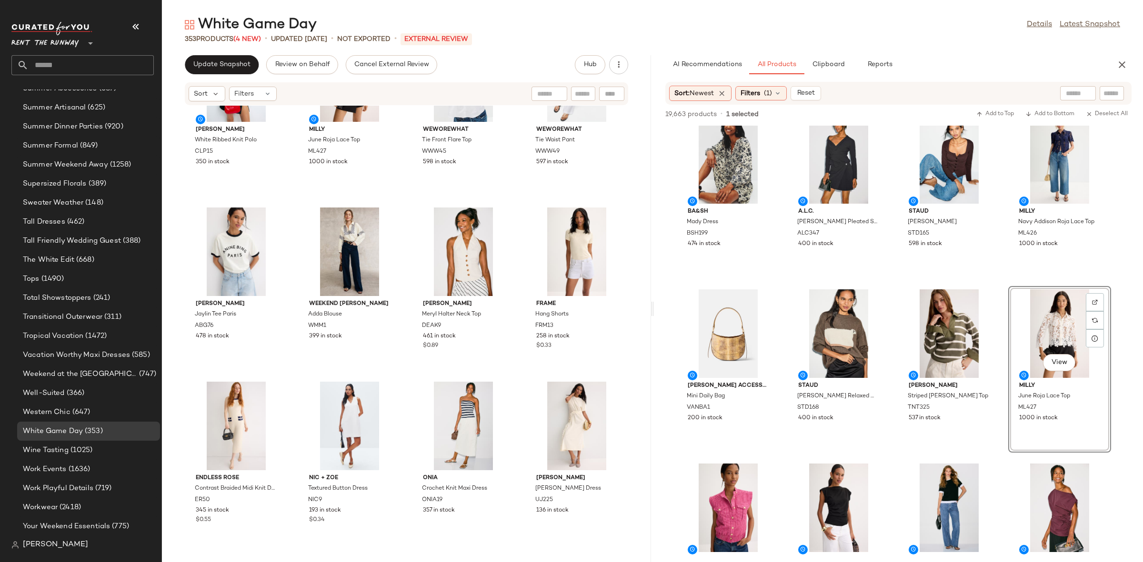
scroll to position [0, 0]
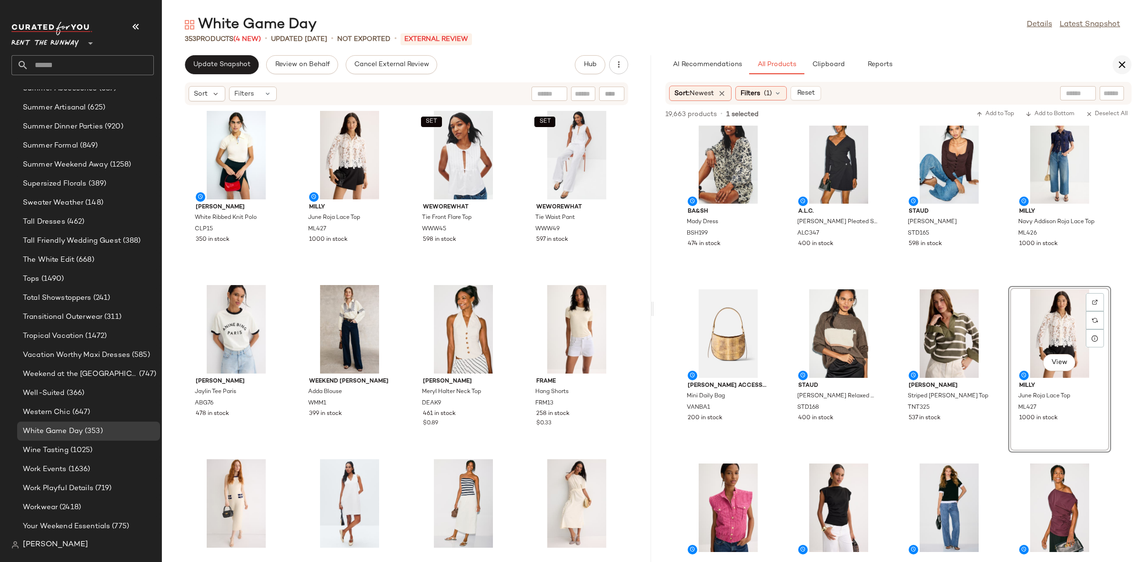
click at [1123, 68] on icon "button" at bounding box center [1121, 64] width 11 height 11
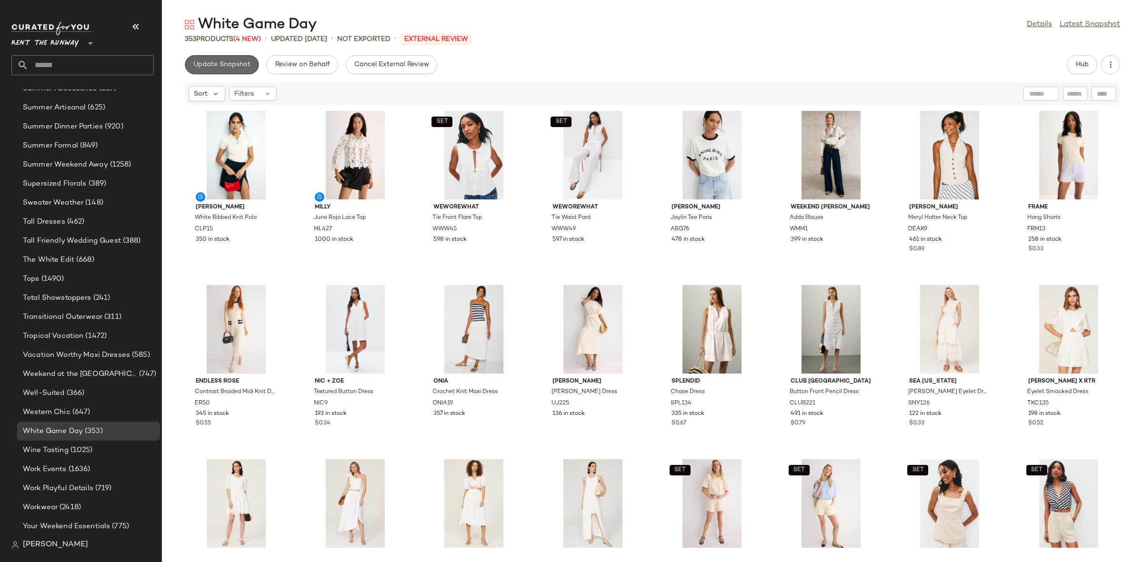
click at [204, 68] on span "Update Snapshot" at bounding box center [222, 65] width 58 height 8
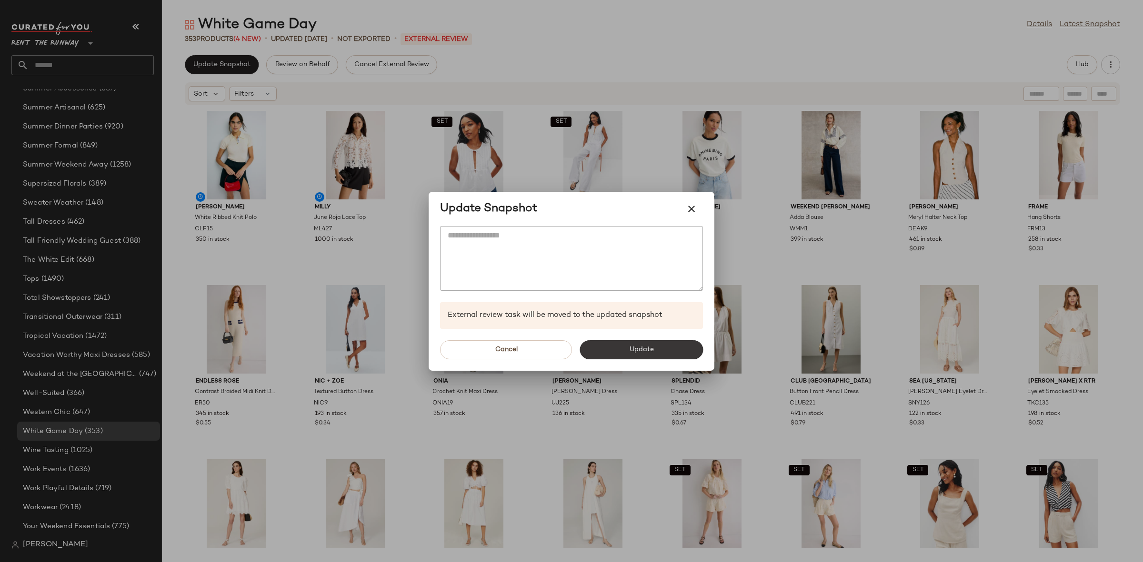
click at [630, 351] on span "Update" at bounding box center [640, 350] width 25 height 8
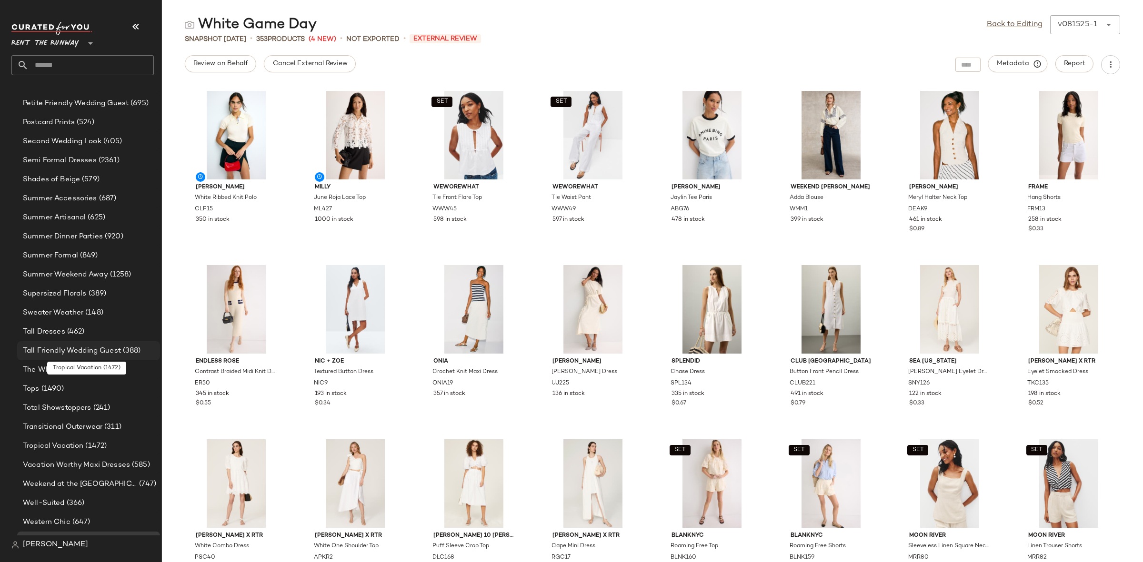
scroll to position [960, 0]
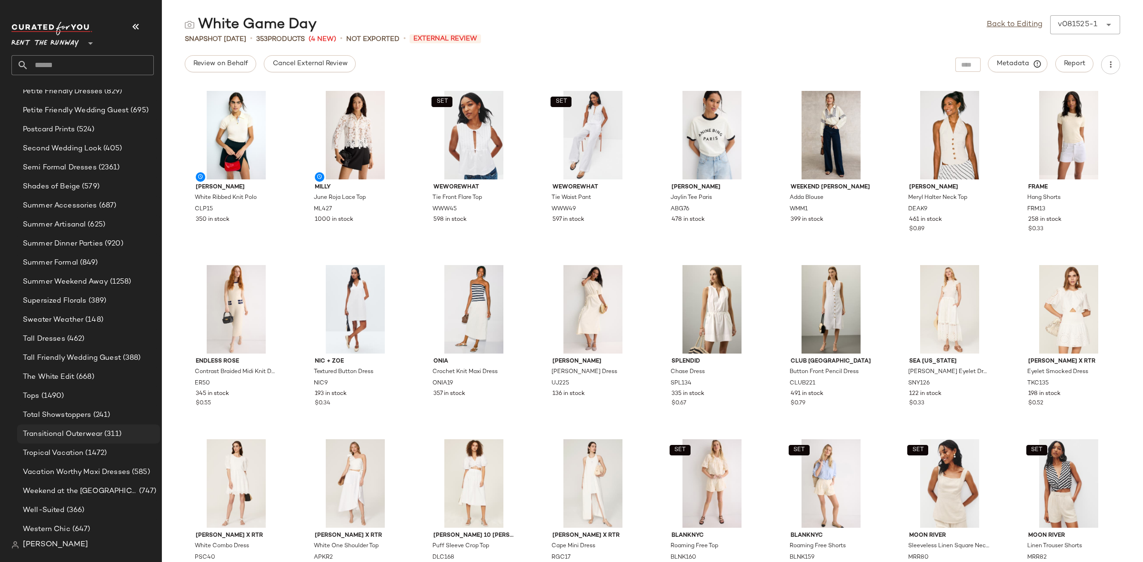
click at [106, 425] on div "Transitional Outerwear (311)" at bounding box center [88, 434] width 143 height 19
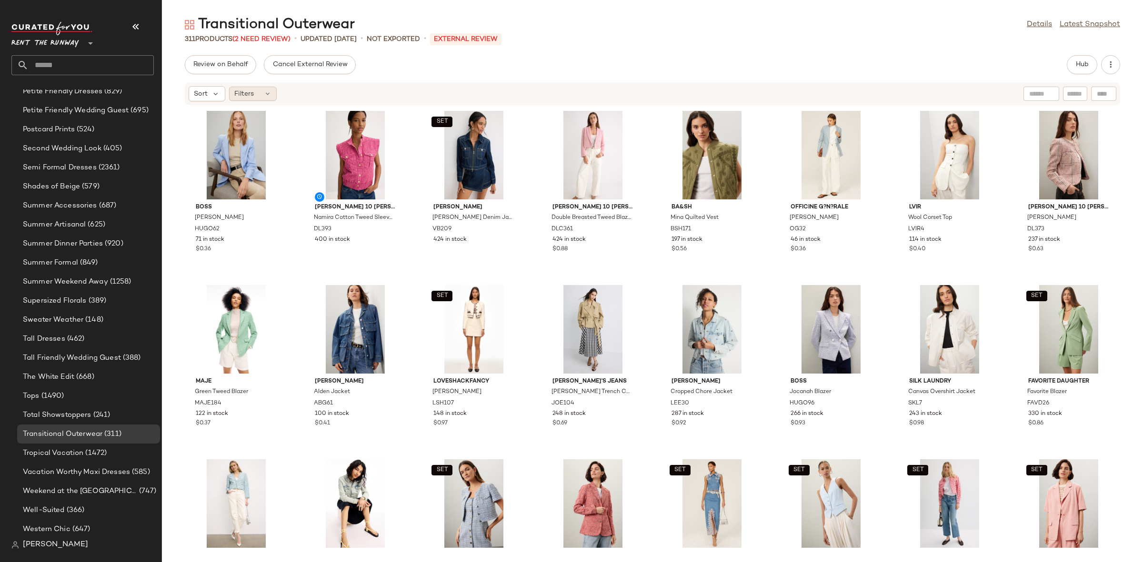
click at [261, 97] on div "Filters" at bounding box center [253, 94] width 48 height 14
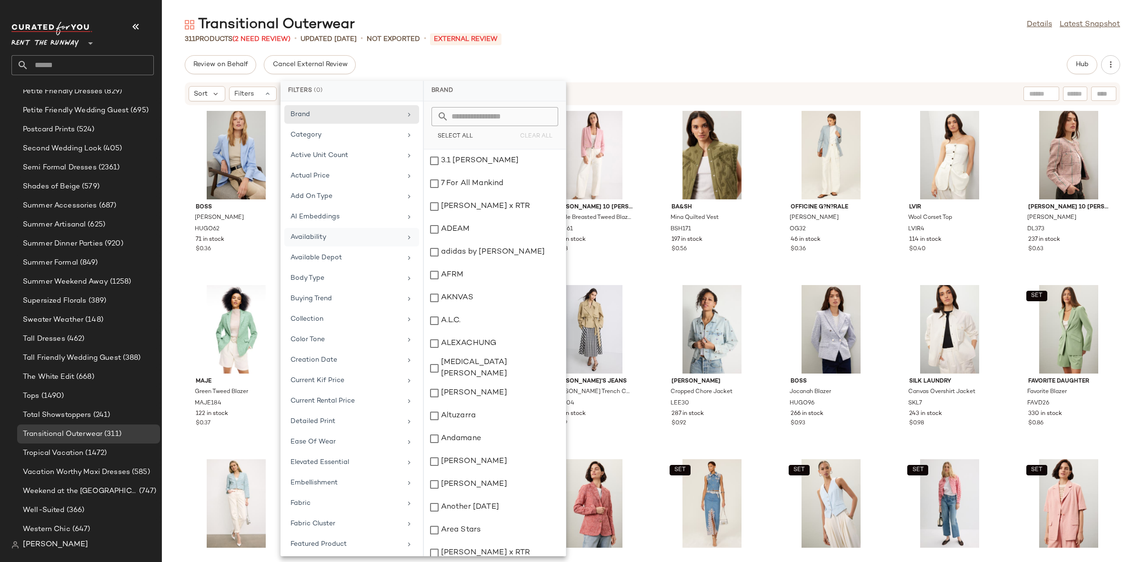
click at [322, 249] on div "Availability" at bounding box center [351, 258] width 135 height 19
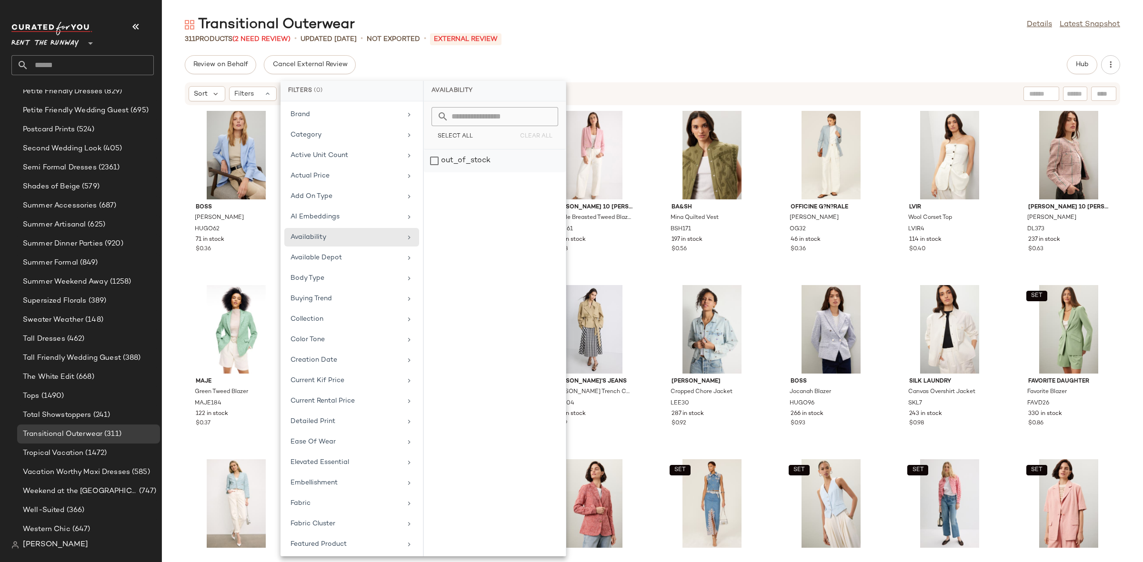
click at [477, 162] on div "out_of_stock" at bounding box center [495, 161] width 142 height 23
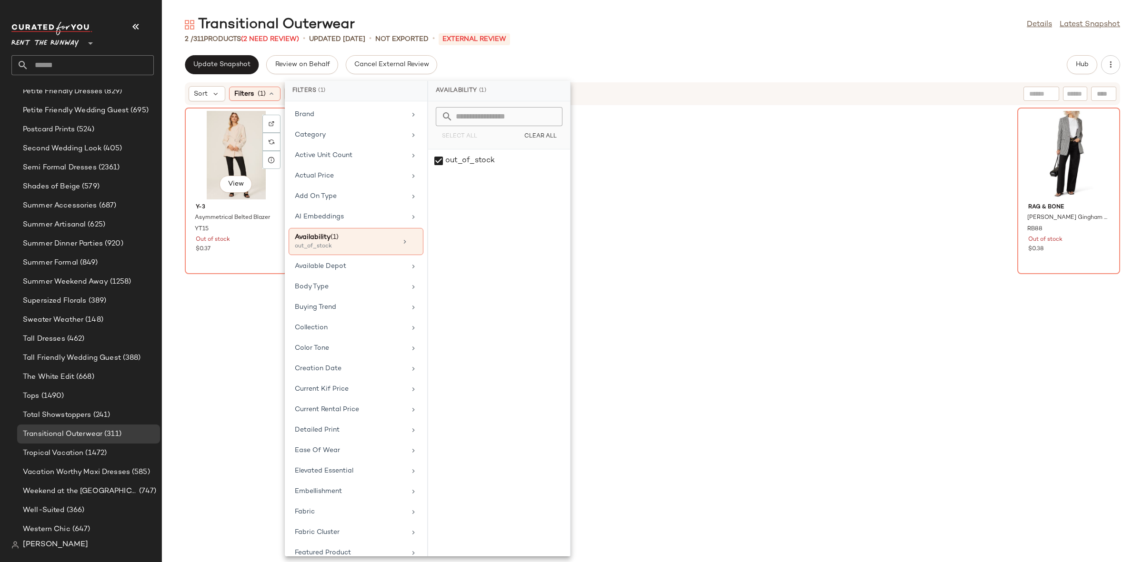
click at [236, 164] on div "View" at bounding box center [236, 155] width 96 height 89
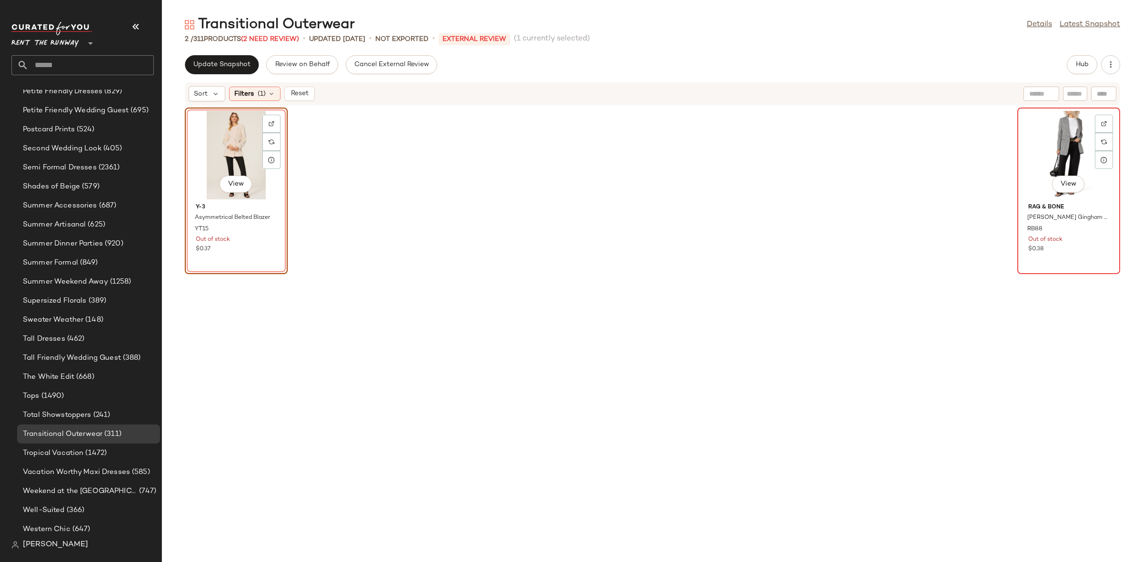
click at [1061, 143] on div "View" at bounding box center [1068, 155] width 96 height 89
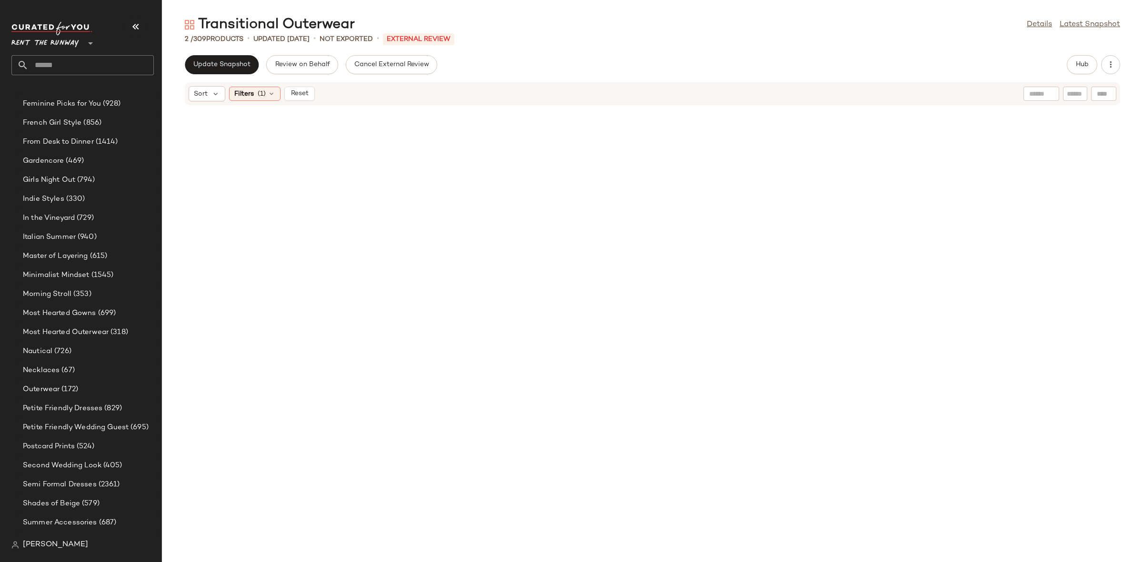
scroll to position [960, 0]
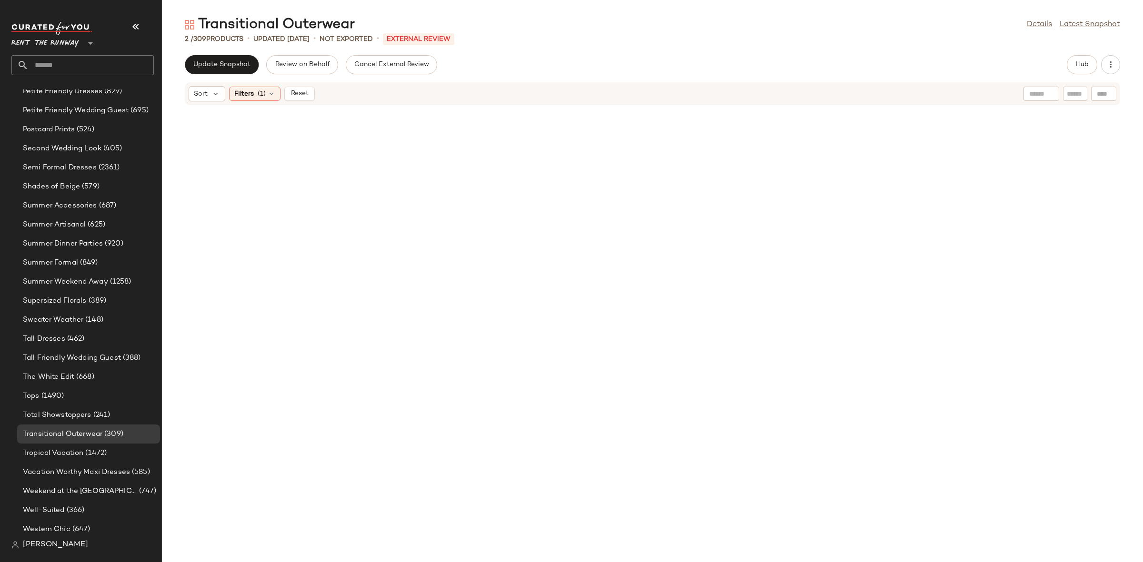
click at [295, 92] on span "Reset" at bounding box center [299, 94] width 18 height 8
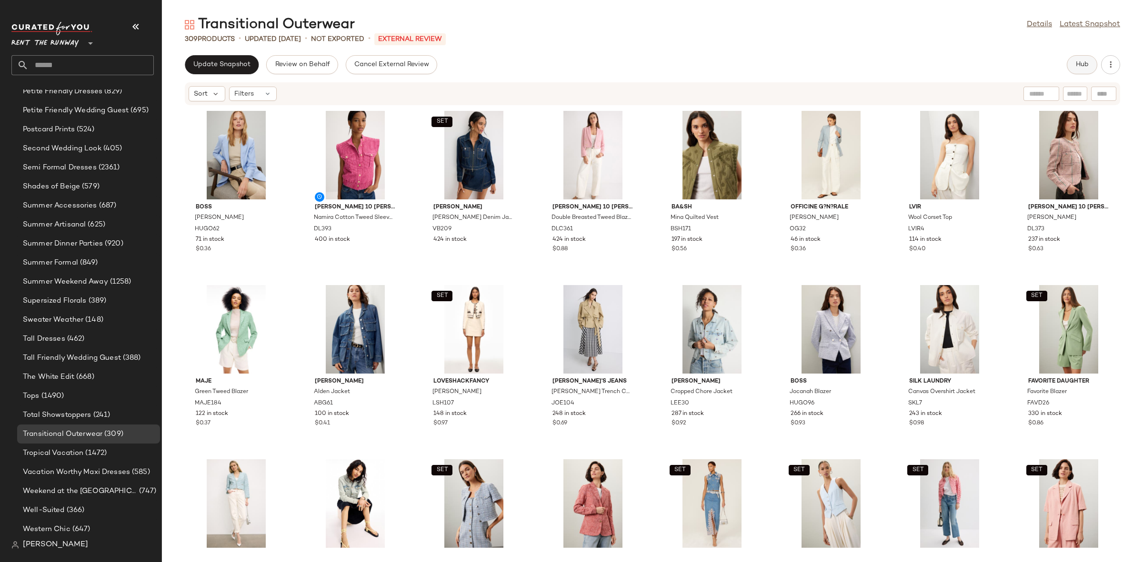
click at [1087, 62] on span "Hub" at bounding box center [1081, 65] width 13 height 8
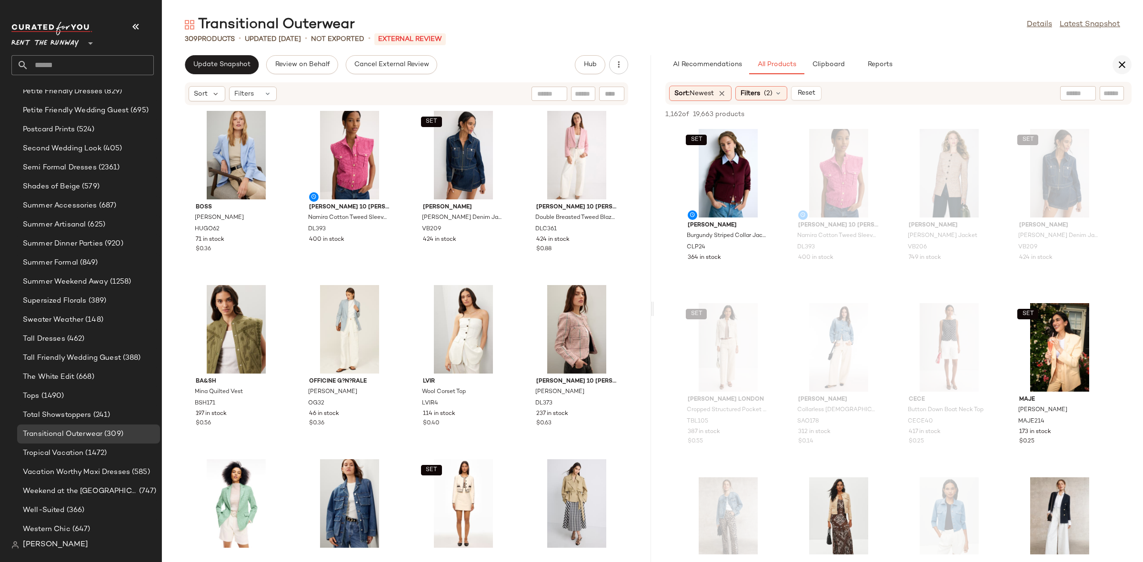
click at [1116, 71] on button "button" at bounding box center [1121, 64] width 19 height 19
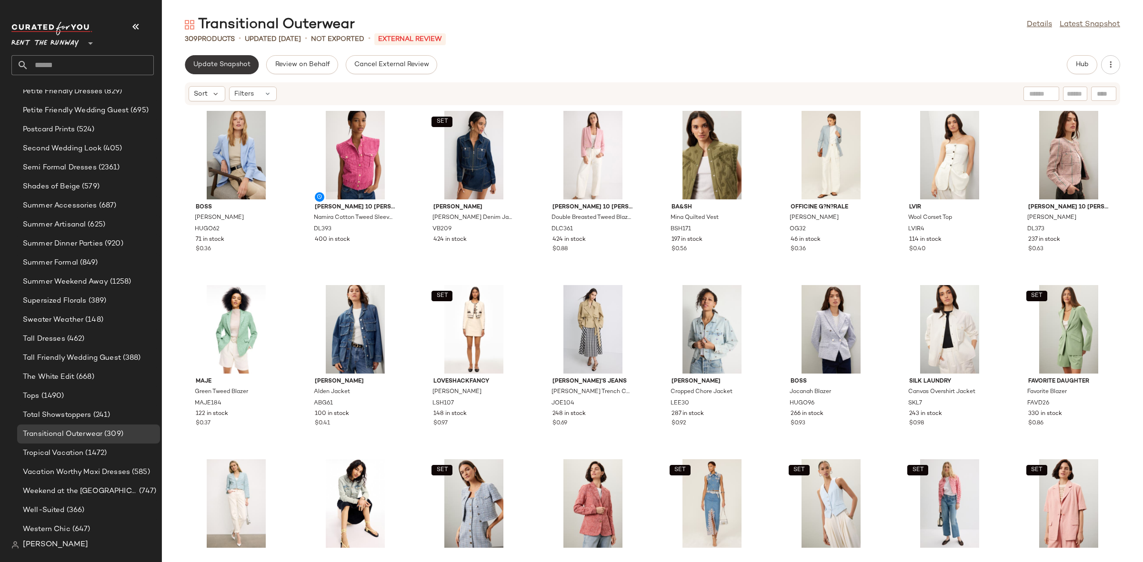
click at [243, 68] on span "Update Snapshot" at bounding box center [222, 65] width 58 height 8
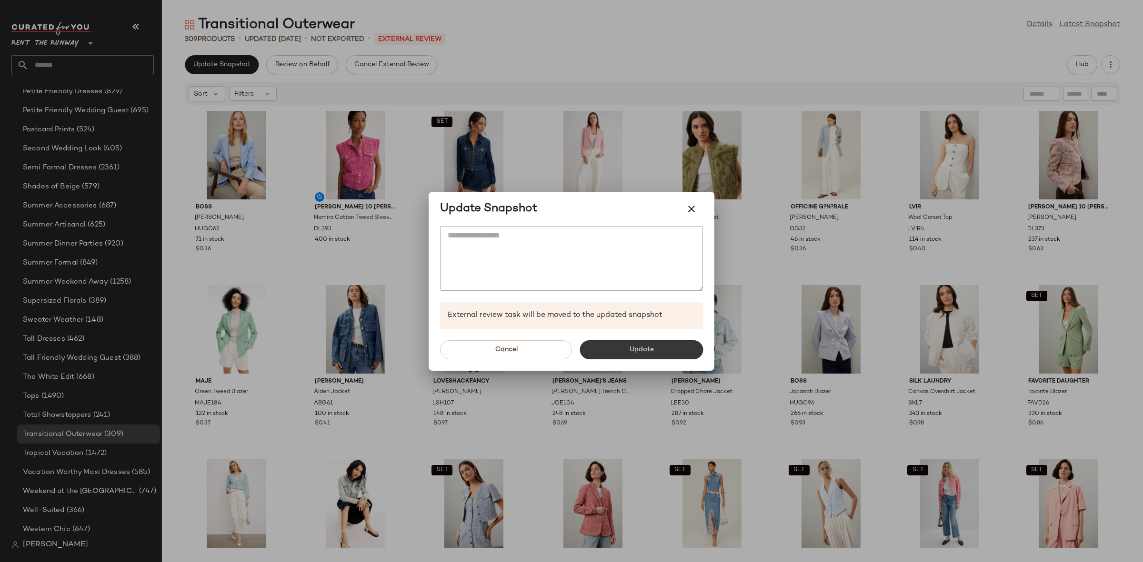
click at [648, 351] on span "Update" at bounding box center [640, 350] width 25 height 8
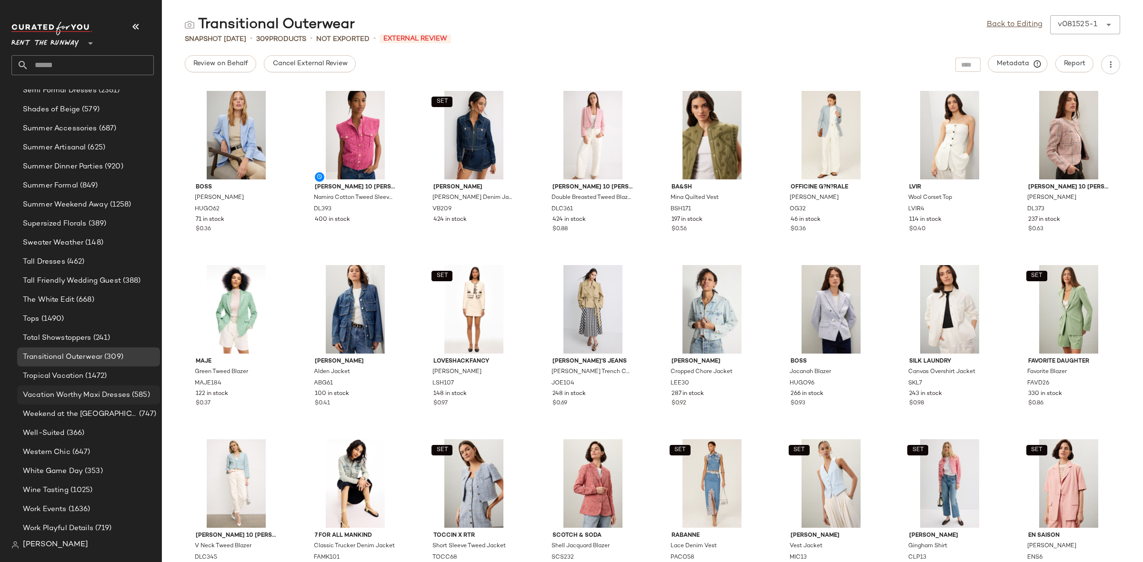
scroll to position [1077, 0]
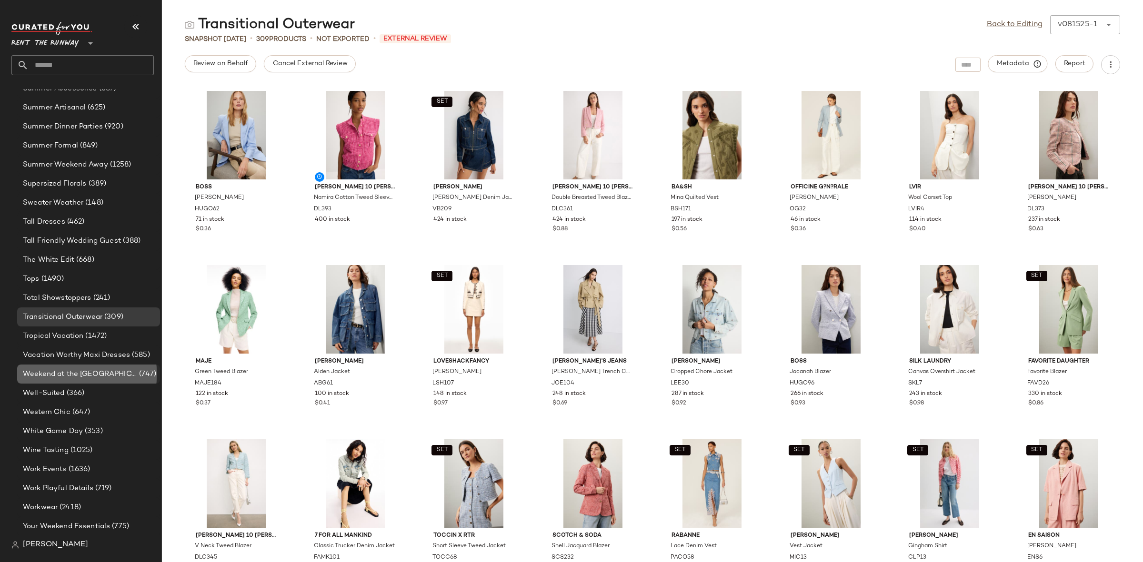
click at [82, 367] on div "Weekend at the Winery (747)" at bounding box center [88, 374] width 143 height 19
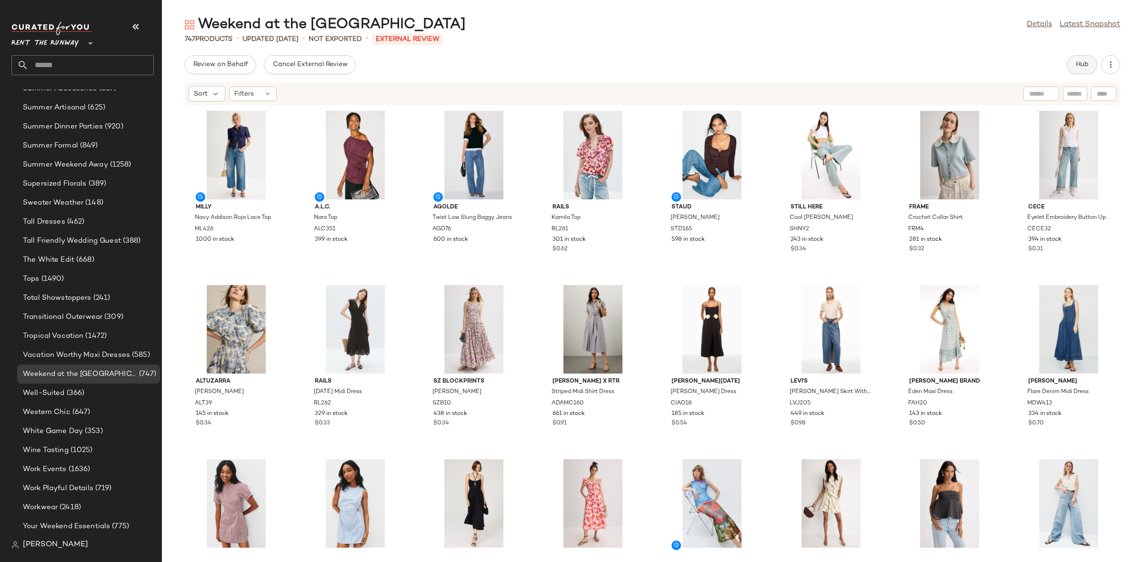
click at [1074, 69] on button "Hub" at bounding box center [1082, 64] width 30 height 19
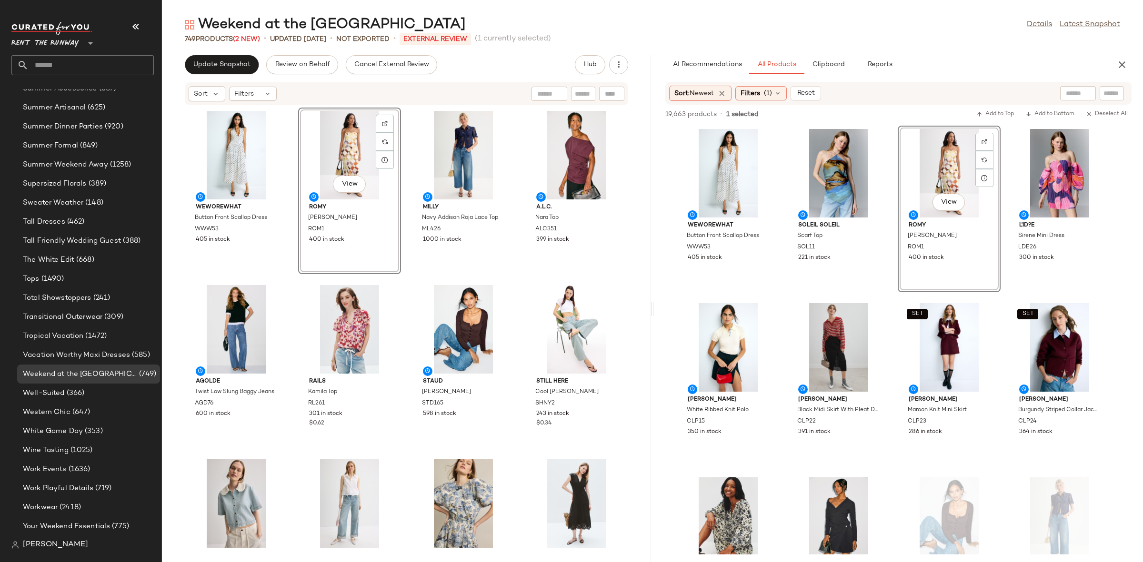
click at [400, 309] on div "WEWOREWHAT Button Front Scallop Dress WWW53 405 in stock View ROMY Rochelle Dre…" at bounding box center [406, 328] width 489 height 445
click at [776, 286] on div "View WEWOREWHAT Button Front Scallop Dress WWW53 405 in stock" at bounding box center [728, 209] width 101 height 165
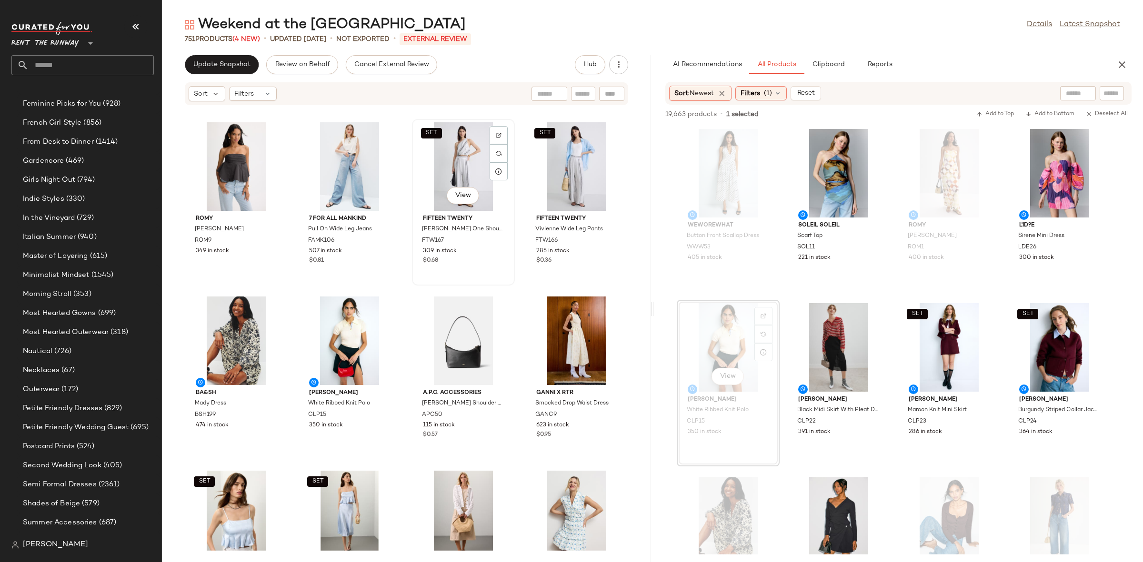
click at [413, 283] on div "SET View Fifteen Twenty Vanita One Shoulder Top FTW167 309 in stock $0.68" at bounding box center [463, 202] width 101 height 165
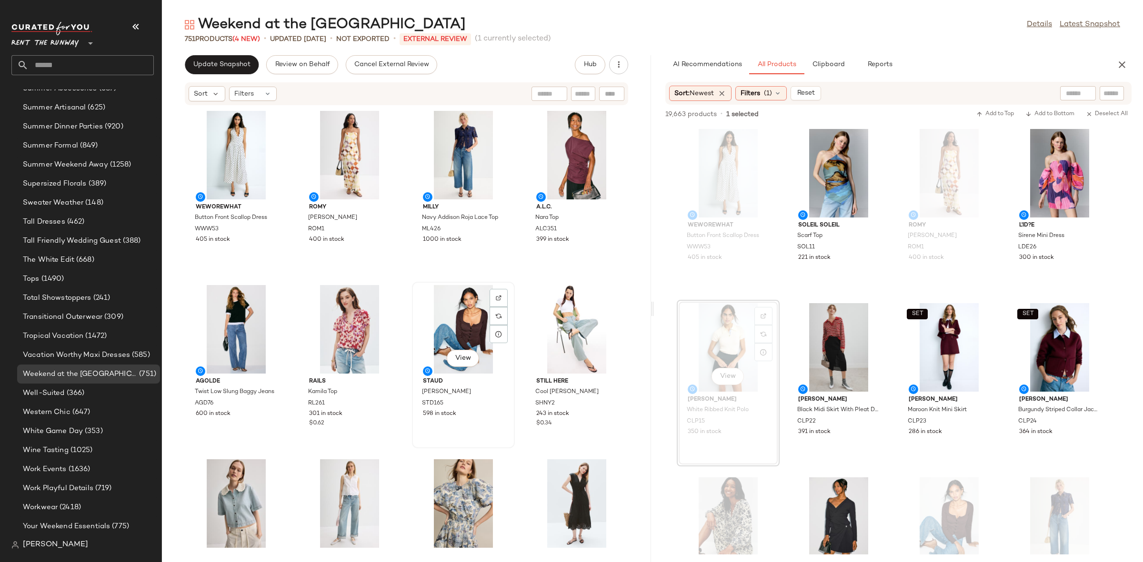
click at [412, 283] on div "View Staud Rachela Sweater STD165 598 in stock" at bounding box center [463, 365] width 103 height 167
click at [409, 280] on div "WEWOREWHAT Button Front Scallop Dress WWW53 405 in stock ROMY Rochelle Dress RO…" at bounding box center [406, 328] width 489 height 445
click at [1116, 63] on icon "button" at bounding box center [1121, 64] width 11 height 11
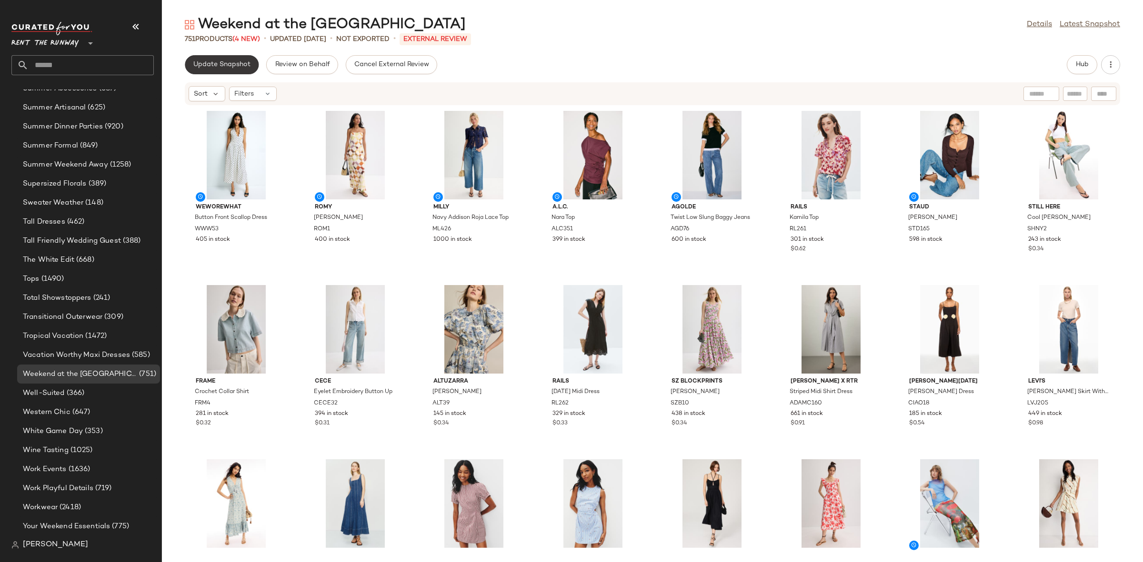
click at [231, 59] on button "Update Snapshot" at bounding box center [222, 64] width 74 height 19
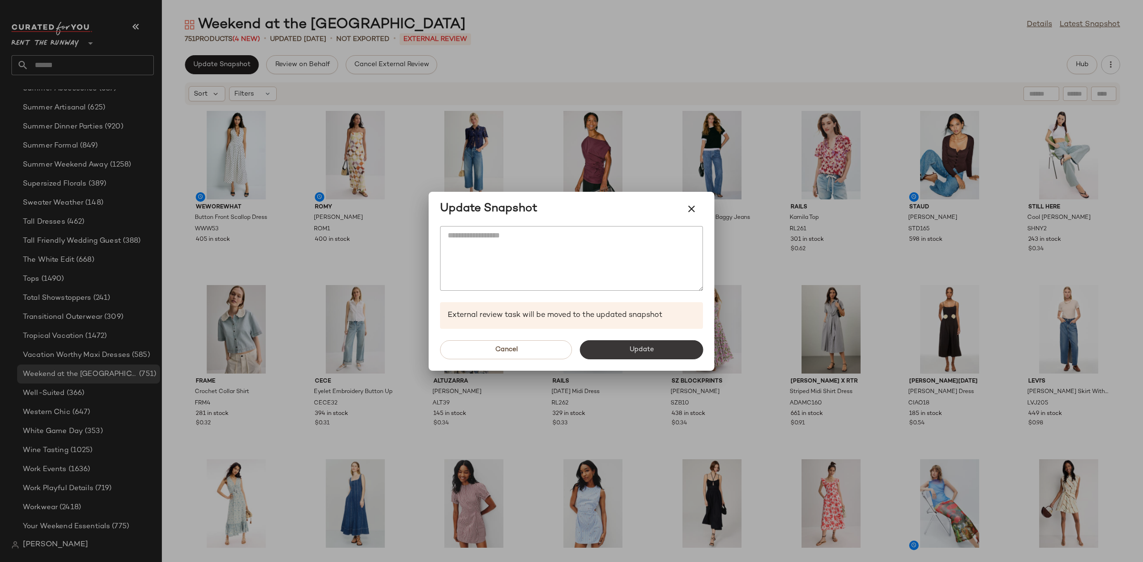
click at [642, 344] on button "Update" at bounding box center [640, 349] width 123 height 19
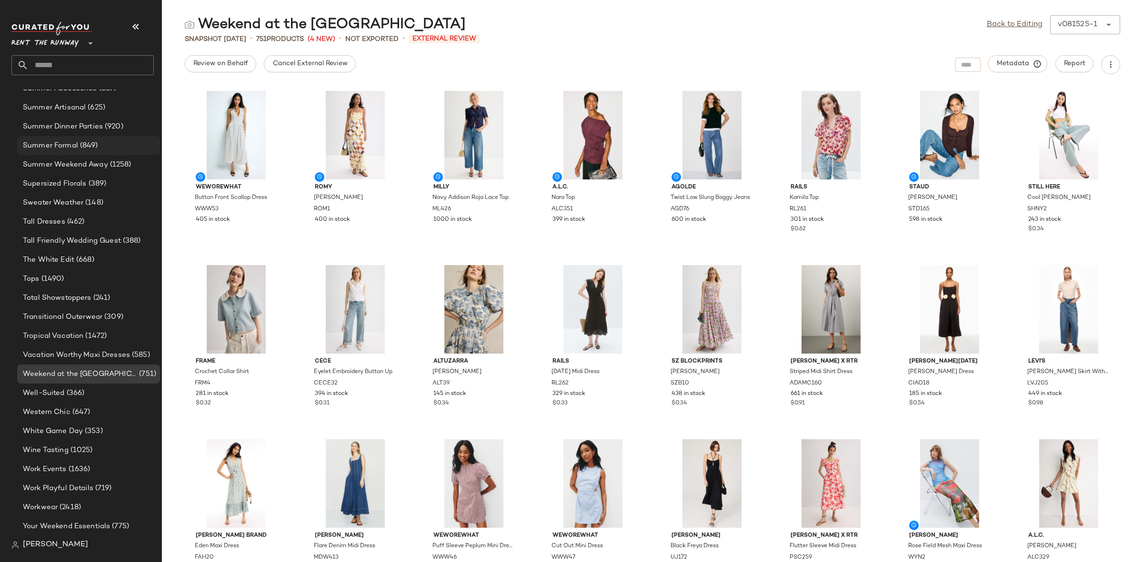
click at [97, 150] on span "(849)" at bounding box center [88, 145] width 20 height 11
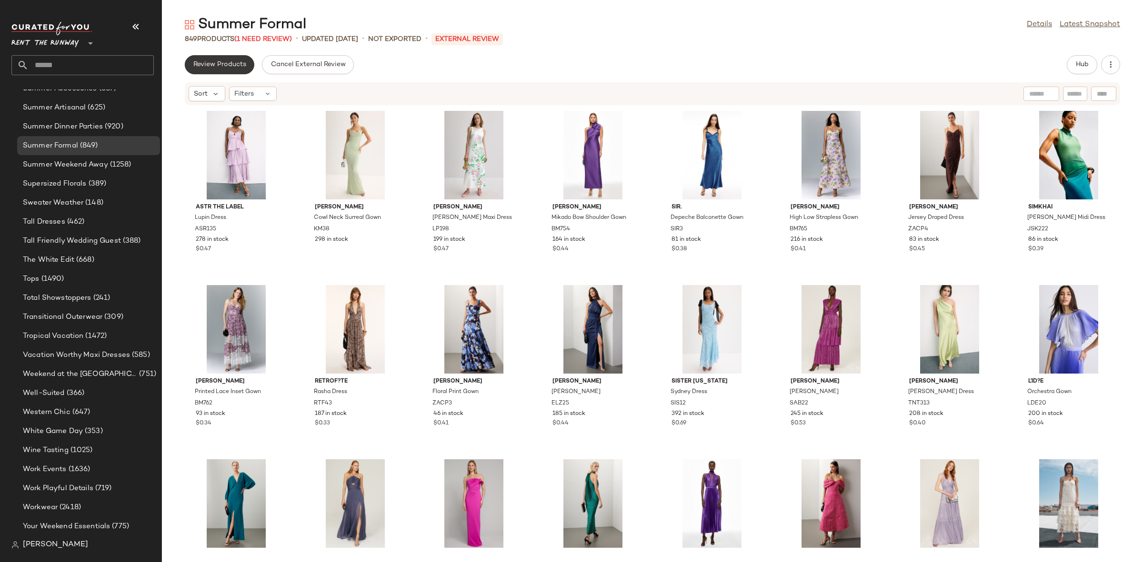
click at [222, 72] on button "Review Products" at bounding box center [220, 64] width 70 height 19
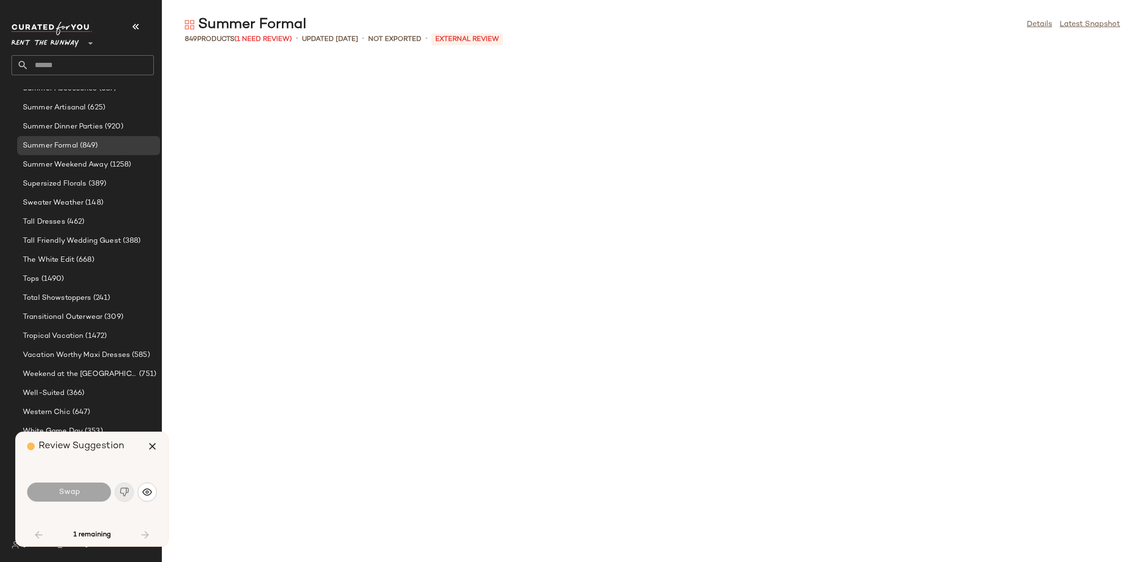
scroll to position [871, 0]
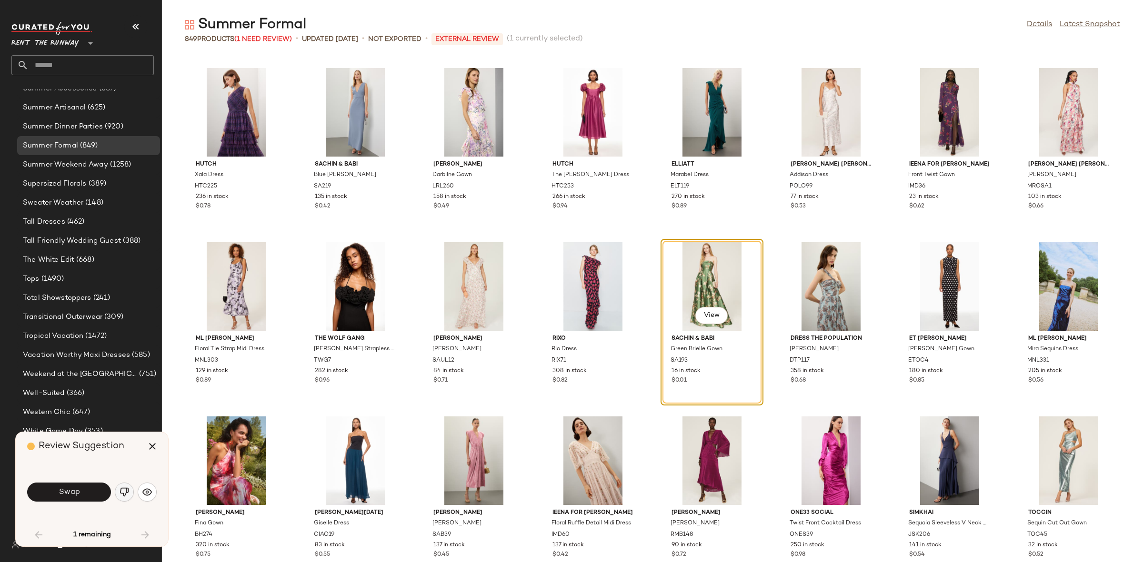
click at [122, 497] on img "button" at bounding box center [125, 493] width 10 height 10
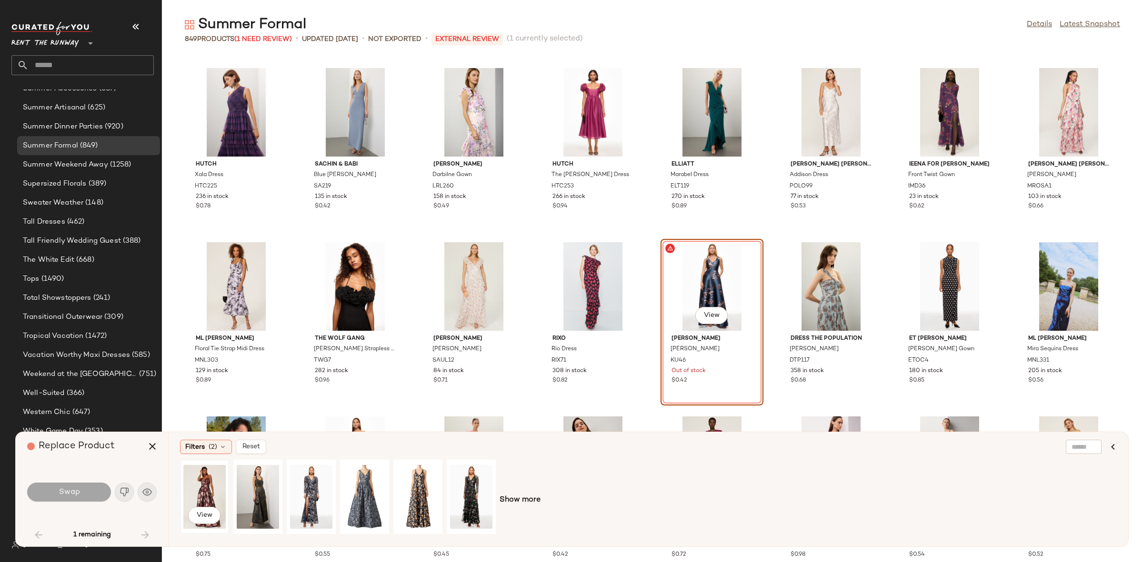
click at [193, 497] on div "View" at bounding box center [204, 497] width 42 height 68
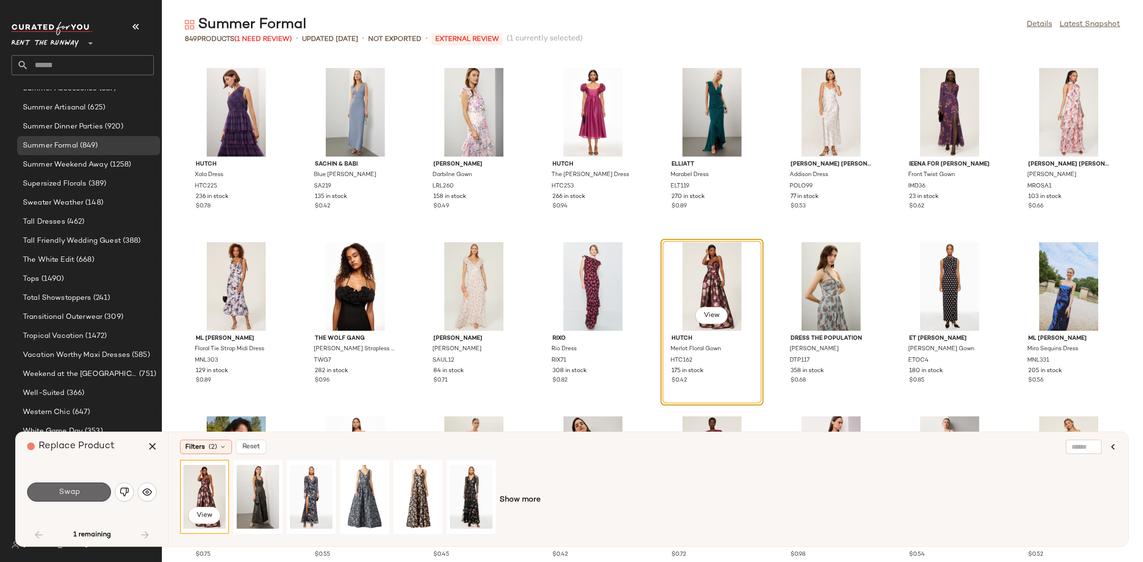
click at [78, 500] on button "Swap" at bounding box center [69, 492] width 84 height 19
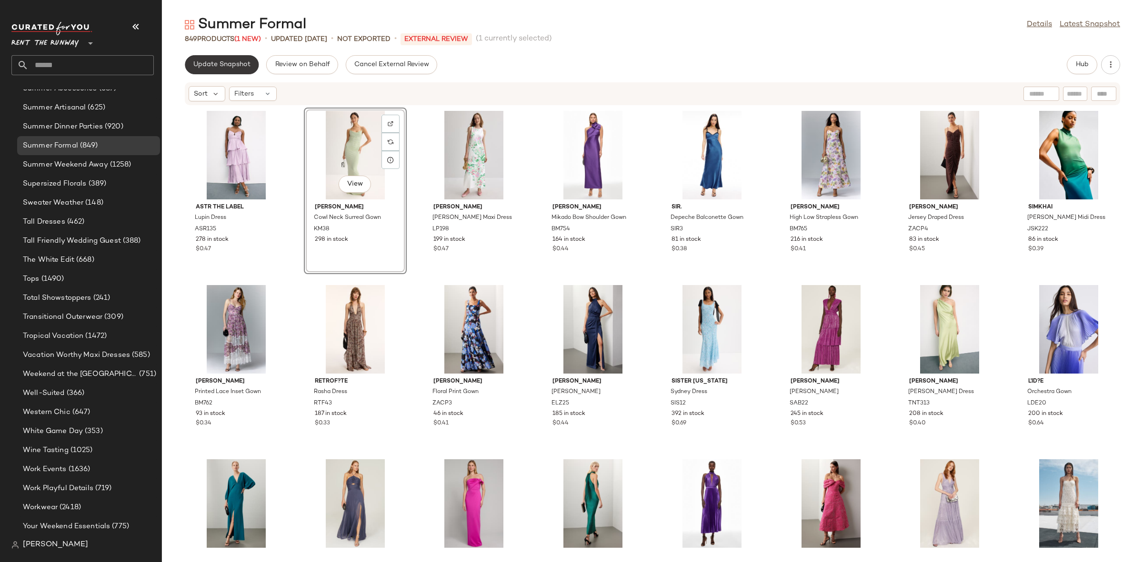
click at [206, 62] on span "Update Snapshot" at bounding box center [222, 65] width 58 height 8
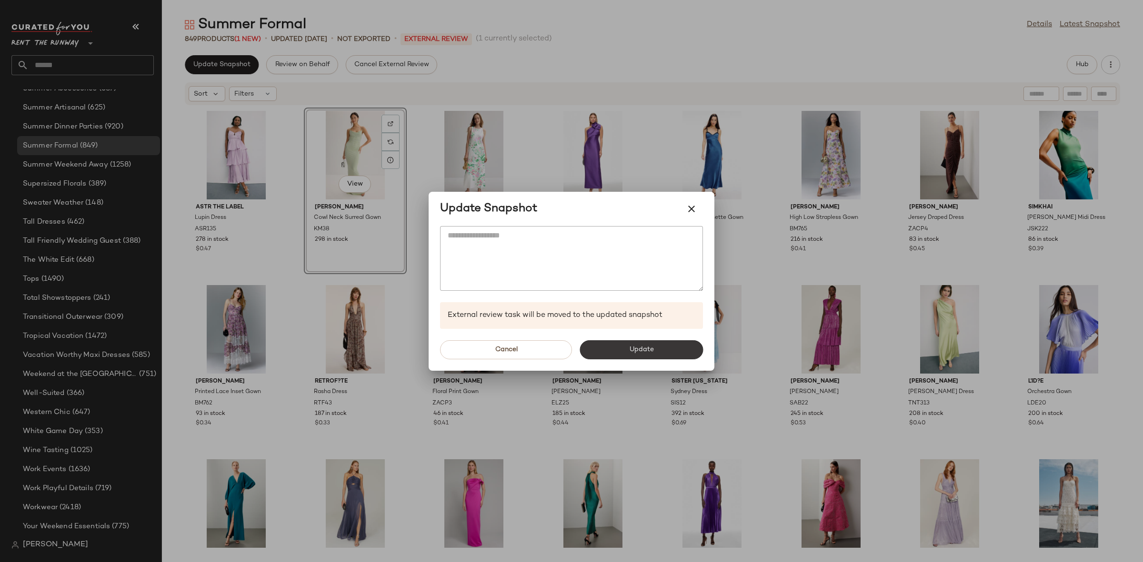
click at [625, 349] on button "Update" at bounding box center [640, 349] width 123 height 19
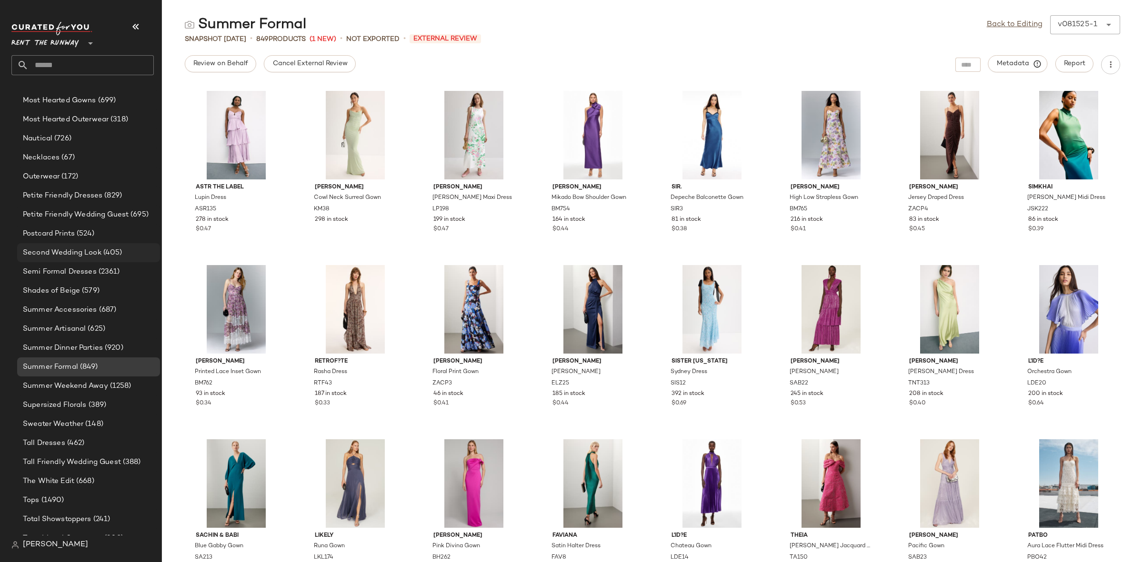
scroll to position [851, 0]
click at [68, 145] on span "(726)" at bounding box center [61, 143] width 19 height 11
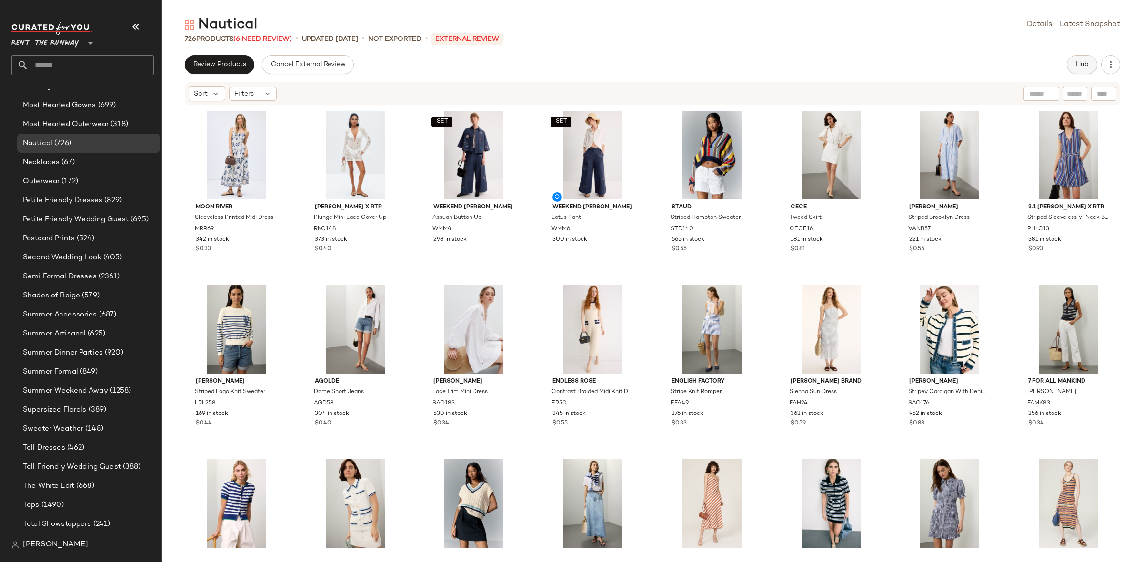
click at [1086, 68] on span "Hub" at bounding box center [1081, 65] width 13 height 8
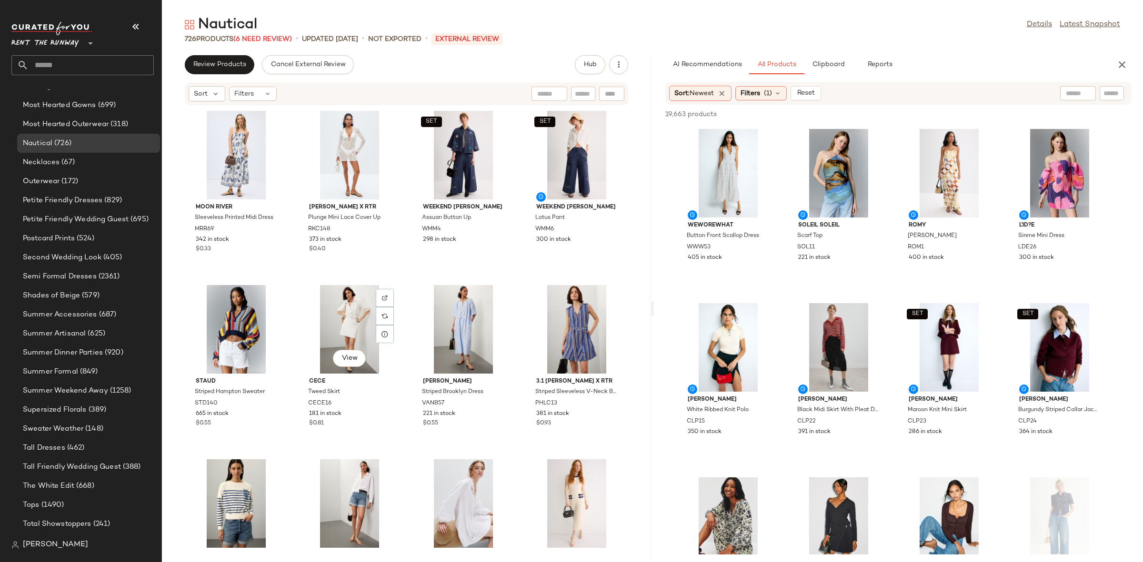
click at [397, 282] on div "View CeCe Tweed Skirt CECE16 181 in stock $0.81" at bounding box center [349, 365] width 103 height 167
click at [261, 41] on span "(6 Need Review)" at bounding box center [262, 39] width 59 height 7
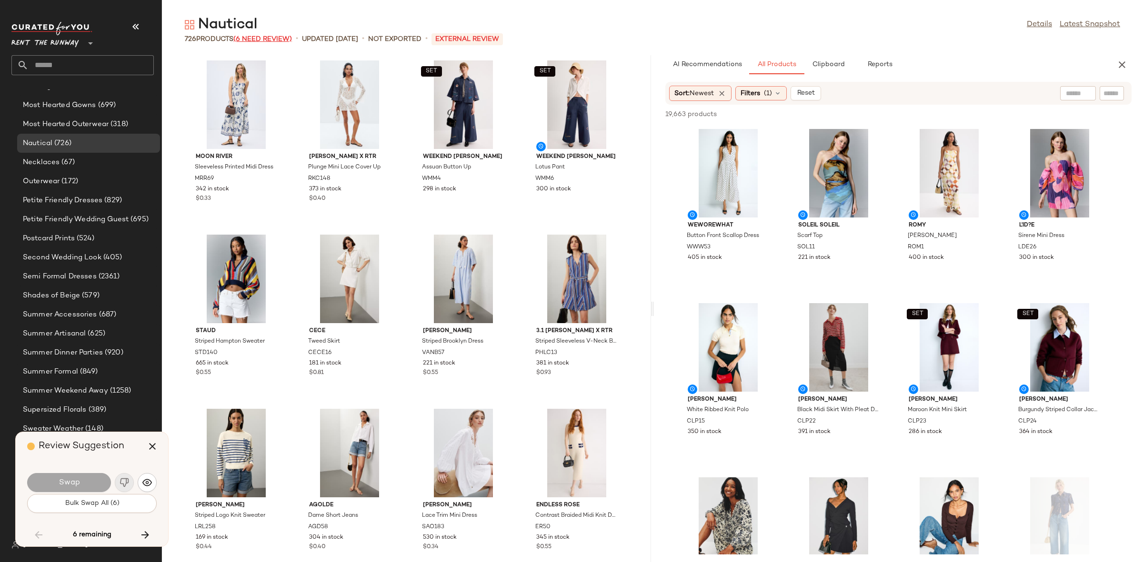
scroll to position [10456, 0]
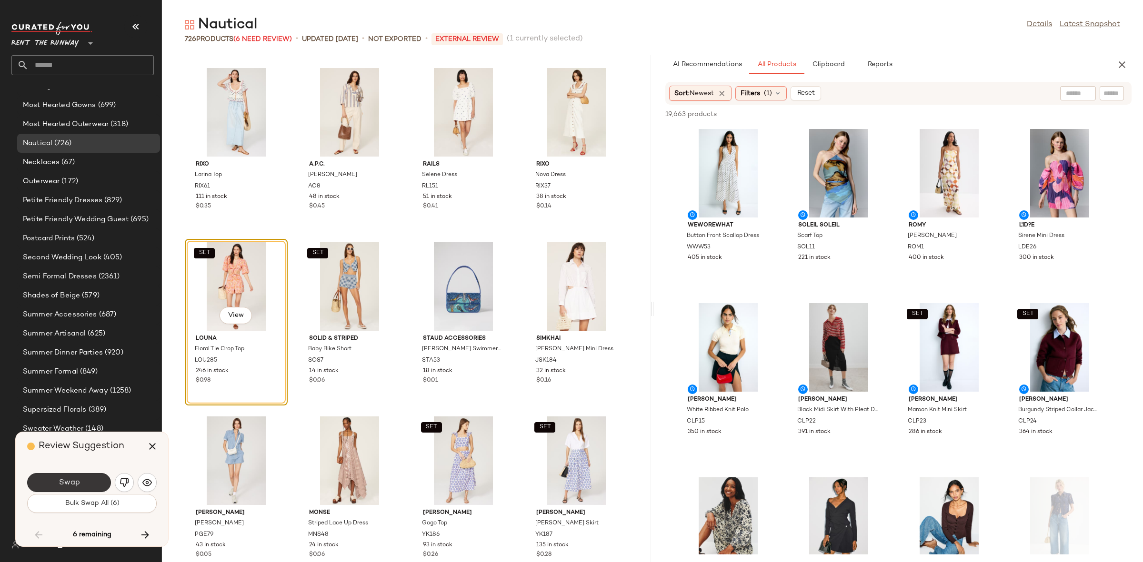
click at [64, 487] on span "Swap" at bounding box center [68, 482] width 21 height 9
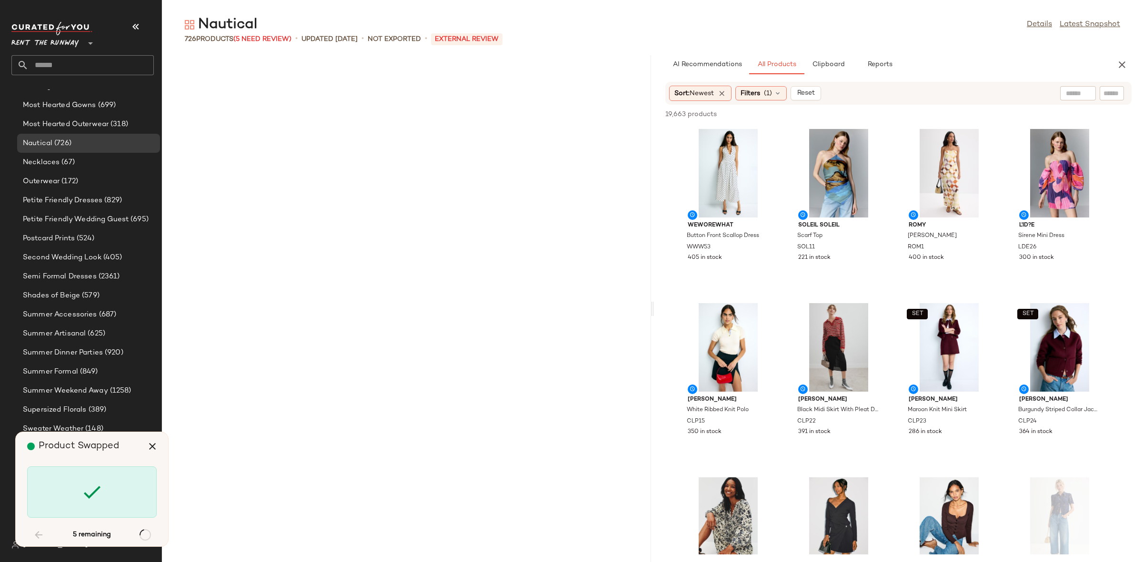
scroll to position [15858, 0]
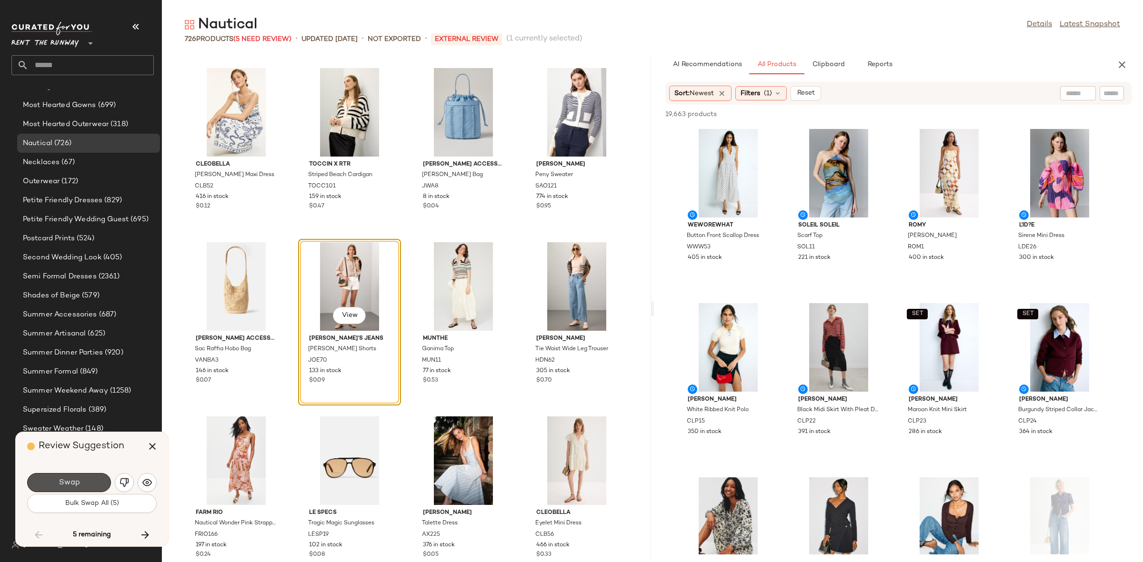
click at [64, 487] on span "Swap" at bounding box center [68, 482] width 21 height 9
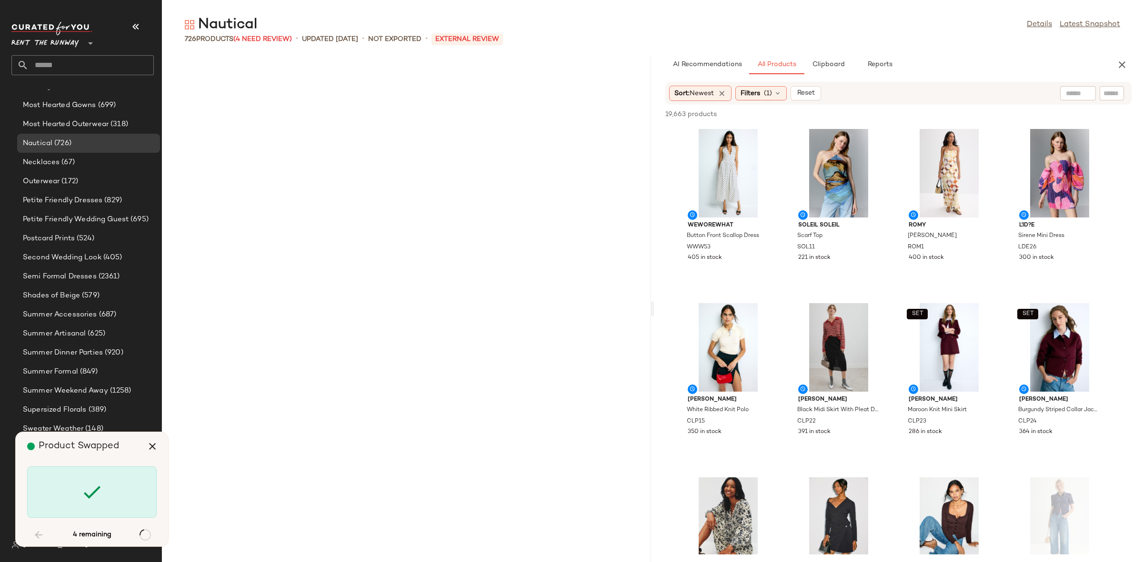
scroll to position [18646, 0]
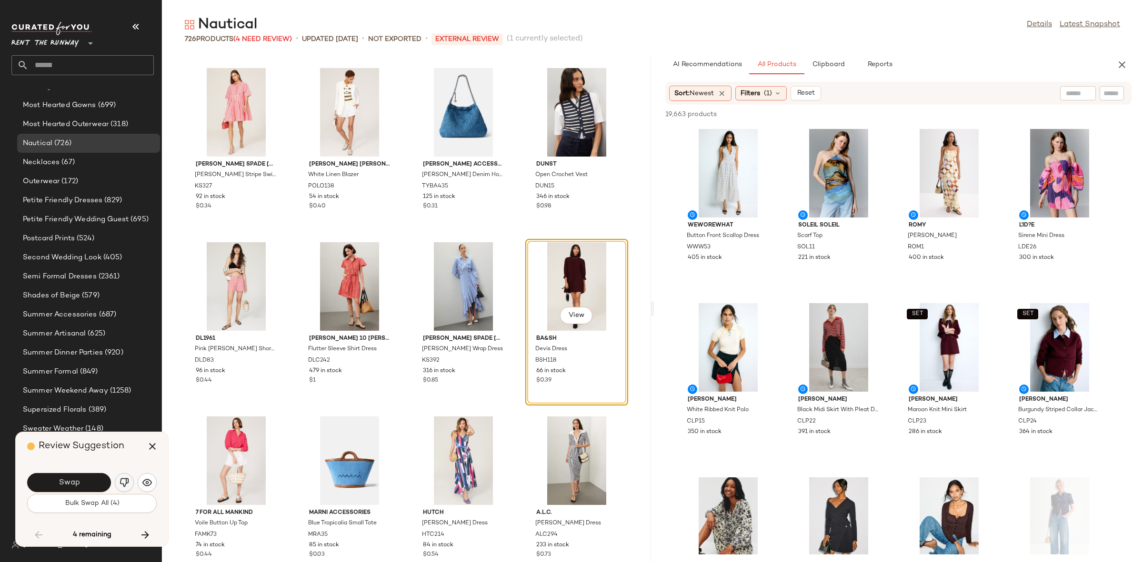
click at [127, 479] on img "button" at bounding box center [125, 483] width 10 height 10
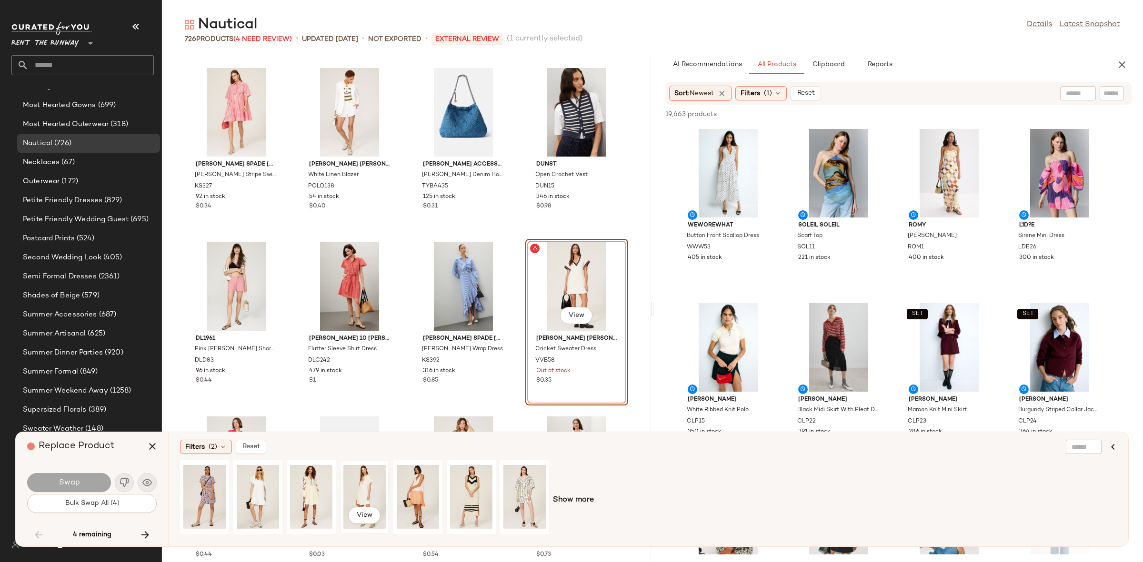
click at [353, 490] on div "View" at bounding box center [364, 497] width 42 height 68
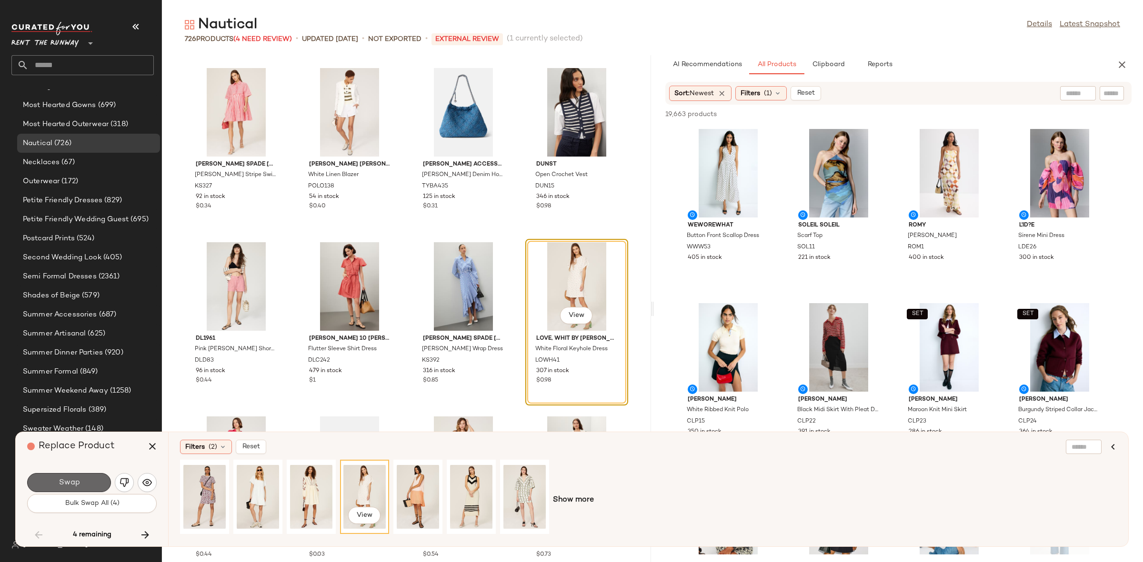
click at [83, 484] on button "Swap" at bounding box center [69, 482] width 84 height 19
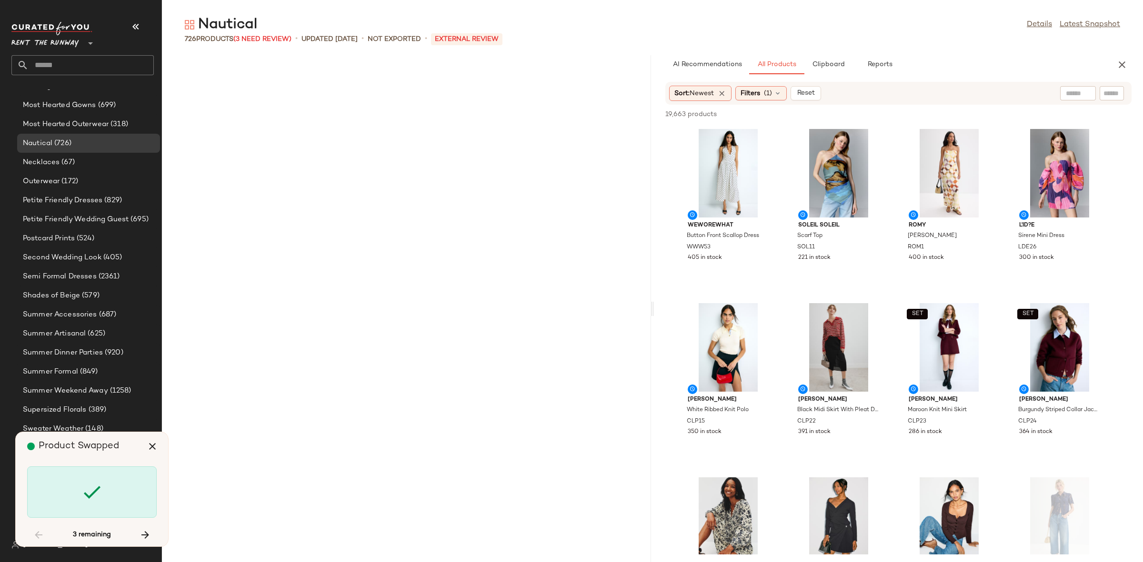
scroll to position [21608, 0]
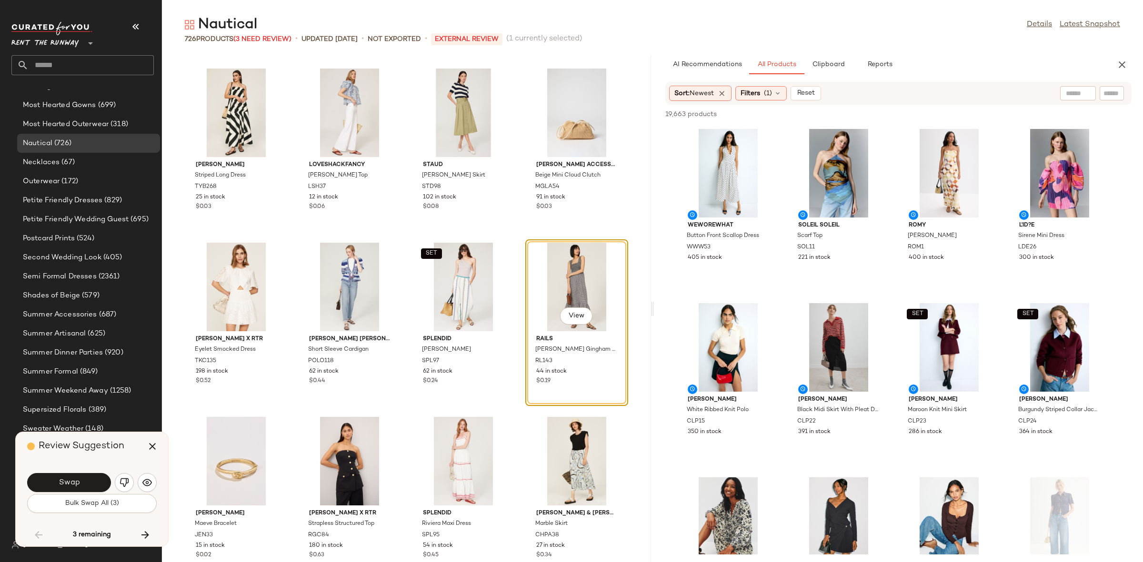
click at [84, 485] on button "Swap" at bounding box center [69, 482] width 84 height 19
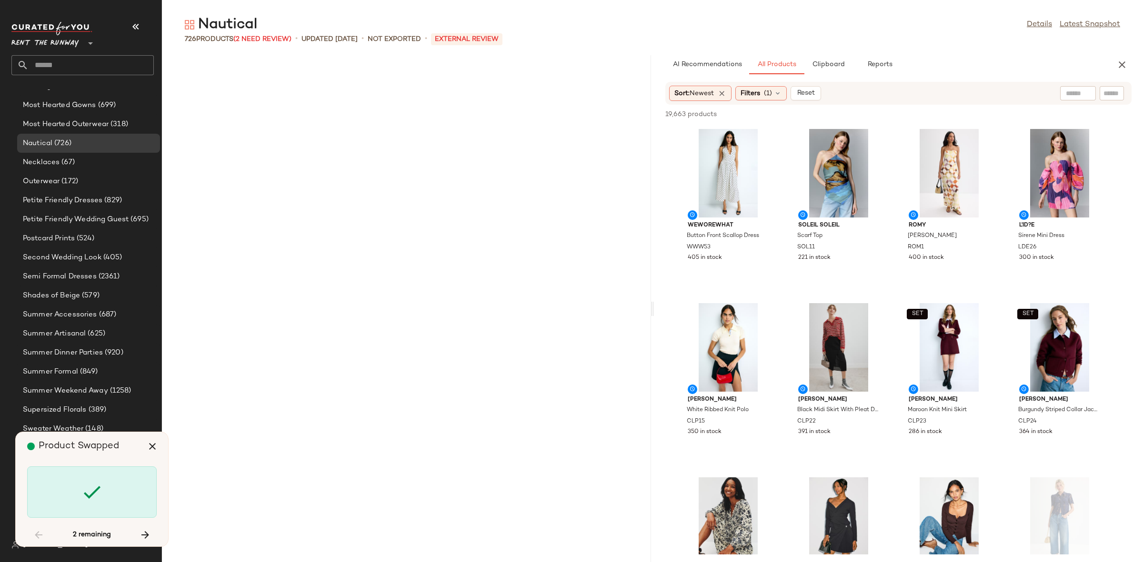
scroll to position [25093, 0]
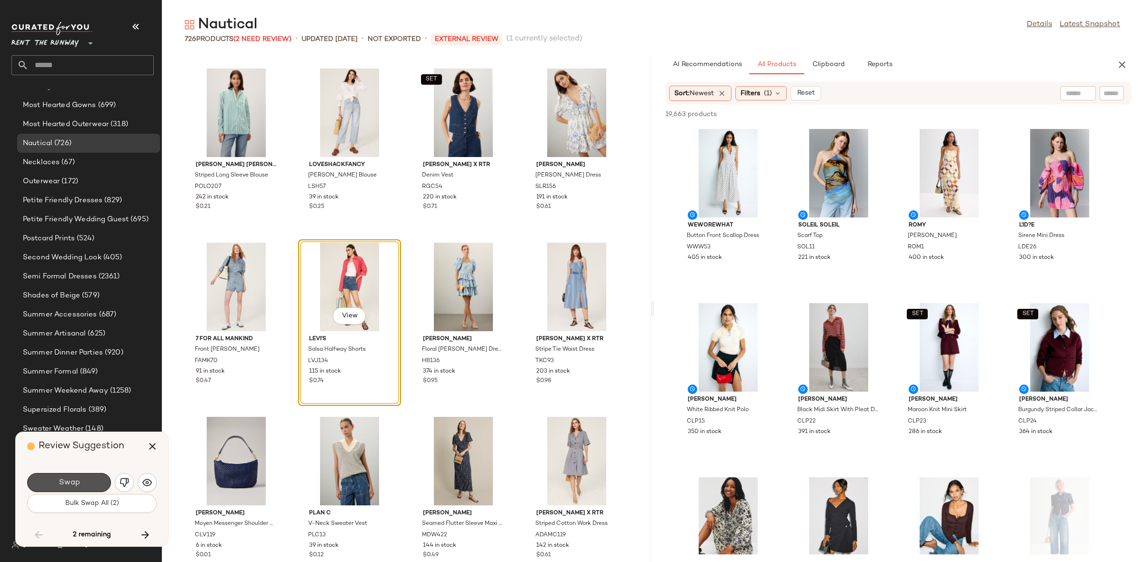
click at [79, 481] on span "Swap" at bounding box center [68, 482] width 21 height 9
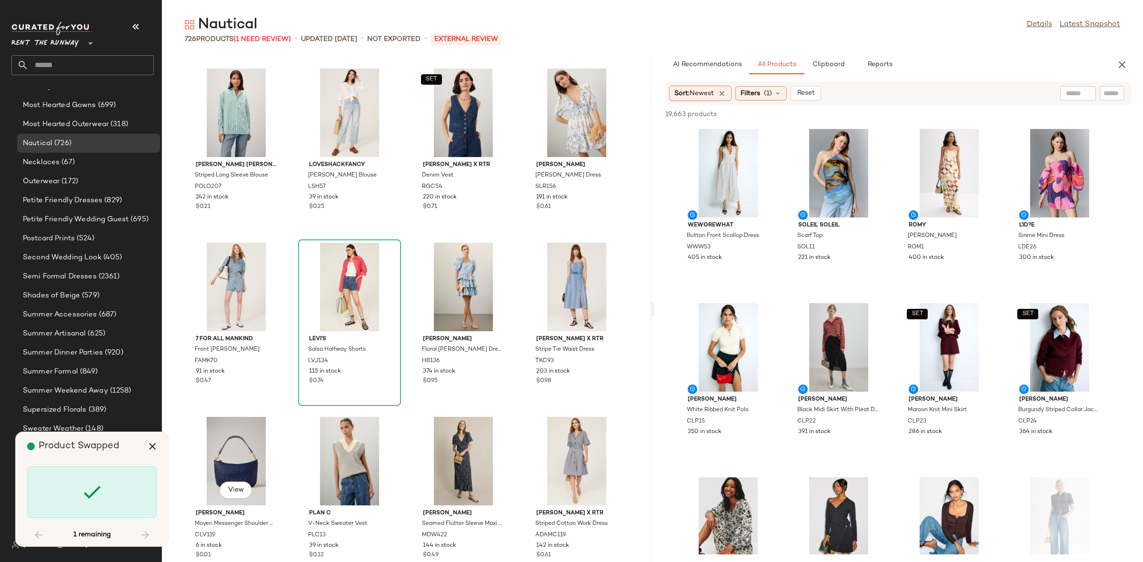
scroll to position [28753, 0]
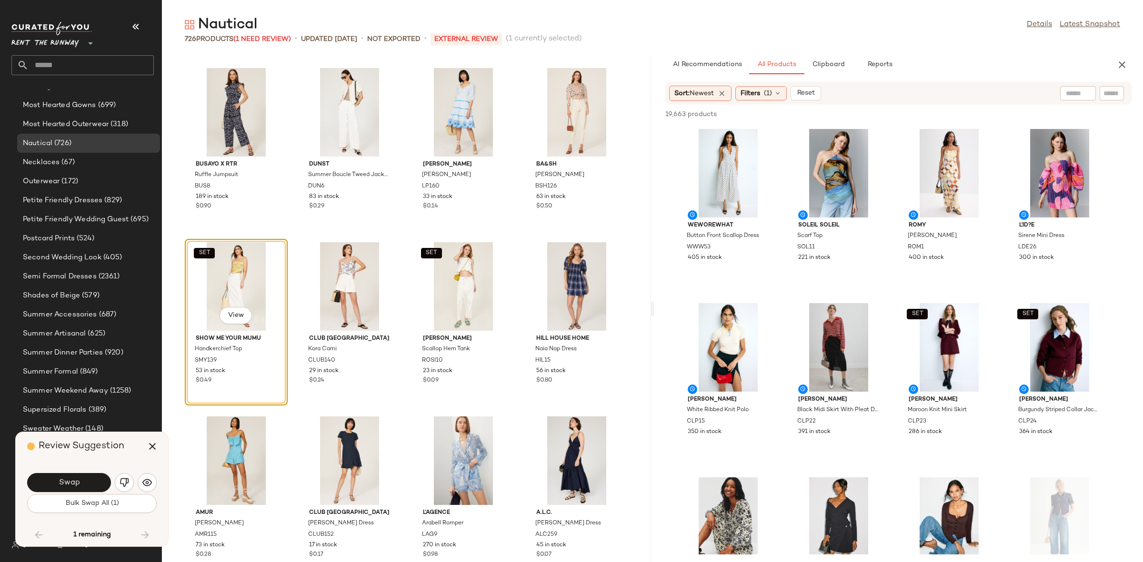
click at [85, 486] on button "Swap" at bounding box center [69, 482] width 84 height 19
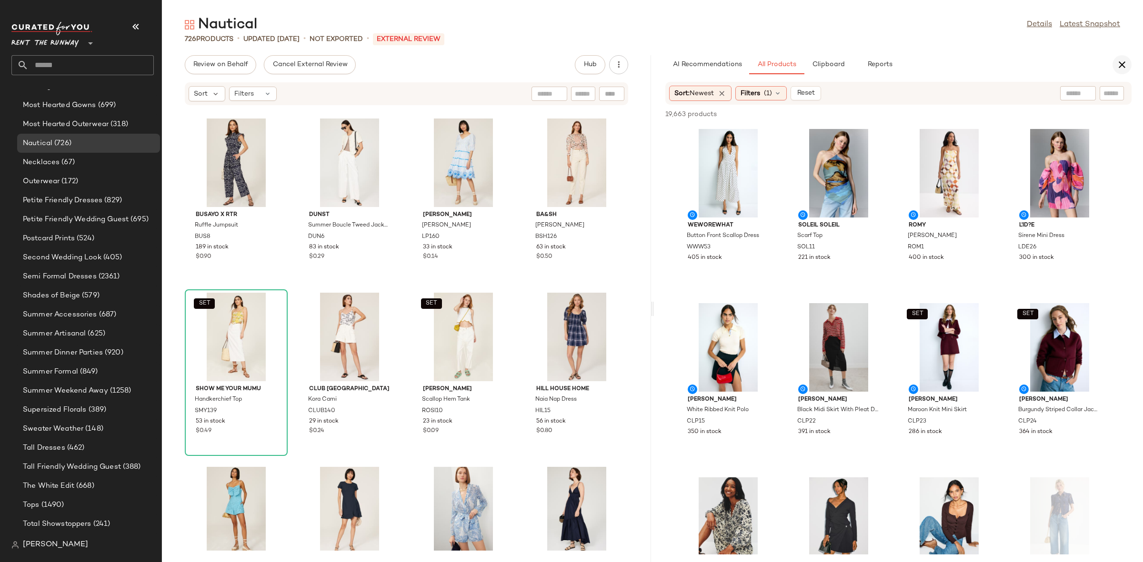
click at [1117, 64] on icon "button" at bounding box center [1121, 64] width 11 height 11
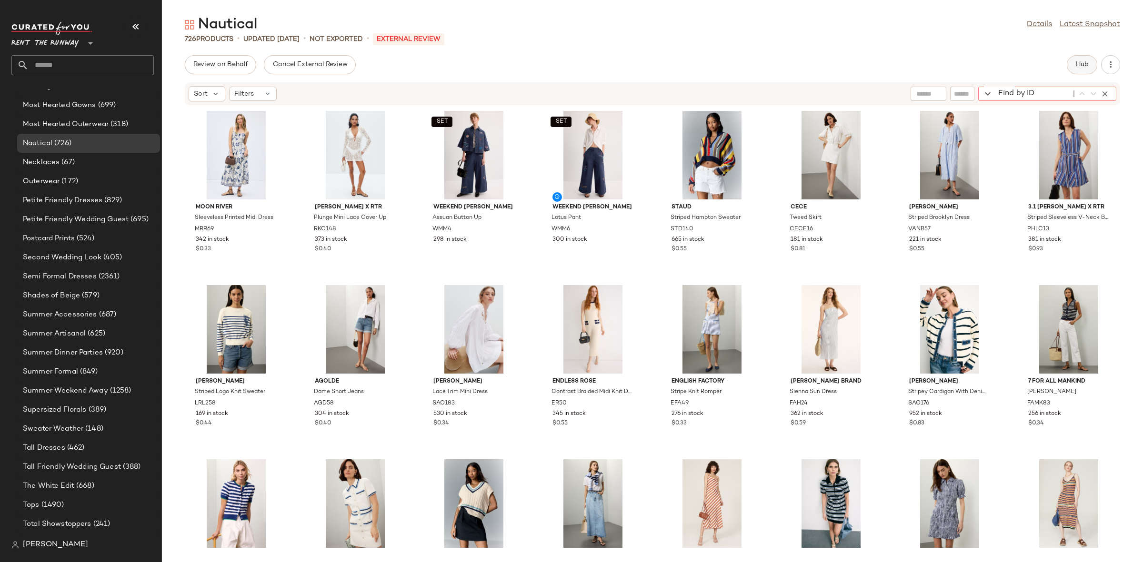
drag, startPoint x: 1096, startPoint y: 76, endPoint x: 1096, endPoint y: 67, distance: 9.5
click at [1096, 67] on div "Review on Behalf Cancel External Review Hub Sort Filters Find by ID Find by ID …" at bounding box center [652, 308] width 981 height 507
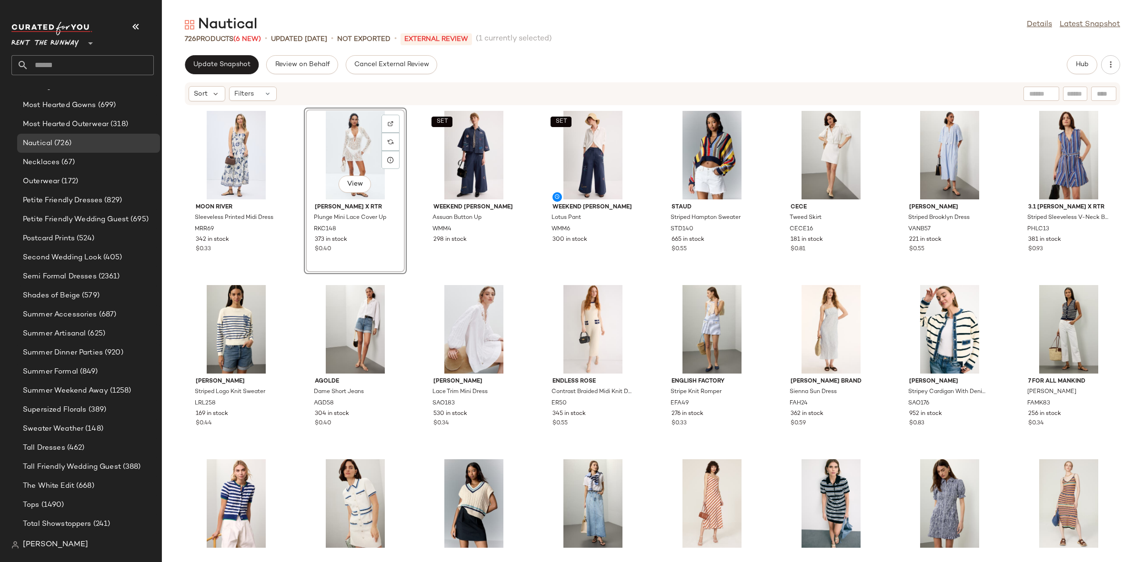
click at [407, 127] on div "Moon River Sleeveless Printed Midi Dress MRR69 342 in stock $0.33 View Ronny Ko…" at bounding box center [652, 328] width 981 height 445
click at [209, 71] on button "Update Snapshot" at bounding box center [222, 64] width 74 height 19
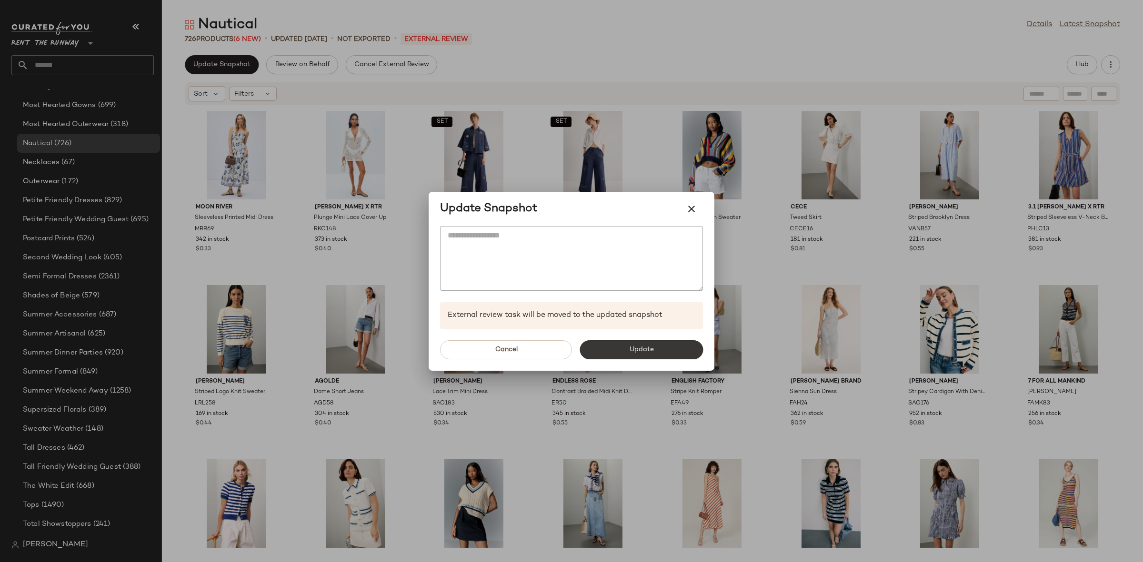
click at [638, 354] on button "Update" at bounding box center [640, 349] width 123 height 19
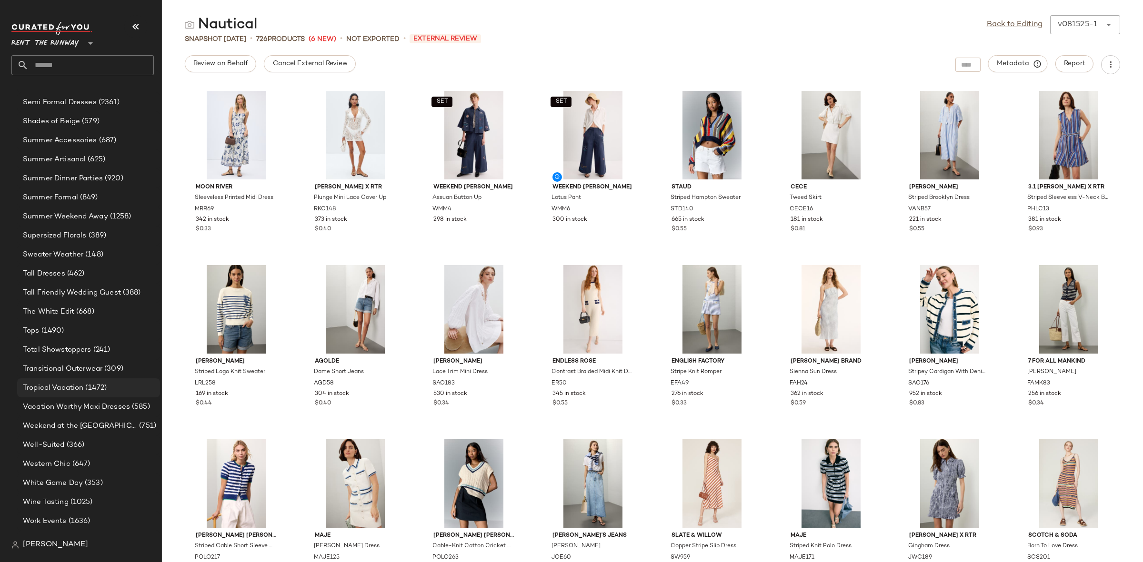
scroll to position [1028, 0]
click at [68, 464] on span "Western Chic" at bounding box center [47, 461] width 48 height 11
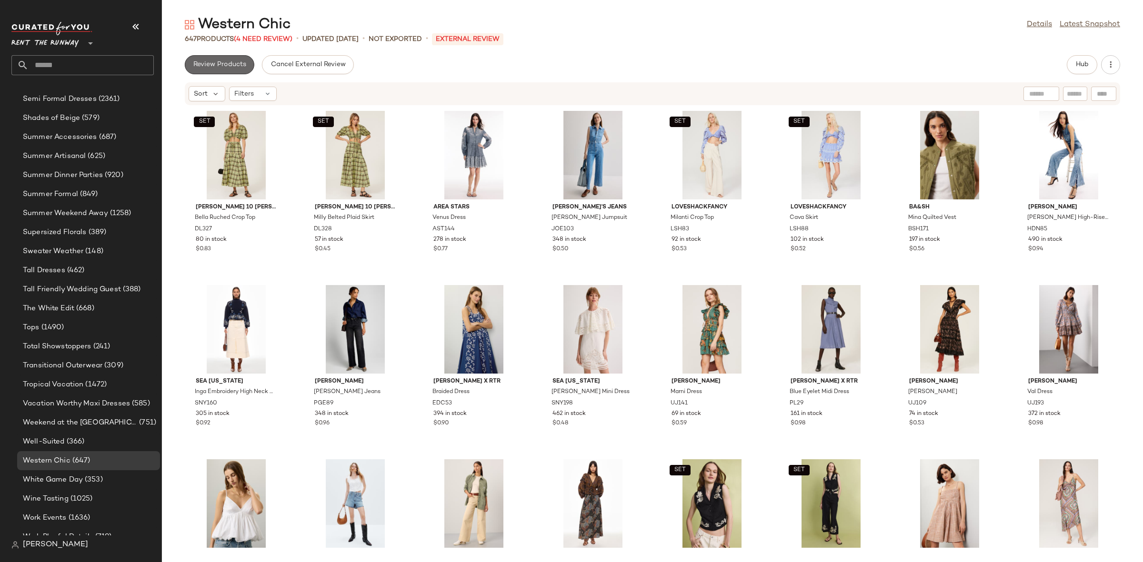
click at [216, 62] on span "Review Products" at bounding box center [219, 65] width 53 height 8
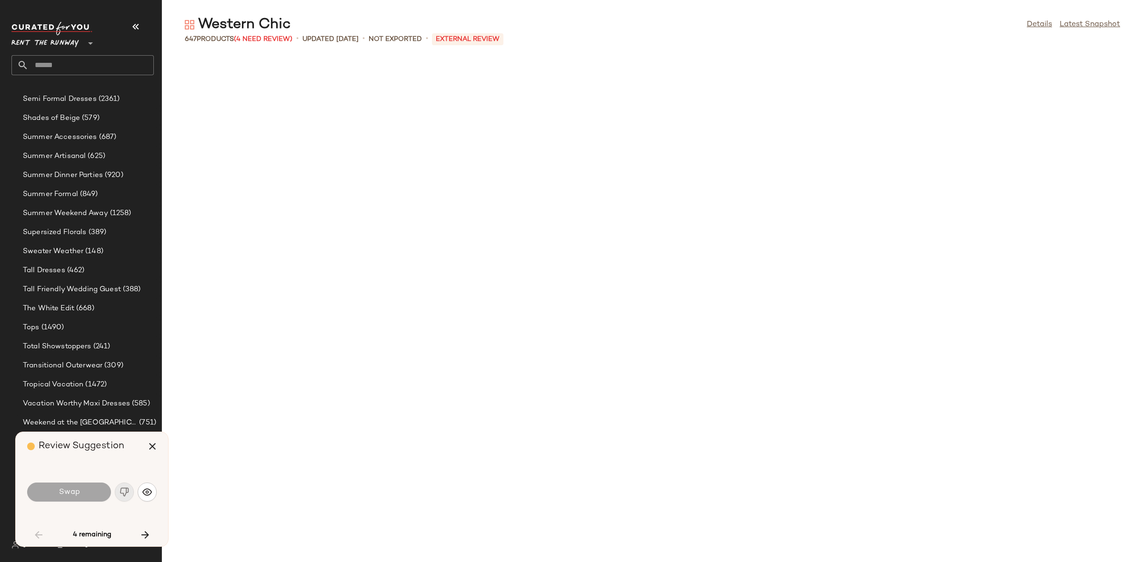
scroll to position [1220, 0]
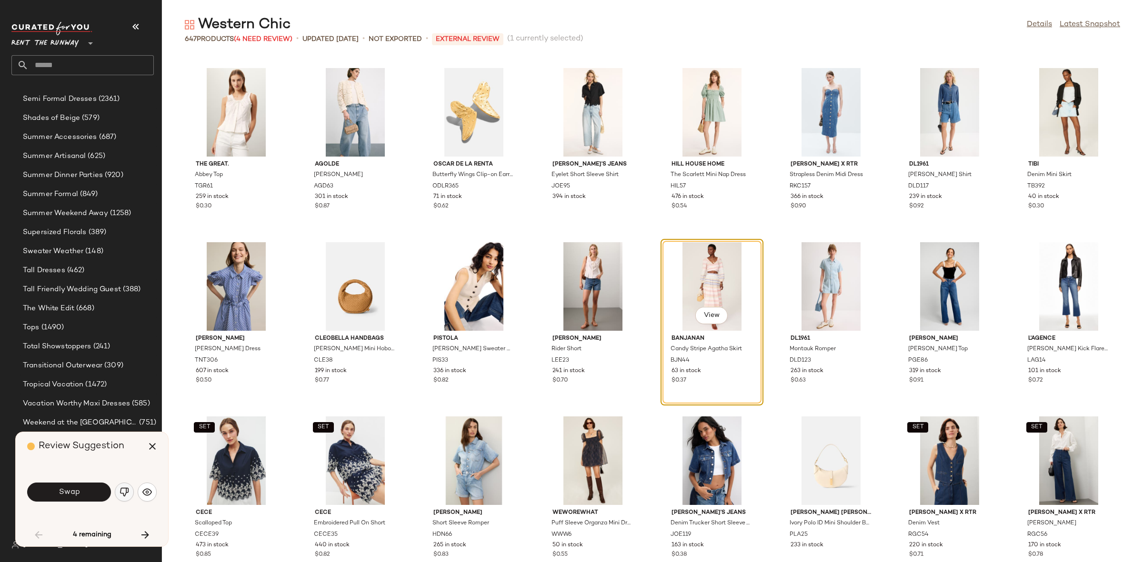
click at [124, 491] on img "button" at bounding box center [125, 493] width 10 height 10
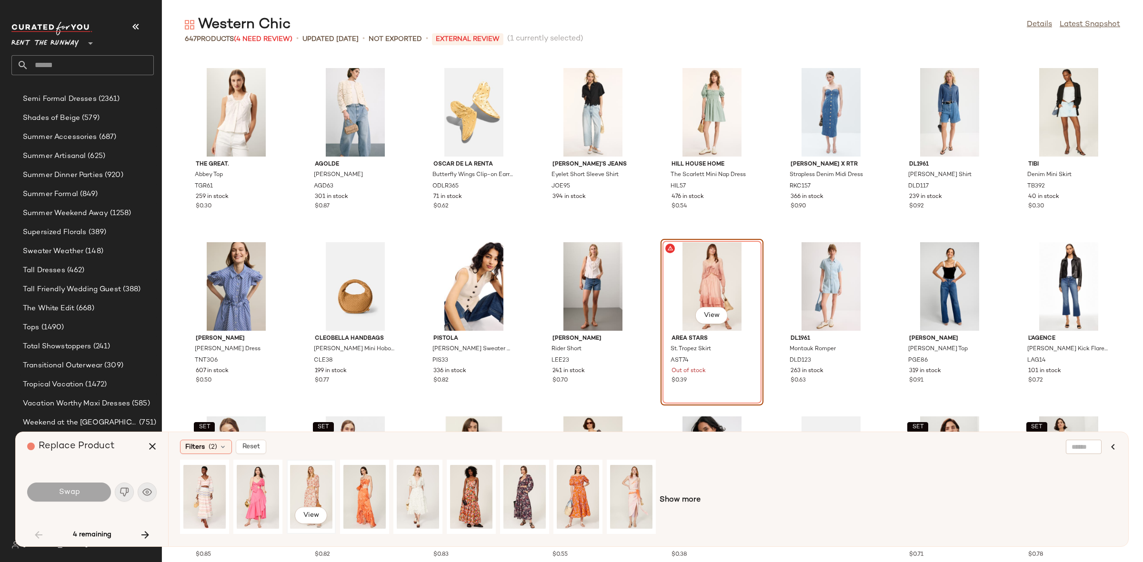
click at [316, 483] on div "View" at bounding box center [311, 497] width 42 height 68
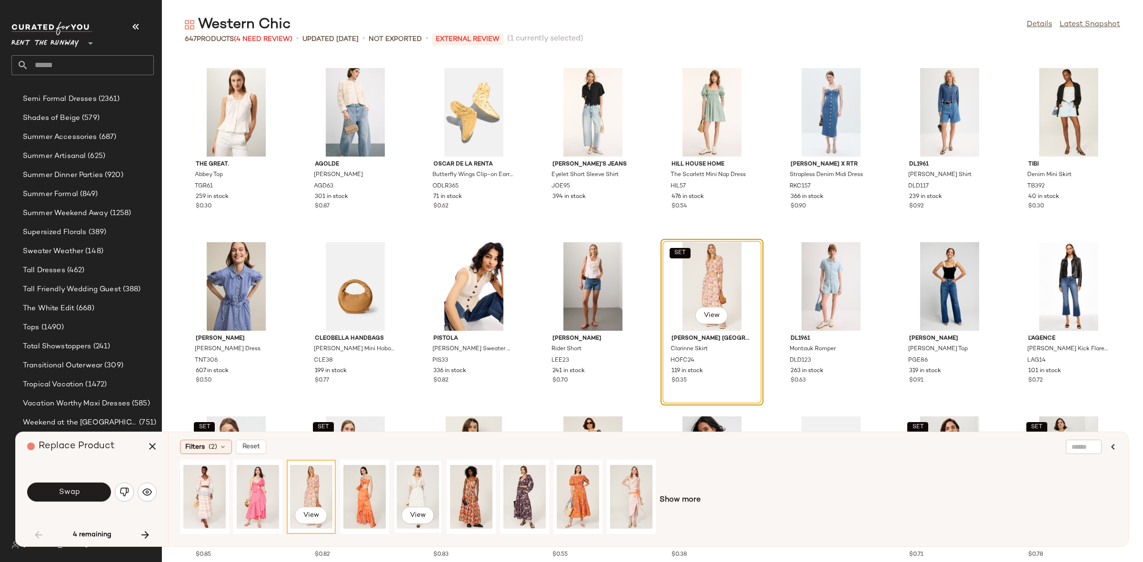
click at [412, 487] on div "View" at bounding box center [418, 497] width 42 height 68
click at [514, 489] on div "View" at bounding box center [524, 497] width 42 height 68
click at [569, 492] on div "View" at bounding box center [578, 497] width 42 height 68
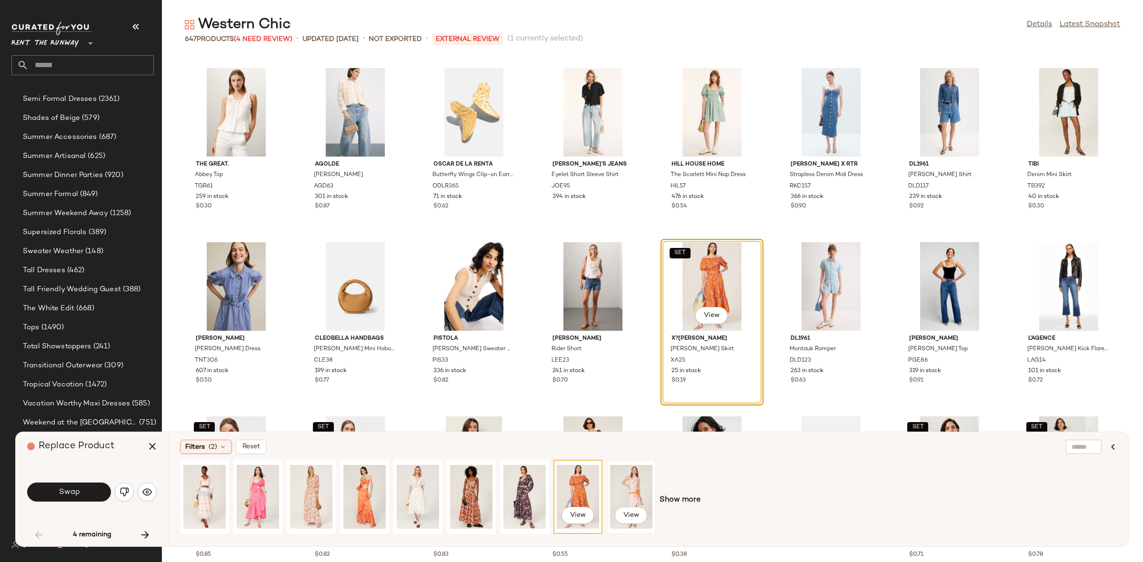
click at [616, 493] on div "View" at bounding box center [631, 497] width 42 height 68
click at [200, 480] on div "View" at bounding box center [204, 497] width 42 height 68
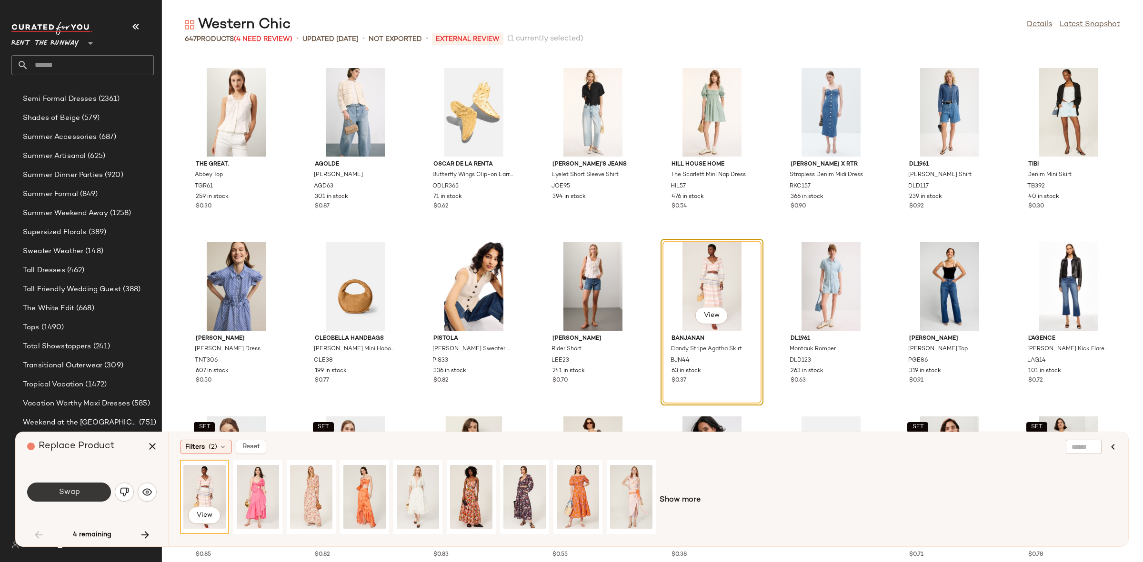
click at [69, 488] on span "Swap" at bounding box center [68, 492] width 21 height 9
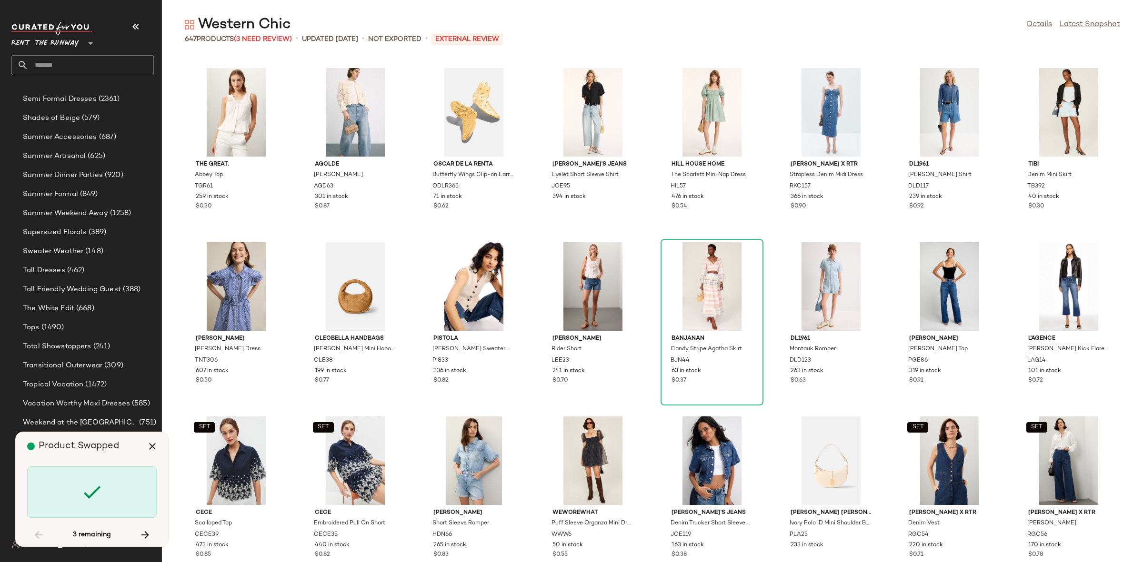
scroll to position [5053, 0]
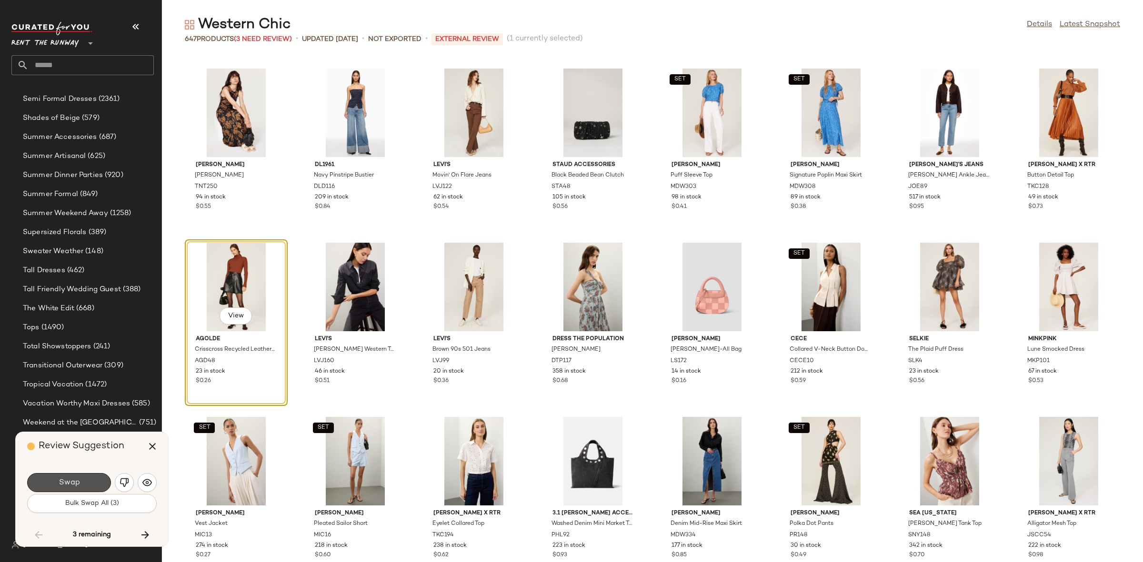
click at [69, 488] on button "Swap" at bounding box center [69, 482] width 84 height 19
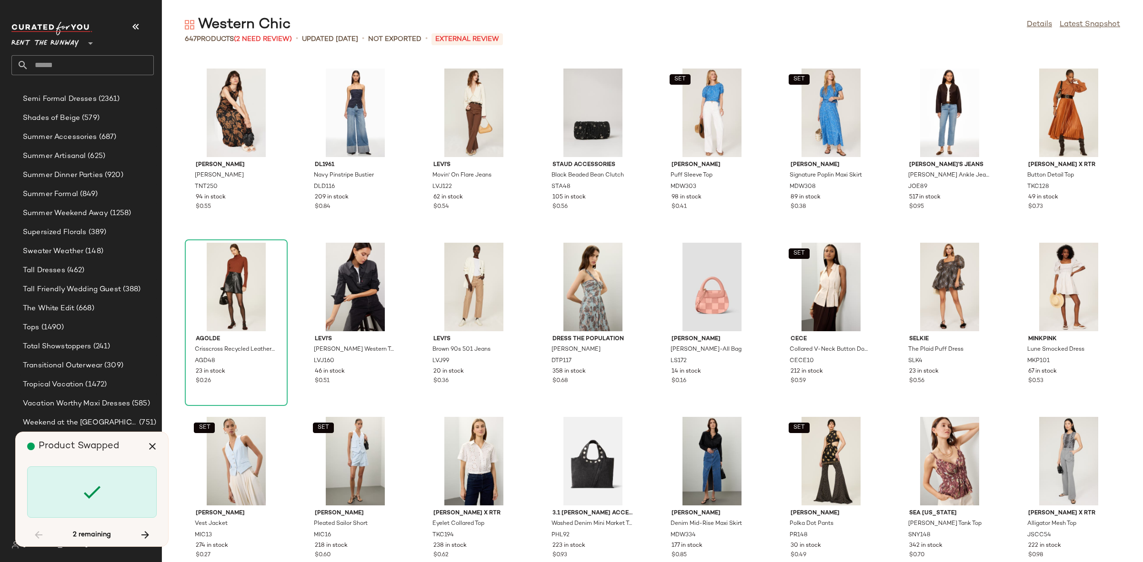
scroll to position [6273, 0]
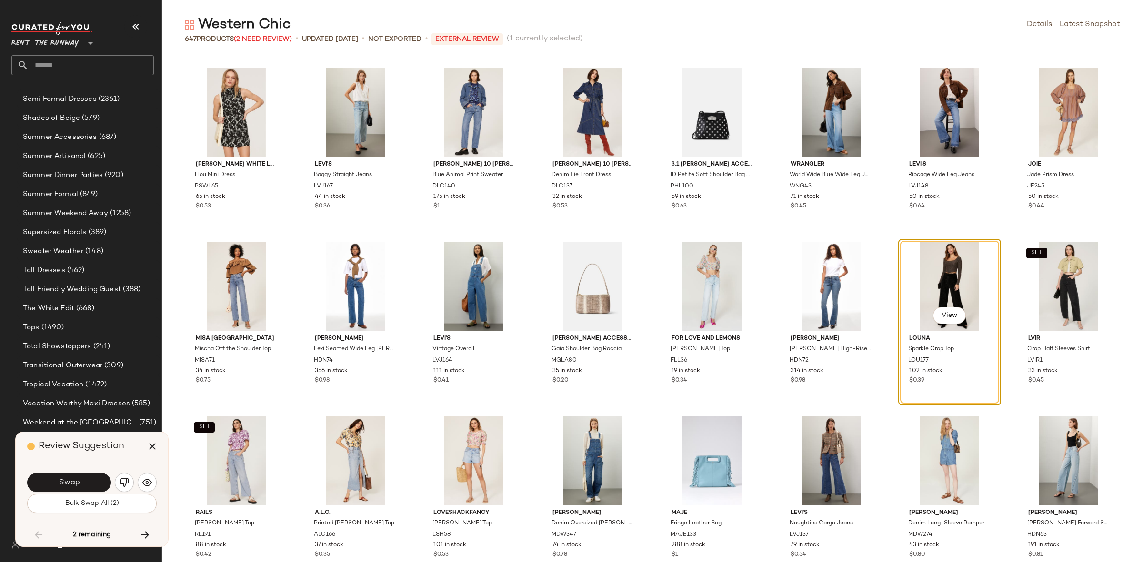
click at [76, 481] on span "Swap" at bounding box center [68, 482] width 21 height 9
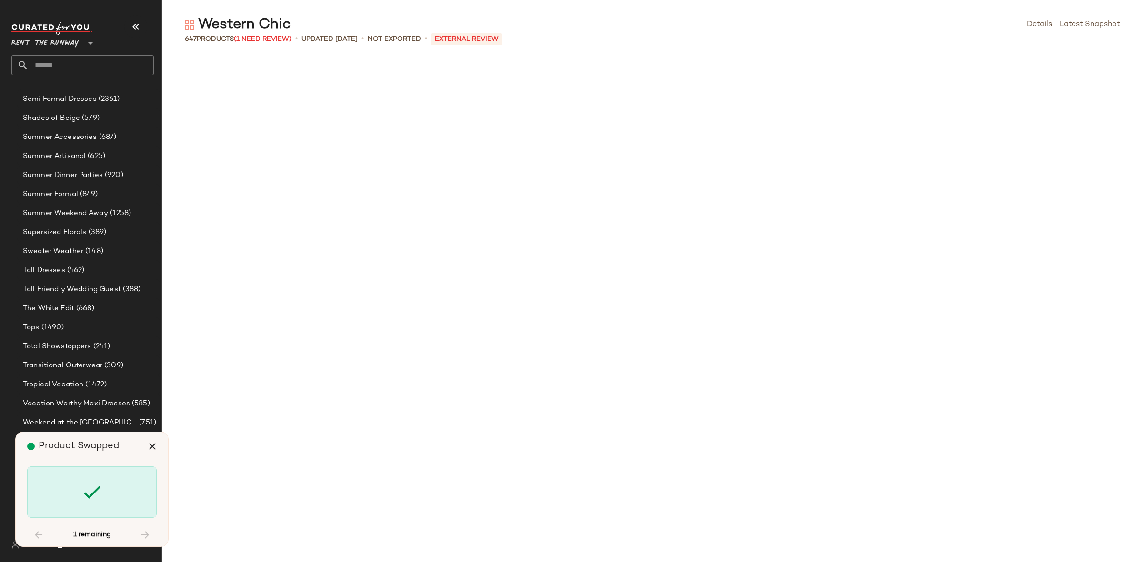
scroll to position [8190, 0]
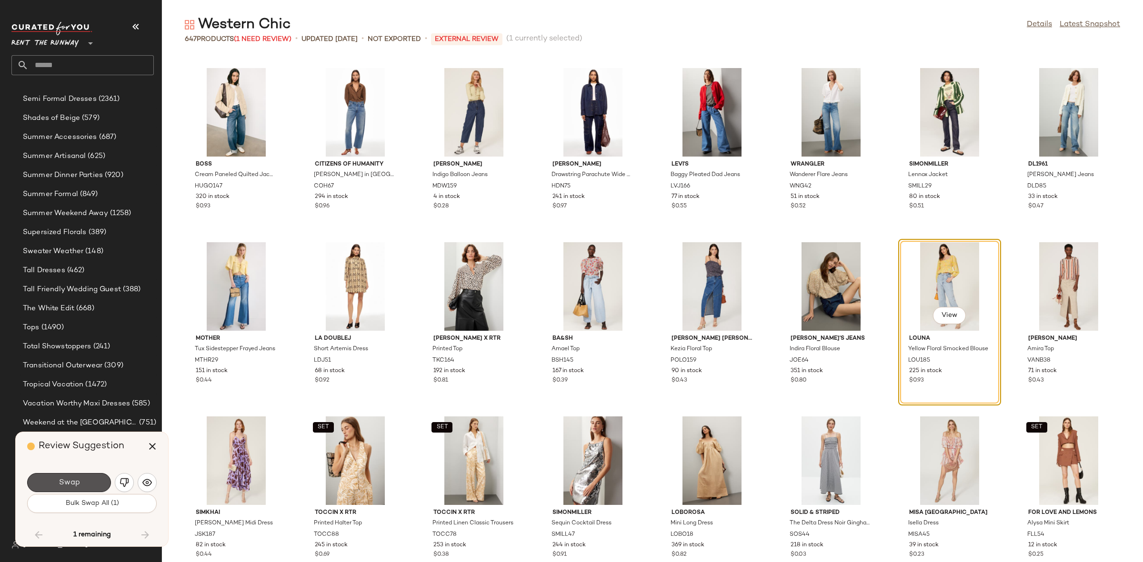
click at [76, 481] on span "Swap" at bounding box center [68, 482] width 21 height 9
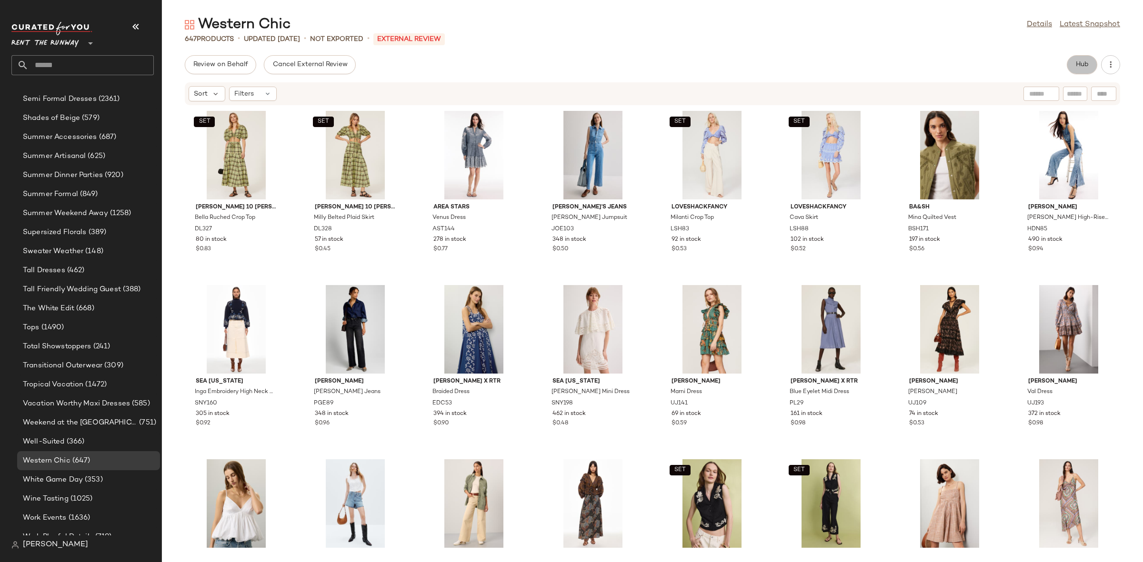
click at [1086, 63] on span "Hub" at bounding box center [1081, 65] width 13 height 8
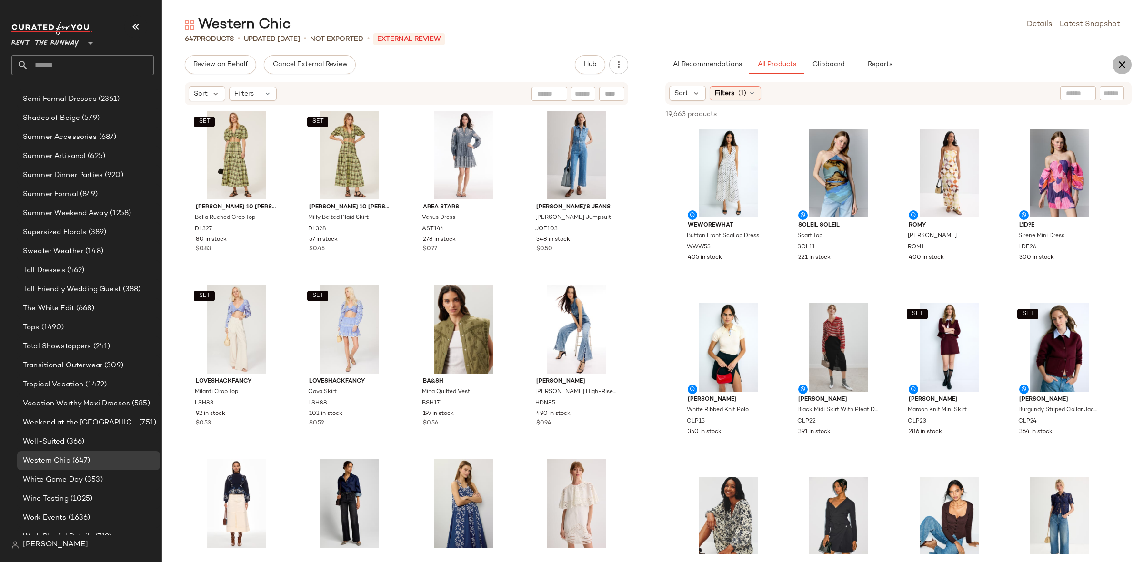
click at [1129, 65] on button "button" at bounding box center [1121, 64] width 19 height 19
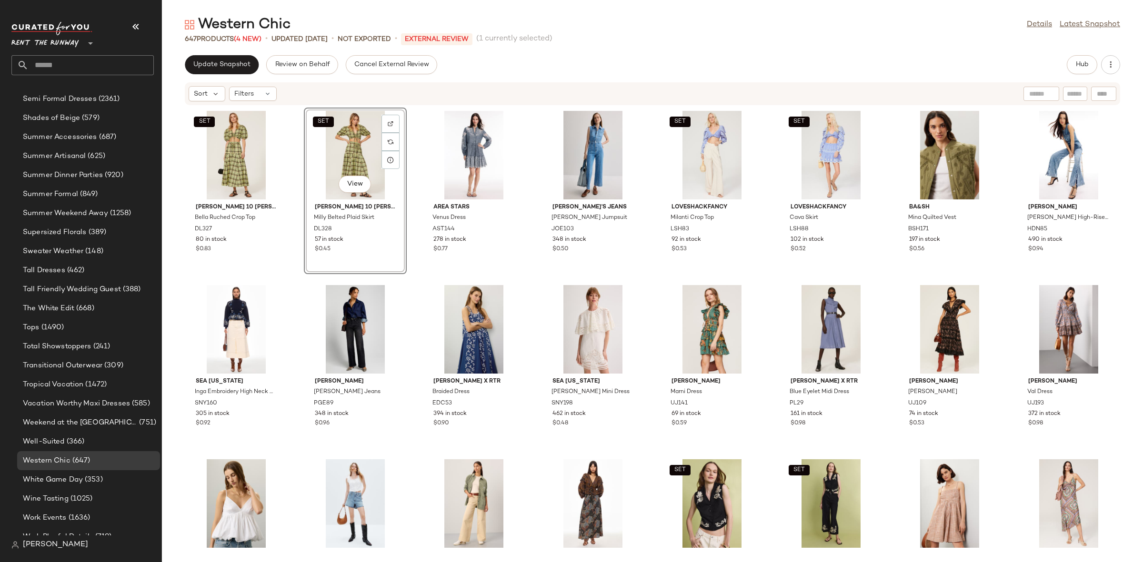
click at [416, 166] on div "SET Derek Lam 10 Crosby Bella Ruched Crop Top DL327 80 in stock $0.83 SET View …" at bounding box center [652, 328] width 981 height 445
click at [241, 64] on span "Update Snapshot" at bounding box center [222, 65] width 58 height 8
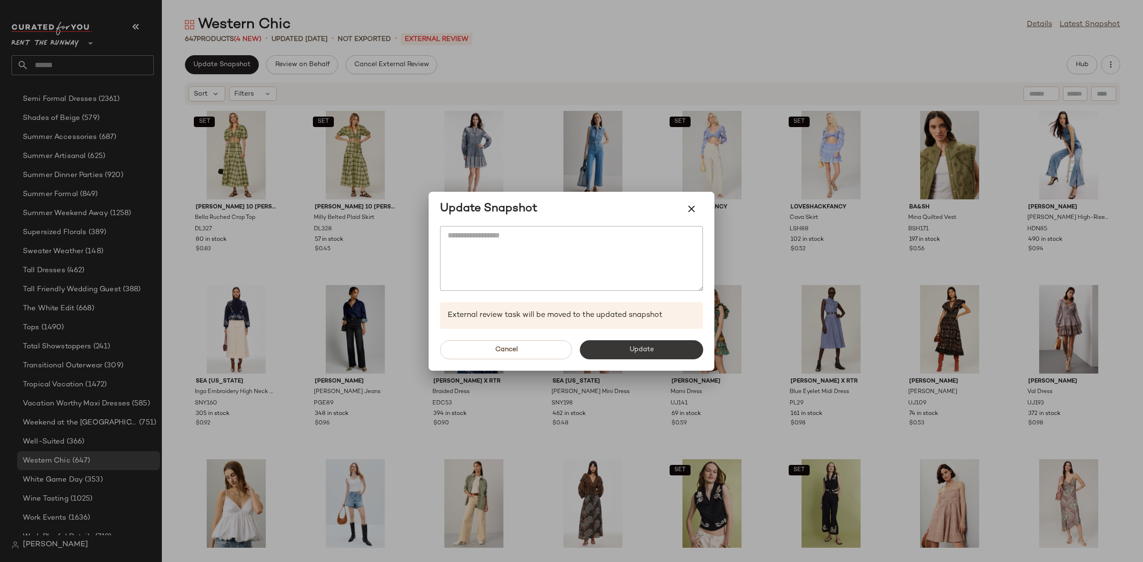
click at [619, 348] on button "Update" at bounding box center [640, 349] width 123 height 19
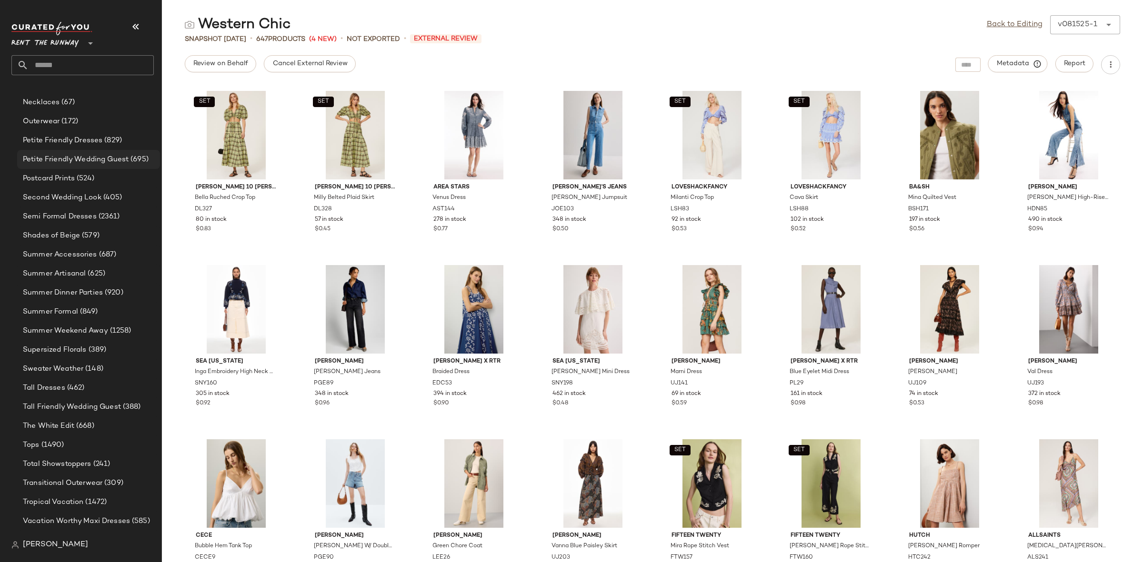
scroll to position [904, 0]
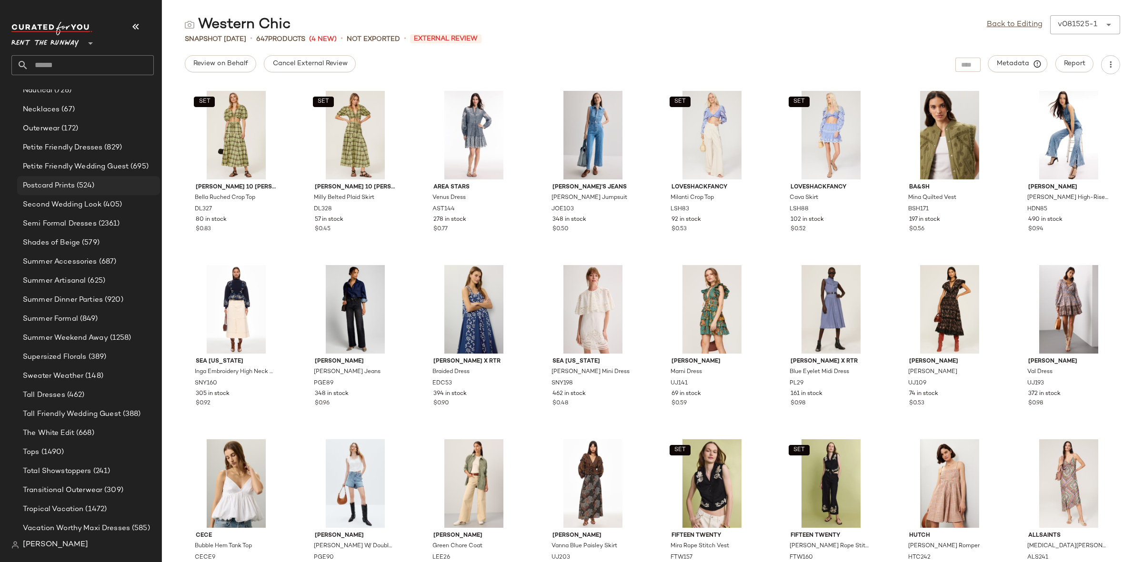
click at [80, 188] on span "(524)" at bounding box center [85, 185] width 20 height 11
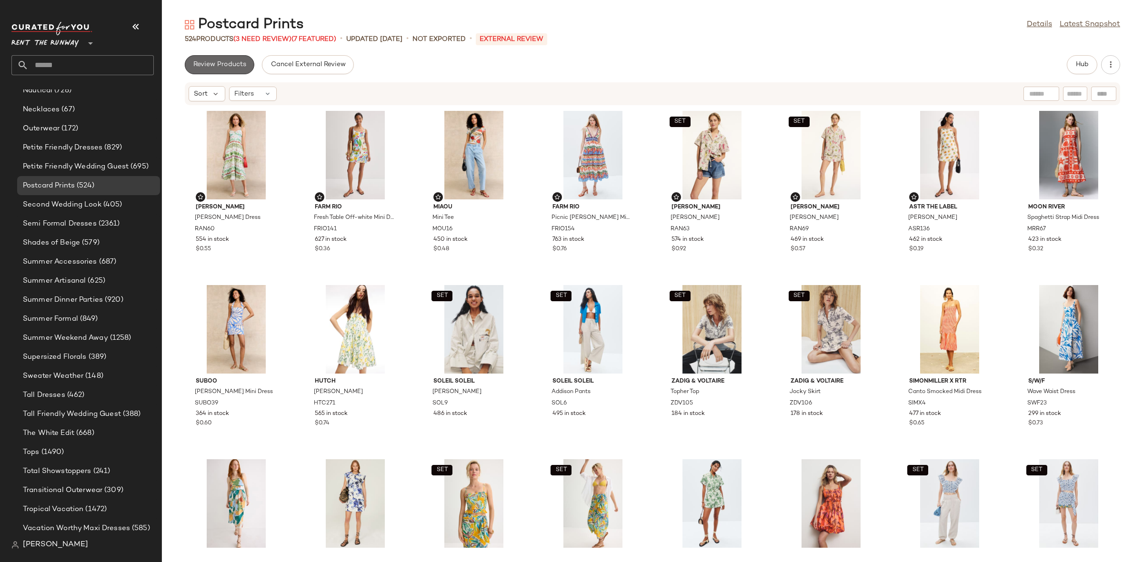
click at [217, 61] on span "Review Products" at bounding box center [219, 65] width 53 height 8
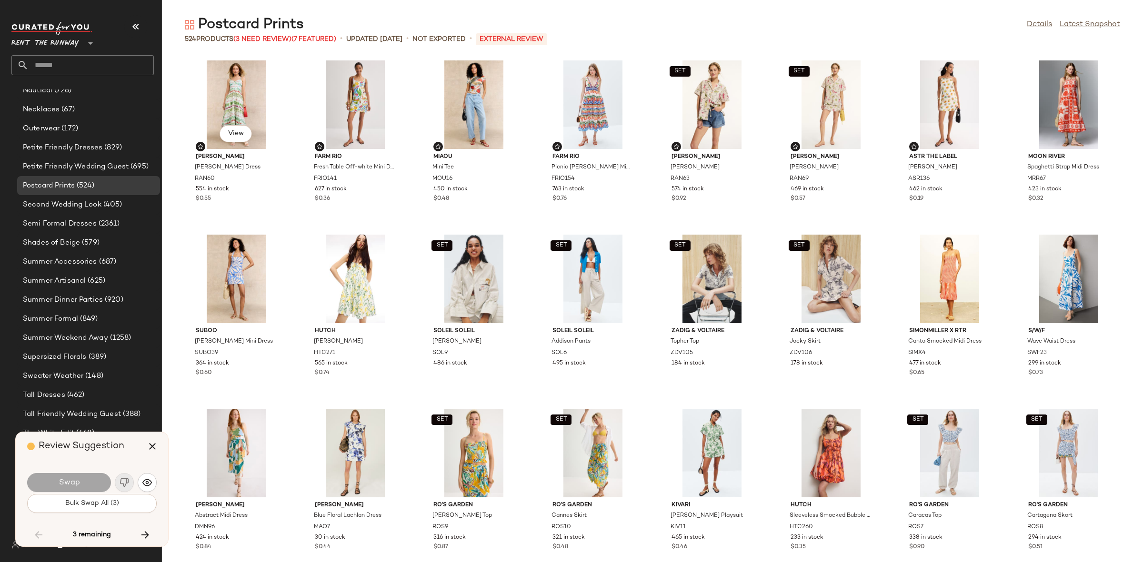
scroll to position [4705, 0]
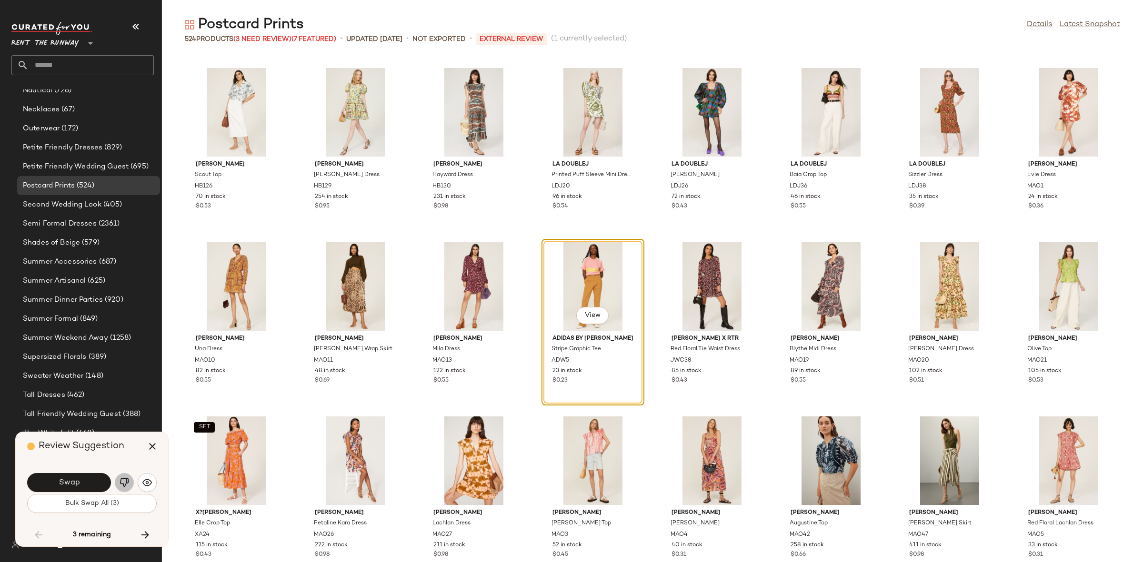
click at [121, 480] on img "button" at bounding box center [125, 483] width 10 height 10
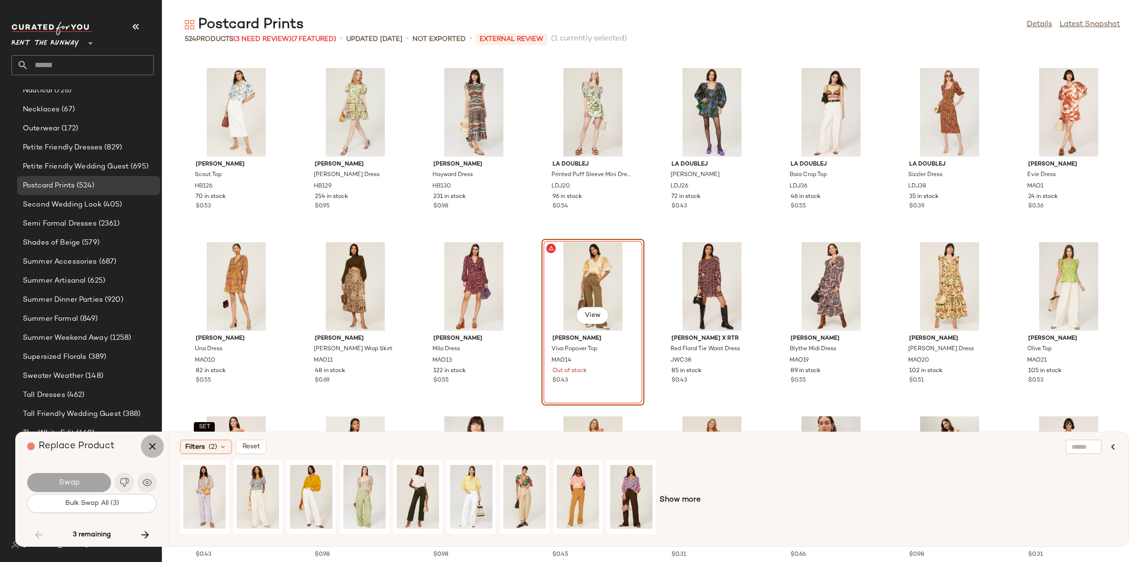
click at [159, 449] on button "button" at bounding box center [152, 446] width 23 height 23
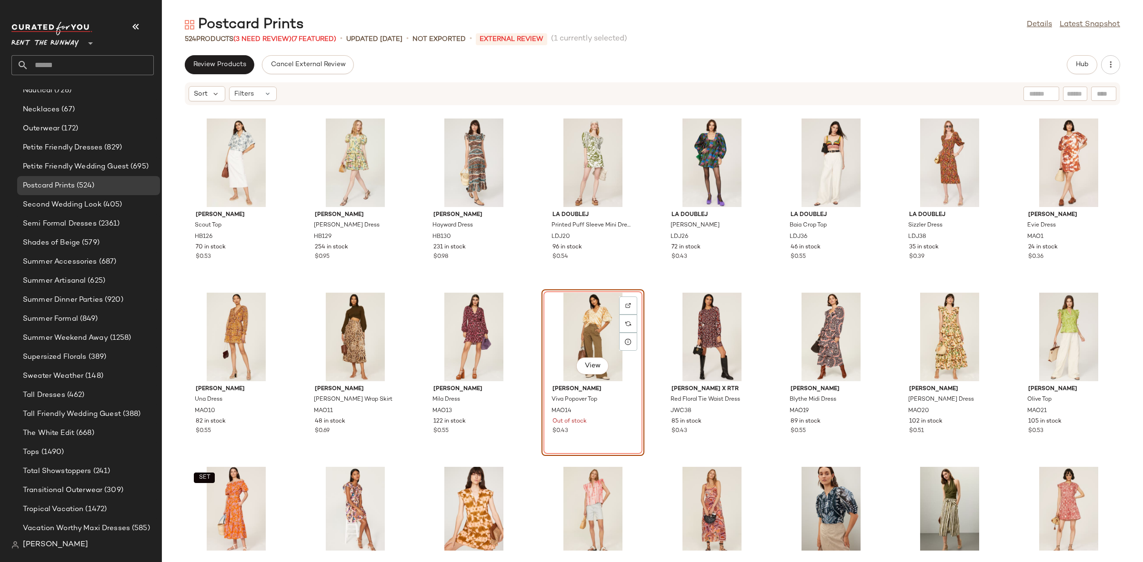
click at [533, 330] on div "Hunter Bell Scout Top HB126 70 in stock $0.53 Hunter Bell Porter Dress HB129 25…" at bounding box center [652, 328] width 981 height 445
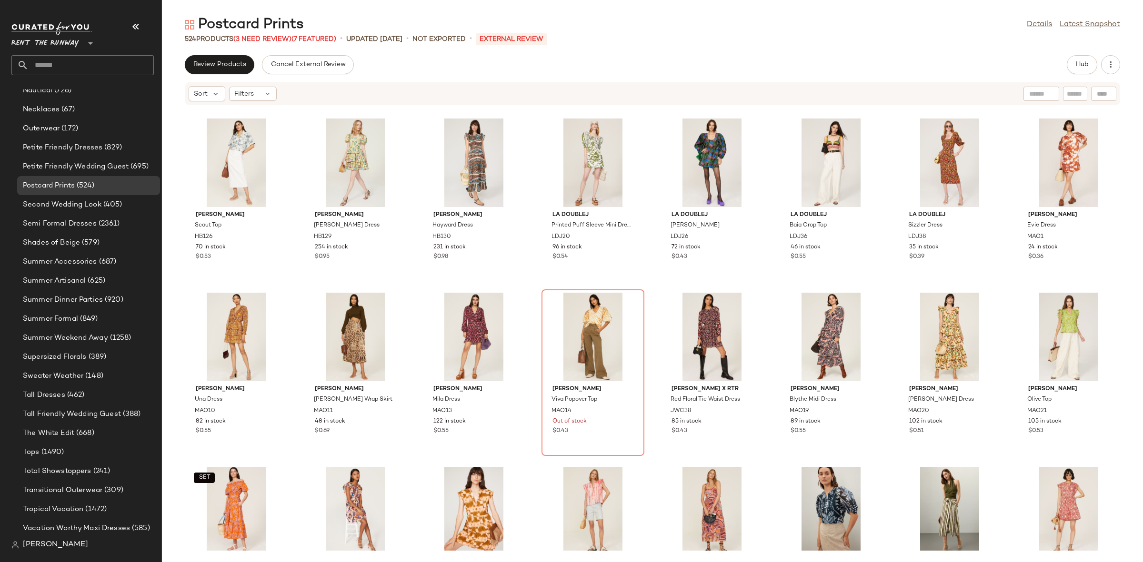
click at [532, 334] on div "Hunter Bell Scout Top HB126 70 in stock $0.53 Hunter Bell Porter Dress HB129 25…" at bounding box center [652, 328] width 981 height 445
click at [565, 317] on div "View" at bounding box center [593, 337] width 96 height 89
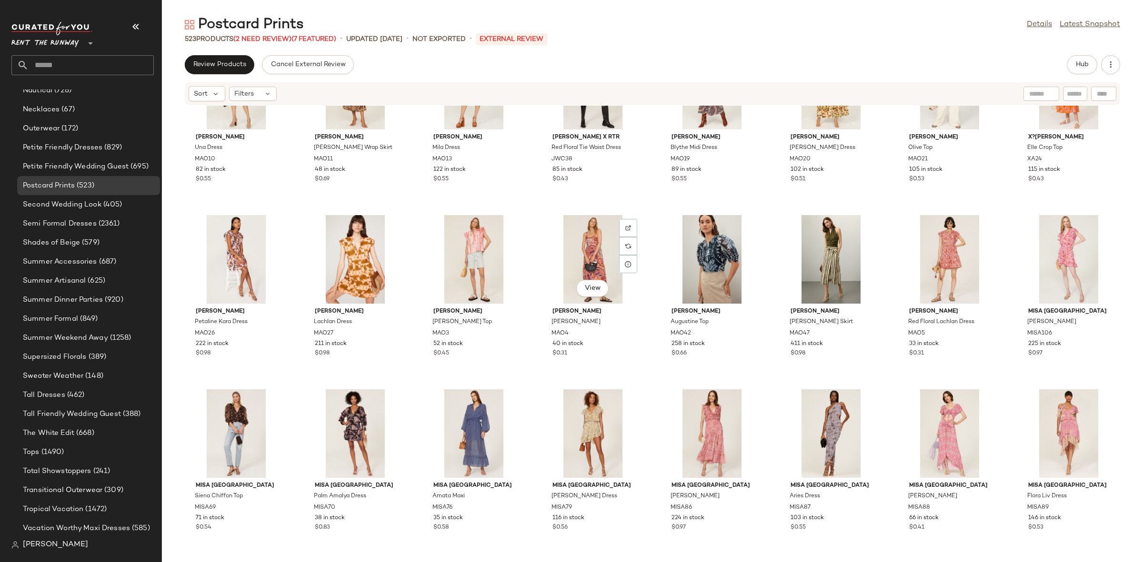
scroll to position [5431, 0]
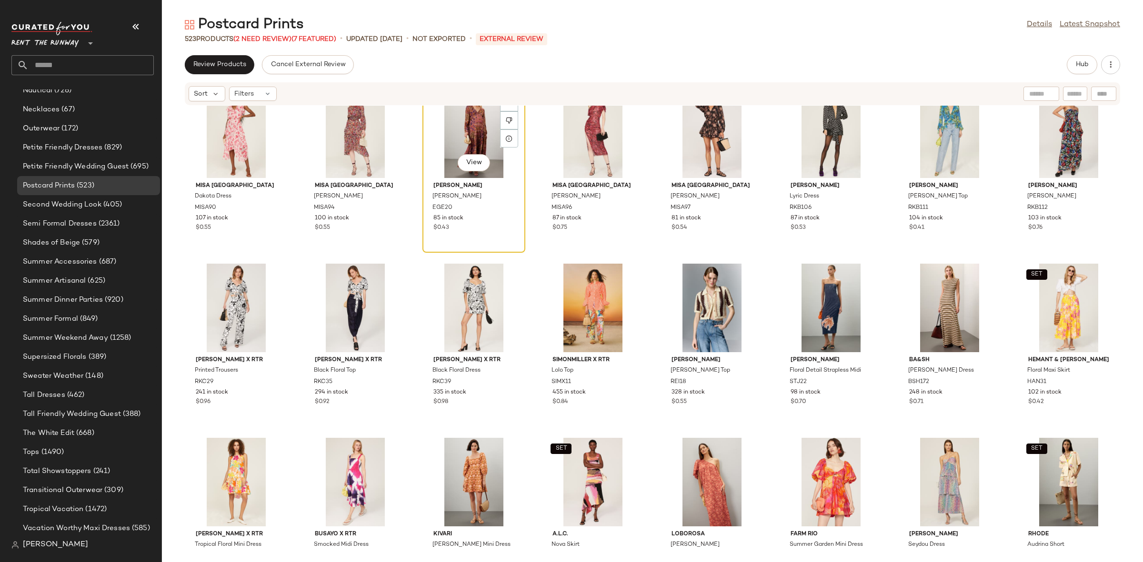
click at [447, 148] on div "View" at bounding box center [474, 134] width 96 height 89
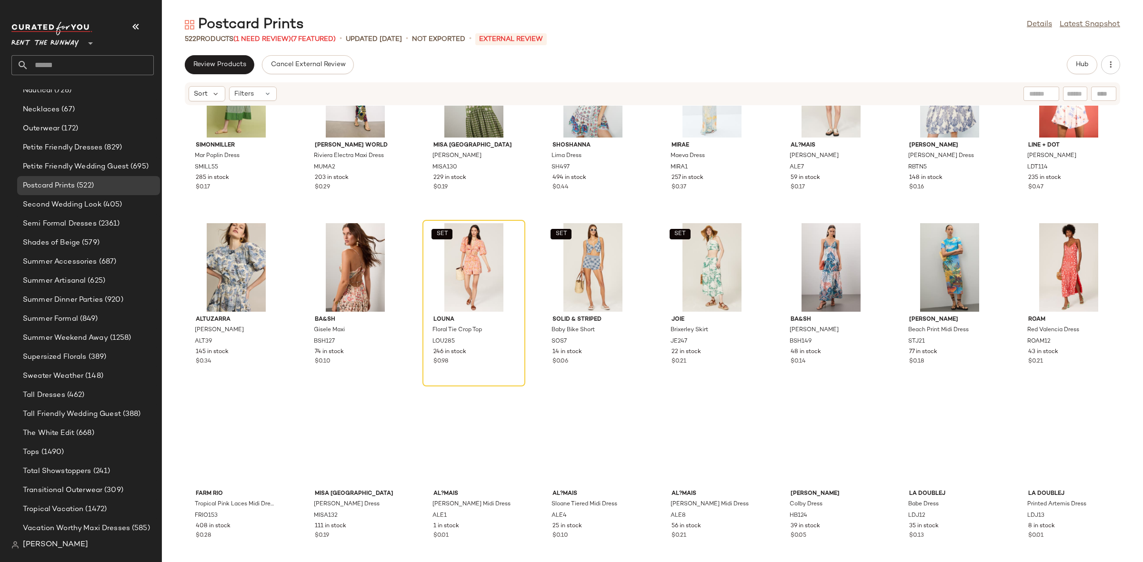
scroll to position [7956, 0]
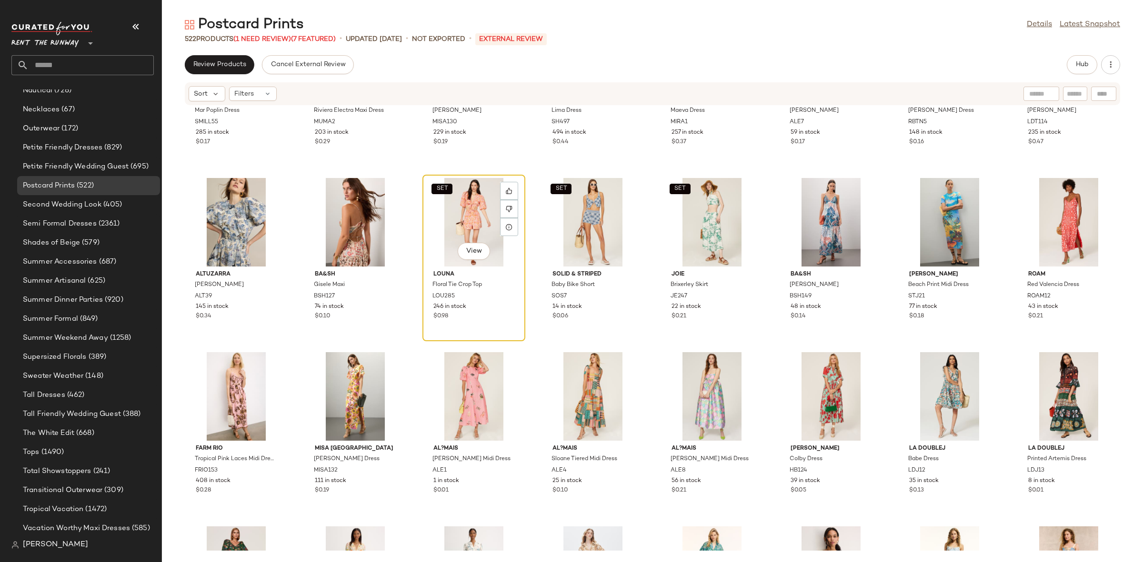
click at [486, 224] on div "SET View" at bounding box center [474, 222] width 96 height 89
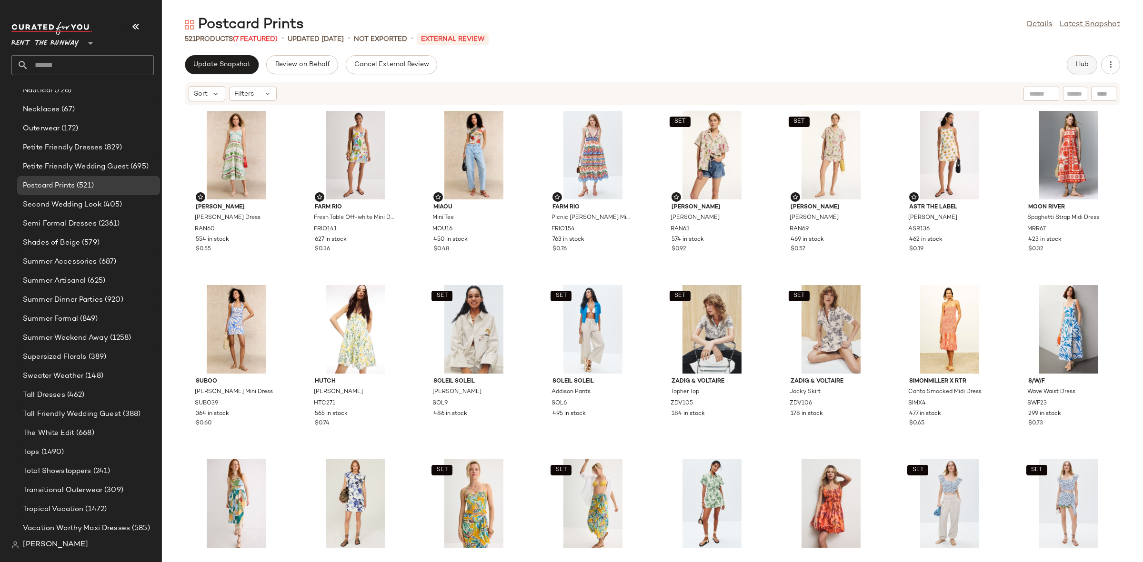
click at [1078, 62] on span "Hub" at bounding box center [1081, 65] width 13 height 8
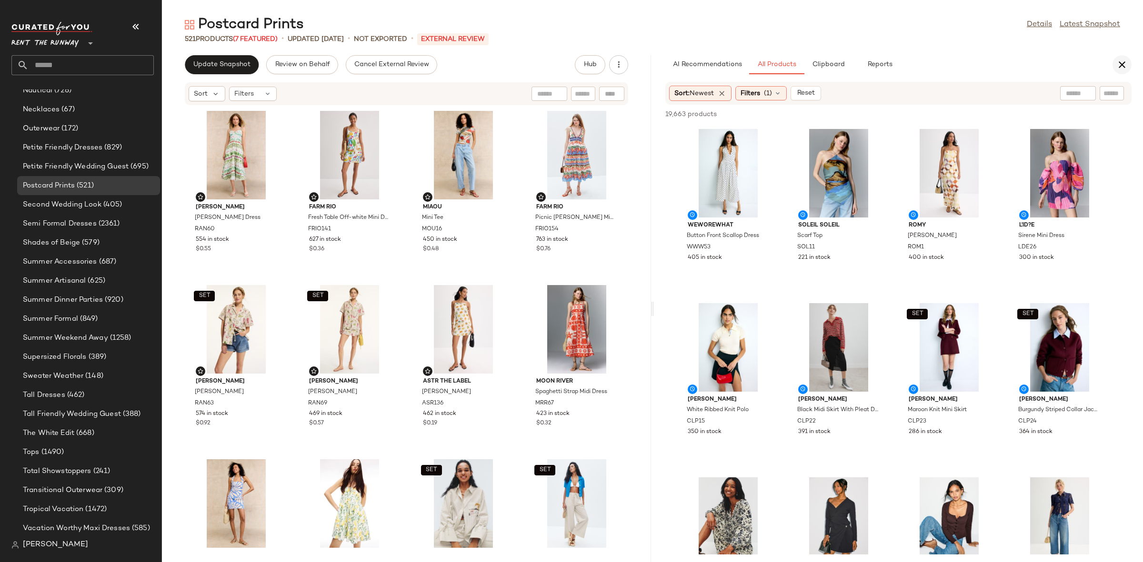
drag, startPoint x: 1121, startPoint y: 53, endPoint x: 1122, endPoint y: 61, distance: 8.6
click at [1122, 55] on div "Postcard Prints Details Latest Snapshot 521 Products (7 Featured) • updated Aug…" at bounding box center [652, 288] width 981 height 547
click at [1122, 61] on icon "button" at bounding box center [1121, 64] width 11 height 11
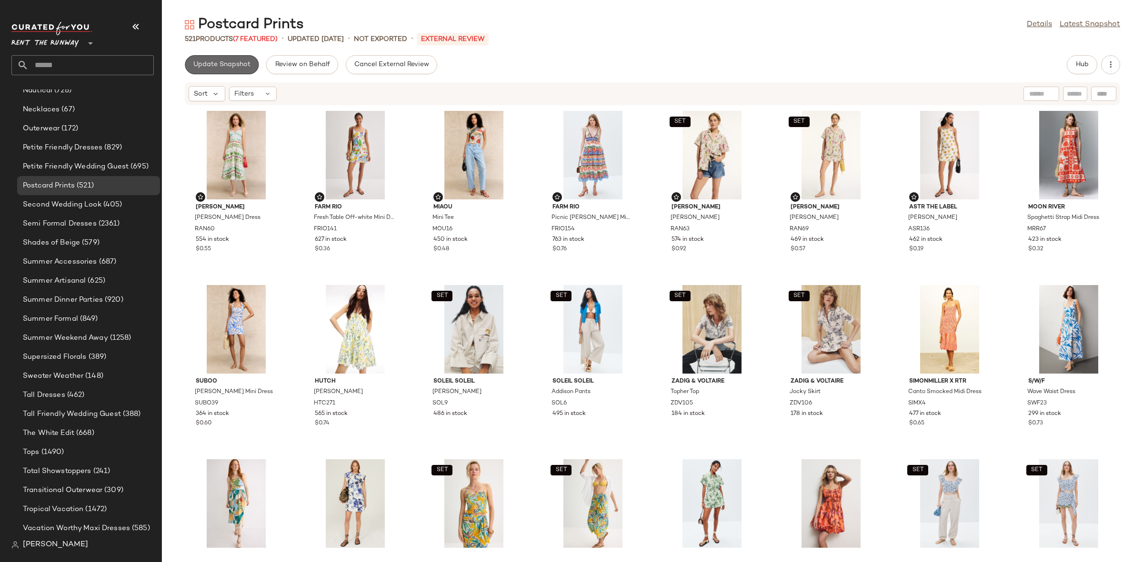
click at [236, 62] on span "Update Snapshot" at bounding box center [222, 65] width 58 height 8
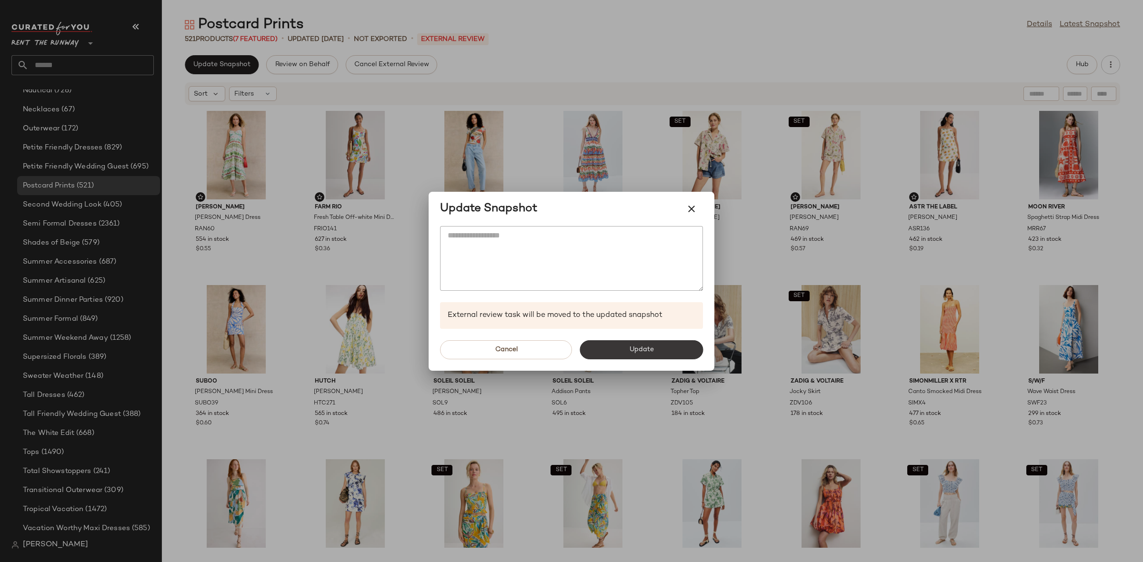
click at [664, 349] on button "Update" at bounding box center [640, 349] width 123 height 19
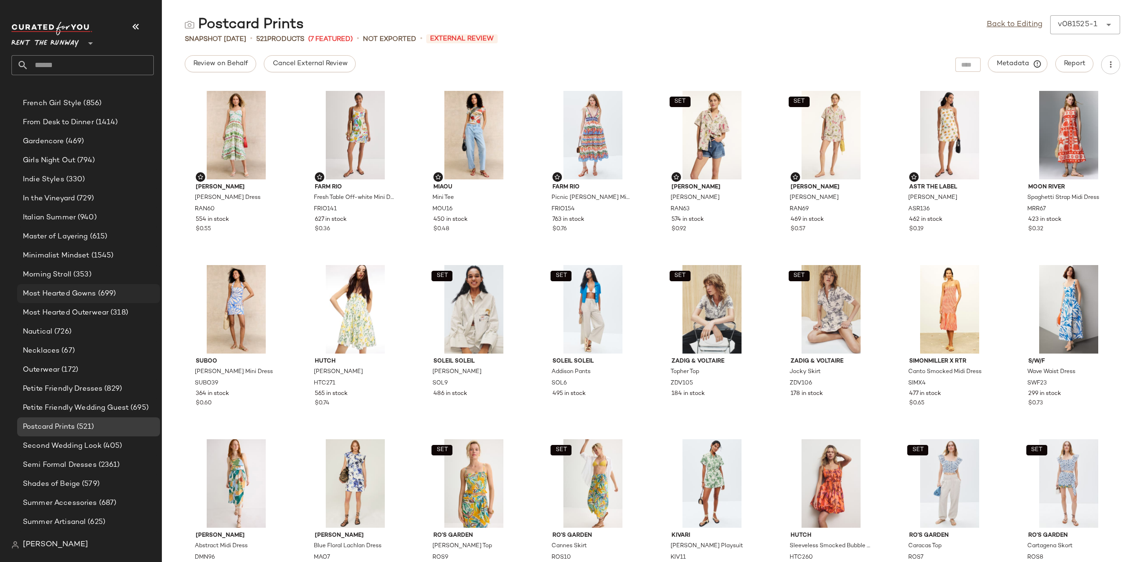
scroll to position [660, 0]
click at [50, 184] on span "Indie Styles" at bounding box center [43, 181] width 41 height 11
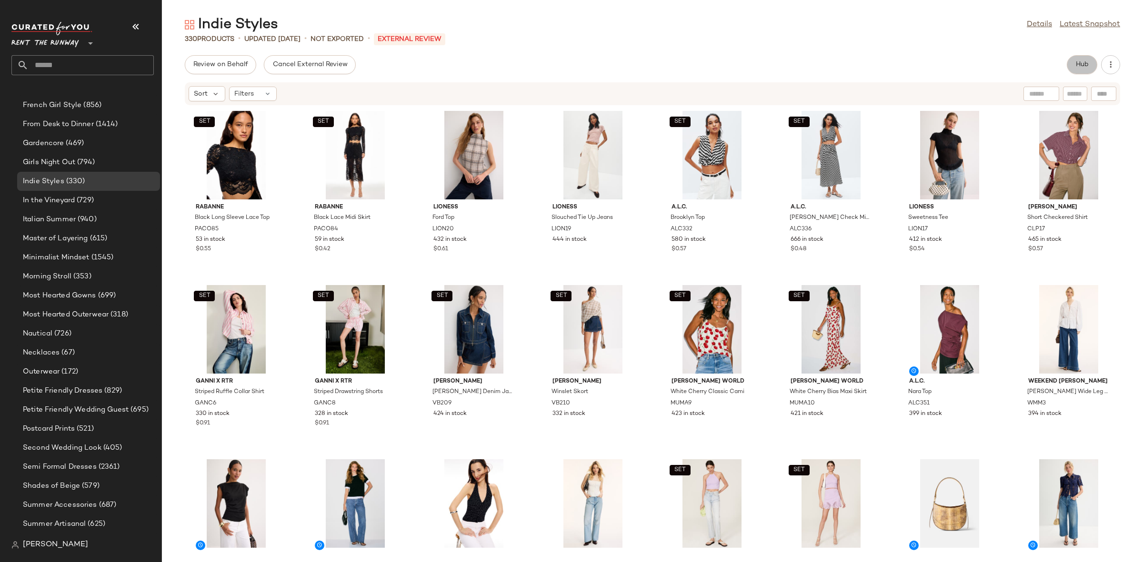
click at [1091, 64] on button "Hub" at bounding box center [1082, 64] width 30 height 19
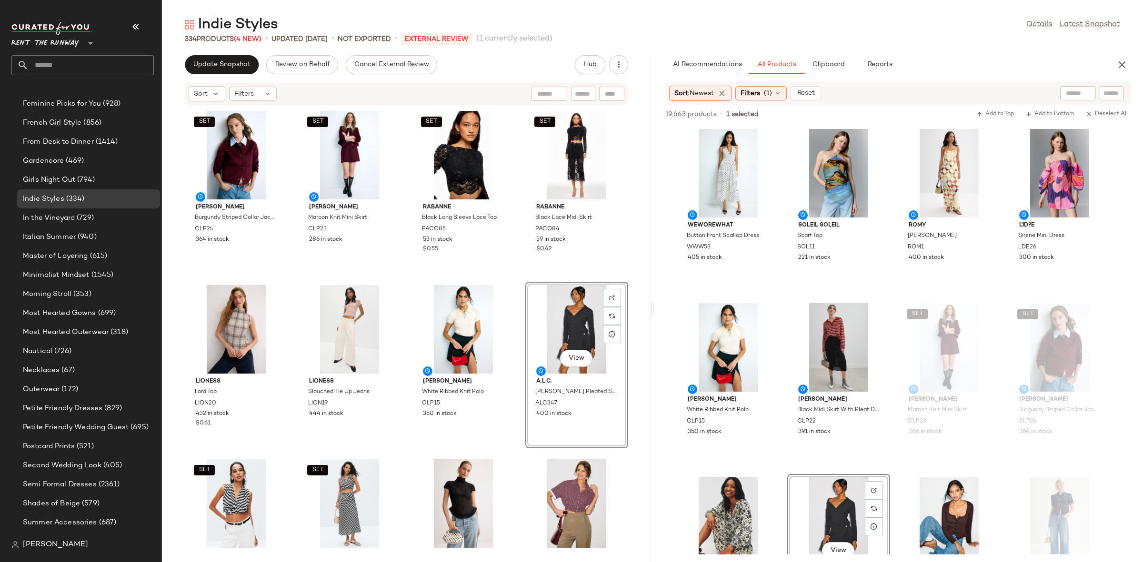
scroll to position [660, 0]
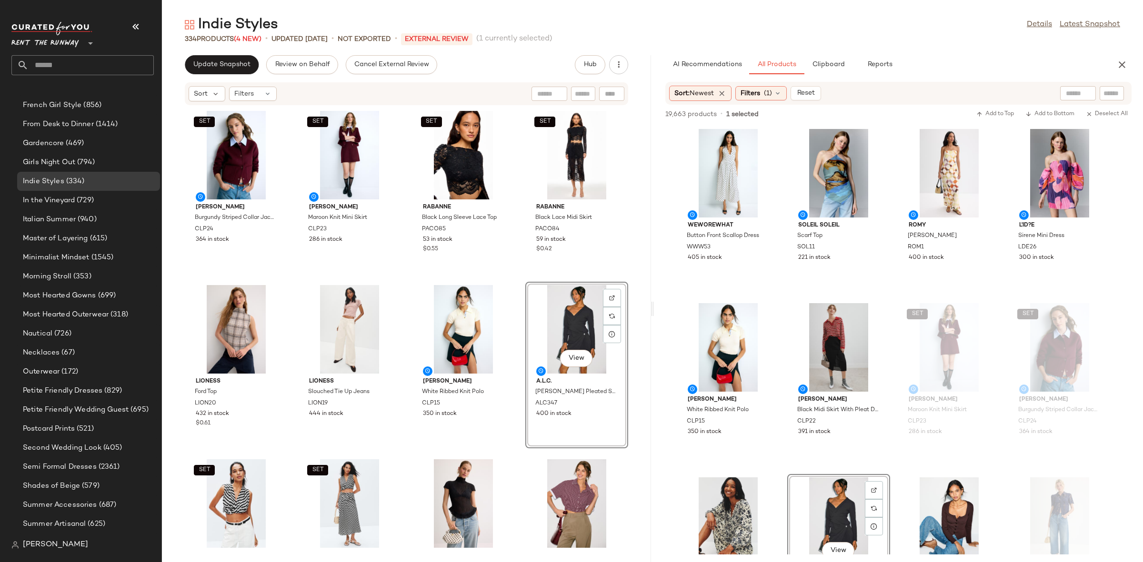
click at [510, 279] on div "SET Claudie Pierlot Burgundy Striped Collar Jacket CLP24 364 in stock SET Claud…" at bounding box center [406, 328] width 489 height 445
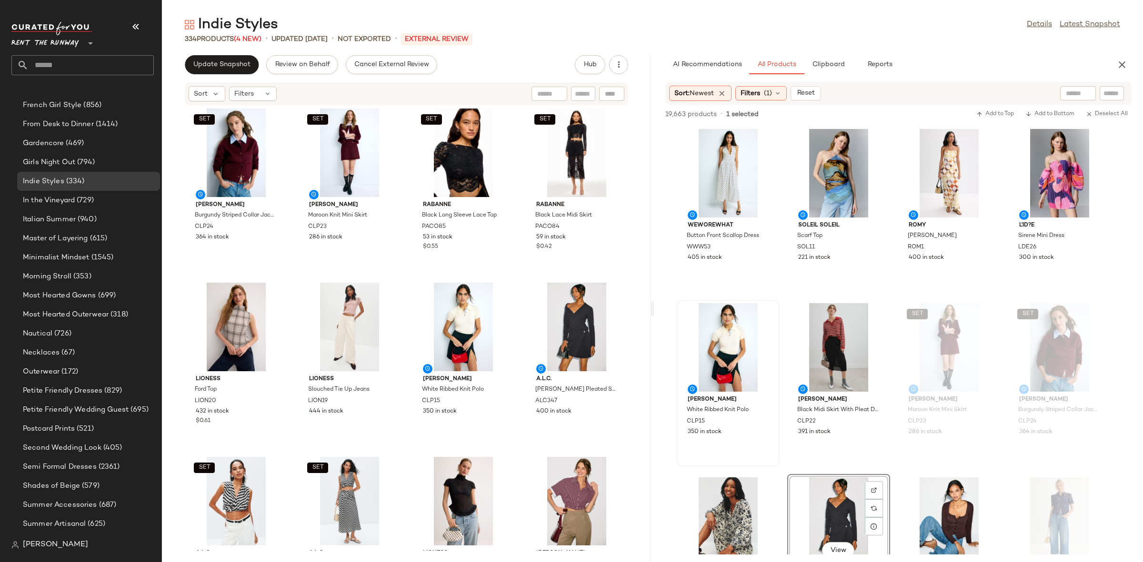
scroll to position [0, 0]
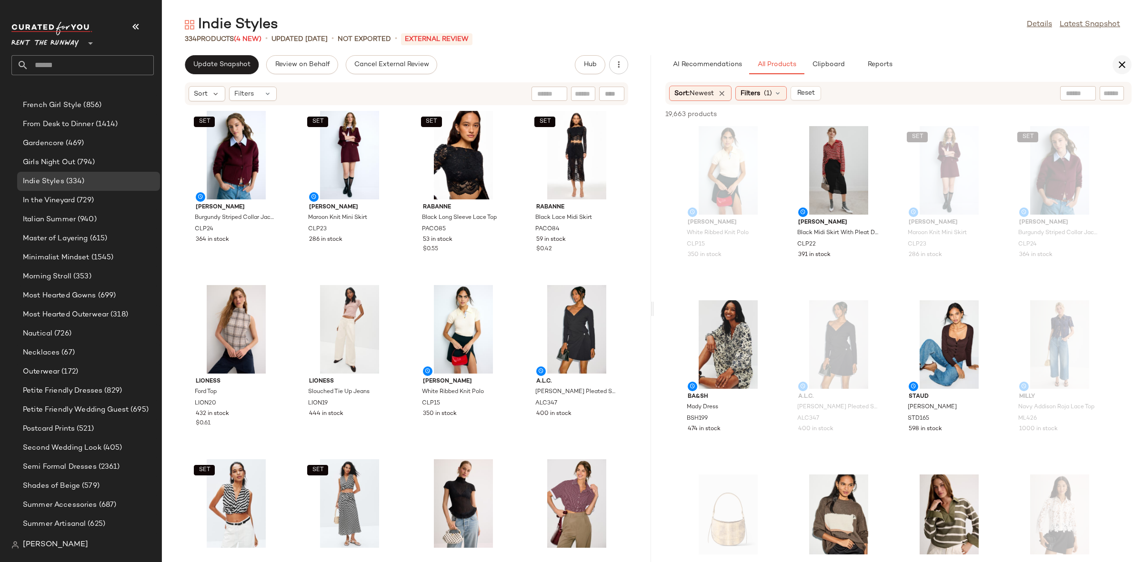
click at [1129, 65] on button "button" at bounding box center [1121, 64] width 19 height 19
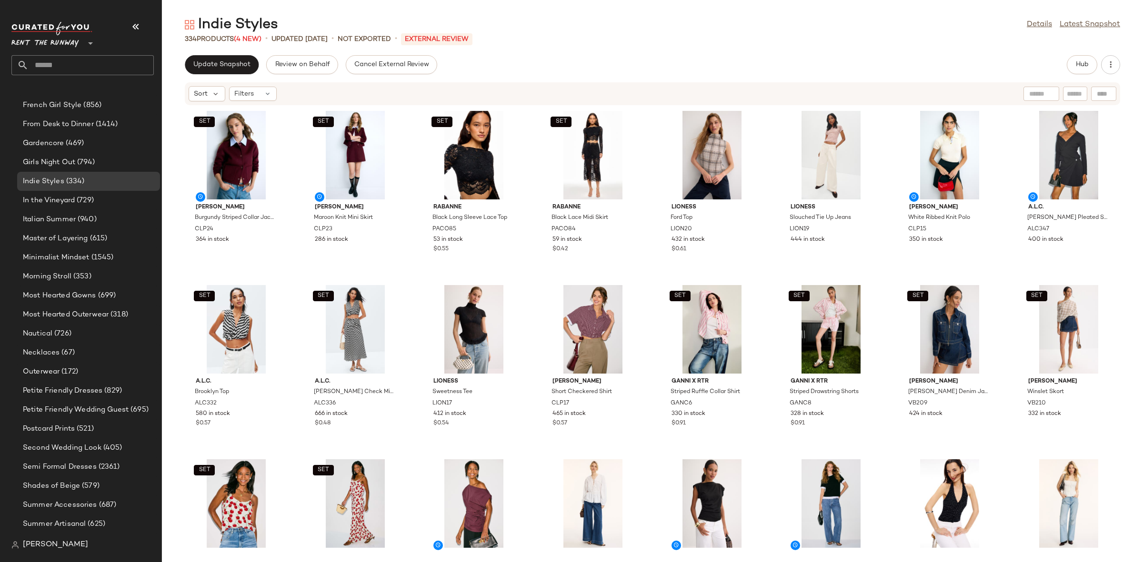
click at [419, 276] on div "SET Claudie Pierlot Burgundy Striped Collar Jacket CLP24 364 in stock SET Claud…" at bounding box center [652, 328] width 981 height 445
click at [228, 61] on span "Update Snapshot" at bounding box center [222, 65] width 58 height 8
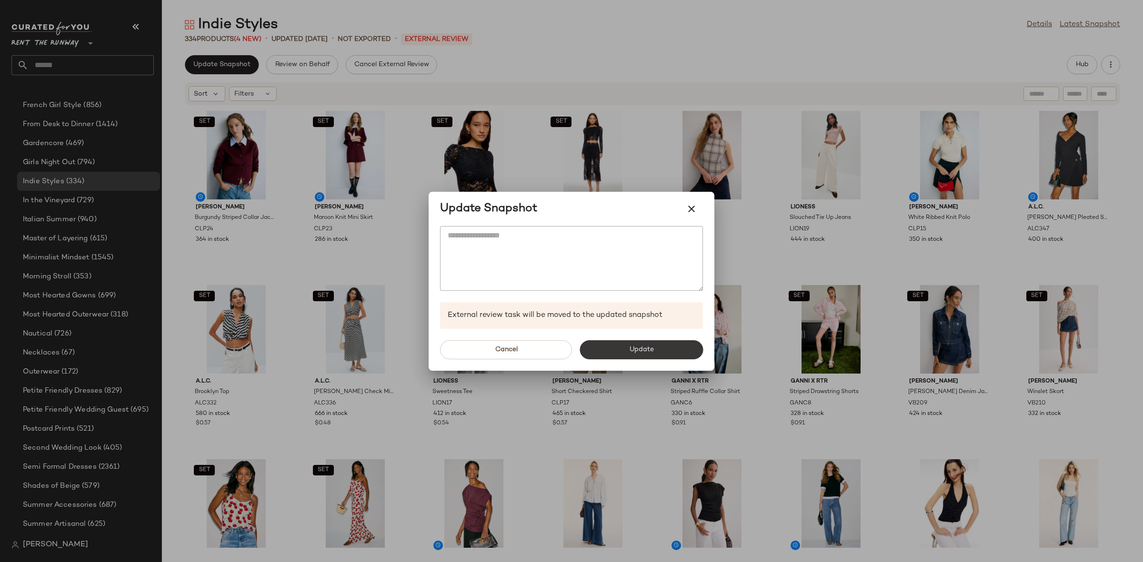
click at [628, 347] on span "Update" at bounding box center [640, 350] width 25 height 8
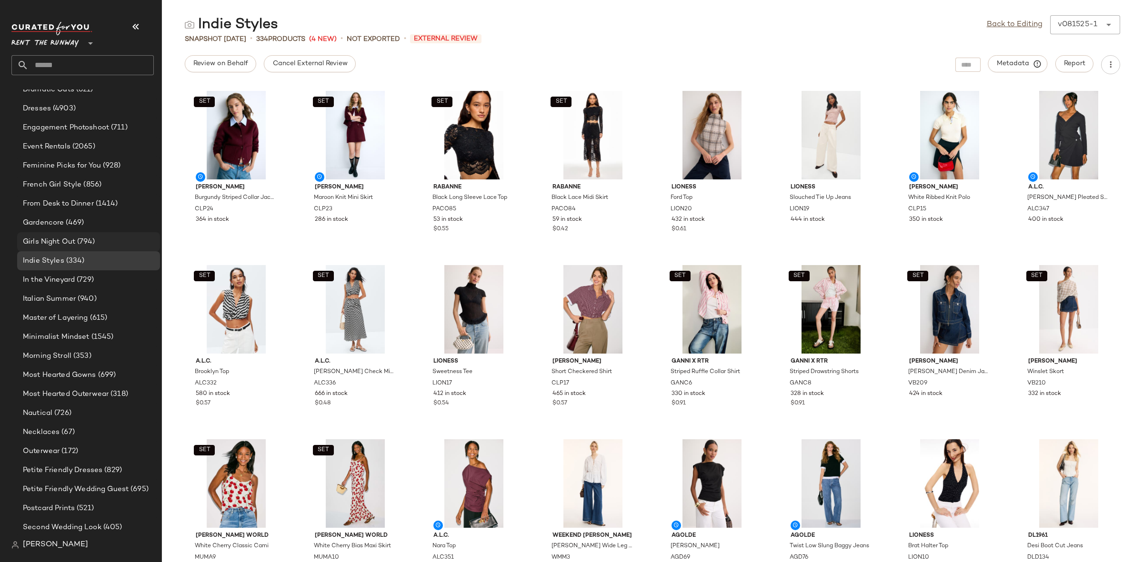
scroll to position [576, 0]
click at [83, 228] on span "(469)" at bounding box center [74, 227] width 20 height 11
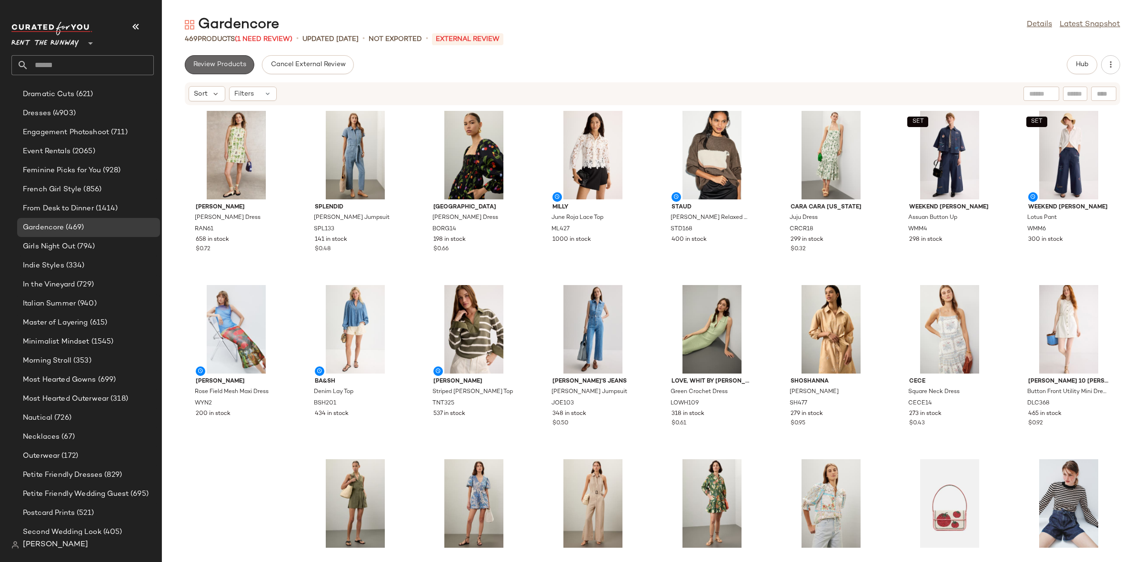
click at [233, 66] on span "Review Products" at bounding box center [219, 65] width 53 height 8
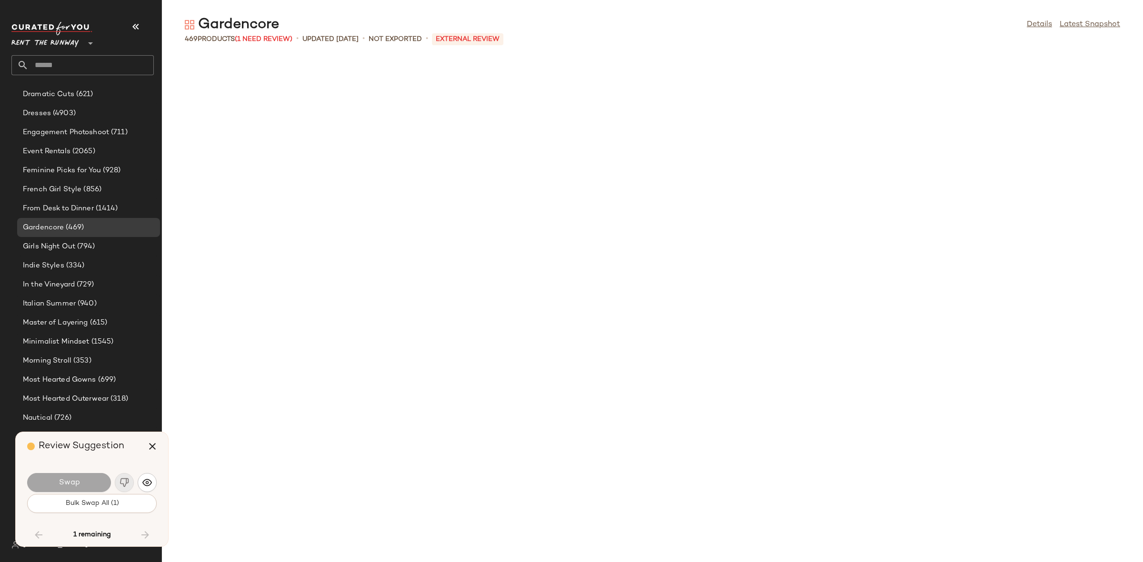
scroll to position [9062, 0]
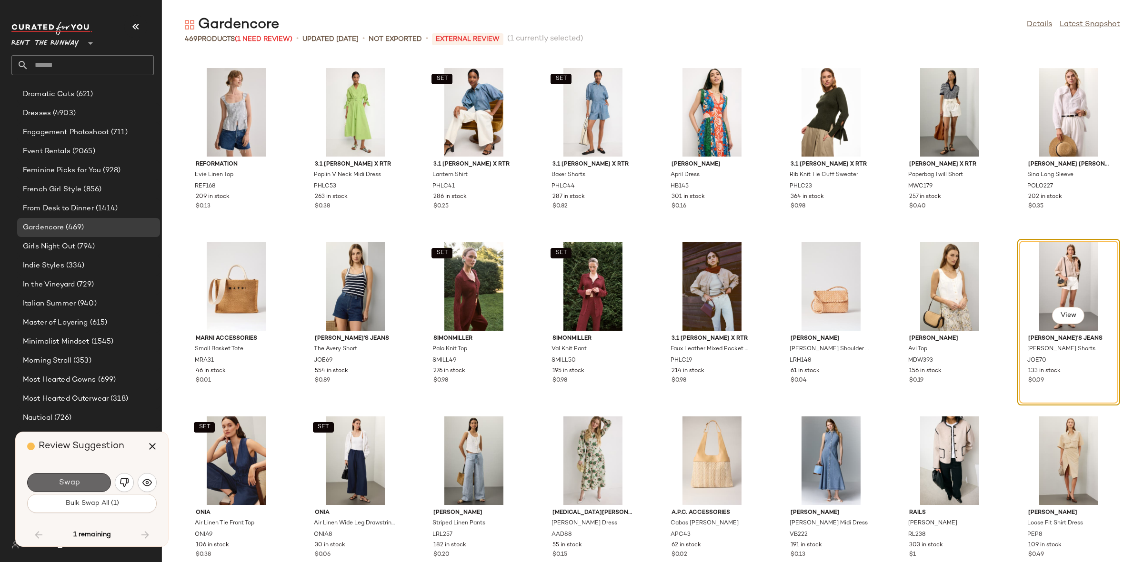
click at [84, 487] on button "Swap" at bounding box center [69, 482] width 84 height 19
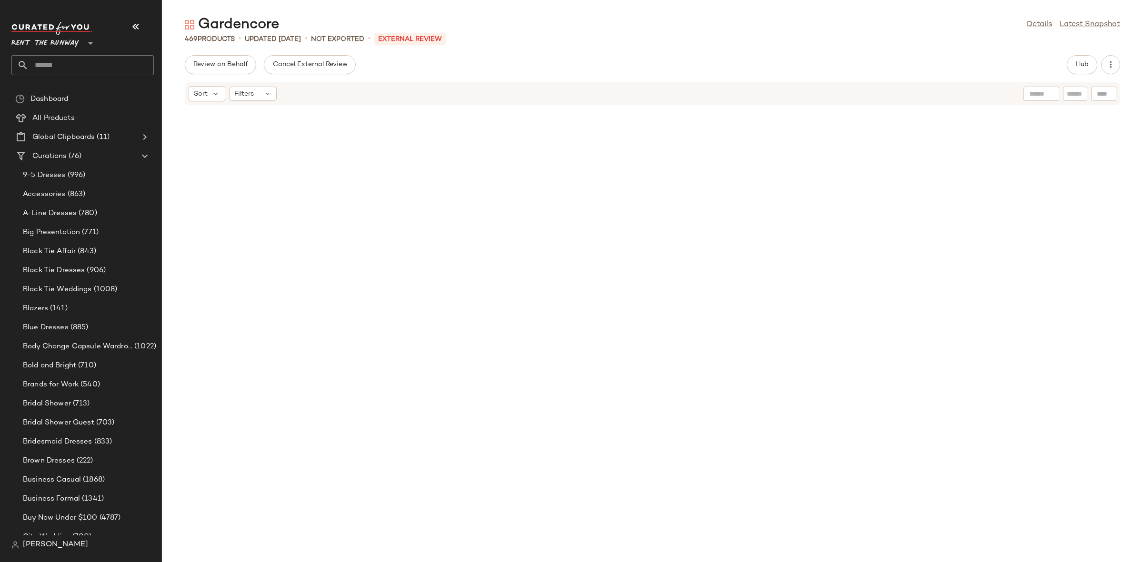
scroll to position [576, 0]
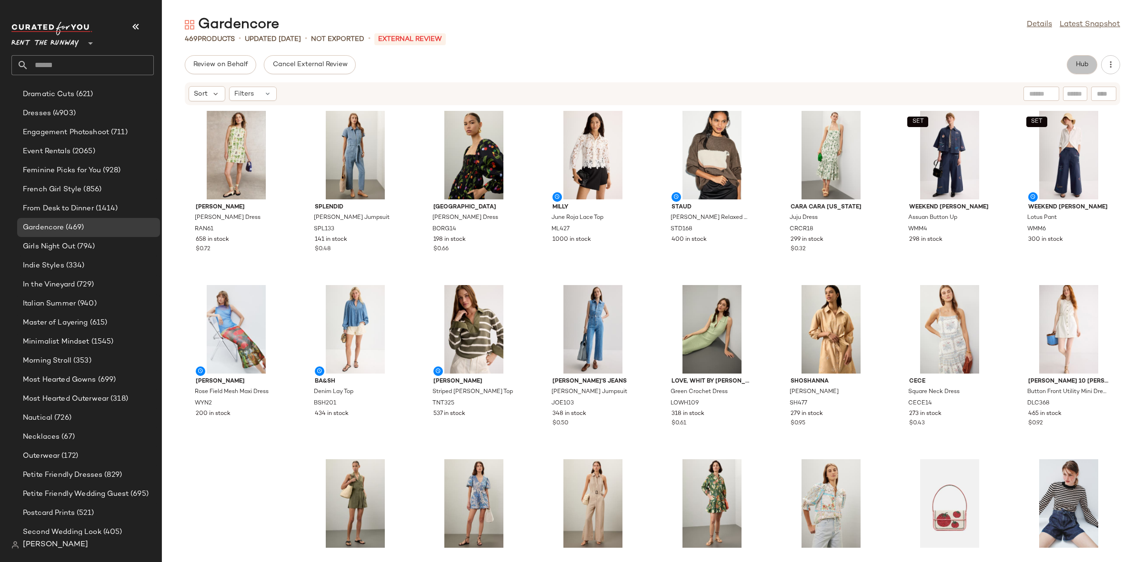
click at [1087, 70] on button "Hub" at bounding box center [1082, 64] width 30 height 19
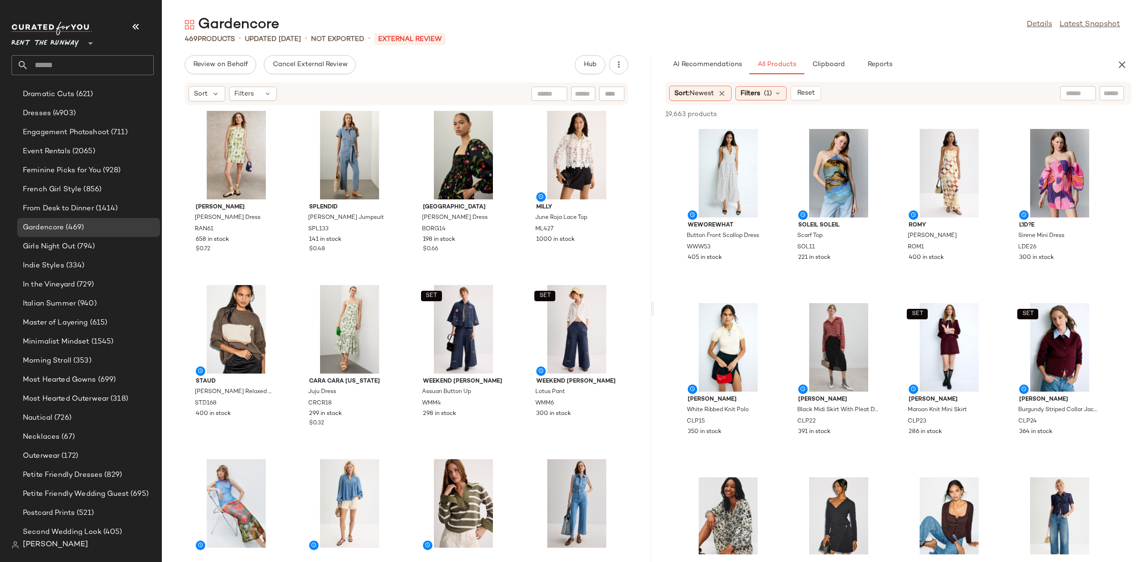
click at [1134, 60] on div "AI Recommendations All Products Clipboard Reports" at bounding box center [898, 64] width 489 height 19
click at [1132, 60] on div "AI Recommendations All Products Clipboard Reports" at bounding box center [898, 64] width 489 height 19
click at [1128, 63] on button "button" at bounding box center [1121, 64] width 19 height 19
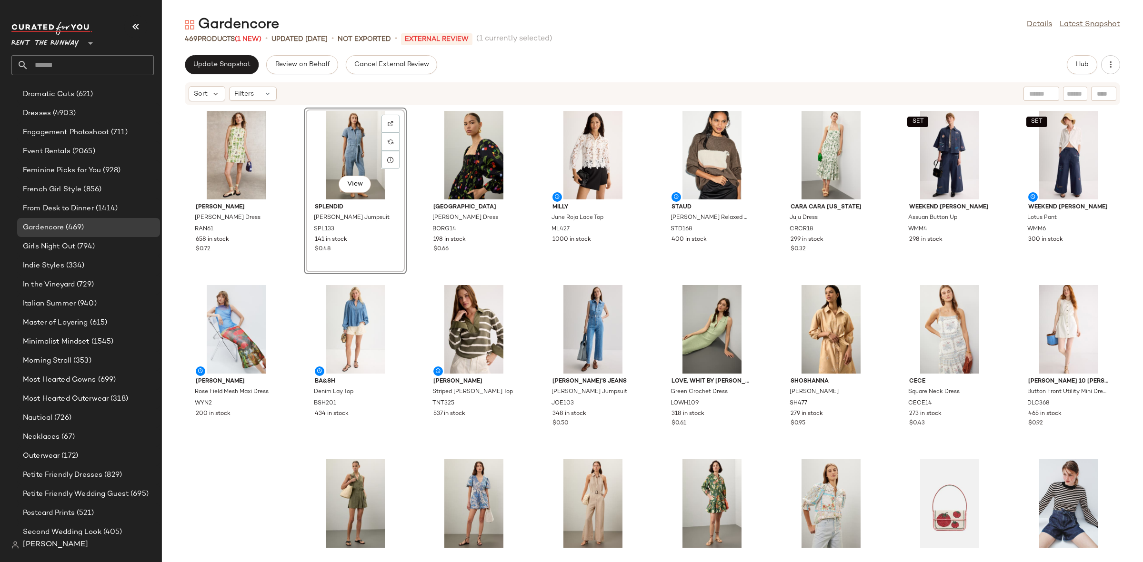
click at [403, 148] on div "View Splendid [PERSON_NAME] Jumpsuit SPL133 141 in stock $0.48" at bounding box center [355, 191] width 103 height 167
click at [405, 146] on div "View Splendid [PERSON_NAME] Jumpsuit SPL133 141 in stock $0.48" at bounding box center [355, 191] width 101 height 165
click at [408, 142] on div "[PERSON_NAME] [PERSON_NAME] Dress RAN61 658 in stock $0.72 View Splendid [PERSO…" at bounding box center [652, 328] width 981 height 445
click at [252, 67] on button "Update Snapshot" at bounding box center [222, 64] width 74 height 19
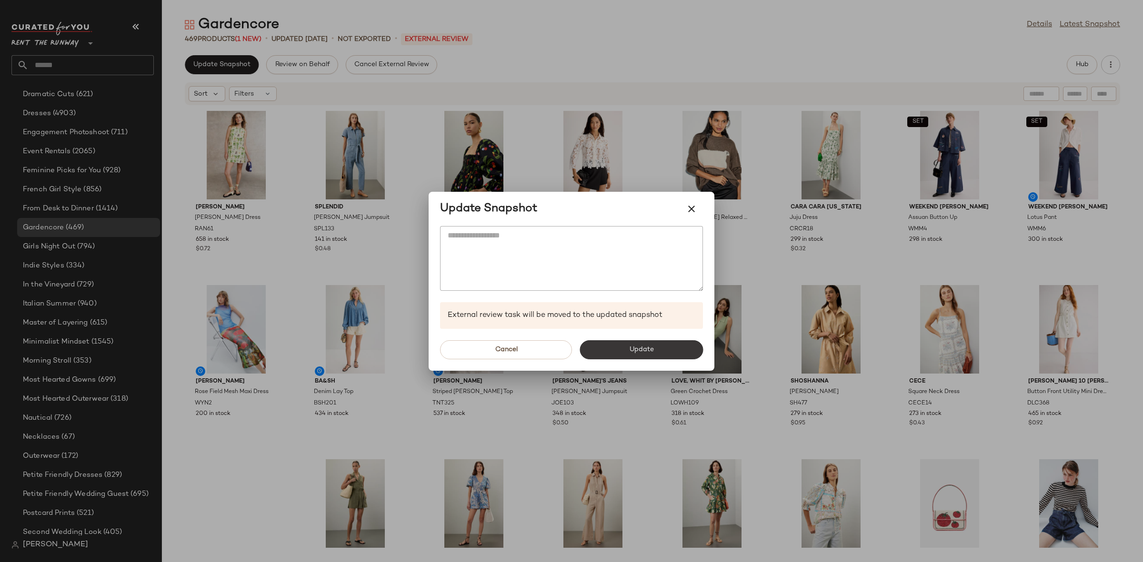
click at [637, 342] on button "Update" at bounding box center [640, 349] width 123 height 19
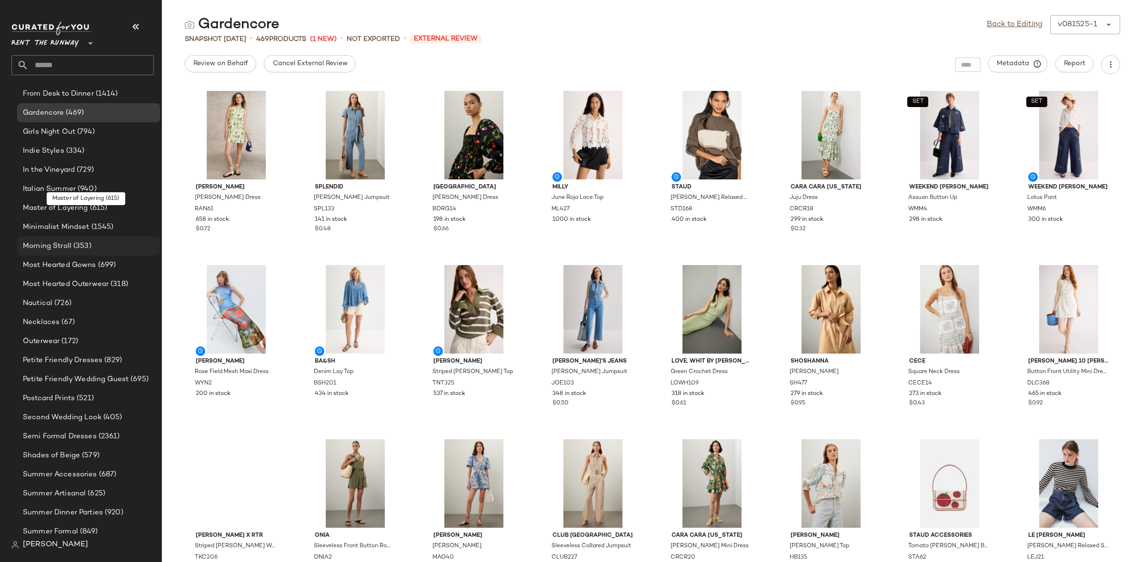
scroll to position [679, 0]
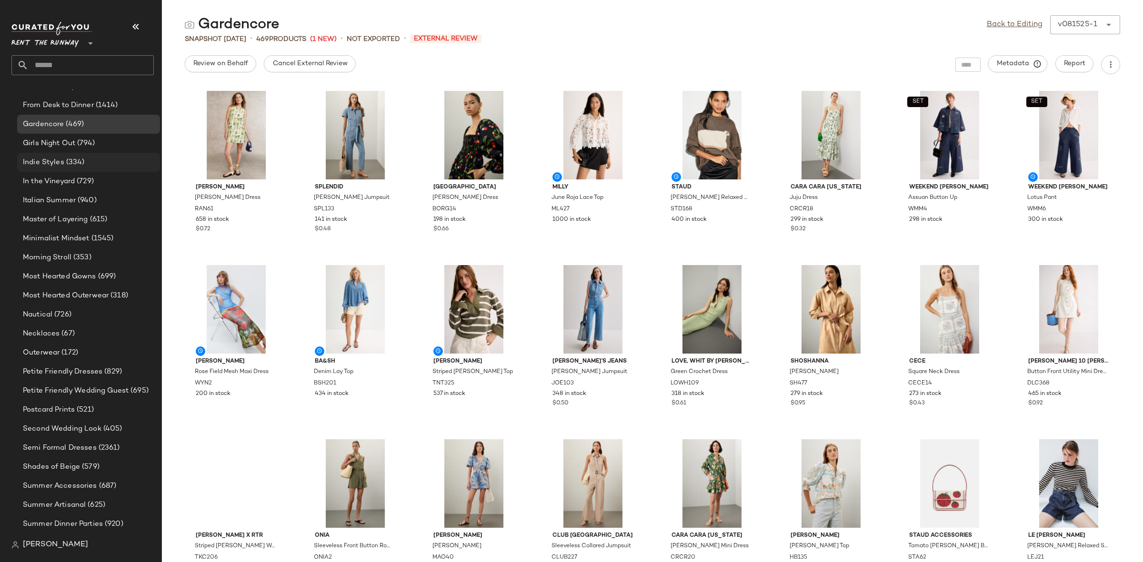
click at [60, 169] on div "Indie Styles (334)" at bounding box center [88, 162] width 143 height 19
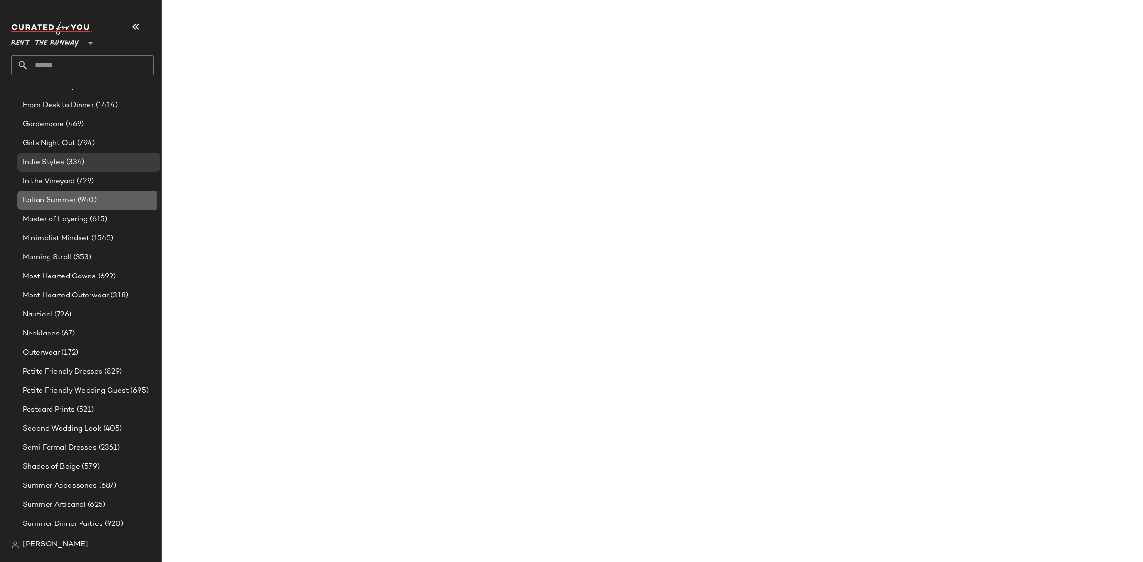
click at [67, 193] on div "Italian Summer (940)" at bounding box center [88, 200] width 143 height 19
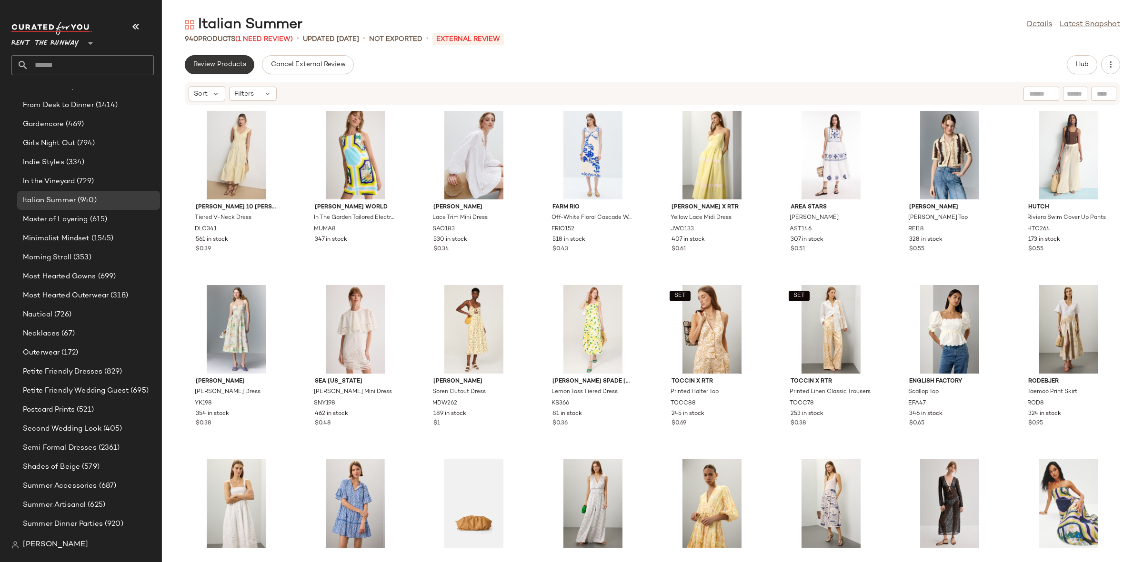
click at [236, 71] on button "Review Products" at bounding box center [220, 64] width 70 height 19
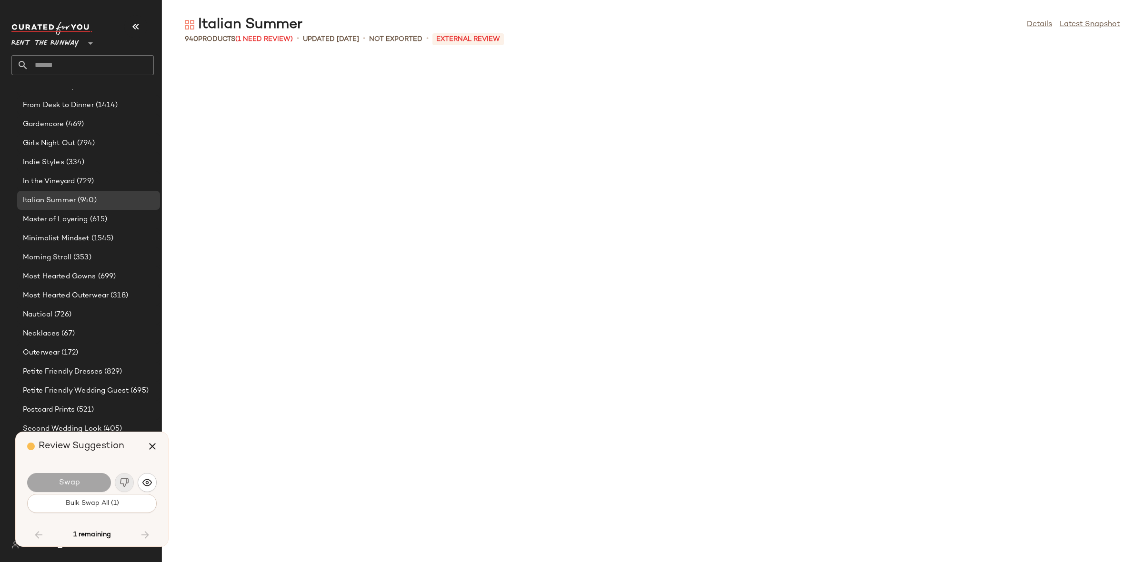
scroll to position [20040, 0]
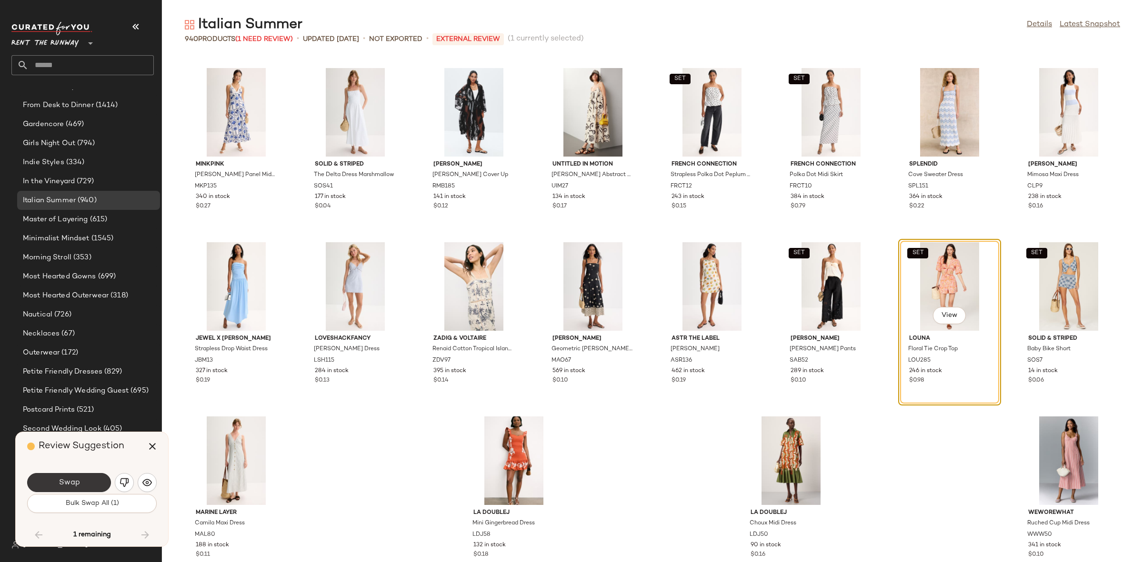
click at [76, 489] on button "Swap" at bounding box center [69, 482] width 84 height 19
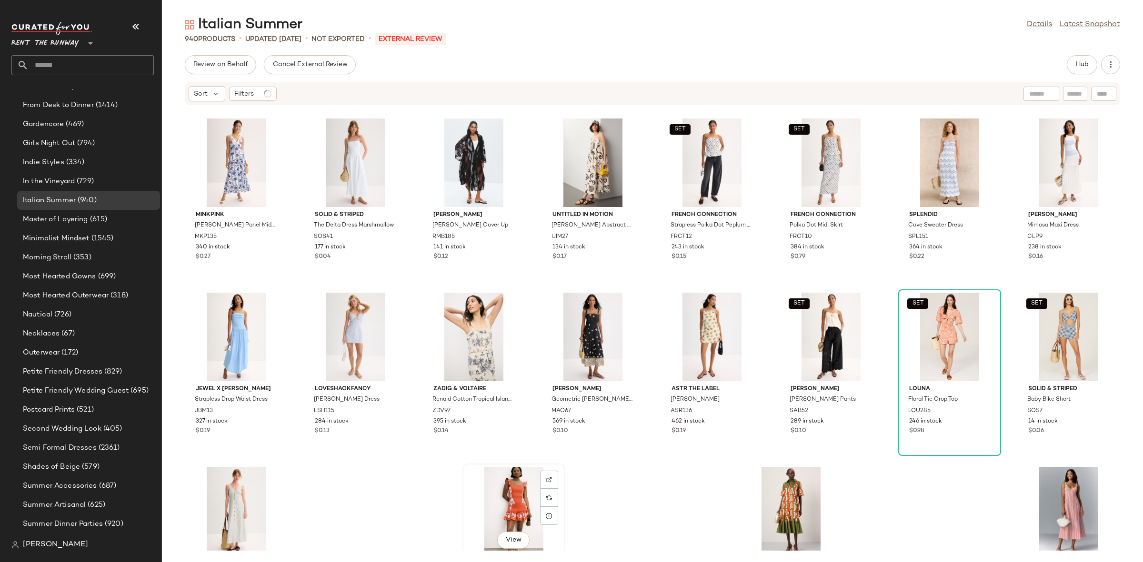
click at [509, 487] on div "View" at bounding box center [514, 511] width 96 height 89
click at [600, 479] on div "MINKPINK Sylvie Panel Midi Dress MKP135 340 in stock $0.27 Solid & Striped The …" at bounding box center [652, 328] width 981 height 445
click at [976, 315] on div at bounding box center [985, 324] width 18 height 18
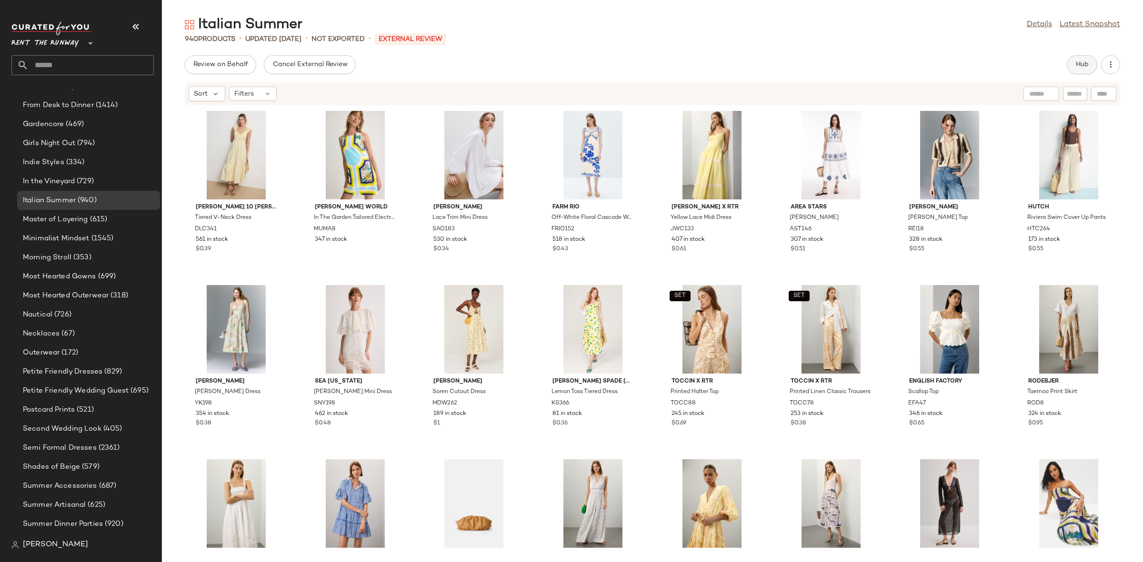
click at [1083, 68] on span "Hub" at bounding box center [1081, 65] width 13 height 8
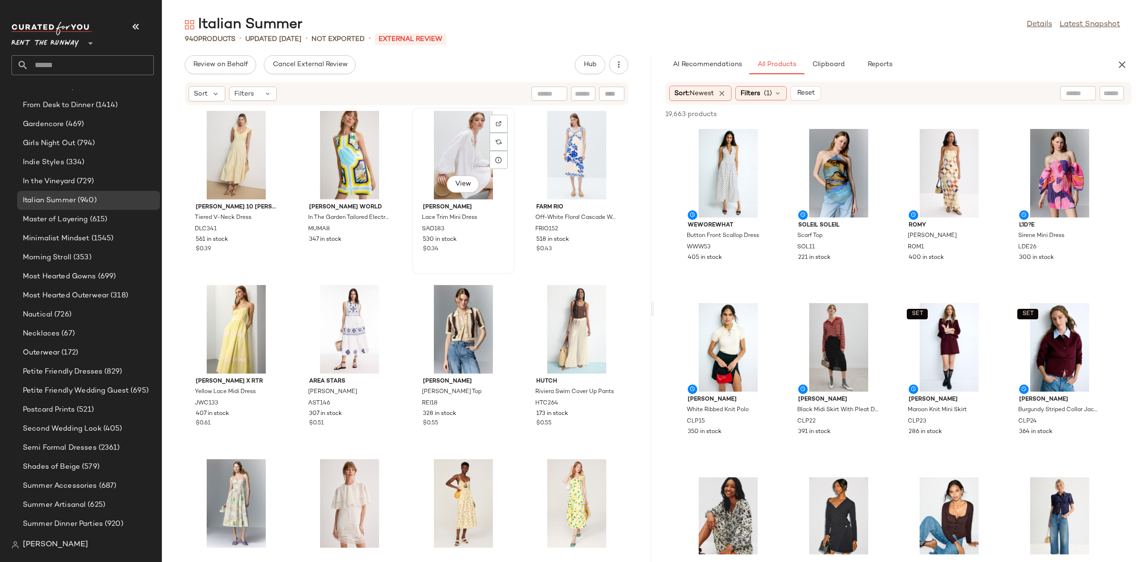
click at [413, 272] on div "View [PERSON_NAME] Trim Mini Dress SAO183 530 in stock $0.34" at bounding box center [463, 191] width 101 height 165
click at [409, 277] on div "[PERSON_NAME] 10 [PERSON_NAME] x RTR Tiered V-Neck Dress DLC341 561 in stock $0…" at bounding box center [406, 328] width 489 height 445
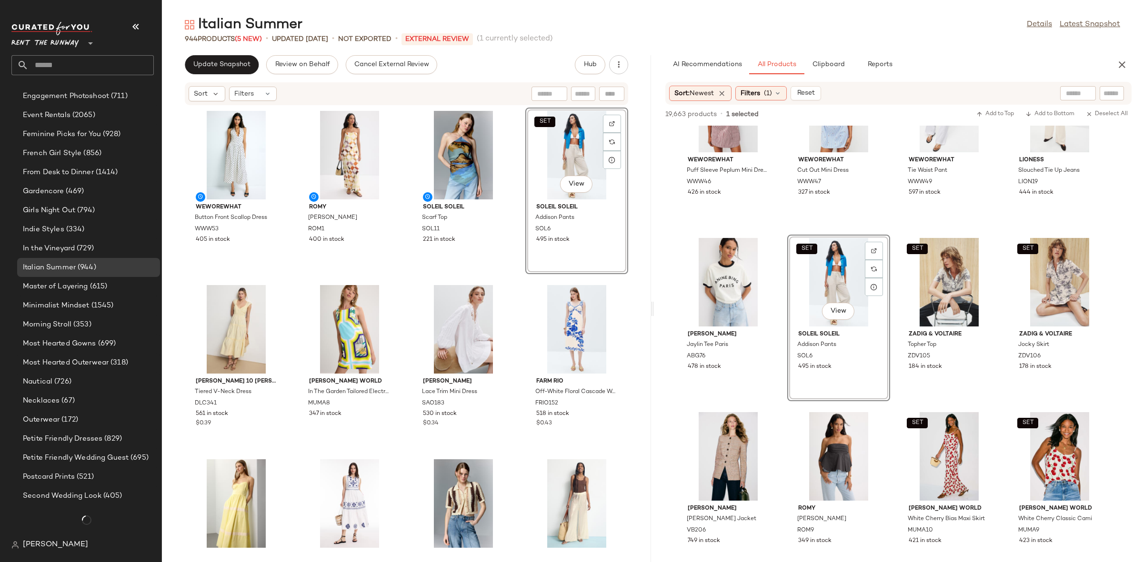
scroll to position [679, 0]
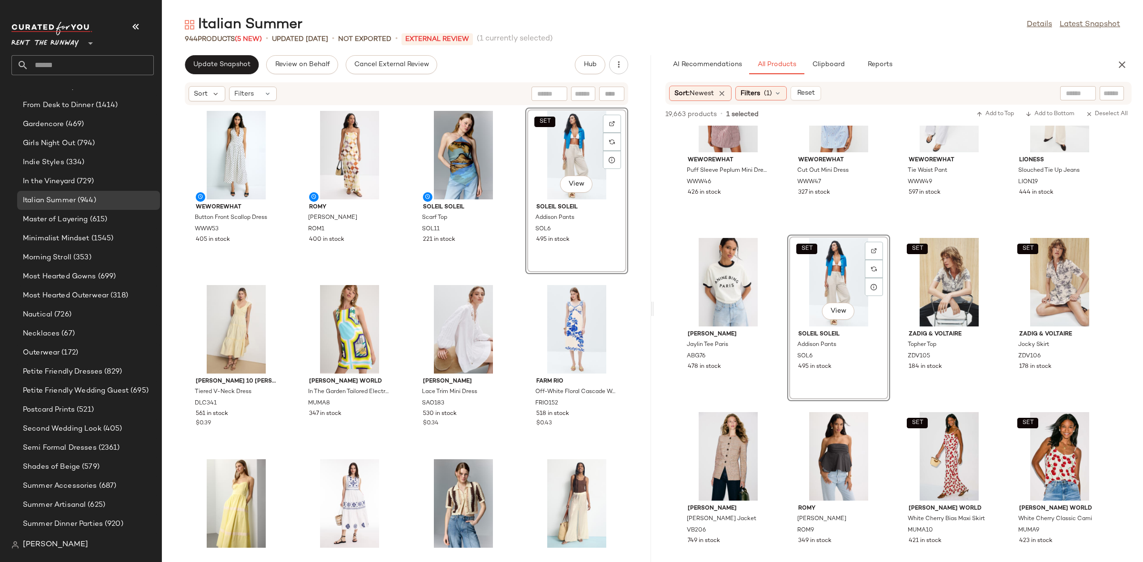
click at [525, 274] on div "SET View Soleil Soleil Addison Pants SOL6 495 in stock" at bounding box center [576, 191] width 103 height 167
click at [516, 279] on div "WEWOREWHAT Button Front Scallop Dress WWW53 405 in stock [PERSON_NAME] Dress RO…" at bounding box center [406, 328] width 489 height 445
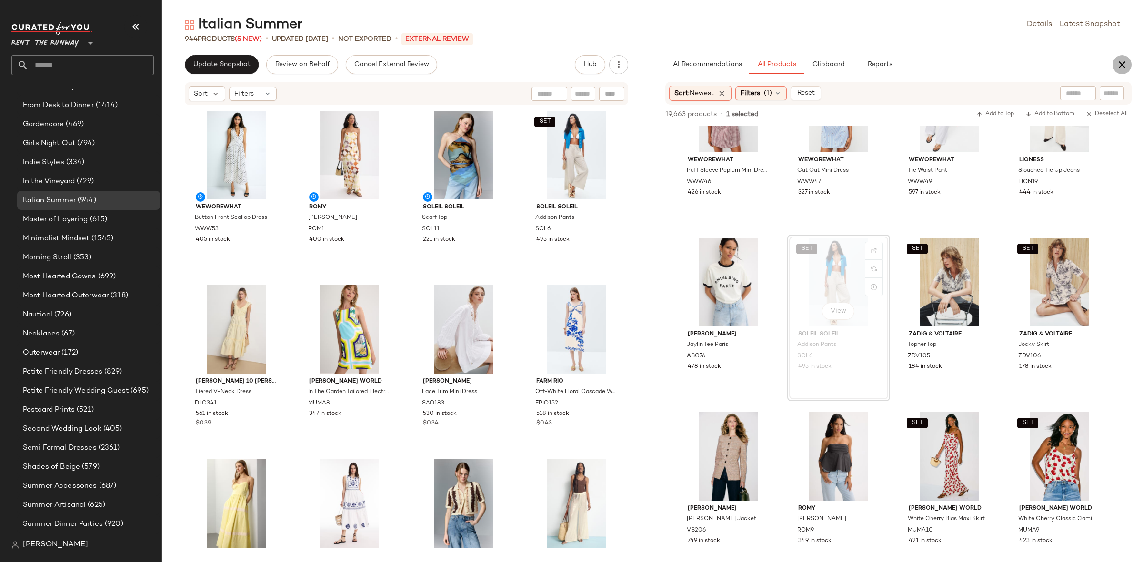
click at [1114, 65] on button "button" at bounding box center [1121, 64] width 19 height 19
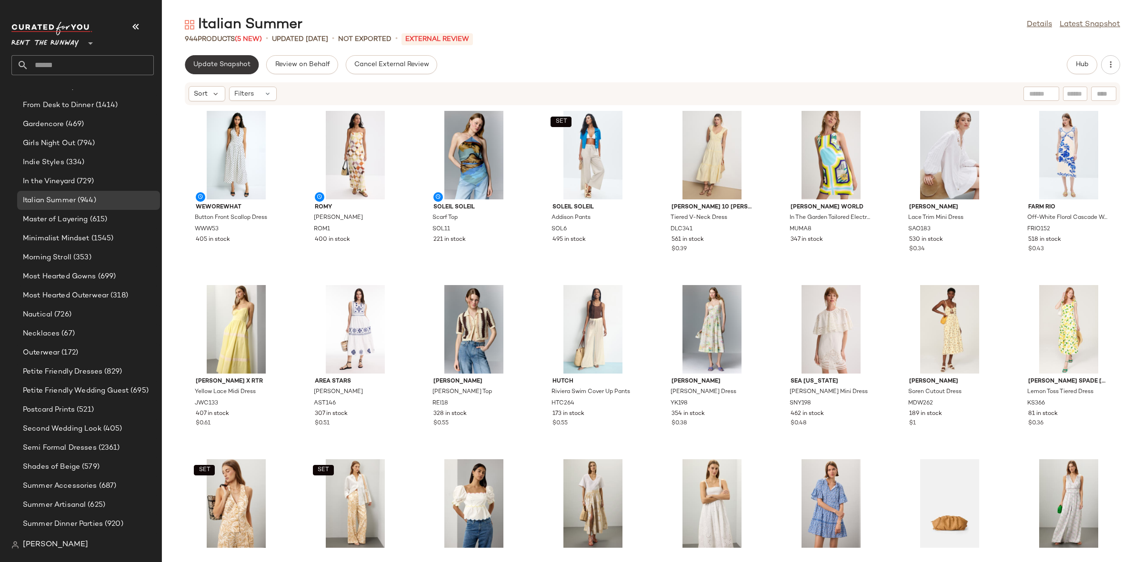
click at [209, 70] on button "Update Snapshot" at bounding box center [222, 64] width 74 height 19
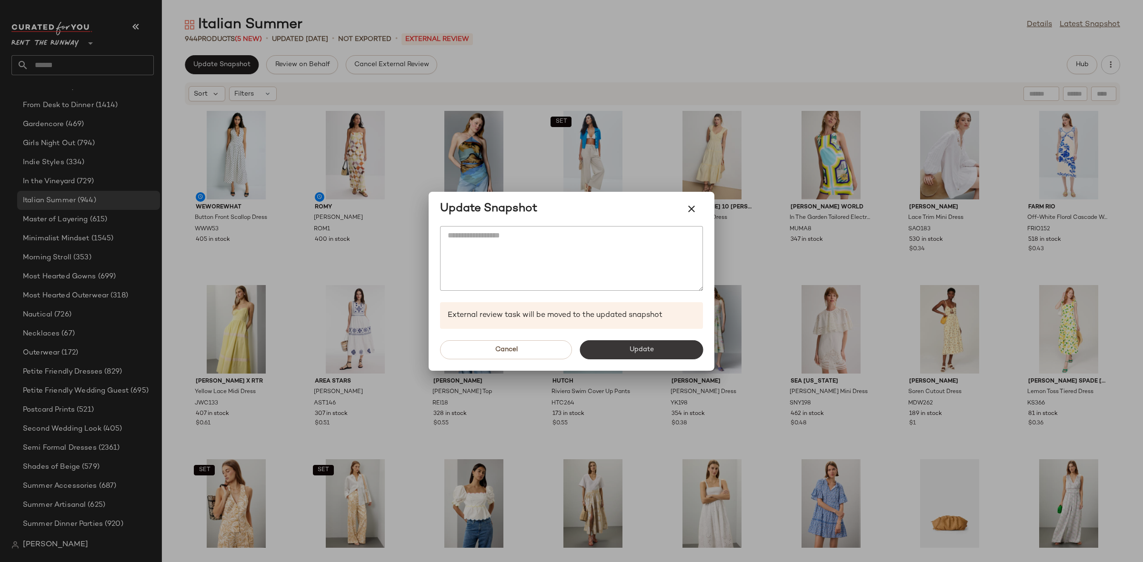
drag, startPoint x: 645, startPoint y: 334, endPoint x: 644, endPoint y: 342, distance: 8.6
click at [643, 336] on div "Cancel Update" at bounding box center [572, 350] width 286 height 42
click at [647, 355] on button "Update" at bounding box center [640, 349] width 123 height 19
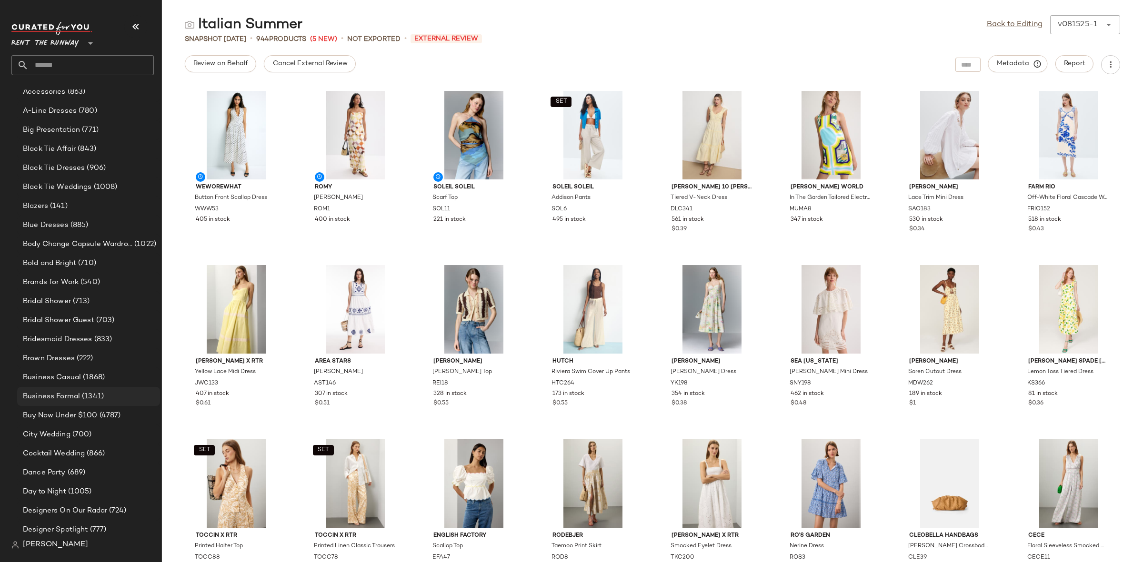
scroll to position [152, 0]
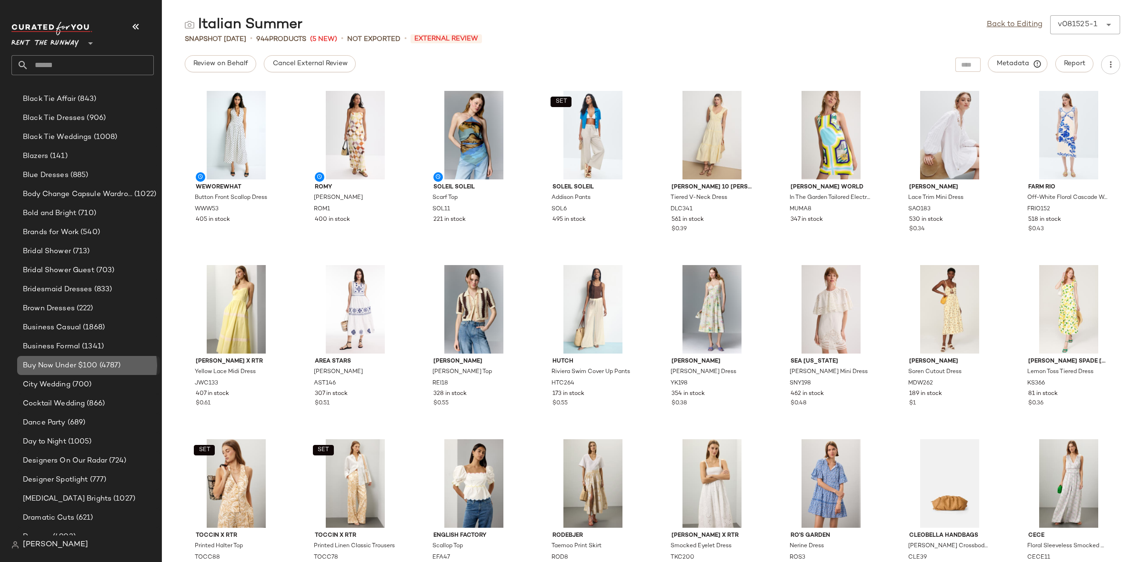
click at [96, 370] on span "Buy Now Under $100" at bounding box center [60, 365] width 75 height 11
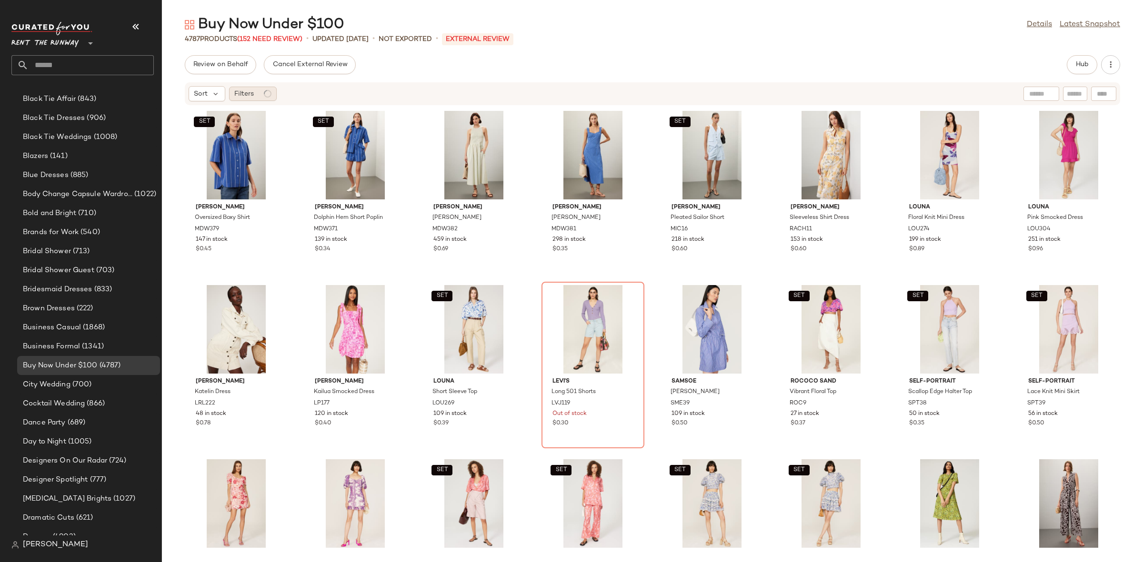
click at [242, 96] on span "Filters" at bounding box center [244, 94] width 20 height 10
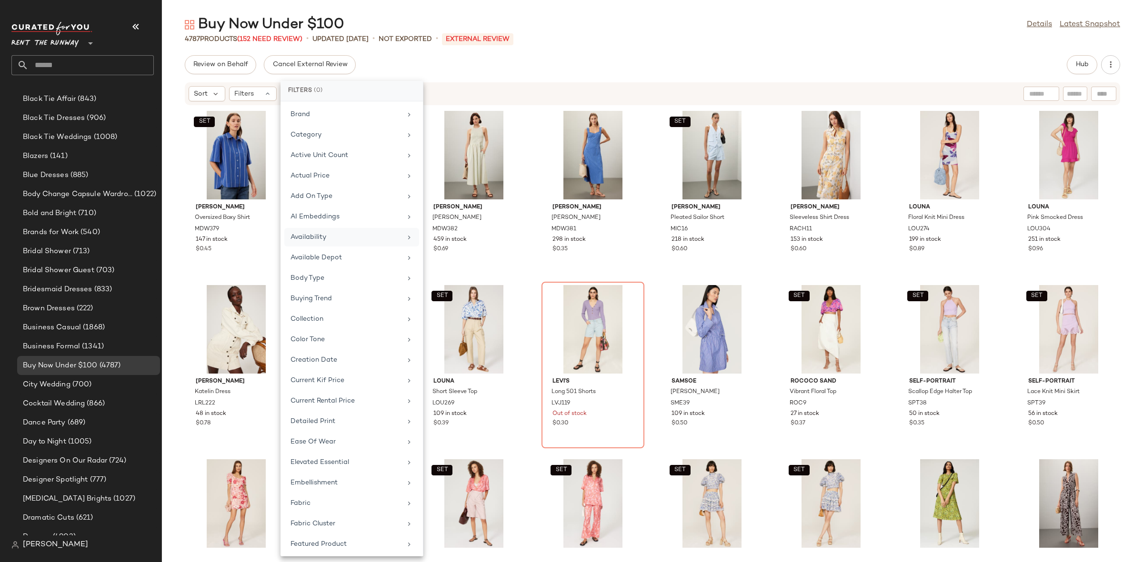
click at [318, 236] on div "Availability" at bounding box center [345, 237] width 111 height 10
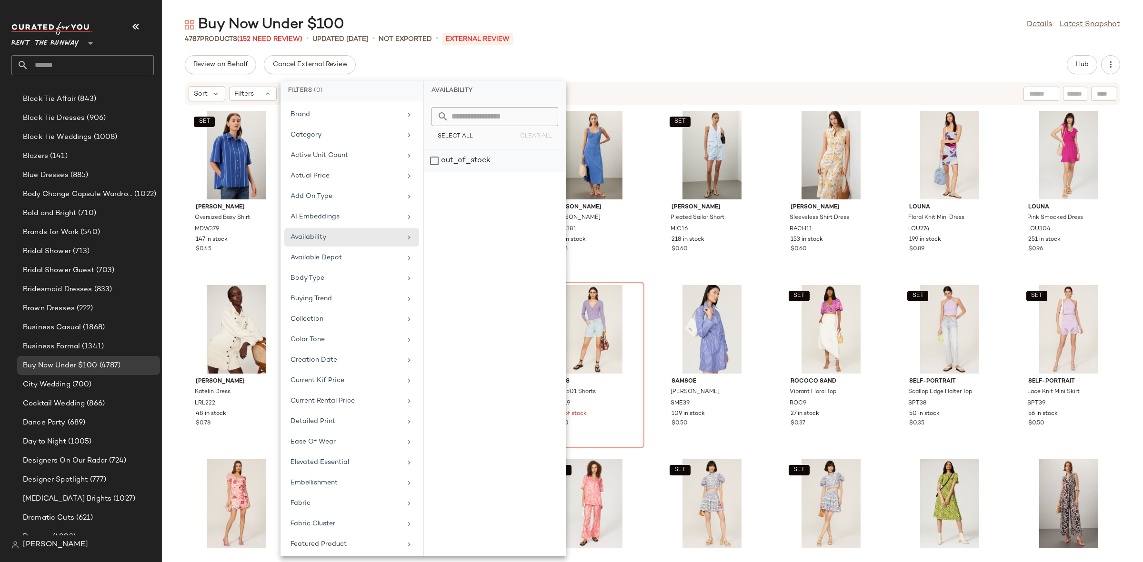
click at [439, 164] on div "out_of_stock" at bounding box center [495, 161] width 142 height 23
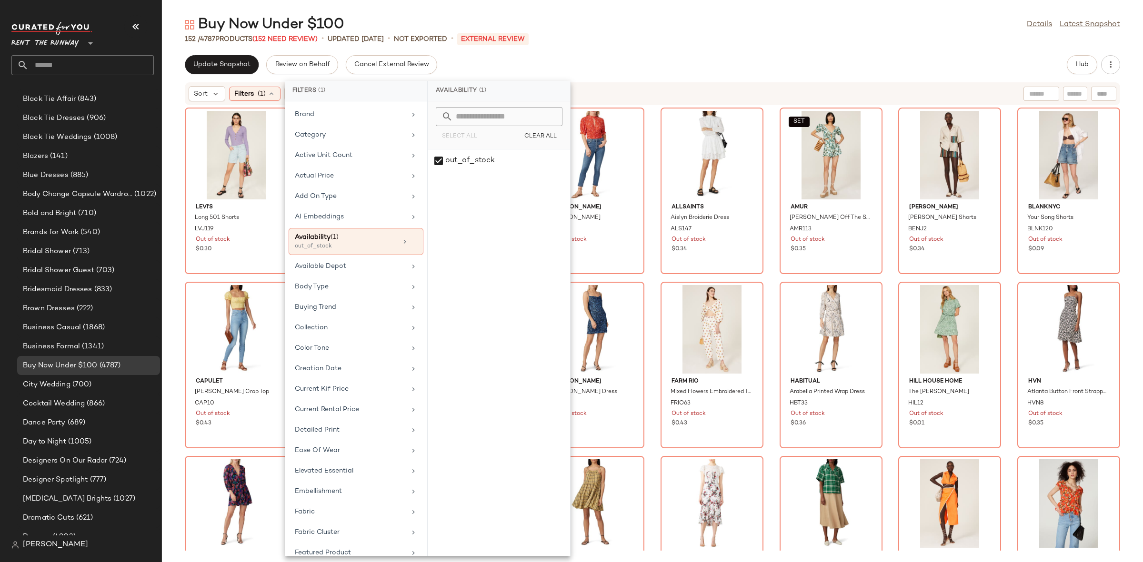
click at [182, 156] on div "Levi's Long 501 Shorts LVJ119 Out of stock $0.30 WRANGLER Cowboy High Rise Shor…" at bounding box center [652, 328] width 981 height 445
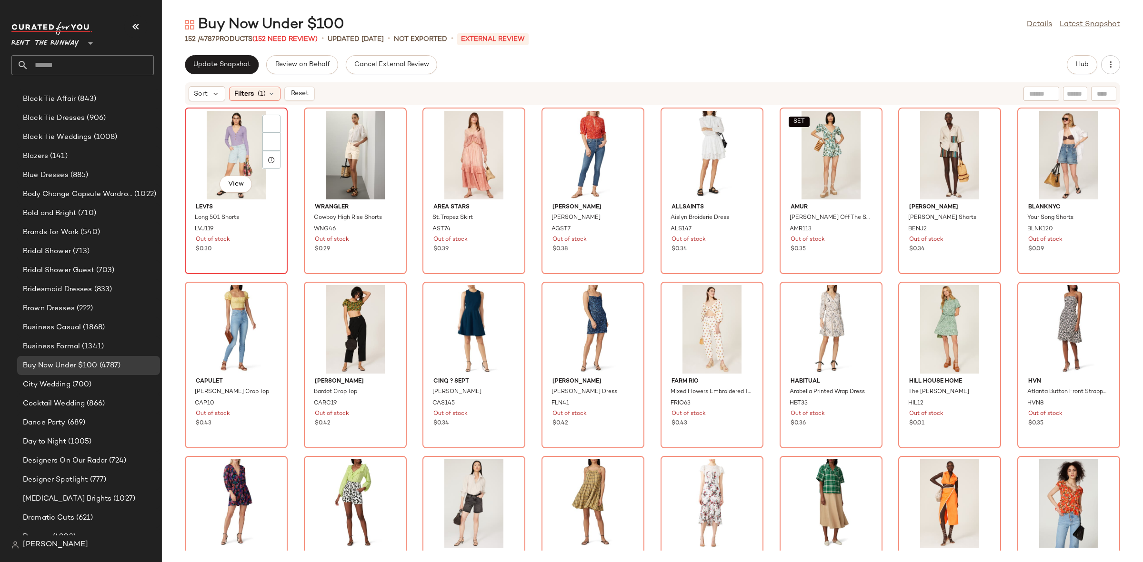
click at [193, 156] on div "View" at bounding box center [236, 155] width 96 height 89
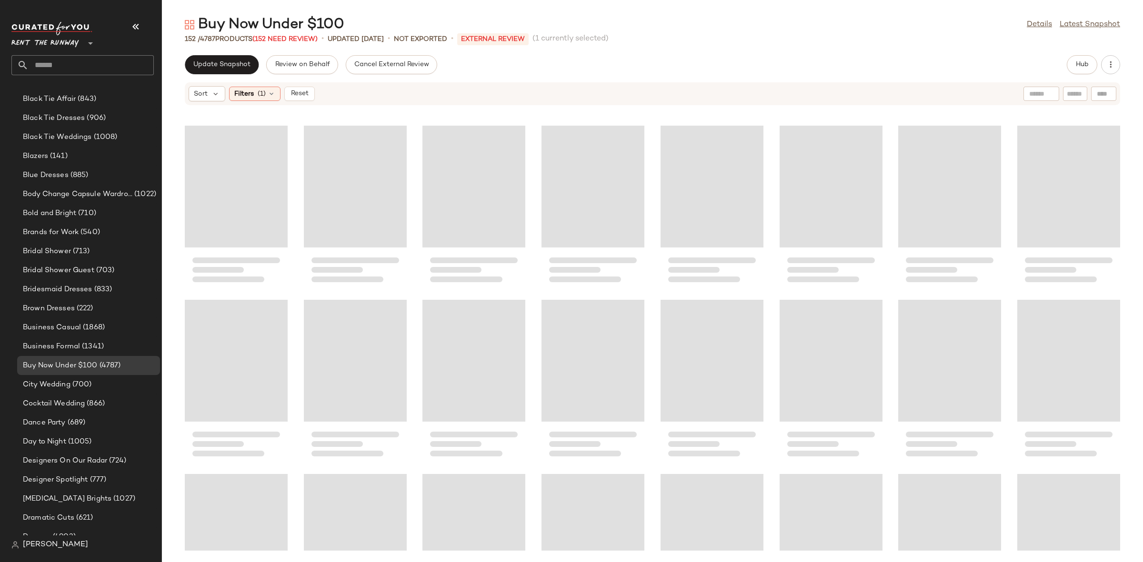
scroll to position [2867, 0]
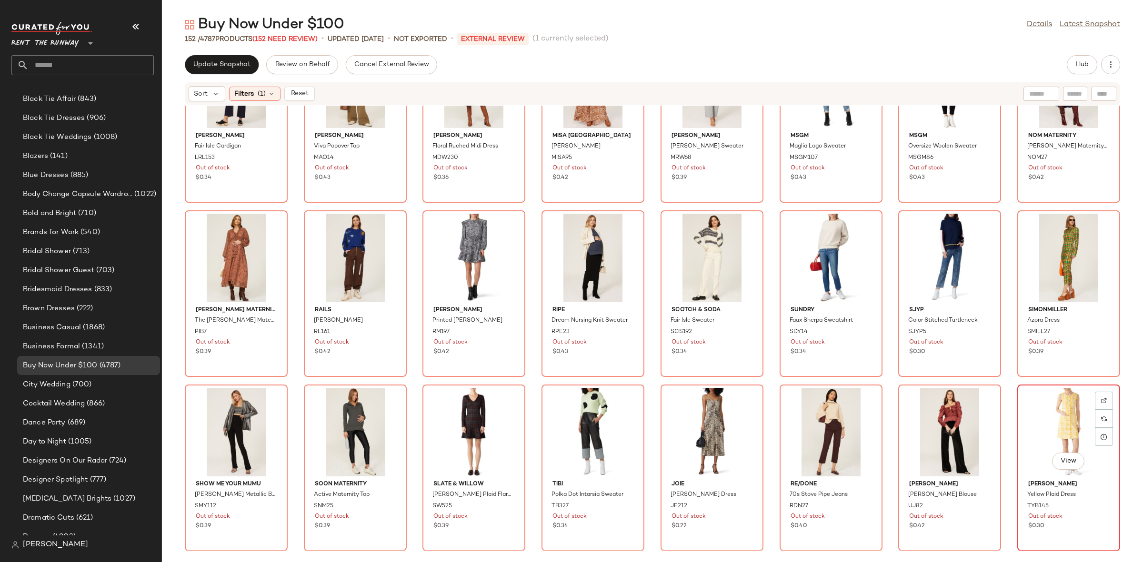
click at [1069, 419] on div "View" at bounding box center [1068, 432] width 96 height 89
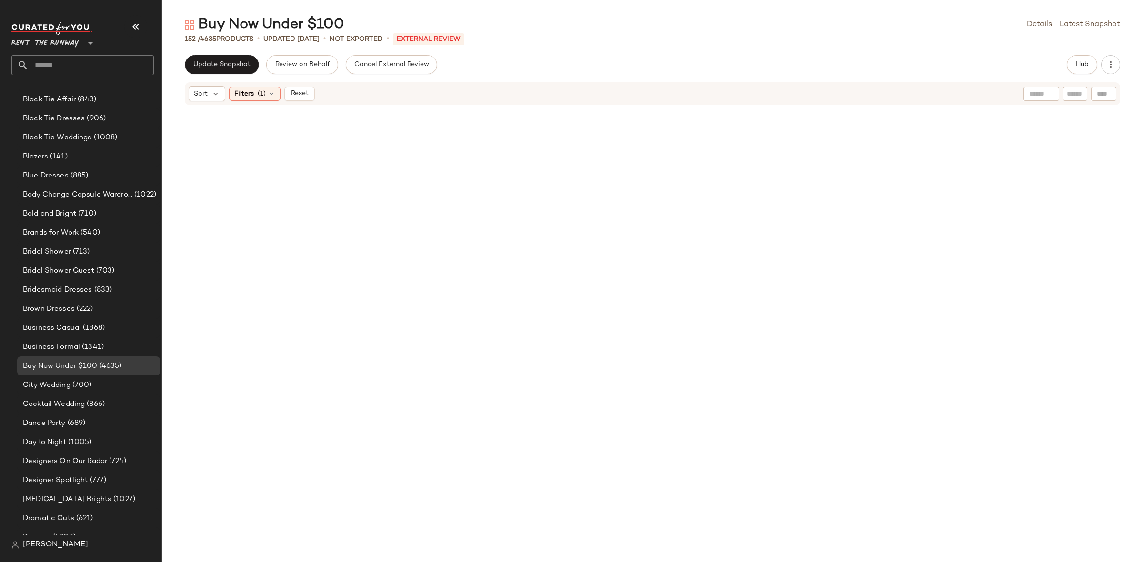
scroll to position [152, 0]
click at [295, 89] on button "Reset" at bounding box center [299, 94] width 30 height 14
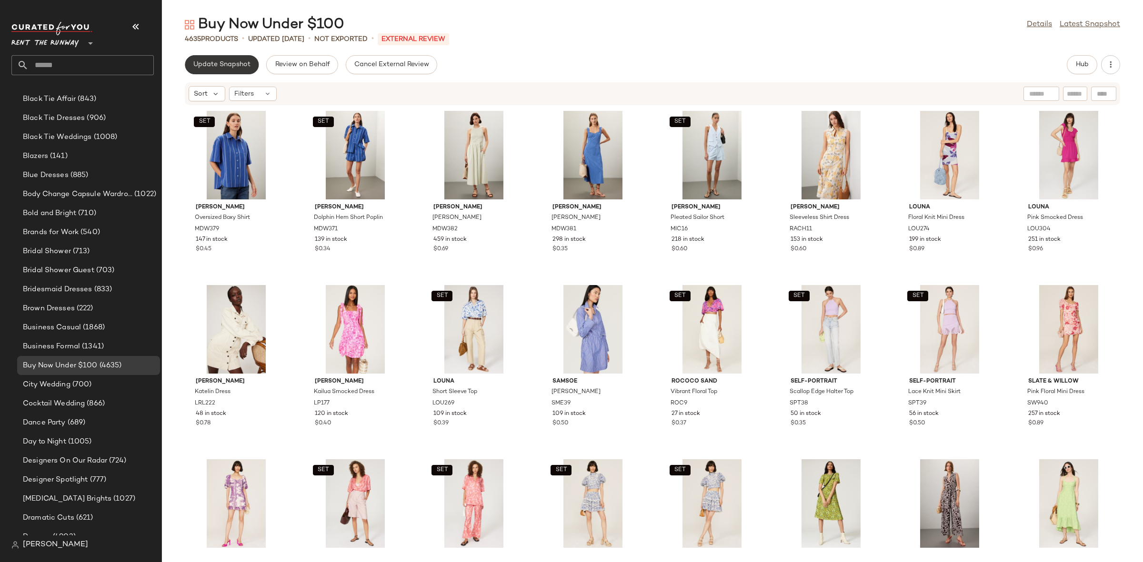
click at [239, 69] on button "Update Snapshot" at bounding box center [222, 64] width 74 height 19
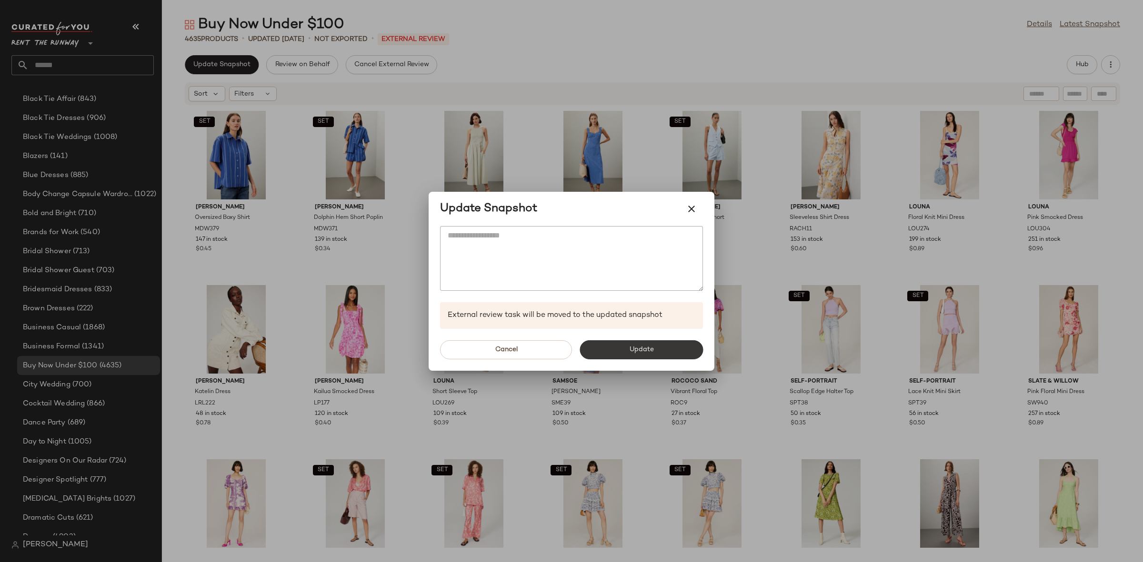
click at [609, 354] on button "Update" at bounding box center [640, 349] width 123 height 19
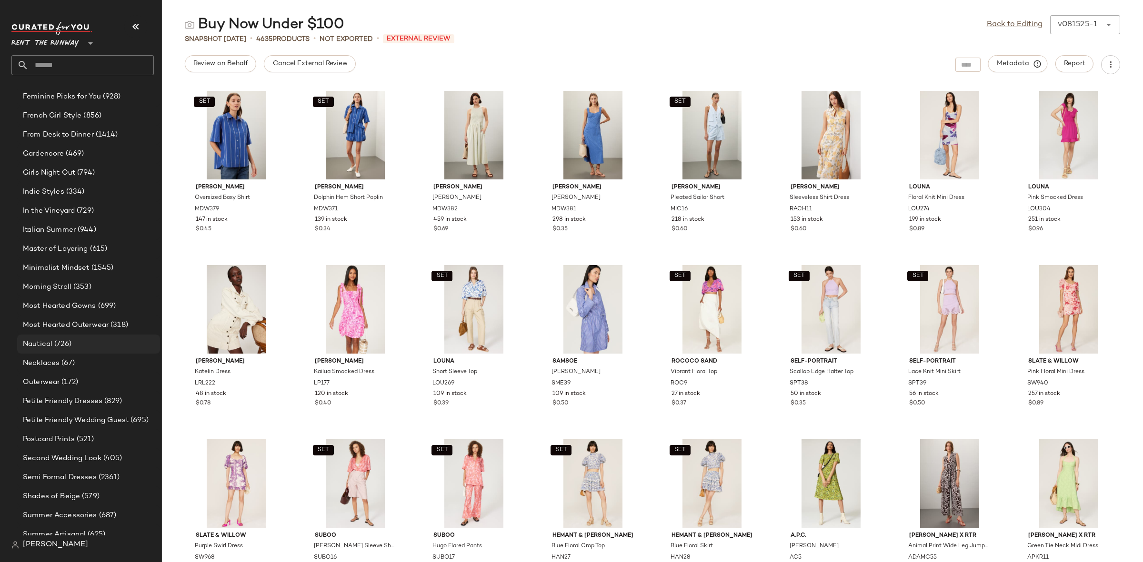
scroll to position [844, 0]
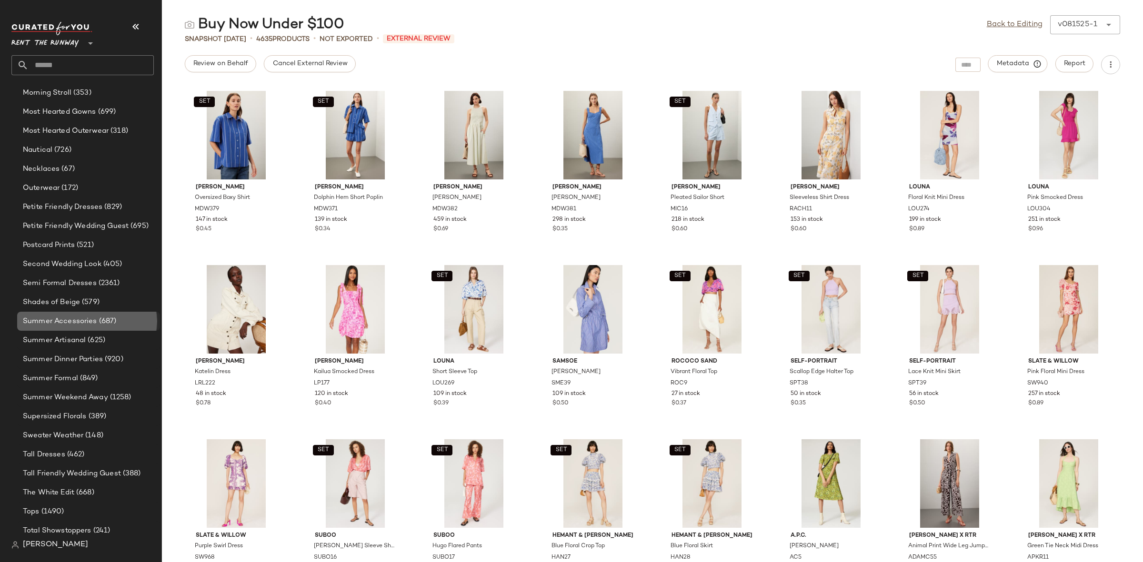
click at [78, 326] on span "Summer Accessories" at bounding box center [60, 321] width 74 height 11
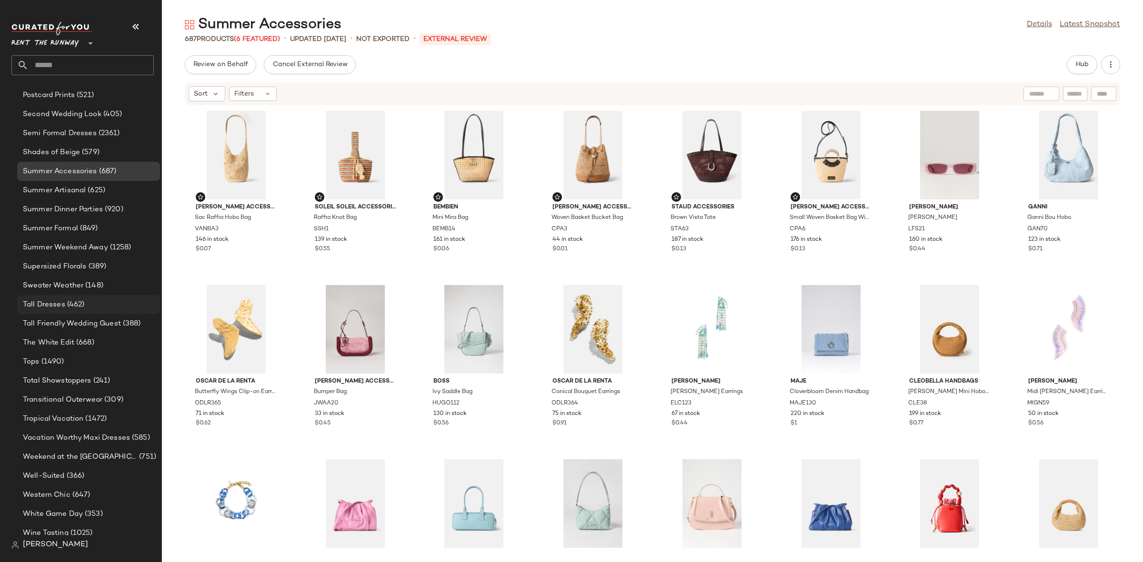
scroll to position [1077, 0]
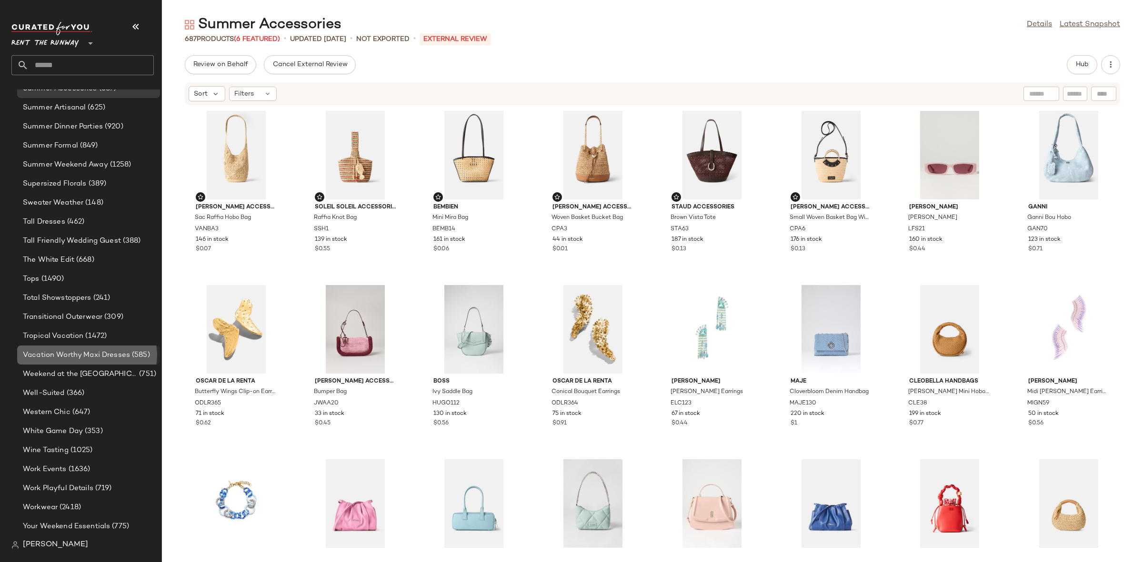
click at [63, 351] on span "Vacation Worthy Maxi Dresses" at bounding box center [76, 355] width 107 height 11
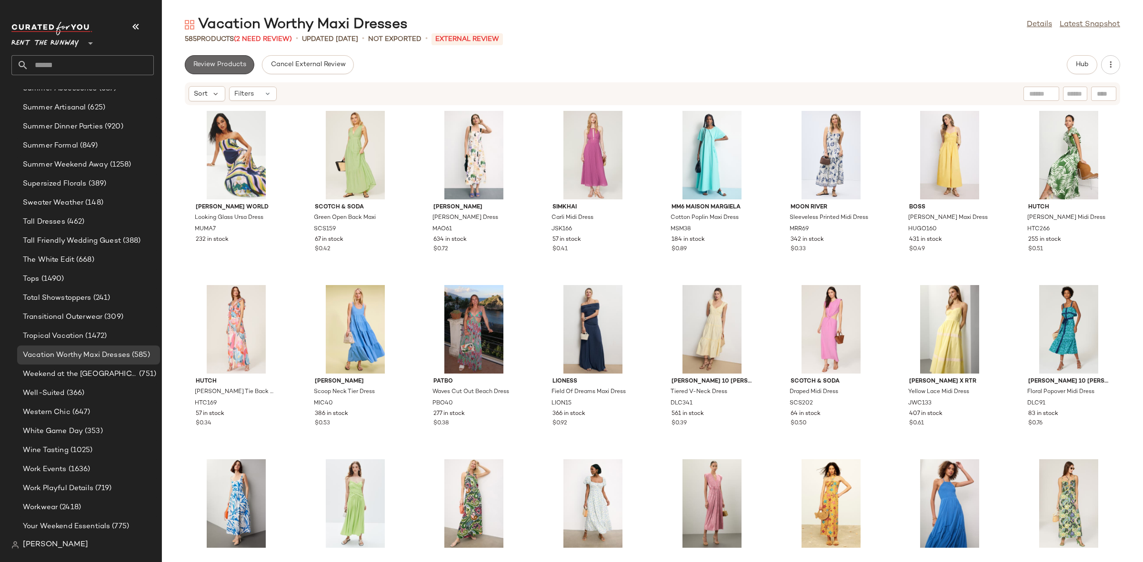
click at [219, 62] on span "Review Products" at bounding box center [219, 65] width 53 height 8
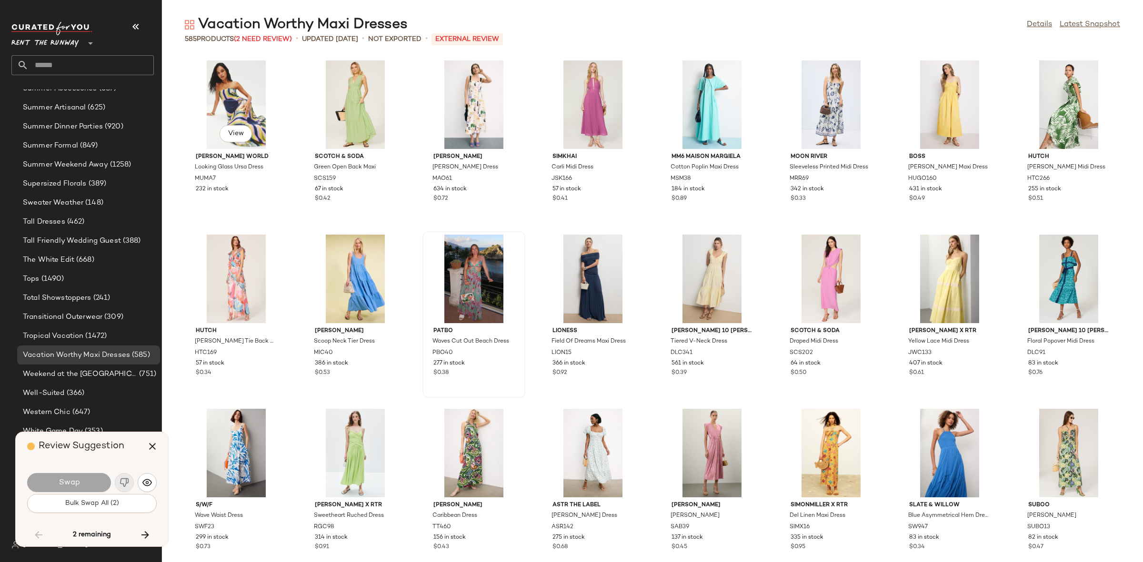
scroll to position [8887, 0]
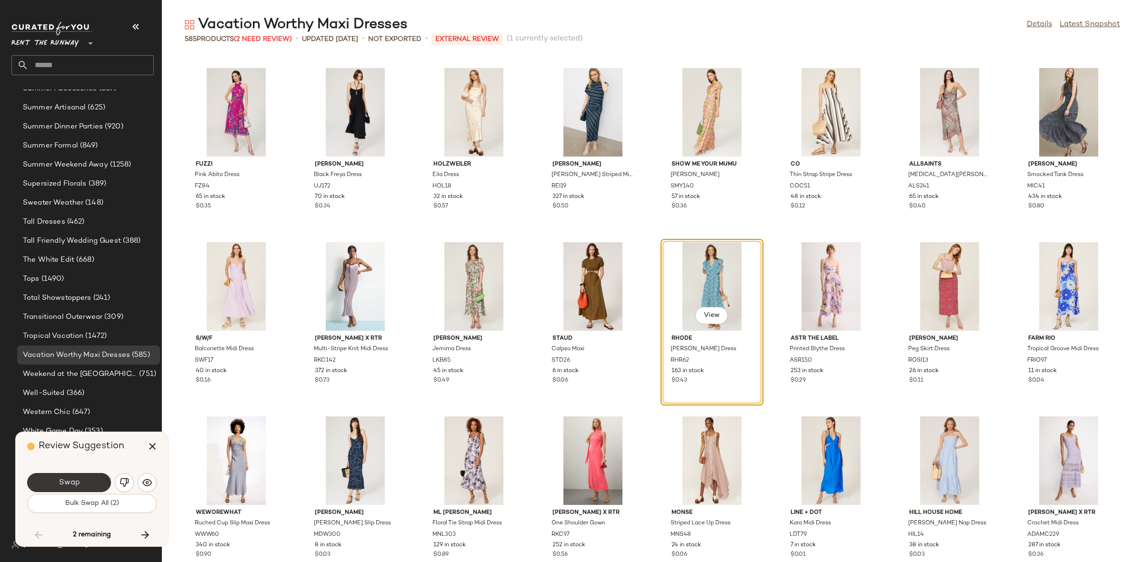
click at [86, 484] on button "Swap" at bounding box center [69, 482] width 84 height 19
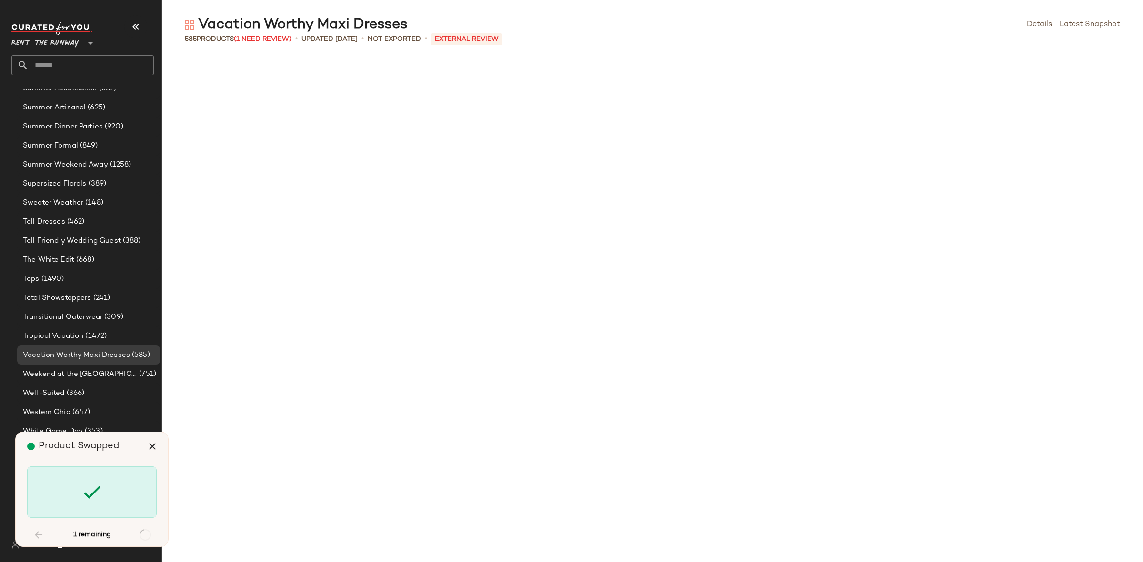
scroll to position [9584, 0]
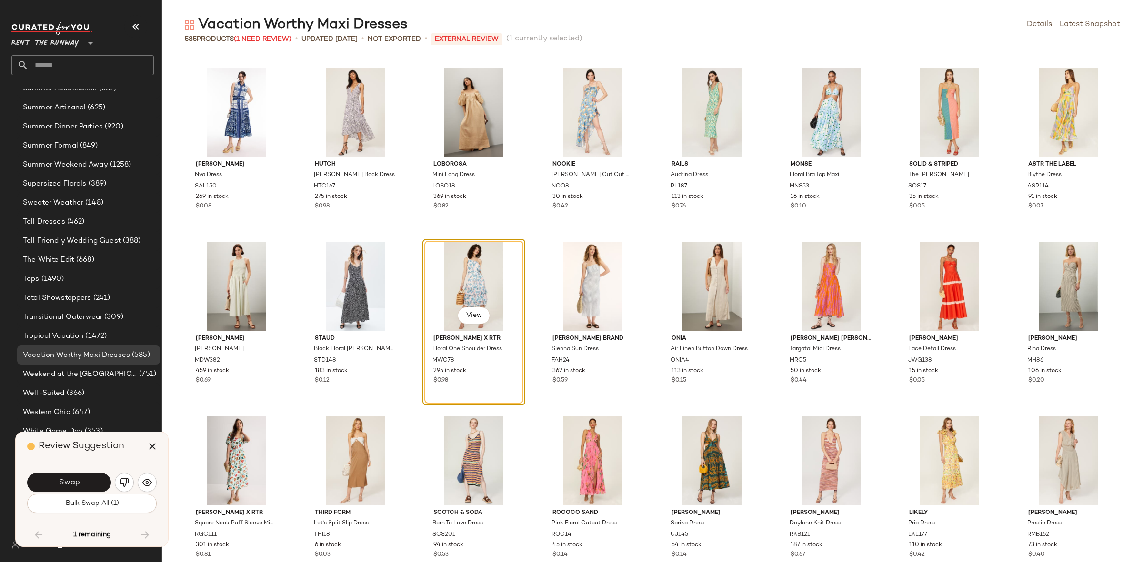
click at [86, 484] on button "Swap" at bounding box center [69, 482] width 84 height 19
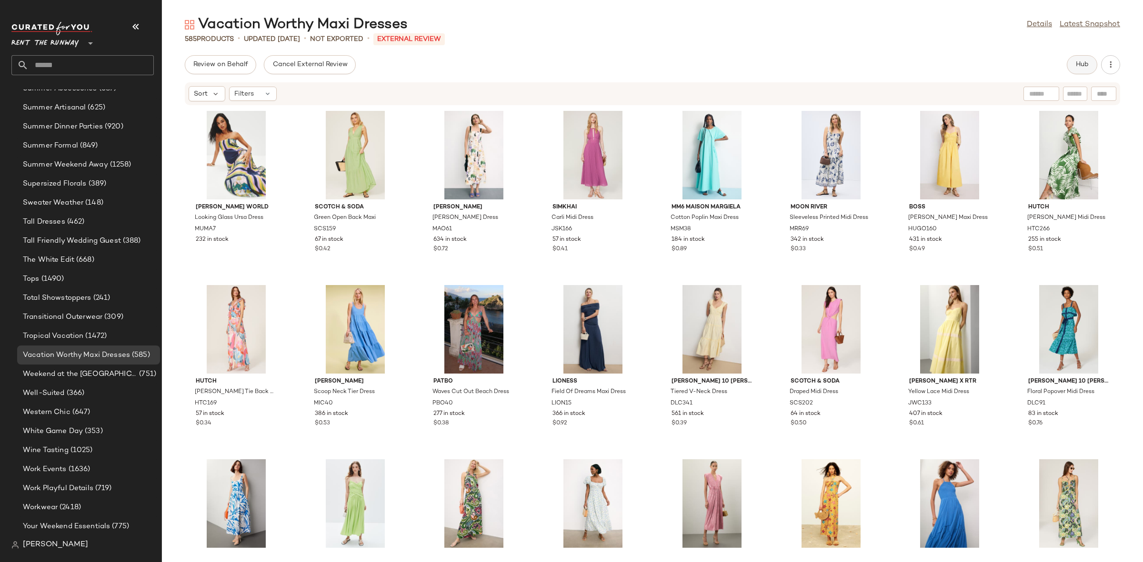
click at [1090, 69] on button "Hub" at bounding box center [1082, 64] width 30 height 19
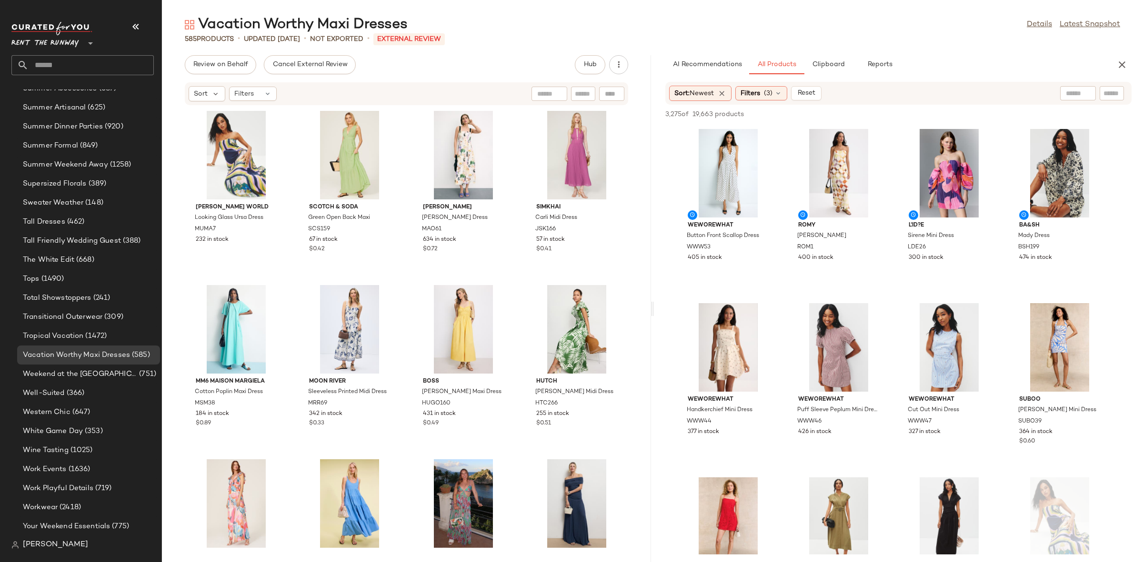
click at [513, 282] on div "[PERSON_NAME] World Looking Glass Ursa Dress MUMA7 232 in stock Scotch & Soda G…" at bounding box center [406, 328] width 489 height 445
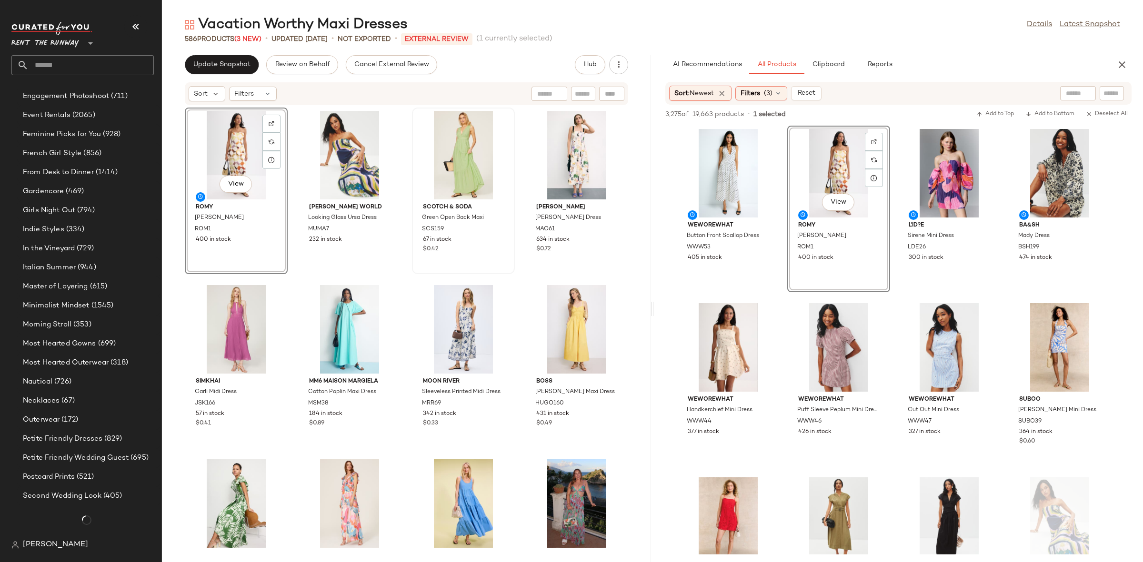
scroll to position [1077, 0]
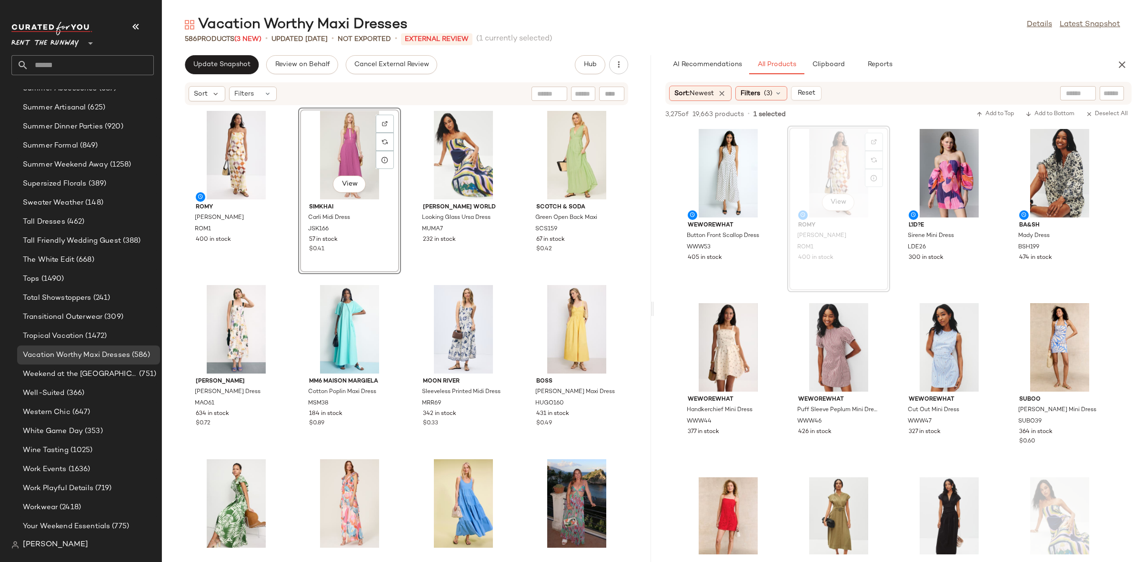
click at [396, 282] on div "MM6 Maison Margiela Cotton Poplin Maxi Dress MSM38 184 in stock $0.89" at bounding box center [349, 365] width 103 height 167
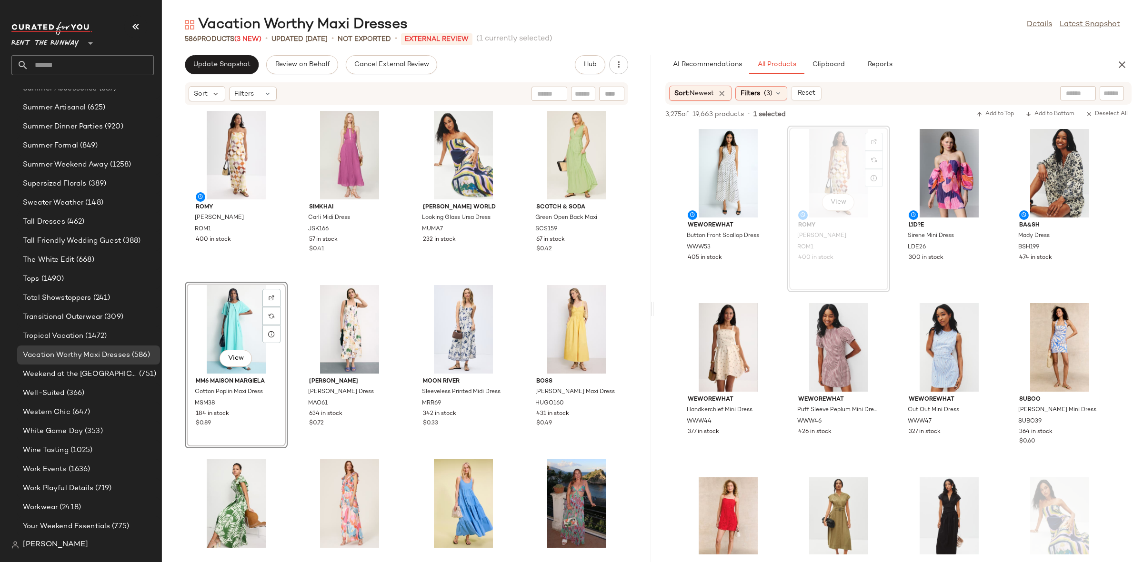
click at [290, 282] on div "[PERSON_NAME] Dress ROM1 400 in stock SIMKHAI Carli Midi Dress JSK166 57 in sto…" at bounding box center [406, 328] width 489 height 445
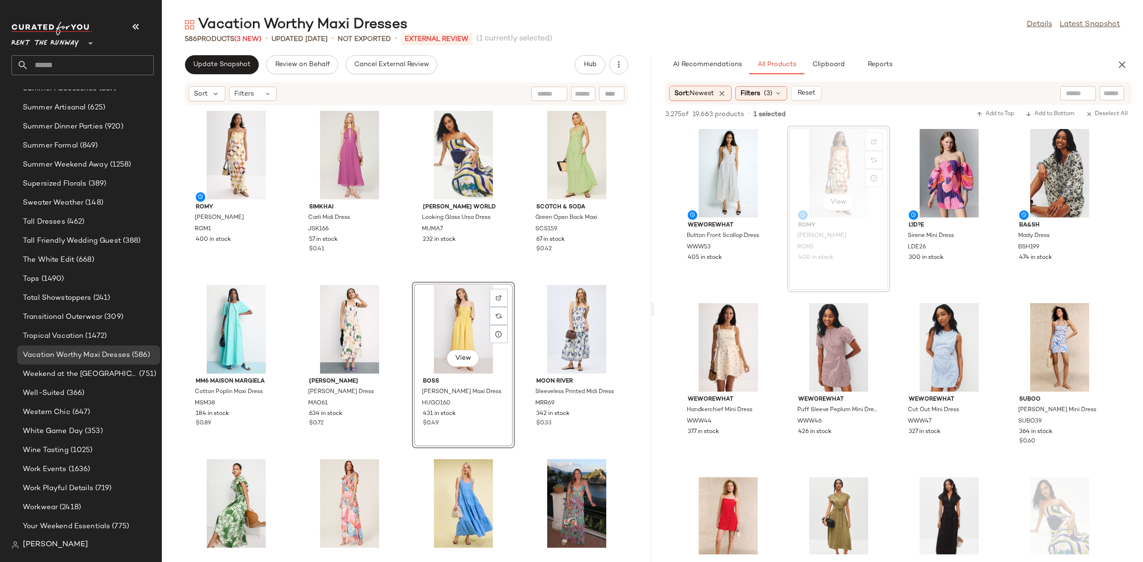
click at [410, 279] on div "[PERSON_NAME] Dress ROM1 400 in stock SIMKHAI Carli Midi Dress JSK166 57 in sto…" at bounding box center [406, 328] width 489 height 445
drag, startPoint x: 1107, startPoint y: 64, endPoint x: 1124, endPoint y: 59, distance: 17.0
click at [1112, 62] on div "AI Recommendations All Products Clipboard Reports" at bounding box center [883, 64] width 459 height 19
click at [1124, 58] on button "button" at bounding box center [1121, 64] width 19 height 19
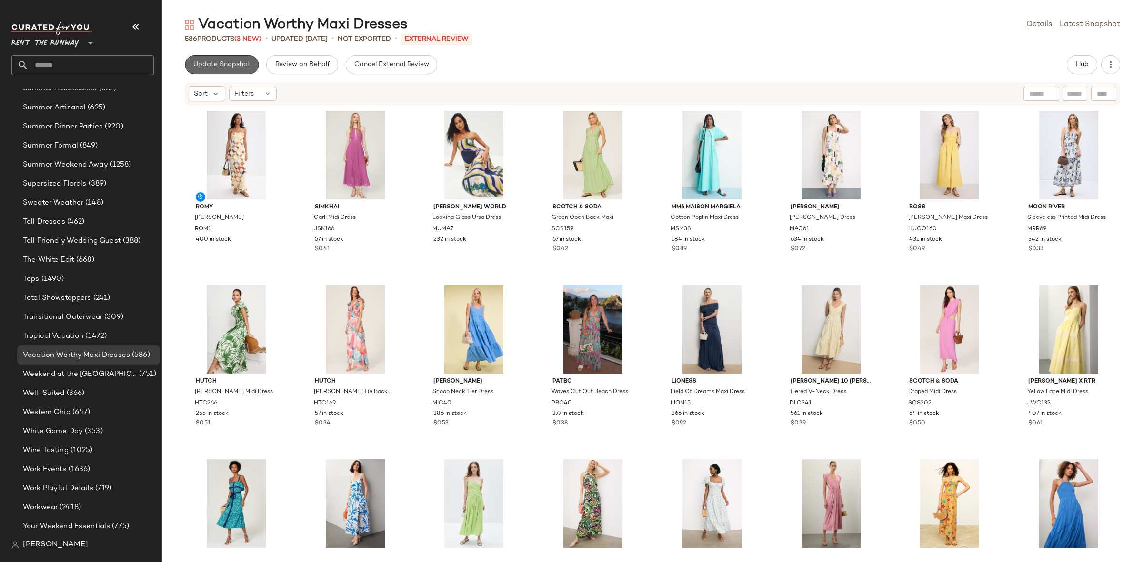
click at [227, 61] on span "Update Snapshot" at bounding box center [222, 65] width 58 height 8
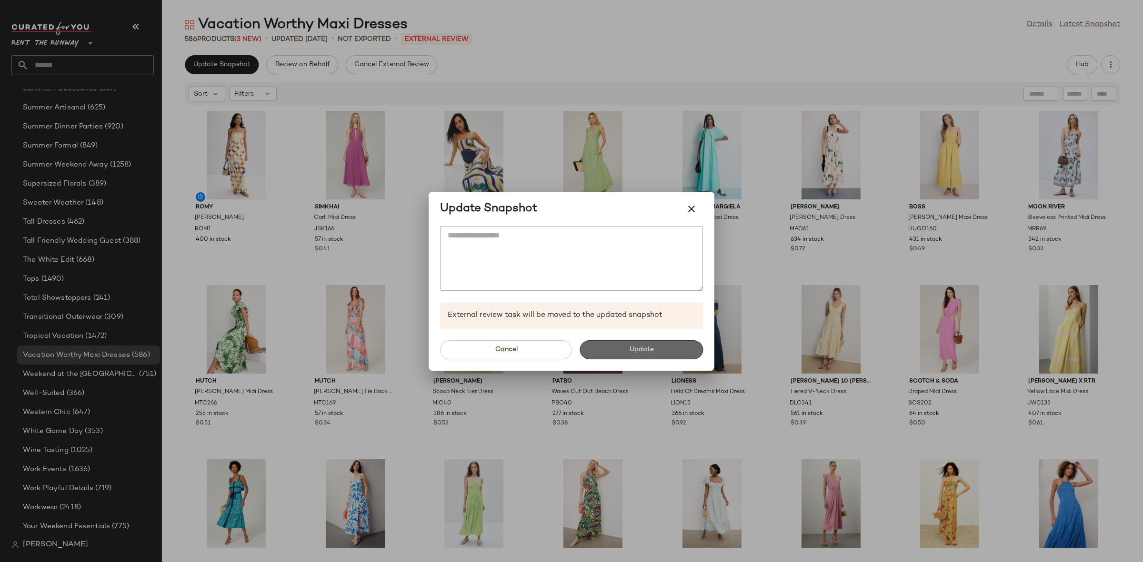
click at [607, 359] on button "Update" at bounding box center [640, 349] width 123 height 19
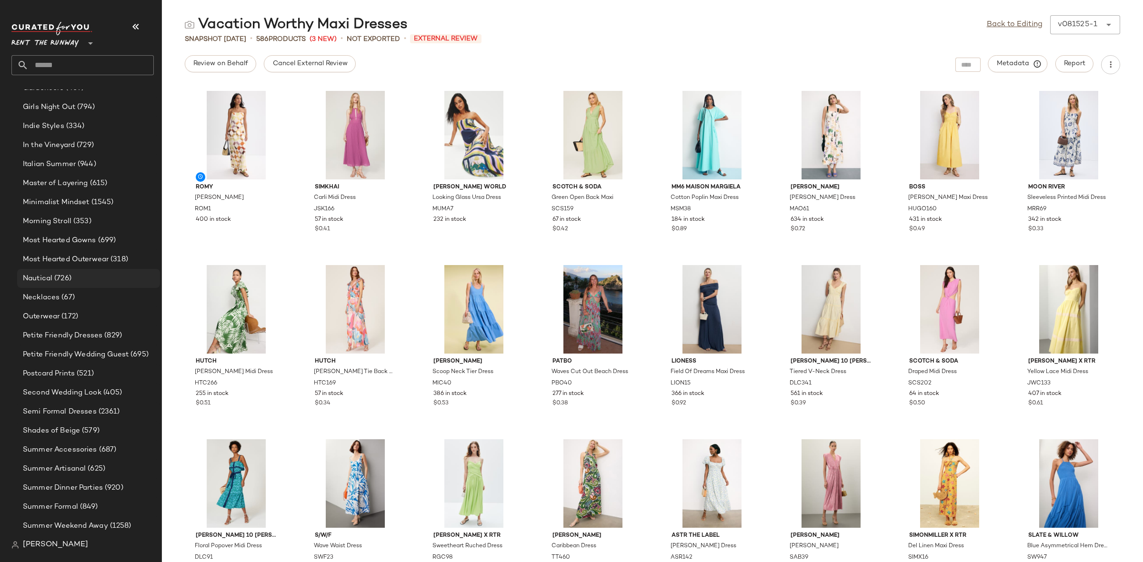
scroll to position [586, 0]
click at [57, 274] on span "In the Vineyard" at bounding box center [49, 275] width 52 height 11
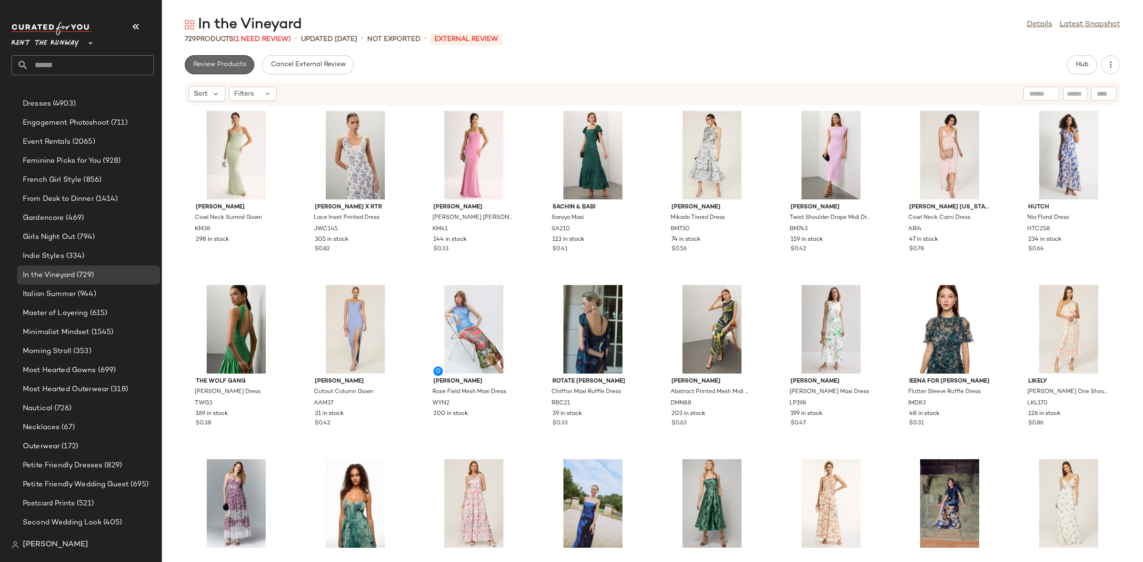
click at [218, 70] on button "Review Products" at bounding box center [220, 64] width 70 height 19
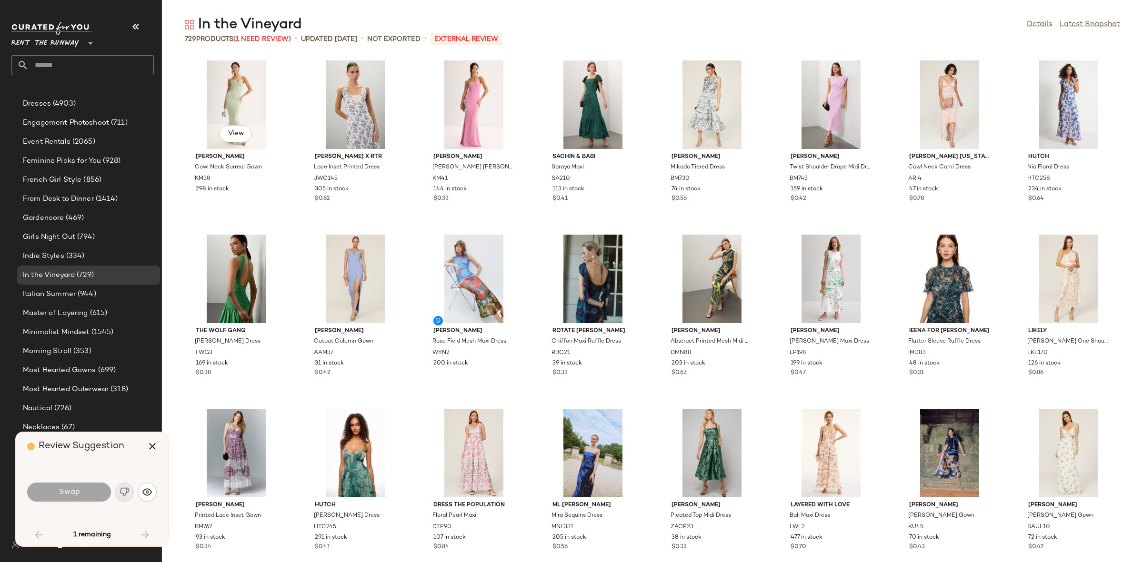
scroll to position [705, 0]
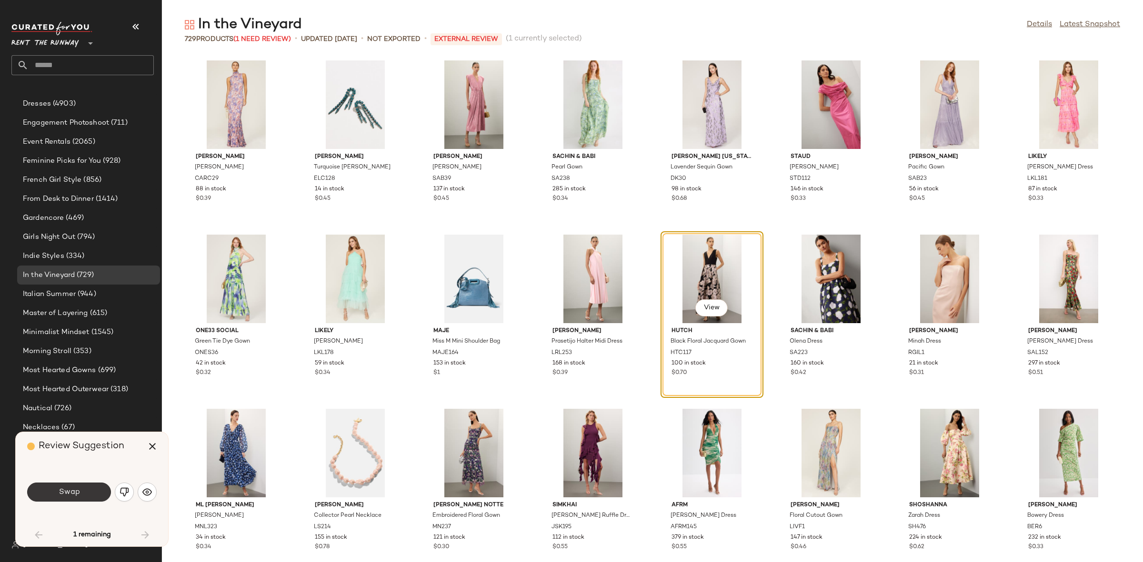
click at [68, 485] on button "Swap" at bounding box center [69, 492] width 84 height 19
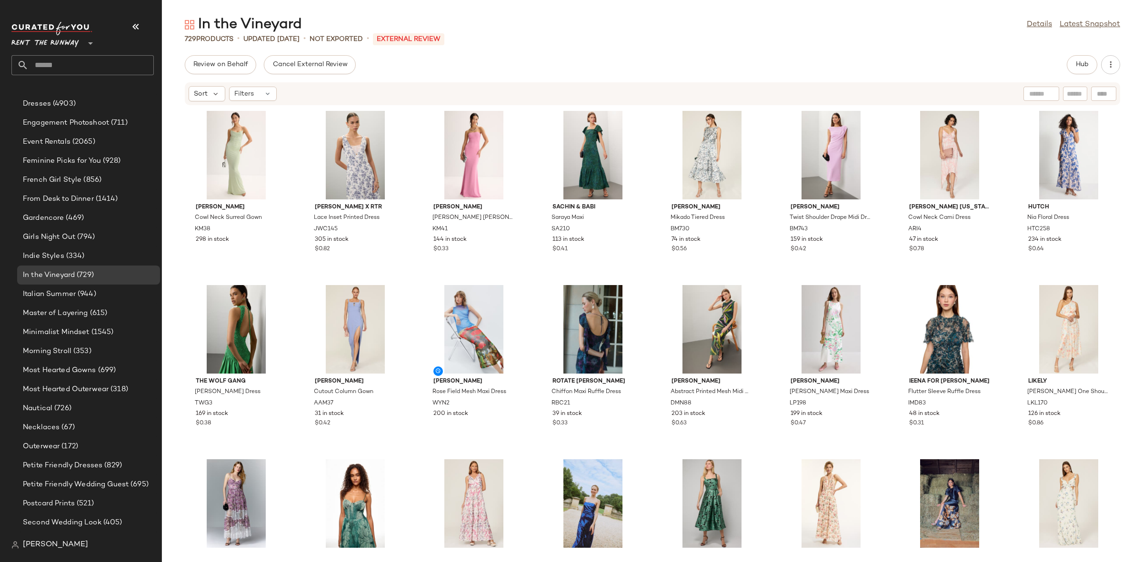
click at [1082, 52] on div "In the Vineyard Details Latest Snapshot 729 Products • updated [DATE] • Not Exp…" at bounding box center [652, 288] width 981 height 547
click at [1082, 61] on span "Hub" at bounding box center [1081, 65] width 13 height 8
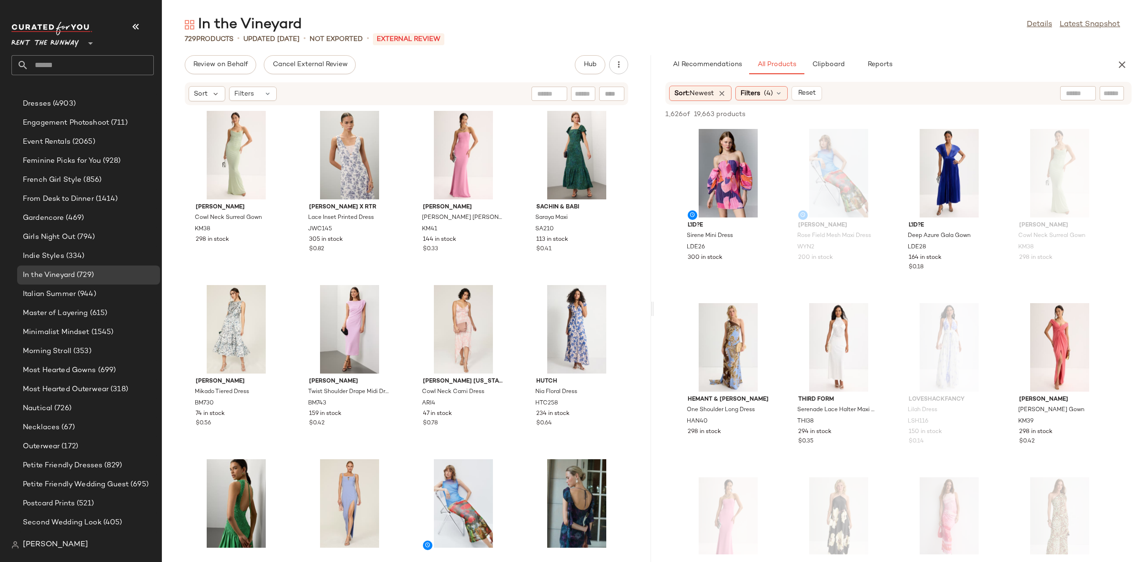
click at [405, 279] on div "[PERSON_NAME] Cowl Neck Surreal Gown KM38 298 in stock [PERSON_NAME] x RTR Lace…" at bounding box center [406, 328] width 489 height 445
click at [1124, 62] on icon "button" at bounding box center [1121, 64] width 11 height 11
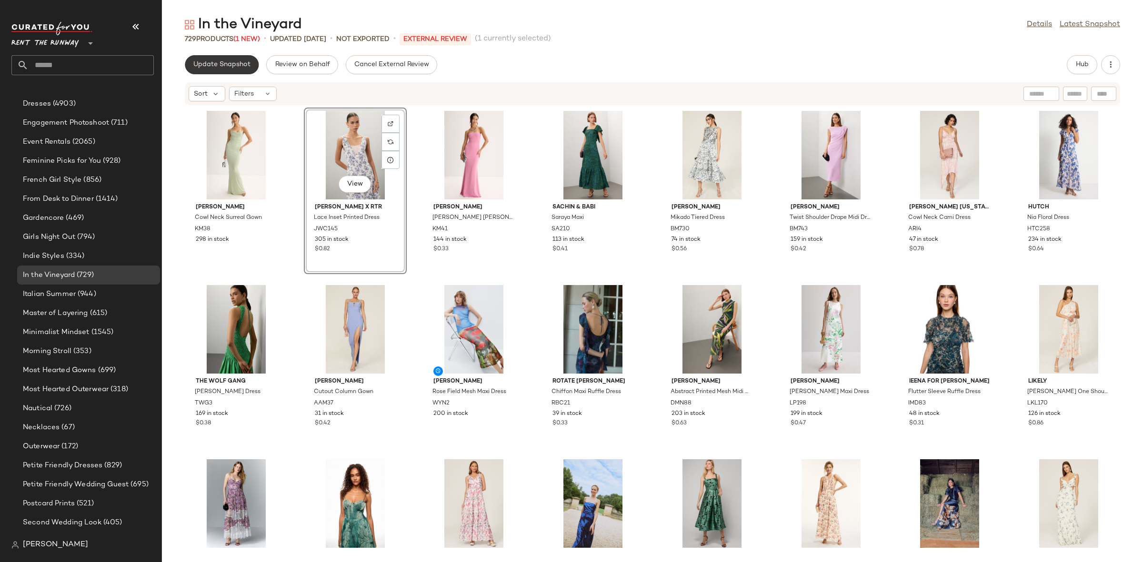
click at [235, 68] on span "Update Snapshot" at bounding box center [222, 65] width 58 height 8
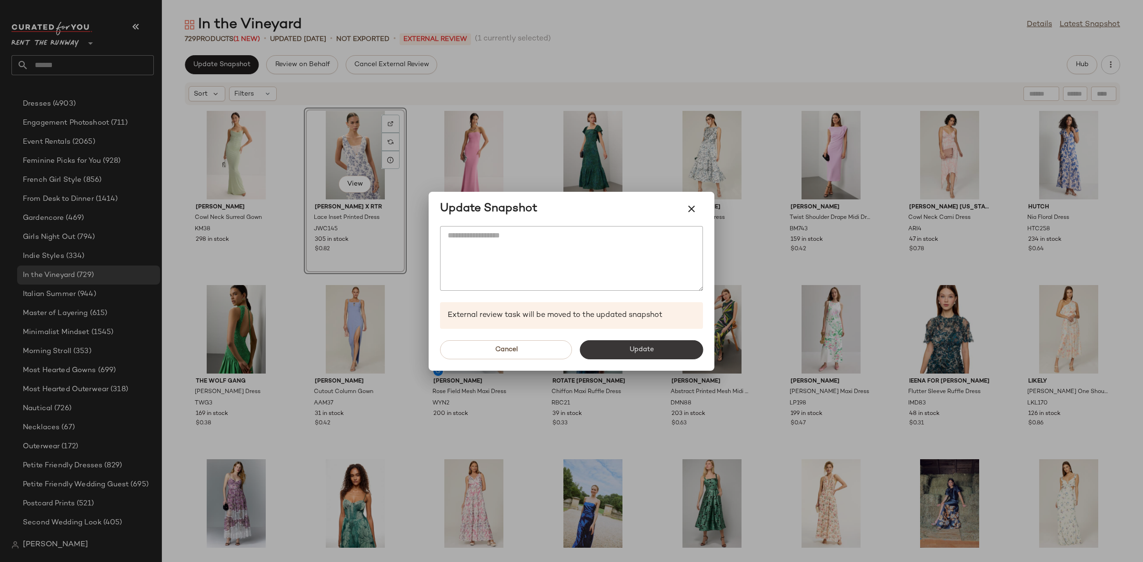
click at [629, 347] on span "Update" at bounding box center [640, 350] width 25 height 8
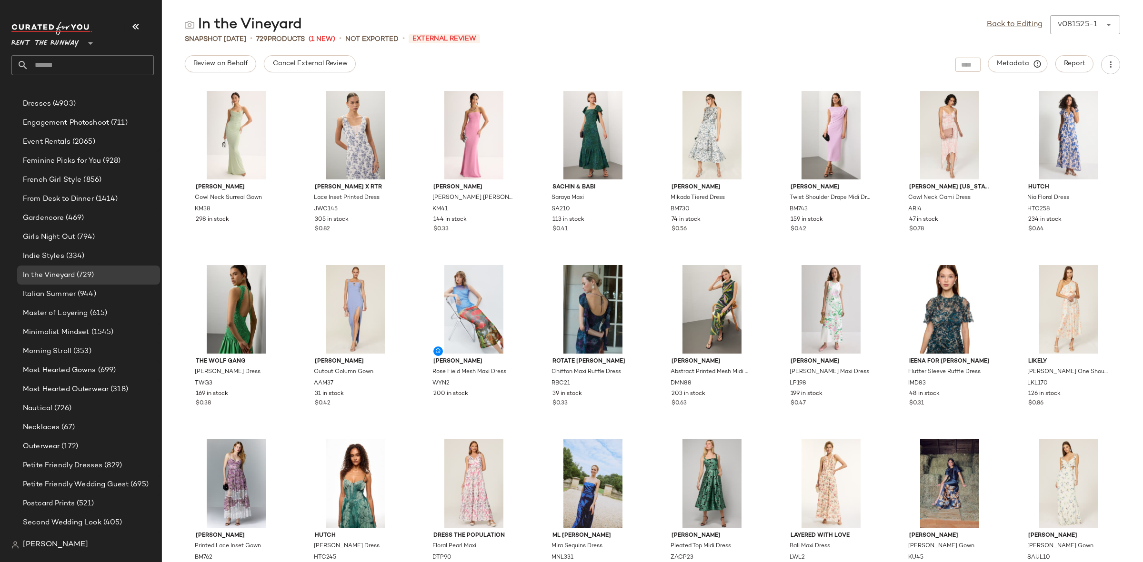
click at [652, 262] on div "[PERSON_NAME] Cowl Neck Surreal Gown KM38 298 in stock [PERSON_NAME] x RTR Lace…" at bounding box center [652, 324] width 981 height 477
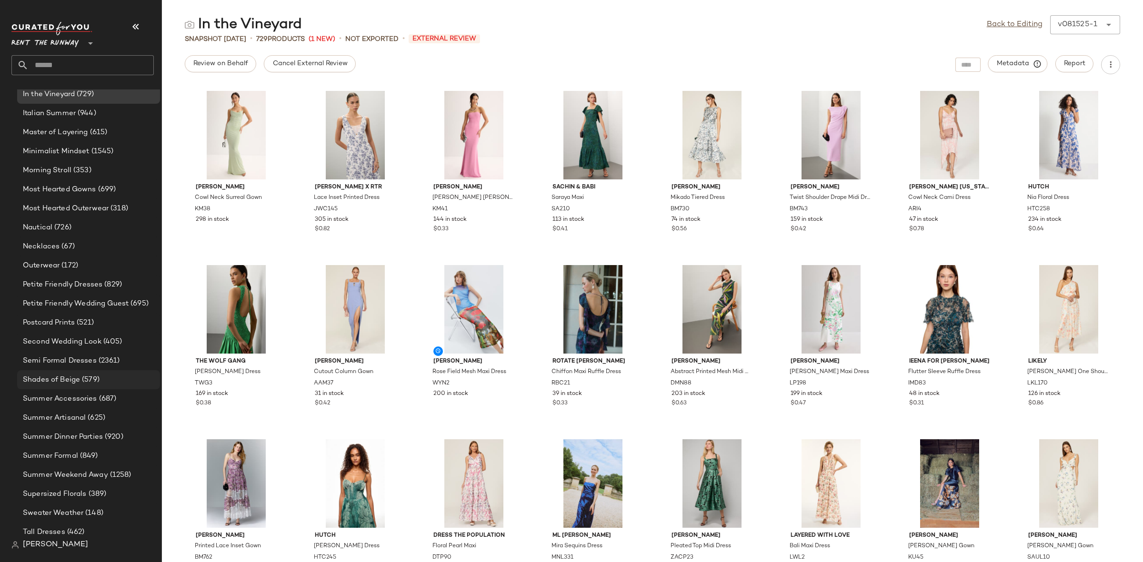
scroll to position [768, 0]
click at [73, 409] on div "Summer Artisanal (625)" at bounding box center [88, 417] width 143 height 19
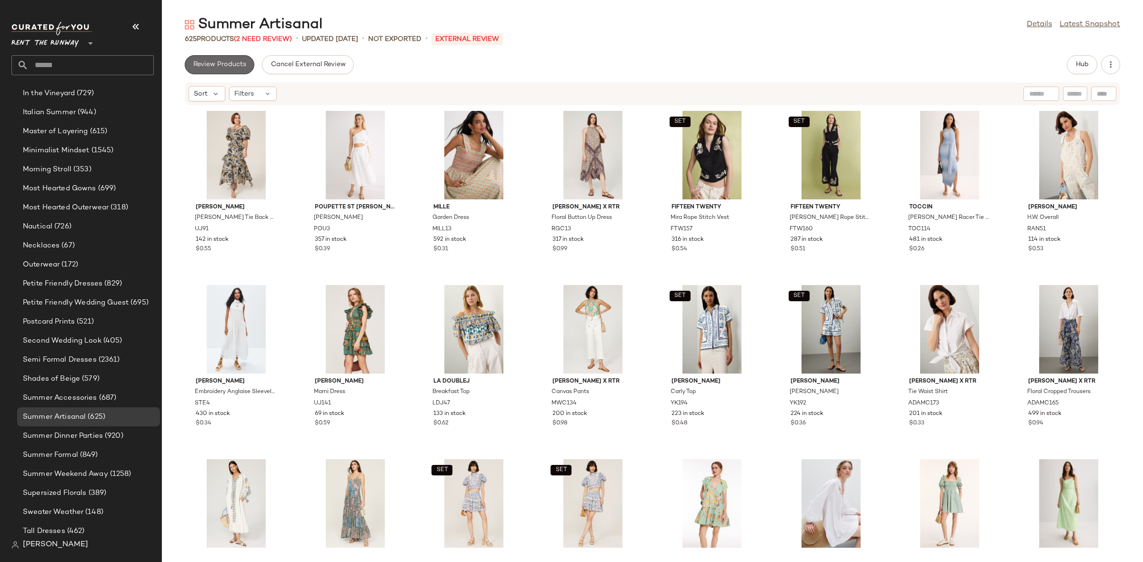
click at [229, 65] on span "Review Products" at bounding box center [219, 65] width 53 height 8
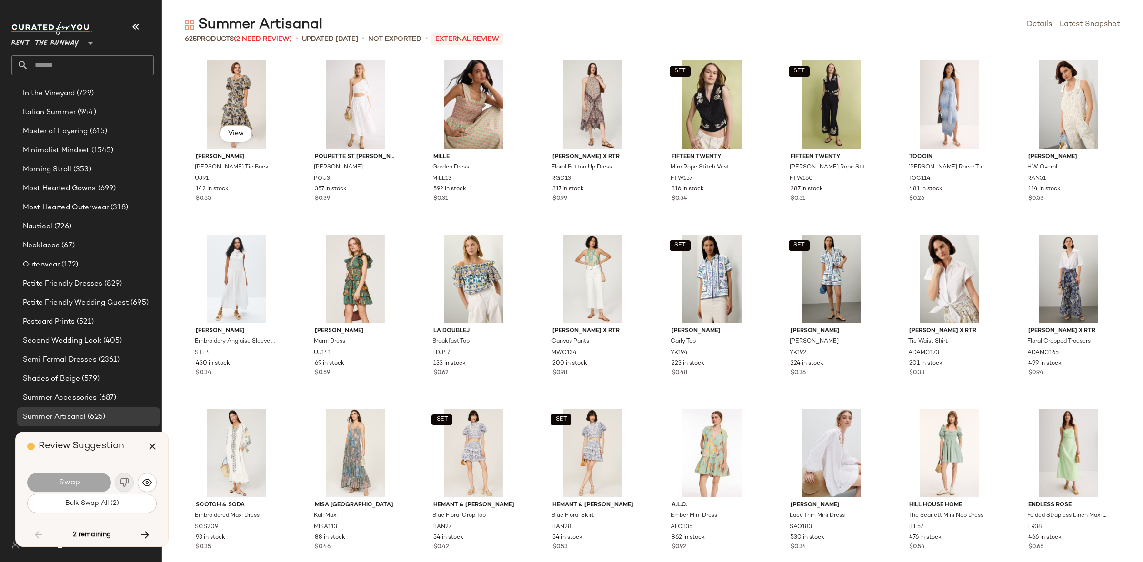
scroll to position [1394, 0]
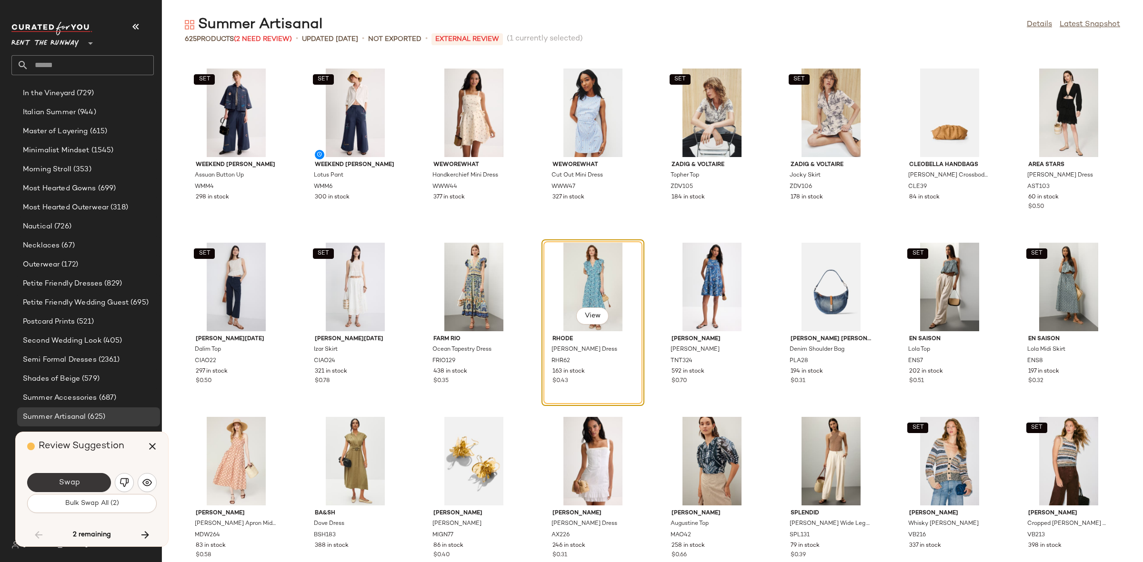
click at [76, 479] on span "Swap" at bounding box center [68, 482] width 21 height 9
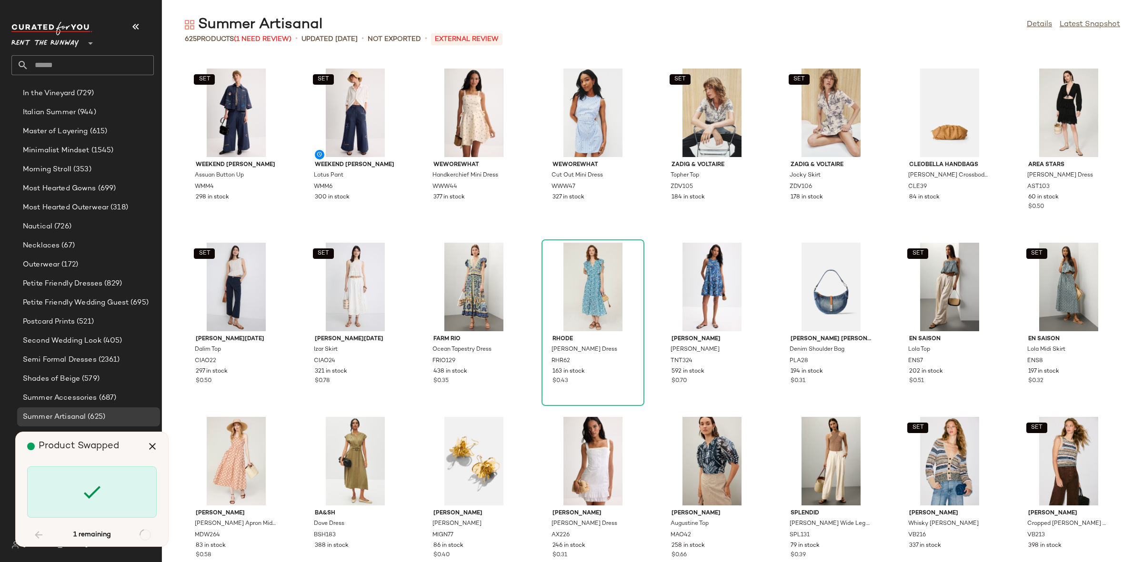
scroll to position [5924, 0]
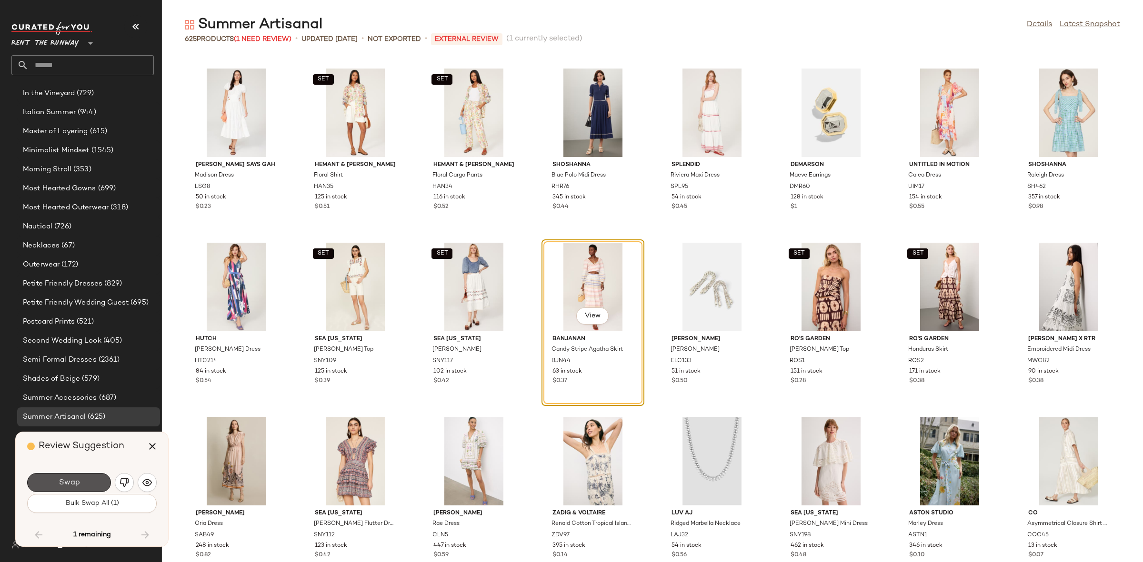
click at [76, 479] on span "Swap" at bounding box center [68, 482] width 21 height 9
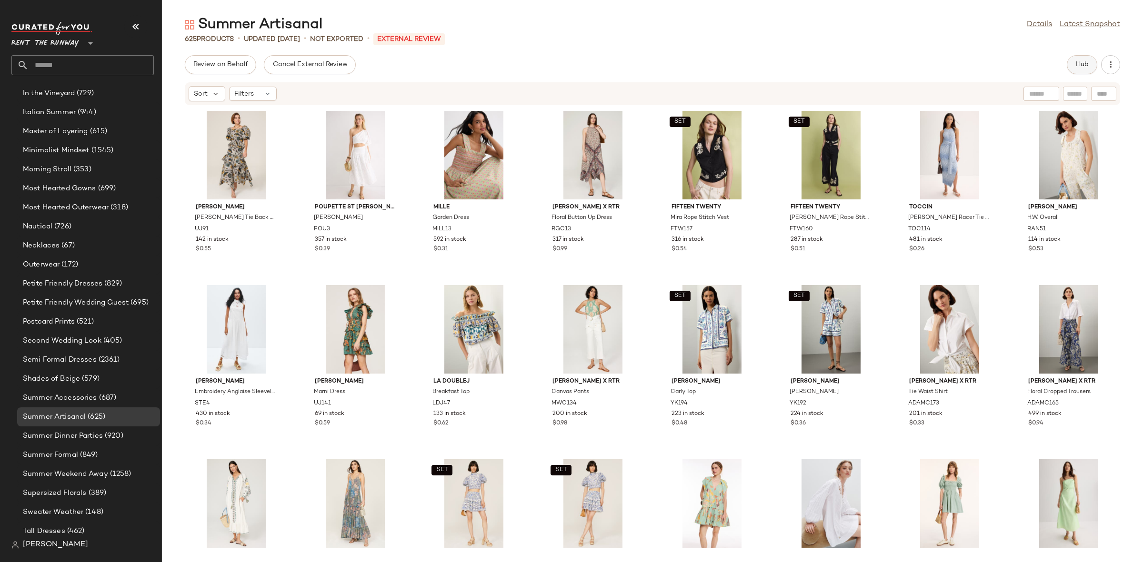
click at [1081, 67] on span "Hub" at bounding box center [1081, 65] width 13 height 8
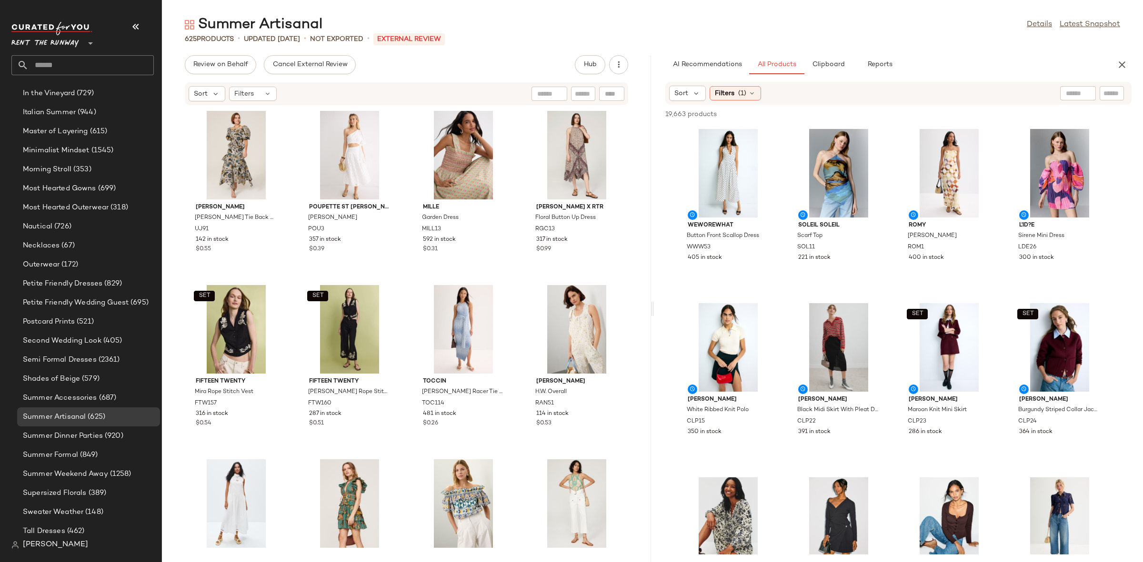
click at [402, 275] on div "[PERSON_NAME] [PERSON_NAME] Tie Back Dress UJ91 142 in stock $0.55 Poupette St …" at bounding box center [406, 328] width 489 height 445
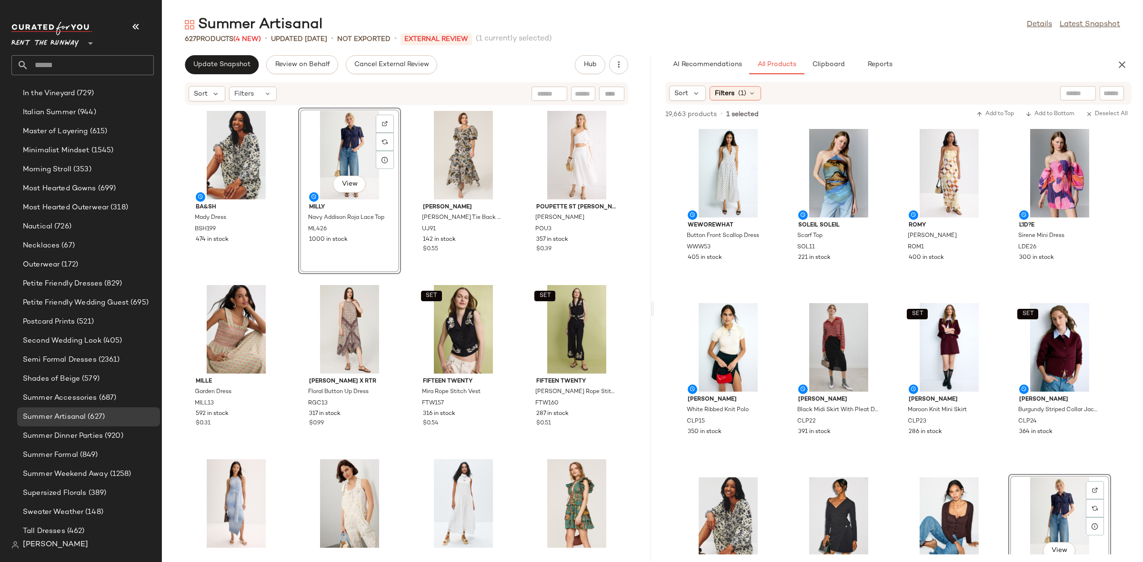
click at [402, 274] on div "ba&sh Mady Dress BSH199 474 in stock View Milly Navy Addison Roja Lace Top ML42…" at bounding box center [406, 328] width 489 height 445
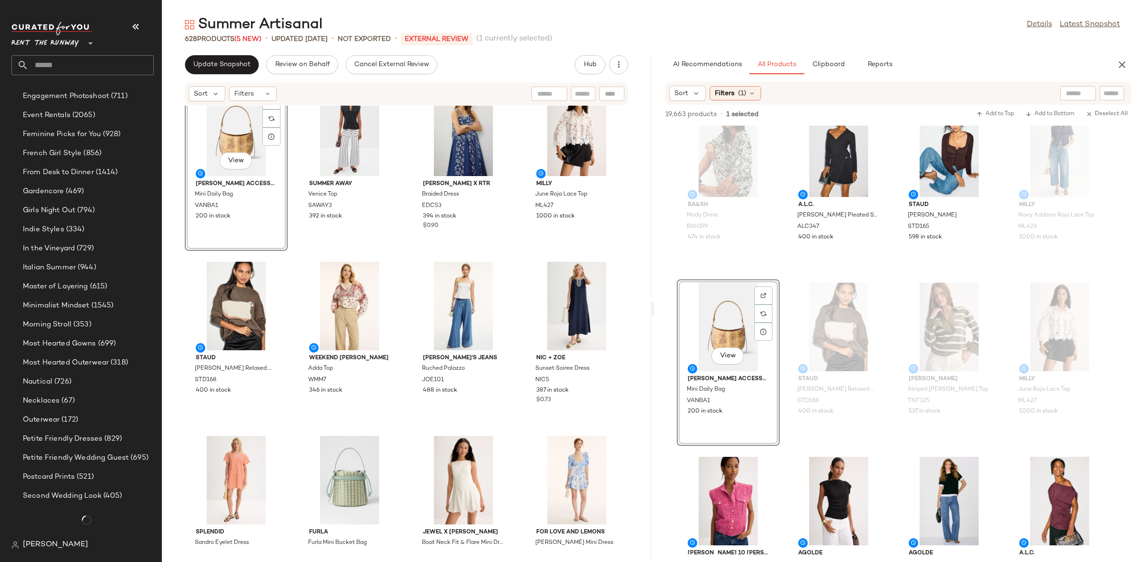
scroll to position [768, 0]
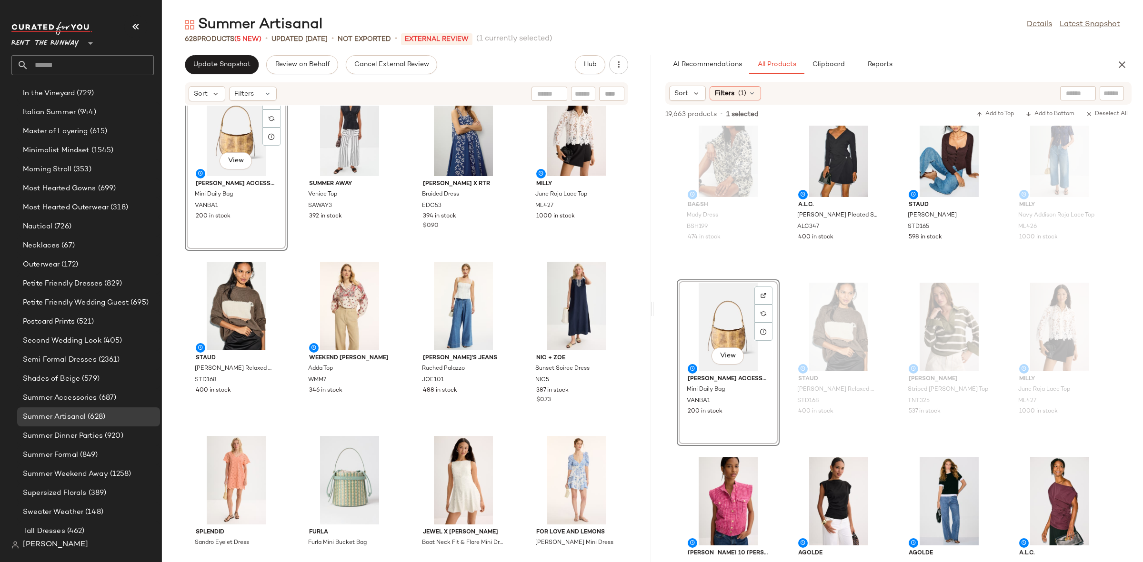
click at [285, 255] on div "View [PERSON_NAME] Accessories Mini Daily Bag VANBA1 200 in stock Summer Away […" at bounding box center [406, 328] width 489 height 445
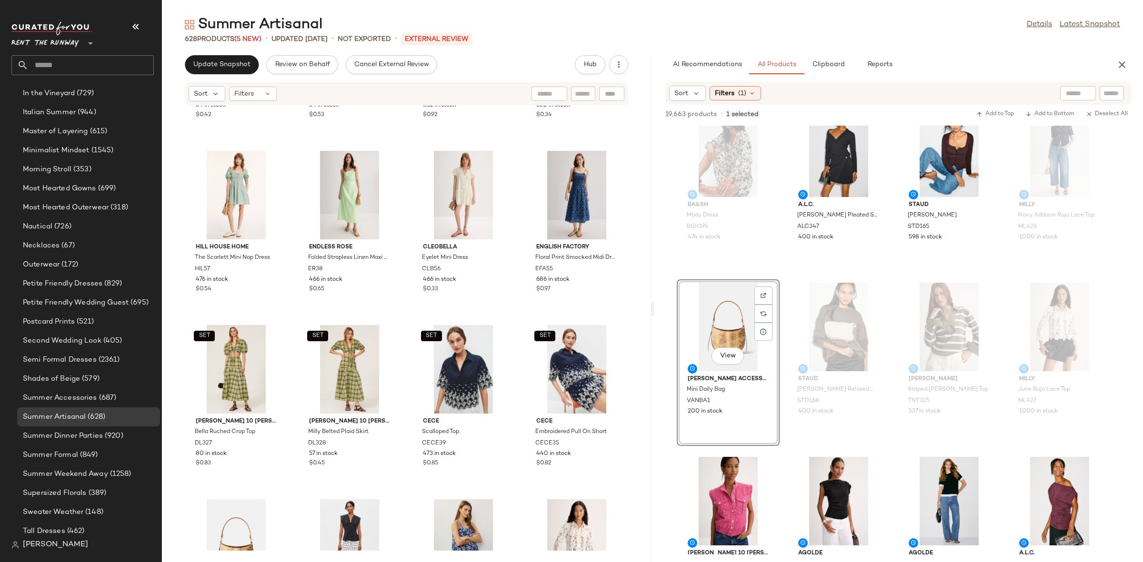
scroll to position [994, 0]
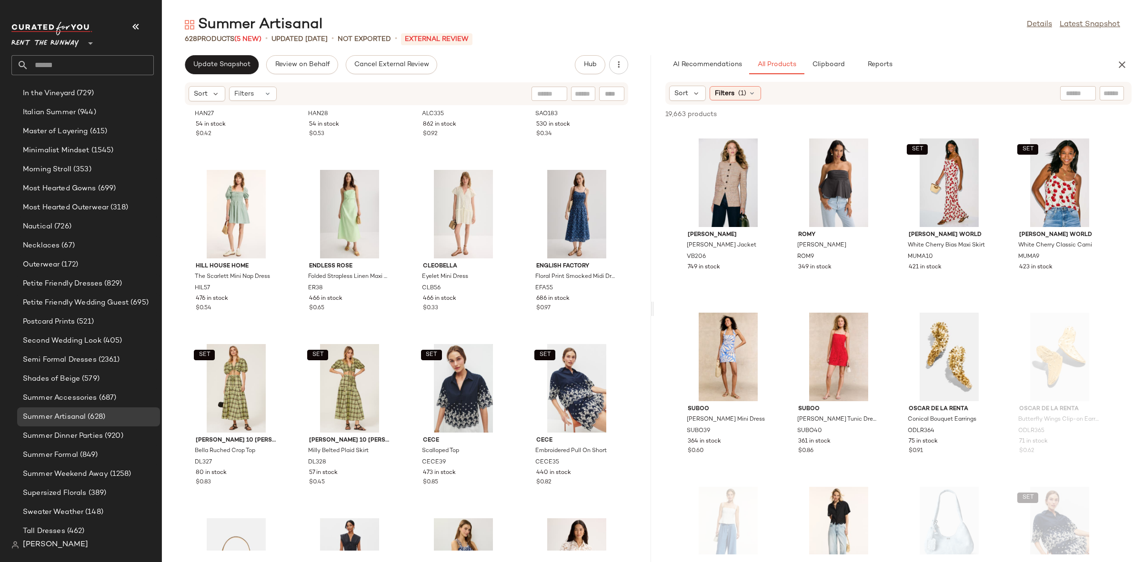
scroll to position [1722, 0]
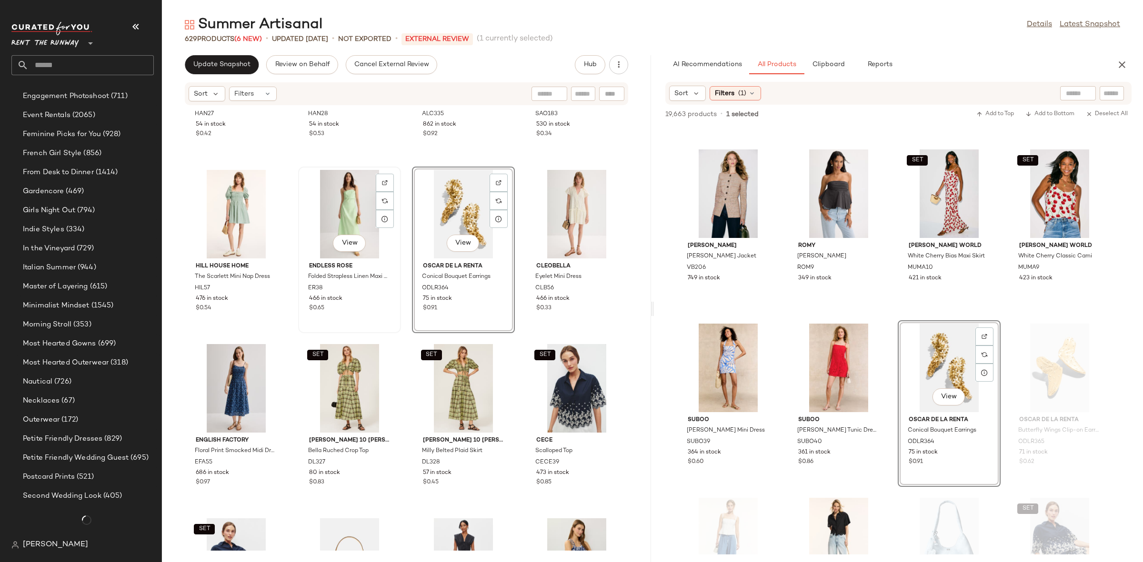
scroll to position [768, 0]
click at [399, 278] on div "View Endless Rose Folded Strapless Linen Maxi Dress ER38 466 in stock $0.65" at bounding box center [349, 250] width 103 height 167
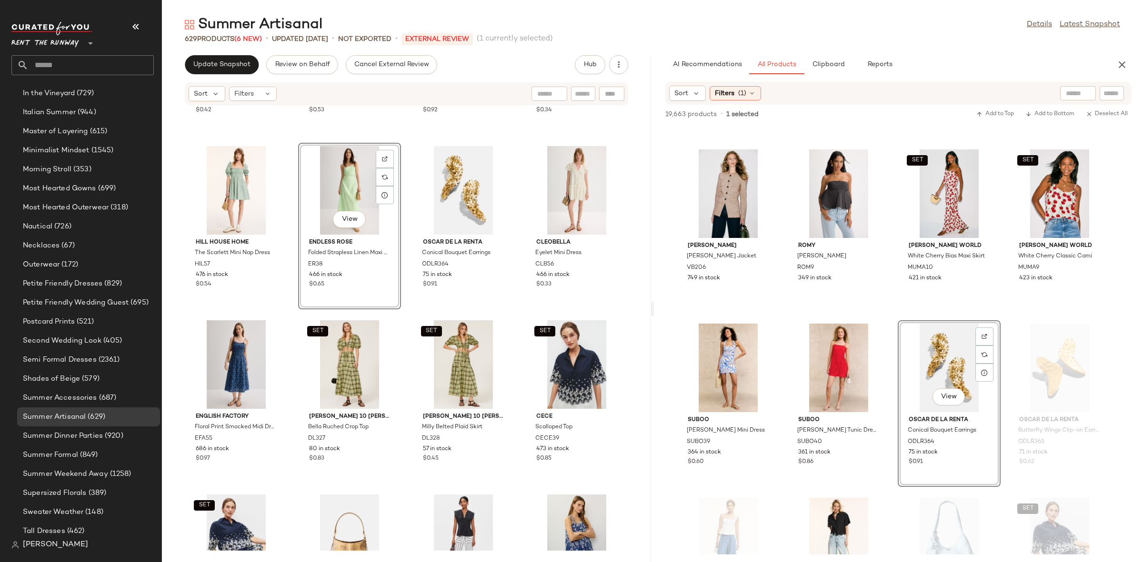
scroll to position [1032, 0]
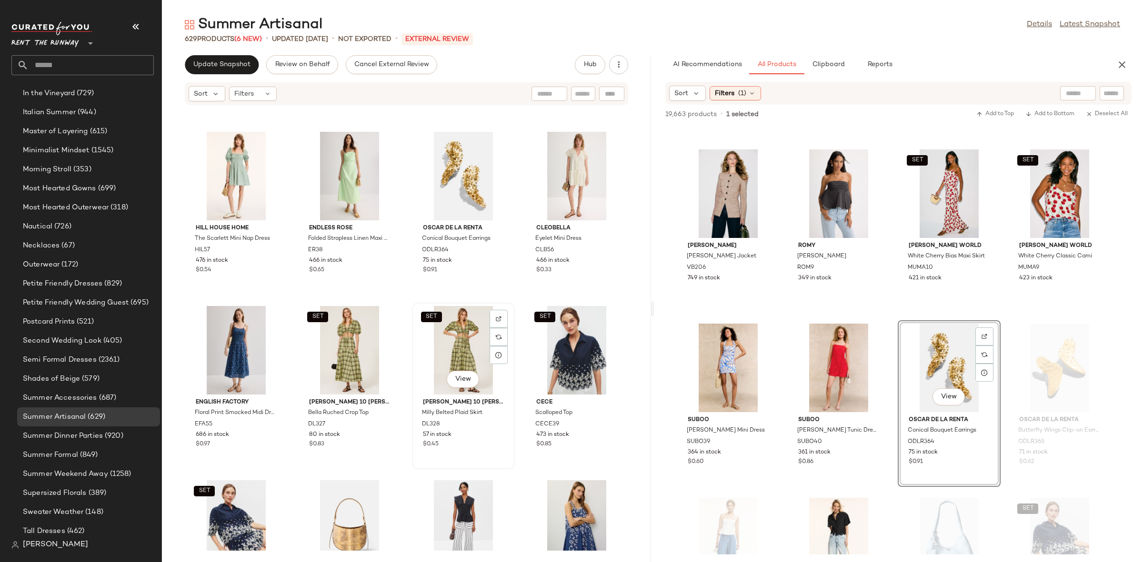
click at [412, 305] on div "SET View [PERSON_NAME] 10 [PERSON_NAME] Belted Plaid Skirt DL328 57 in stock $0…" at bounding box center [463, 386] width 103 height 167
click at [401, 297] on div "SET Hemant & [PERSON_NAME] Blue Floral Crop Top HAN27 54 in stock $0.42 SET Hem…" at bounding box center [406, 328] width 489 height 445
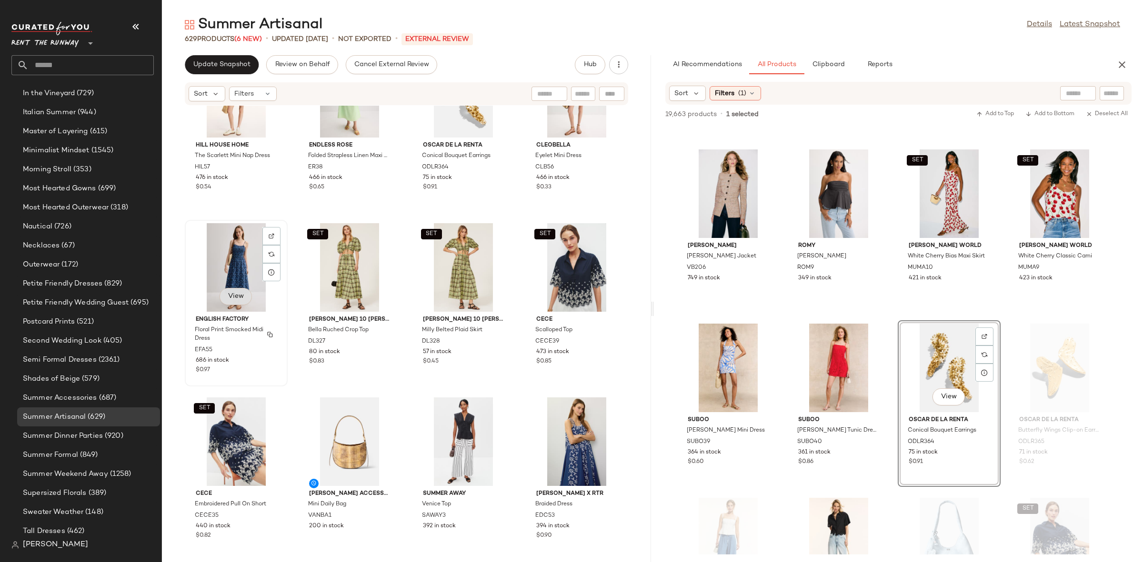
scroll to position [1137, 0]
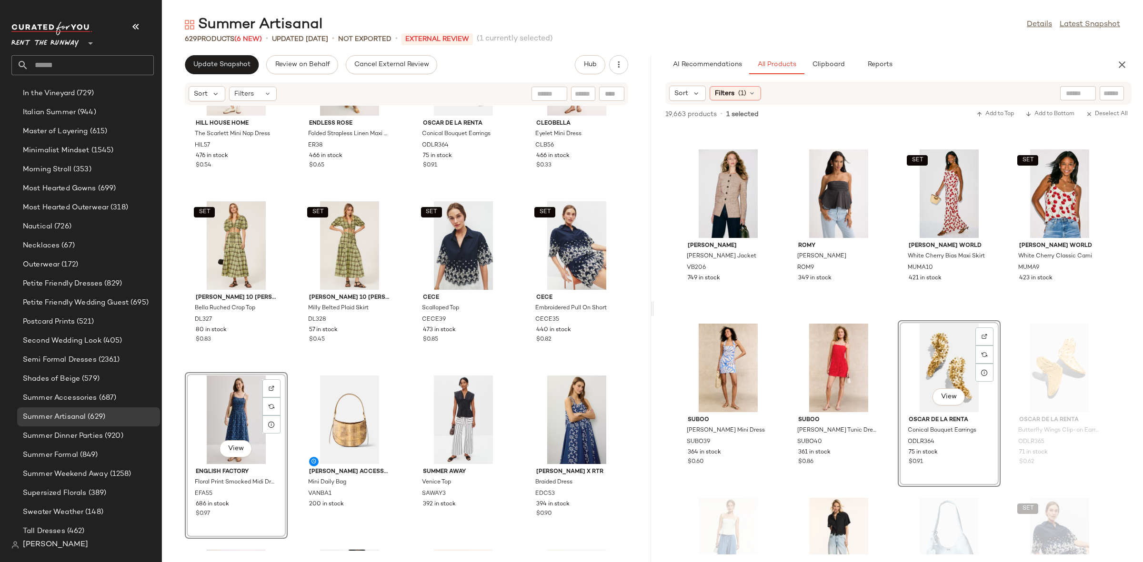
click at [282, 373] on div "View English Factory Floral Print Smocked Midi Dress EFA55 686 in stock $0.97" at bounding box center [236, 455] width 101 height 165
click at [288, 367] on div "Hill House Home The Scarlett Mini Nap Dress HIL57 476 in stock $0.54 Endless Ro…" at bounding box center [406, 328] width 489 height 445
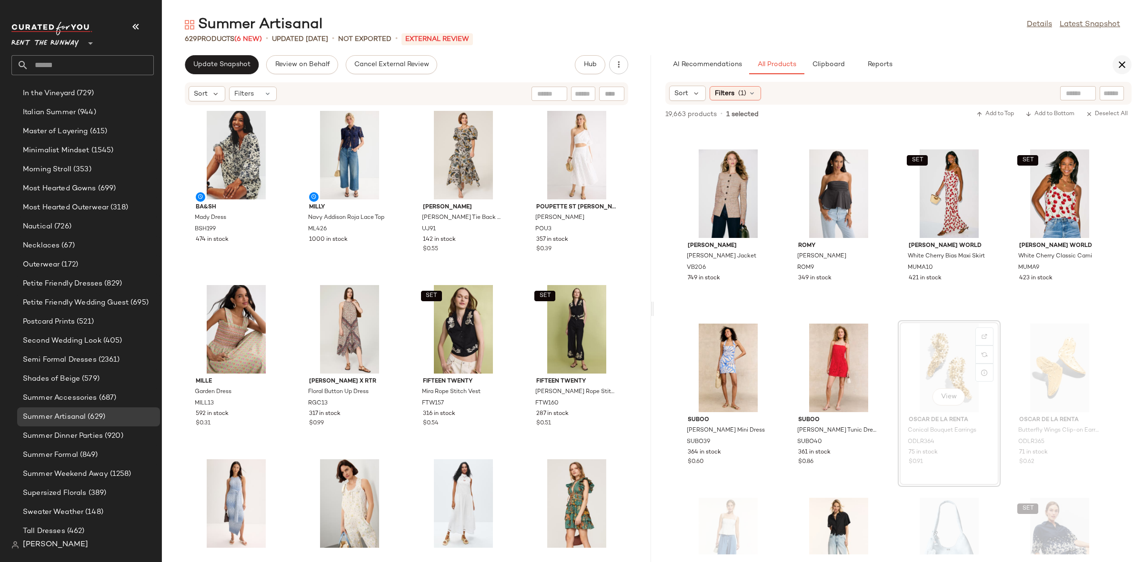
click at [1124, 58] on button "button" at bounding box center [1121, 64] width 19 height 19
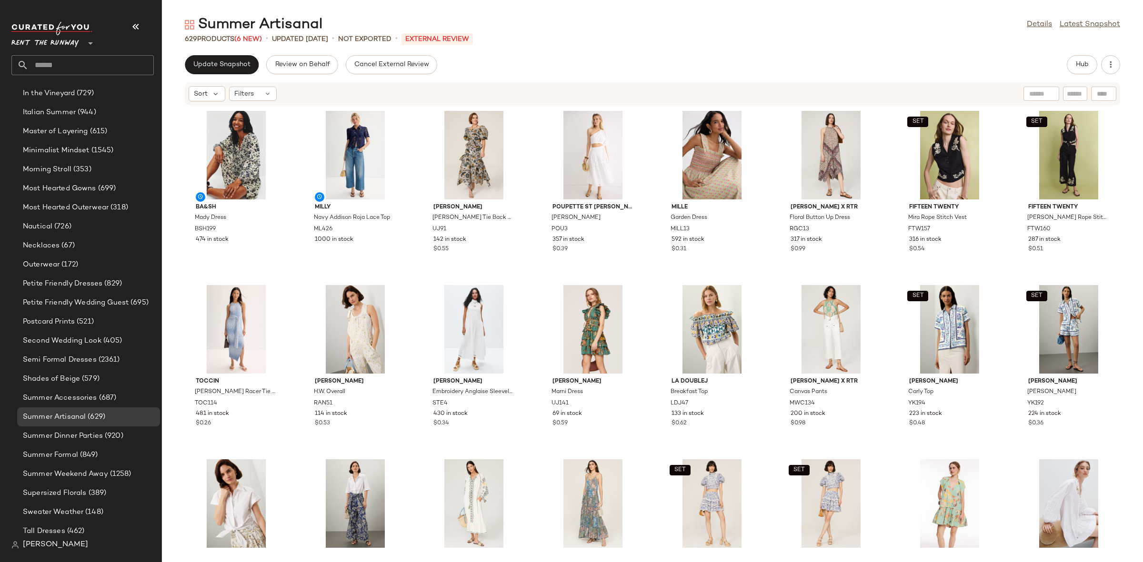
click at [425, 275] on div "ba&sh Mady Dress BSH199 474 in stock Milly Navy Addison Roja Lace Top ML426 100…" at bounding box center [652, 328] width 981 height 445
click at [229, 63] on span "Update Snapshot" at bounding box center [222, 65] width 58 height 8
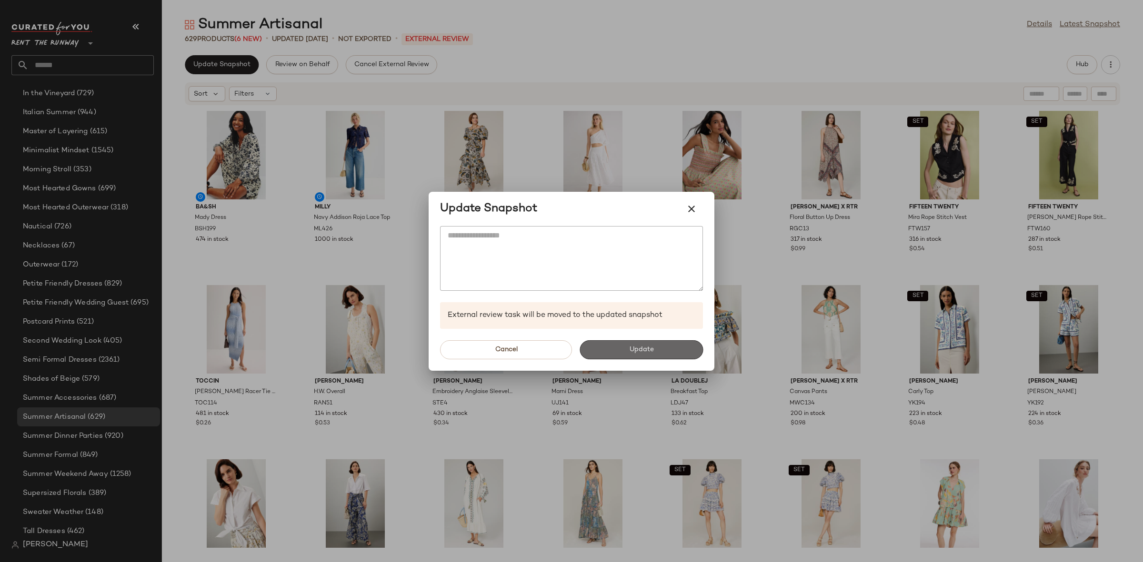
click at [633, 347] on span "Update" at bounding box center [640, 350] width 25 height 8
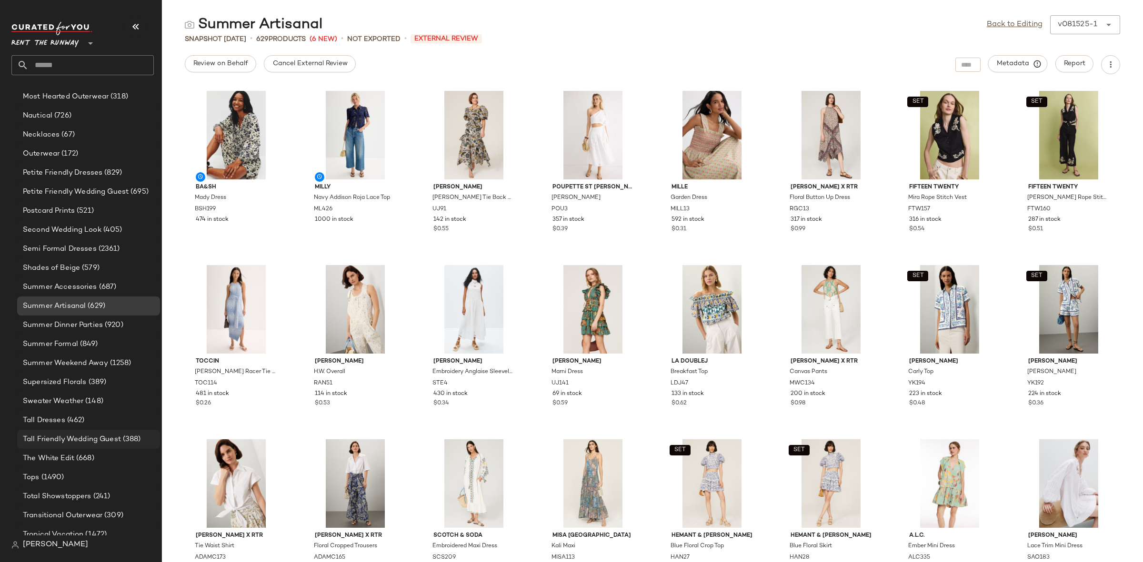
scroll to position [898, 0]
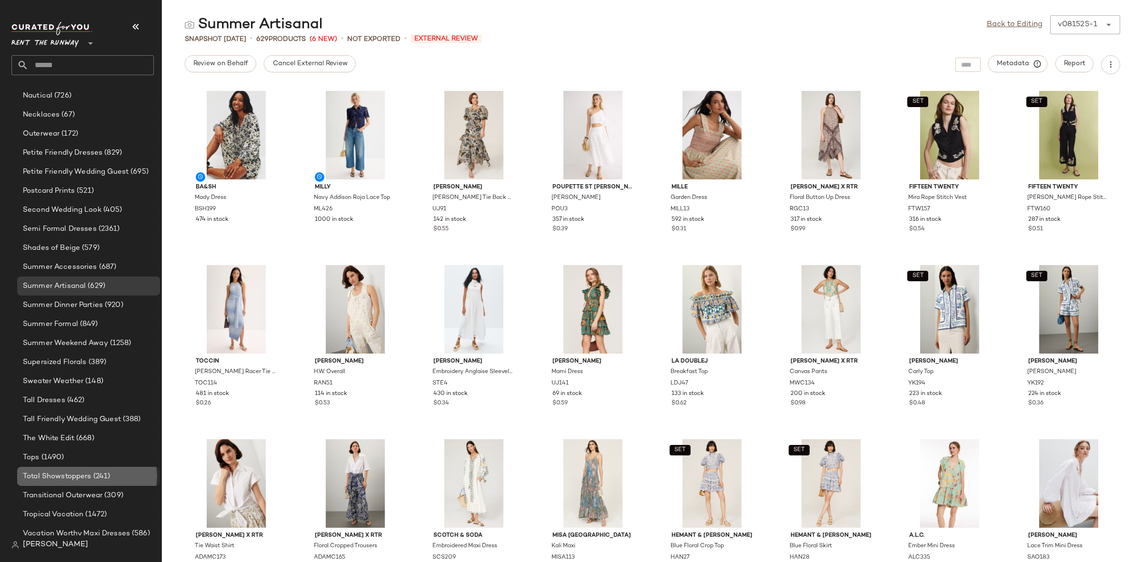
click at [82, 473] on span "Total Showstoppers" at bounding box center [57, 476] width 69 height 11
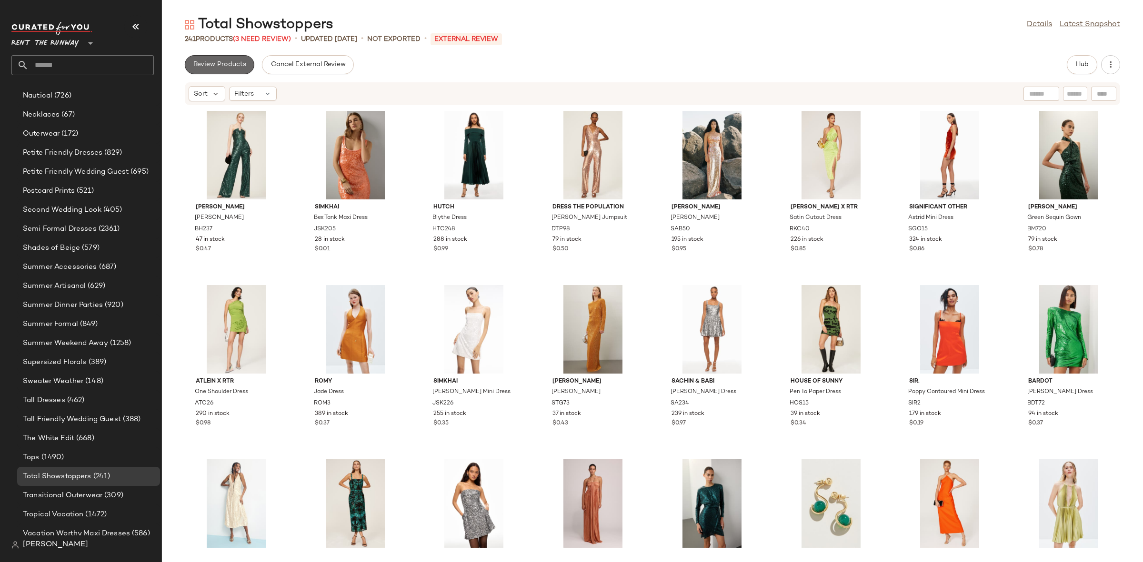
click at [199, 61] on span "Review Products" at bounding box center [219, 65] width 53 height 8
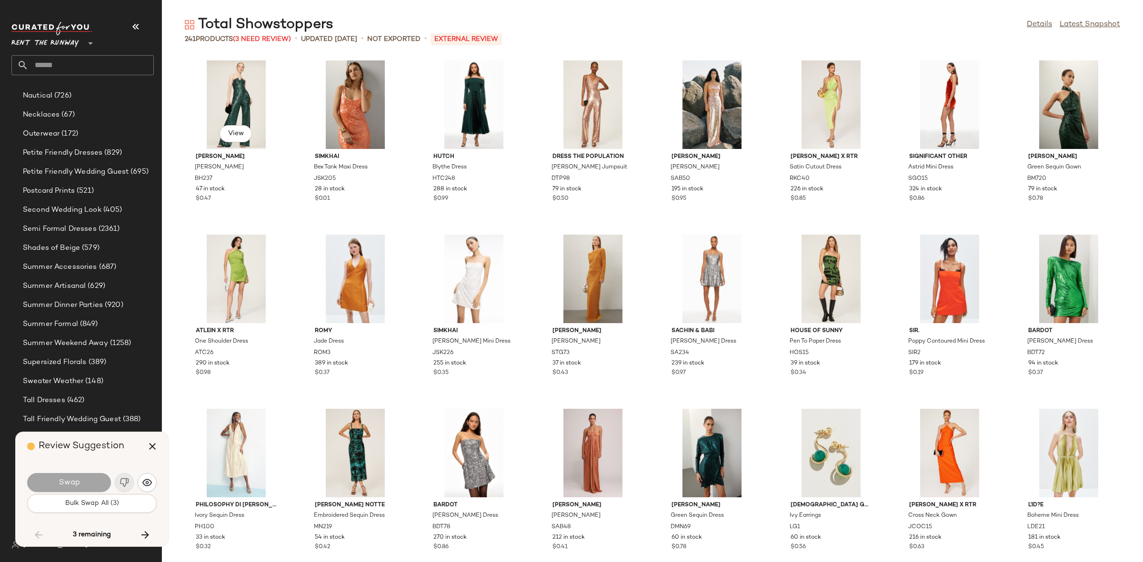
scroll to position [4182, 0]
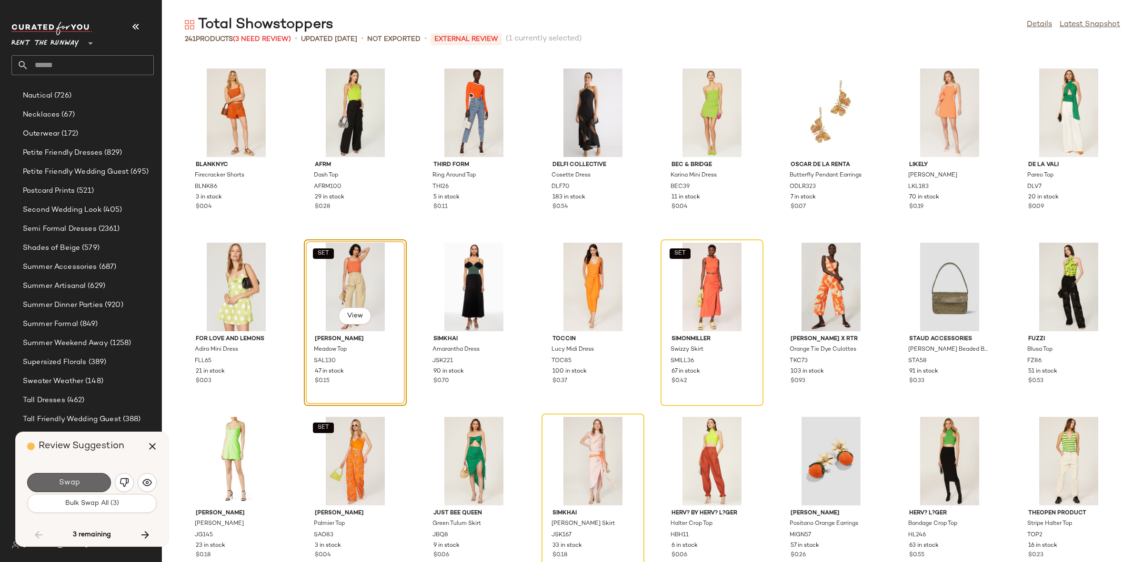
click at [80, 480] on button "Swap" at bounding box center [69, 482] width 84 height 19
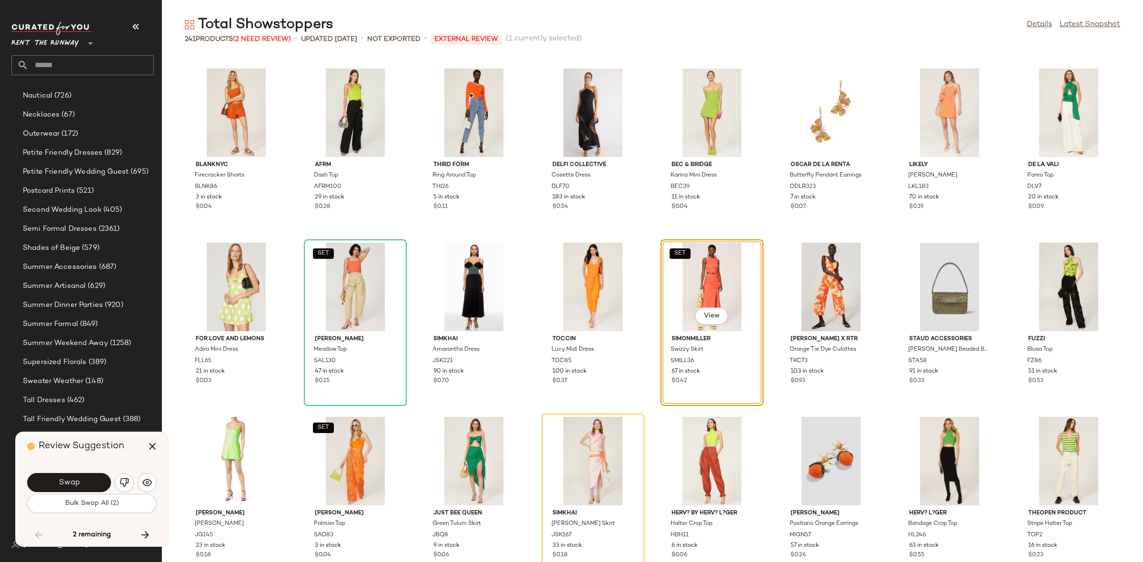
click at [80, 480] on button "Swap" at bounding box center [69, 482] width 84 height 19
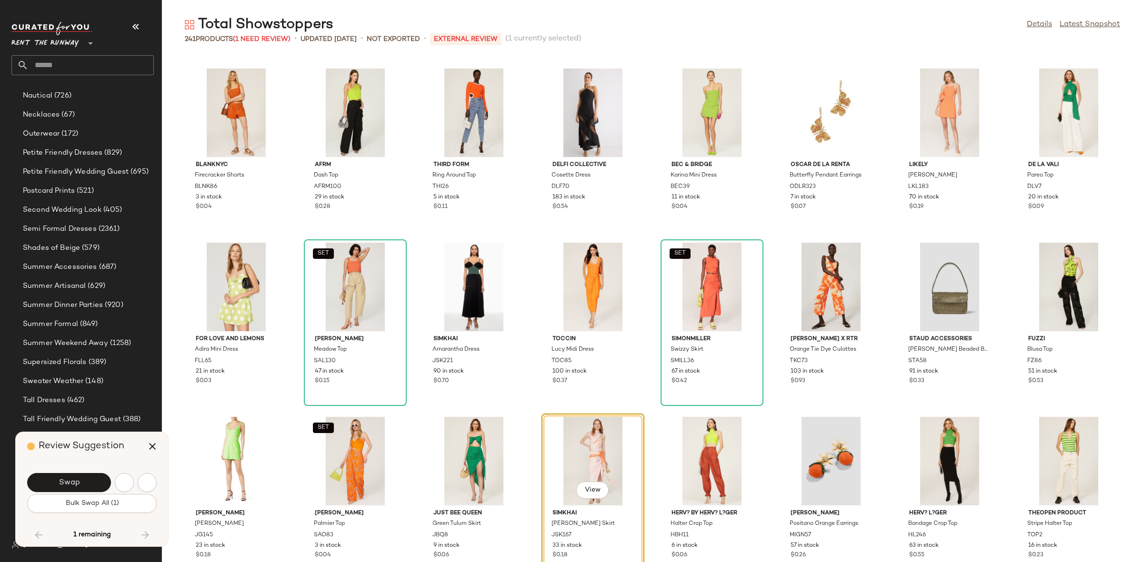
scroll to position [4356, 0]
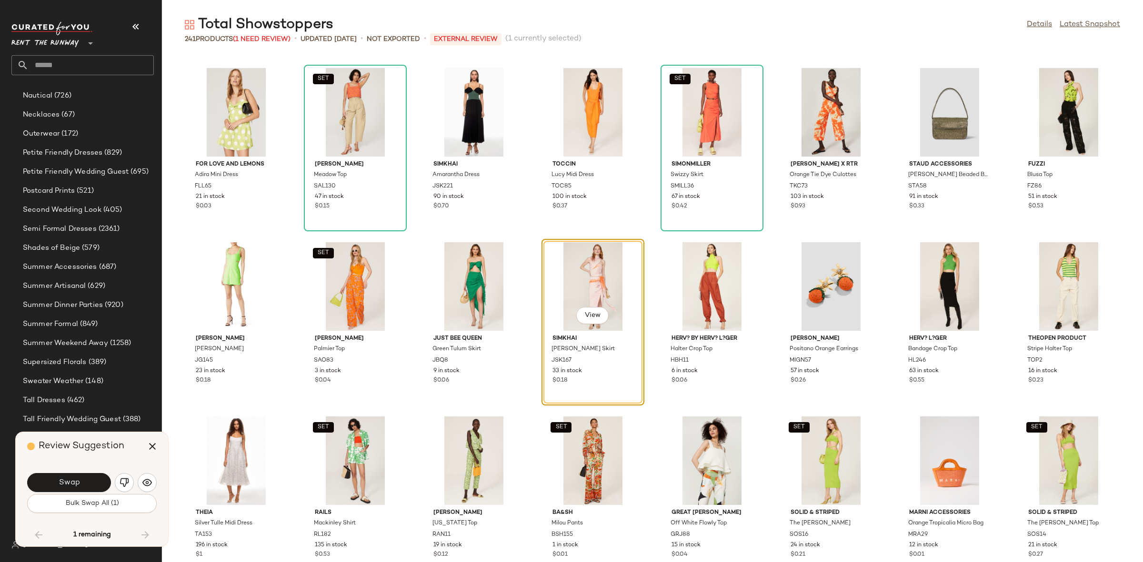
click at [80, 480] on button "Swap" at bounding box center [69, 482] width 84 height 19
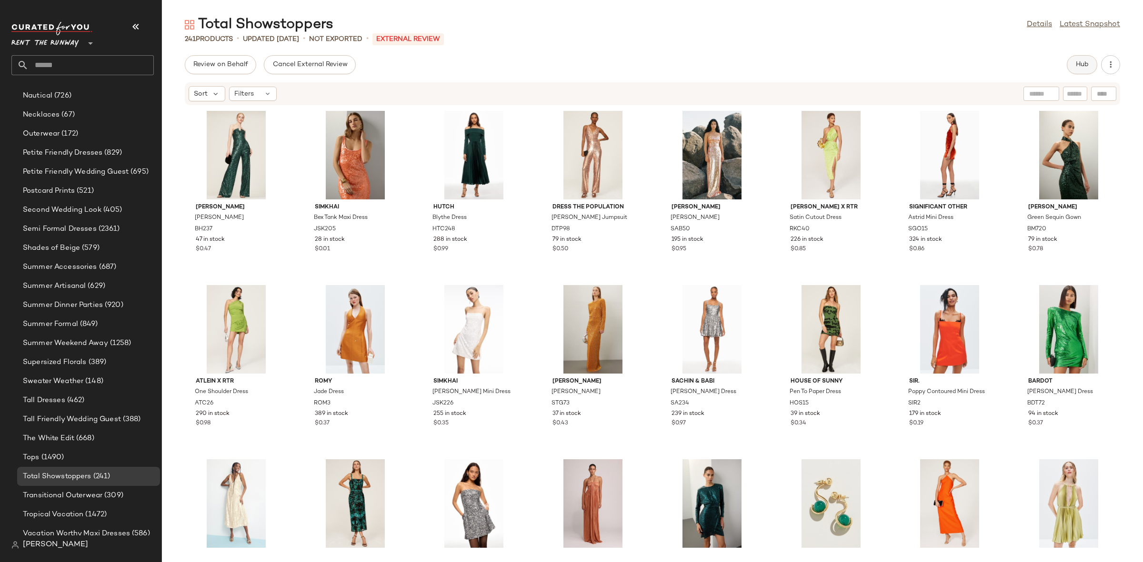
click at [1078, 60] on button "Hub" at bounding box center [1082, 64] width 30 height 19
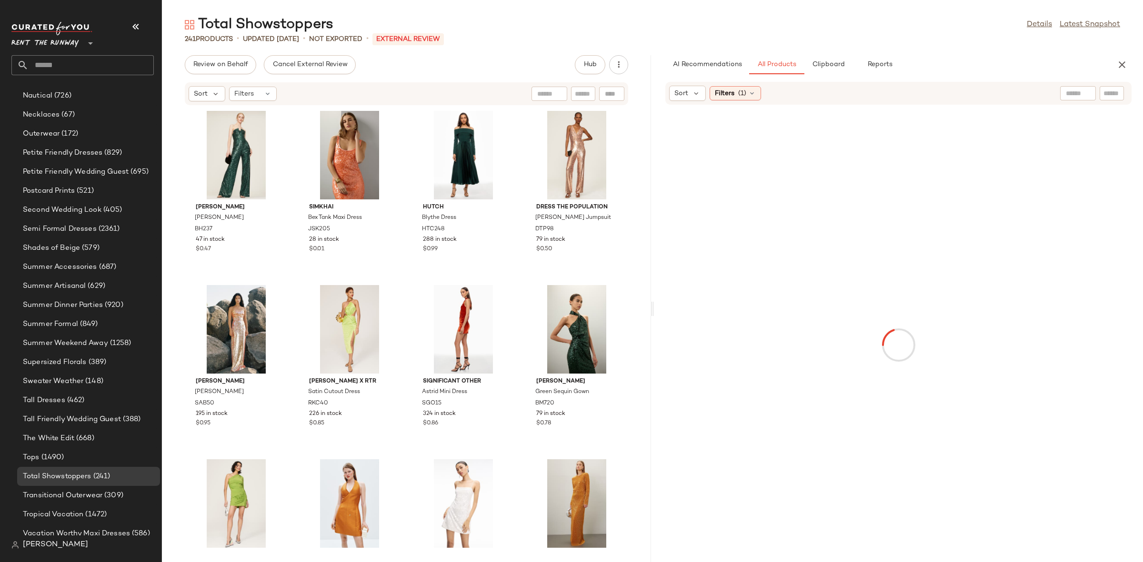
click at [407, 282] on div "[PERSON_NAME] [PERSON_NAME] Jumpsuit BH237 47 in stock $0.47 SIMKHAI Bex Tank M…" at bounding box center [406, 328] width 489 height 445
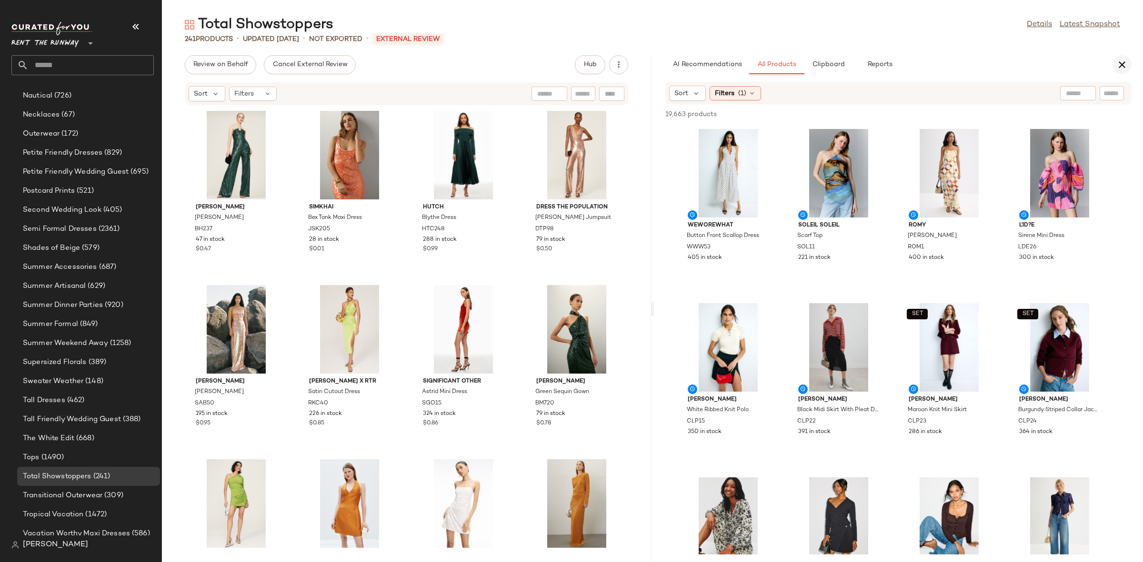
drag, startPoint x: 1128, startPoint y: 57, endPoint x: 1124, endPoint y: 61, distance: 6.1
click at [1124, 60] on div "AI Recommendations All Products Clipboard Reports" at bounding box center [898, 64] width 489 height 19
click at [1122, 62] on icon "button" at bounding box center [1121, 64] width 11 height 11
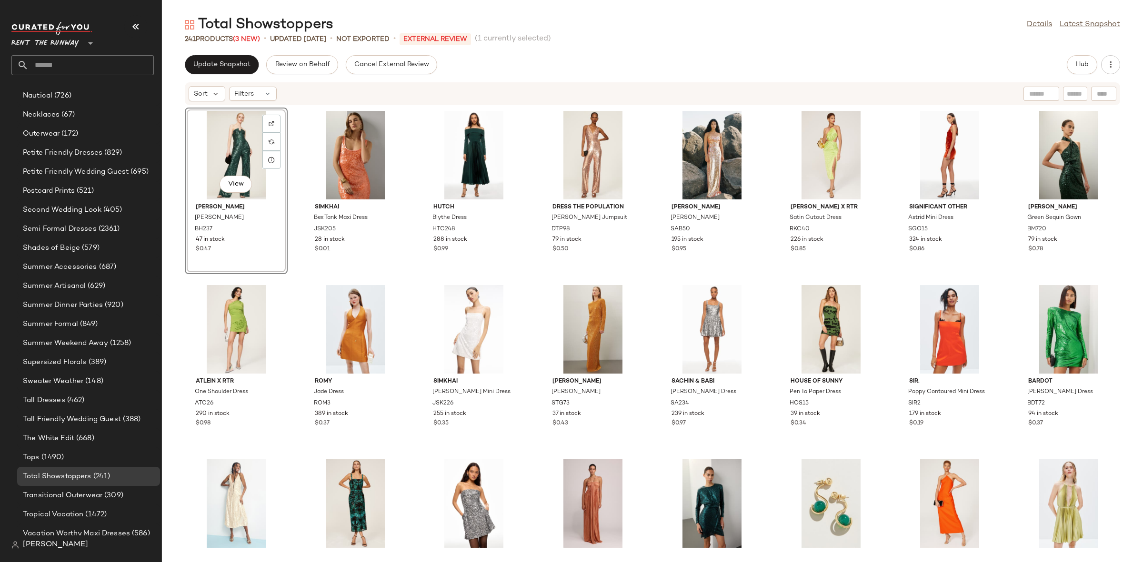
click at [292, 156] on div "View [PERSON_NAME] [PERSON_NAME] Jumpsuit BH237 47 in stock $0.47 SIMKHAI Bex T…" at bounding box center [652, 328] width 981 height 445
click at [232, 68] on button "Update Snapshot" at bounding box center [222, 64] width 74 height 19
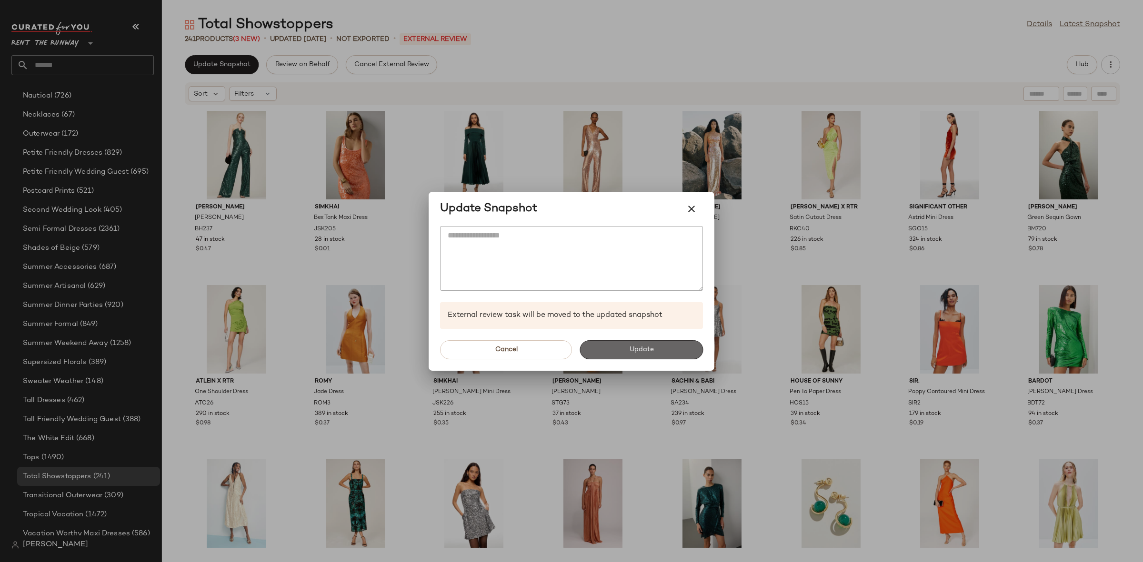
click at [611, 343] on button "Update" at bounding box center [640, 349] width 123 height 19
